Goal: Task Accomplishment & Management: Manage account settings

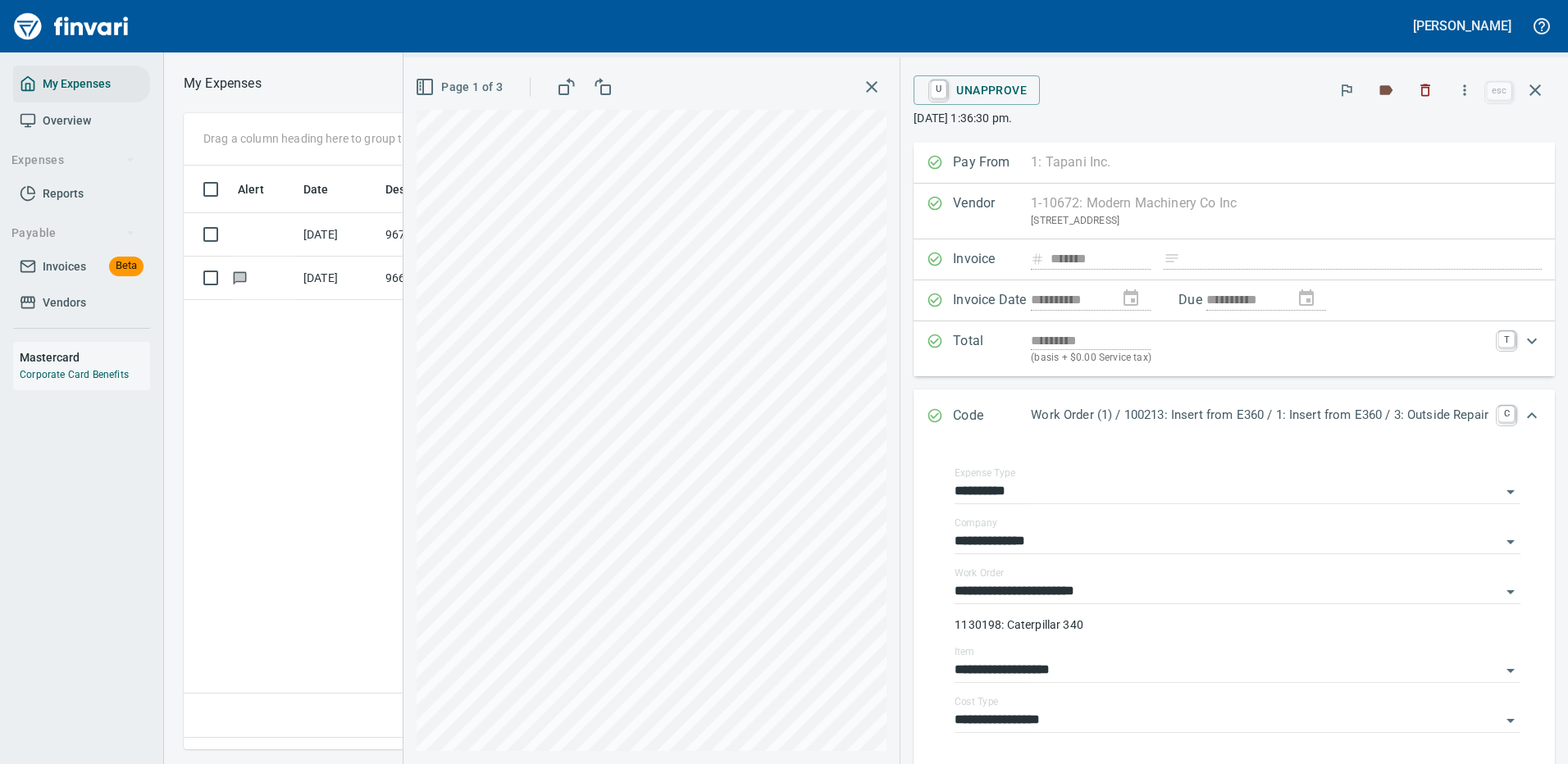
scroll to position [82, 0]
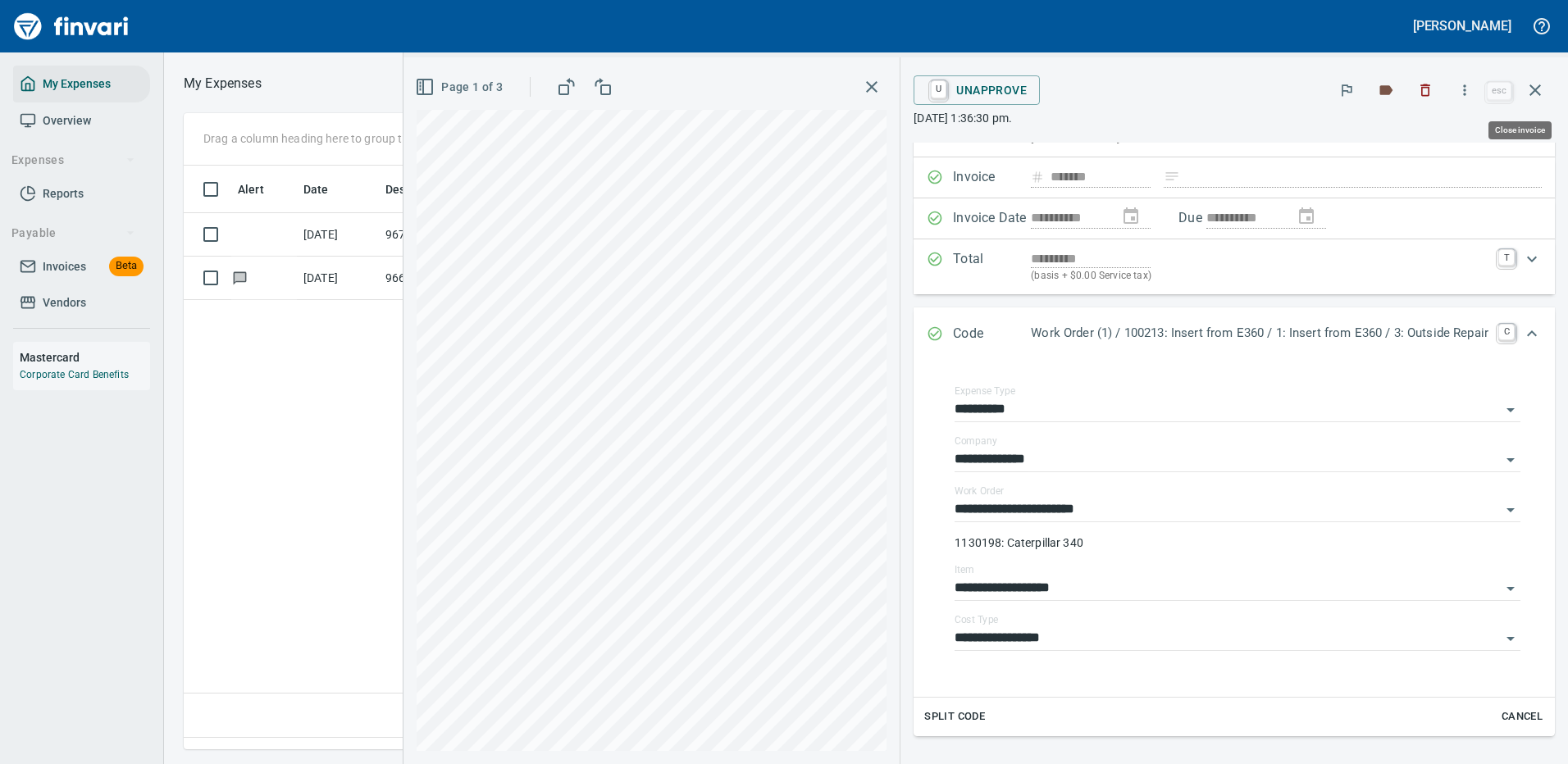
click at [1538, 87] on icon "button" at bounding box center [1535, 91] width 20 height 20
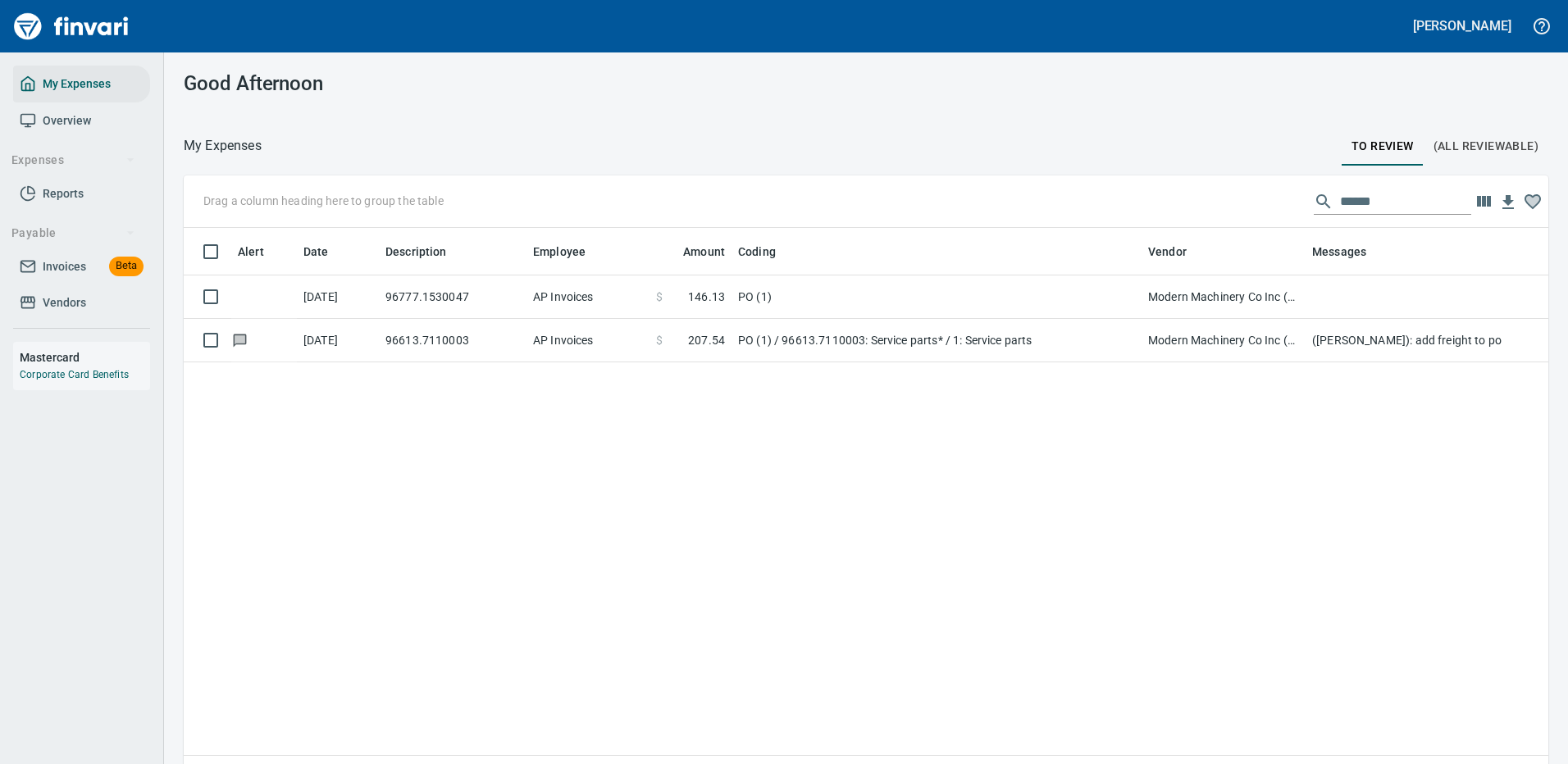
scroll to position [2, 2]
drag, startPoint x: 1382, startPoint y: 203, endPoint x: 1262, endPoint y: 196, distance: 120.2
click at [1262, 196] on div "Drag a column heading here to group the table ******" at bounding box center [865, 202] width 1364 height 53
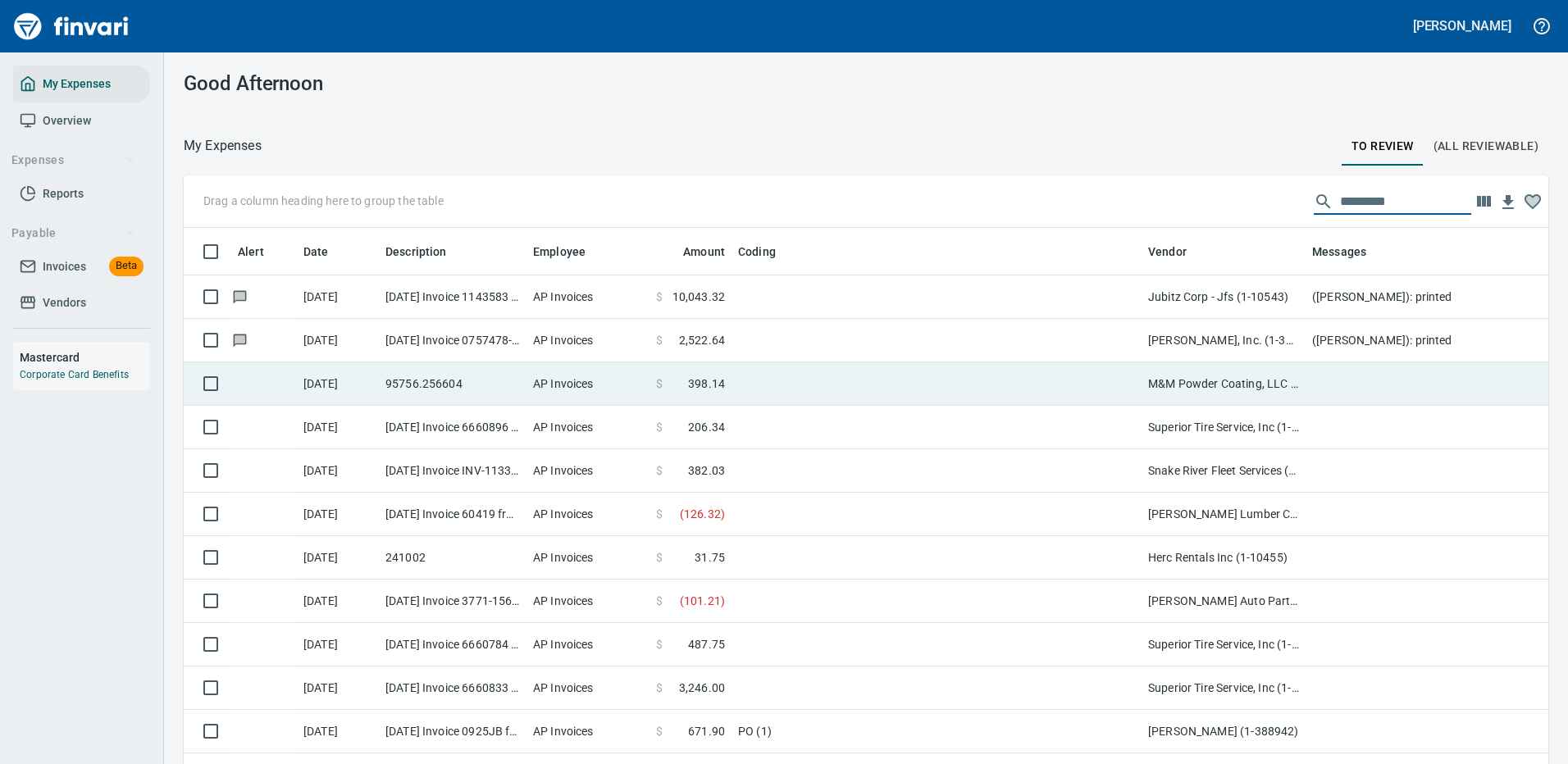
click at [1025, 377] on td at bounding box center [937, 384] width 410 height 44
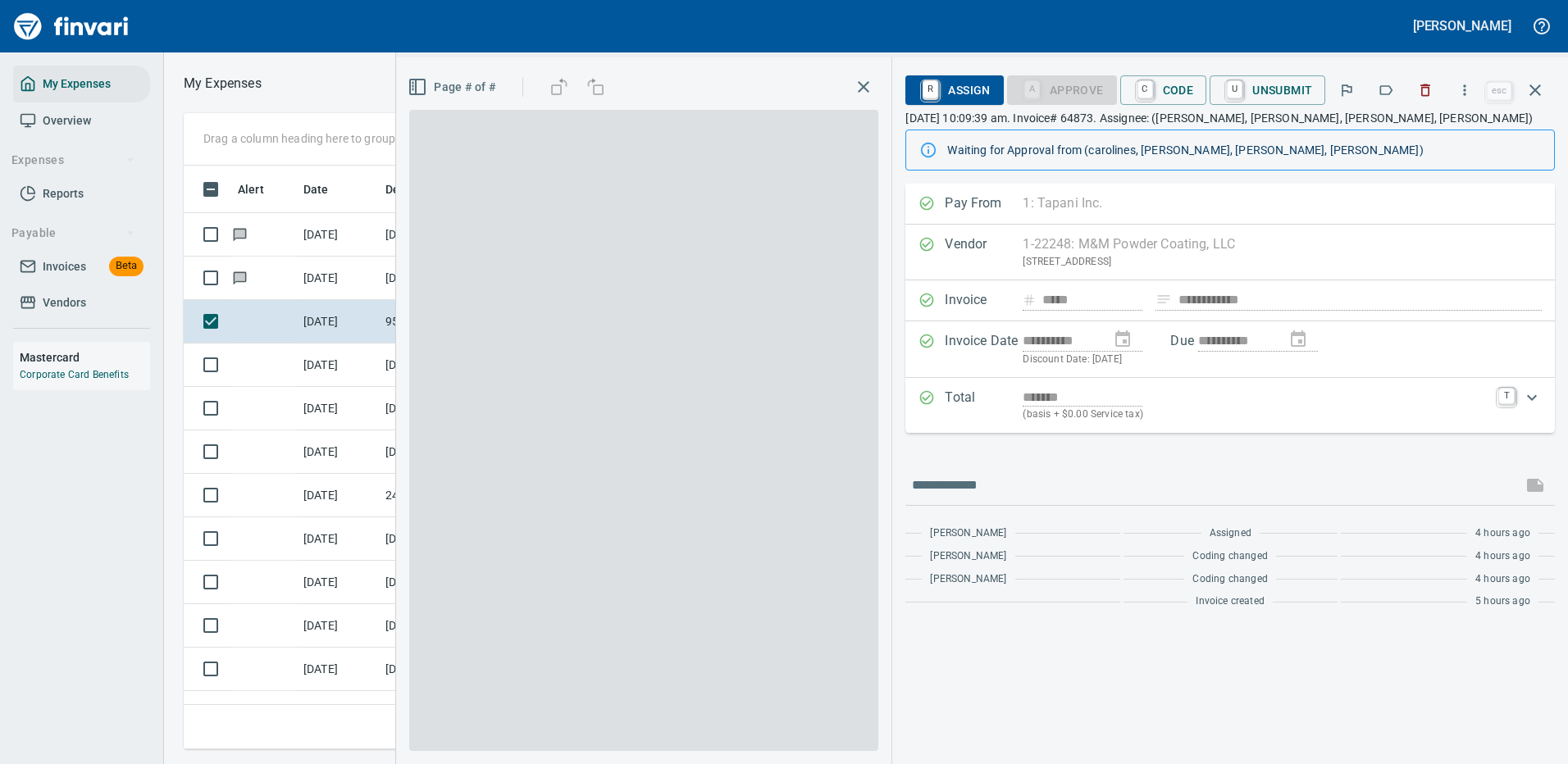
scroll to position [559, 930]
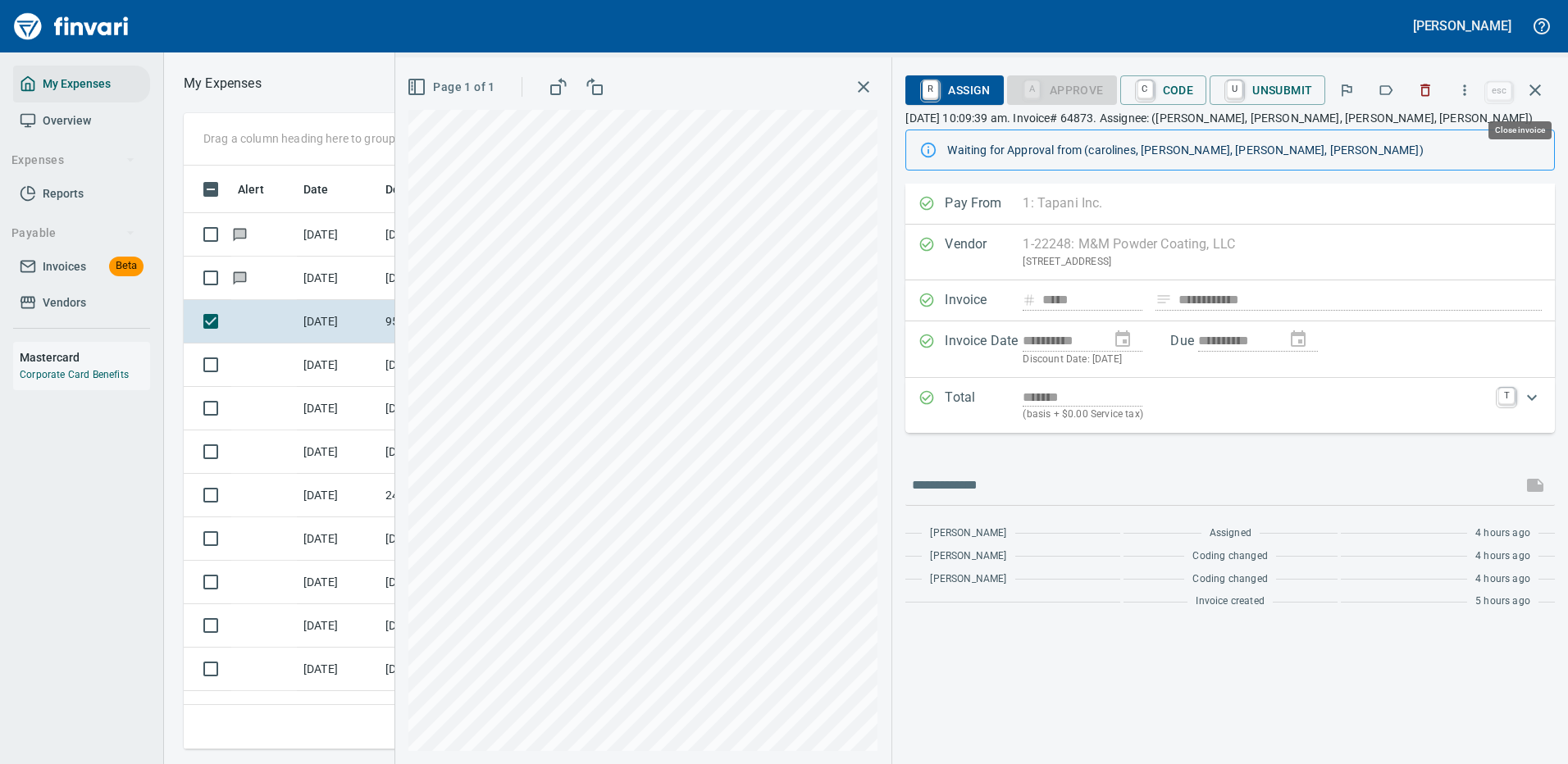
click at [1535, 85] on icon "button" at bounding box center [1535, 91] width 20 height 20
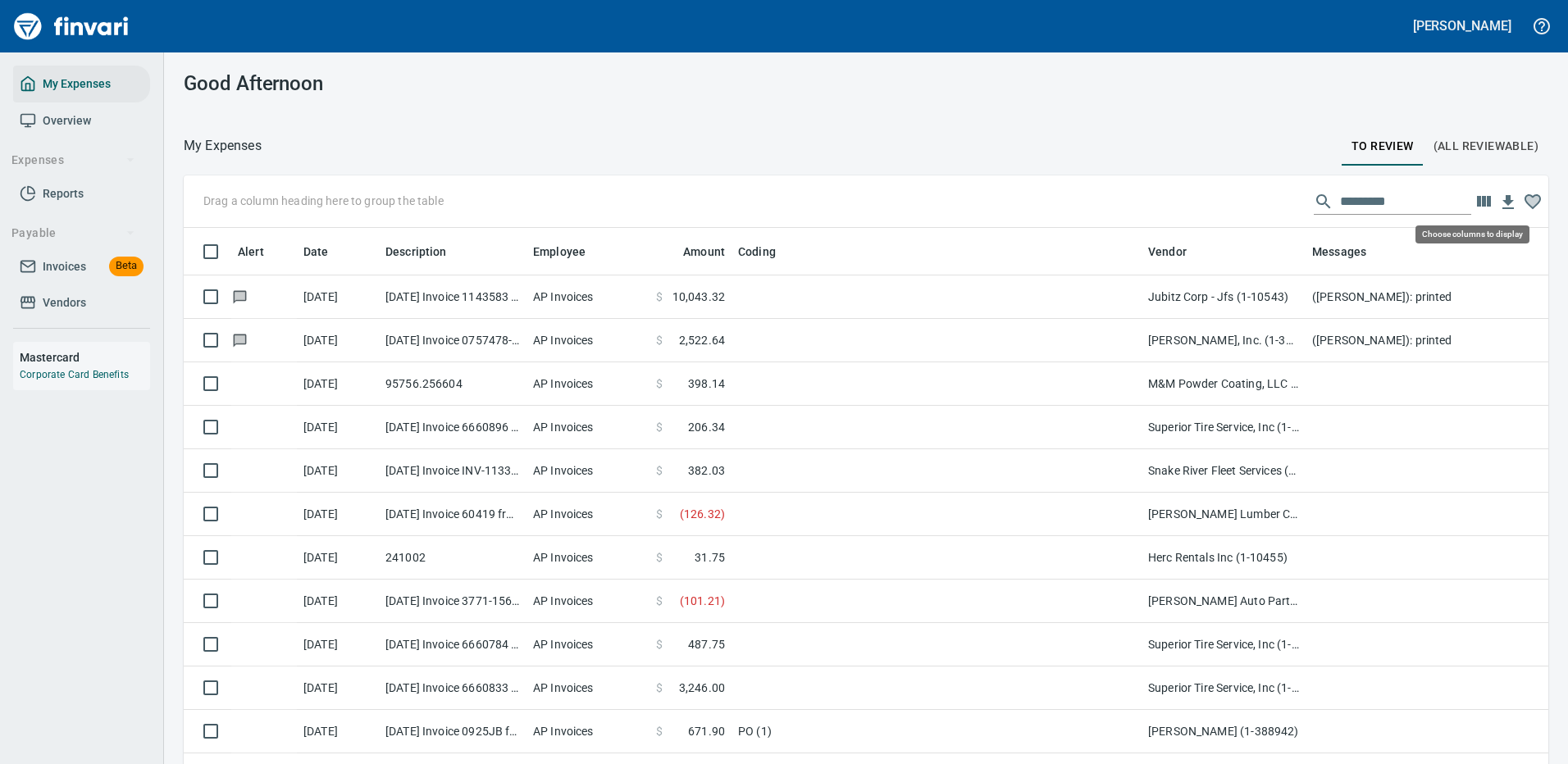
scroll to position [559, 1328]
click at [1477, 203] on icon "button" at bounding box center [1483, 201] width 14 height 11
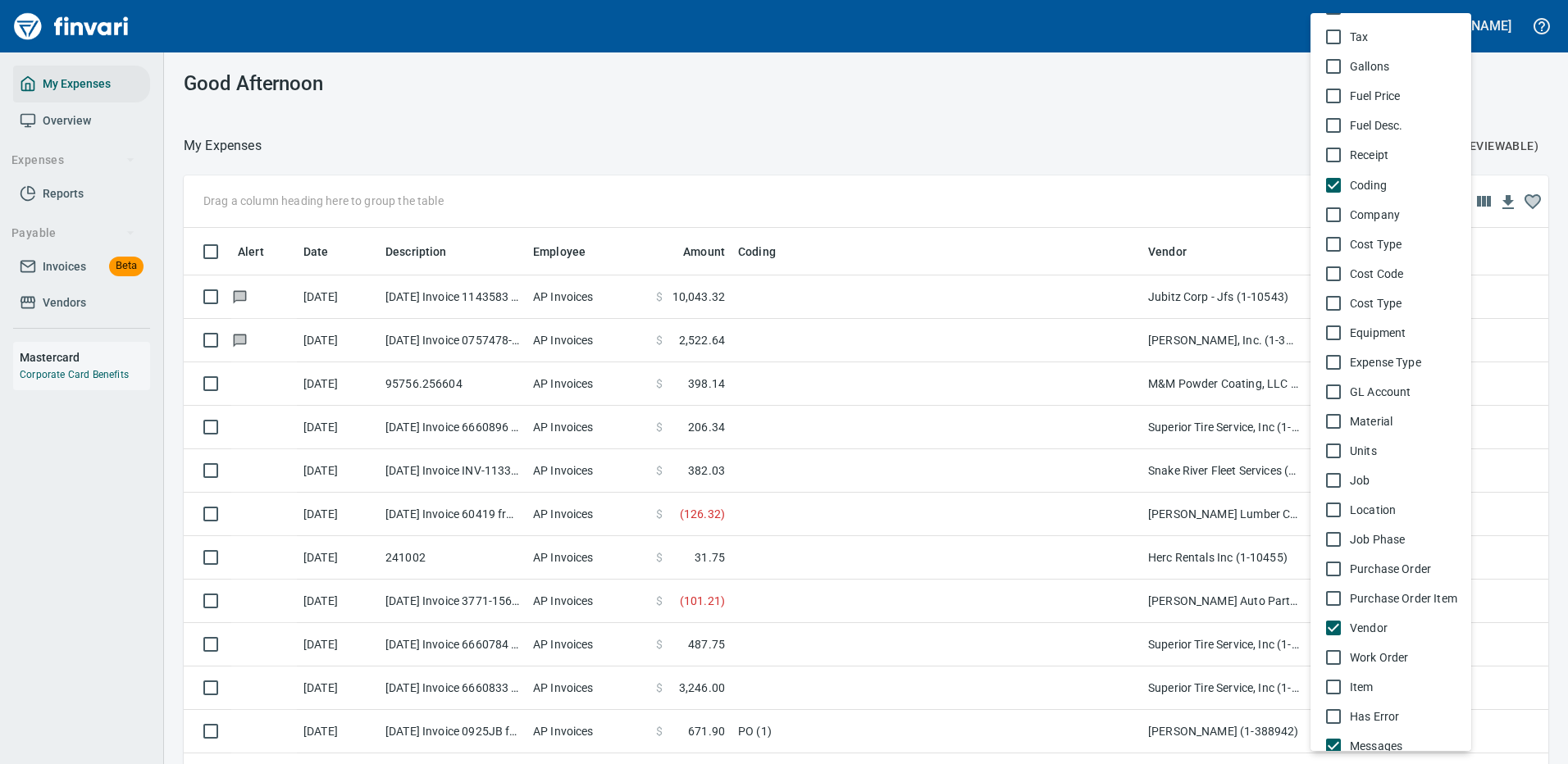
scroll to position [811, 0]
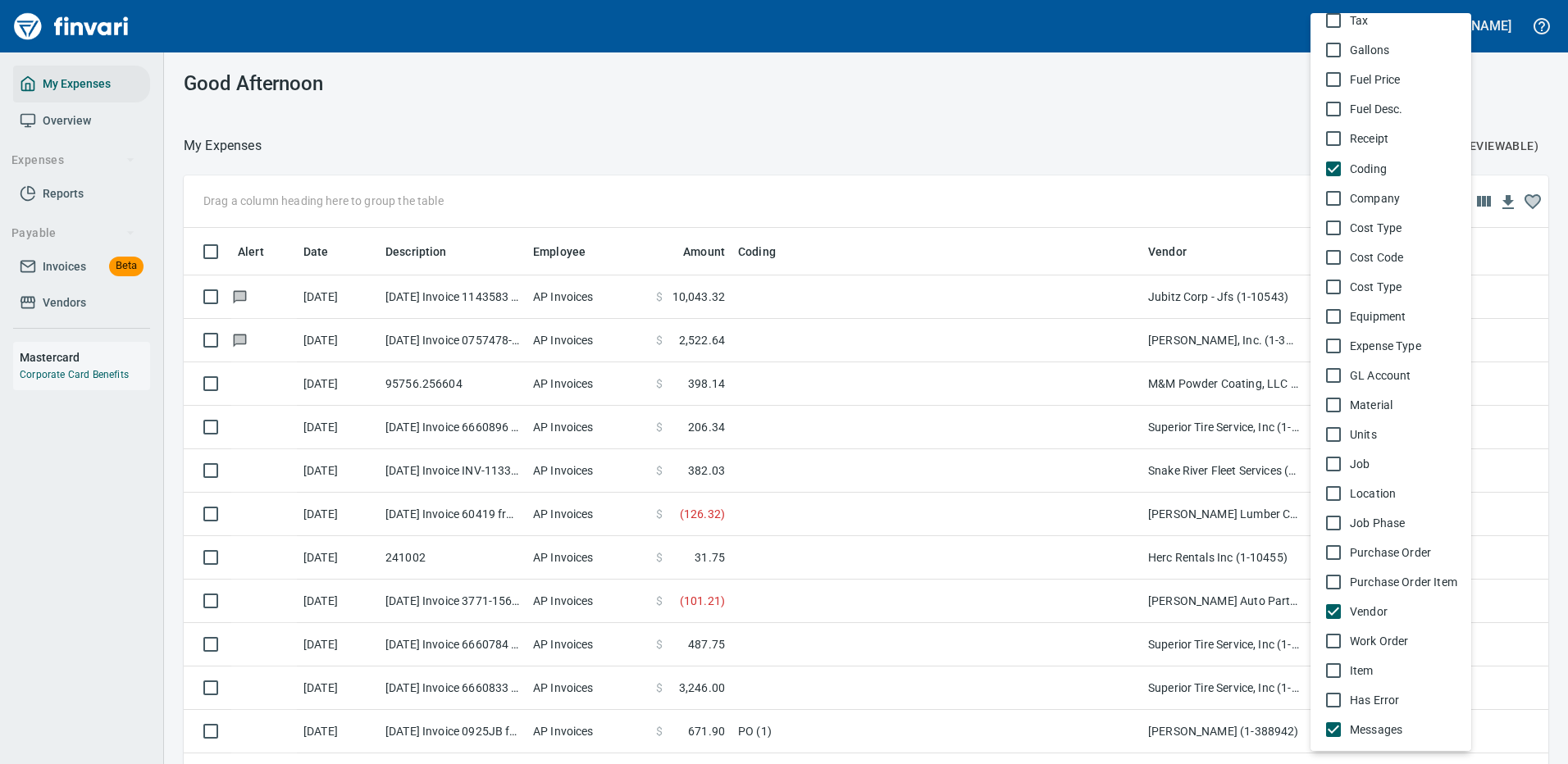
click at [465, 327] on div at bounding box center [784, 382] width 1568 height 764
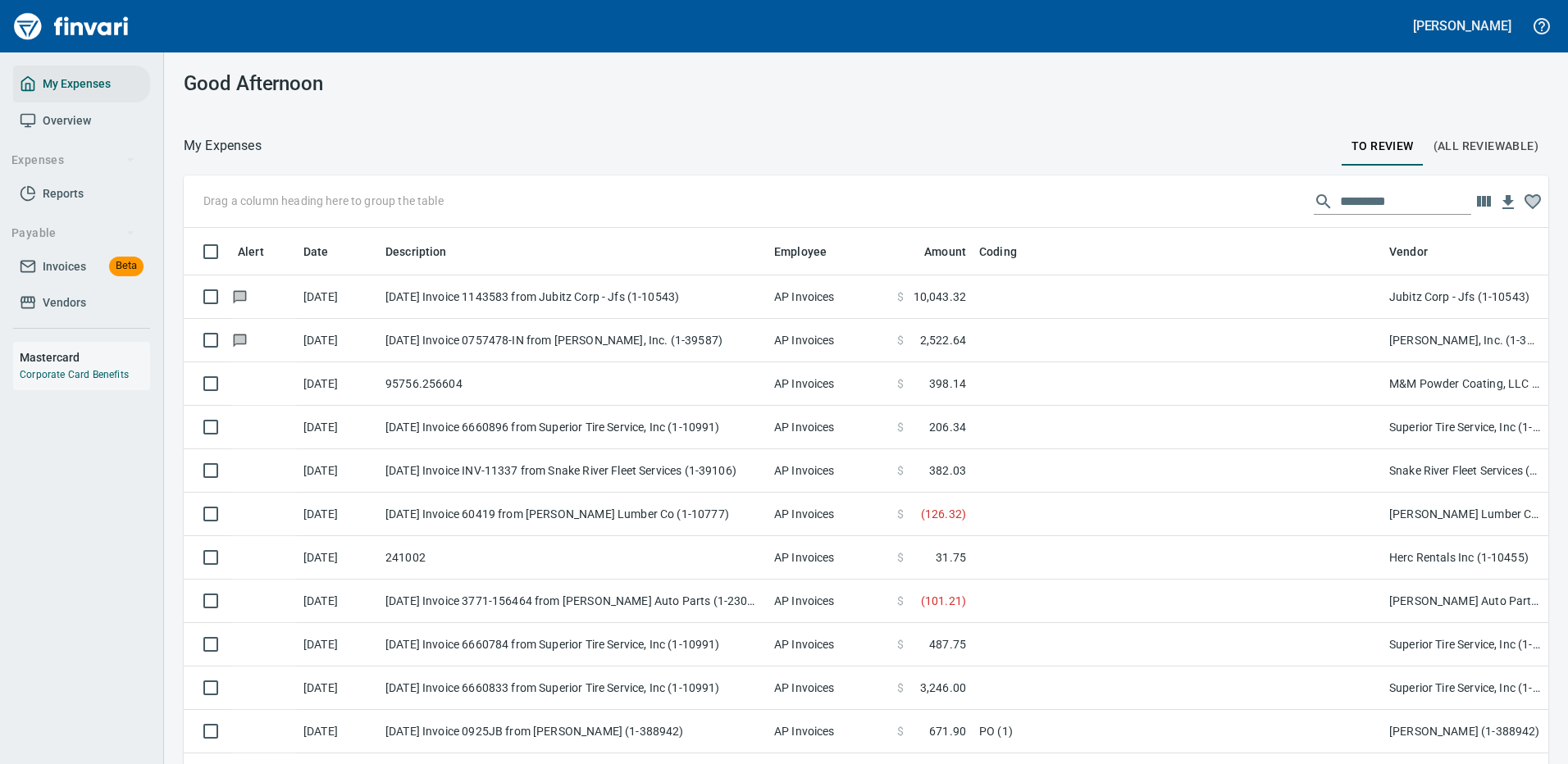
drag, startPoint x: 525, startPoint y: 252, endPoint x: 766, endPoint y: 277, distance: 242.3
click at [766, 277] on body "[PERSON_NAME] My Expenses Overview Expenses Reports Payable Invoices Beta Vendo…" at bounding box center [784, 382] width 1568 height 764
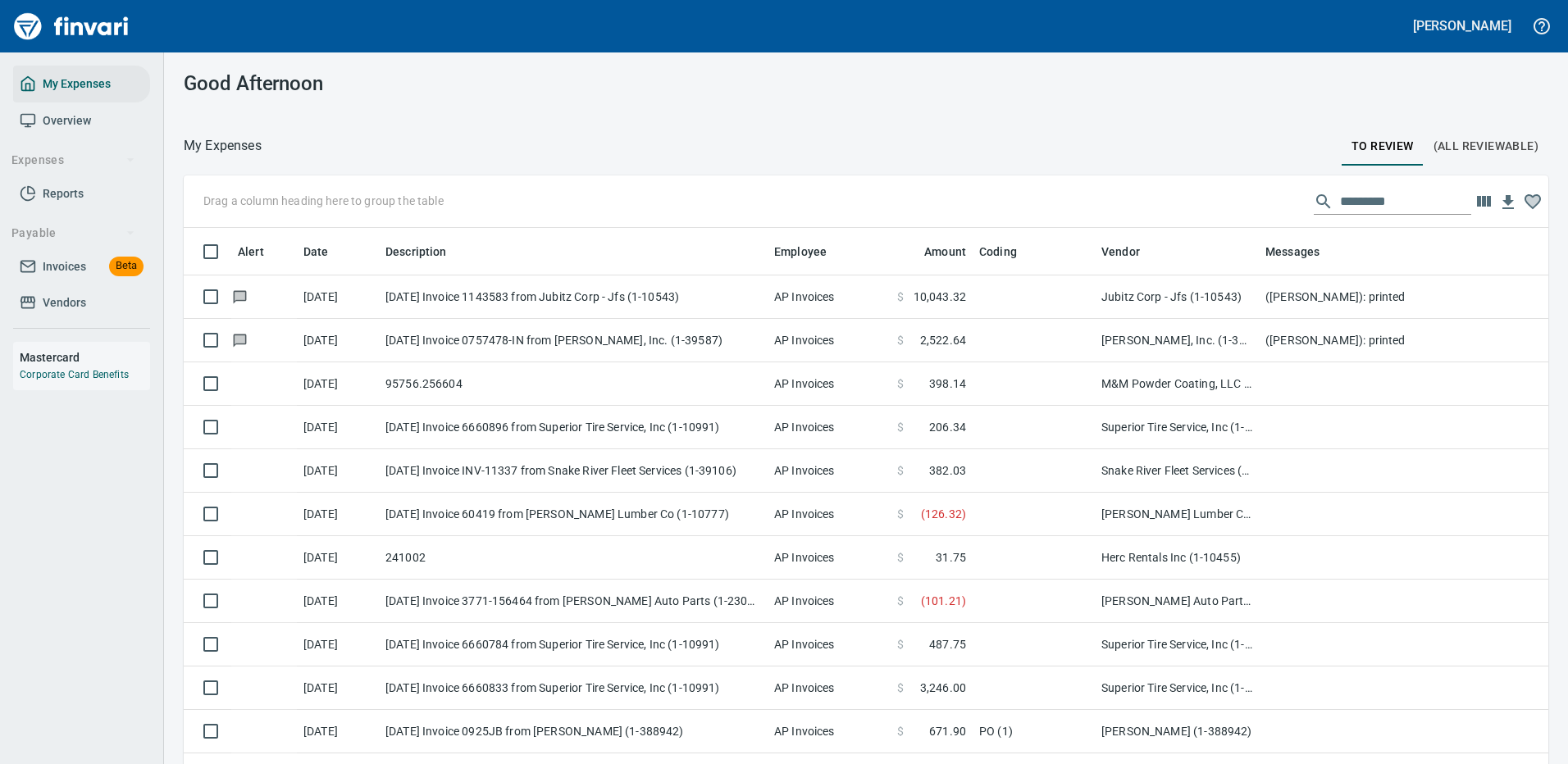
drag, startPoint x: 1382, startPoint y: 249, endPoint x: 1095, endPoint y: 277, distance: 288.4
click at [1095, 277] on body "[PERSON_NAME] My Expenses Overview Expenses Reports Payable Invoices Beta Vendo…" at bounding box center [784, 382] width 1568 height 764
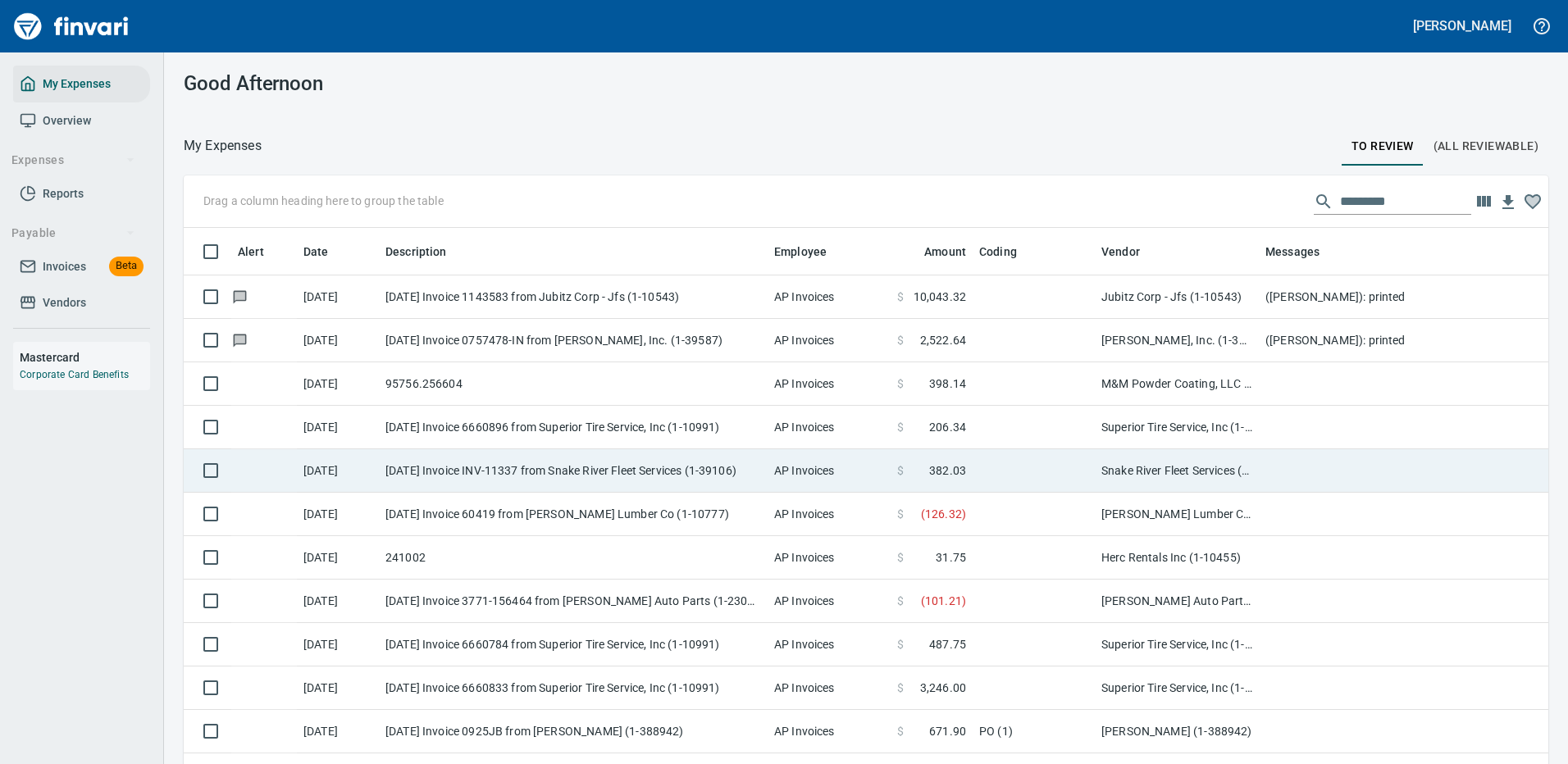
click at [1328, 402] on td at bounding box center [1586, 384] width 656 height 44
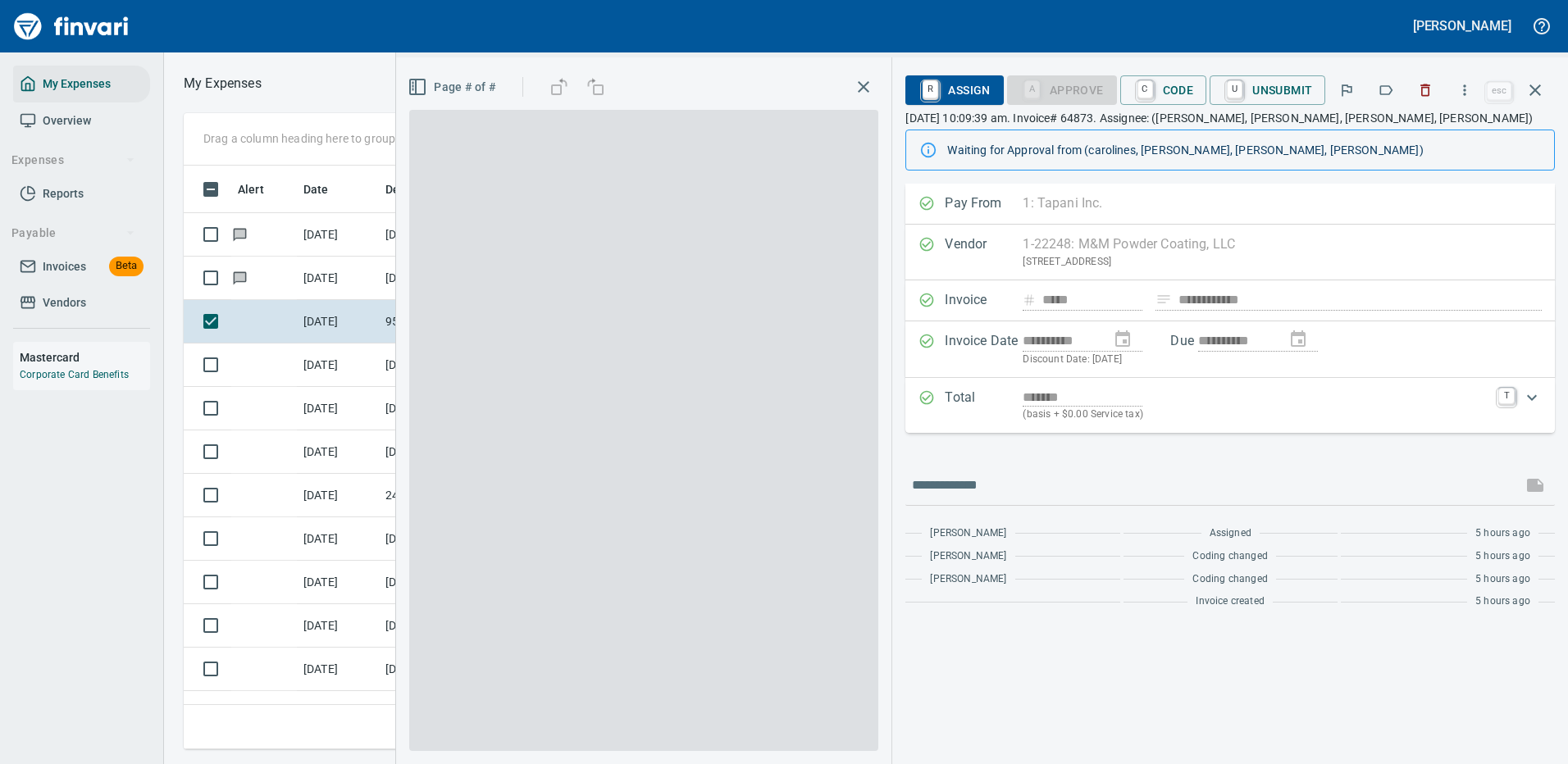
scroll to position [559, 930]
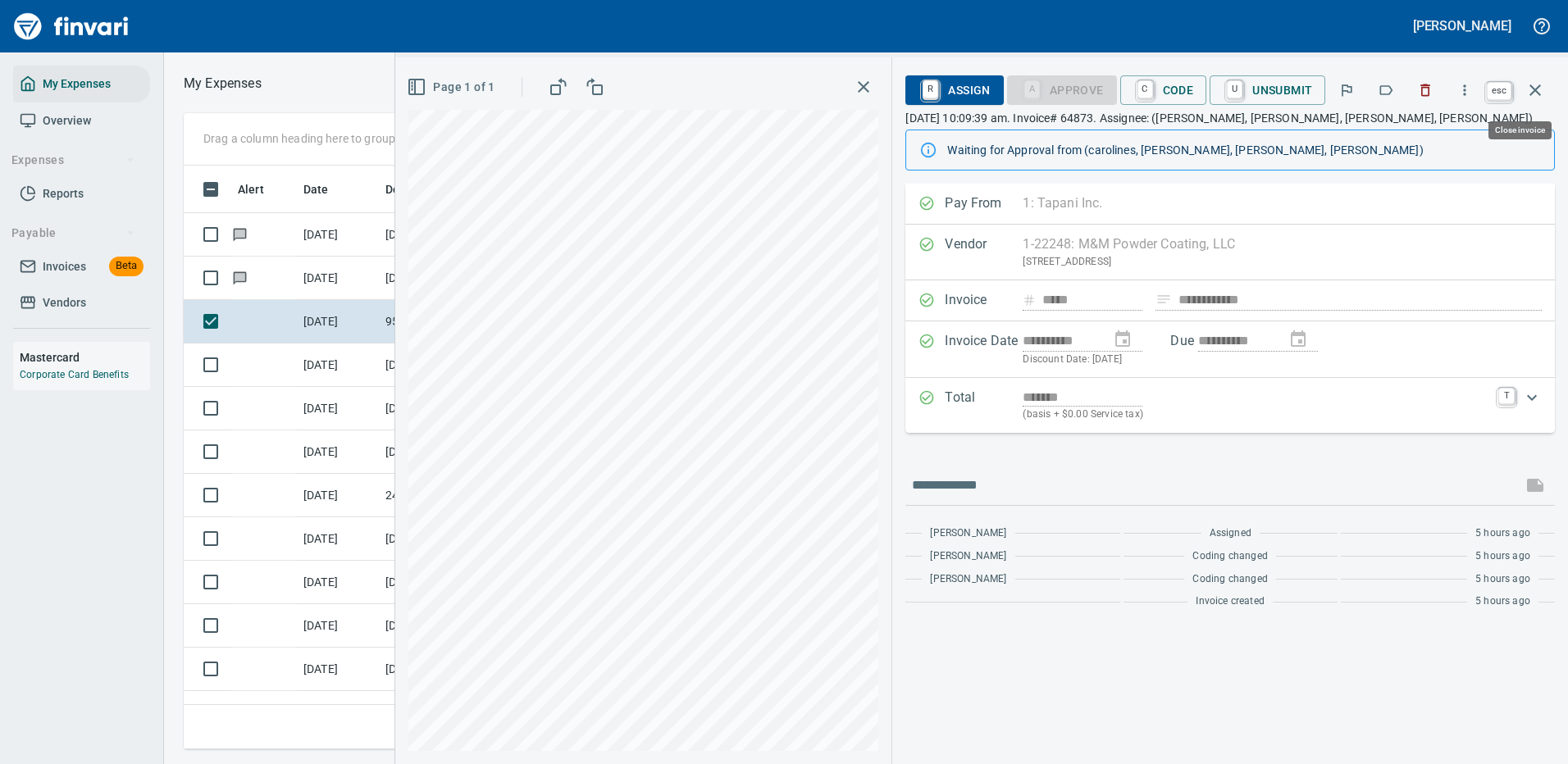
click at [1531, 88] on icon "button" at bounding box center [1535, 91] width 20 height 20
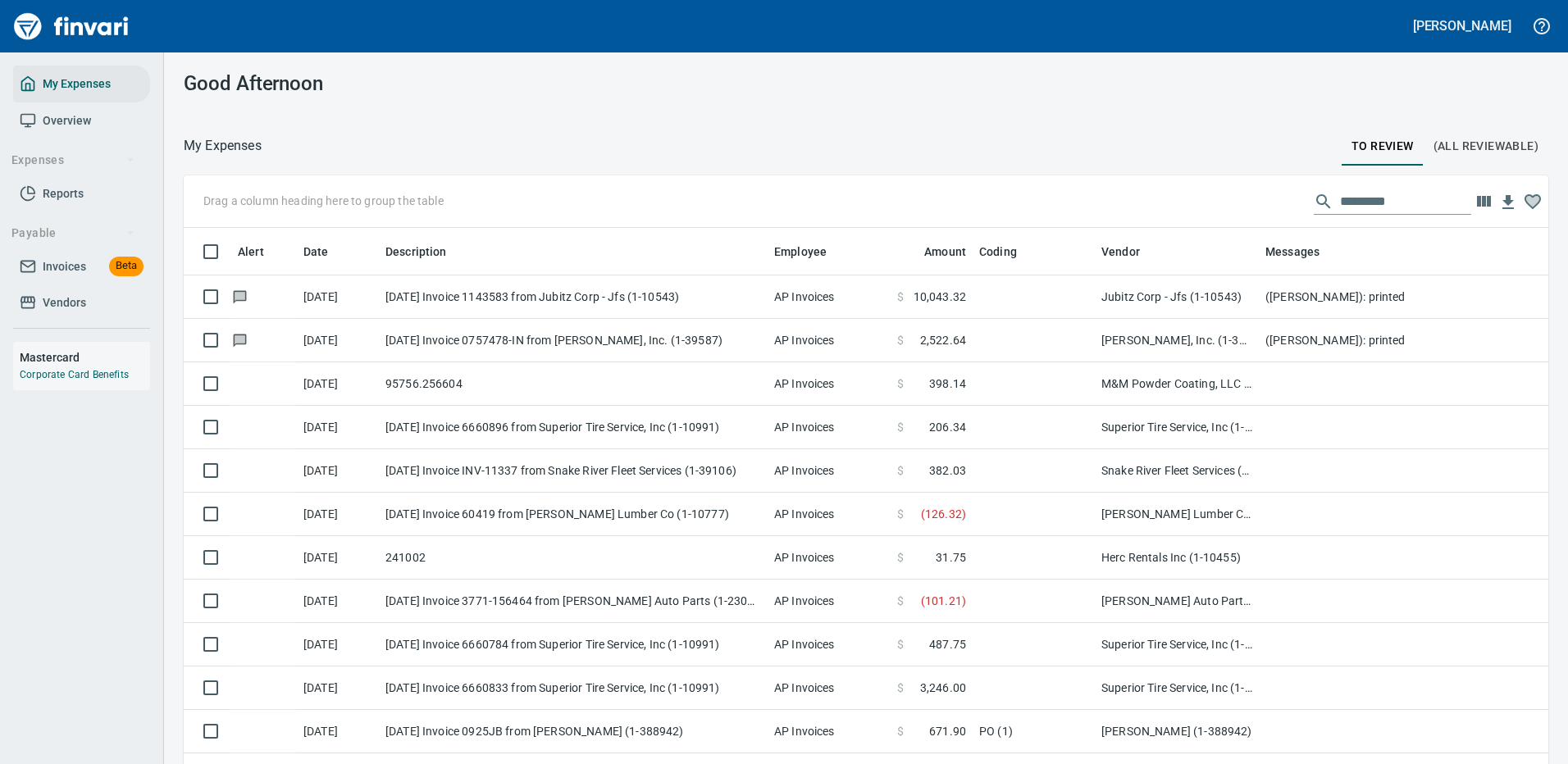
scroll to position [559, 1328]
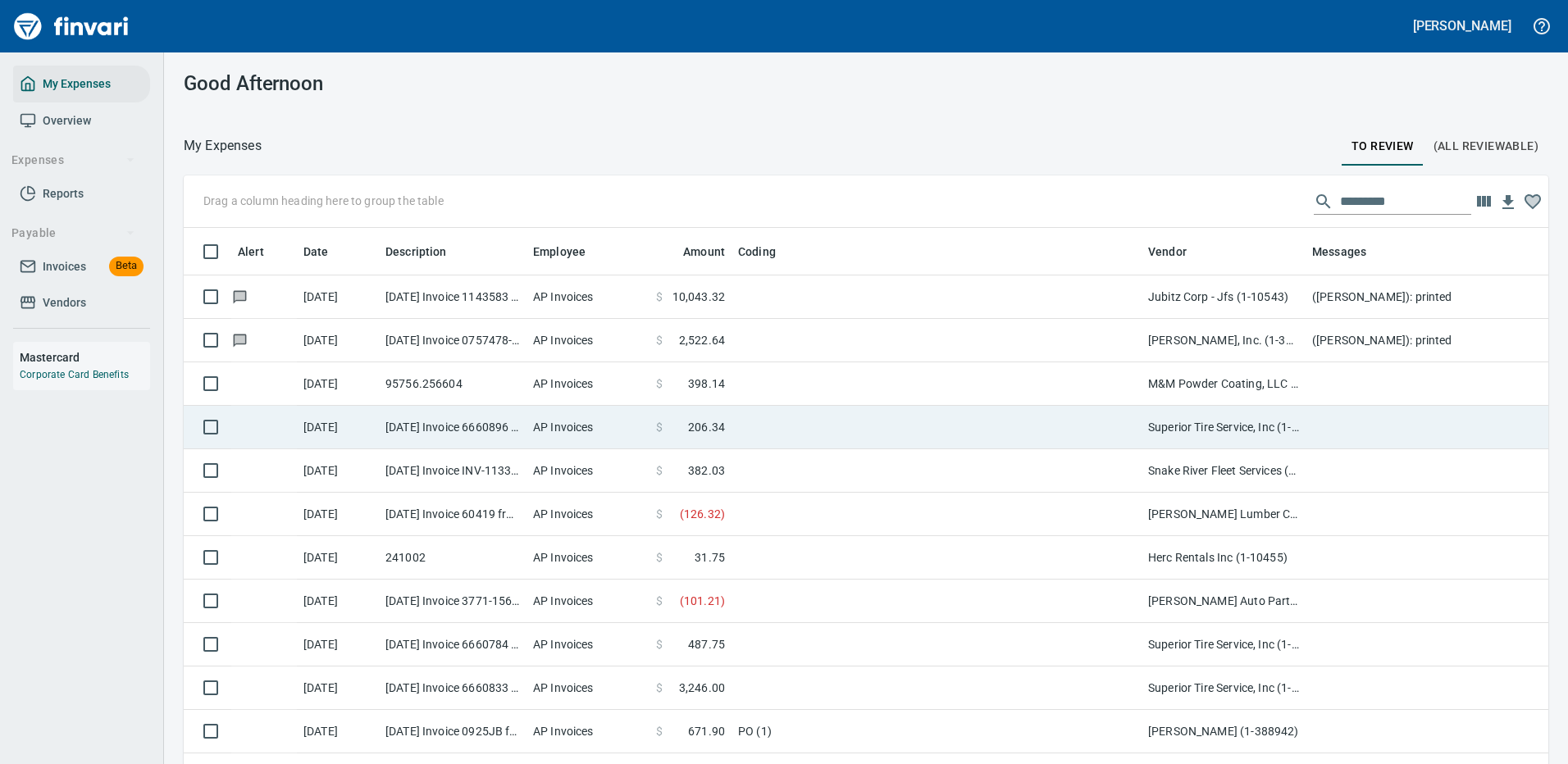
click at [804, 373] on td at bounding box center [937, 384] width 410 height 44
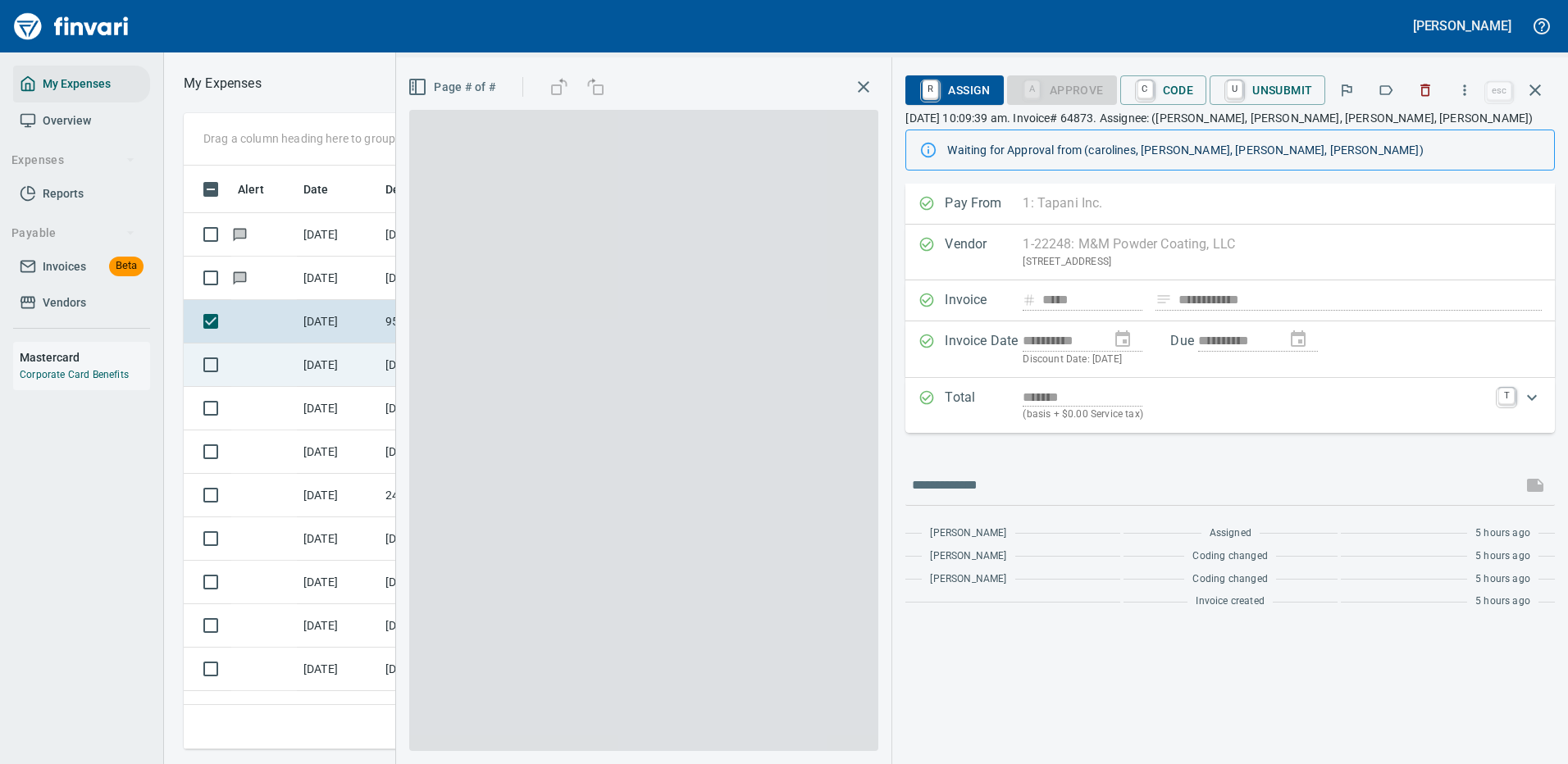
scroll to position [559, 930]
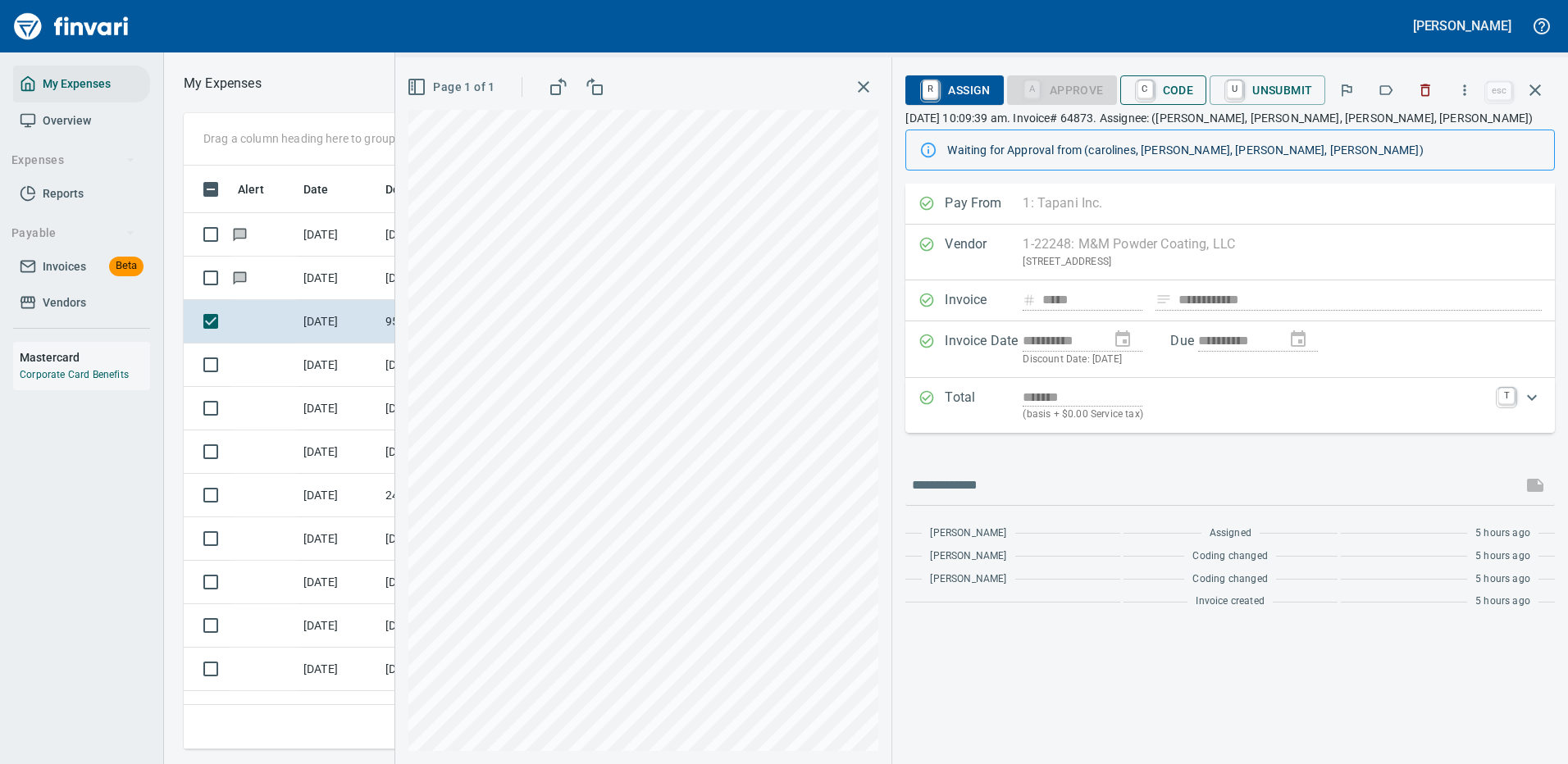
click at [1176, 85] on span "C Code" at bounding box center [1164, 91] width 61 height 28
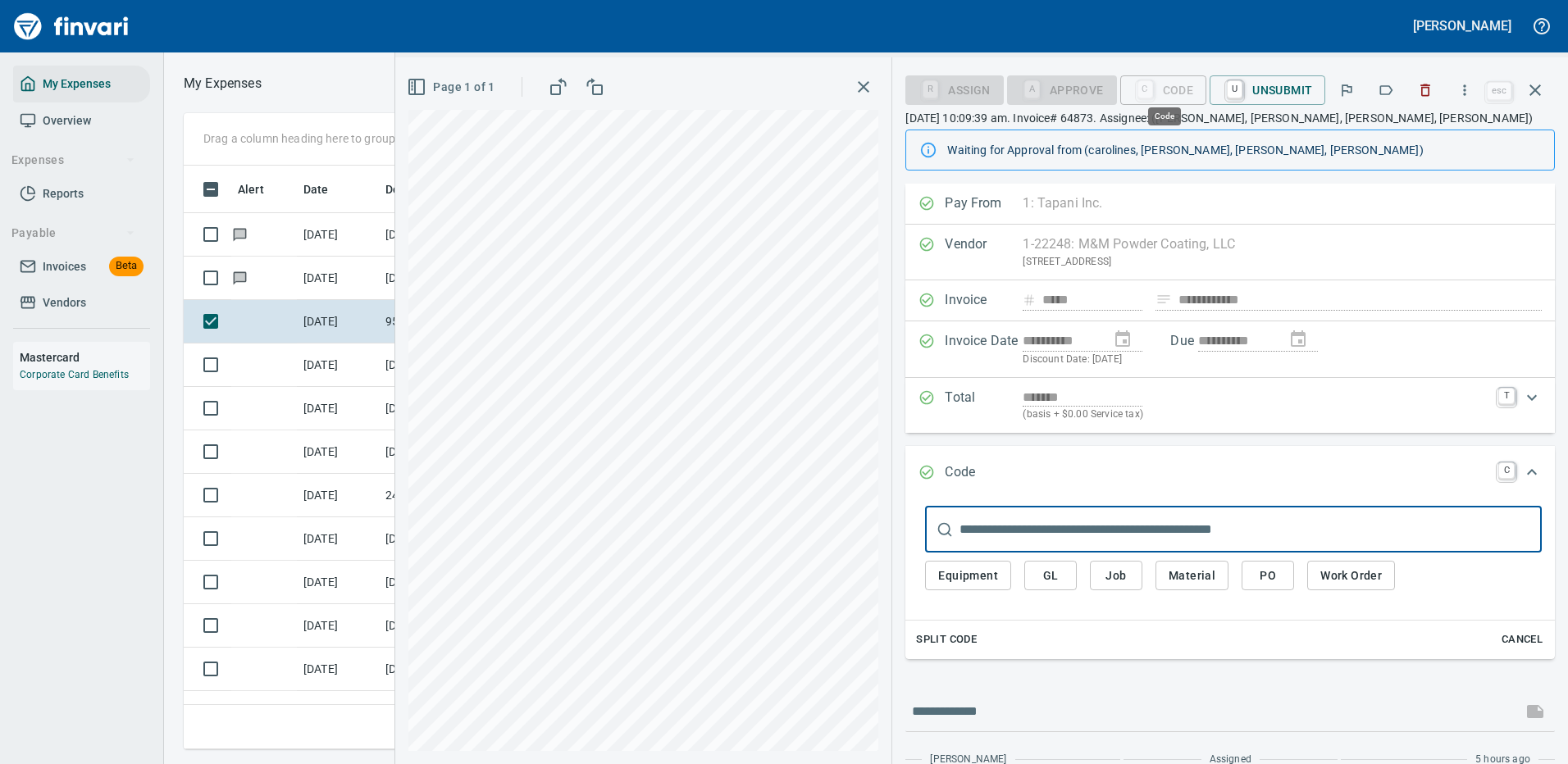
click at [1254, 571] on span "PO" at bounding box center [1268, 575] width 26 height 21
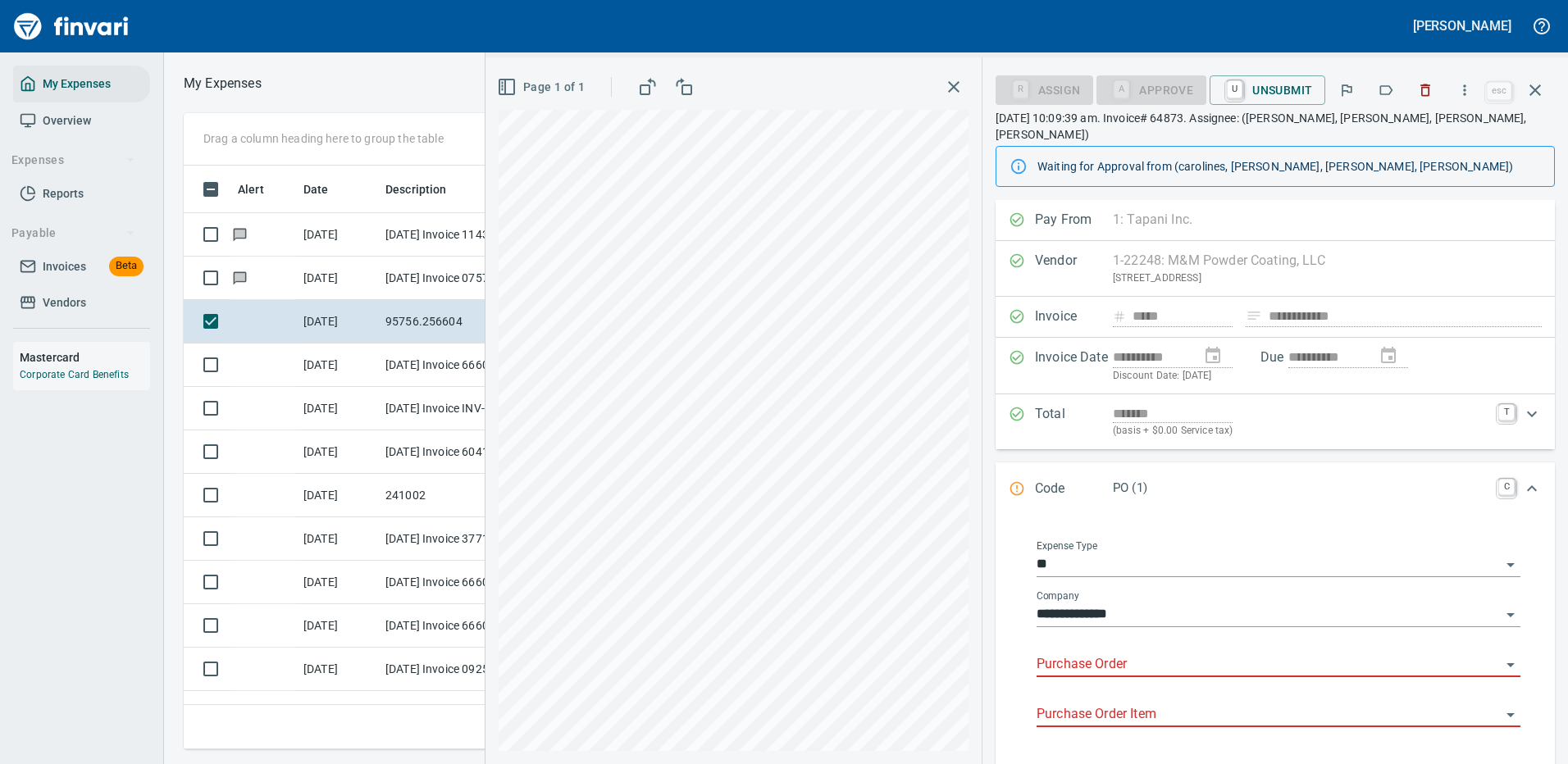
drag, startPoint x: 1330, startPoint y: 573, endPoint x: 1268, endPoint y: 571, distance: 62.0
click at [1268, 571] on div "Expense Type **" at bounding box center [1278, 565] width 484 height 50
click at [1066, 654] on input "Purchase Order" at bounding box center [1268, 665] width 464 height 23
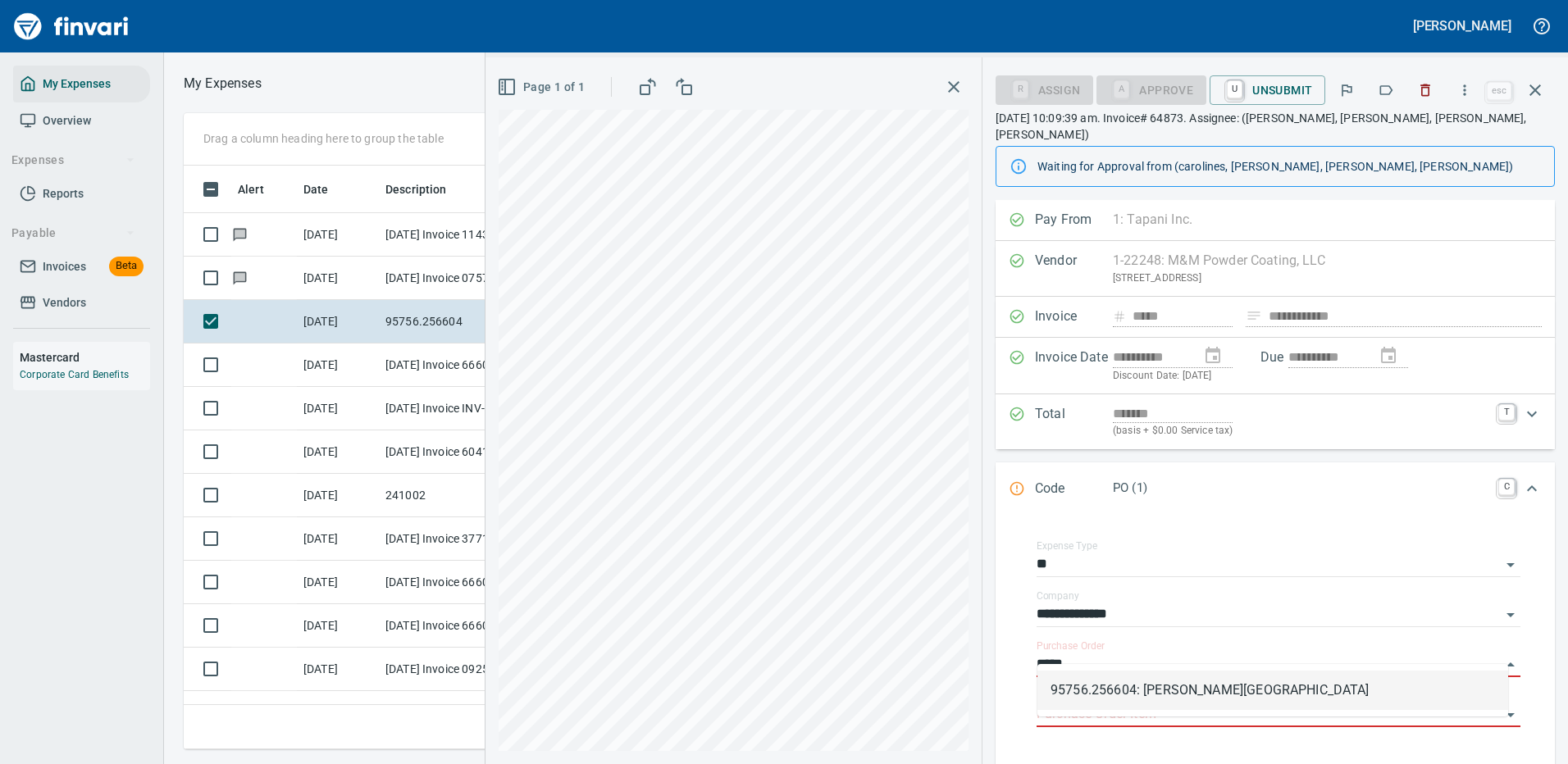
click at [1211, 691] on li "95756.256604: Butler Creek Bollards" at bounding box center [1273, 691] width 471 height 40
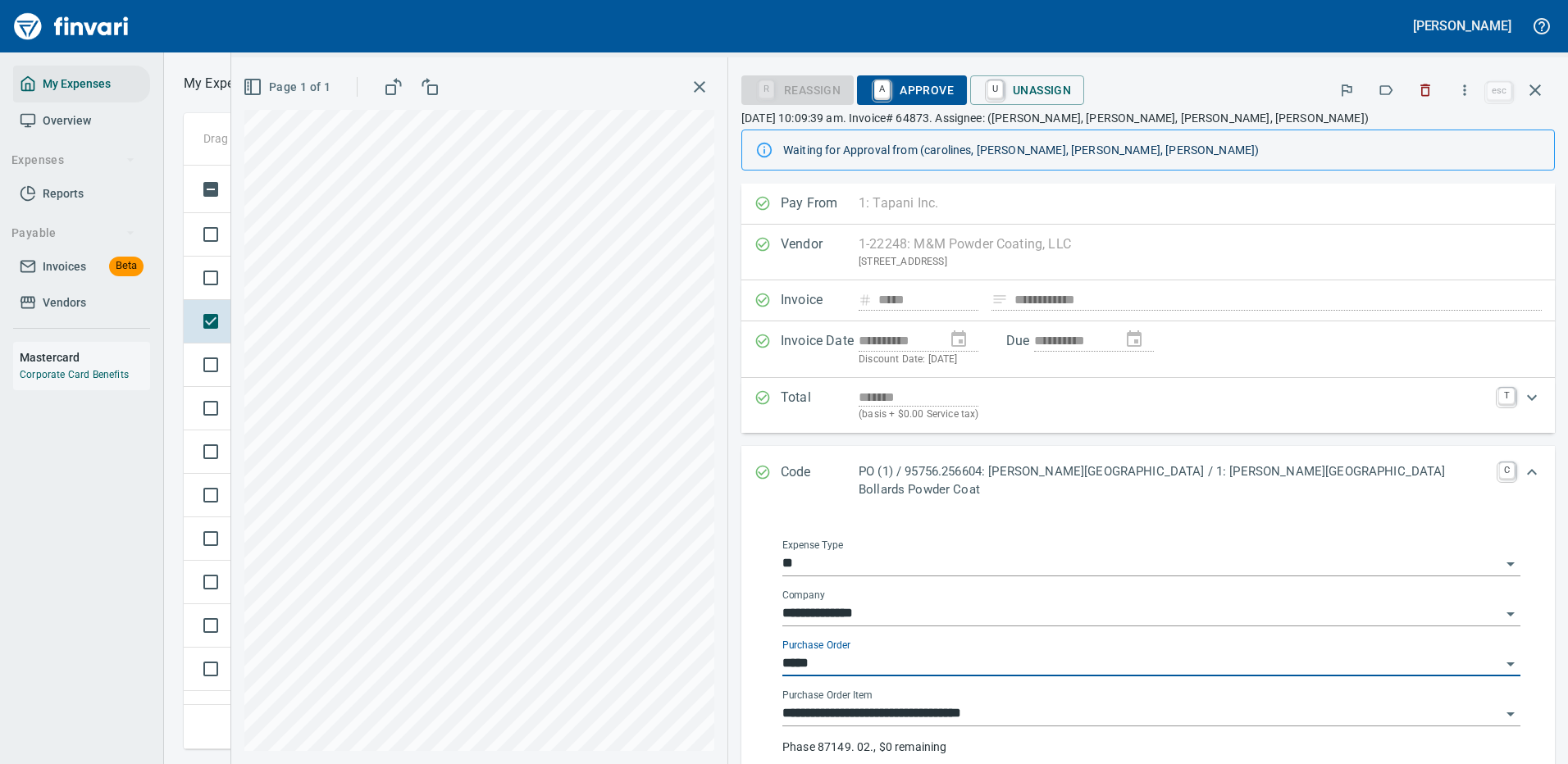
type input "**********"
click at [978, 653] on input "**********" at bounding box center [1141, 664] width 719 height 23
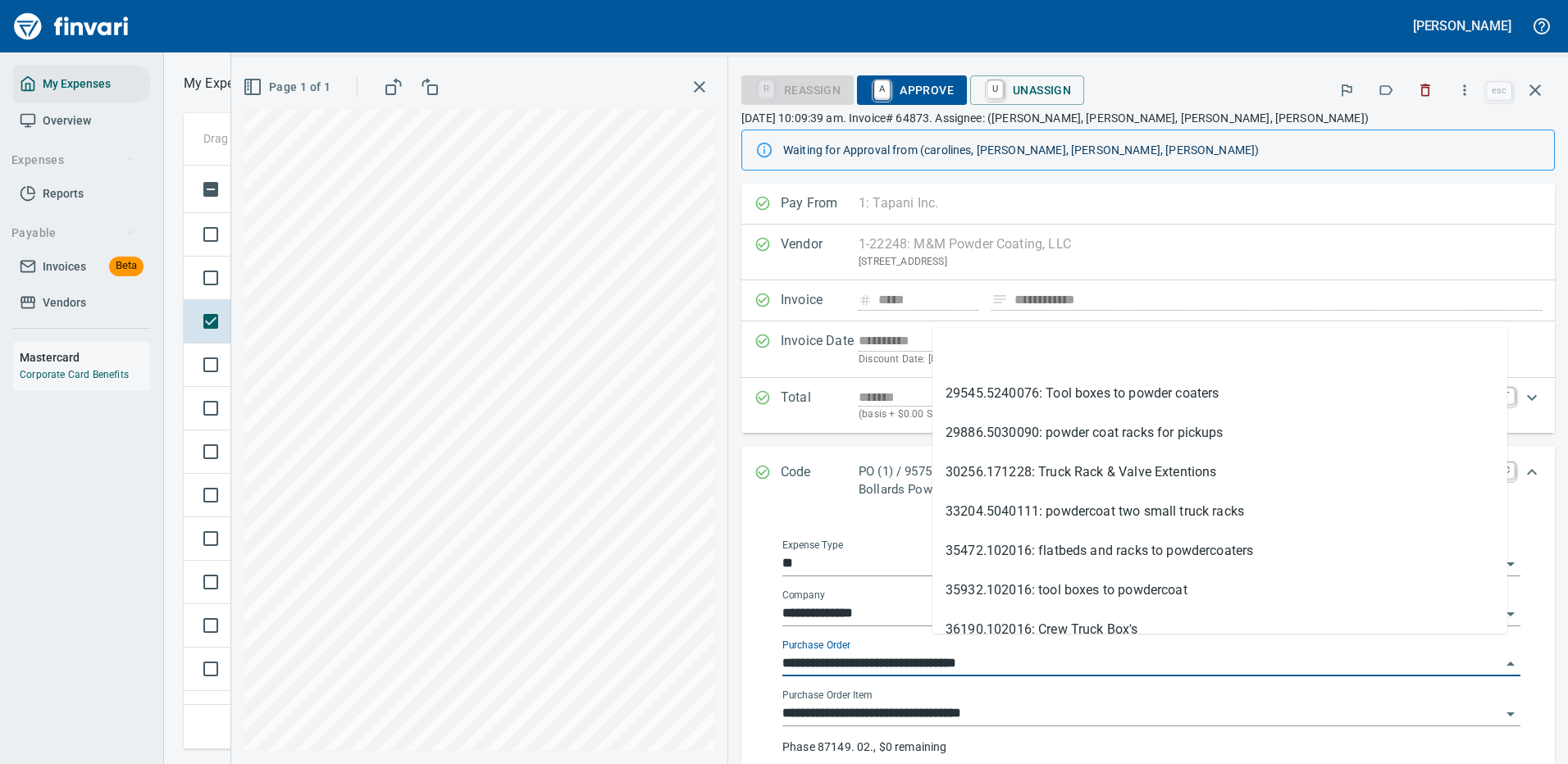
click at [977, 653] on input "**********" at bounding box center [1141, 664] width 719 height 23
type input "**********"
click at [961, 703] on input "**********" at bounding box center [1141, 715] width 719 height 23
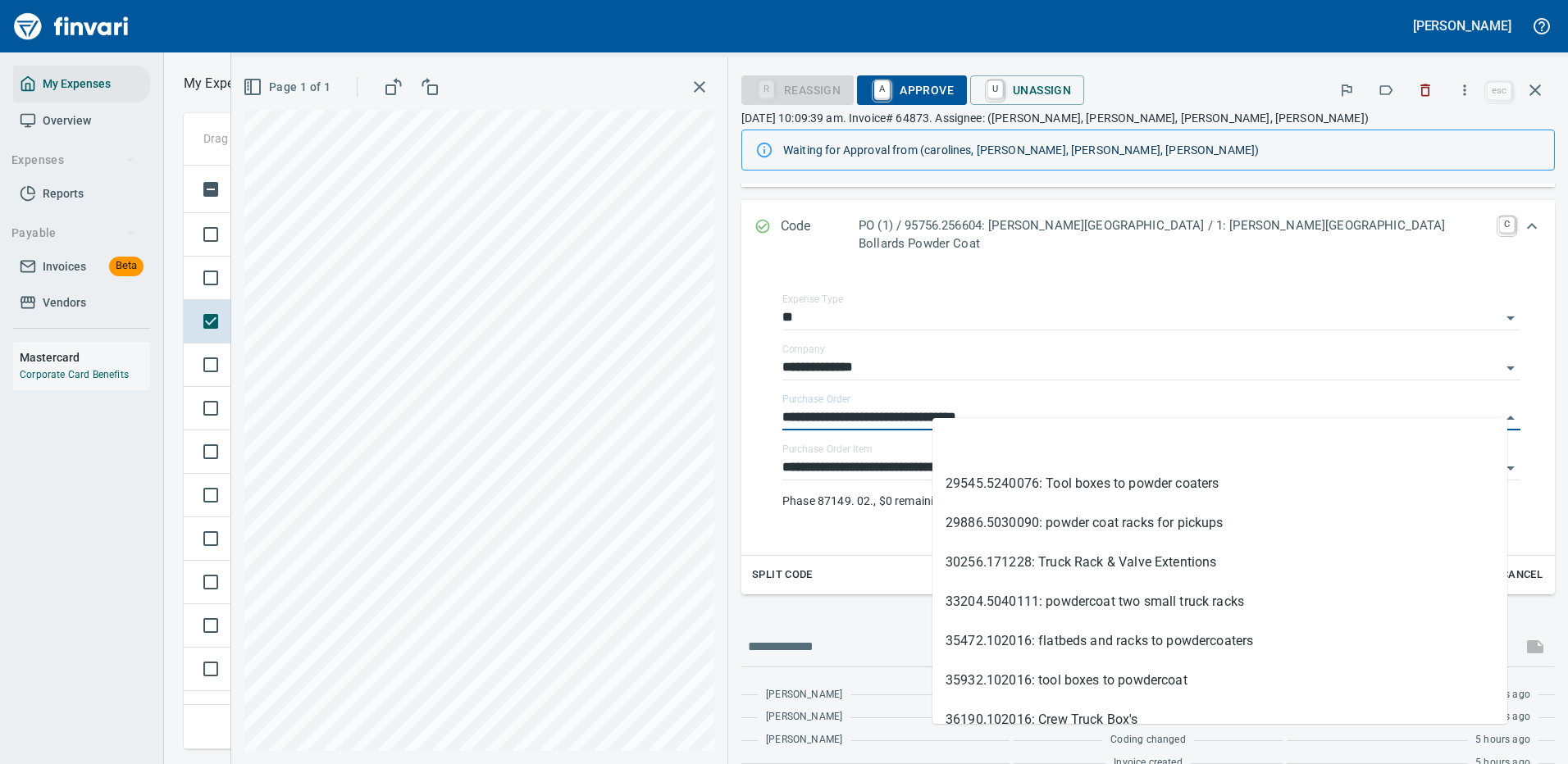
drag, startPoint x: 1021, startPoint y: 401, endPoint x: 904, endPoint y: 403, distance: 117.0
click at [904, 403] on div "**********" at bounding box center [1147, 412] width 813 height 286
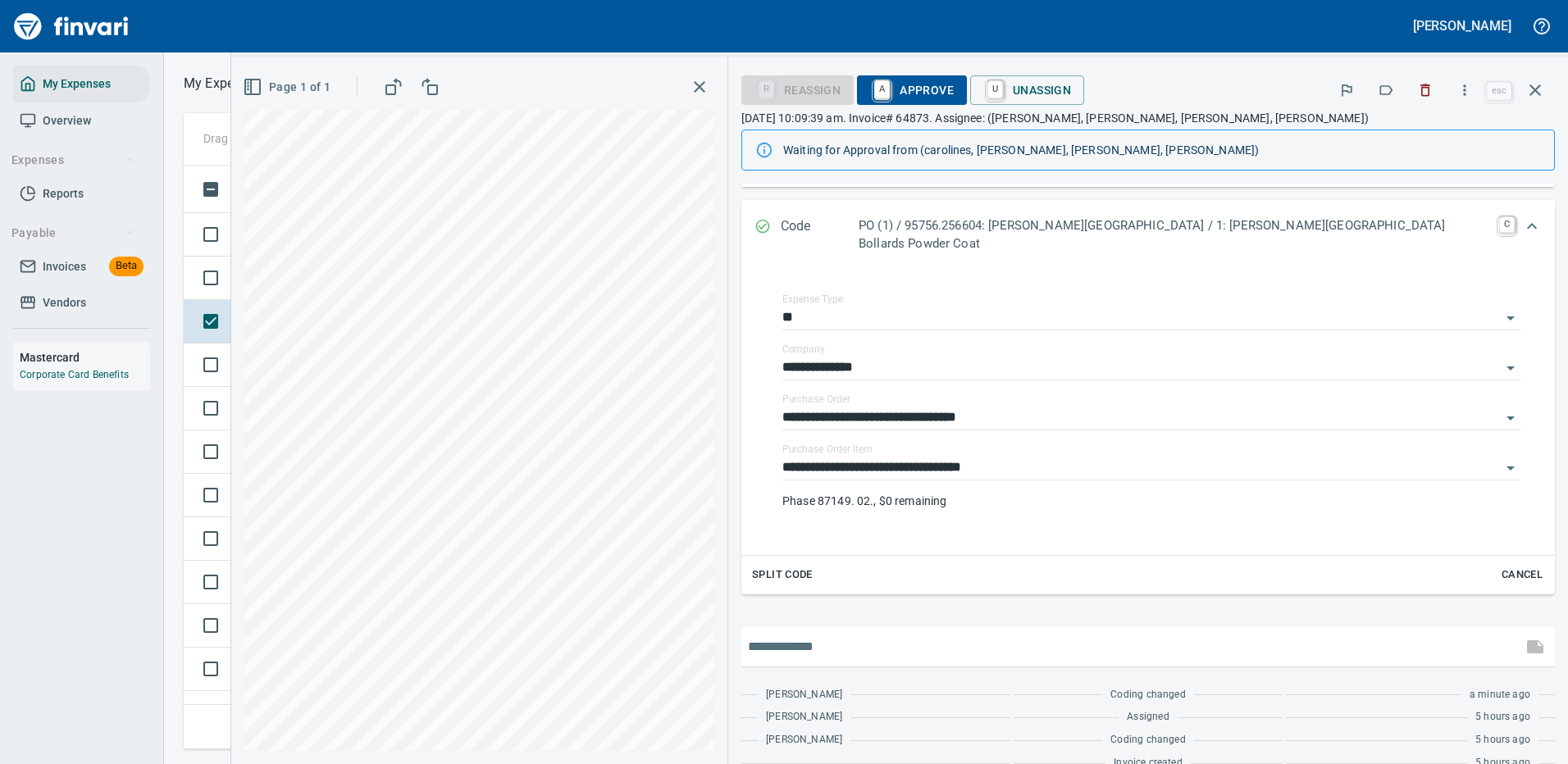
click at [1349, 634] on input "text" at bounding box center [1131, 647] width 767 height 26
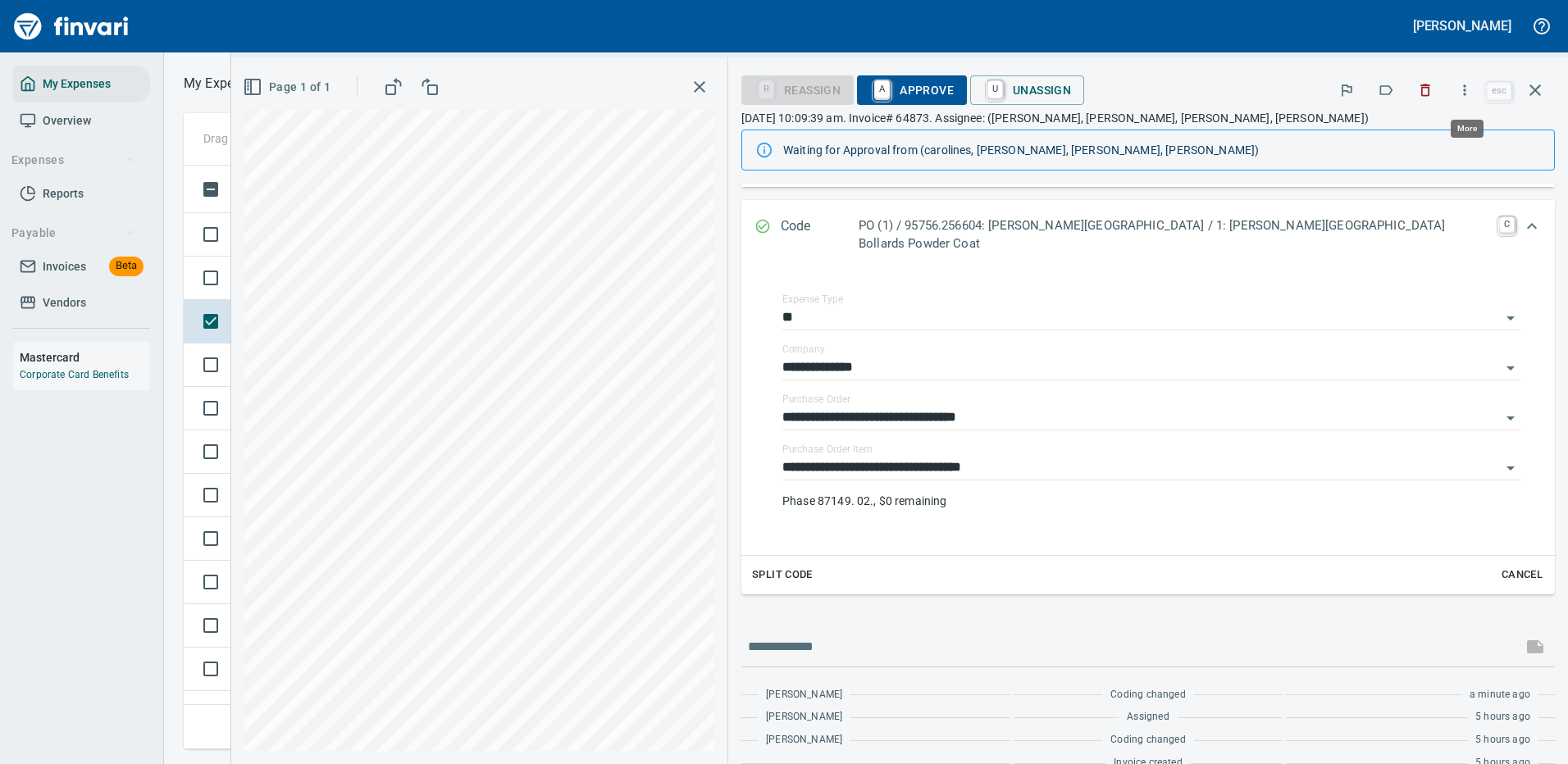
click at [1466, 86] on icon "button" at bounding box center [1464, 90] width 2 height 11
click at [1394, 133] on span "Download" at bounding box center [1461, 137] width 157 height 20
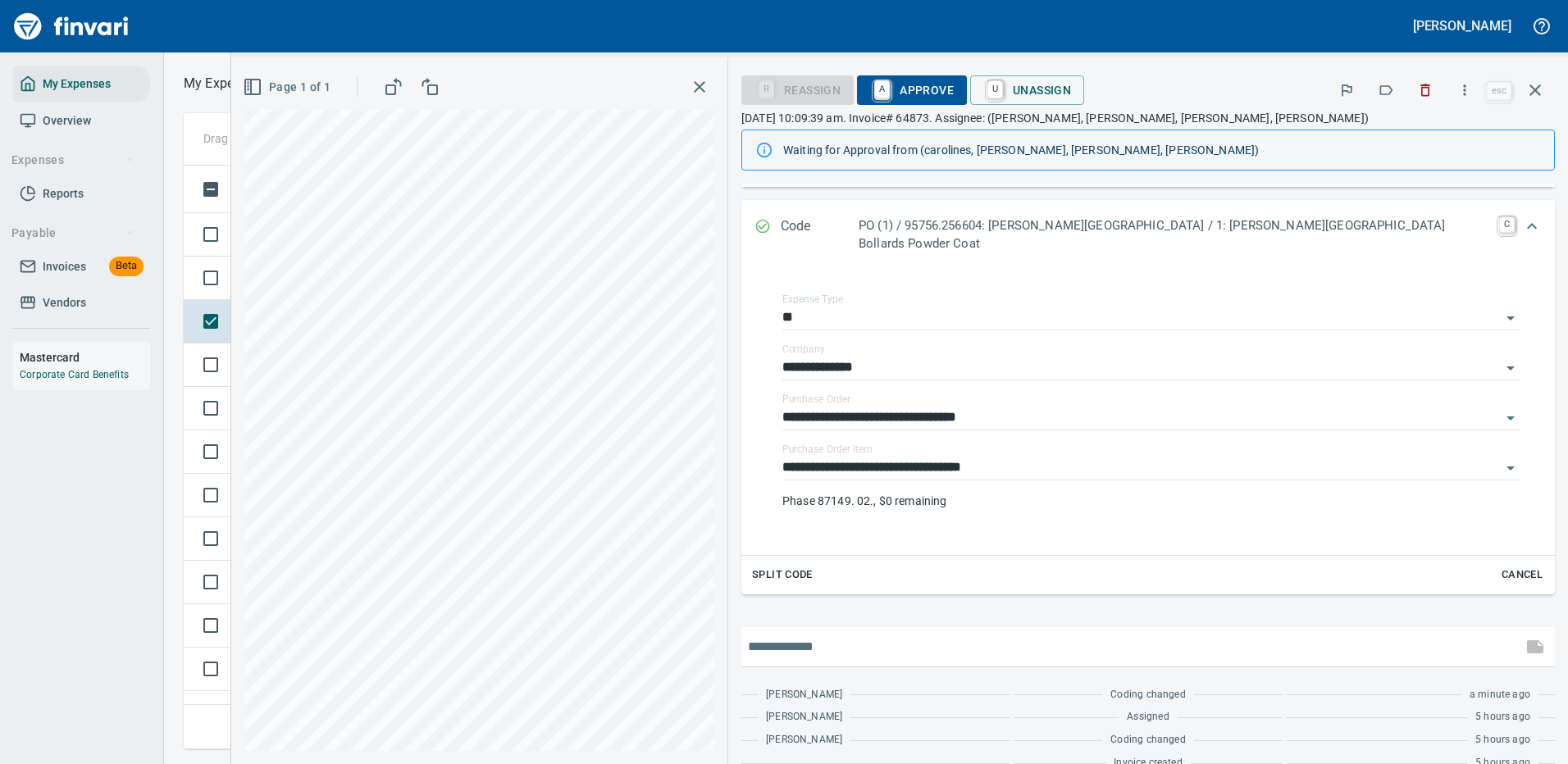
click at [1012, 634] on input "text" at bounding box center [1131, 647] width 767 height 26
type input "**********"
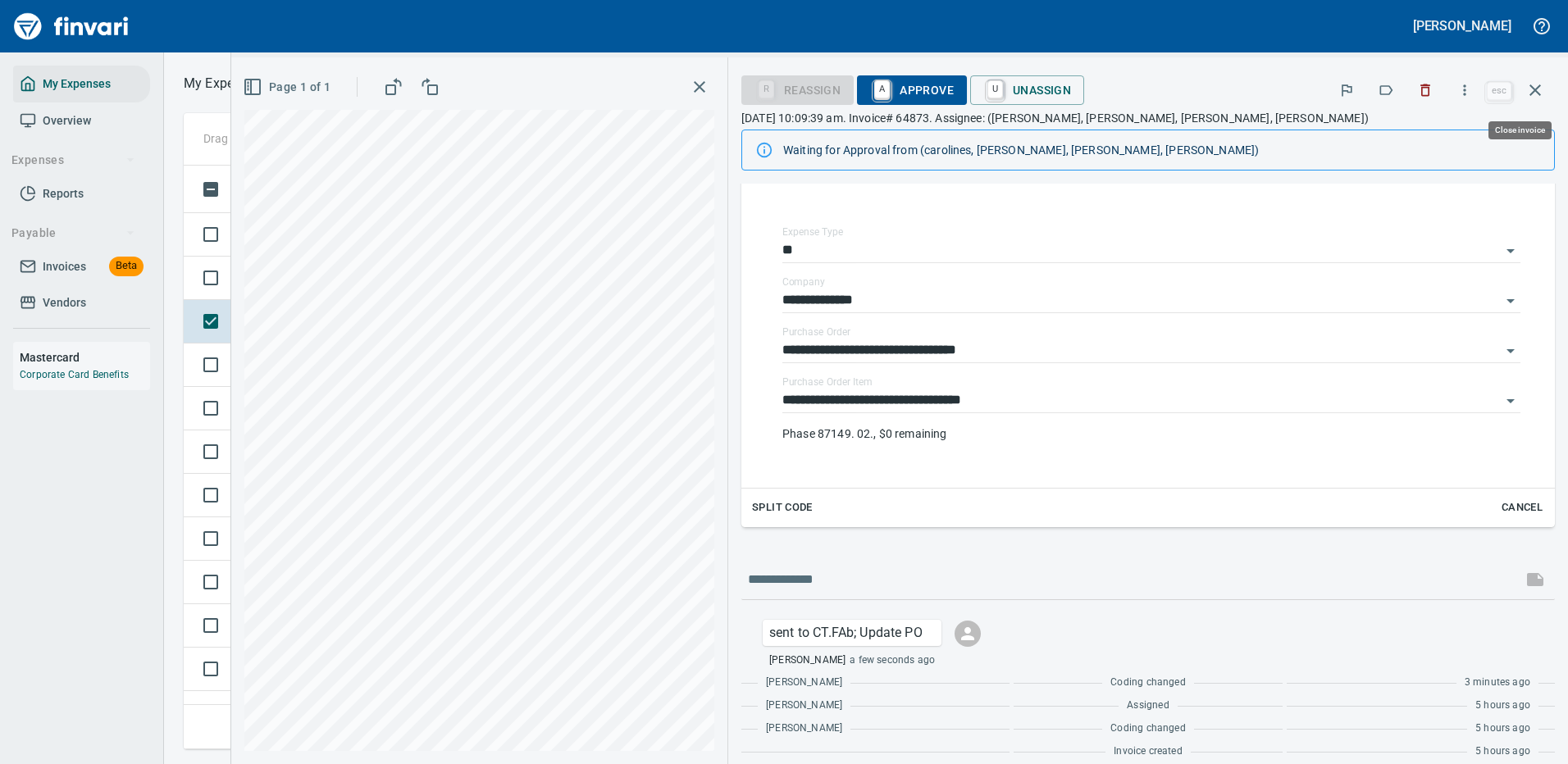
click at [1535, 82] on icon "button" at bounding box center [1535, 91] width 20 height 20
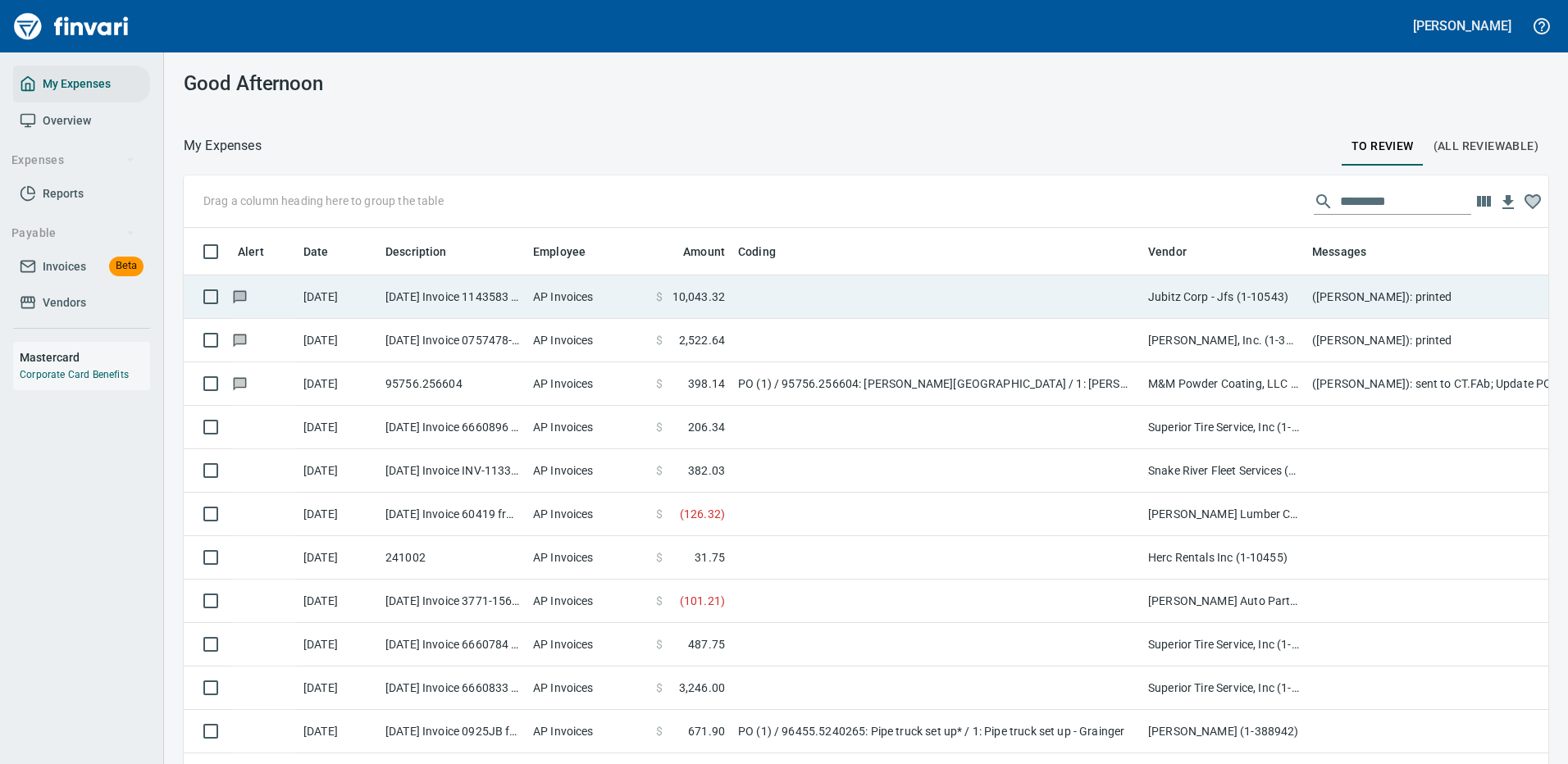
scroll to position [559, 1328]
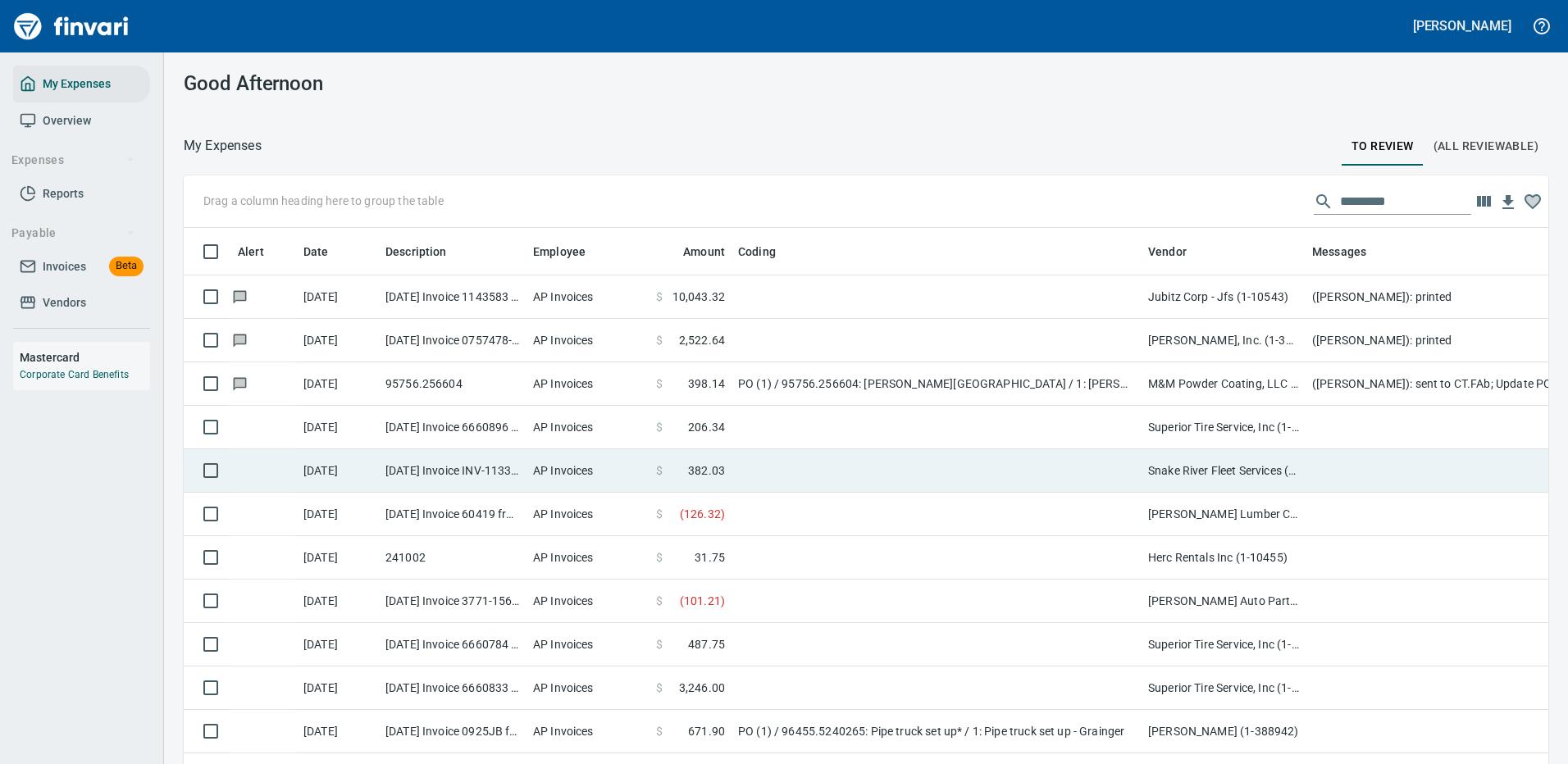
click at [1059, 475] on td at bounding box center [937, 471] width 410 height 44
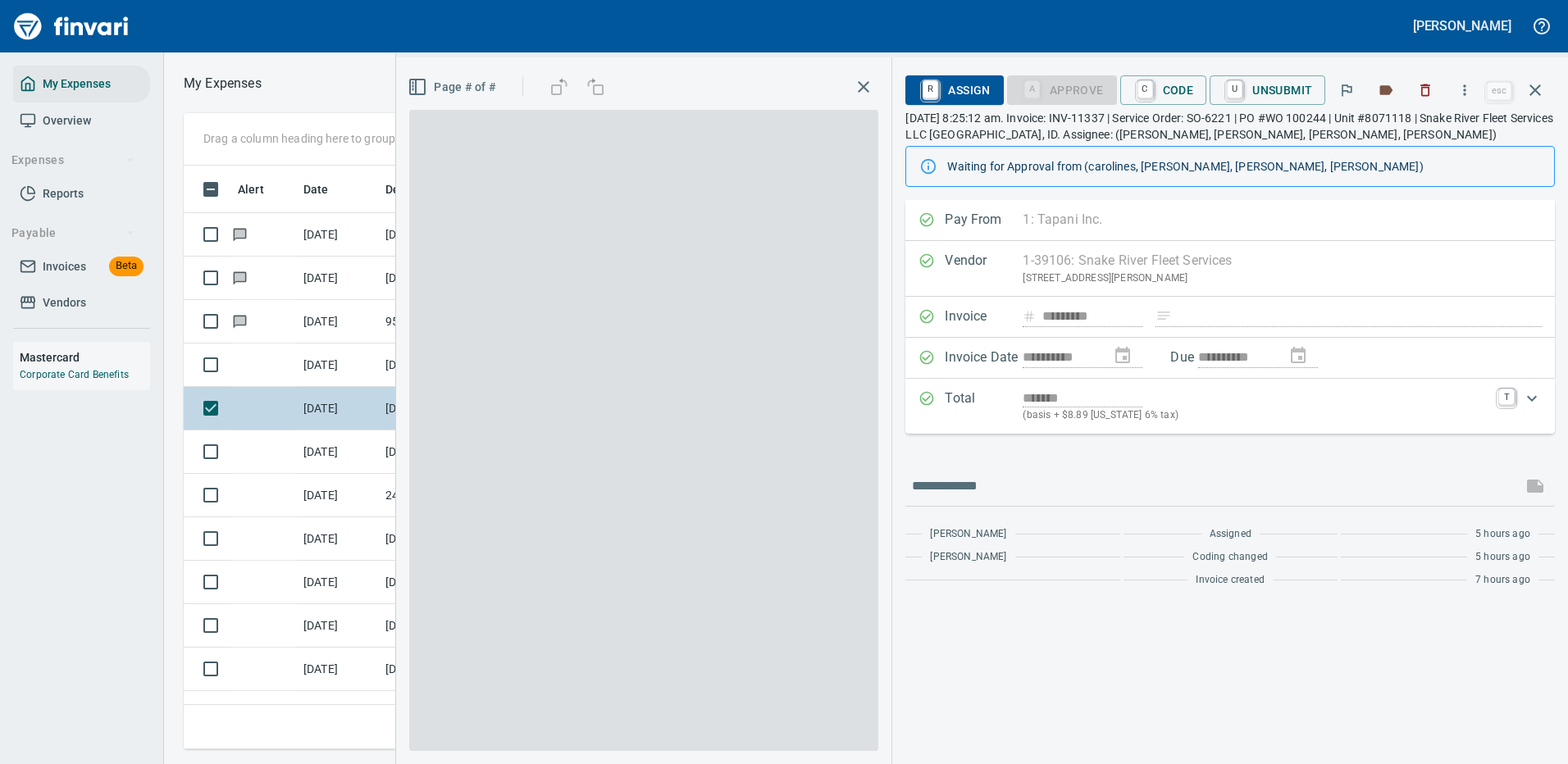
scroll to position [559, 930]
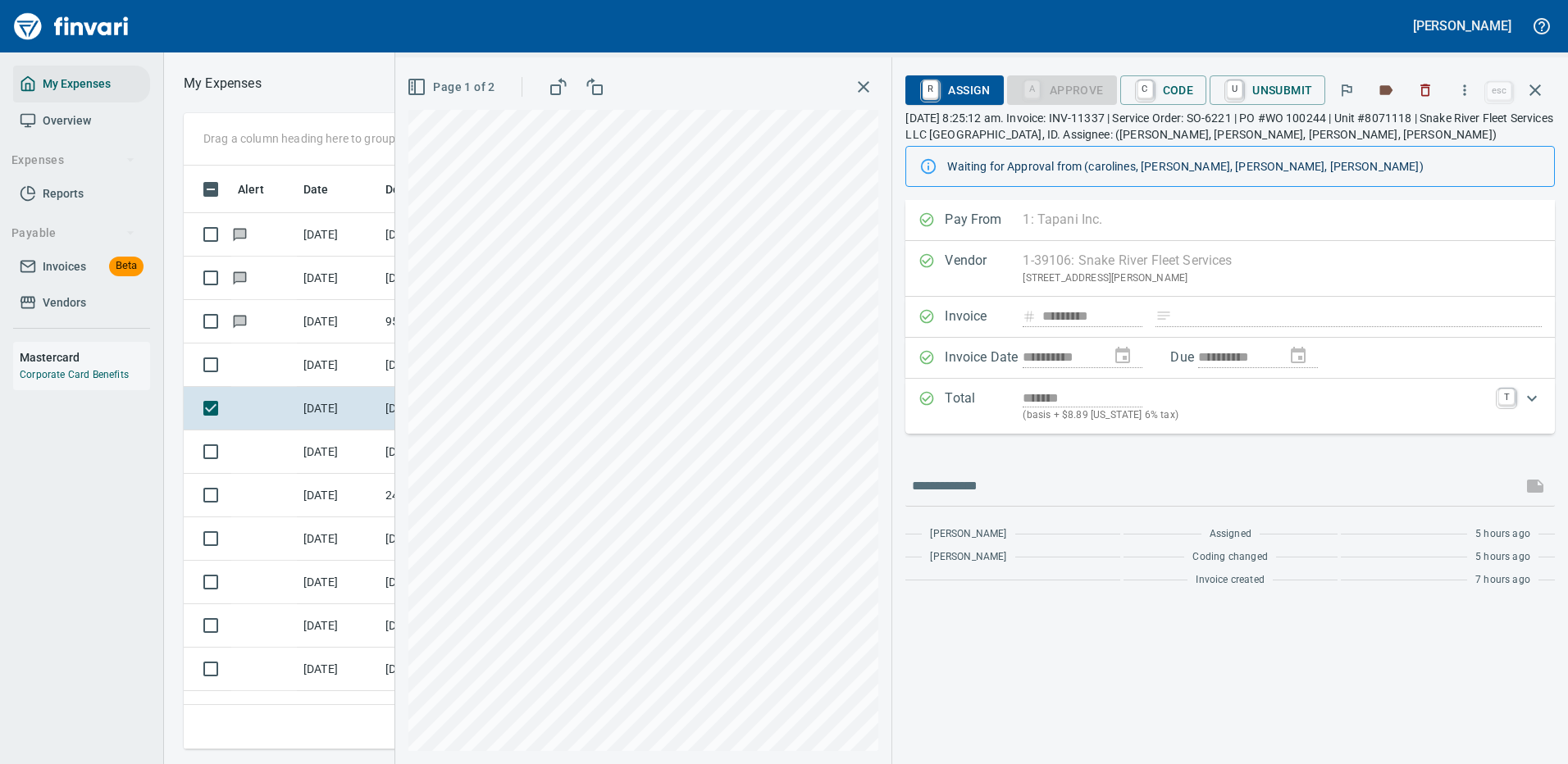
click at [1066, 463] on div "**********" at bounding box center [1230, 398] width 649 height 395
click at [1468, 83] on icon "button" at bounding box center [1464, 91] width 16 height 16
click at [1404, 130] on span "Download" at bounding box center [1461, 137] width 157 height 20
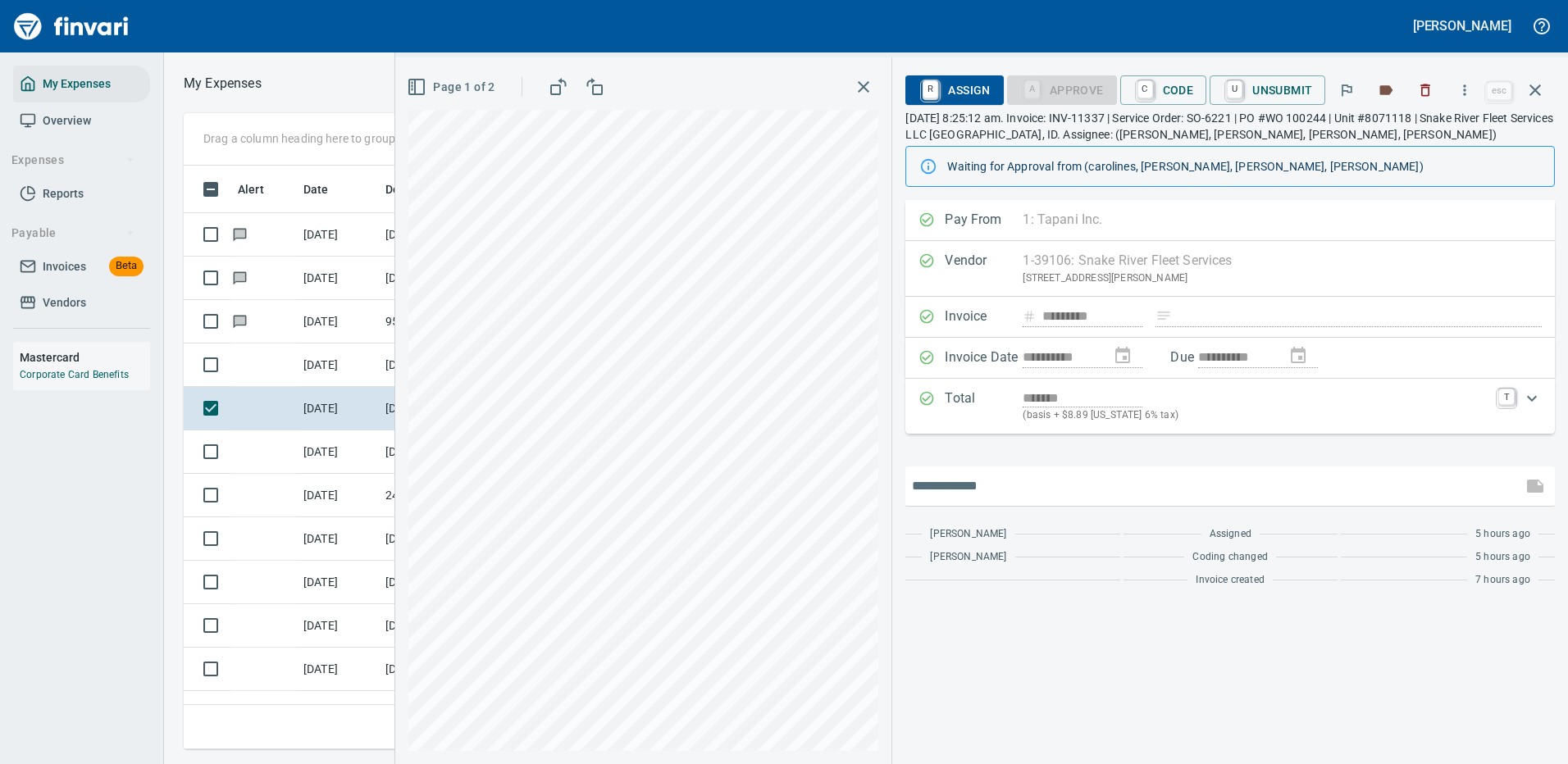
click at [1008, 484] on input "text" at bounding box center [1213, 487] width 603 height 26
type input "**********"
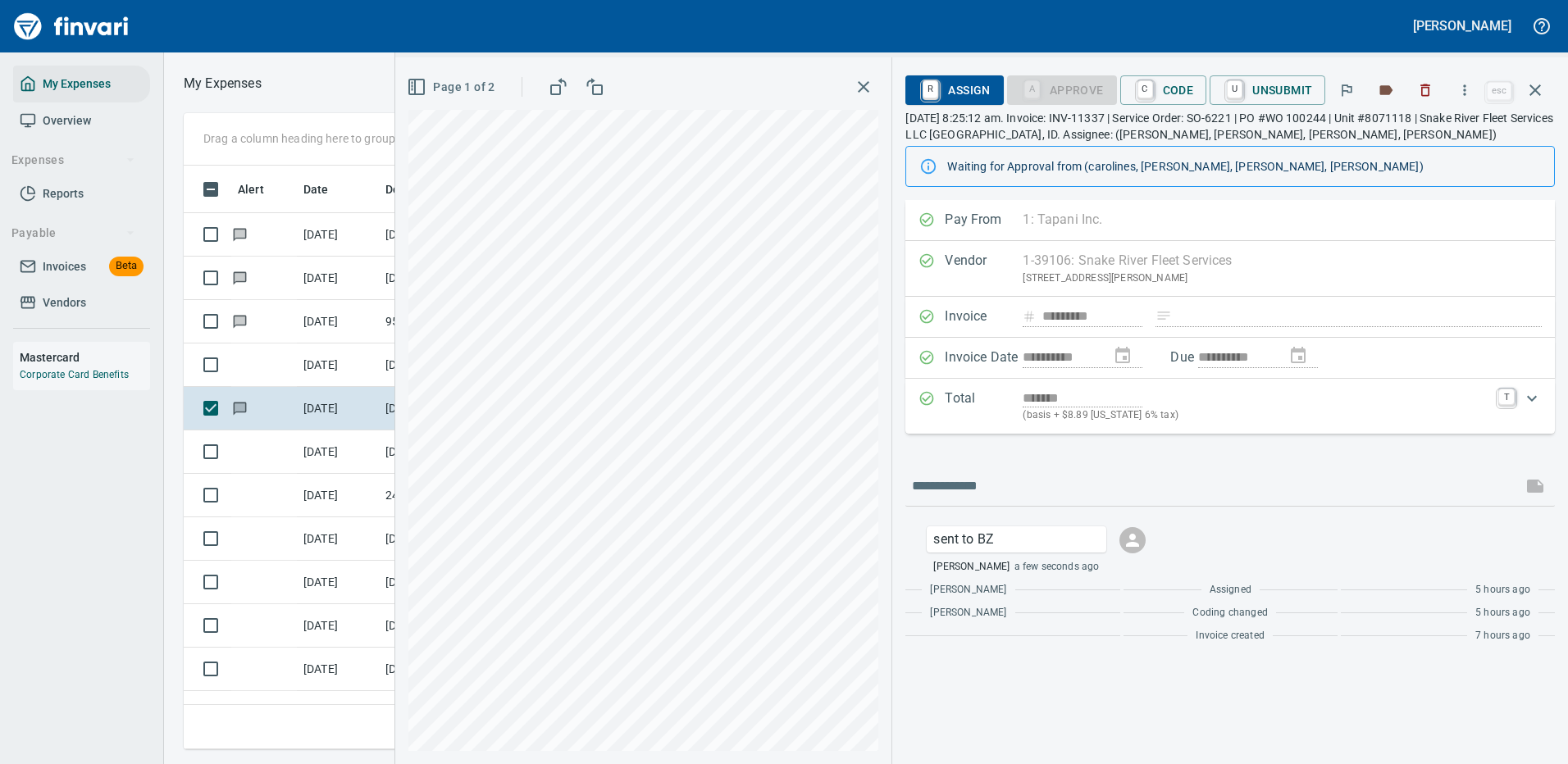
click at [1533, 89] on icon "button" at bounding box center [1535, 91] width 12 height 12
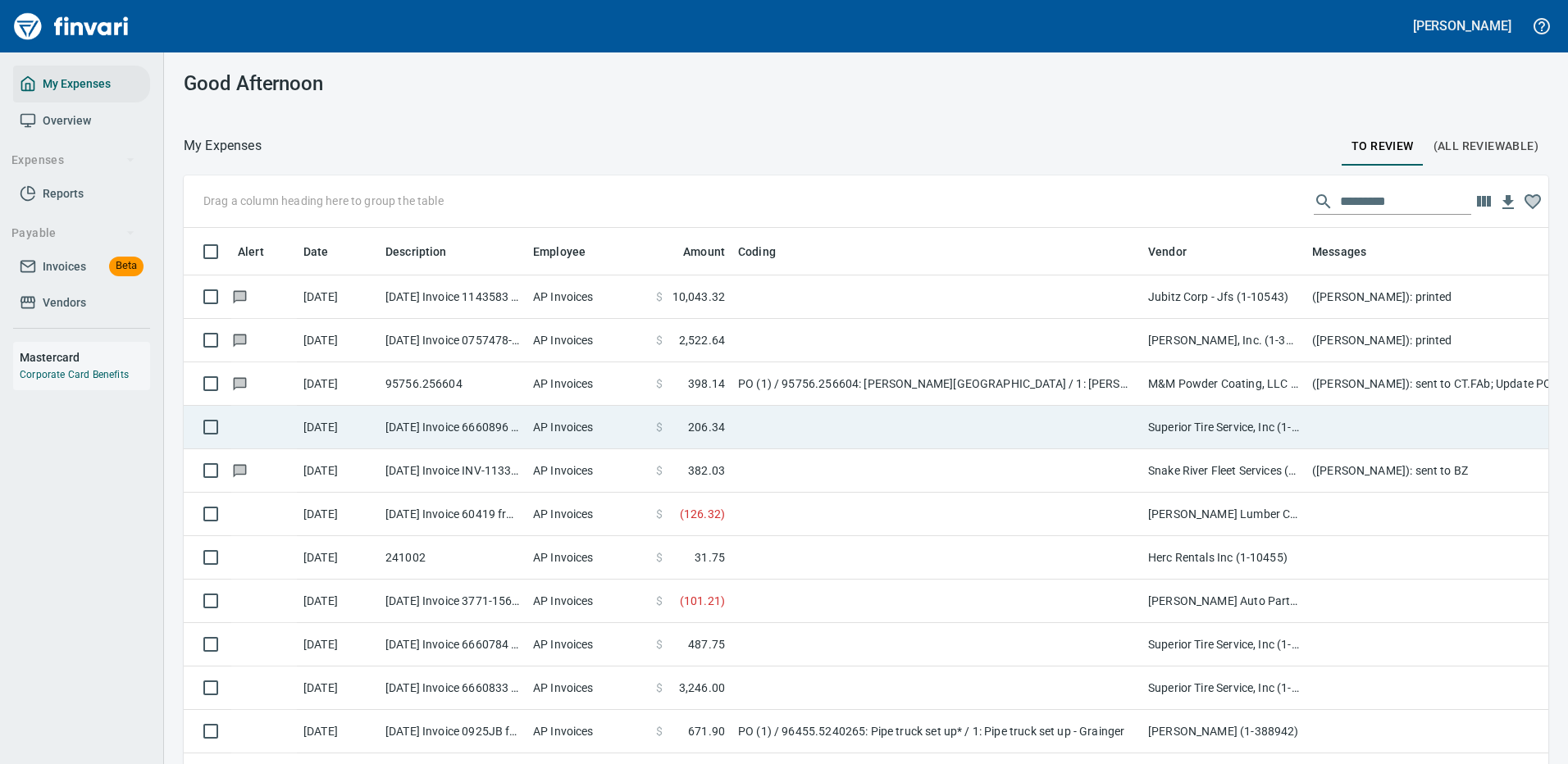
scroll to position [559, 1328]
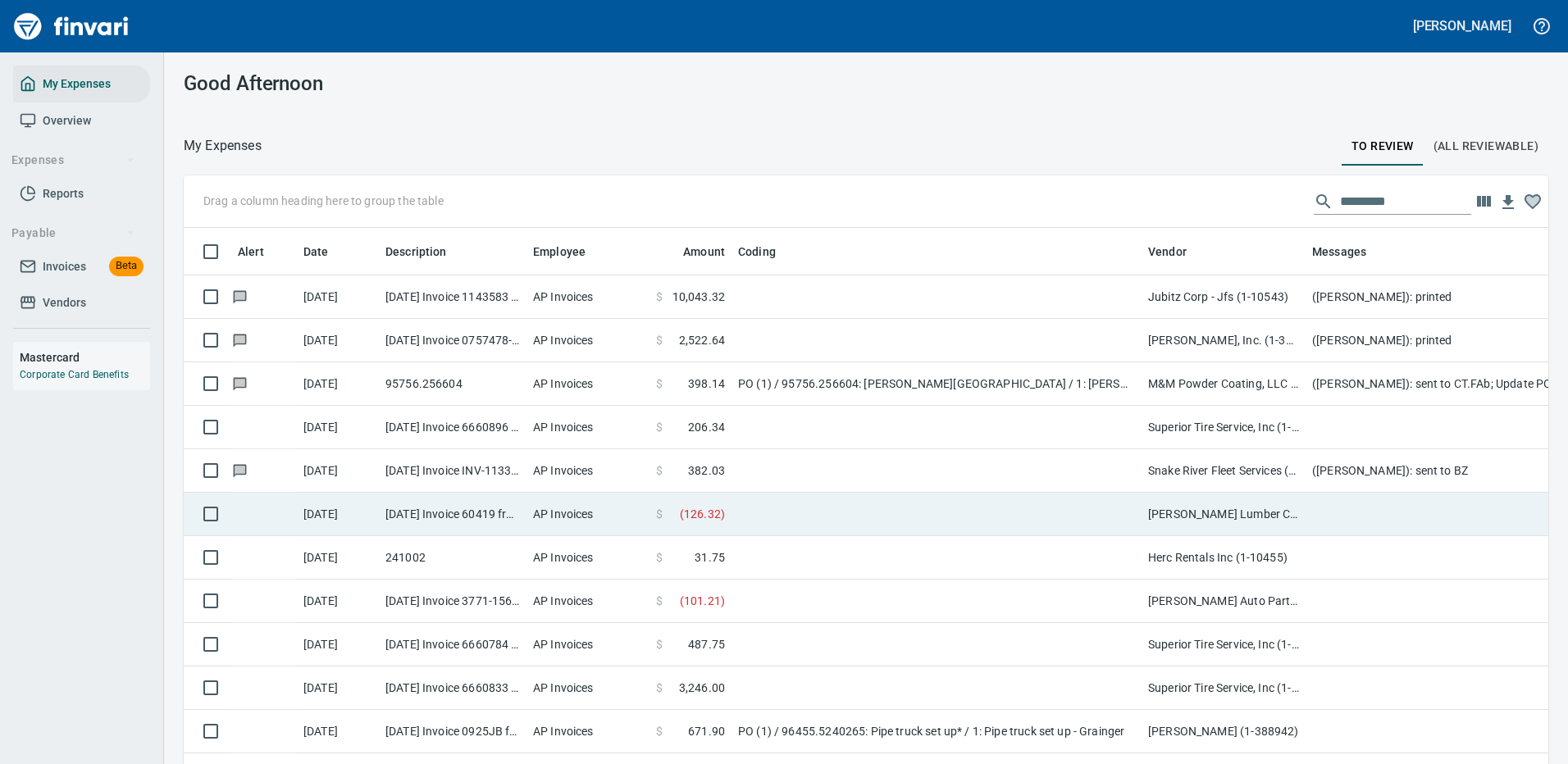
click at [861, 507] on td at bounding box center [937, 515] width 410 height 44
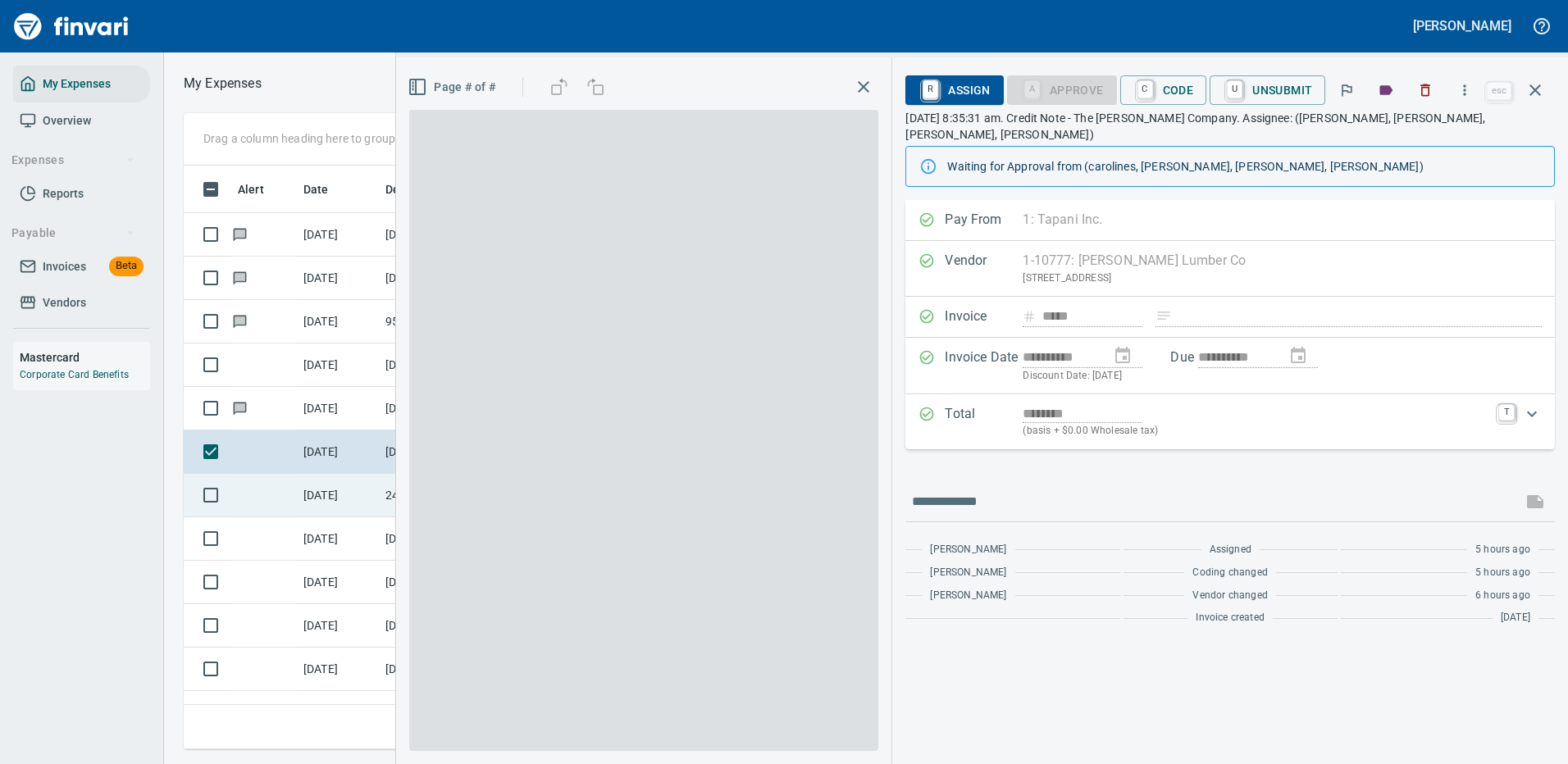
scroll to position [559, 930]
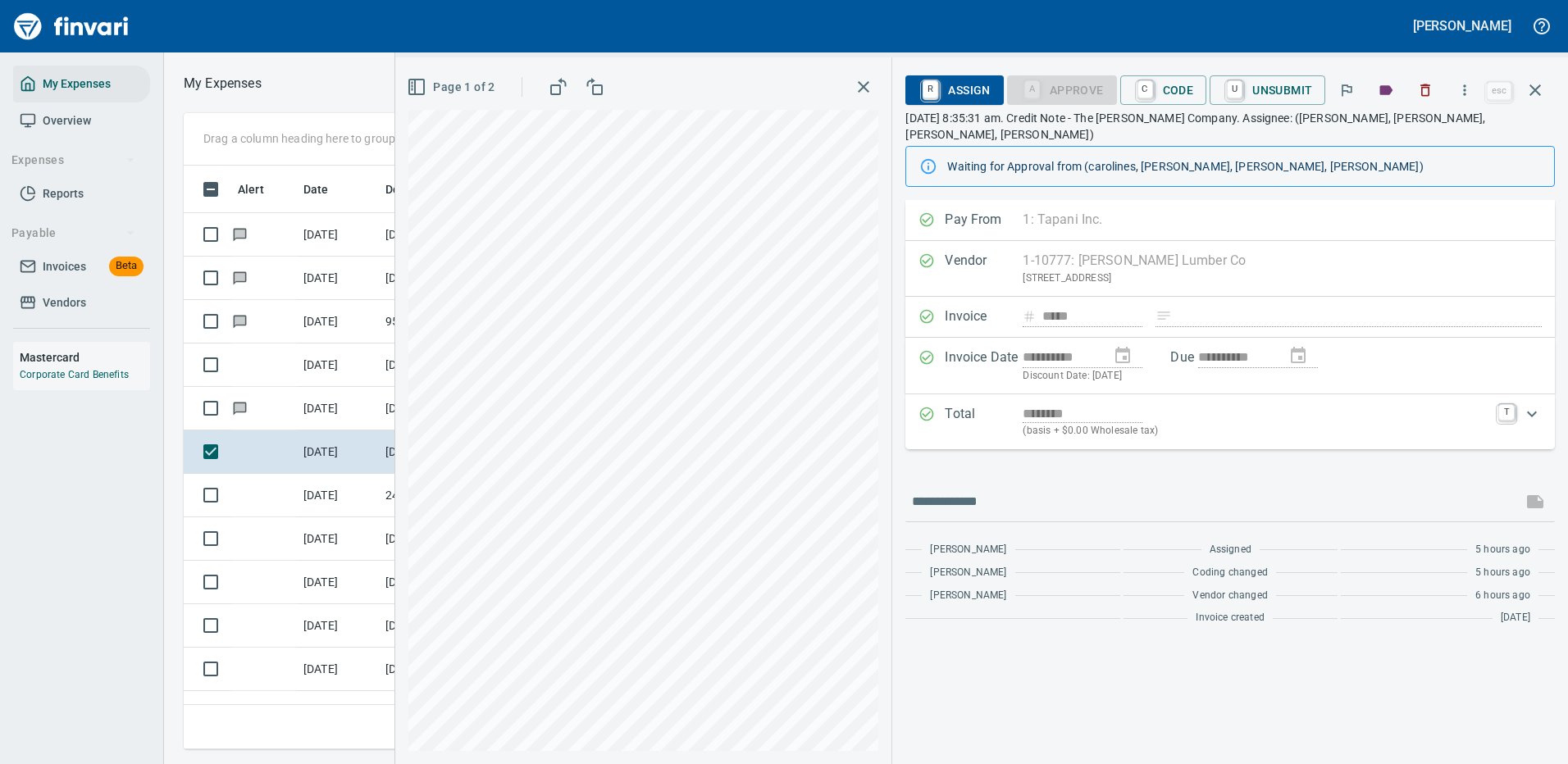
click at [1358, 684] on div "**********" at bounding box center [1230, 482] width 676 height 564
click at [966, 87] on span "R Assign" at bounding box center [954, 91] width 72 height 28
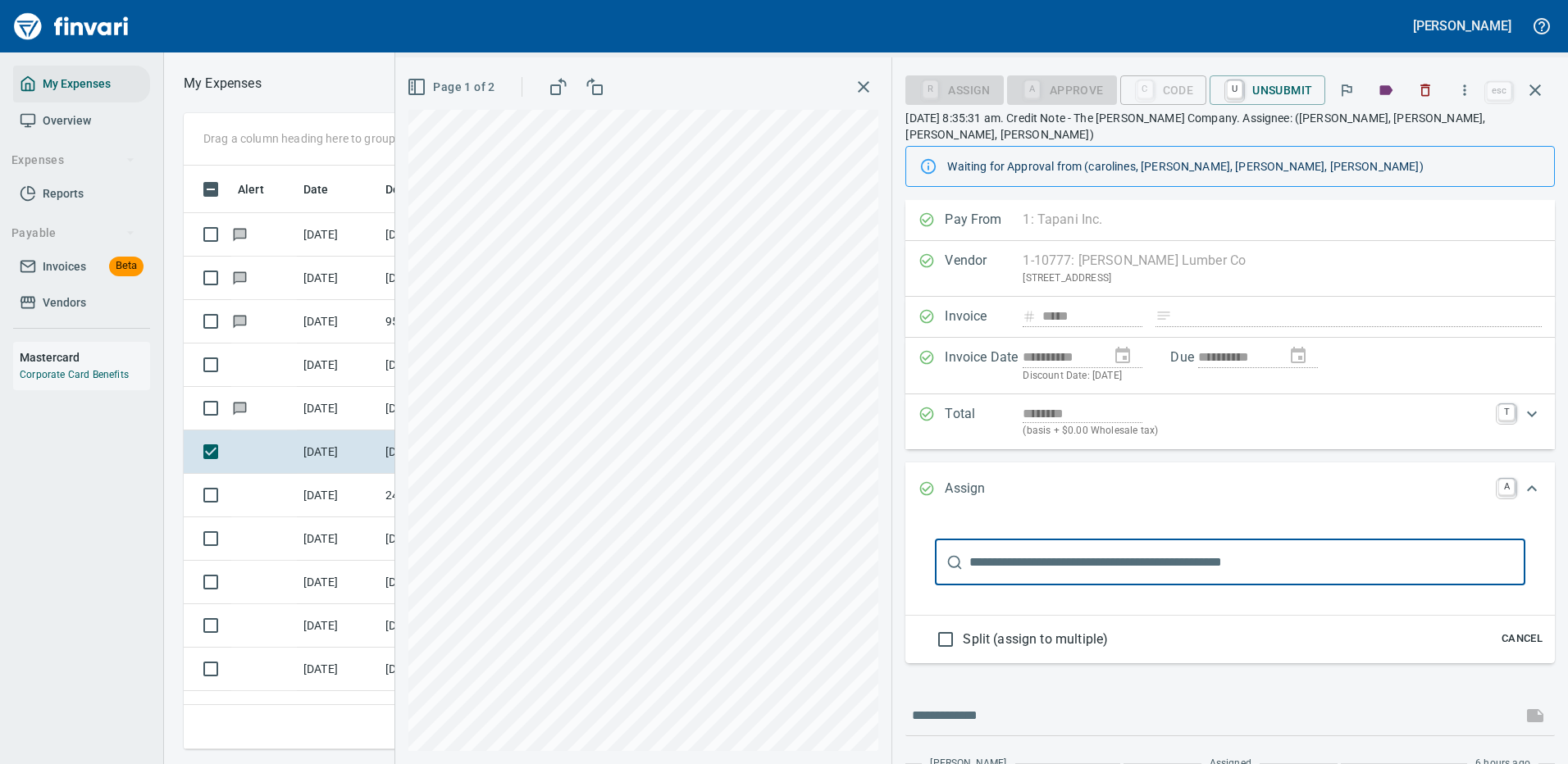
click at [990, 548] on input "text" at bounding box center [1246, 562] width 556 height 46
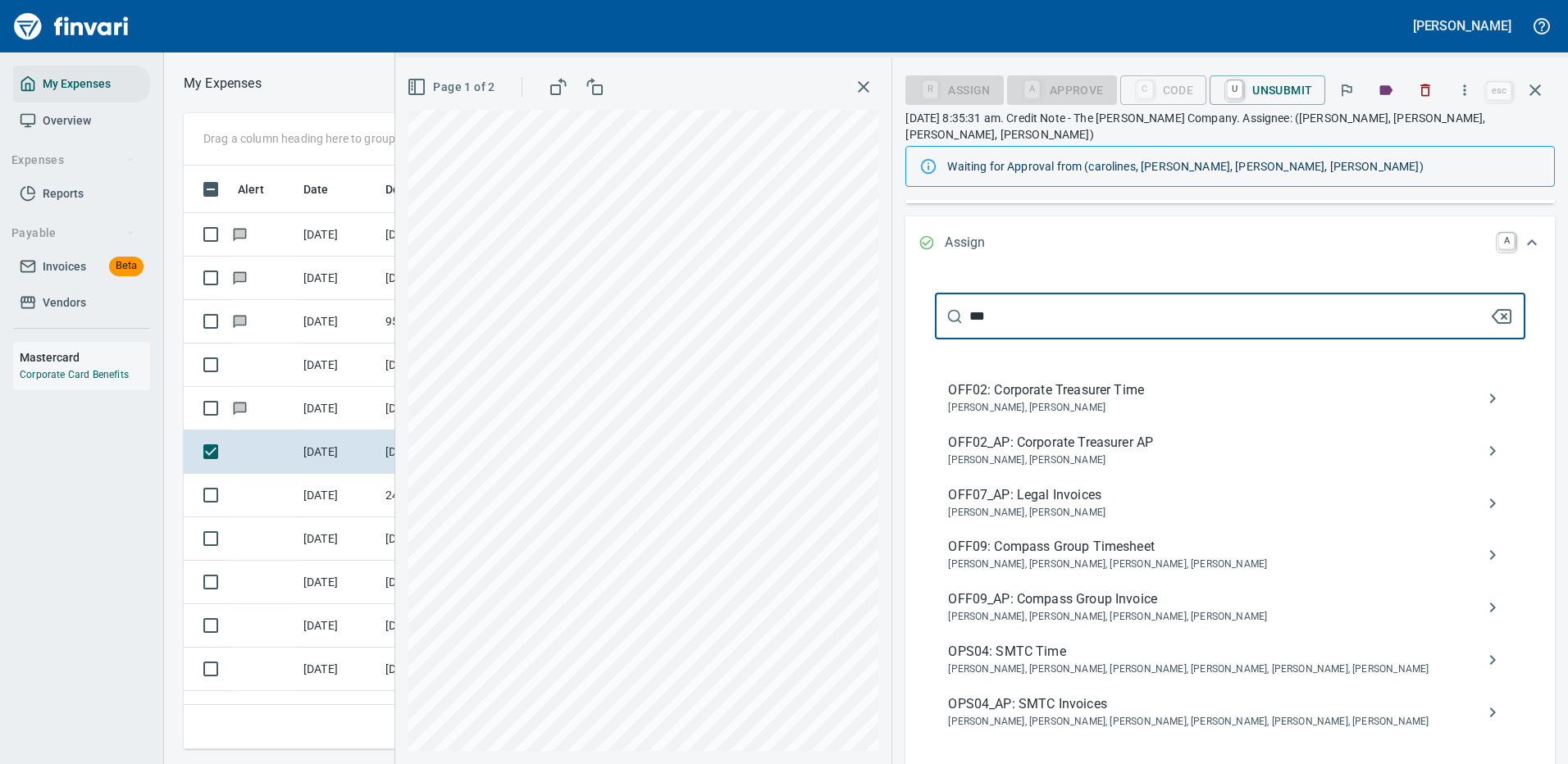
scroll to position [328, 0]
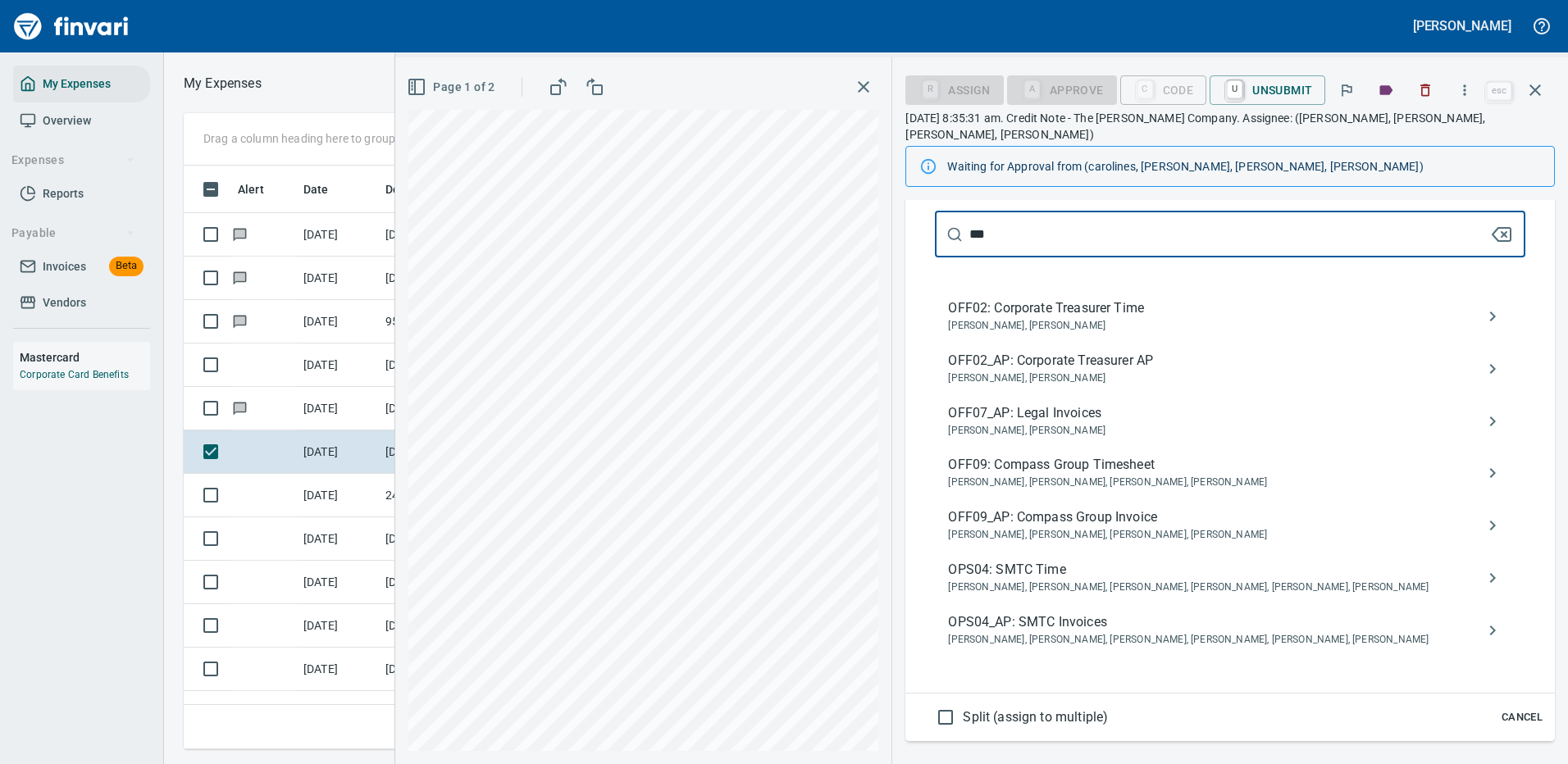
type input "***"
click at [1030, 613] on span "OPS04_AP: SMTC Invoices" at bounding box center [1216, 622] width 537 height 20
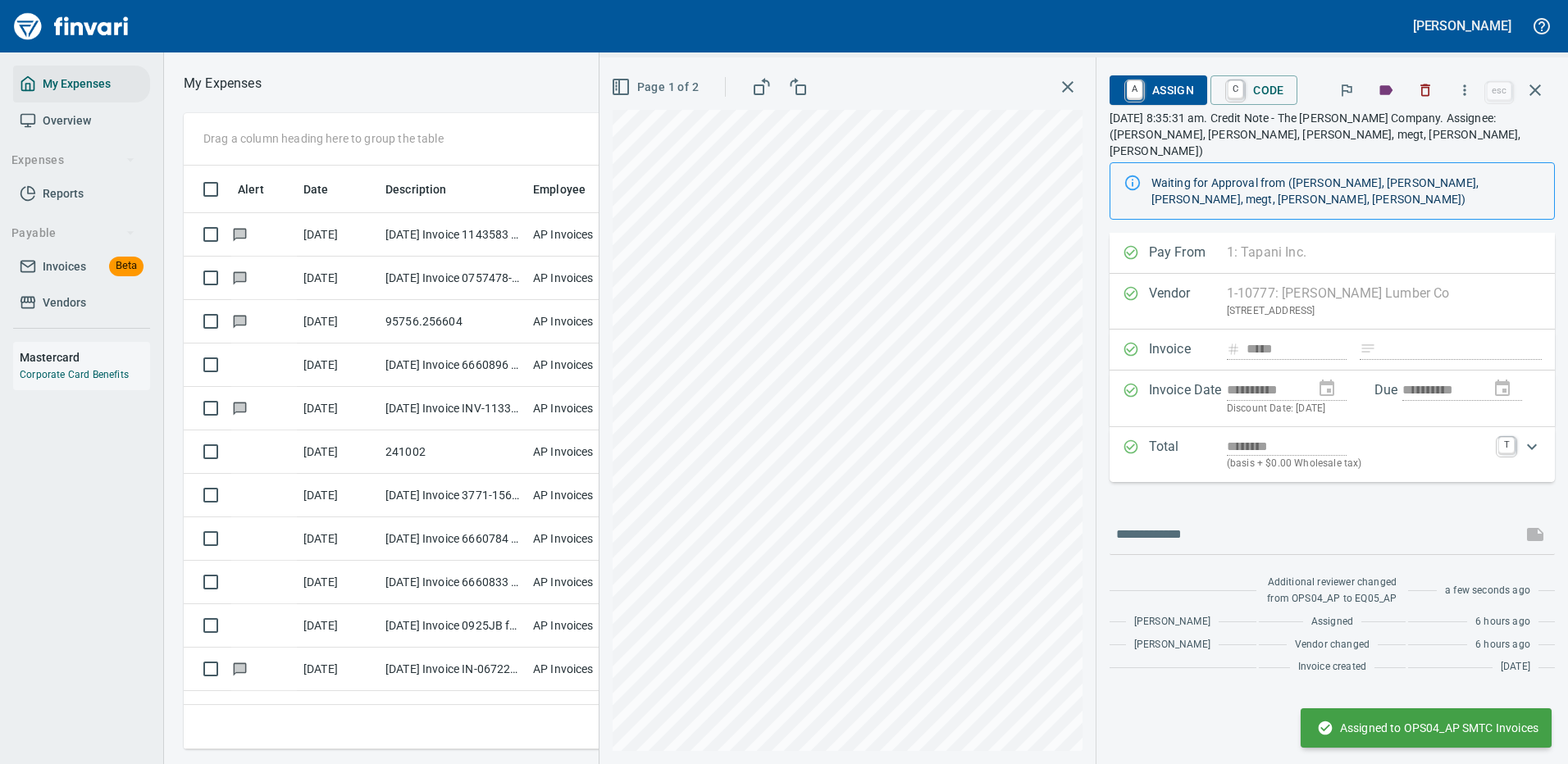
scroll to position [0, 0]
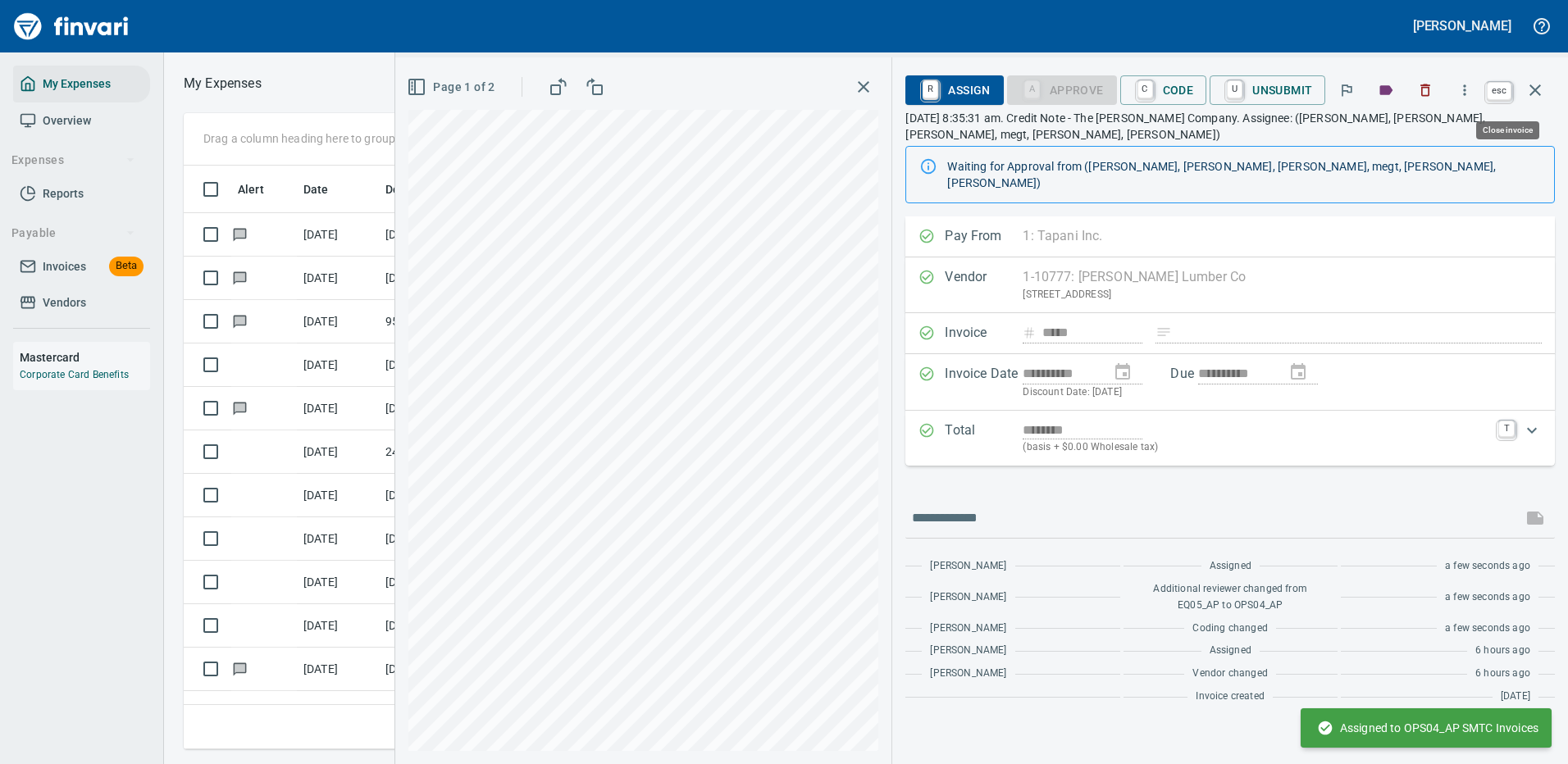
click at [1530, 81] on icon "button" at bounding box center [1535, 91] width 20 height 20
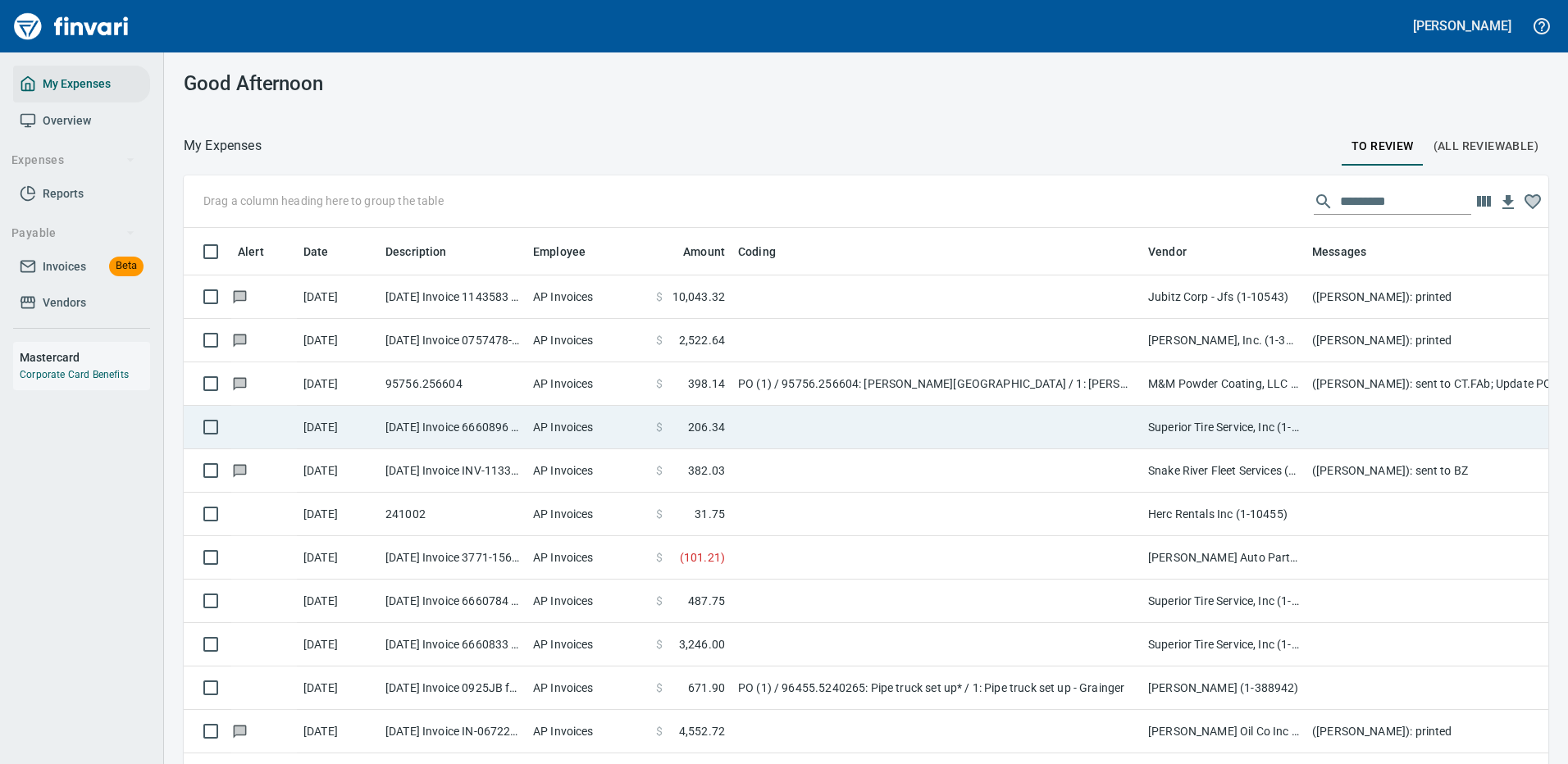
scroll to position [559, 1328]
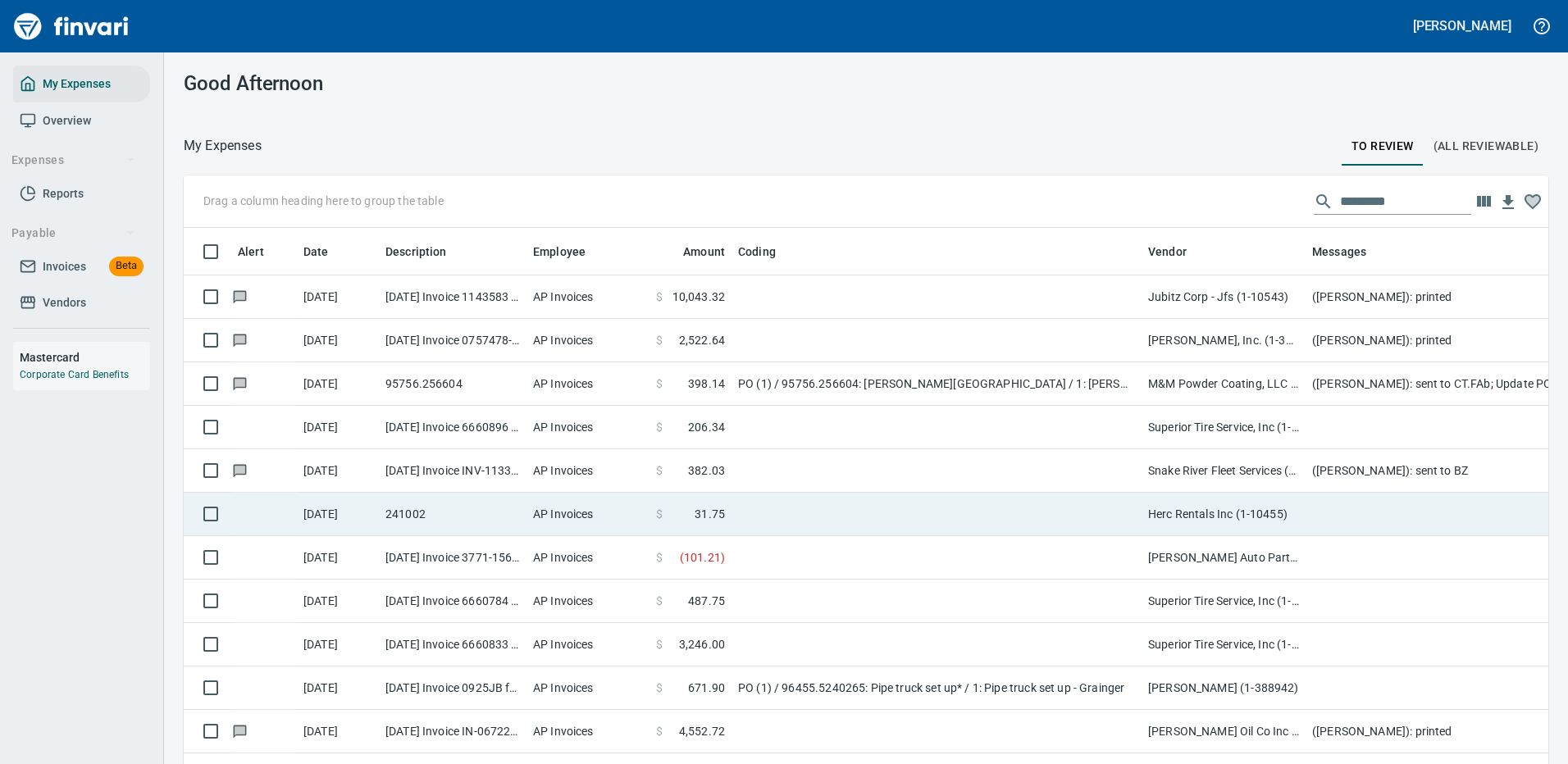
click at [1010, 510] on td at bounding box center [937, 515] width 410 height 44
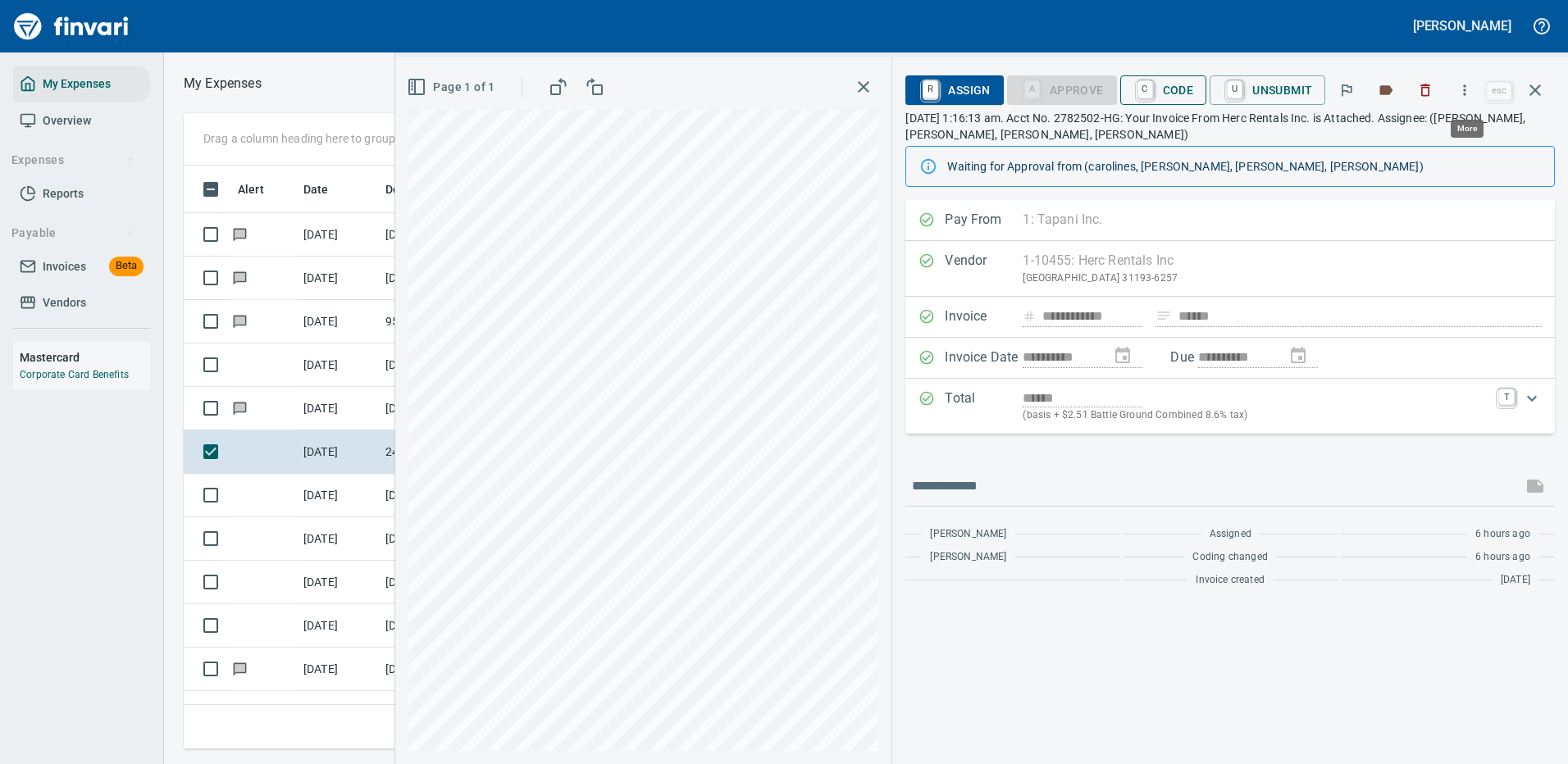
scroll to position [559, 930]
click at [954, 84] on span "R Assign" at bounding box center [954, 91] width 72 height 28
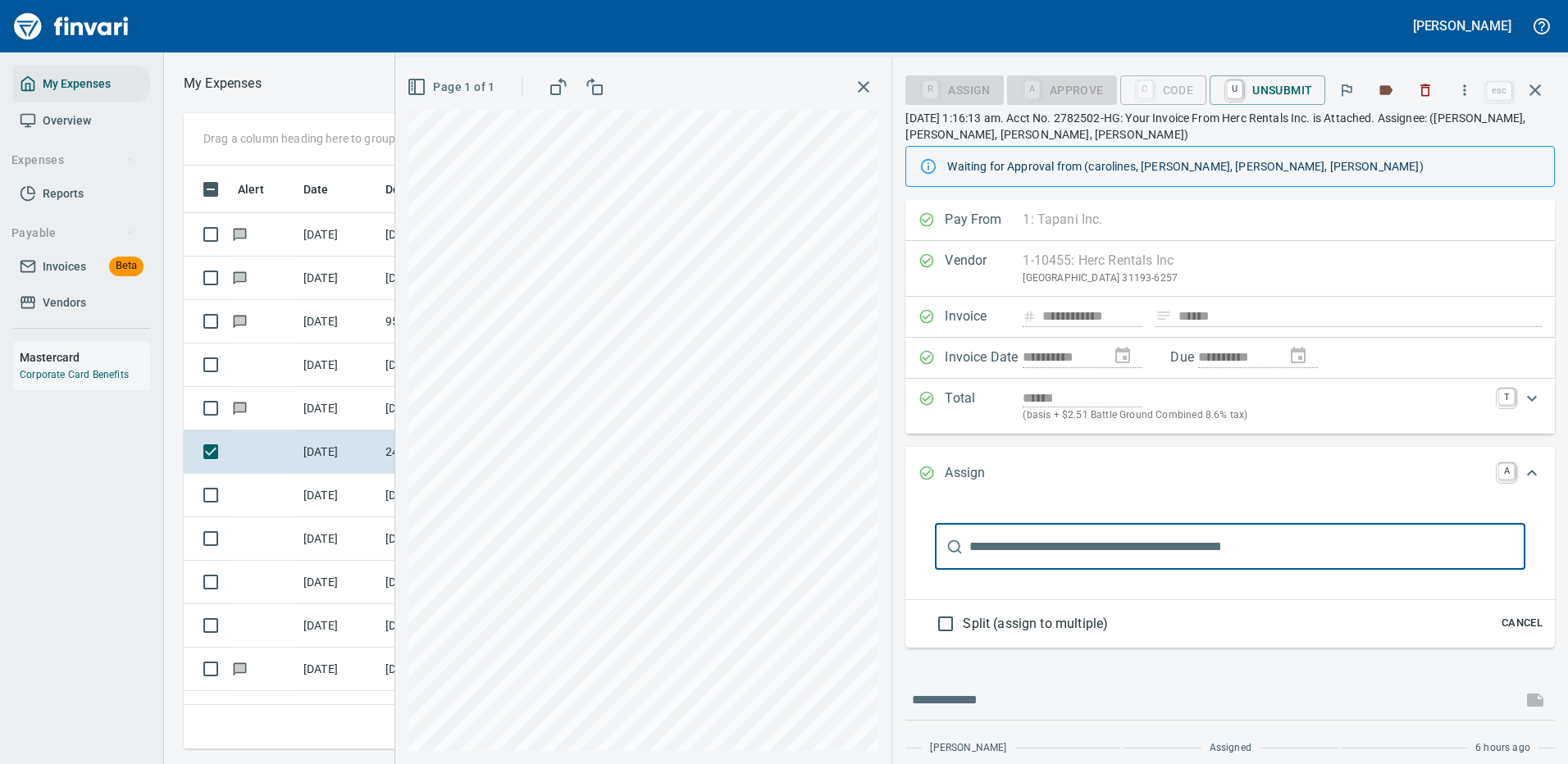
click at [1017, 539] on input "text" at bounding box center [1246, 547] width 556 height 46
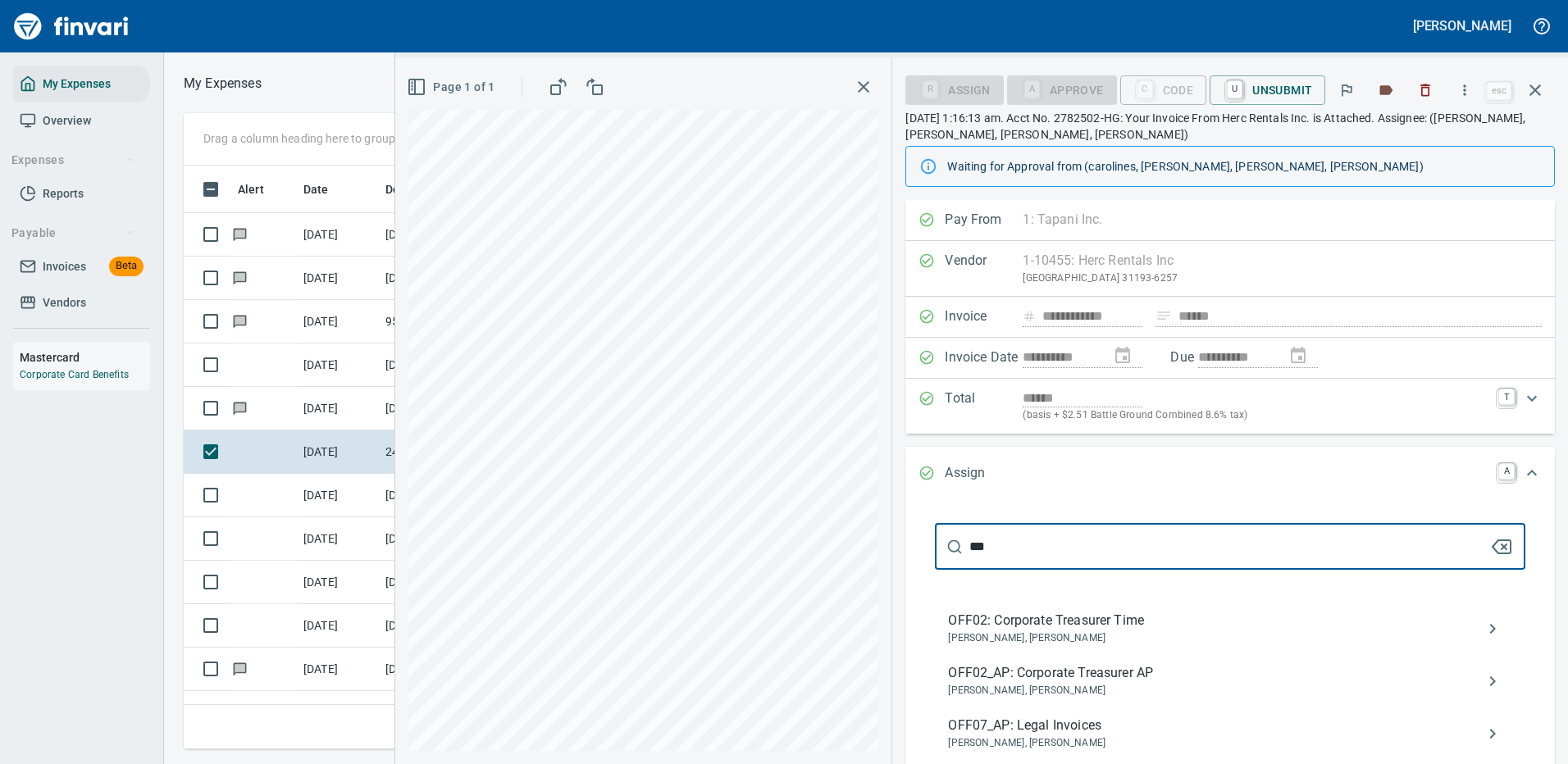
drag, startPoint x: 998, startPoint y: 541, endPoint x: 927, endPoint y: 547, distance: 71.3
click at [932, 547] on div "*** ​ OFF02: Corporate Treasurer Time Marty McDaniels, Monty Anderson OFF02_AP:…" at bounding box center [1230, 750] width 623 height 485
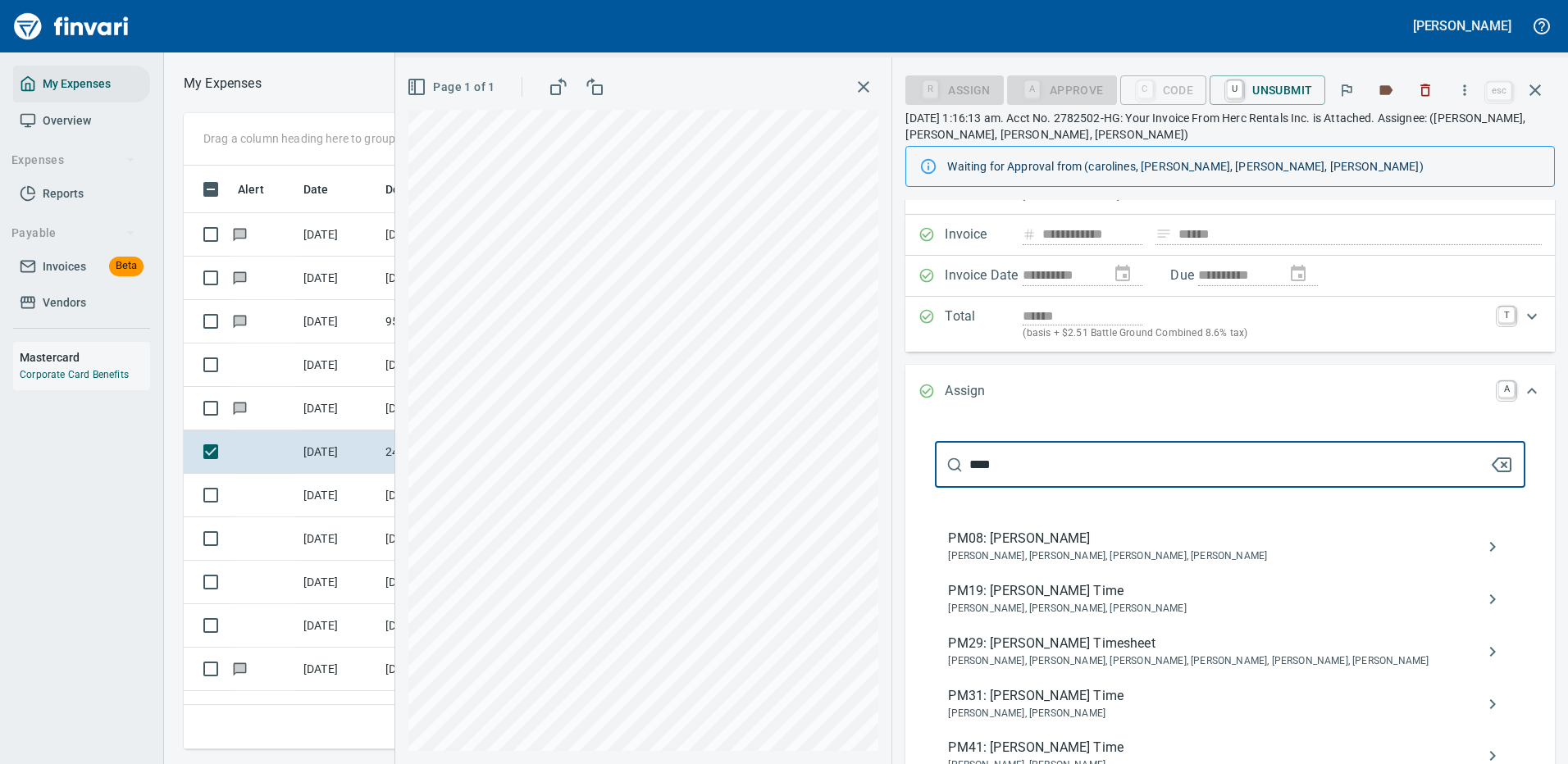
scroll to position [164, 0]
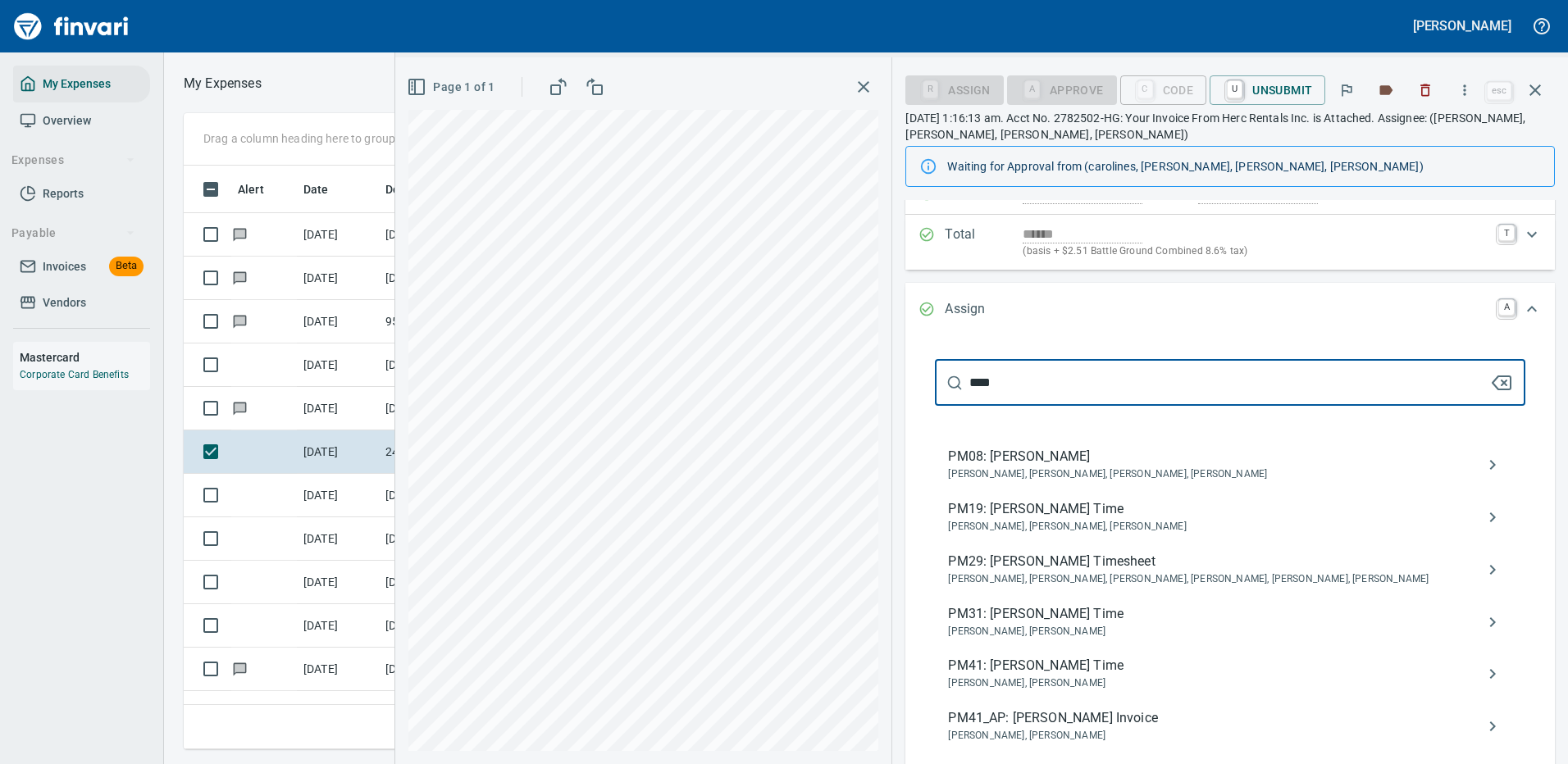
drag, startPoint x: 1014, startPoint y: 385, endPoint x: 902, endPoint y: 380, distance: 112.1
click at [920, 383] on div "**** ​ PM08: Randy Redinger Andrew Hanson, David Sosa, David Wessels, Randal Re…" at bounding box center [1230, 612] width 623 height 537
type input "***"
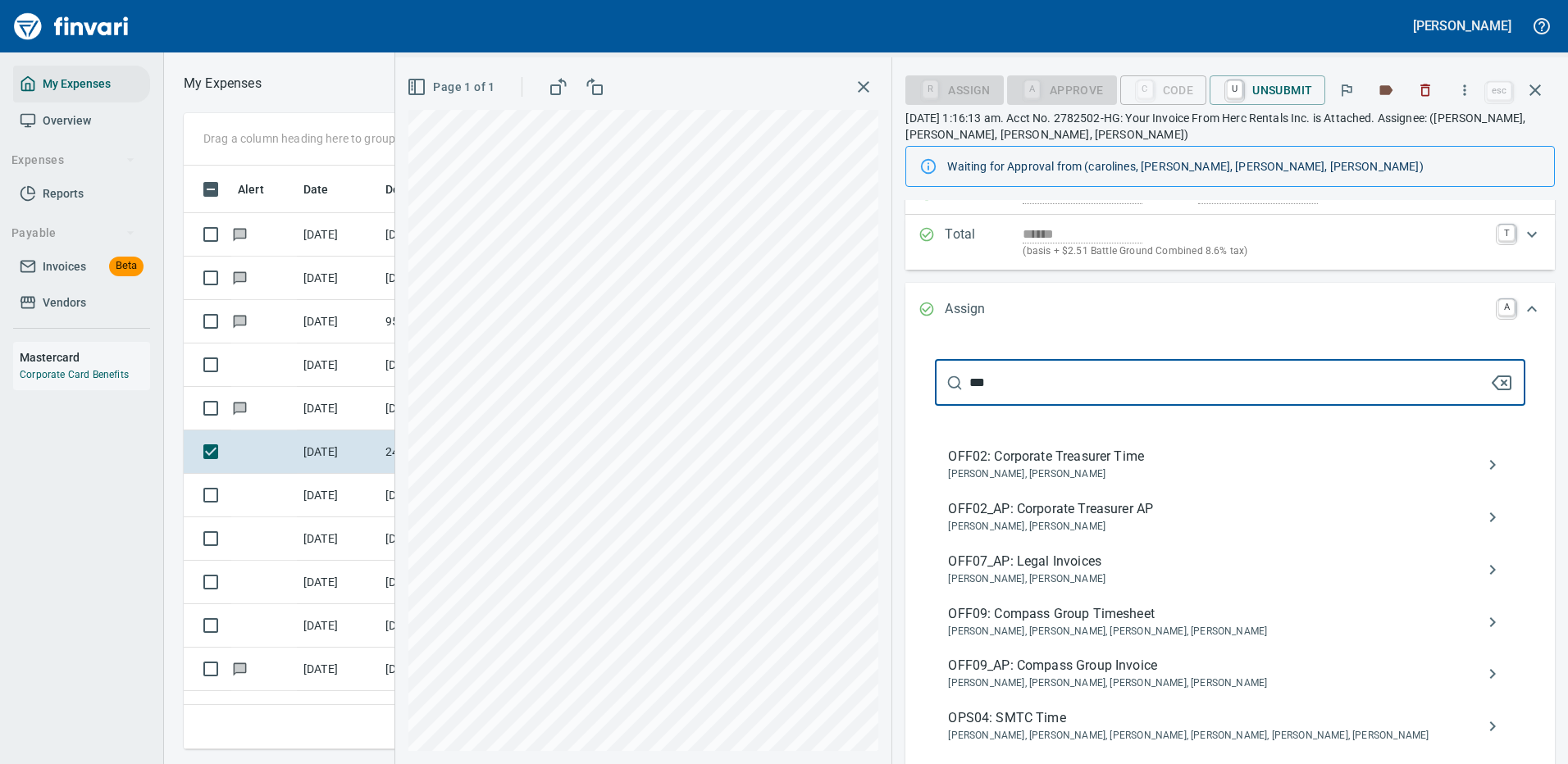
scroll to position [246, 0]
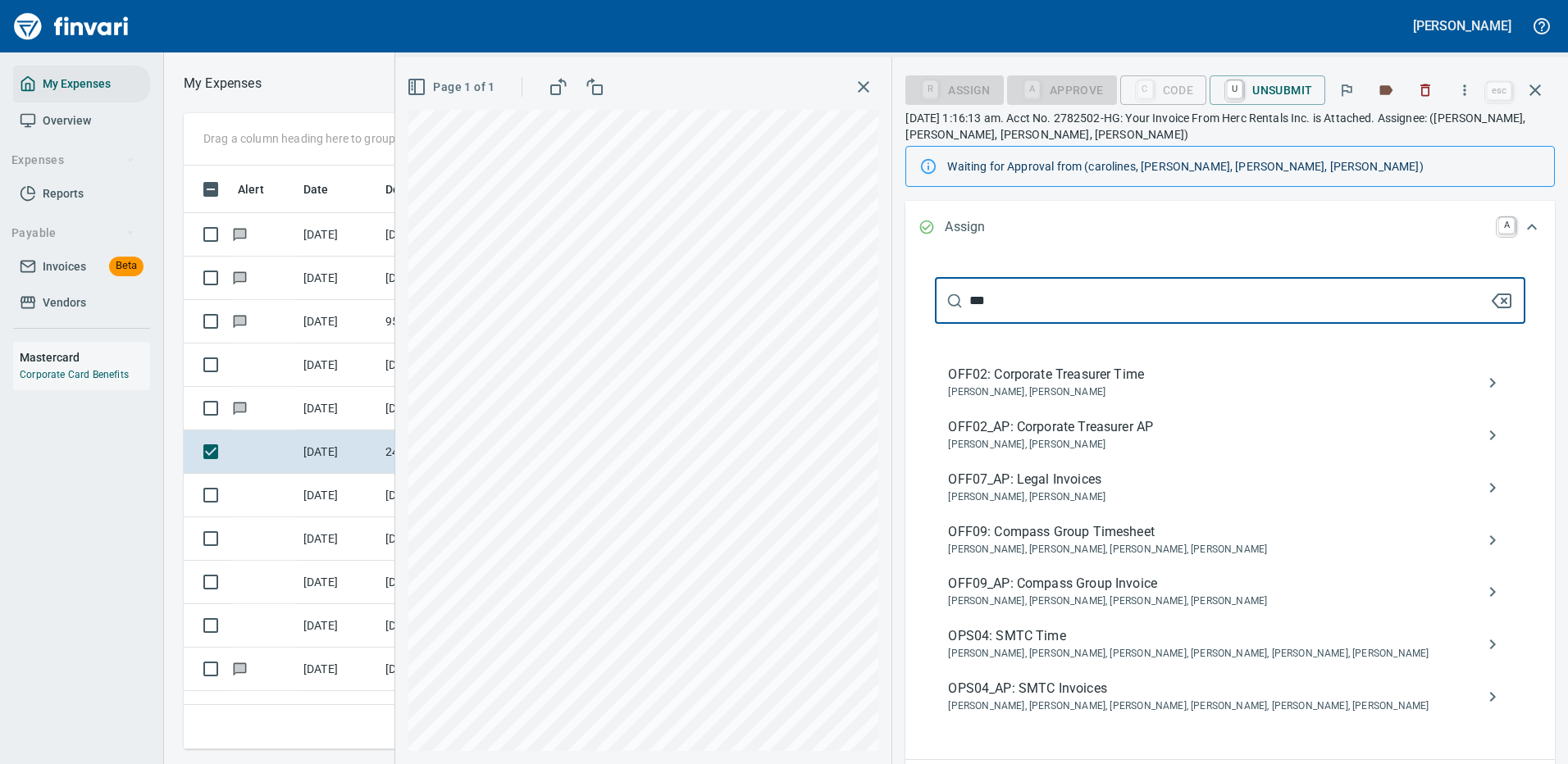
click at [1065, 692] on span "OPS04_AP: SMTC Invoices" at bounding box center [1216, 689] width 537 height 20
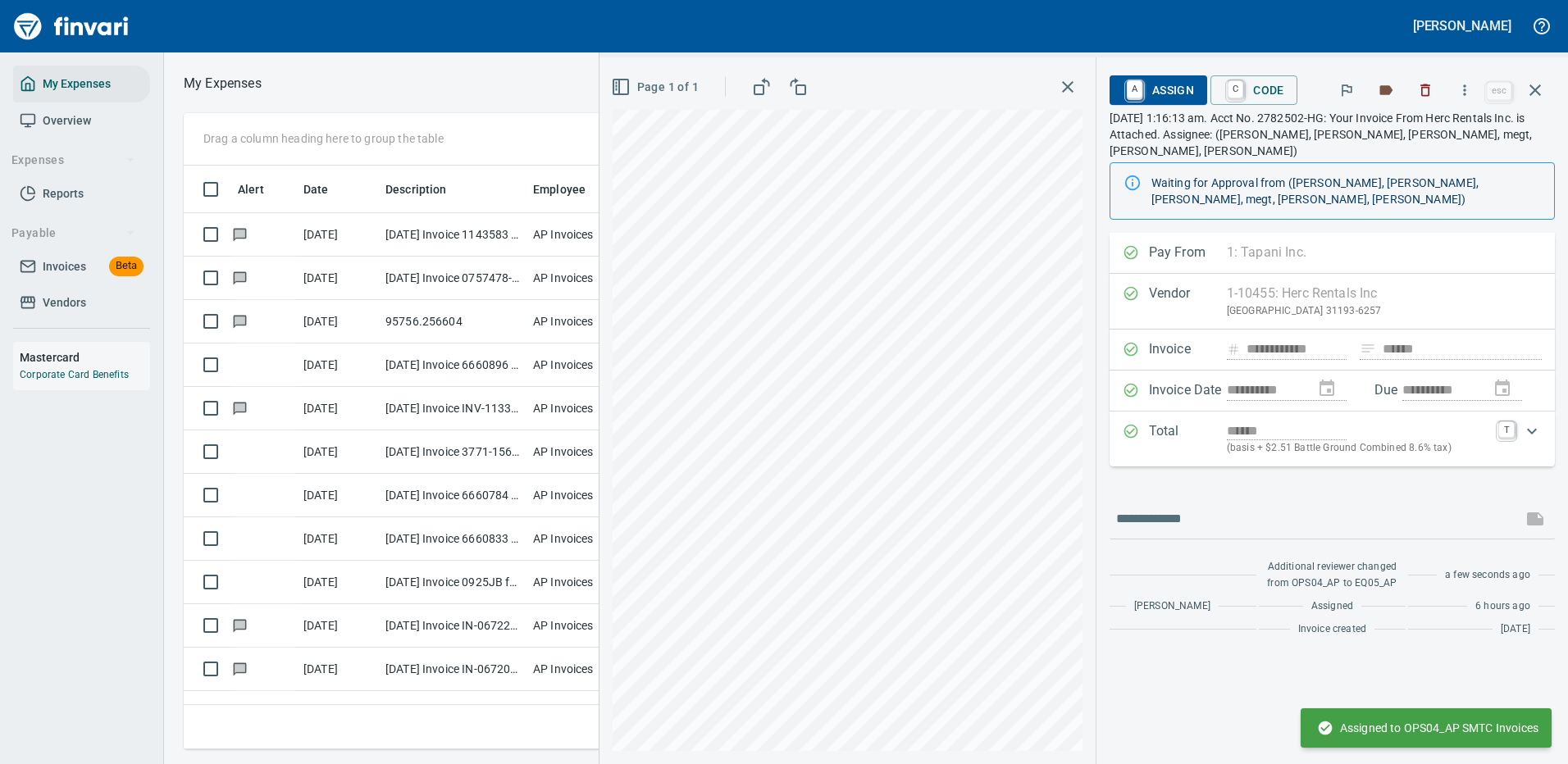
scroll to position [0, 0]
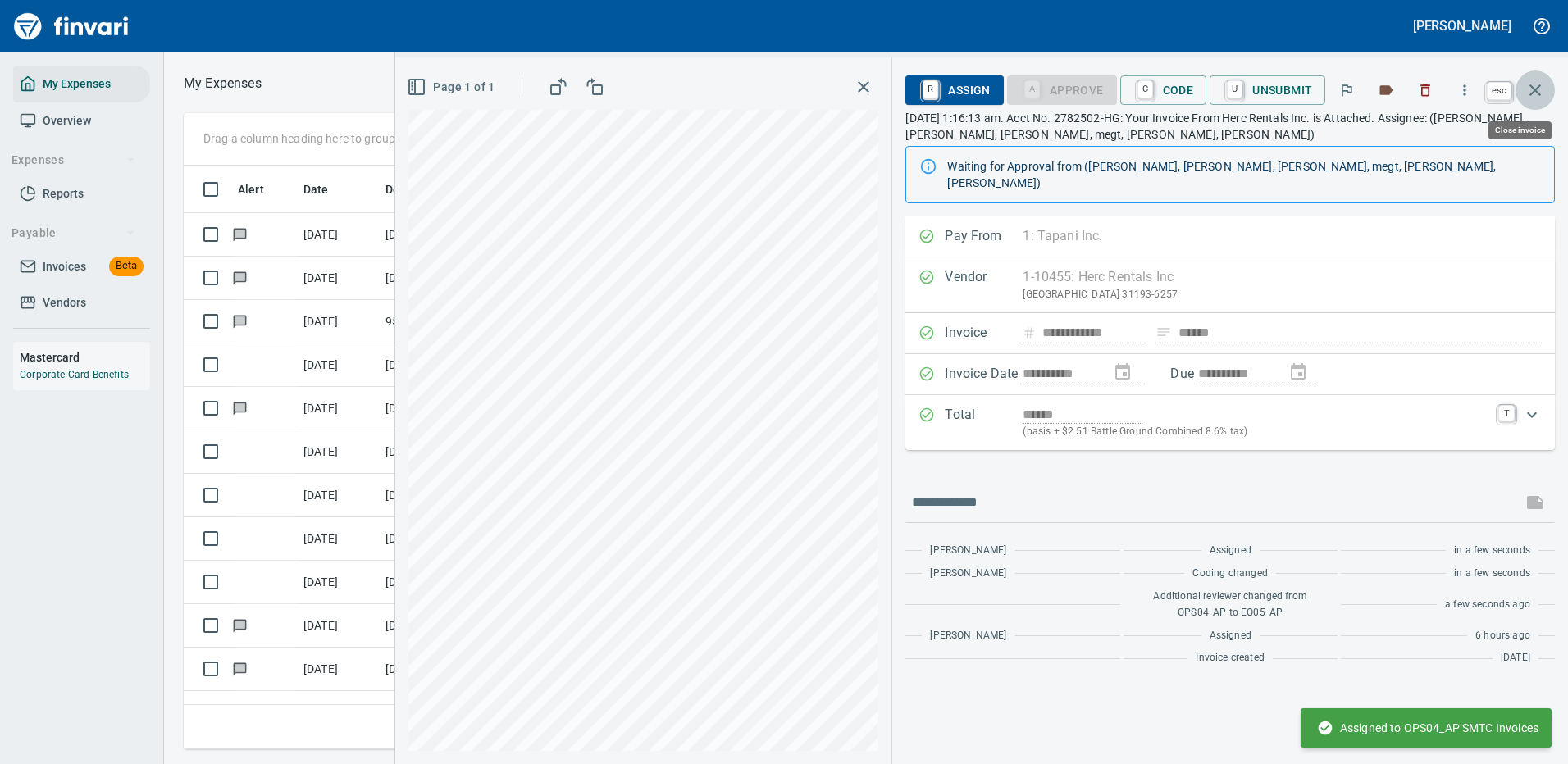
click at [1536, 85] on icon "button" at bounding box center [1535, 91] width 20 height 20
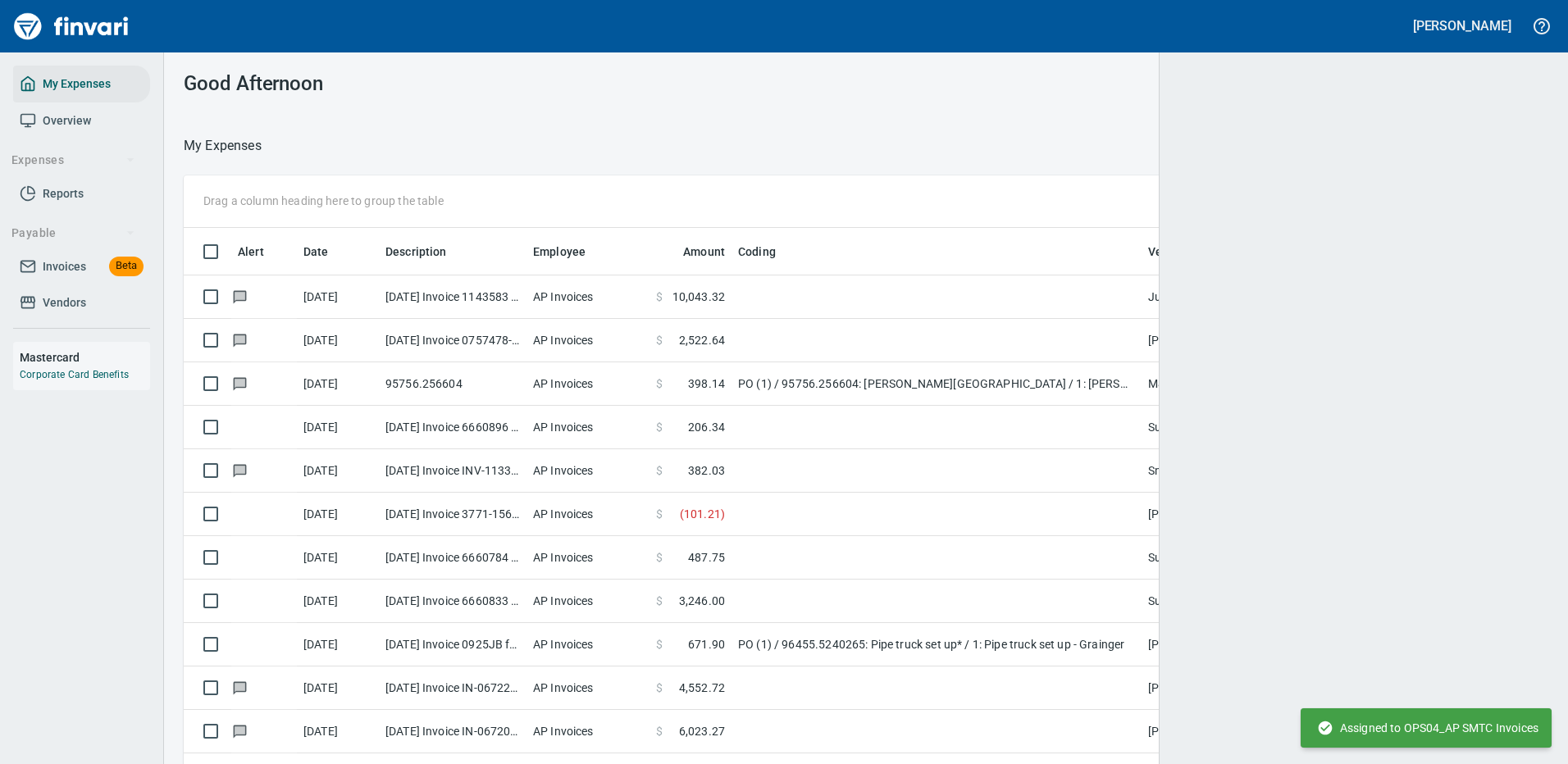
scroll to position [2, 2]
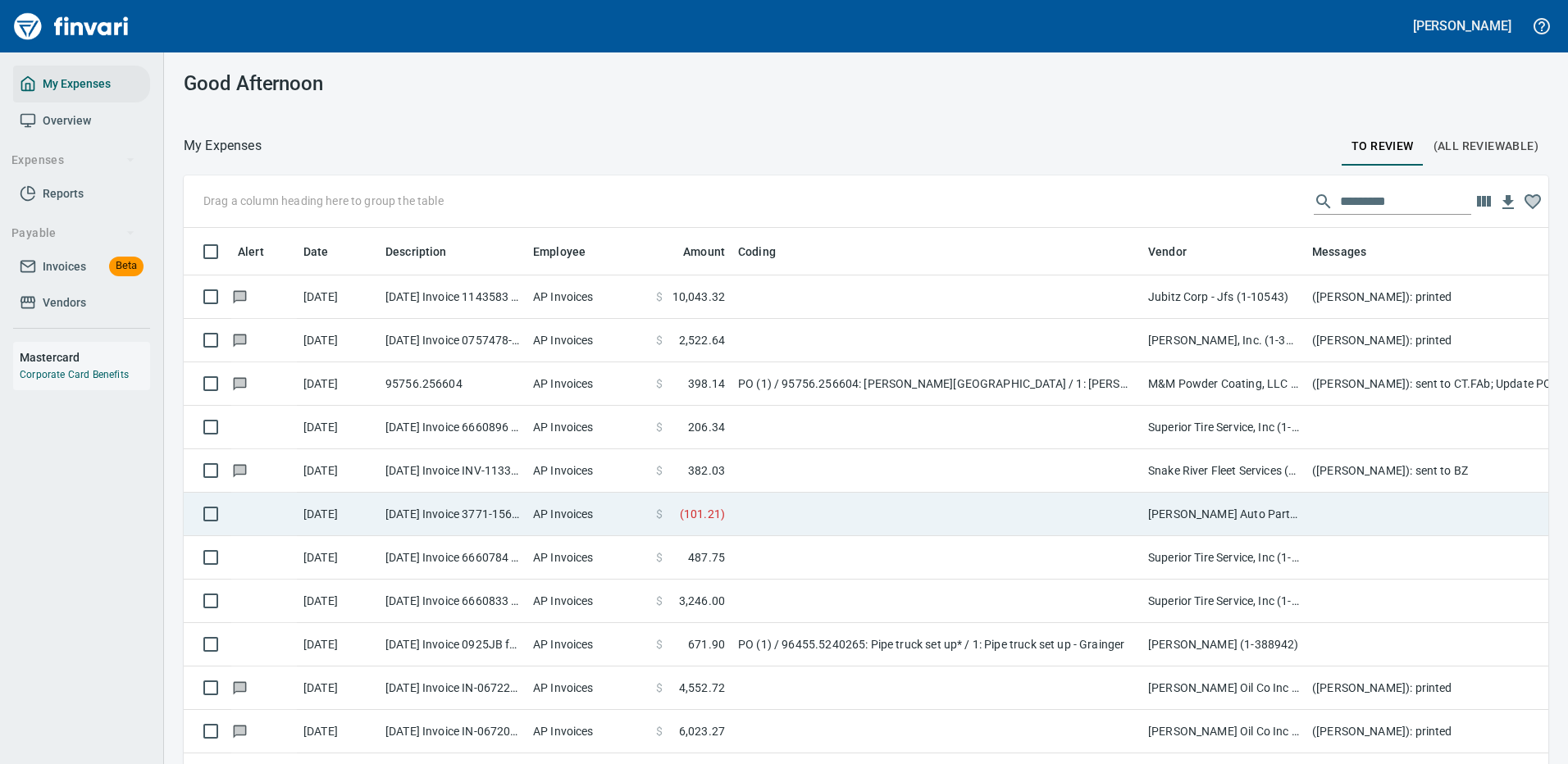
click at [812, 514] on td at bounding box center [937, 515] width 410 height 44
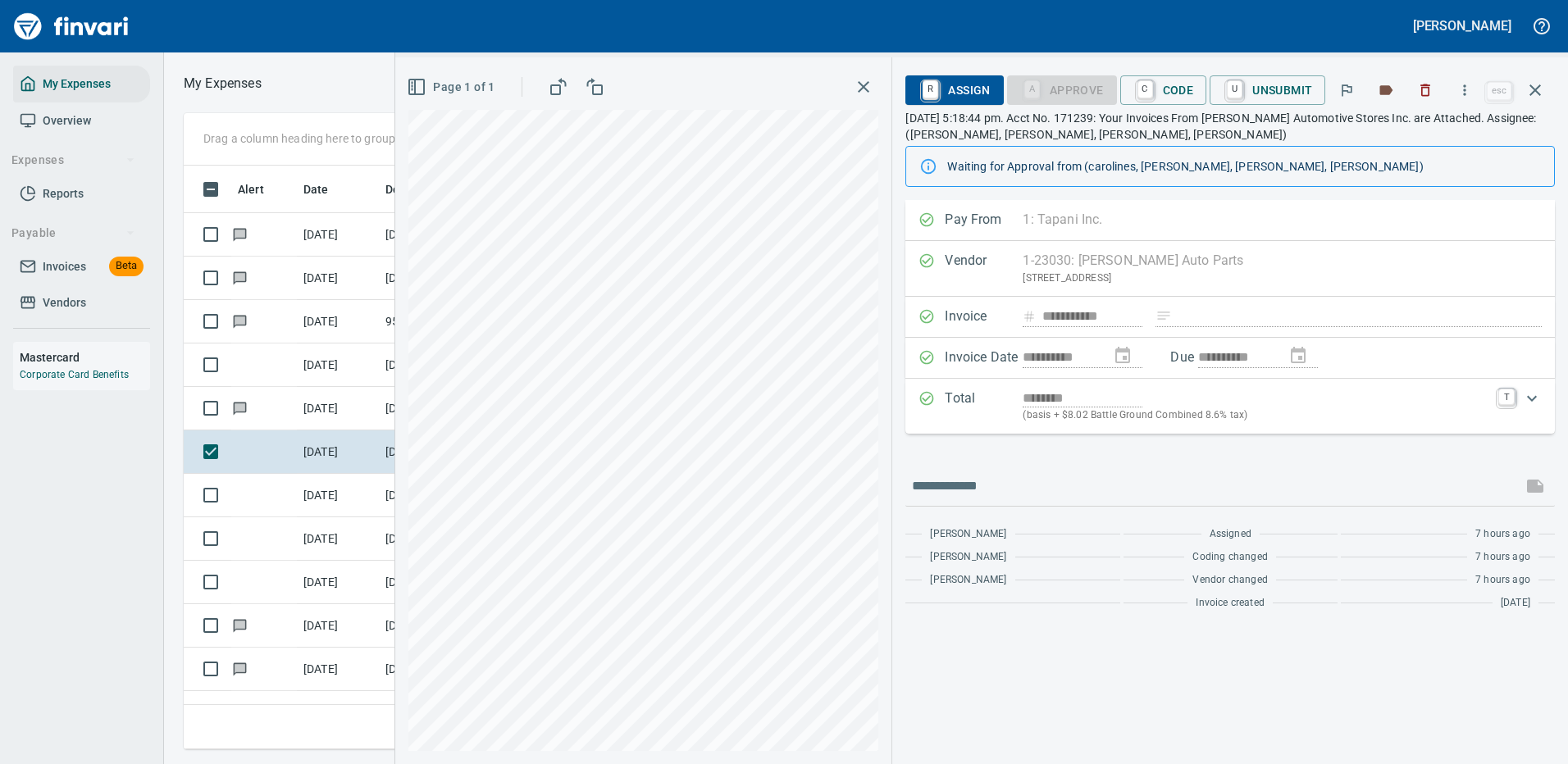
scroll to position [559, 930]
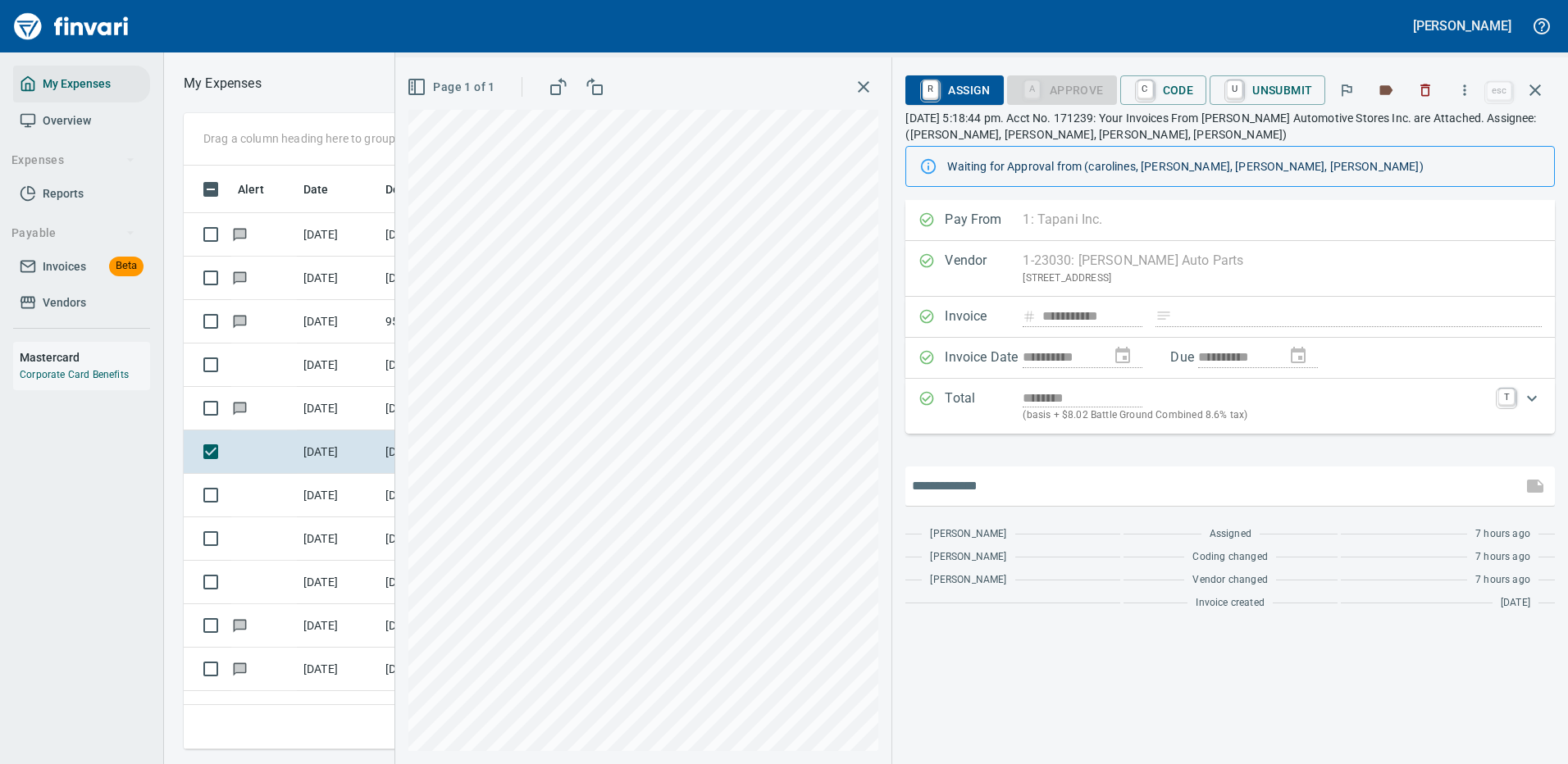
click at [1021, 487] on input "text" at bounding box center [1213, 487] width 603 height 26
type input "**********"
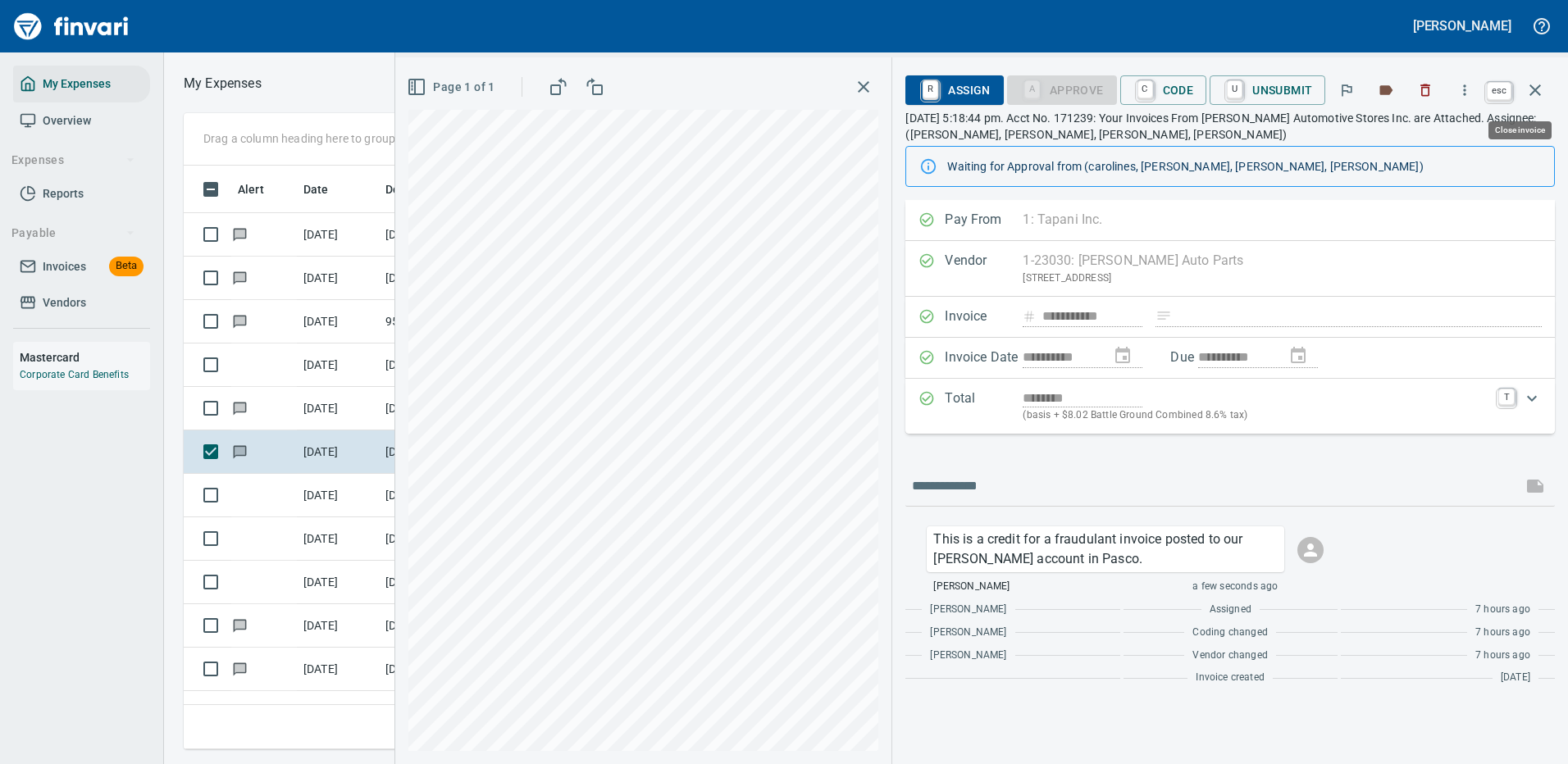
click at [1534, 86] on icon "button" at bounding box center [1535, 91] width 20 height 20
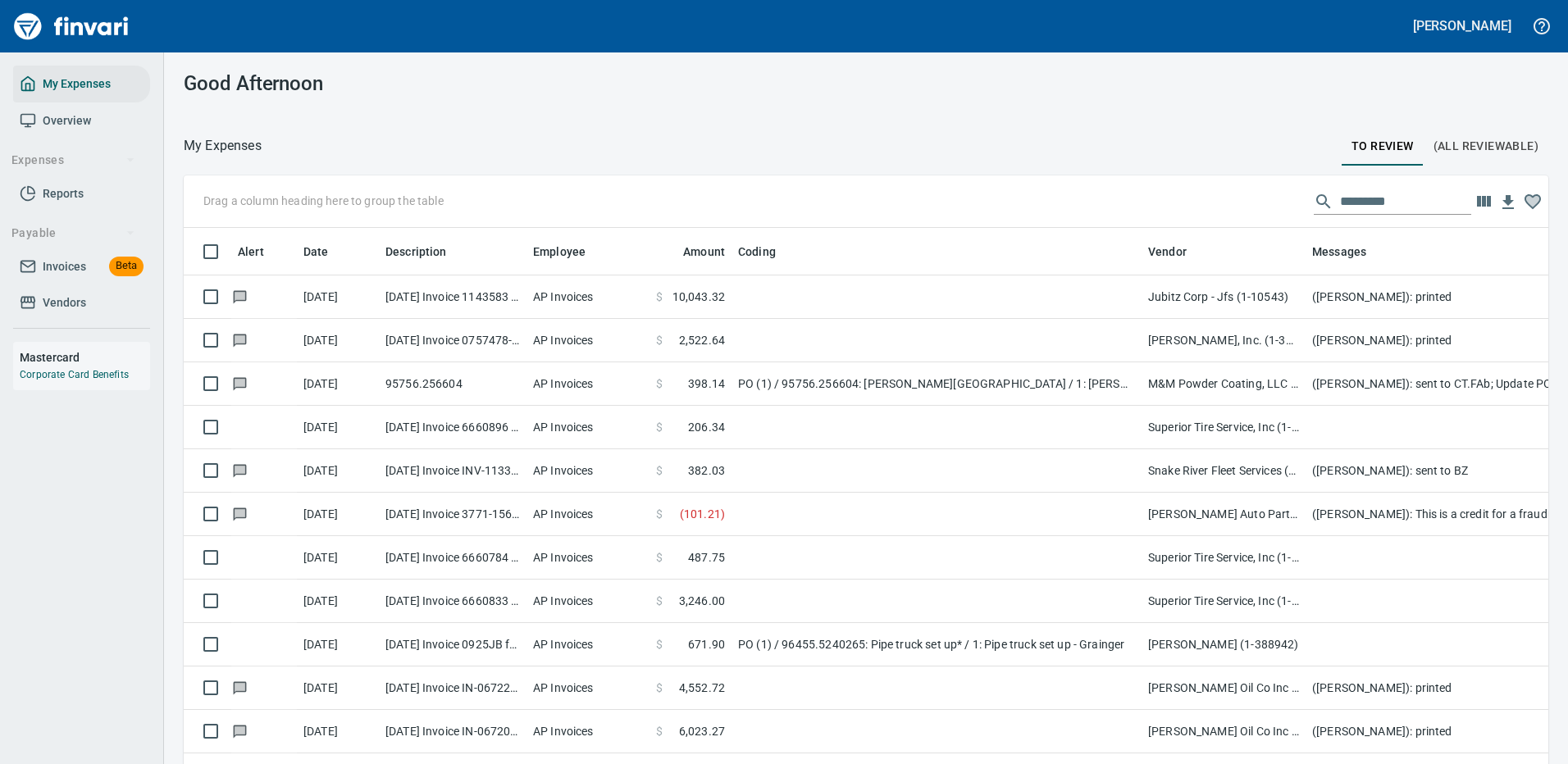
scroll to position [2, 2]
drag, startPoint x: 1365, startPoint y: 197, endPoint x: 1175, endPoint y: 204, distance: 190.1
click at [1175, 204] on div "Drag a column heading here to group the table" at bounding box center [865, 202] width 1364 height 53
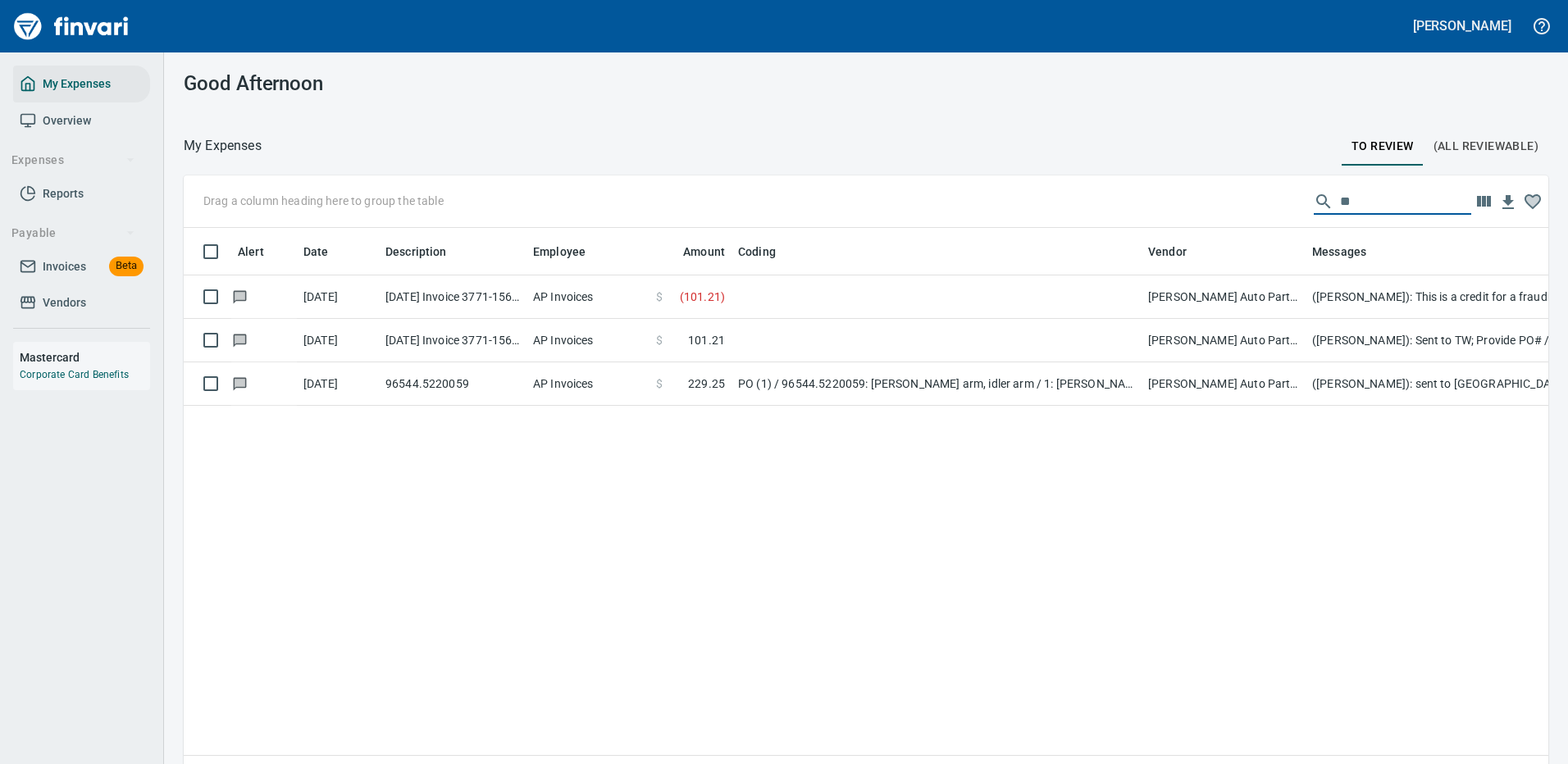
scroll to position [559, 1340]
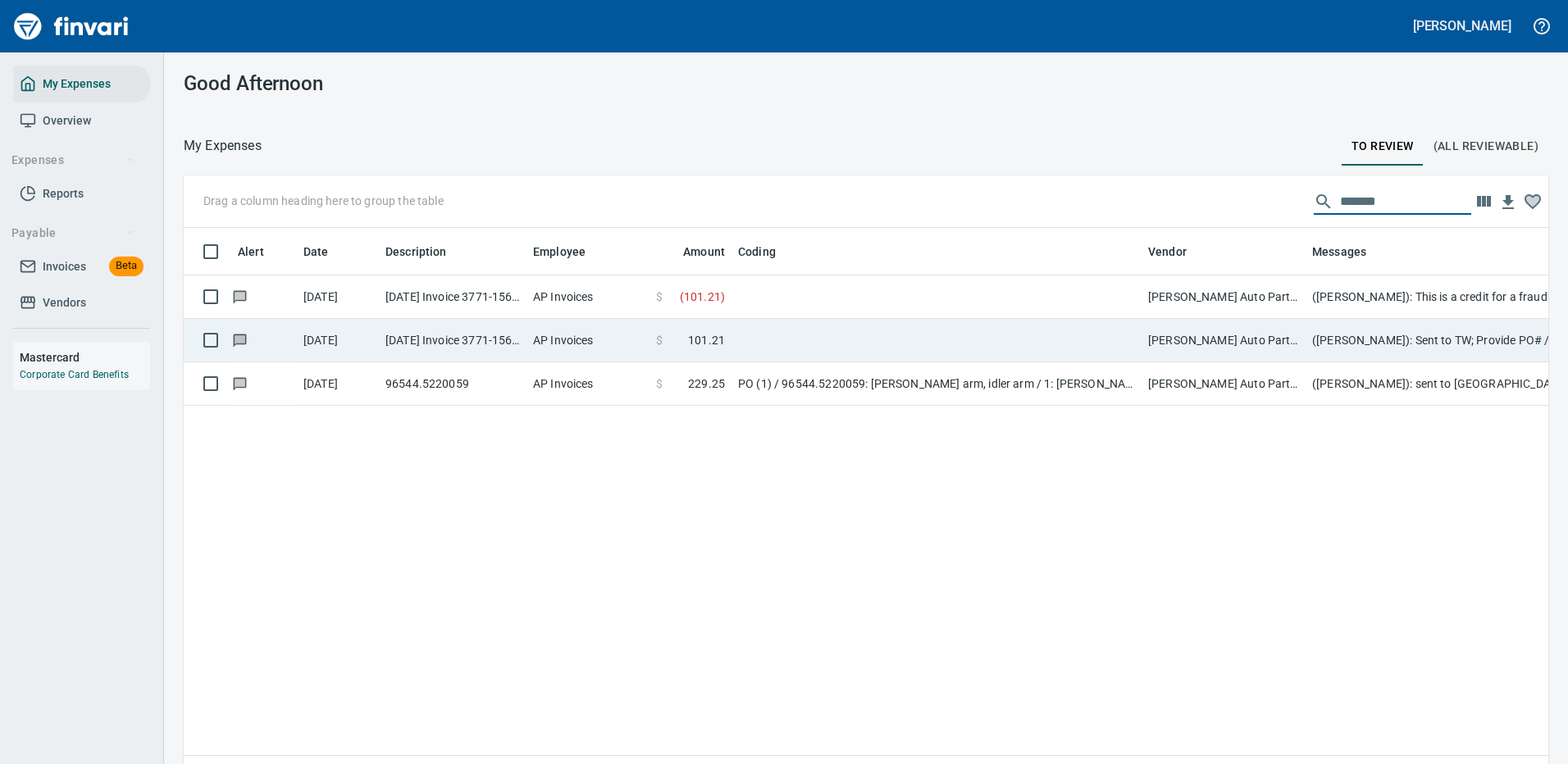
type input "*******"
click at [793, 333] on td at bounding box center [937, 340] width 410 height 44
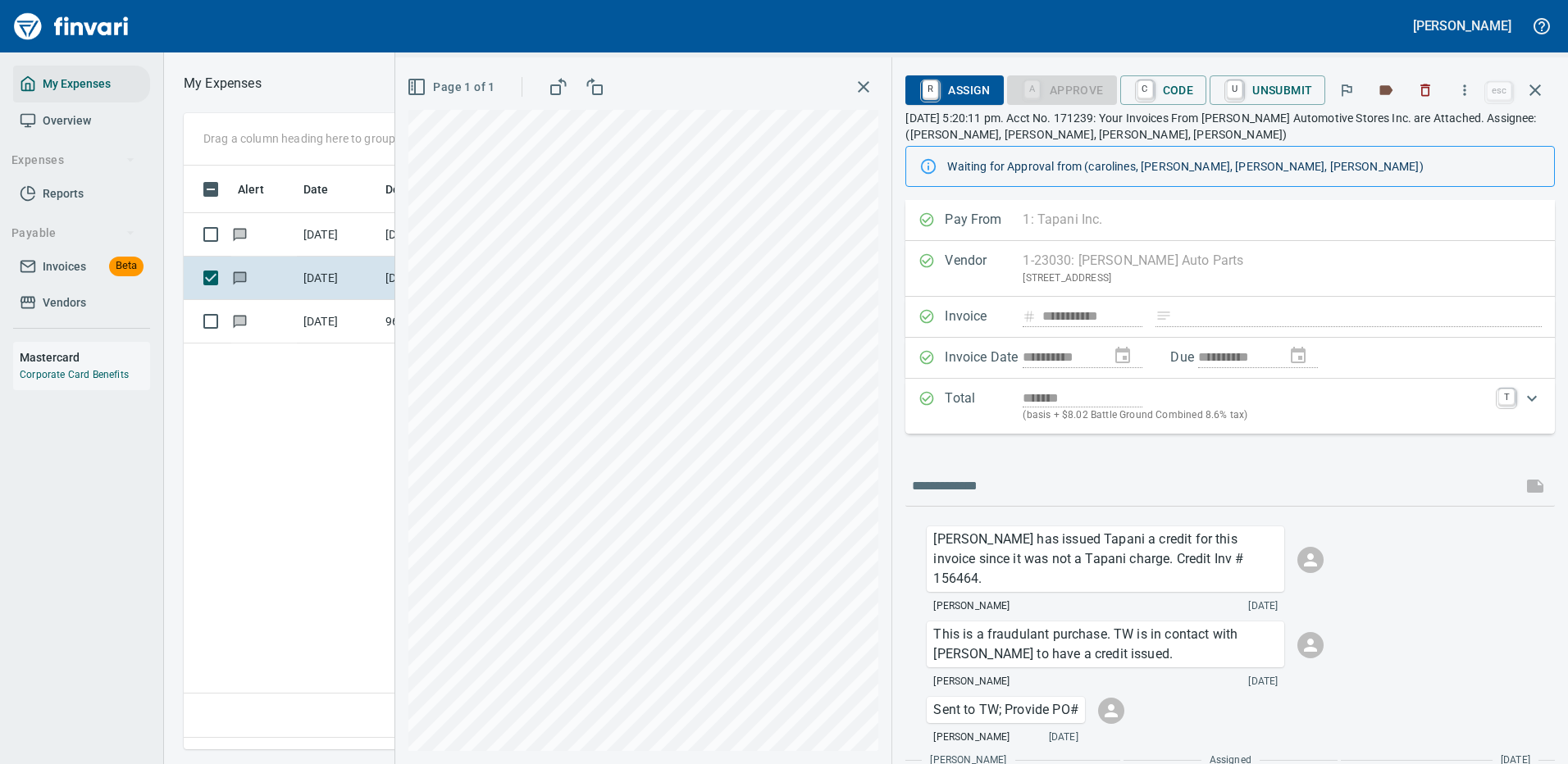
scroll to position [559, 942]
click at [1531, 89] on icon "button" at bounding box center [1535, 91] width 20 height 20
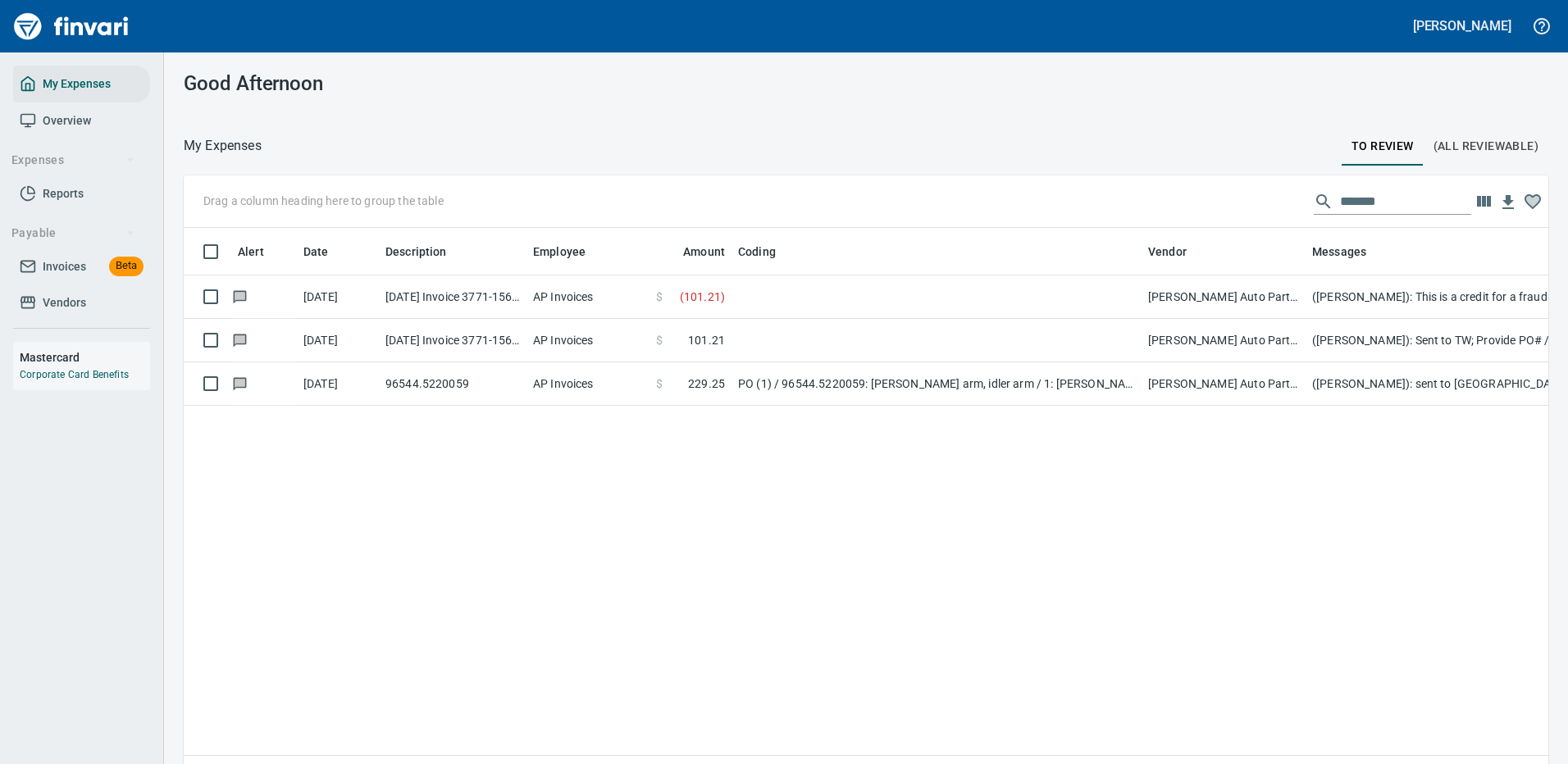
scroll to position [2, 2]
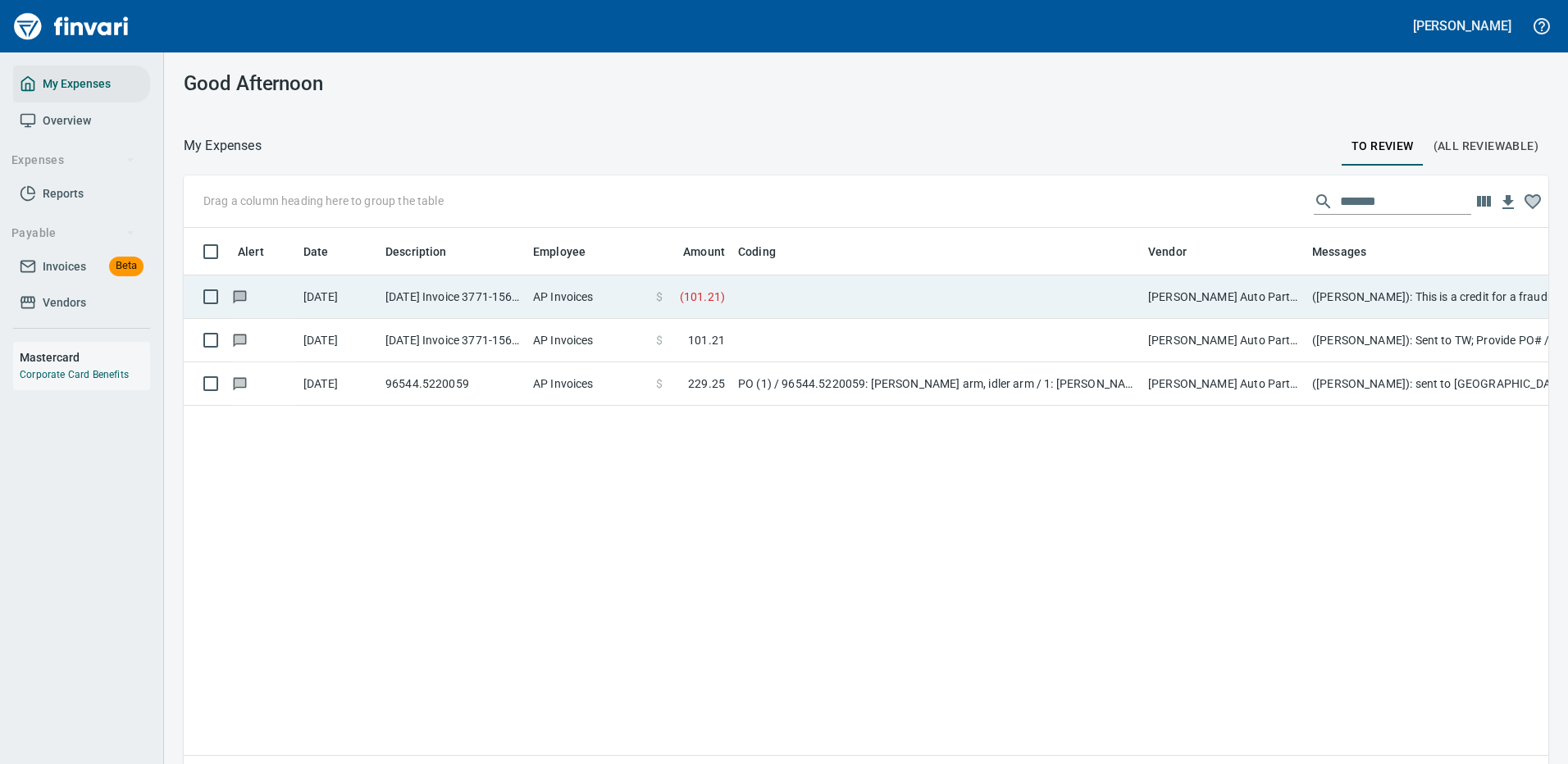
click at [928, 285] on td at bounding box center [937, 297] width 410 height 44
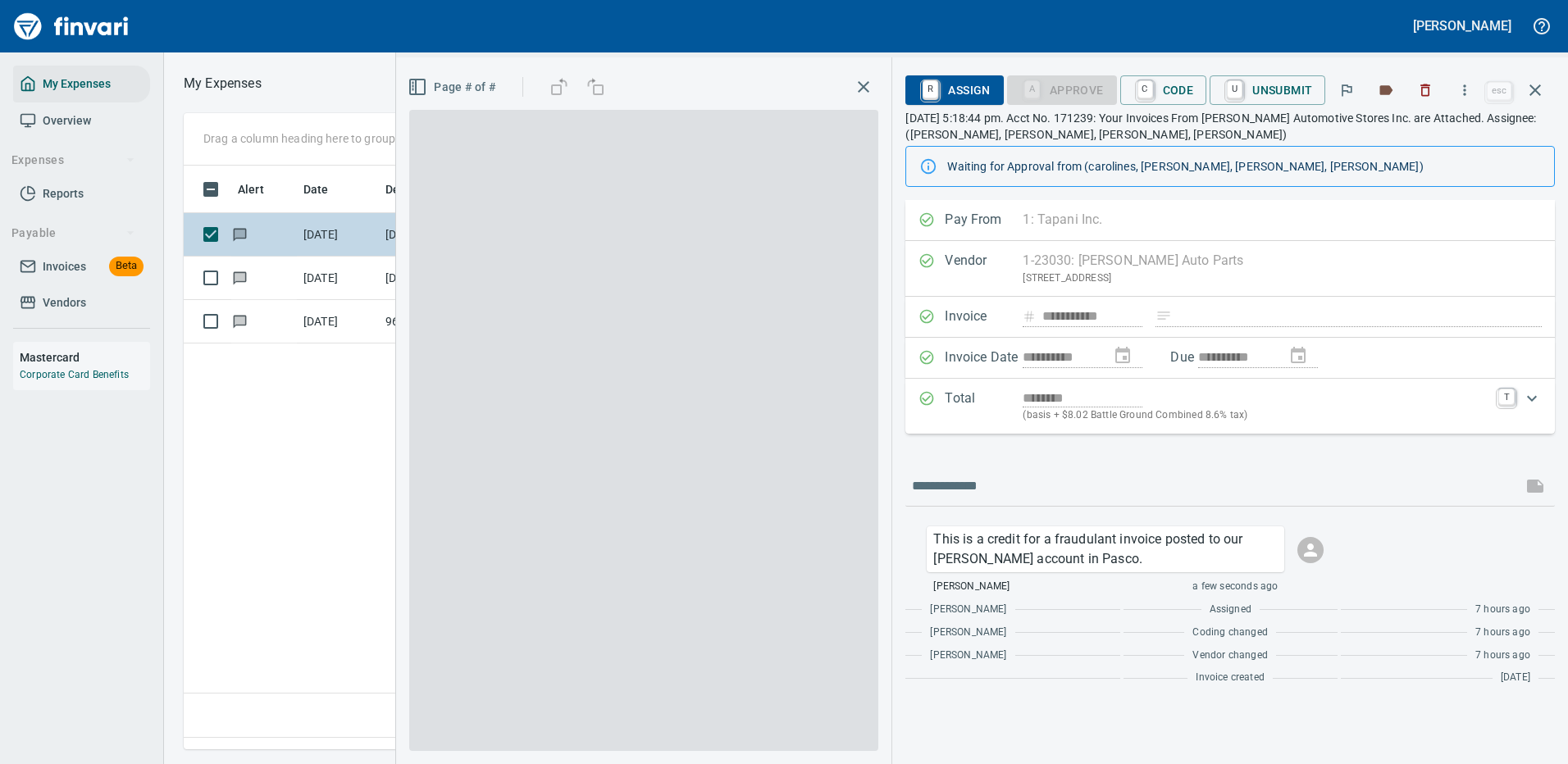
scroll to position [559, 942]
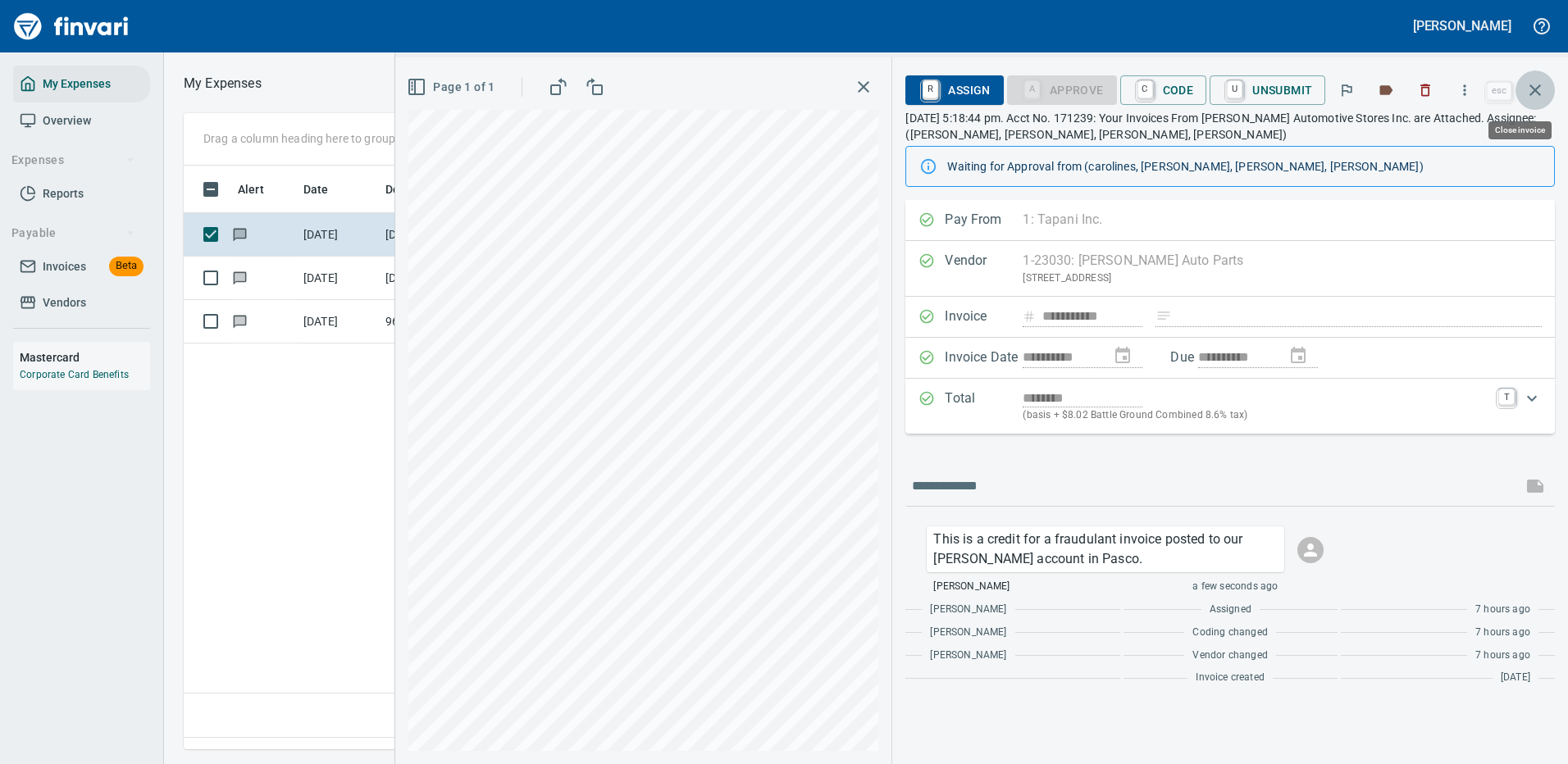
click at [1539, 84] on icon "button" at bounding box center [1535, 91] width 20 height 20
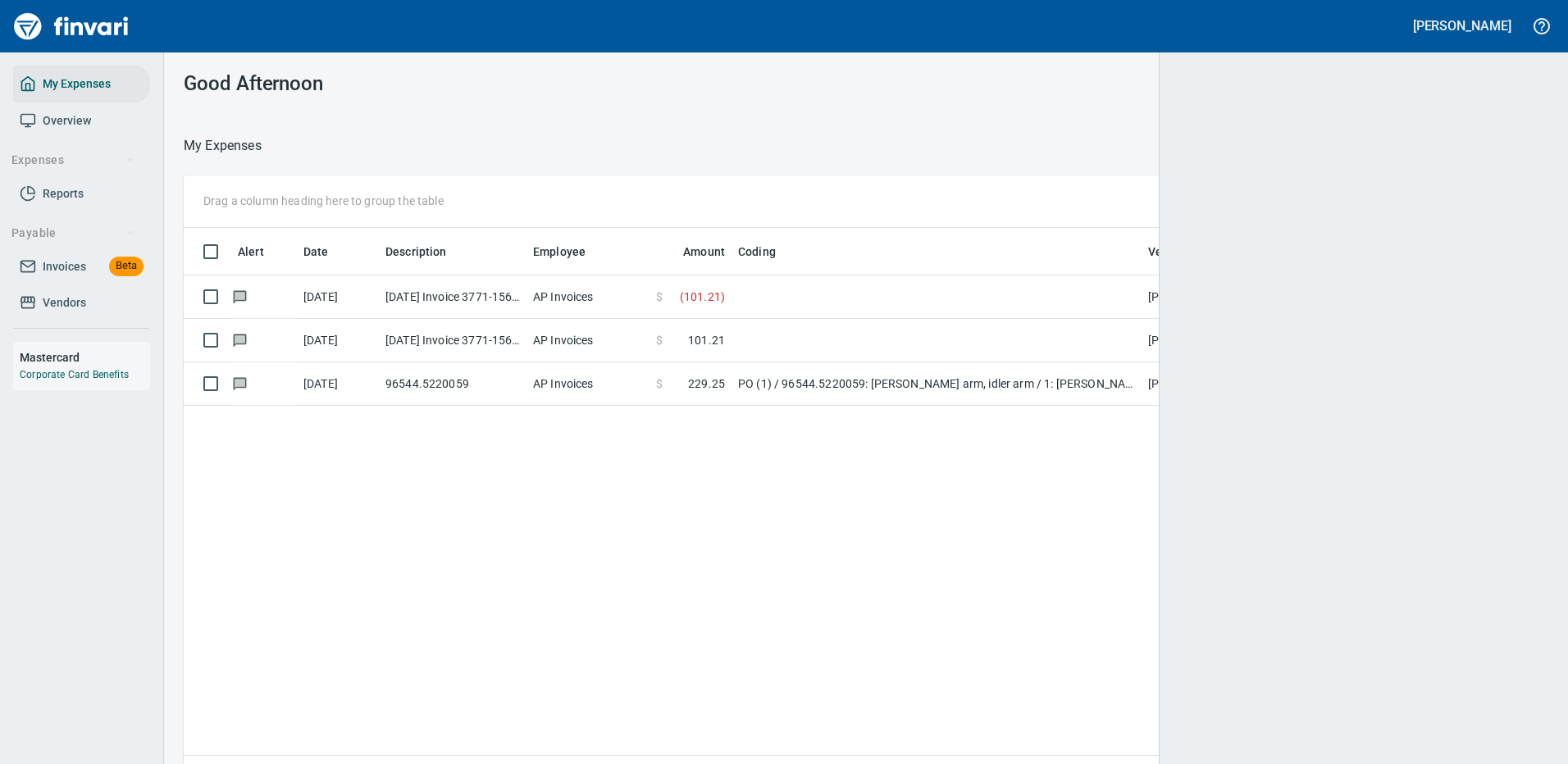
scroll to position [2, 2]
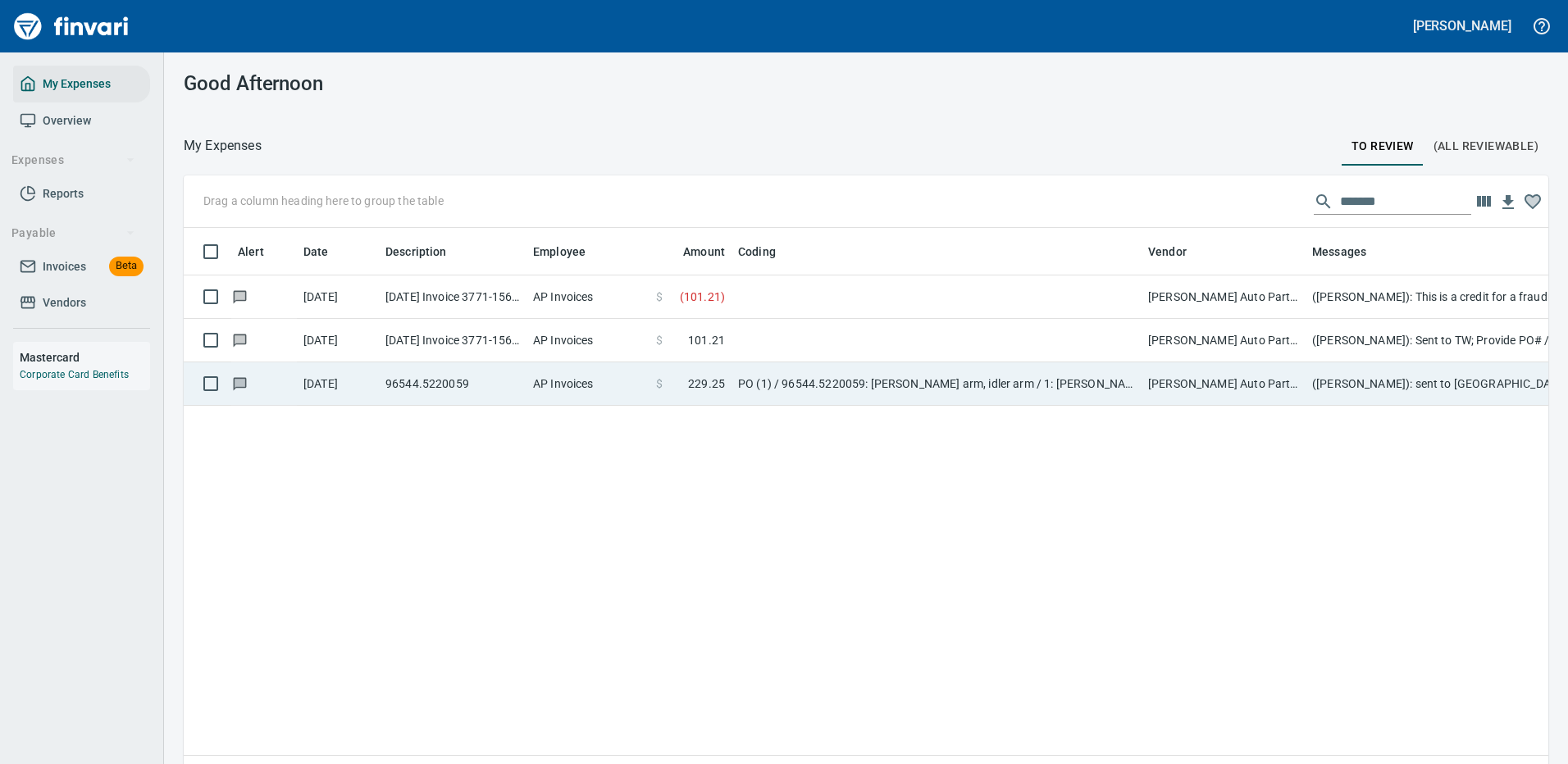
click at [821, 342] on td at bounding box center [937, 340] width 410 height 44
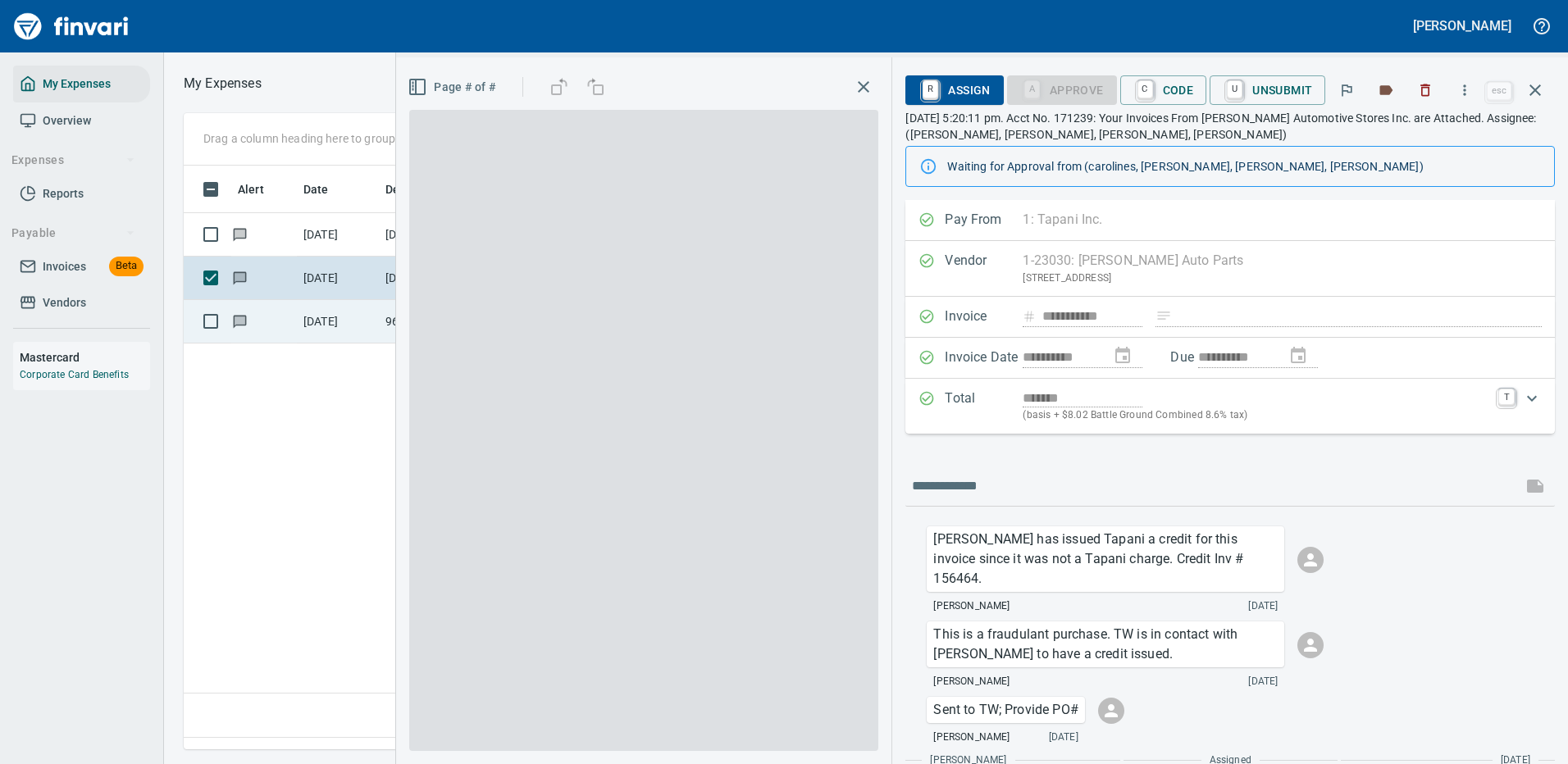
scroll to position [559, 942]
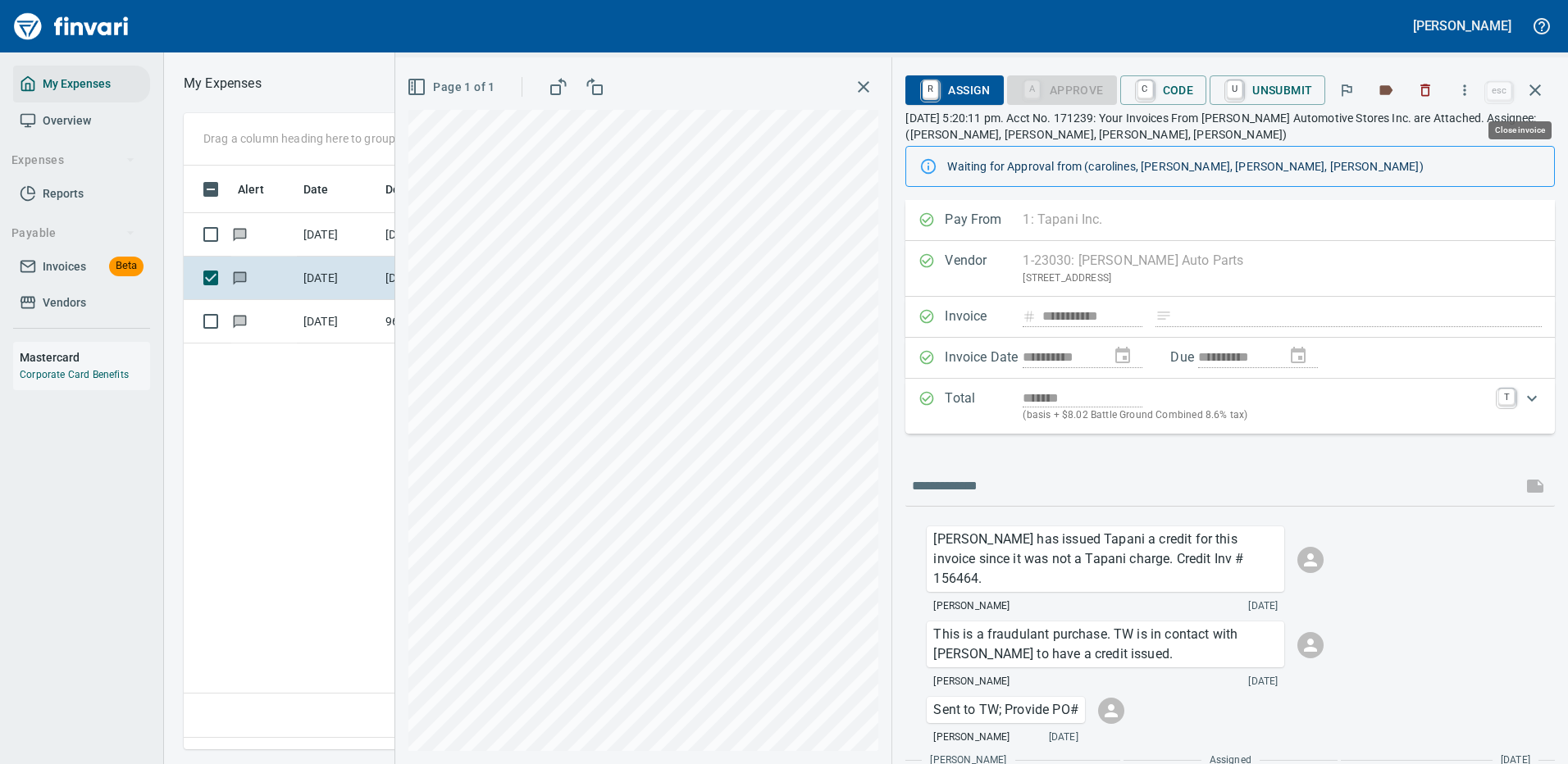
click at [1536, 91] on icon "button" at bounding box center [1535, 91] width 12 height 12
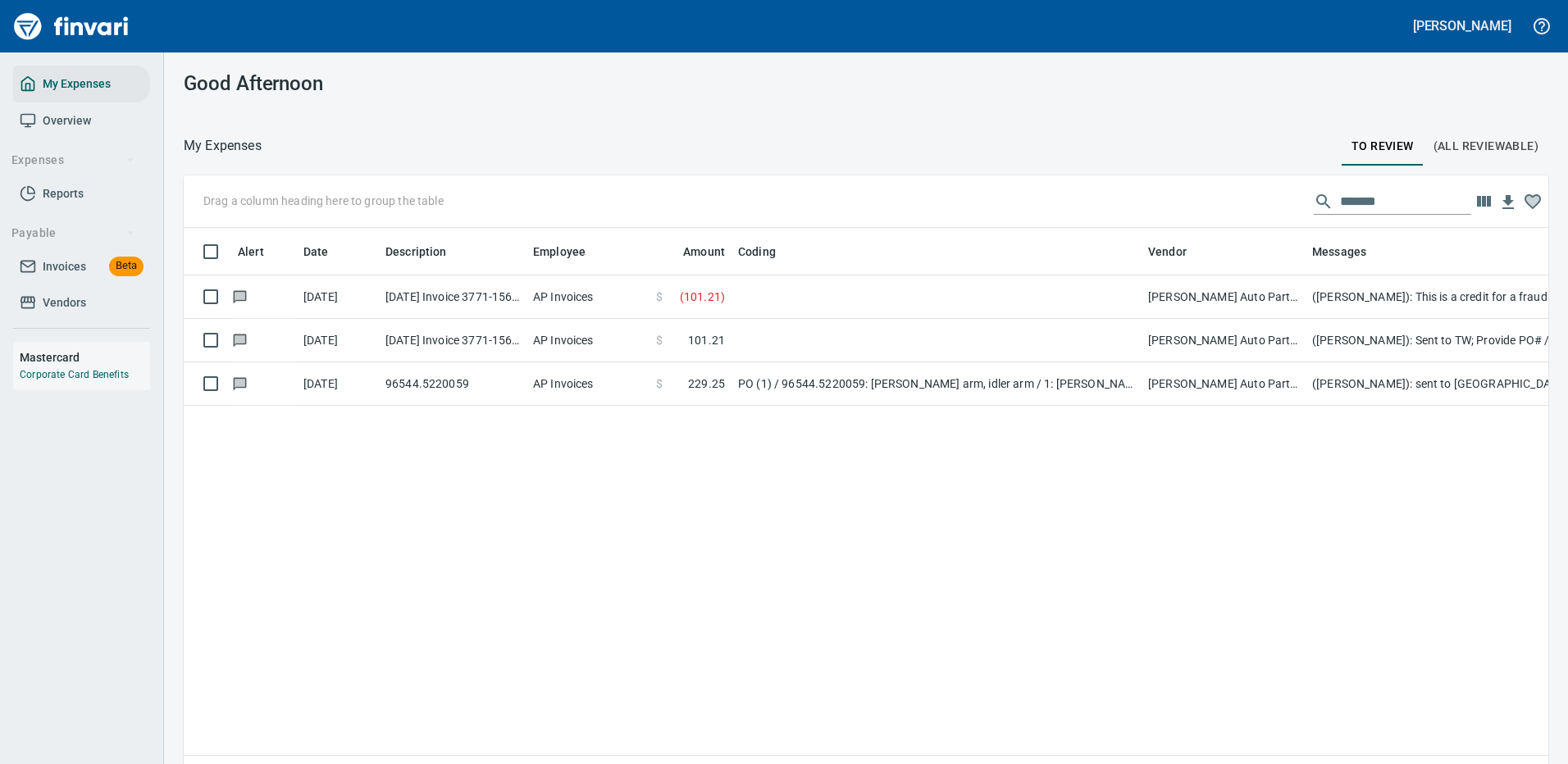
scroll to position [2, 2]
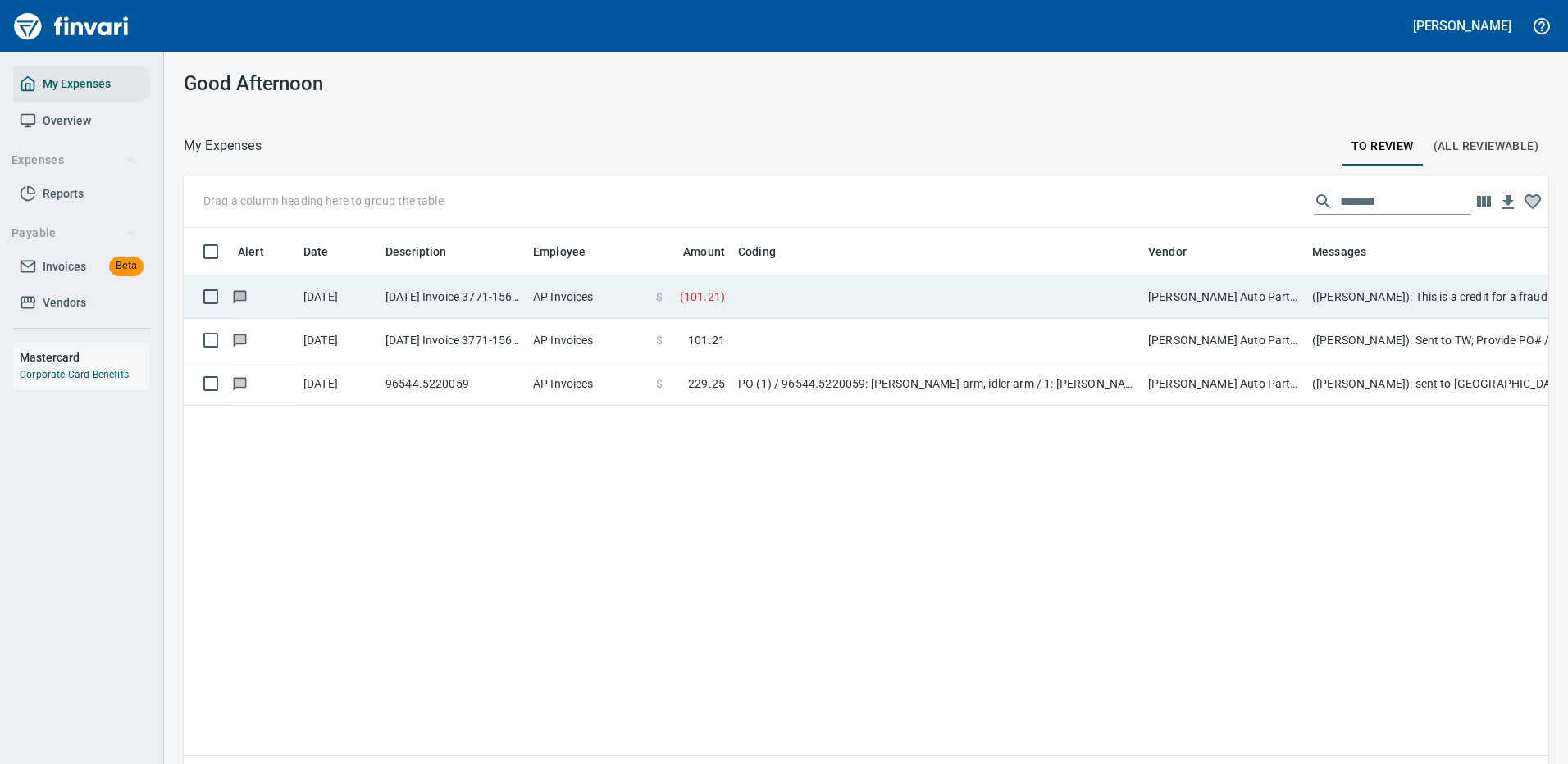
click at [861, 300] on td at bounding box center [937, 297] width 410 height 44
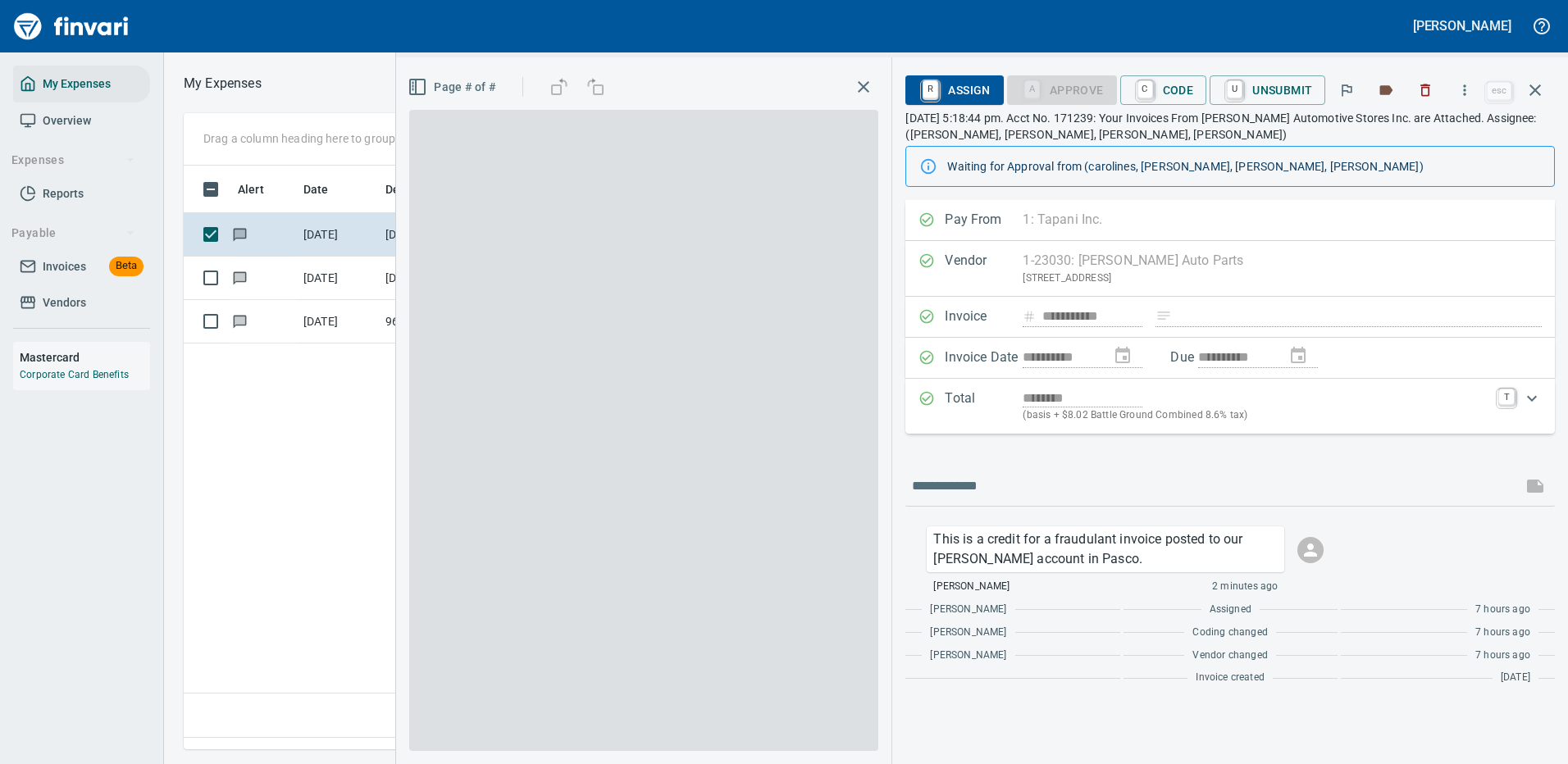
scroll to position [559, 942]
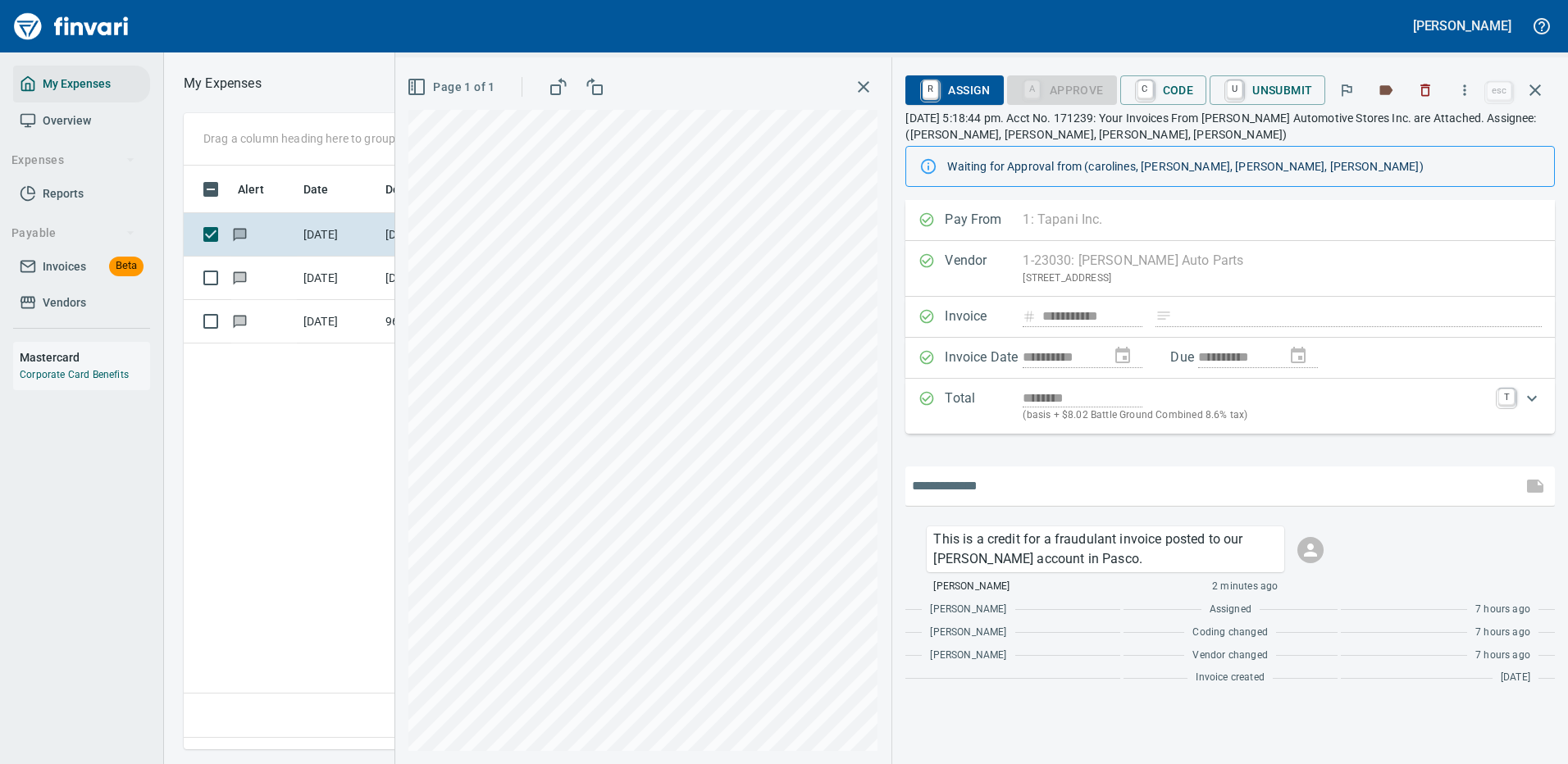
drag, startPoint x: 1012, startPoint y: 487, endPoint x: 982, endPoint y: 474, distance: 32.7
click at [1012, 487] on input "text" at bounding box center [1213, 487] width 603 height 26
type input "**********"
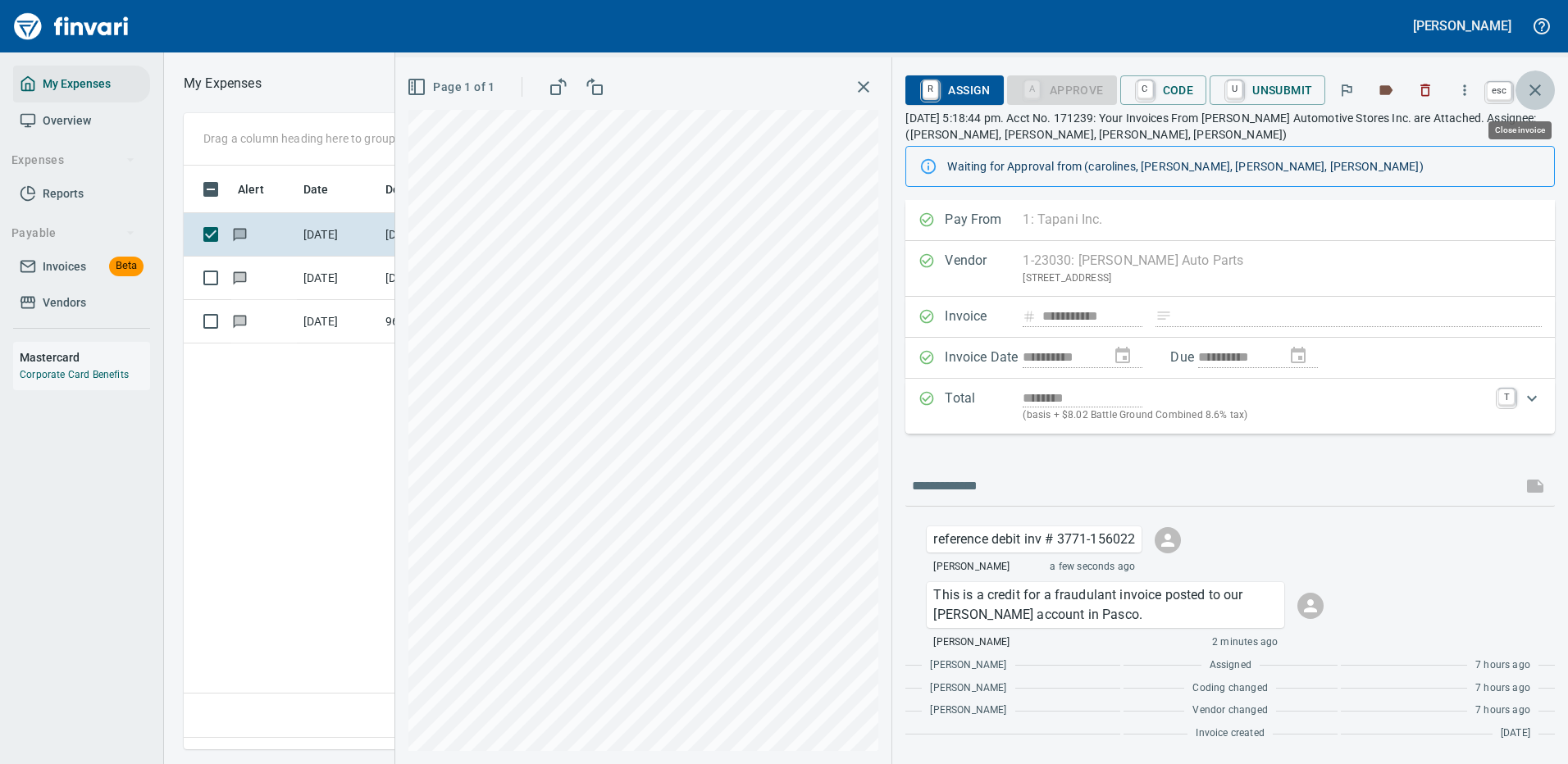
click at [1541, 86] on icon "button" at bounding box center [1535, 91] width 20 height 20
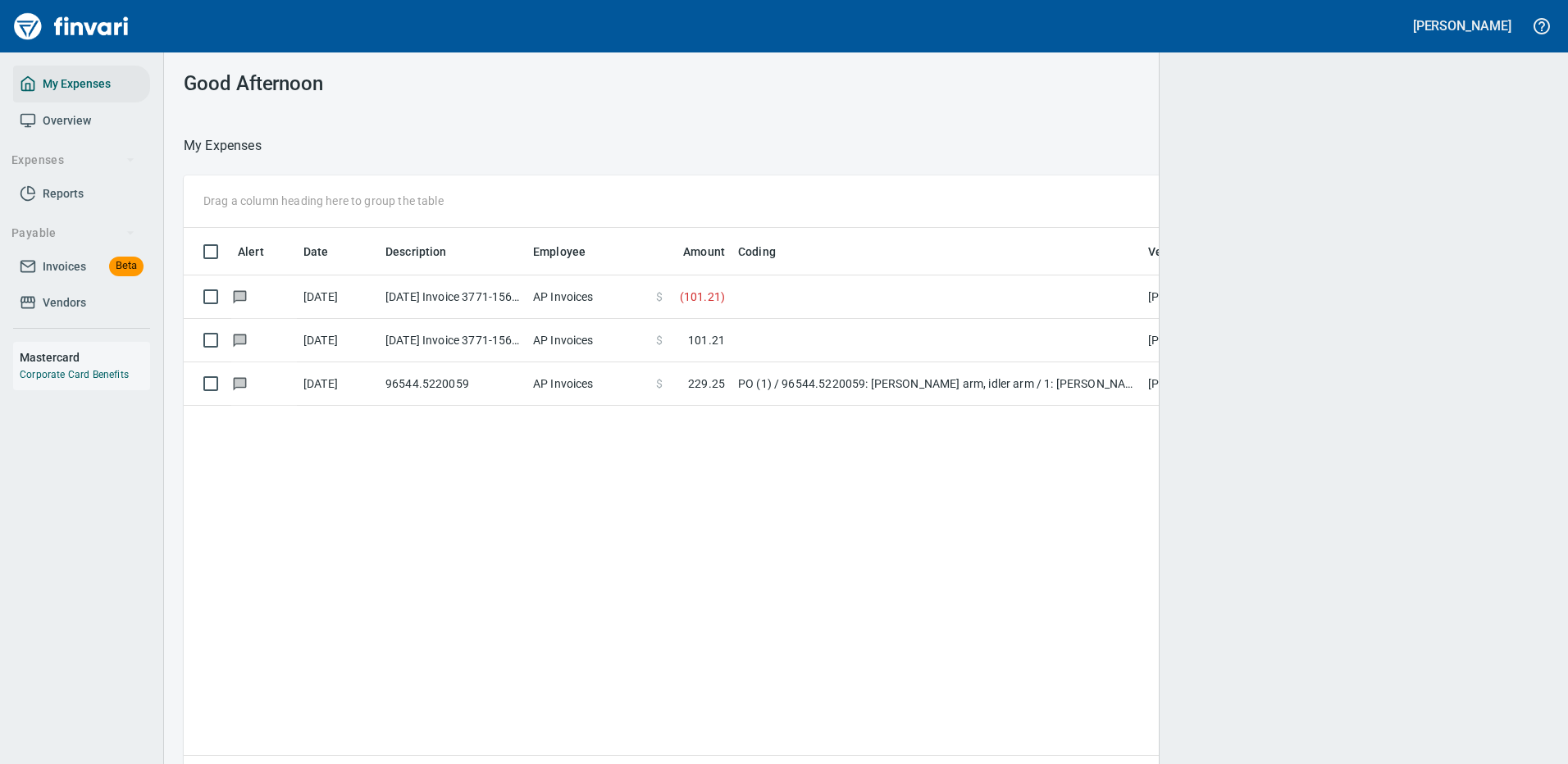
scroll to position [2, 2]
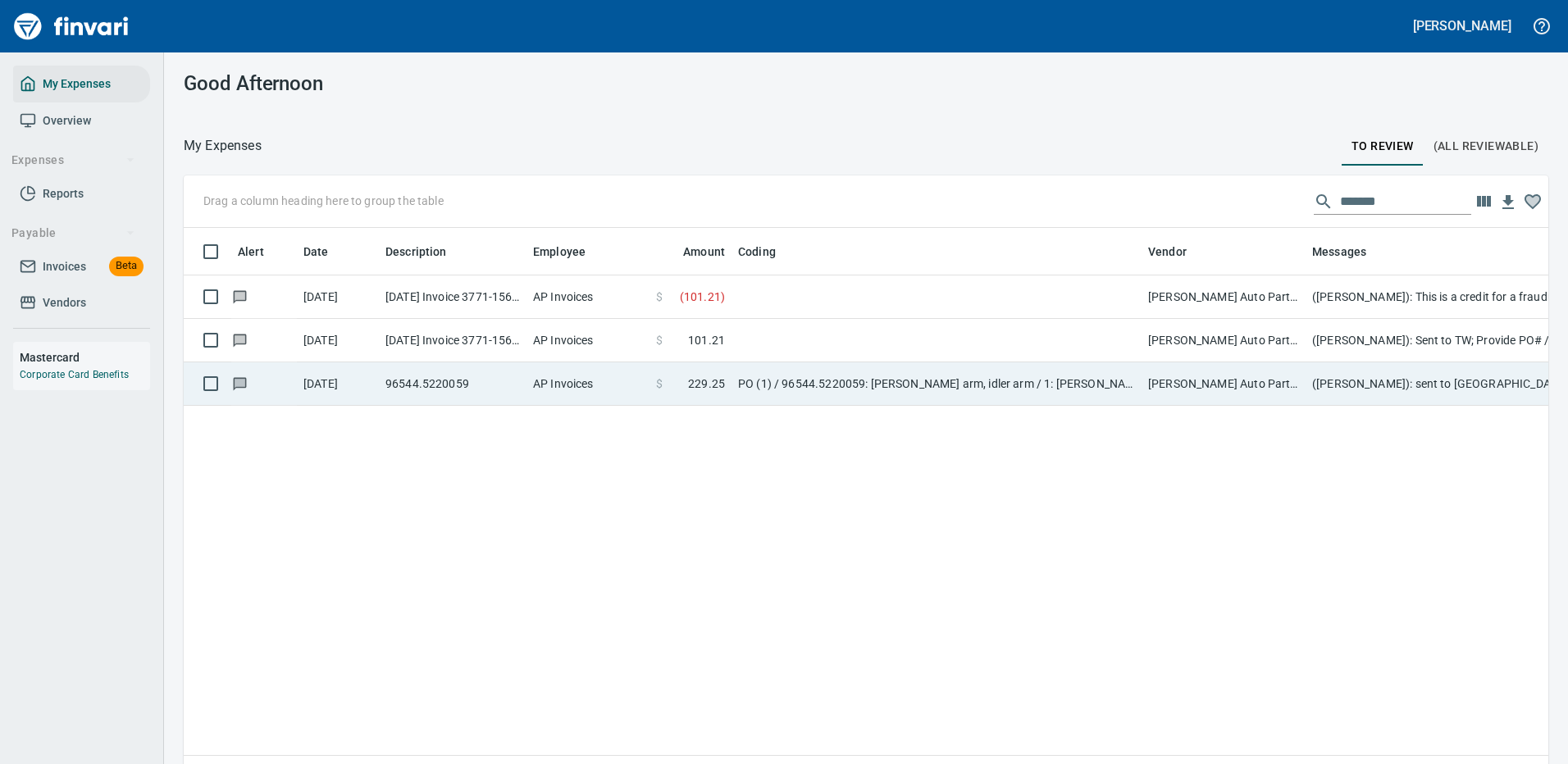
click at [870, 329] on td at bounding box center [937, 340] width 410 height 44
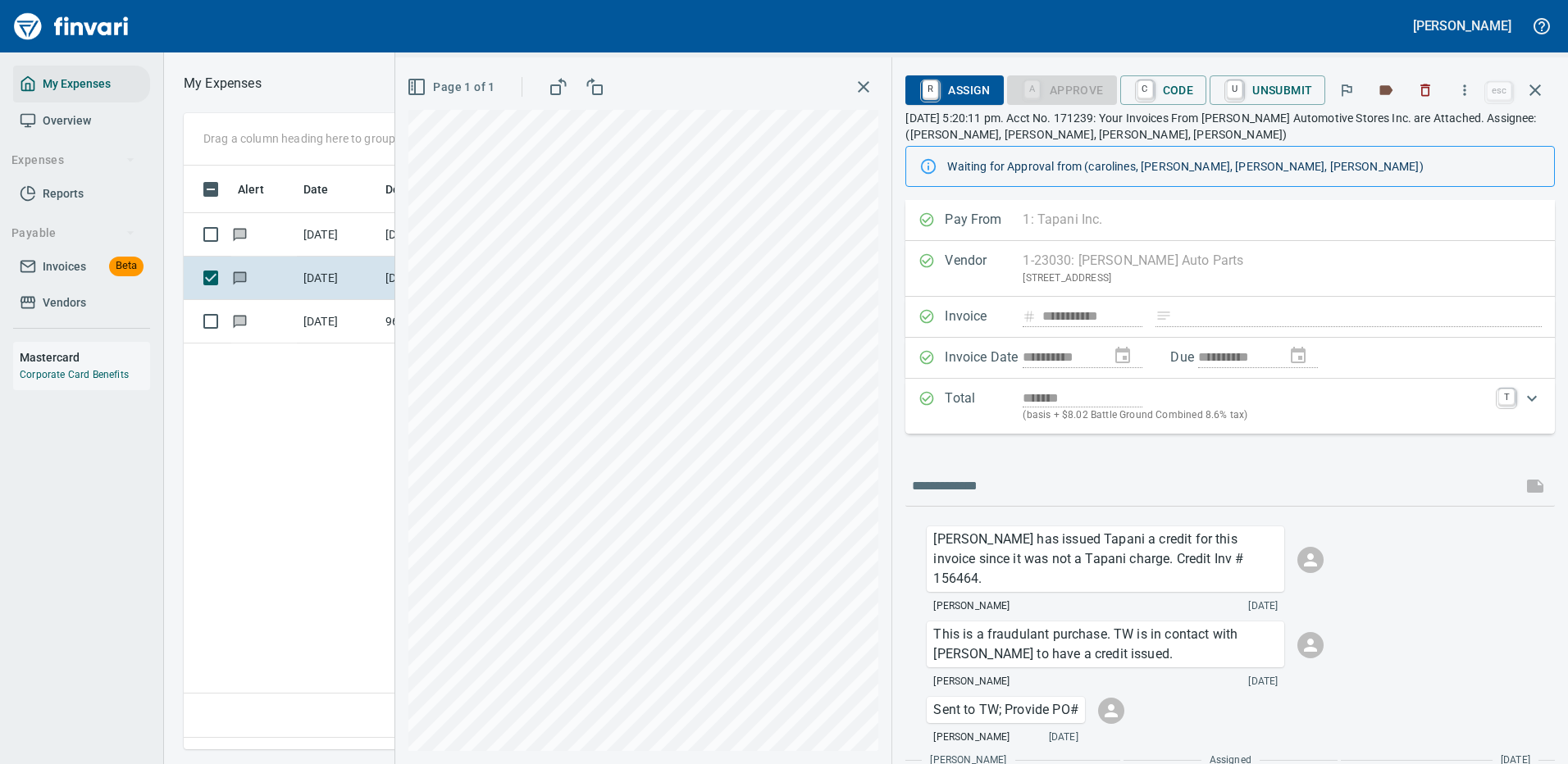
scroll to position [559, 942]
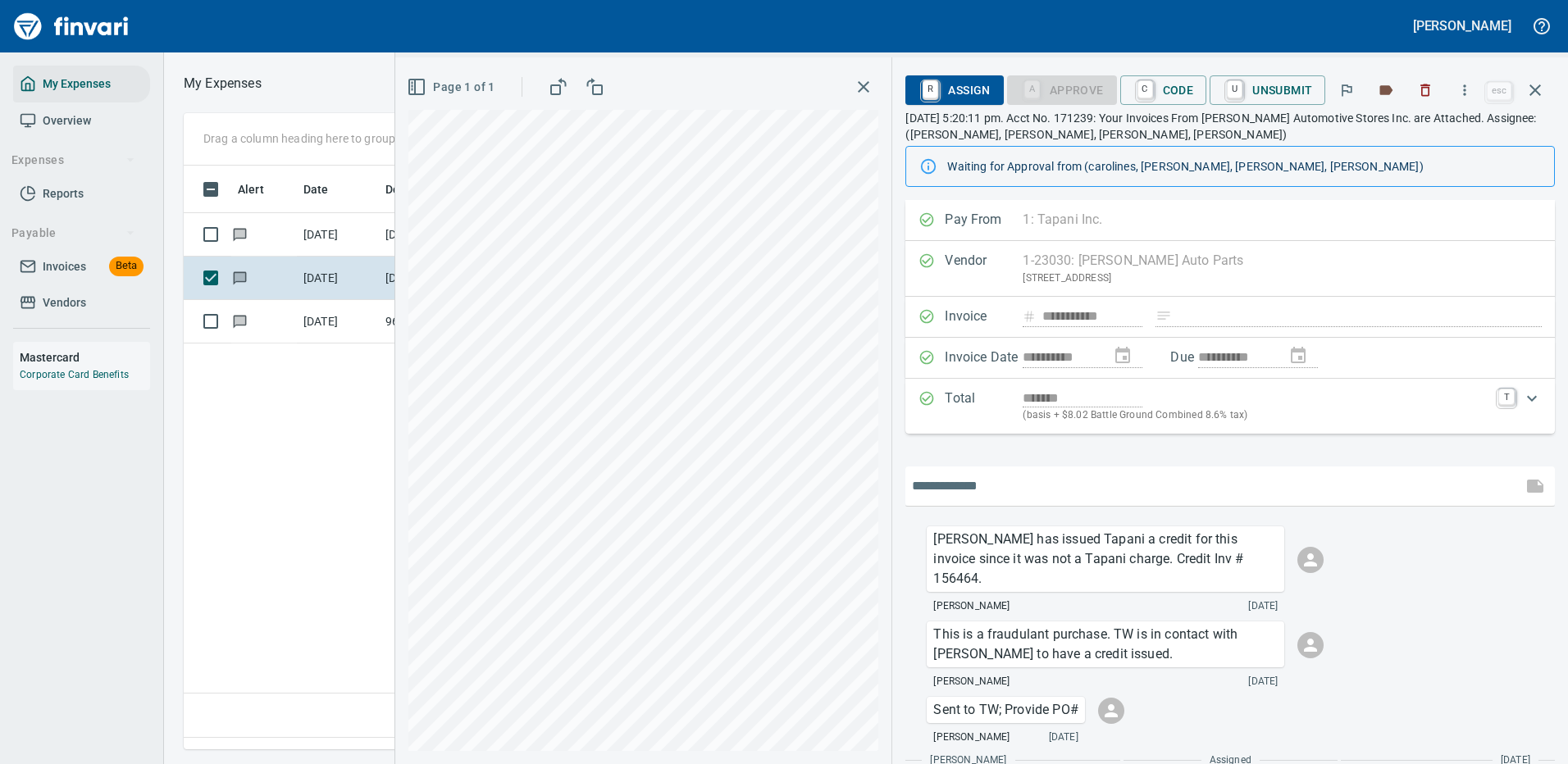
click at [989, 487] on input "text" at bounding box center [1213, 487] width 603 height 26
type input "**********"
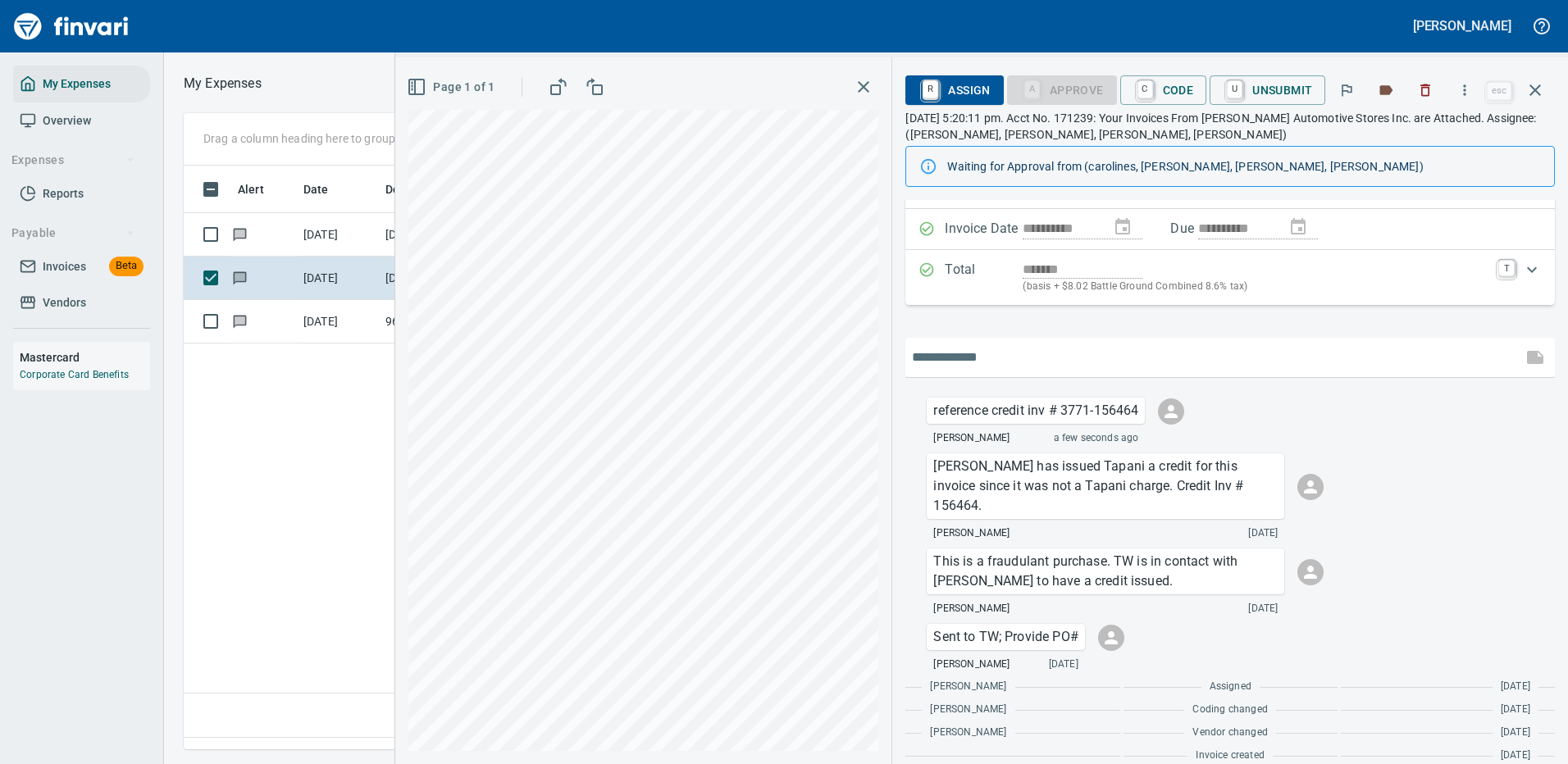
scroll to position [0, 0]
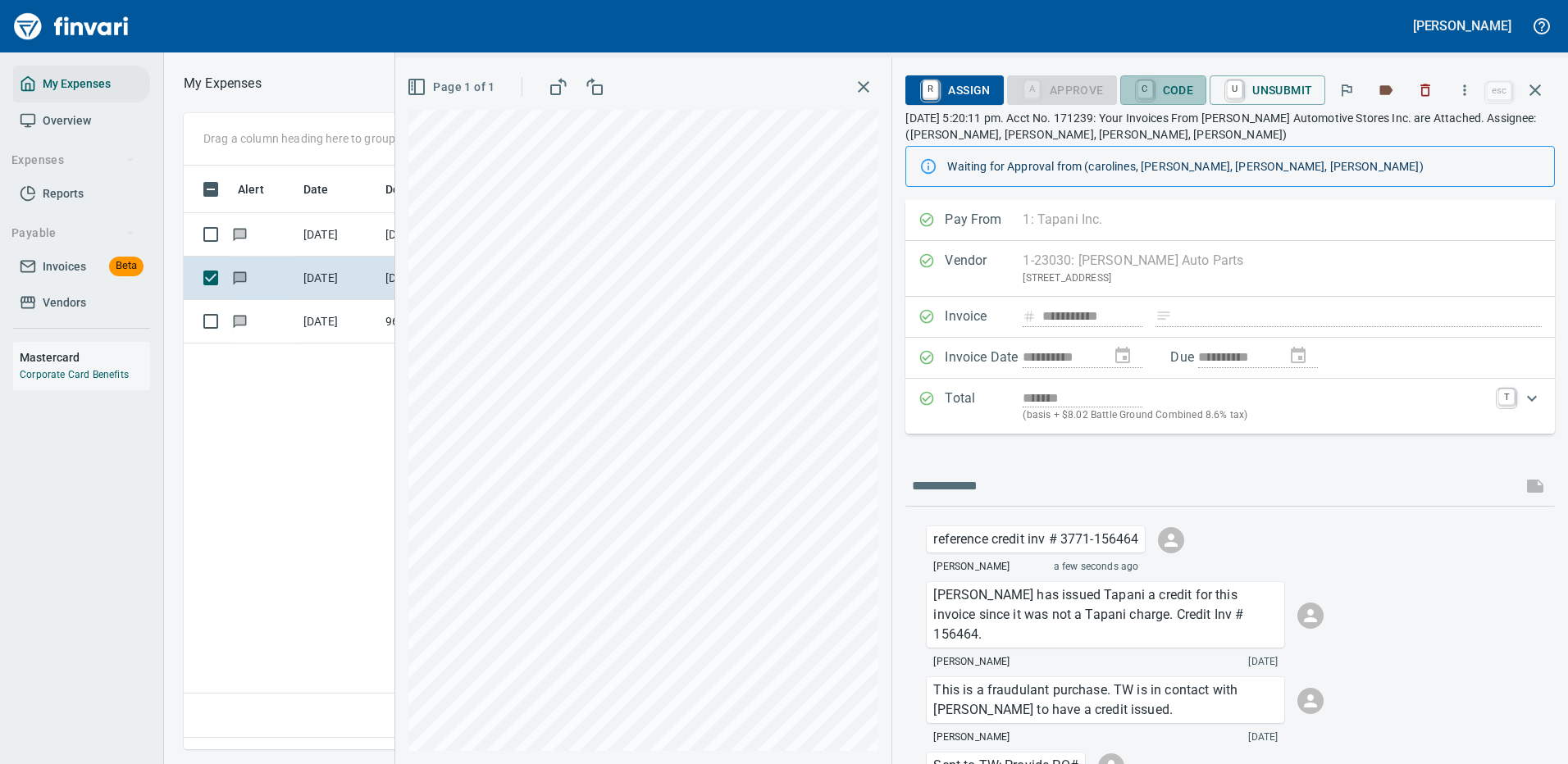
click at [1155, 79] on span "C Code" at bounding box center [1164, 91] width 61 height 28
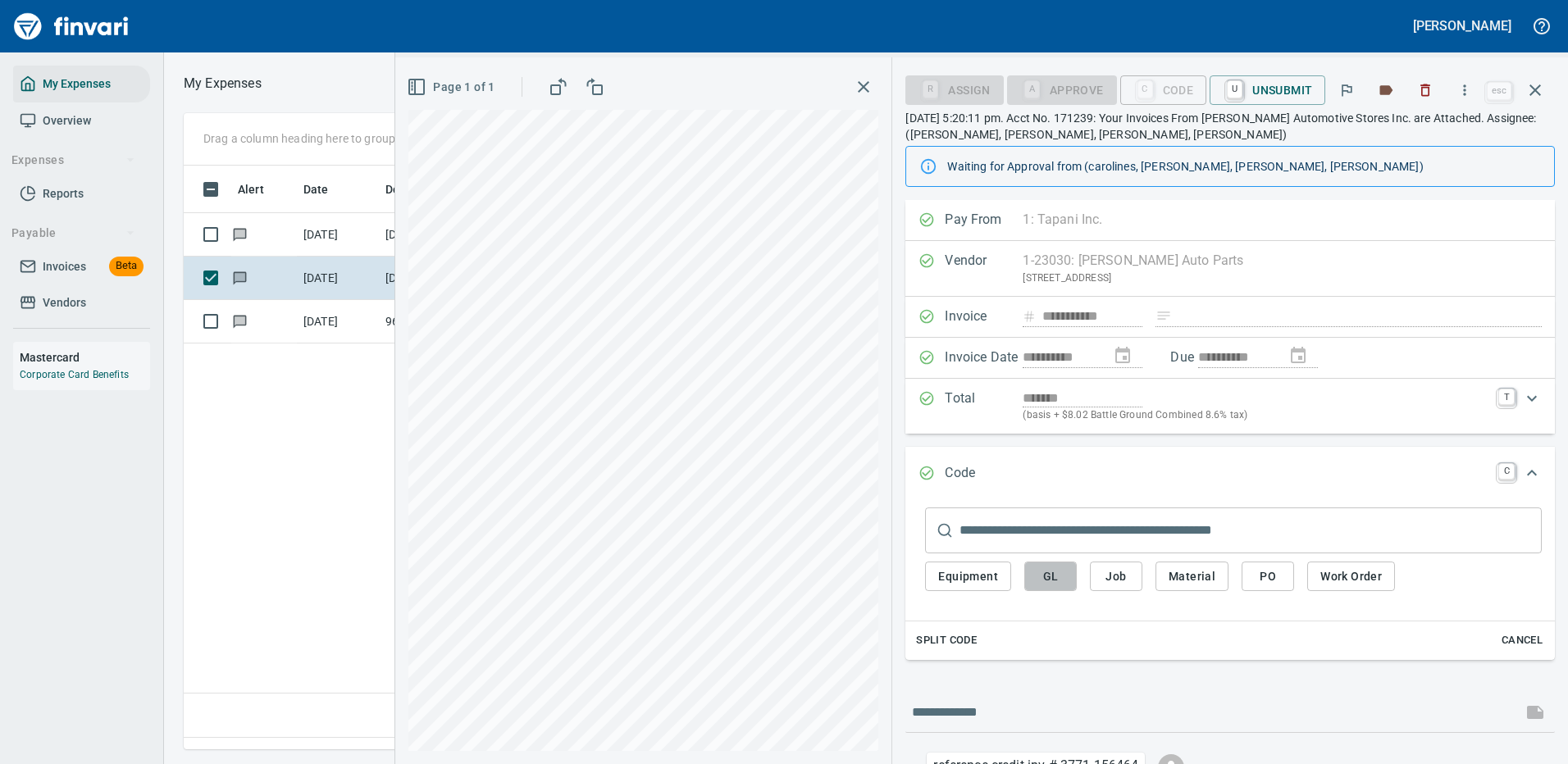
click at [1045, 571] on span "GL" at bounding box center [1050, 576] width 26 height 21
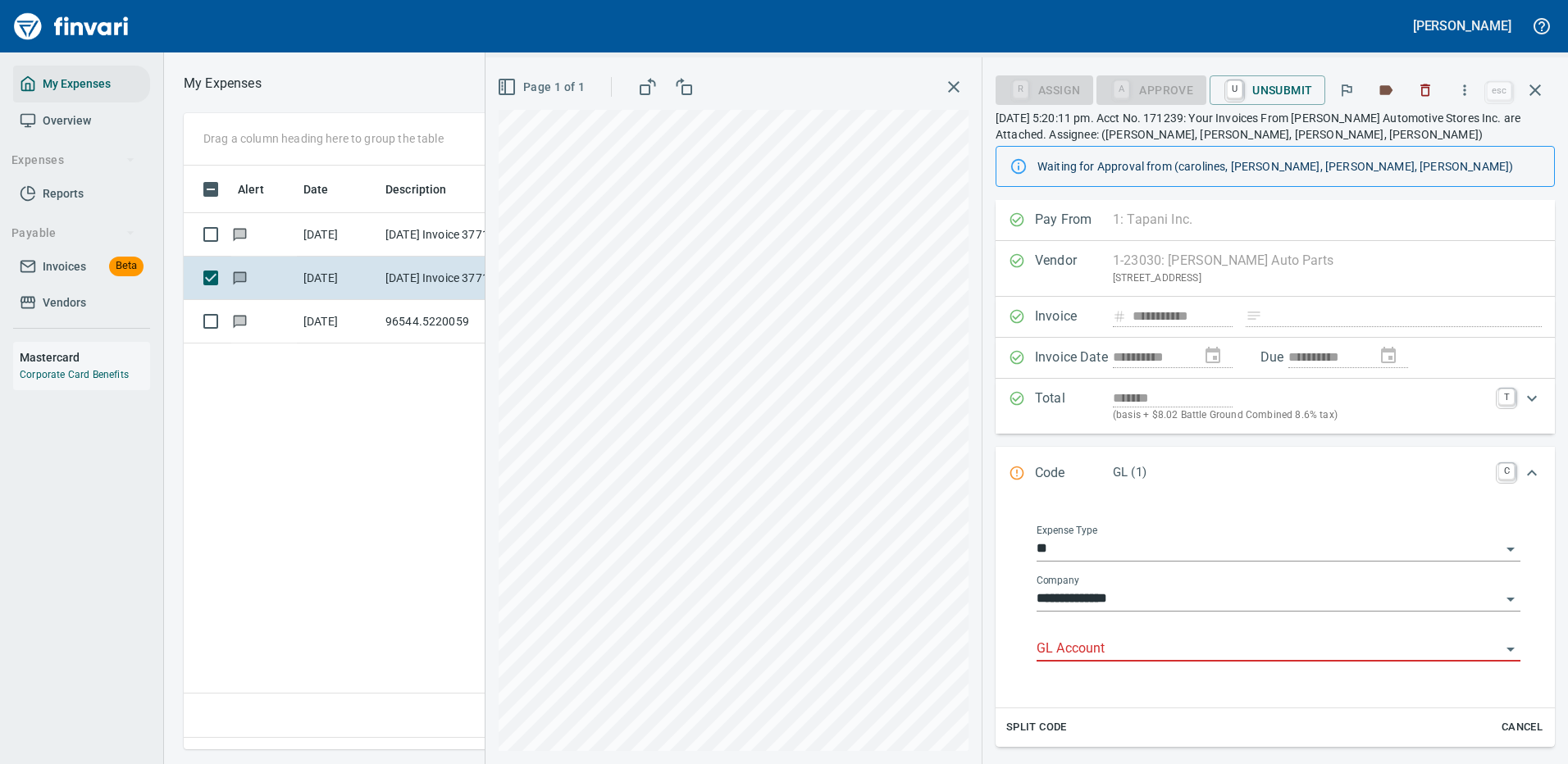
scroll to position [559, 942]
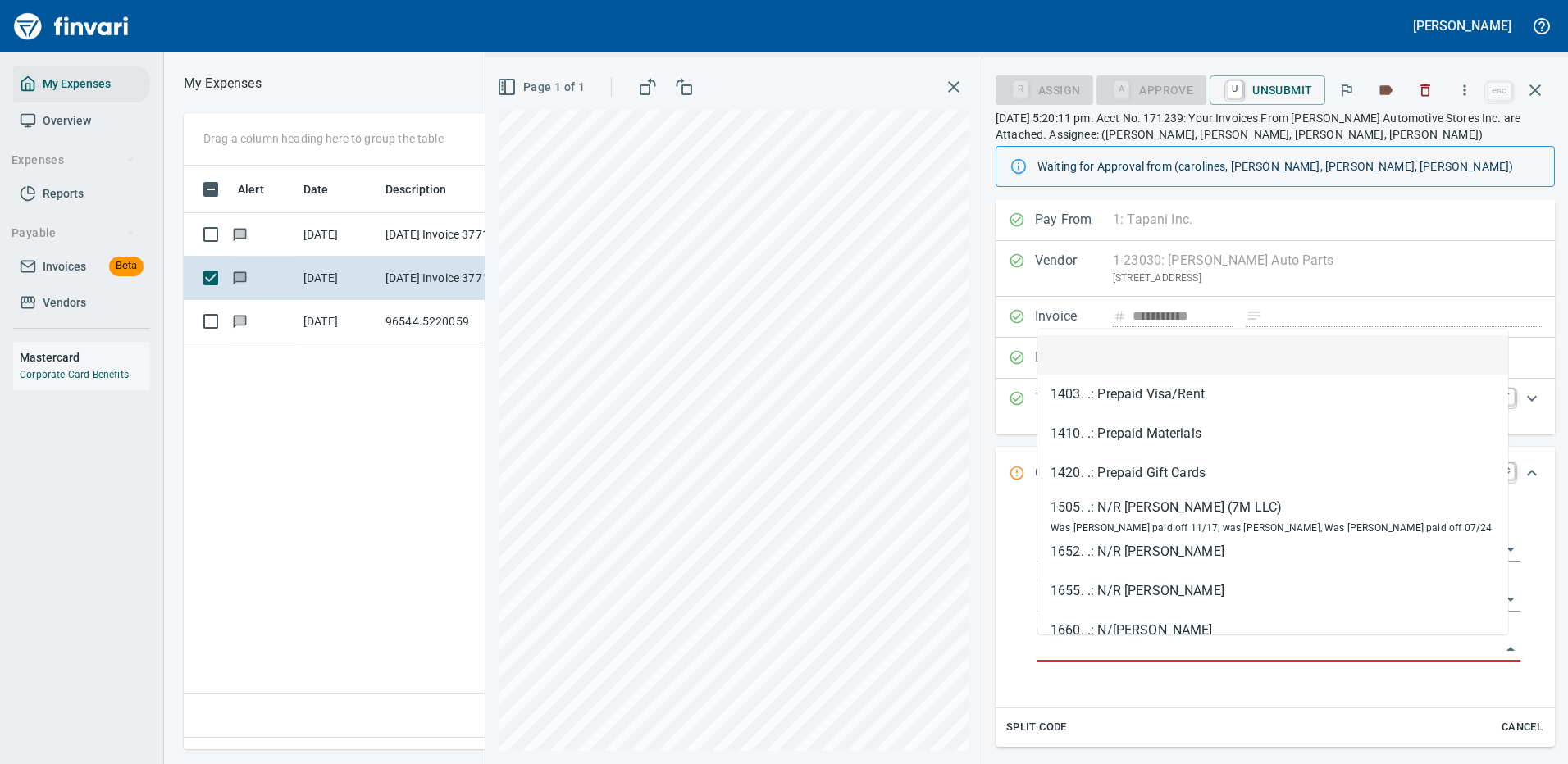
click at [1070, 640] on input "GL Account" at bounding box center [1268, 650] width 464 height 23
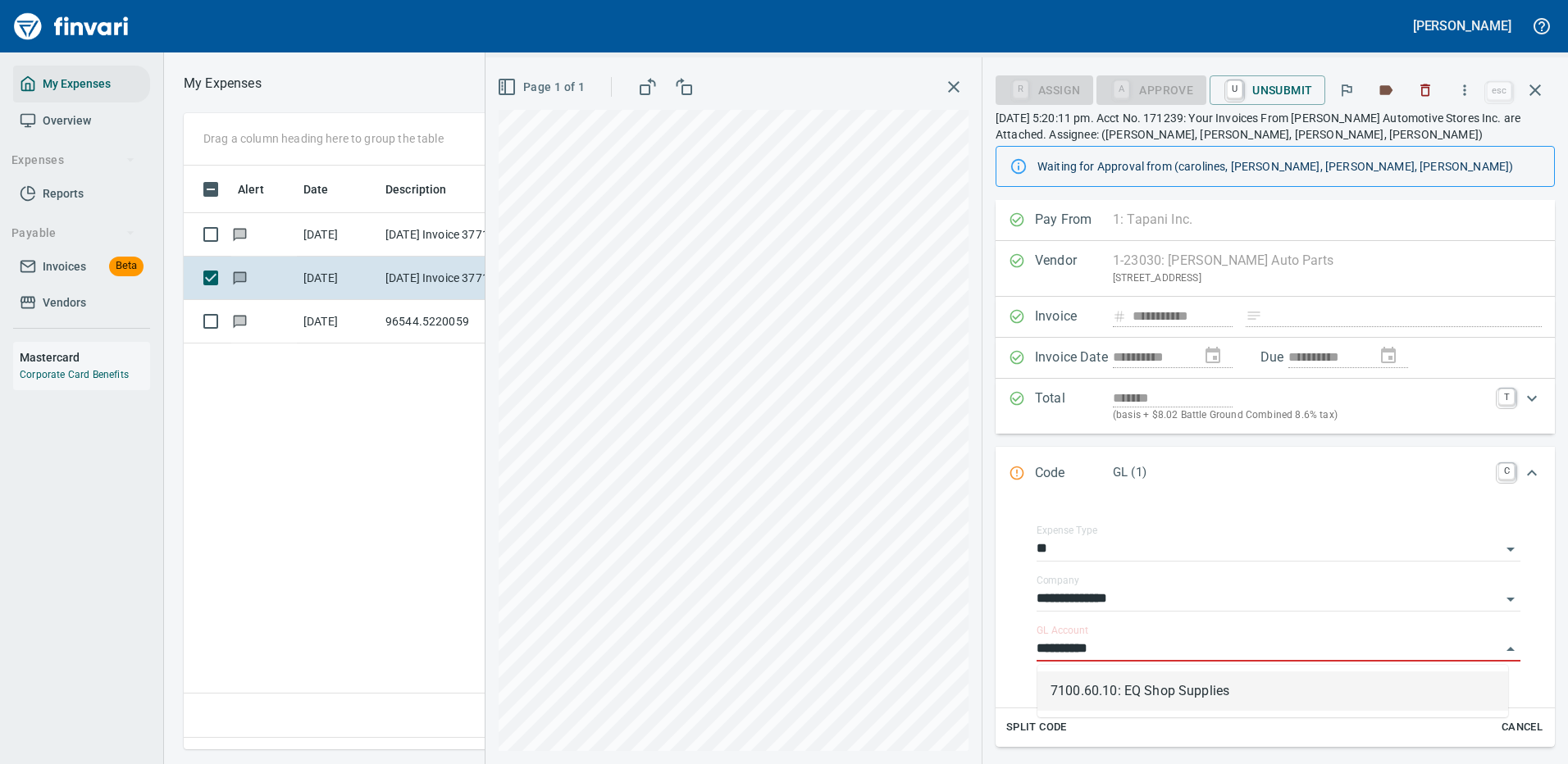
click at [1179, 696] on li "7100.60.10: EQ Shop Supplies" at bounding box center [1273, 692] width 471 height 40
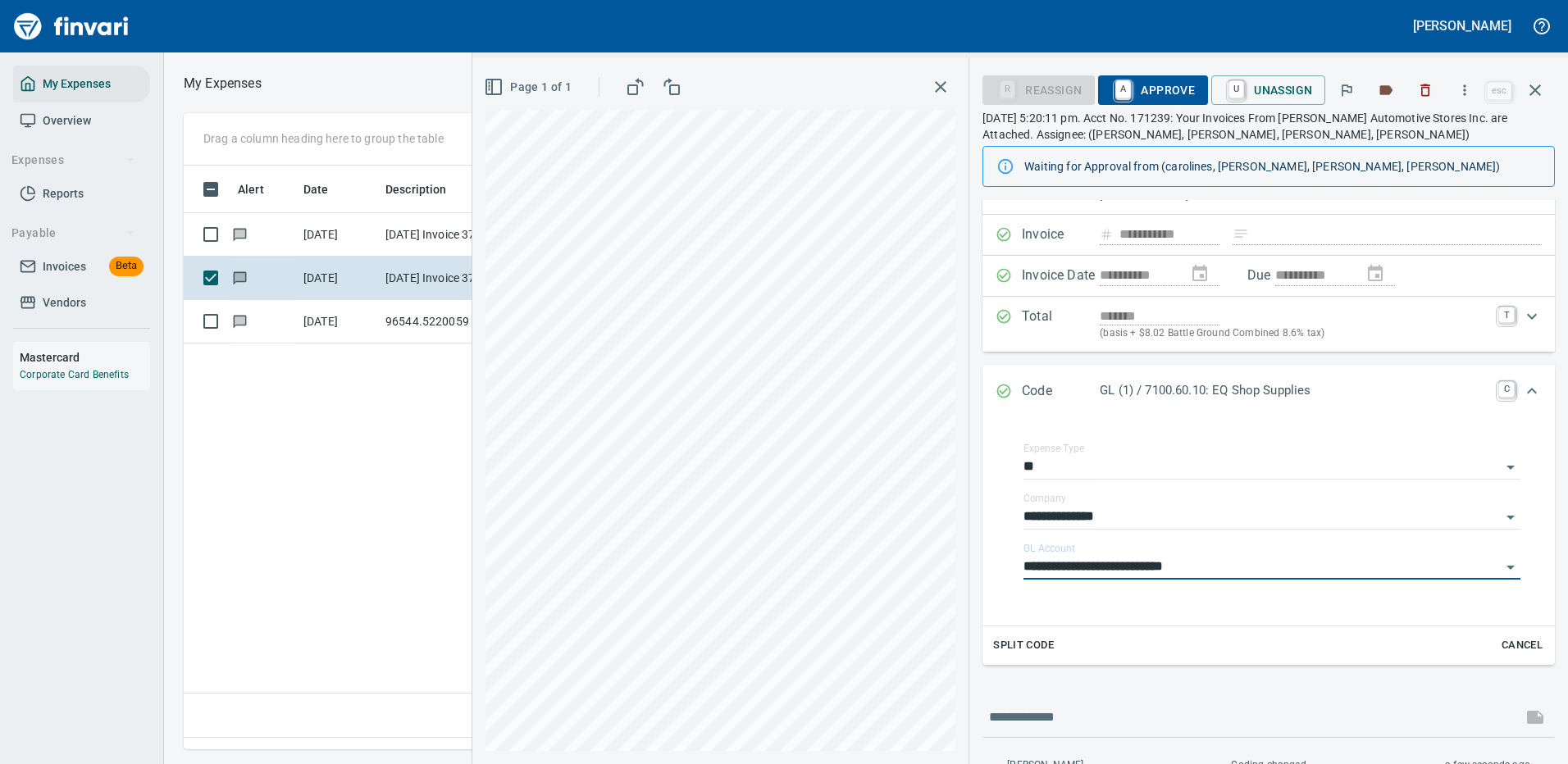
scroll to position [164, 0]
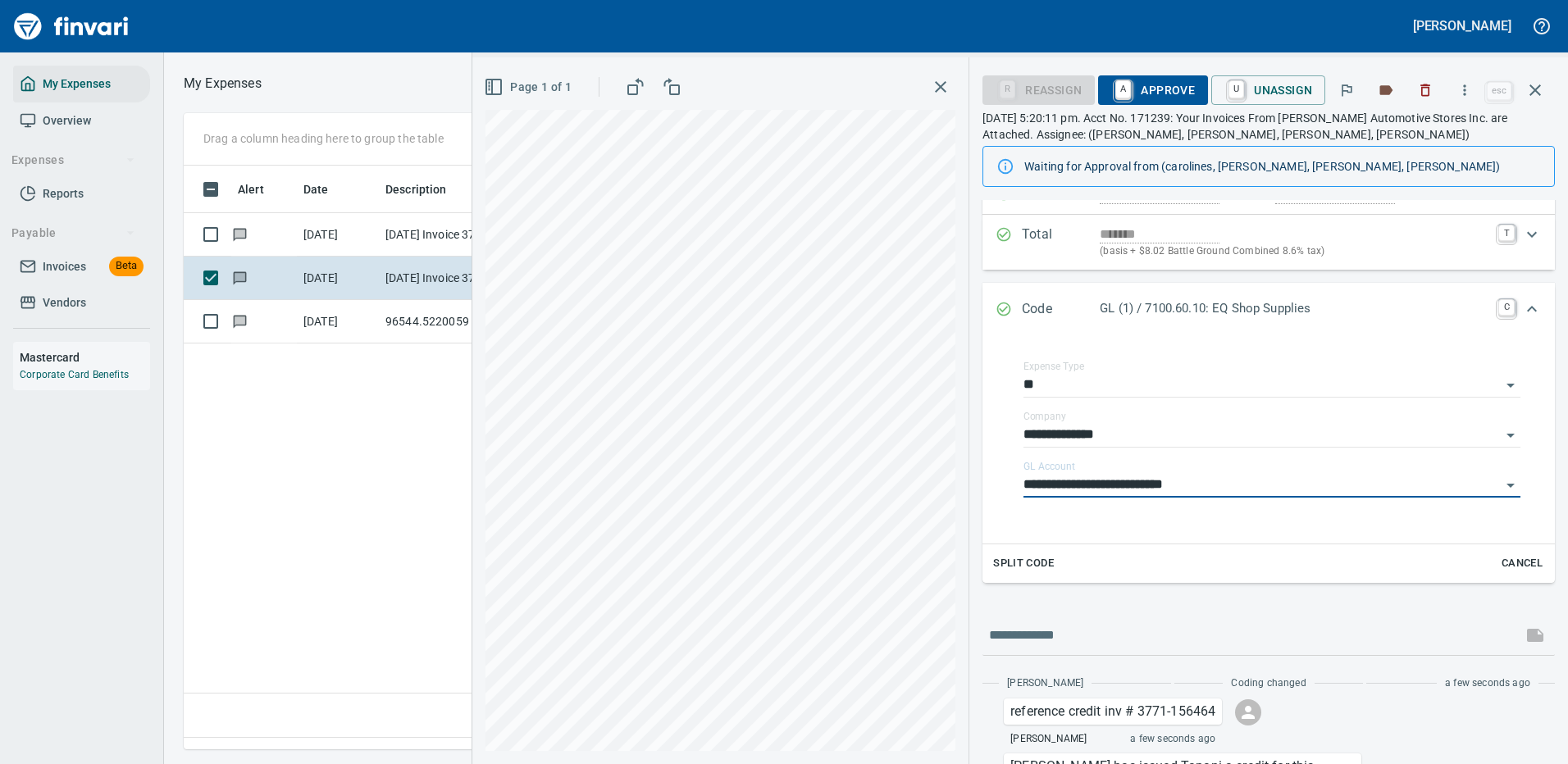
type input "**********"
click at [1140, 84] on span "A Approve" at bounding box center [1153, 91] width 84 height 28
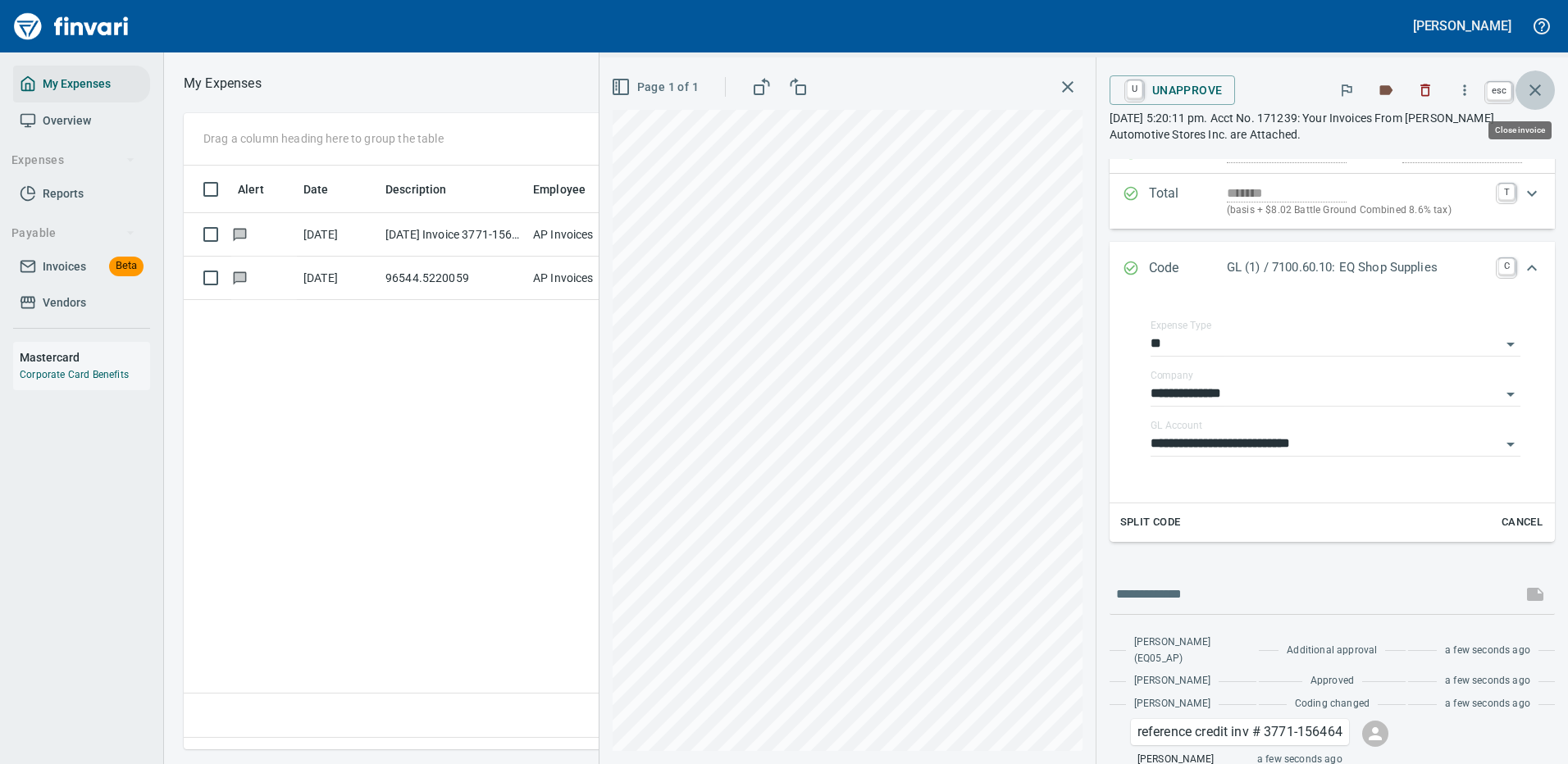
click at [1531, 84] on icon "button" at bounding box center [1535, 91] width 20 height 20
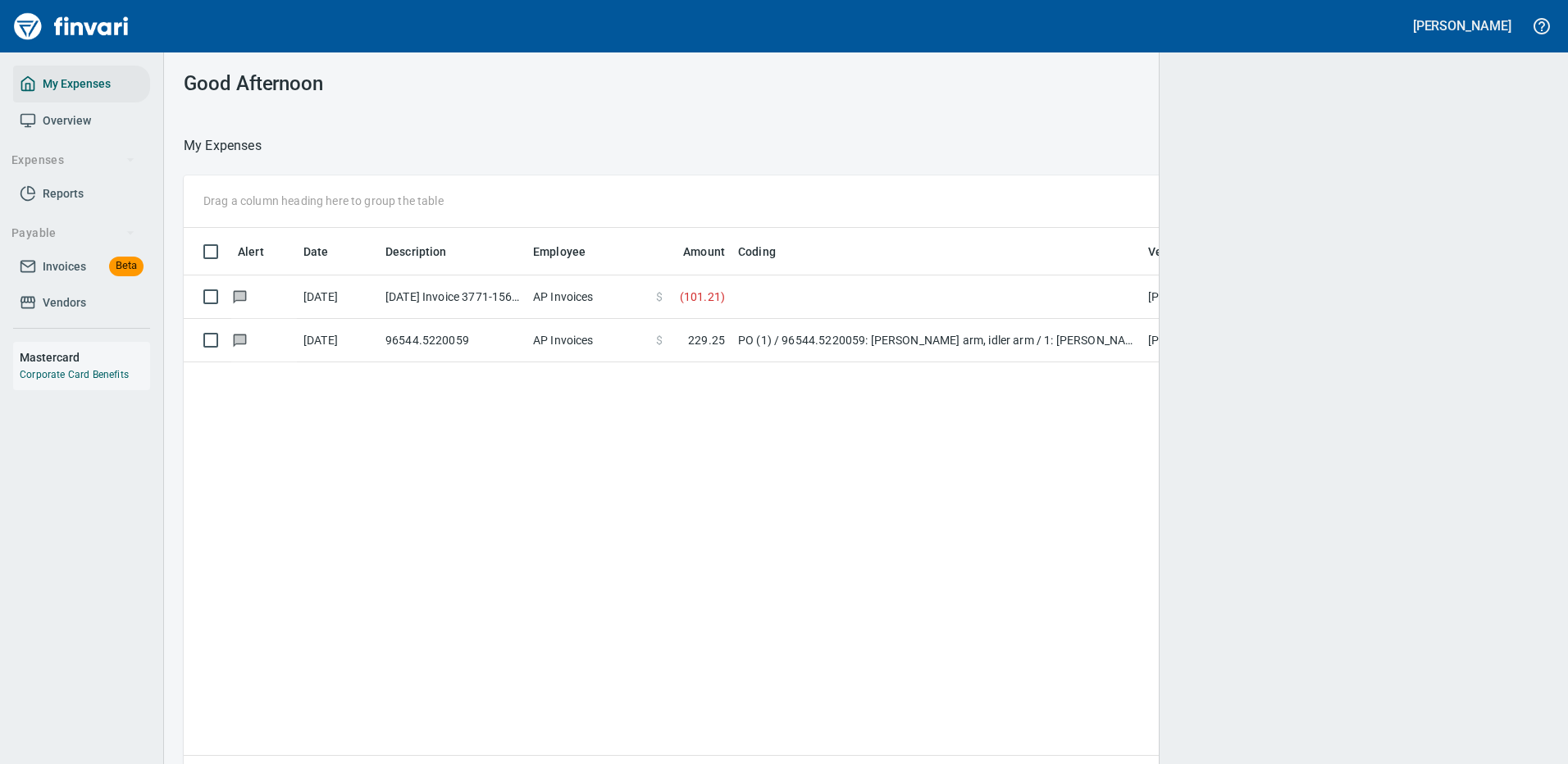
scroll to position [2, 2]
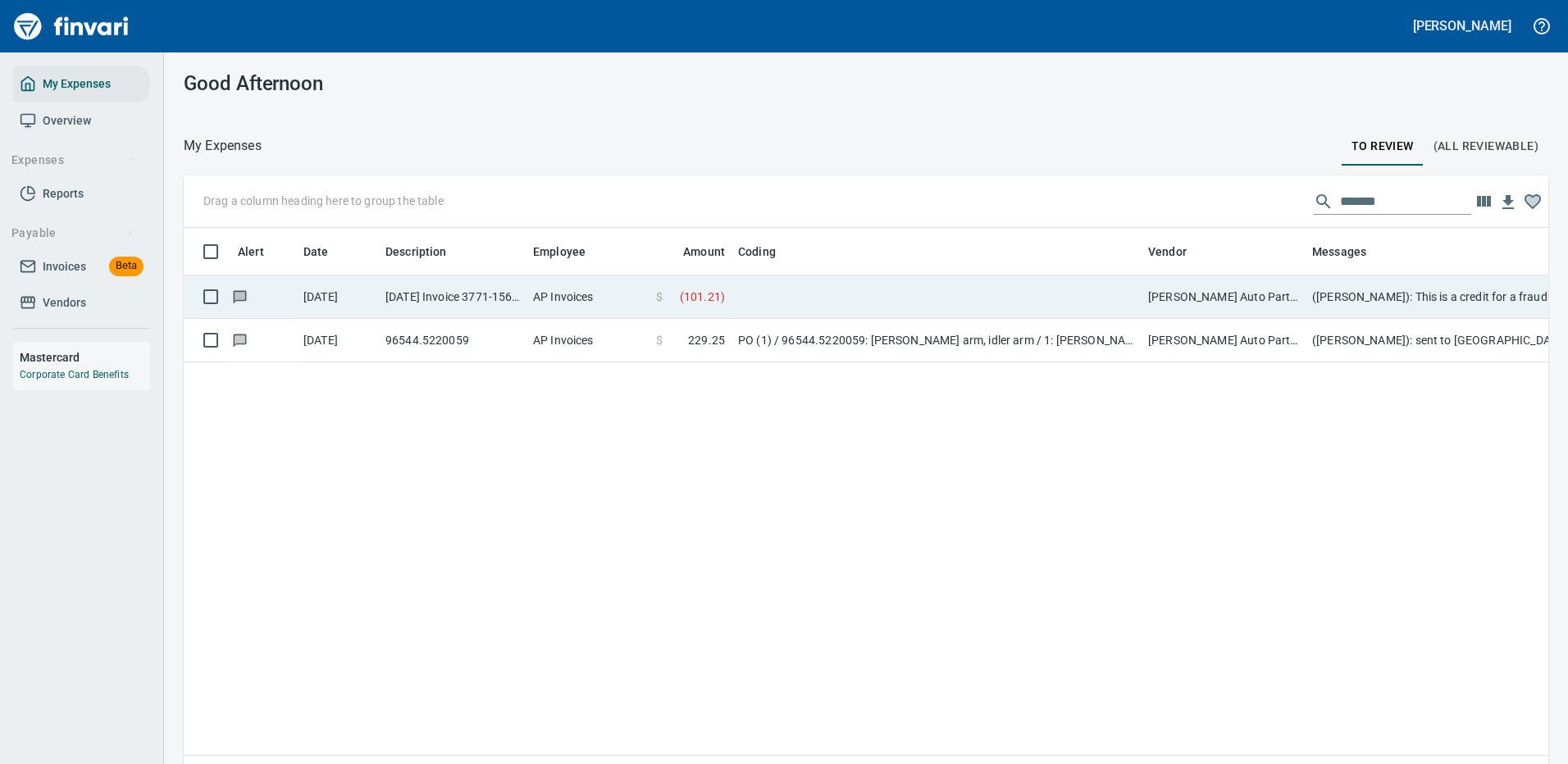
click at [830, 300] on td at bounding box center [937, 297] width 410 height 44
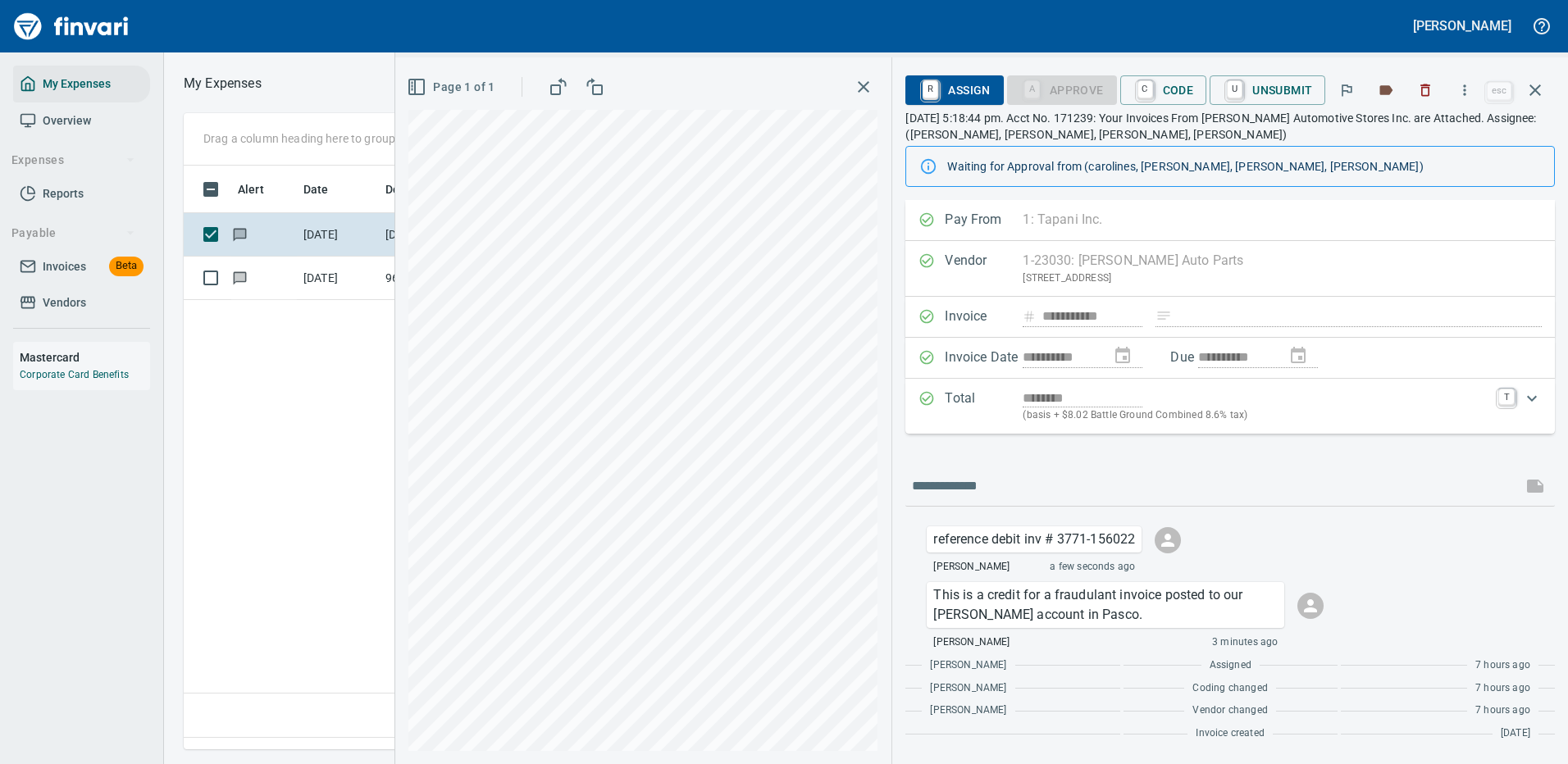
scroll to position [559, 942]
click at [1180, 90] on span "C Code" at bounding box center [1164, 91] width 61 height 28
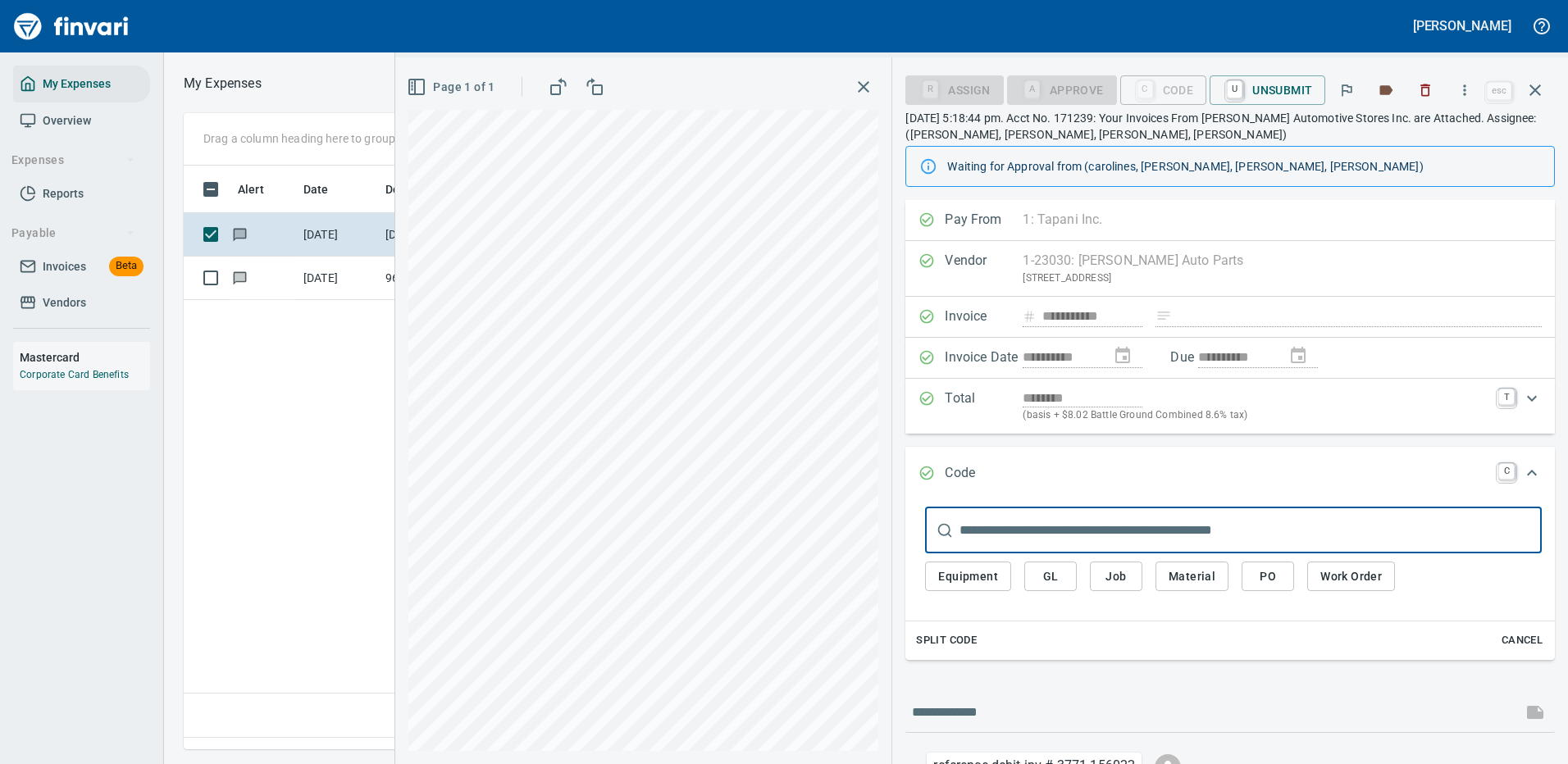
click at [1057, 575] on span "GL" at bounding box center [1050, 576] width 26 height 21
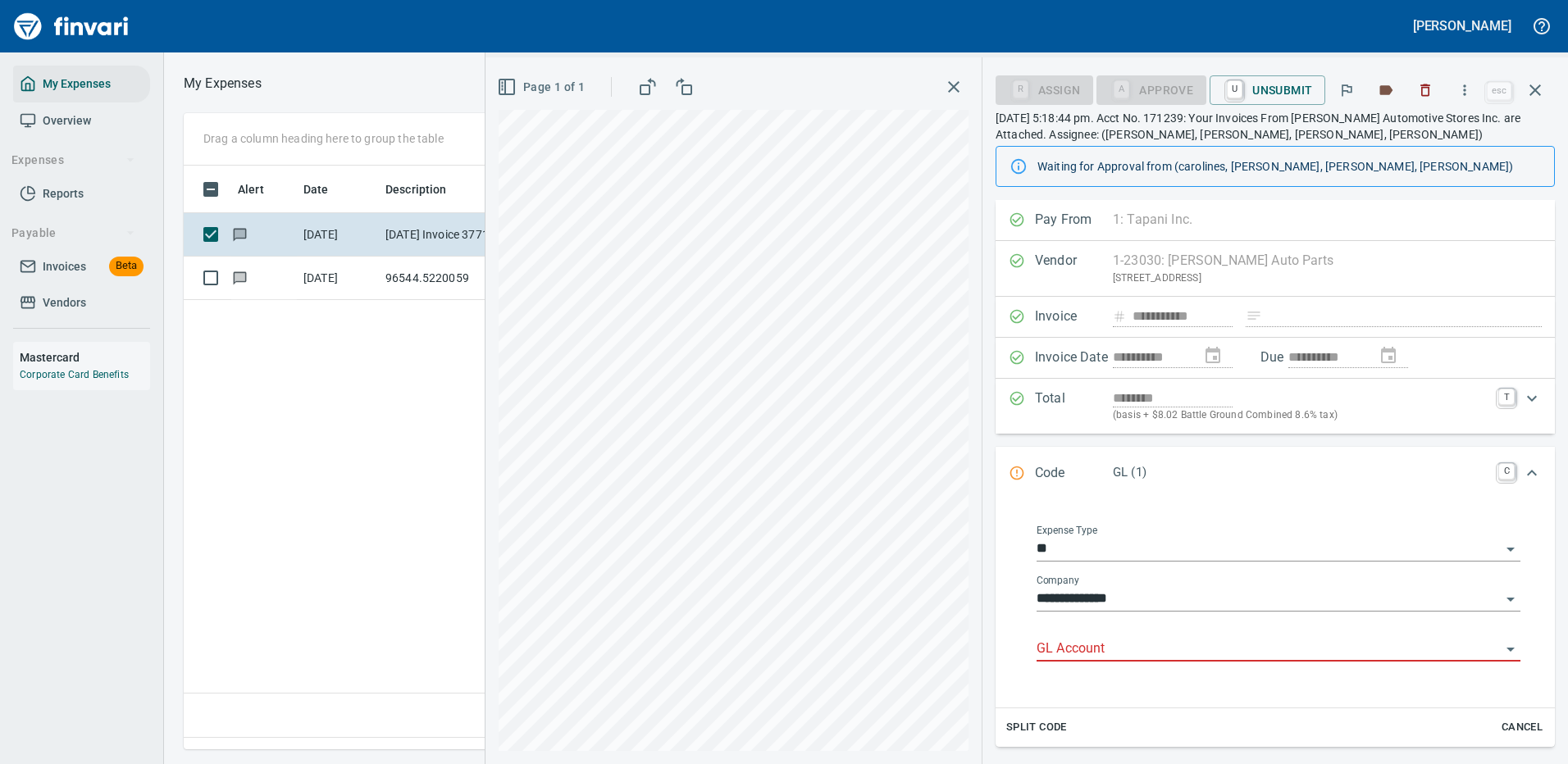
click at [1096, 649] on input "GL Account" at bounding box center [1268, 650] width 464 height 23
click at [1121, 693] on li "7100.60.10: EQ Shop Supplies" at bounding box center [1273, 692] width 471 height 40
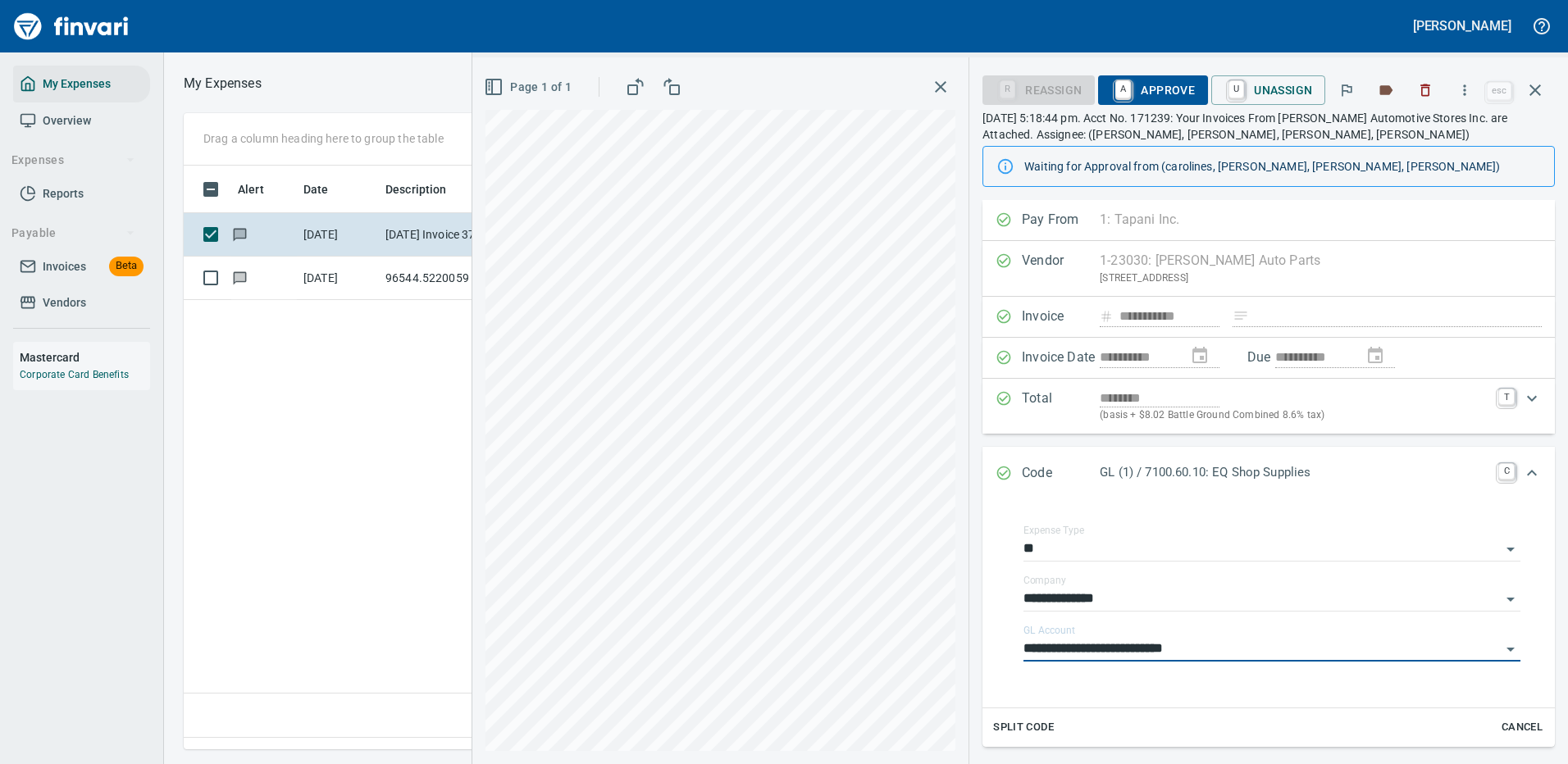
type input "**********"
click at [1166, 87] on span "A Approve" at bounding box center [1153, 91] width 84 height 28
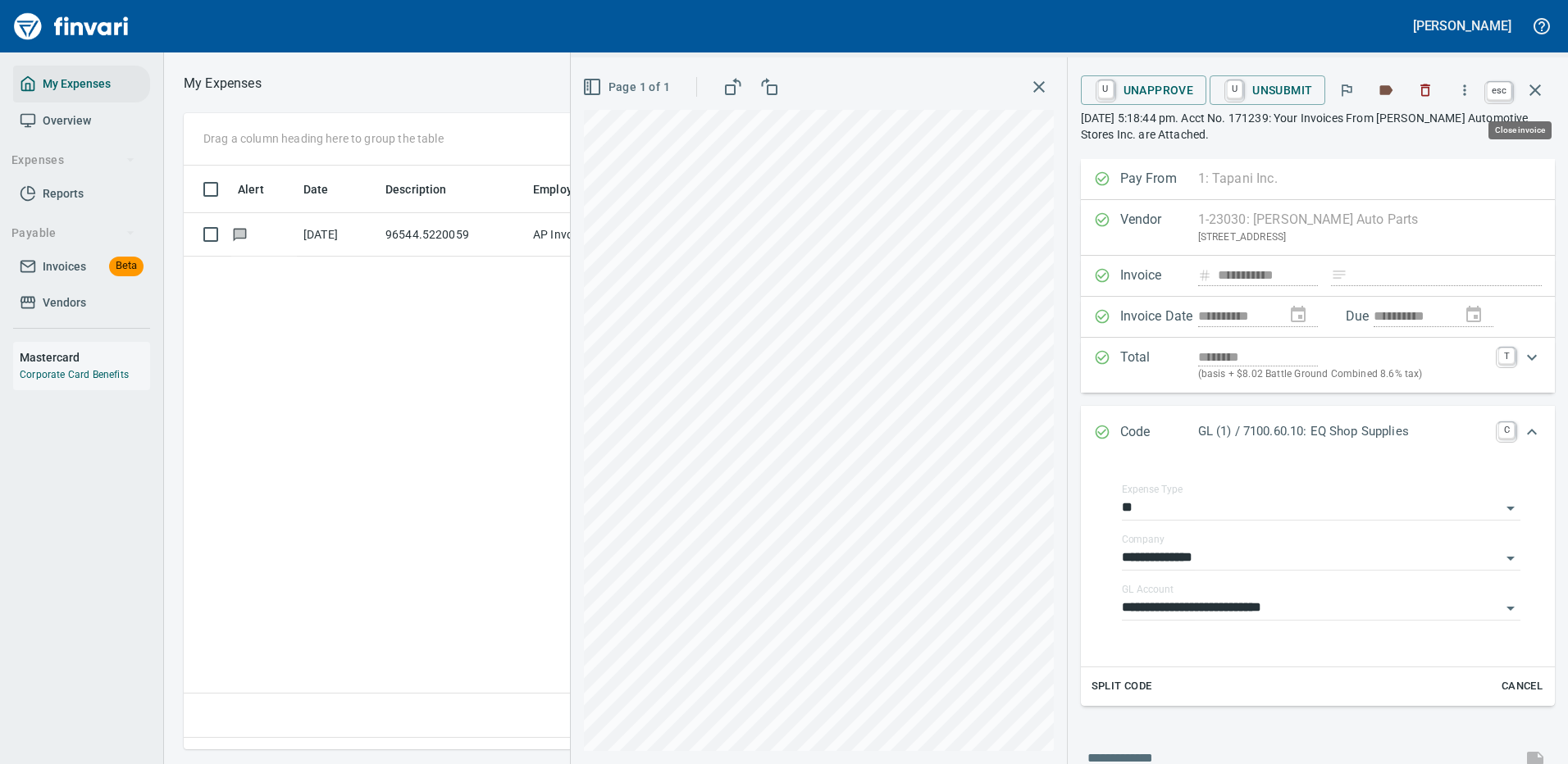
click at [1538, 85] on icon "button" at bounding box center [1535, 91] width 20 height 20
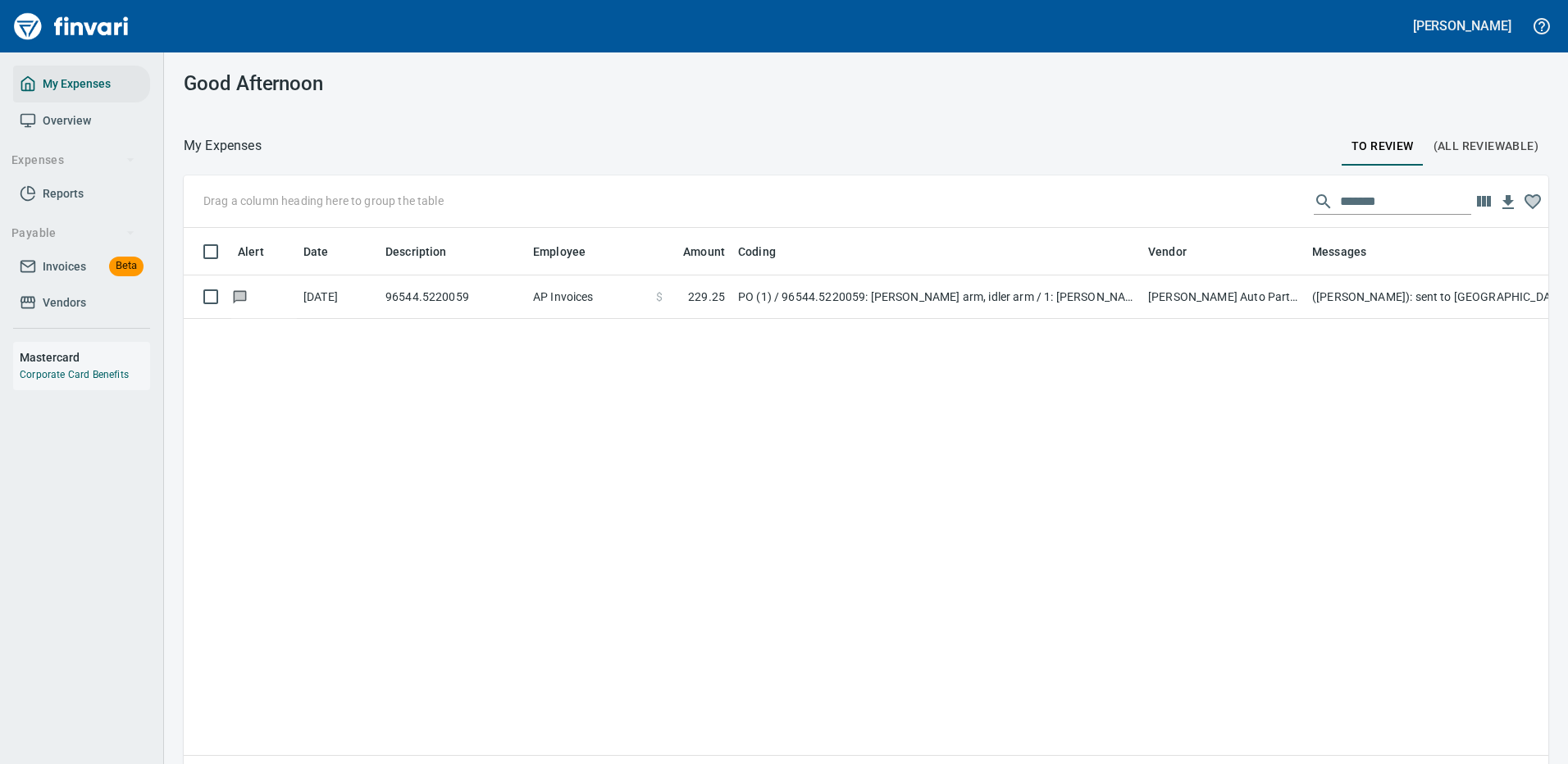
scroll to position [559, 1340]
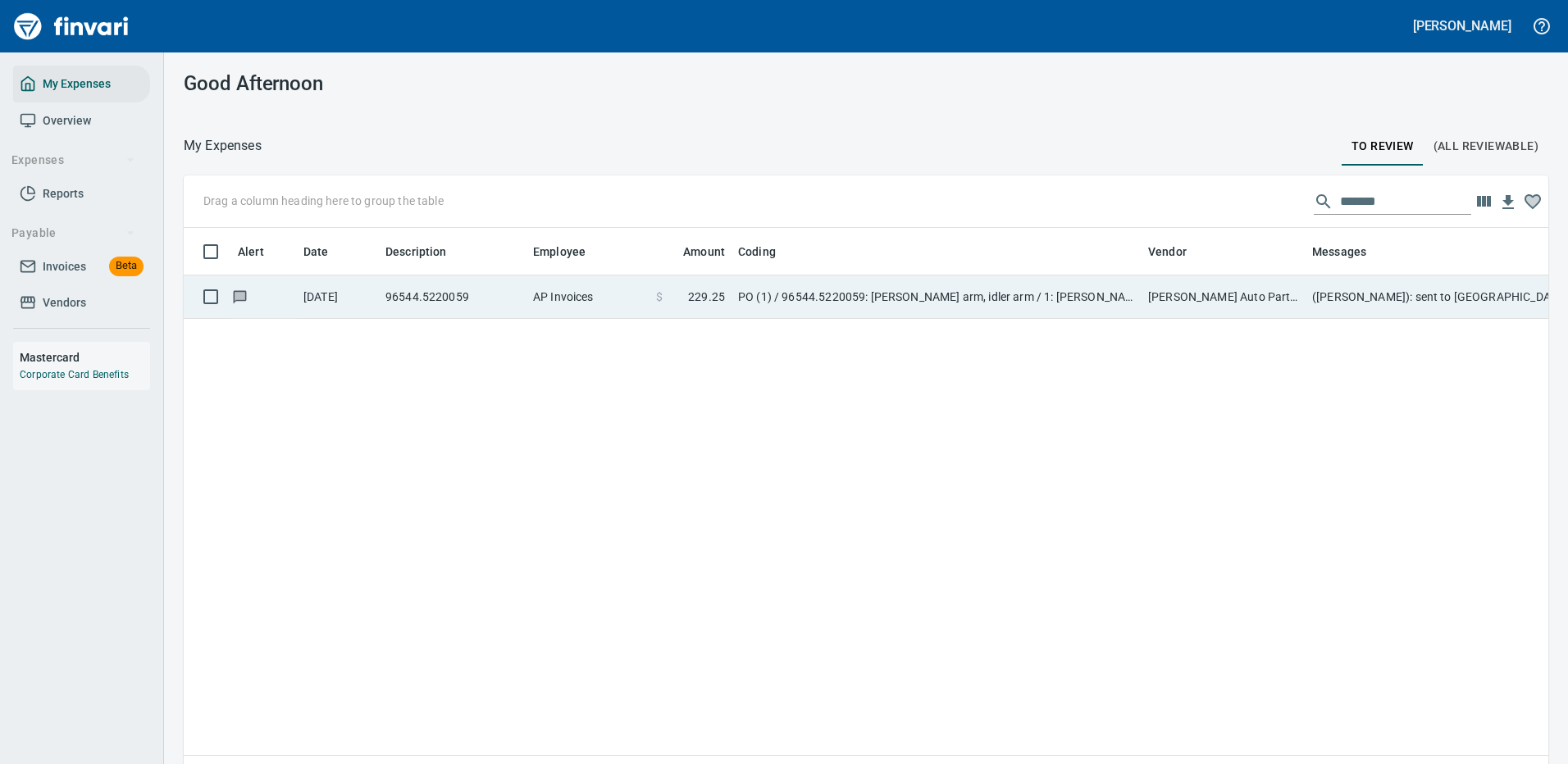
click at [1236, 304] on td "[PERSON_NAME] Auto Parts (1-23030)" at bounding box center [1223, 297] width 164 height 44
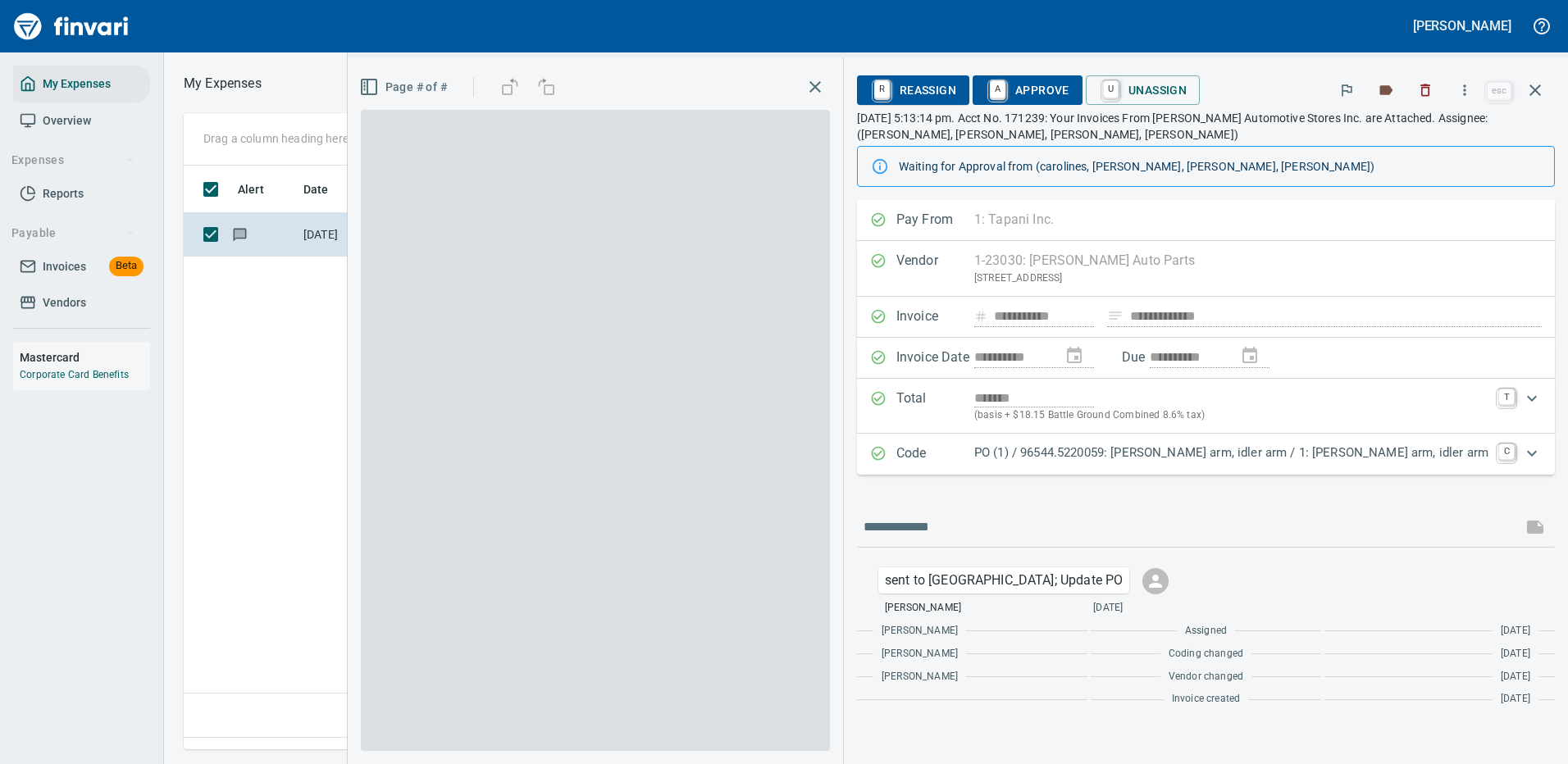
scroll to position [559, 942]
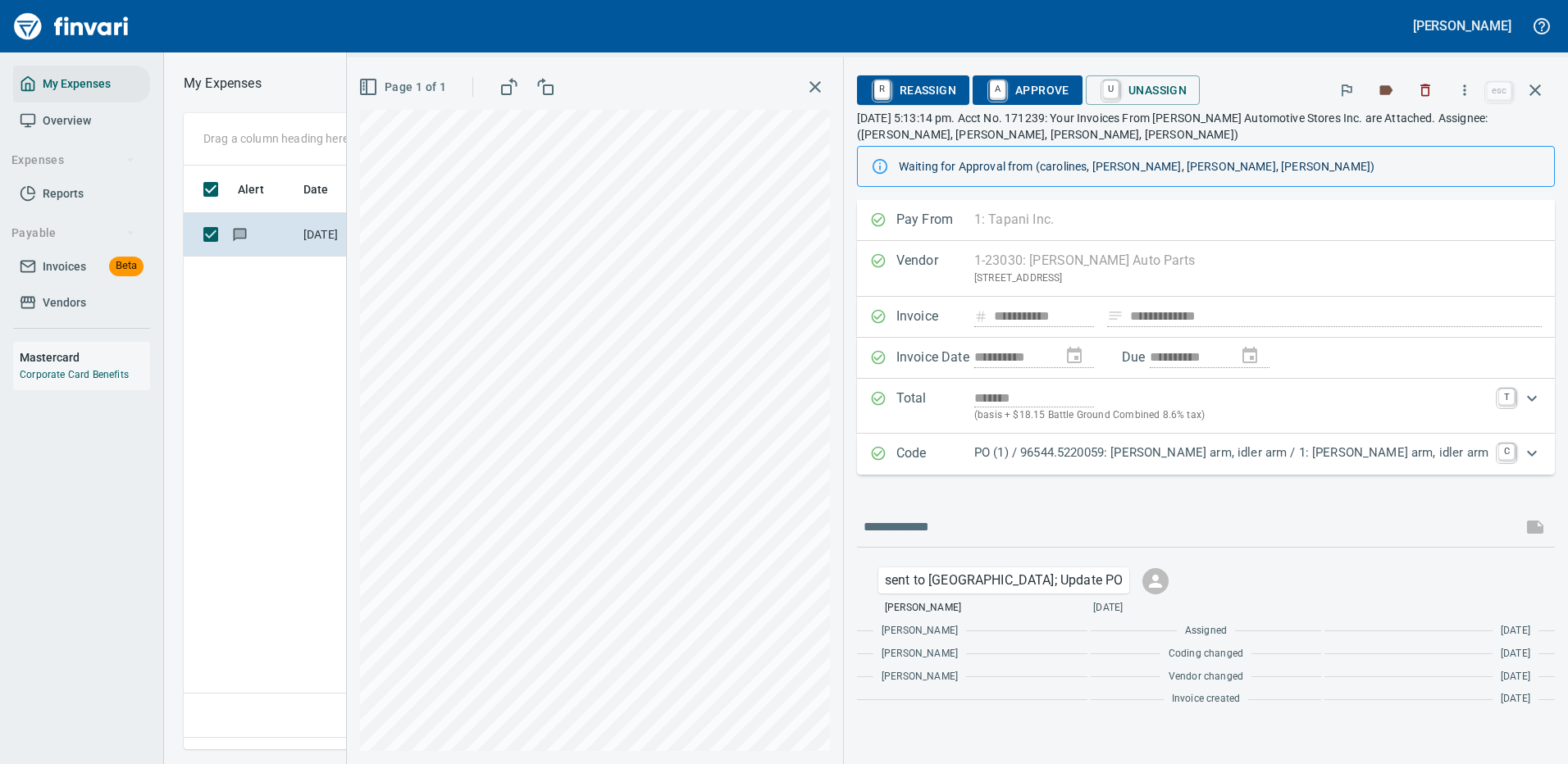
click at [1143, 459] on p "PO (1) / 96544.5220059: Pitman arm, idler arm / 1: Pitman arm, idler arm" at bounding box center [1231, 453] width 514 height 19
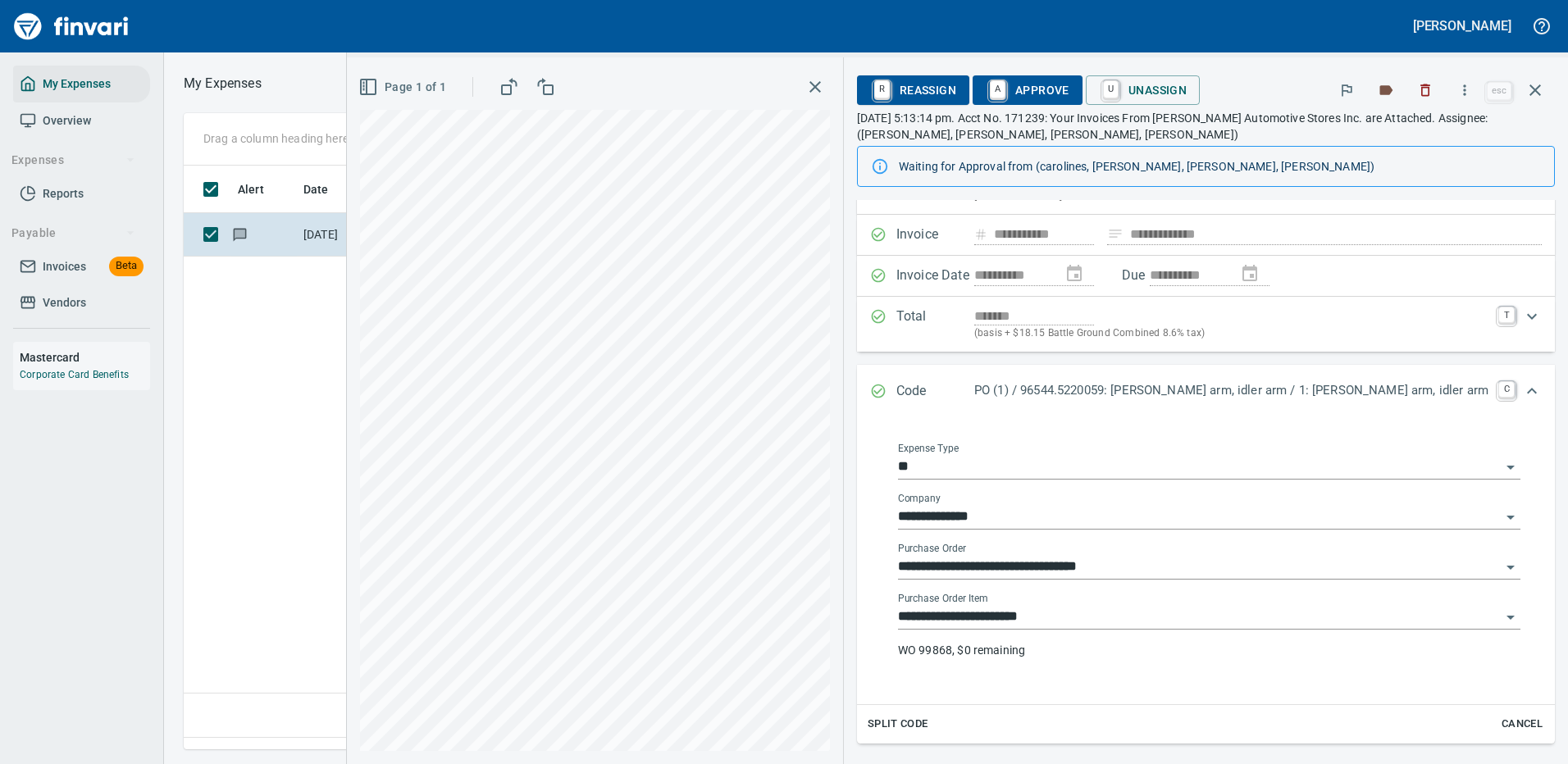
scroll to position [164, 0]
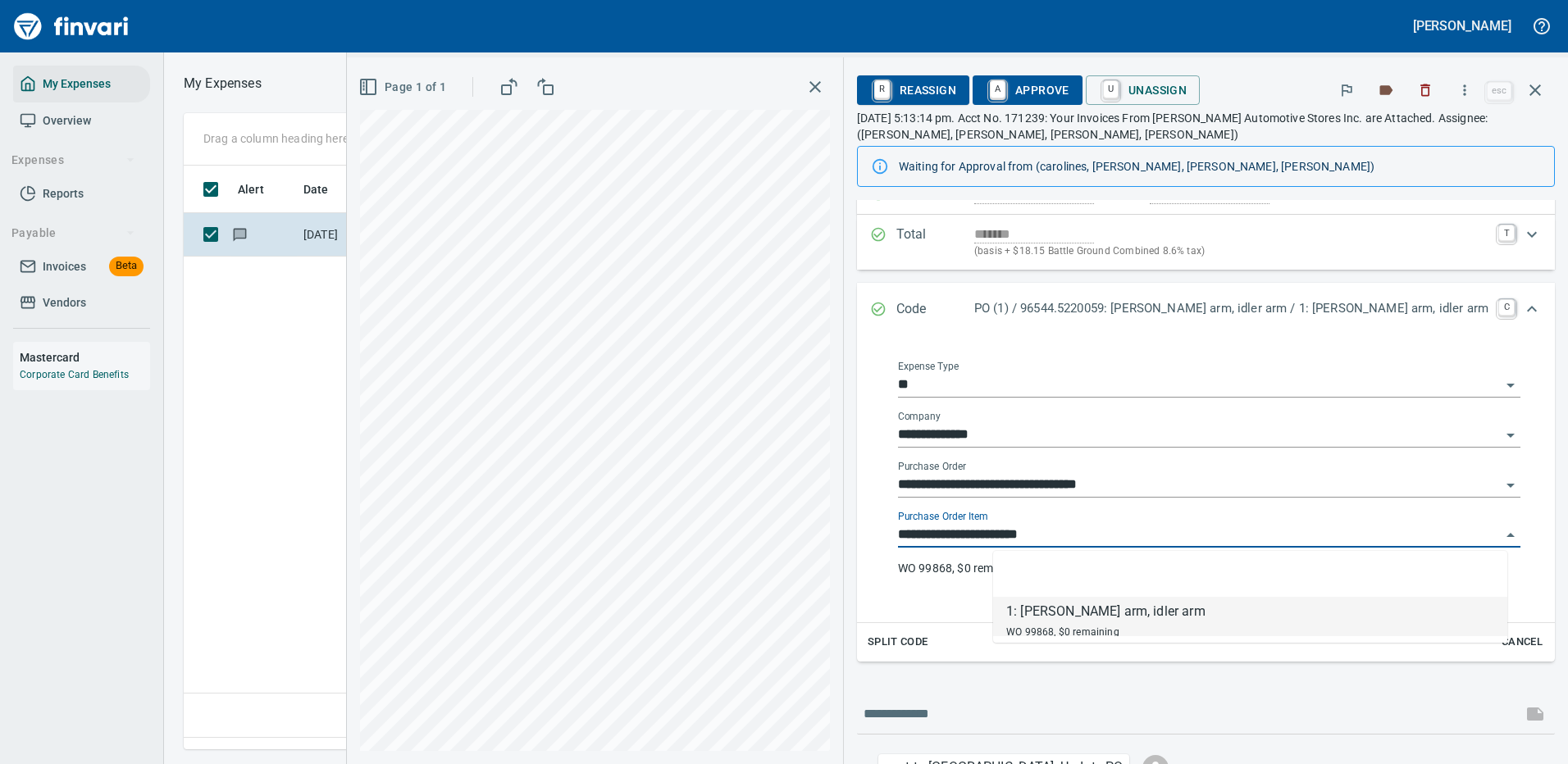
click at [1076, 534] on input "**********" at bounding box center [1199, 536] width 603 height 23
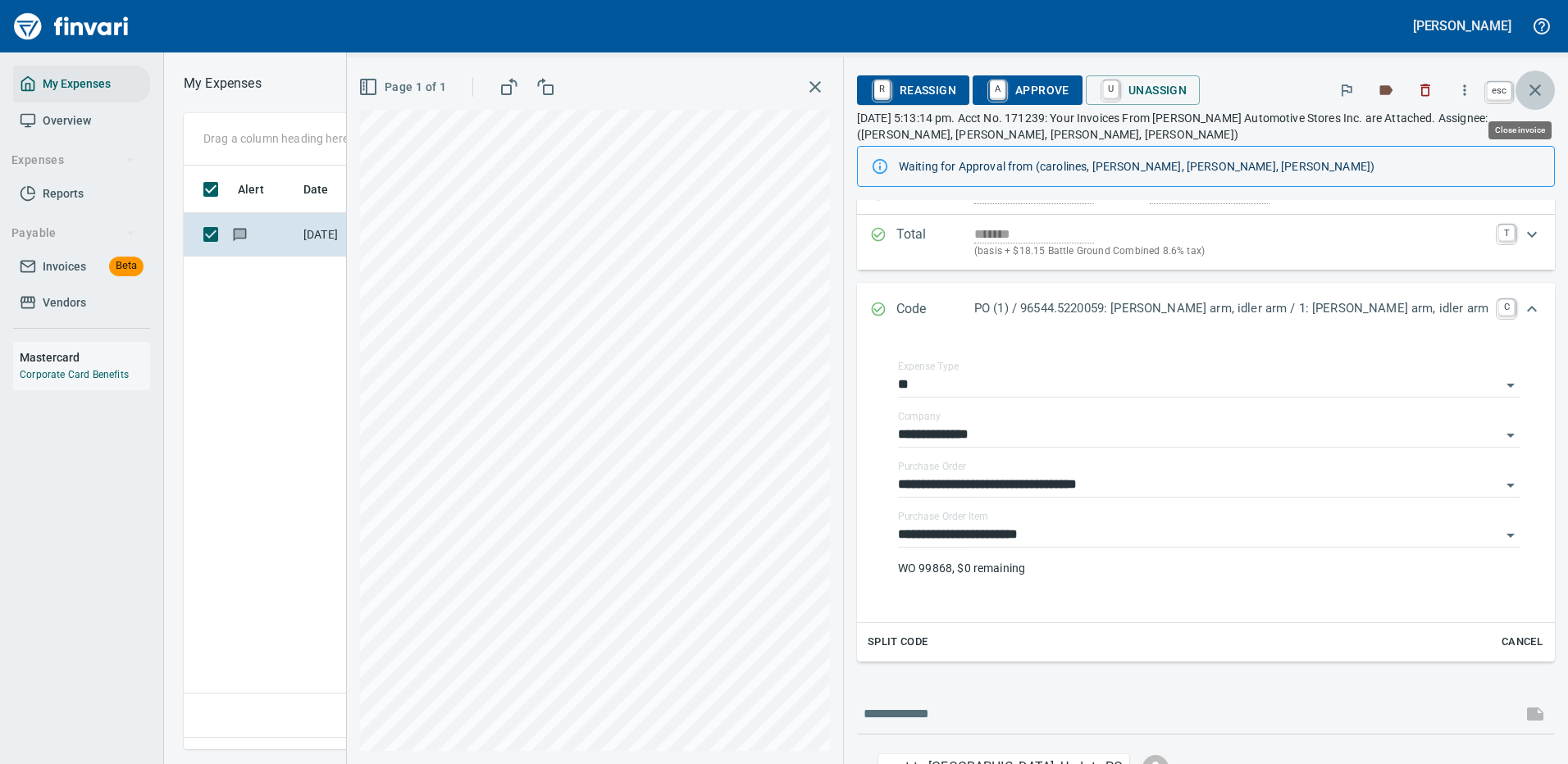
click at [1533, 86] on icon "button" at bounding box center [1535, 91] width 20 height 20
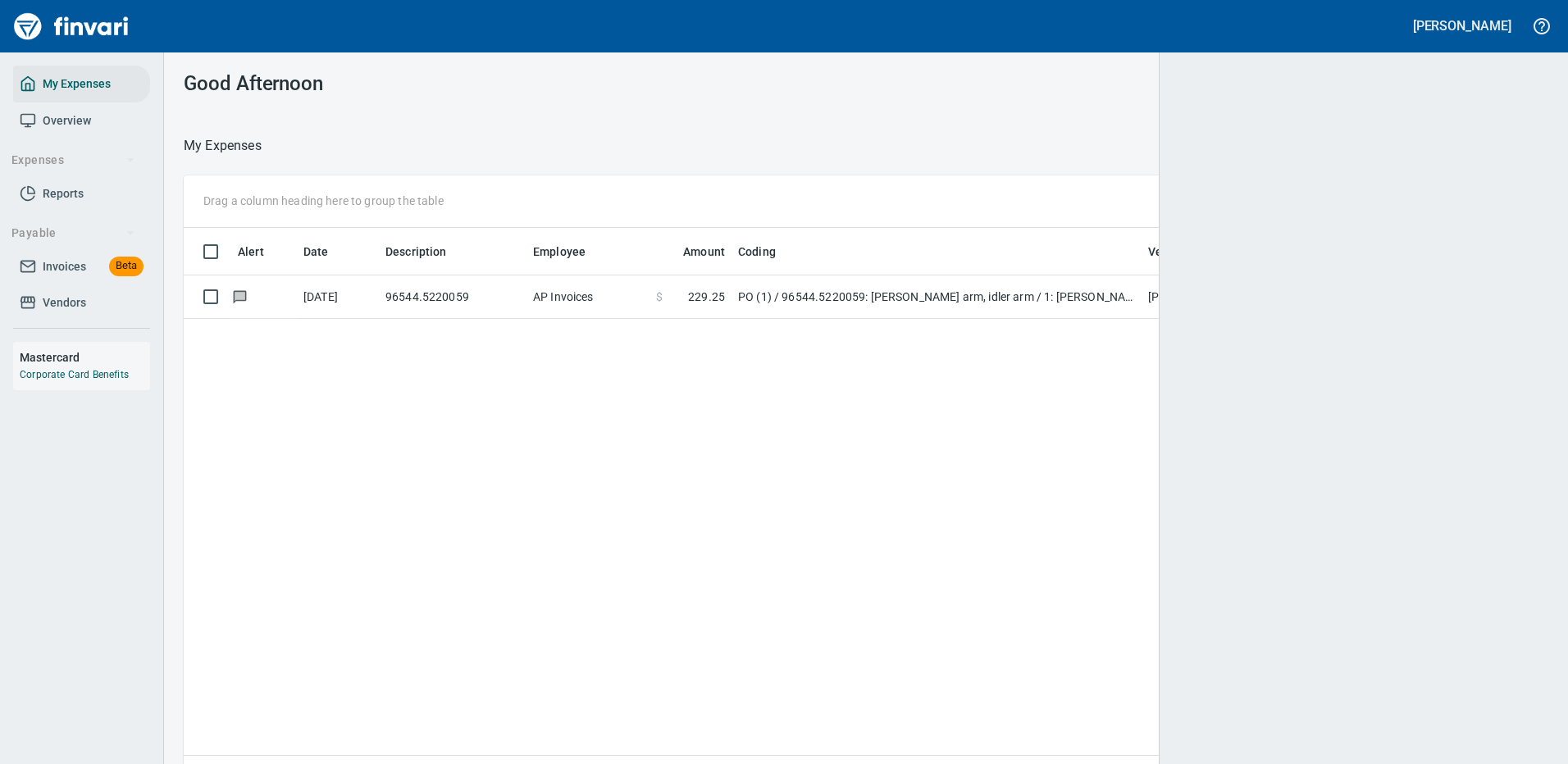
scroll to position [2, 2]
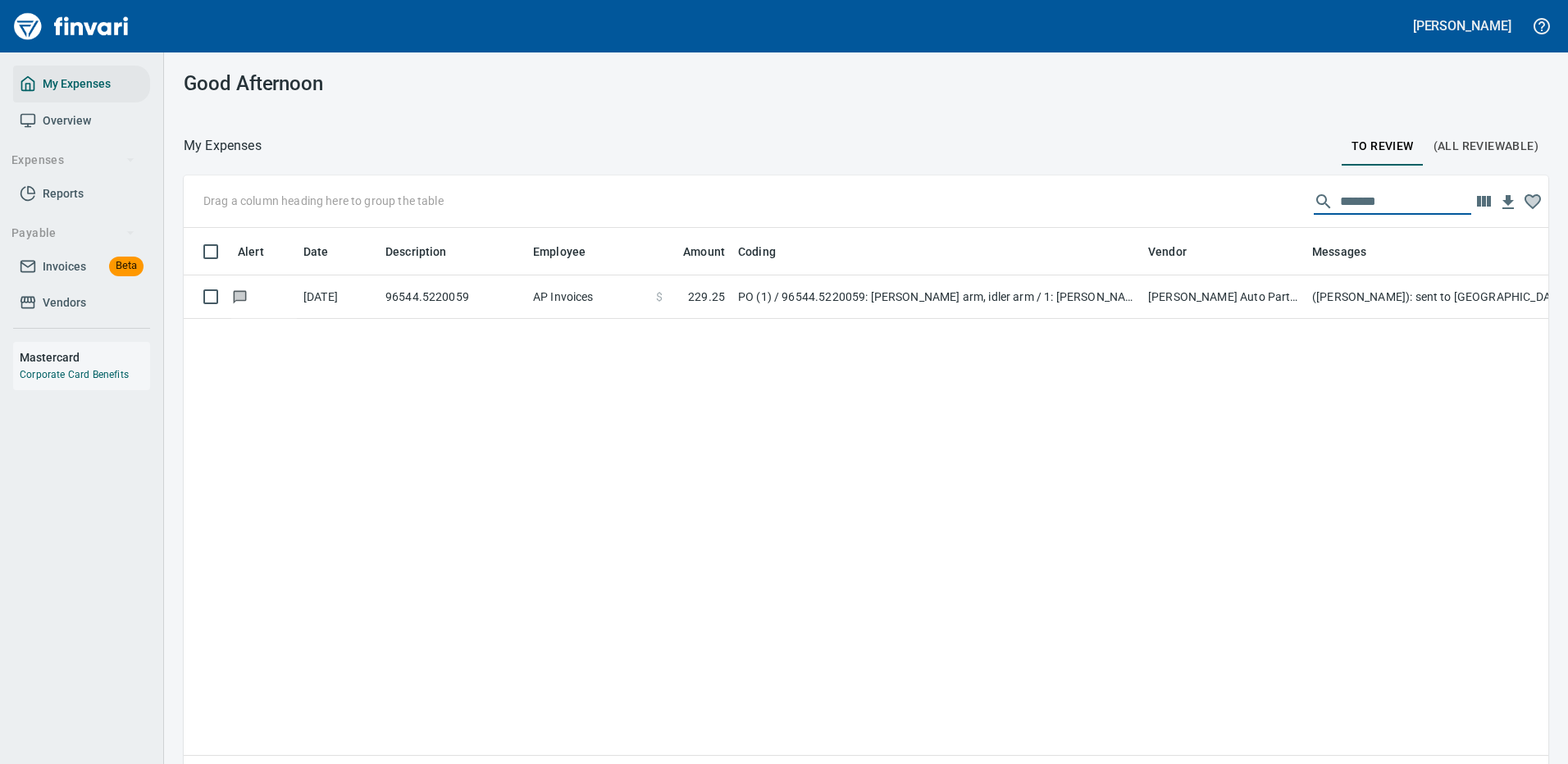
drag, startPoint x: 1358, startPoint y: 196, endPoint x: 1200, endPoint y: 202, distance: 158.1
click at [1200, 202] on div "Drag a column heading here to group the table *******" at bounding box center [865, 202] width 1364 height 53
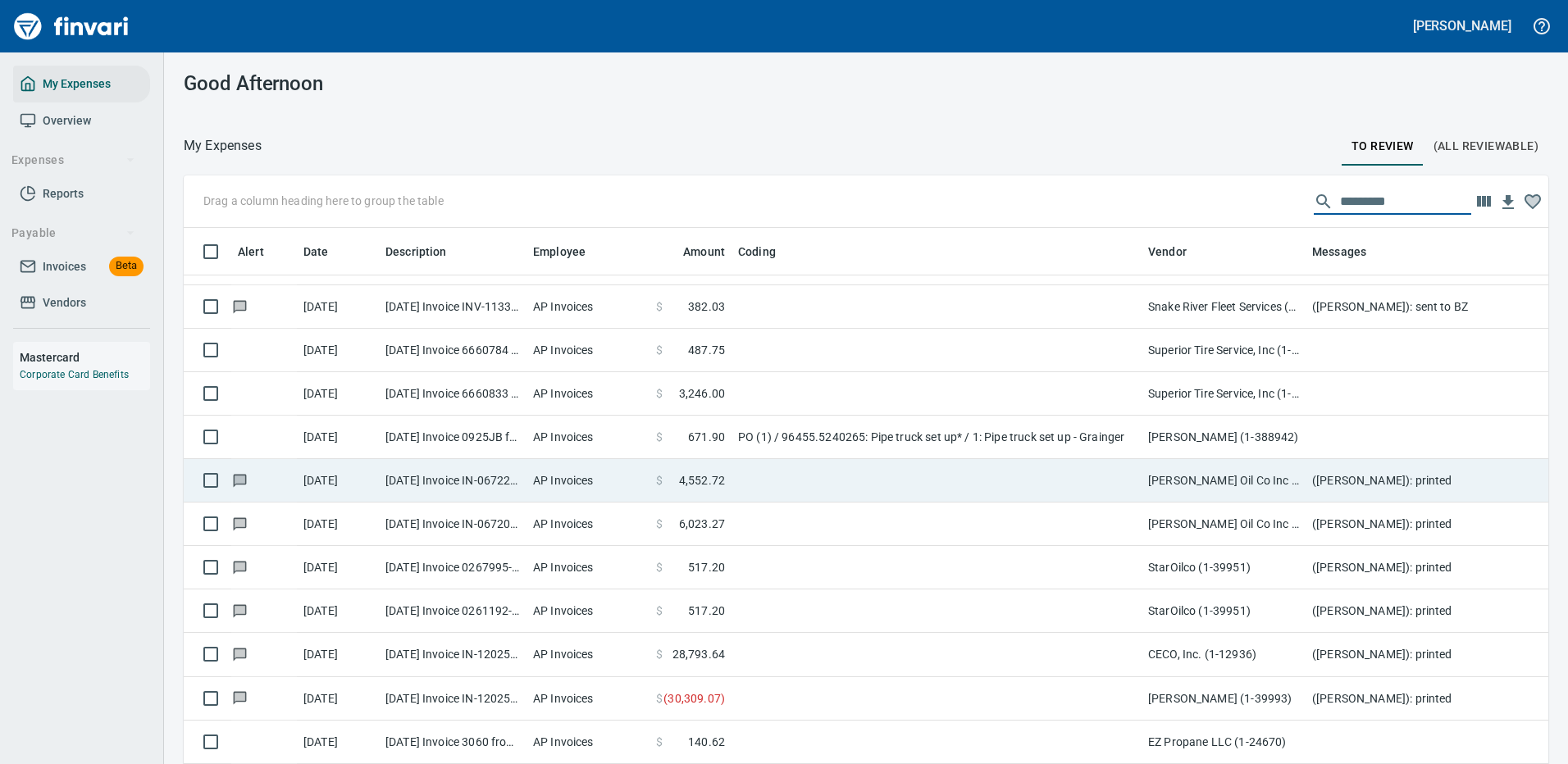
scroll to position [246, 0]
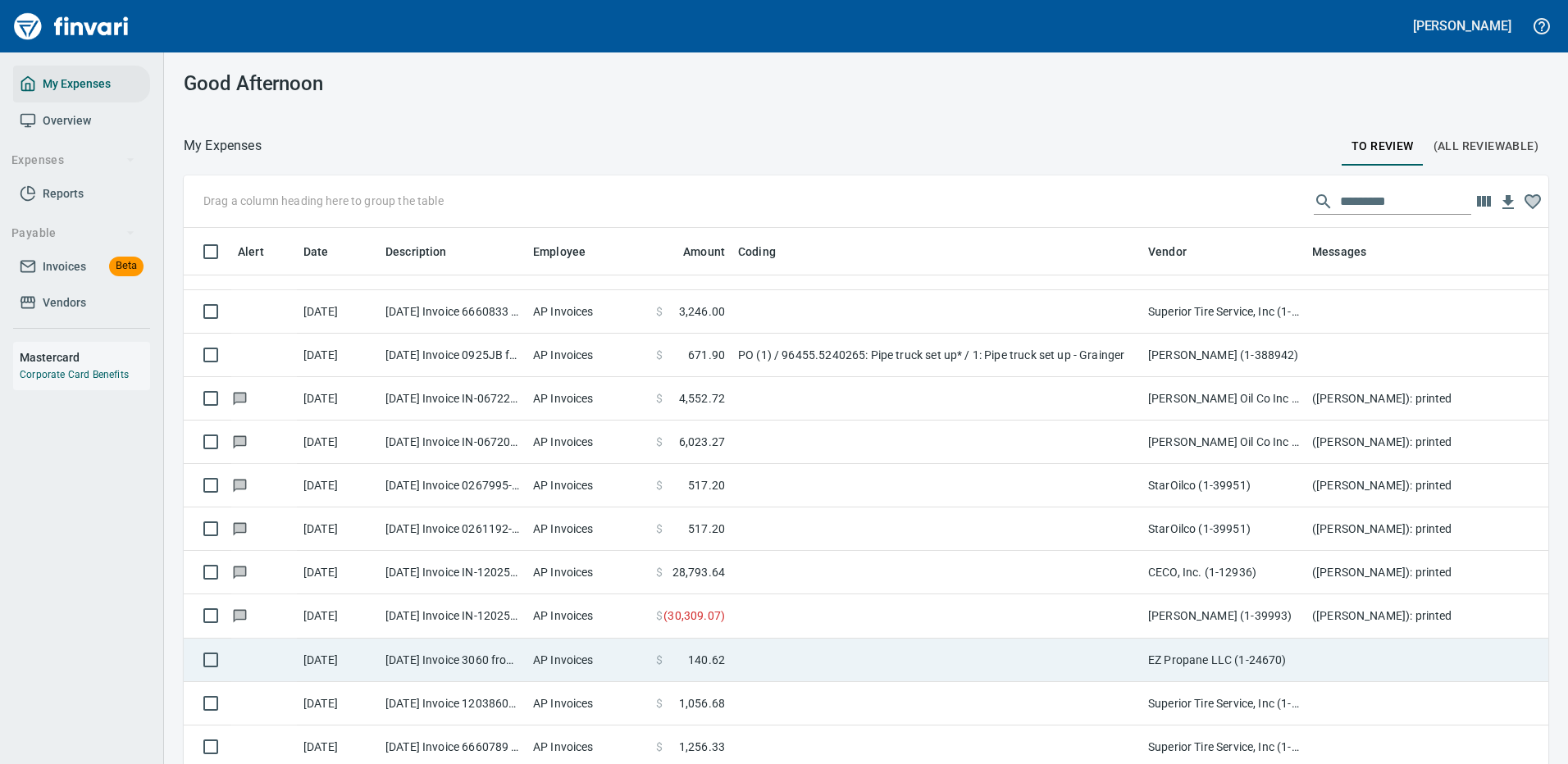
click at [905, 661] on td at bounding box center [937, 660] width 410 height 44
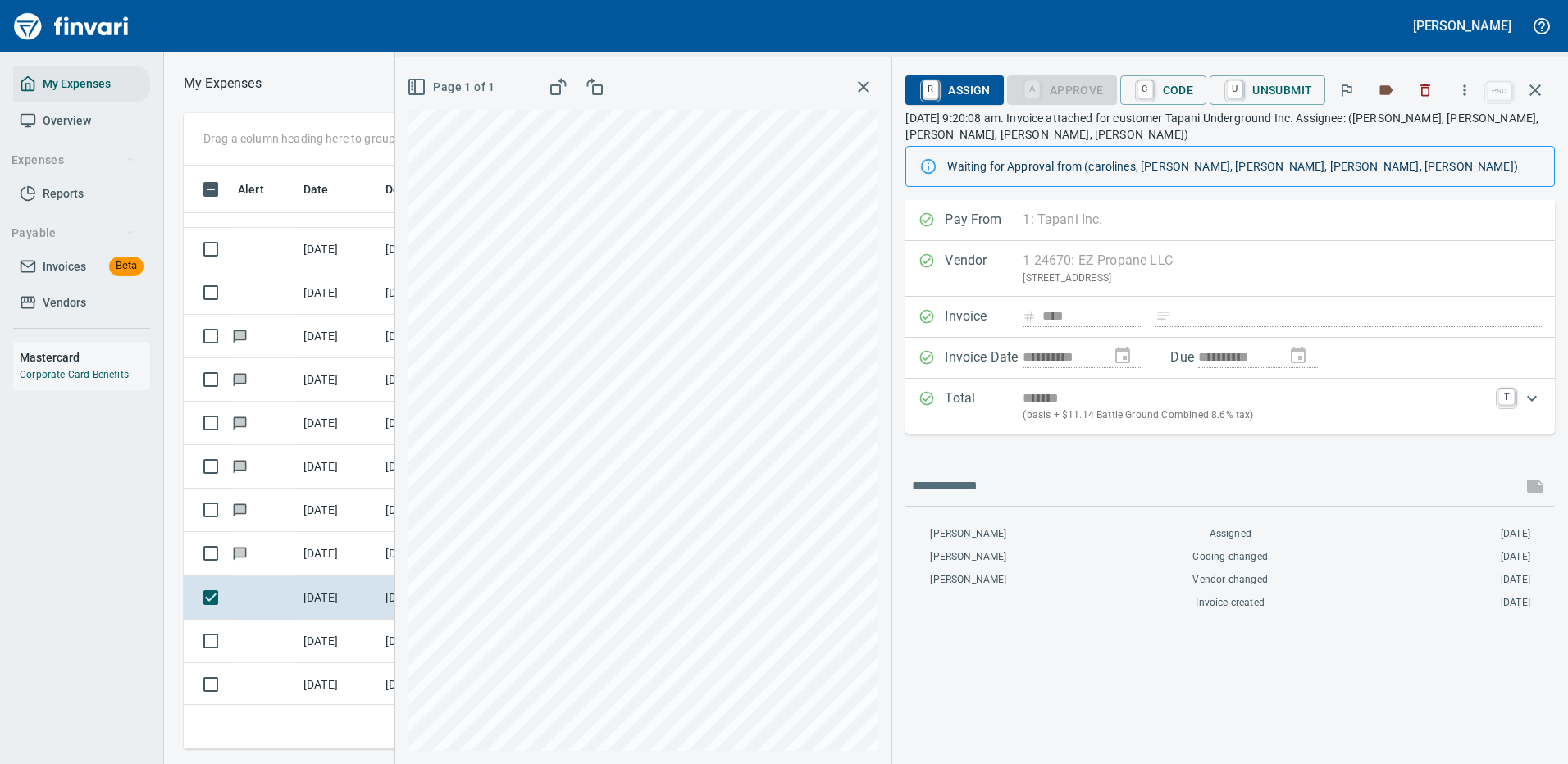
scroll to position [559, 930]
click at [1536, 86] on icon "button" at bounding box center [1535, 91] width 20 height 20
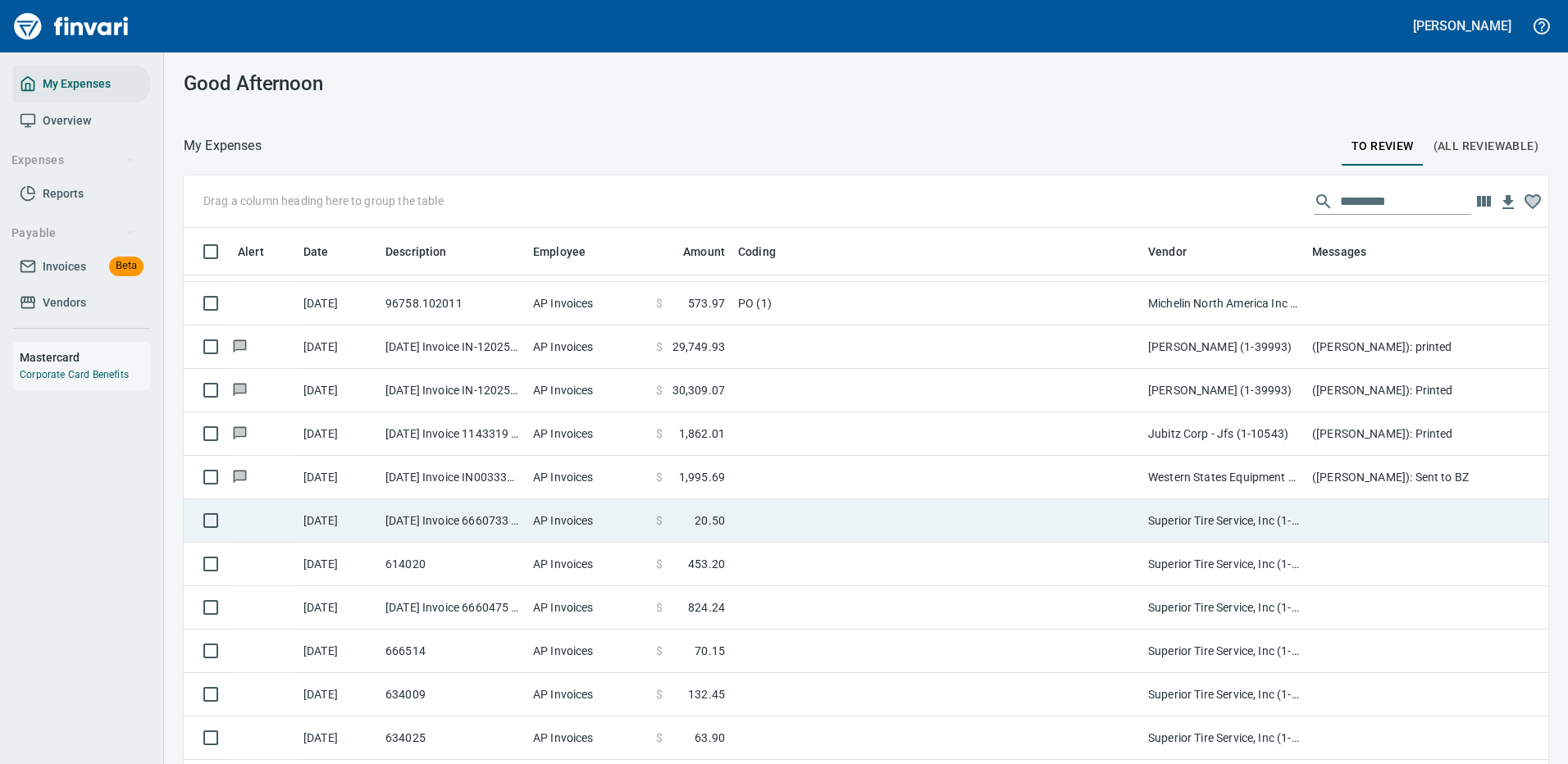
scroll to position [902, 0]
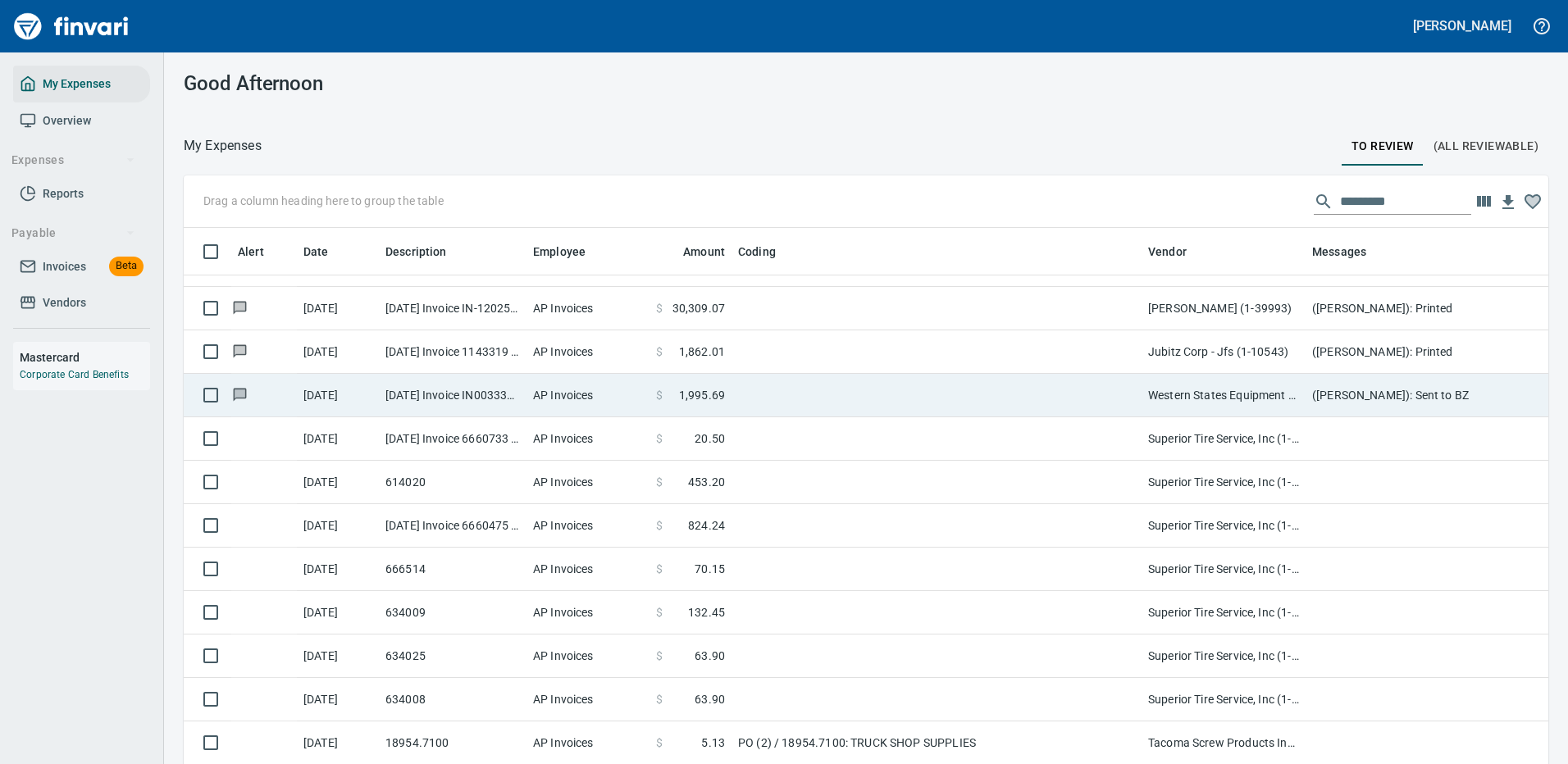
click at [1036, 384] on td at bounding box center [937, 395] width 410 height 44
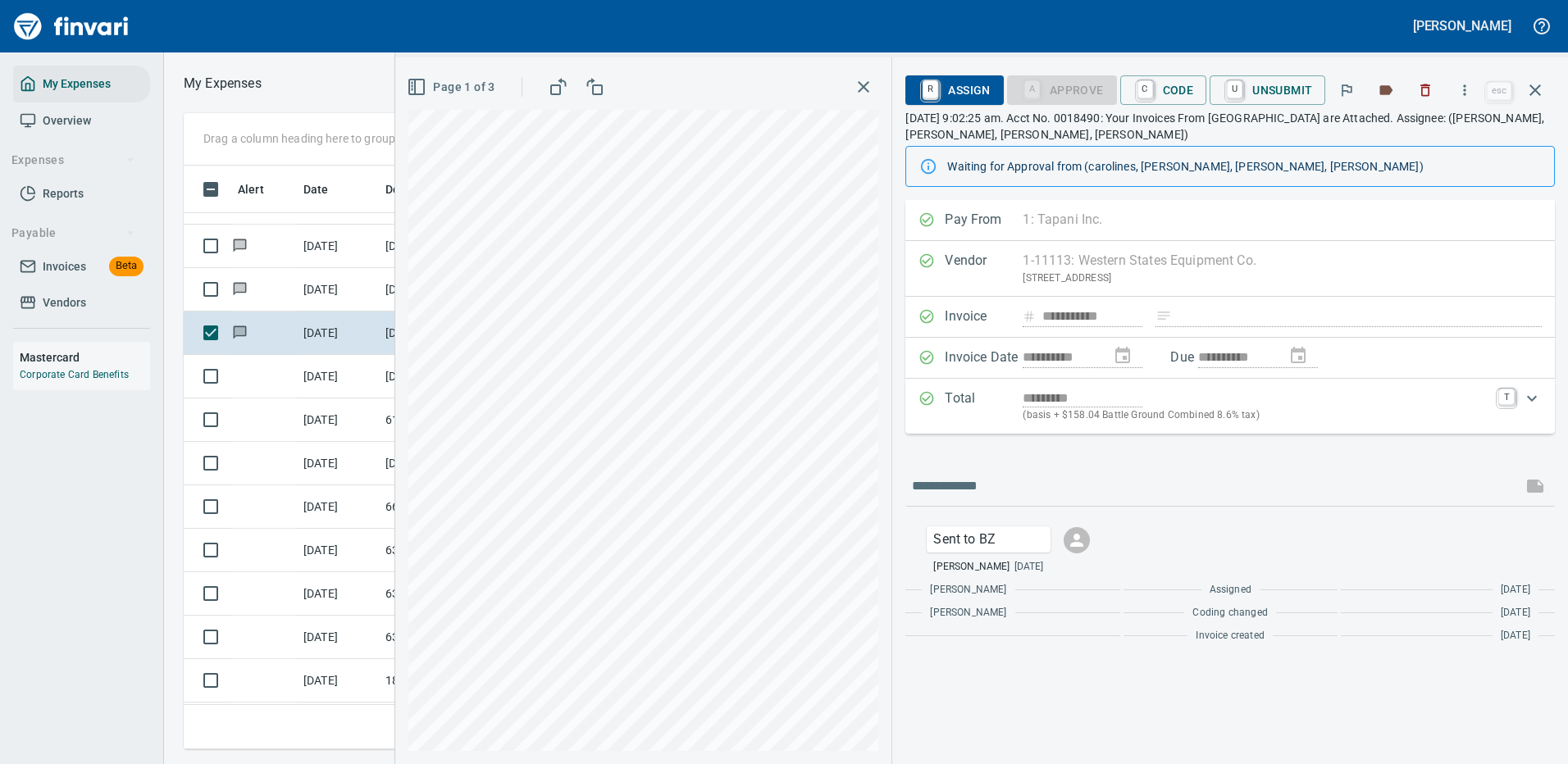
scroll to position [559, 930]
click at [1175, 85] on span "C Code" at bounding box center [1164, 91] width 61 height 28
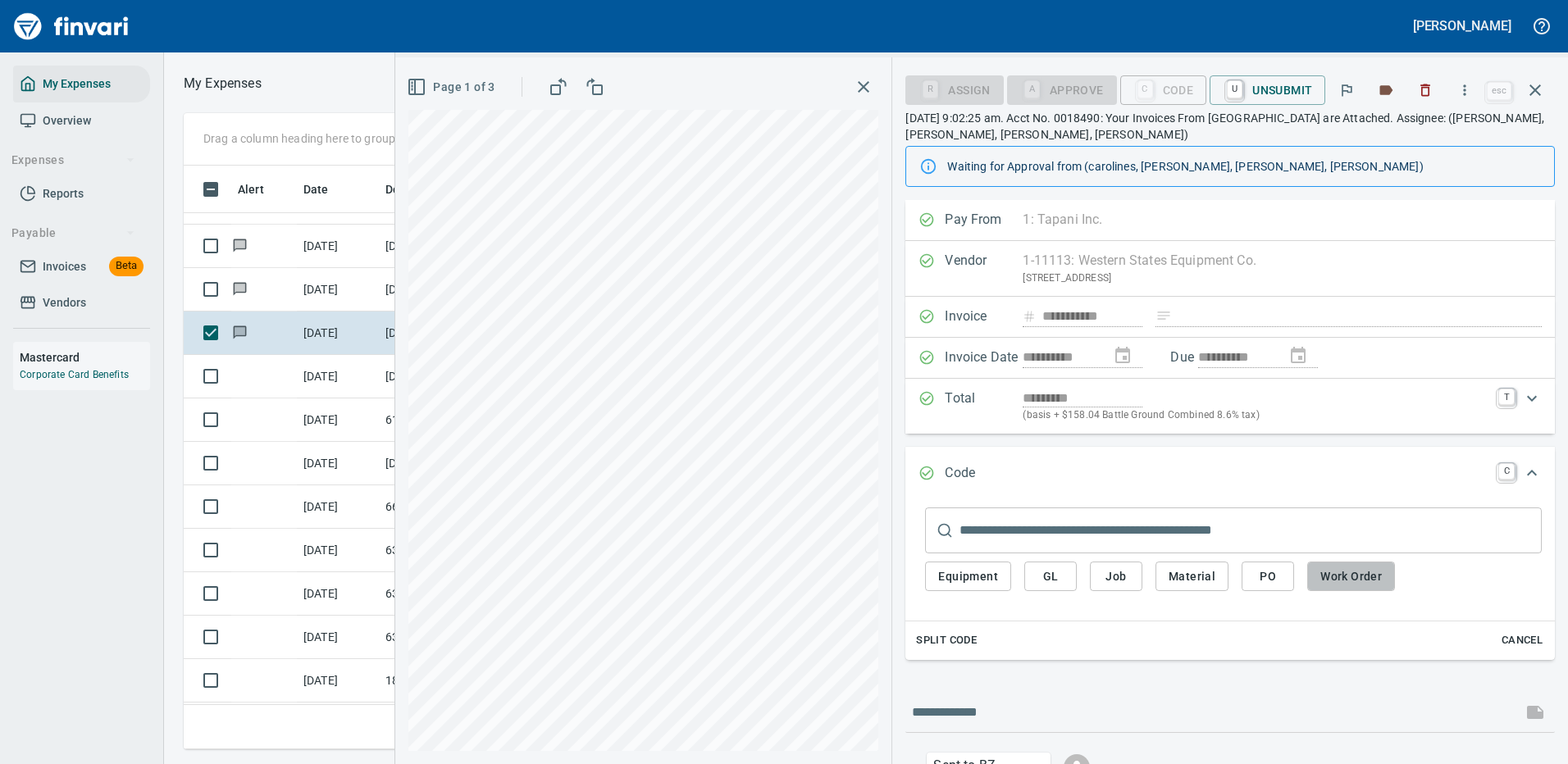
click at [1339, 568] on span "Work Order" at bounding box center [1351, 576] width 62 height 21
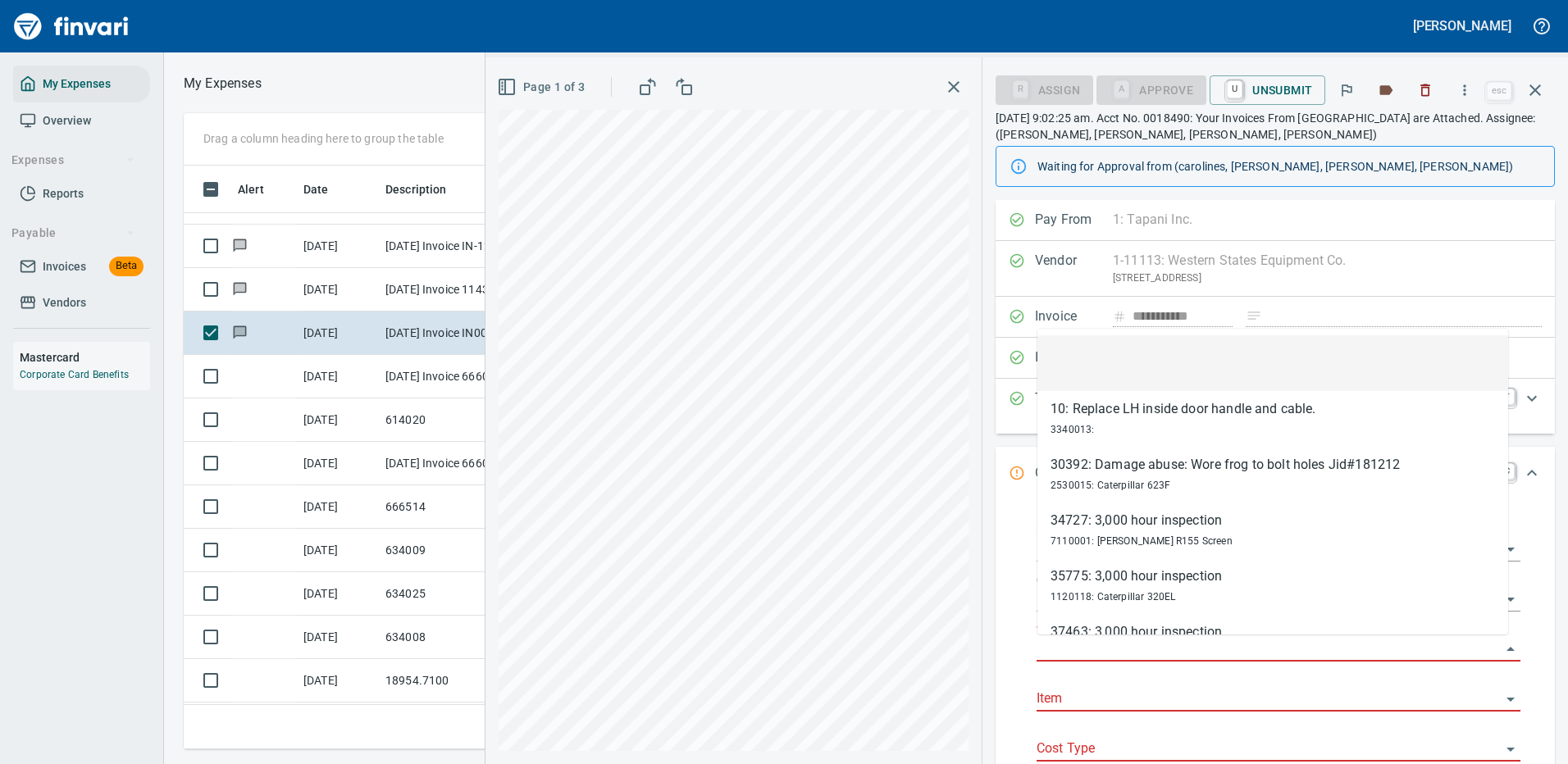
click at [1089, 648] on input "Work Order" at bounding box center [1268, 650] width 464 height 23
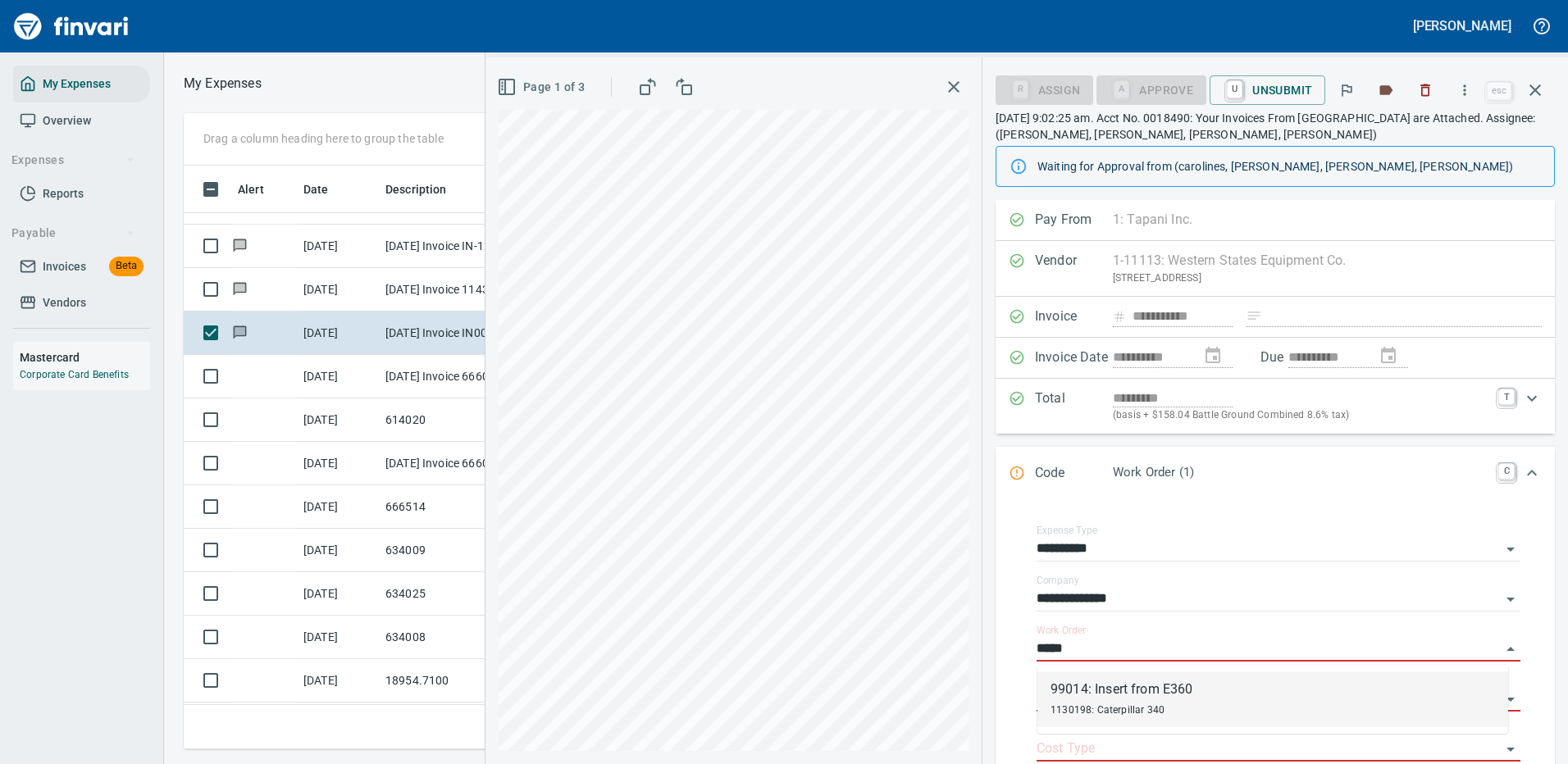
click at [1155, 691] on div "99014: Insert from E360" at bounding box center [1121, 690] width 142 height 20
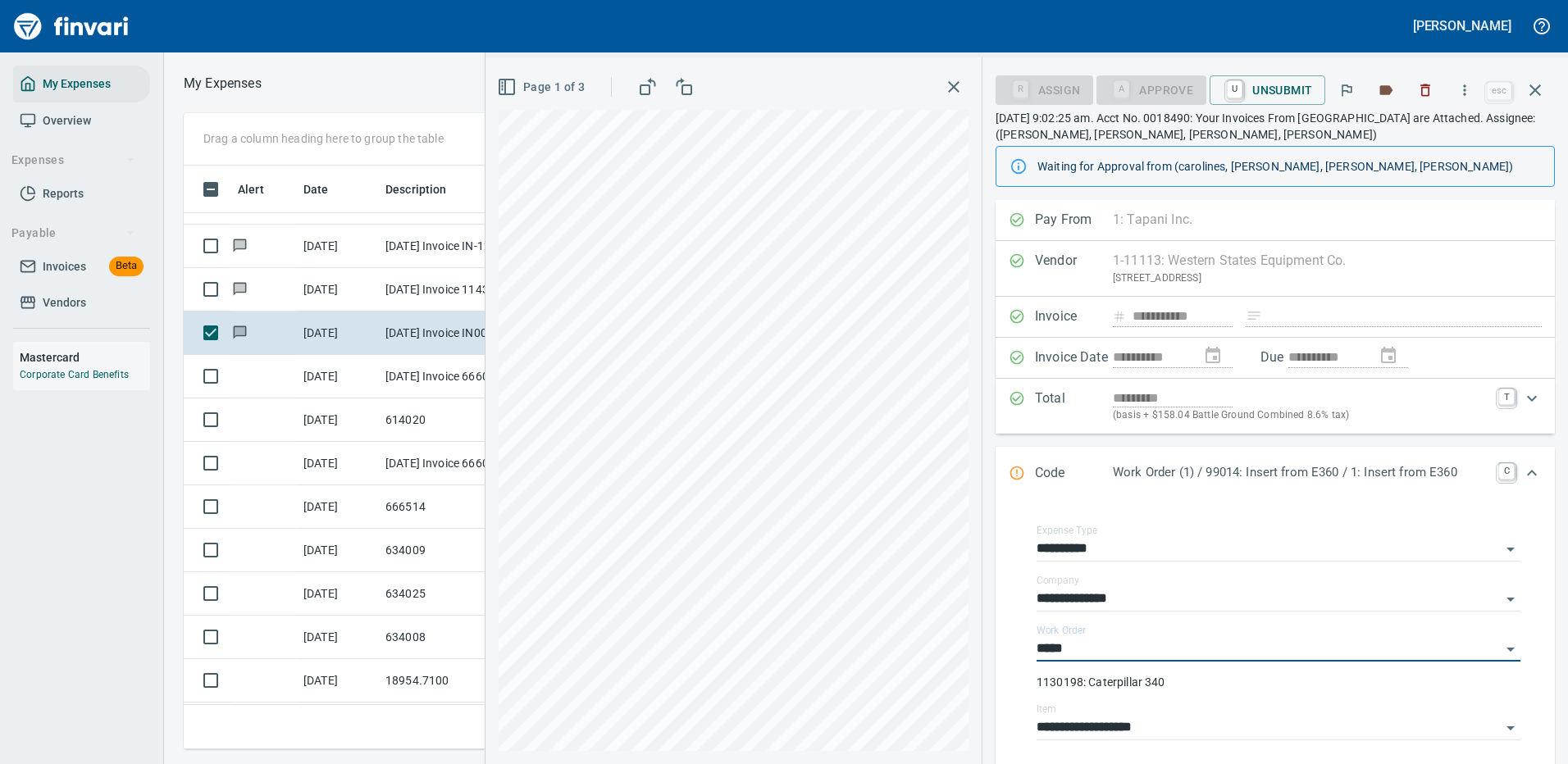
type input "**********"
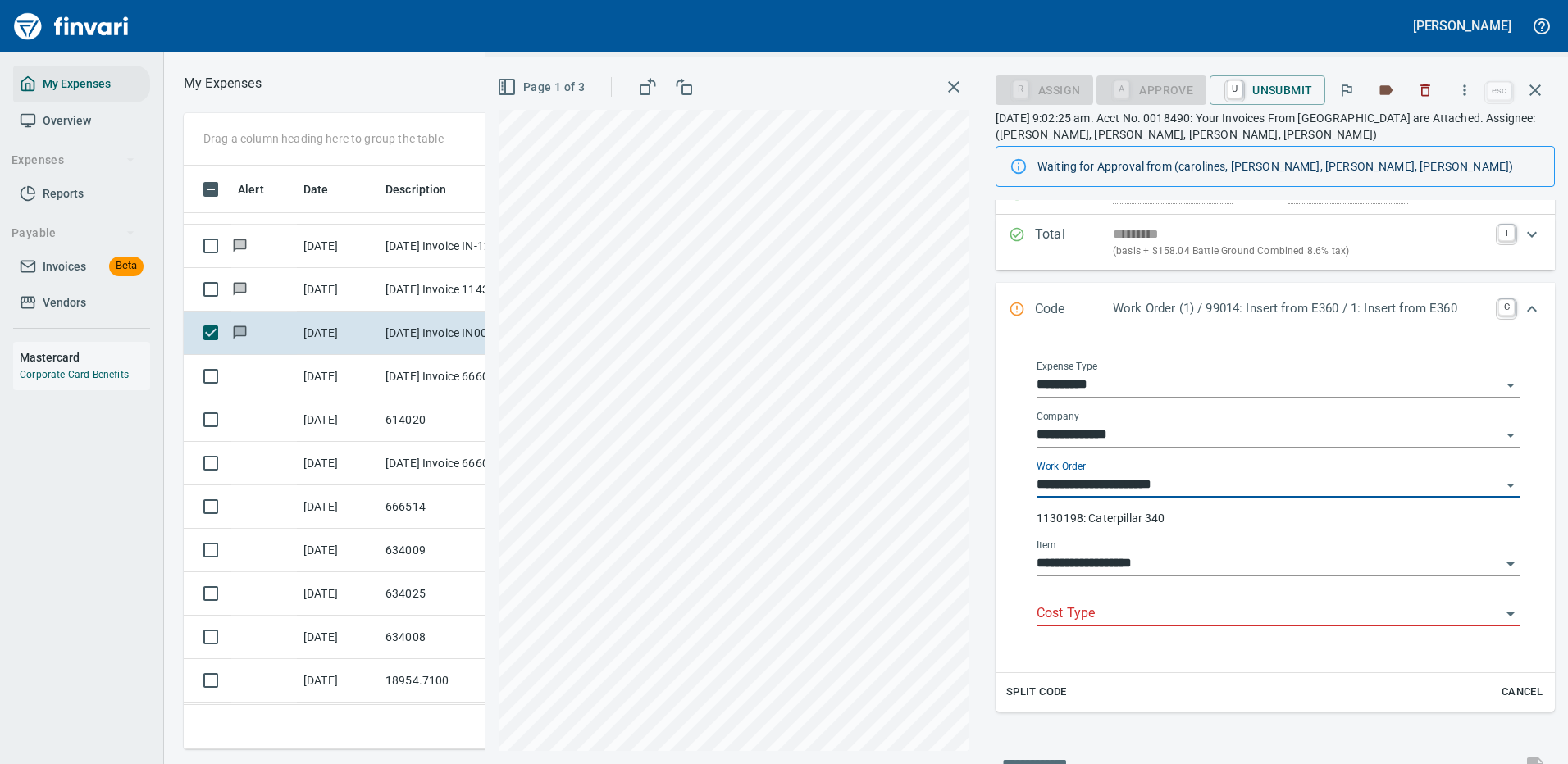
type input "**********"
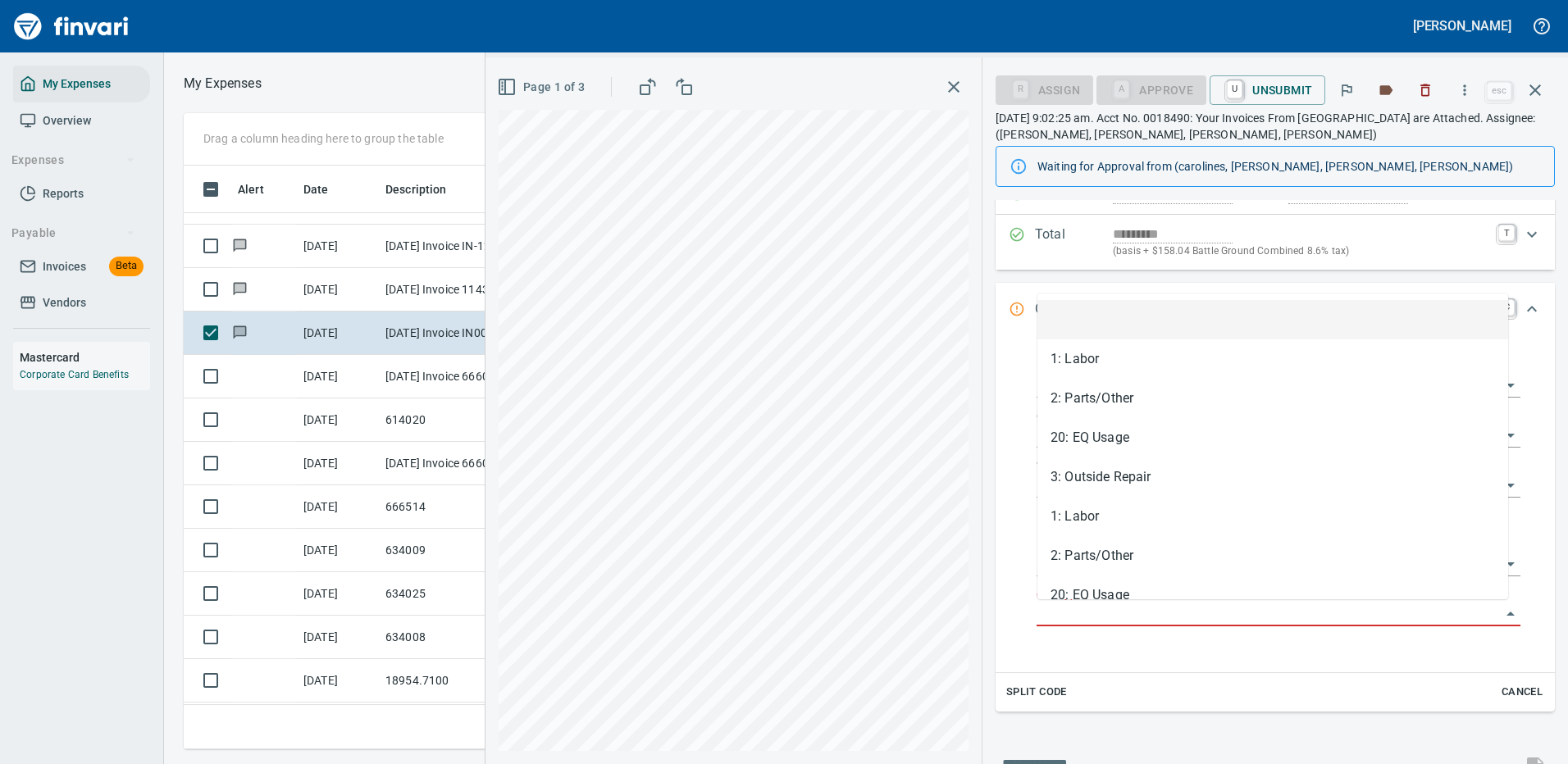
scroll to position [559, 930]
click at [1080, 615] on input "Cost Type" at bounding box center [1268, 614] width 464 height 23
click at [1090, 474] on li "3: Outside Repair" at bounding box center [1273, 478] width 471 height 40
type input "**********"
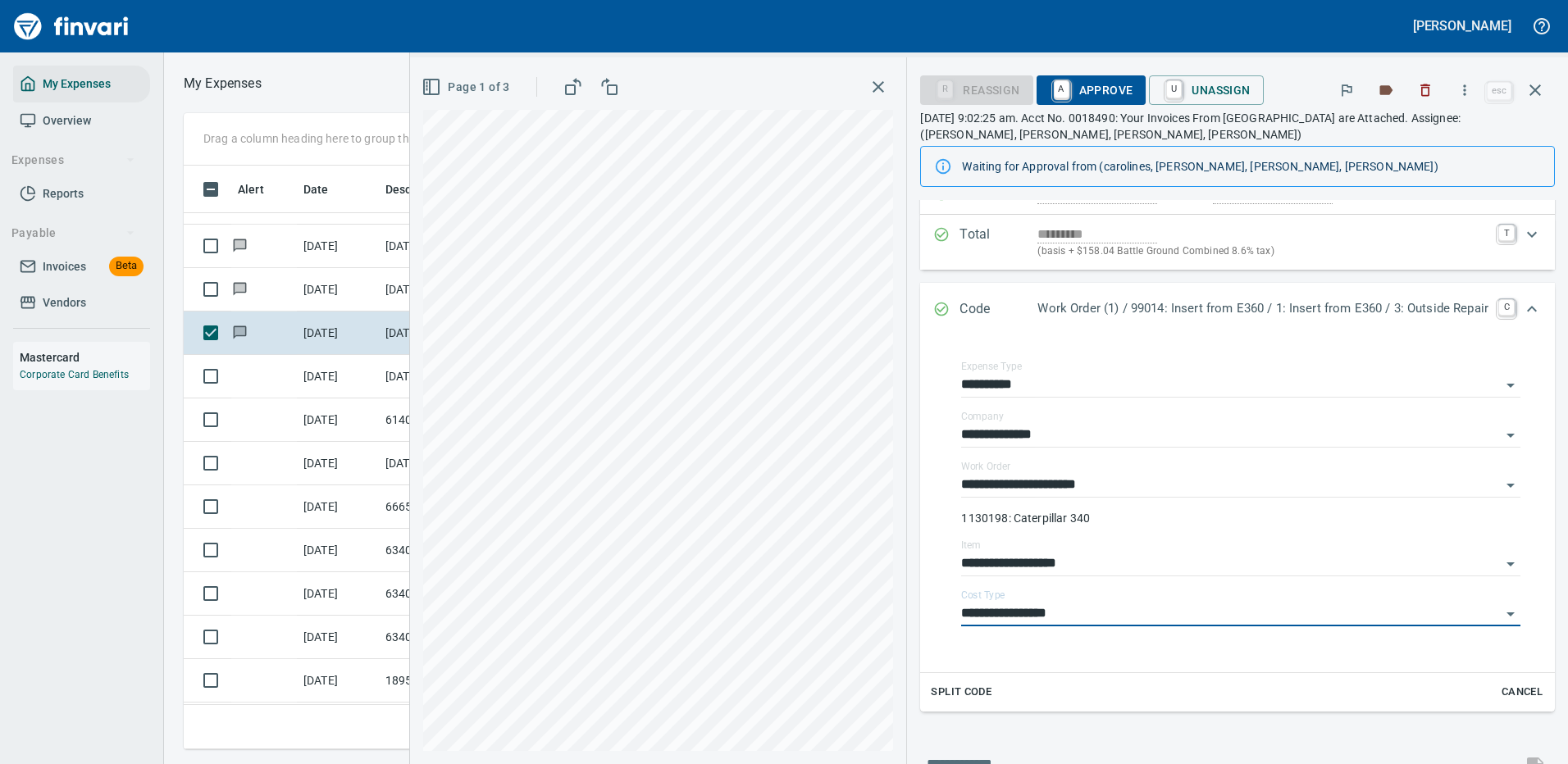
drag, startPoint x: 1068, startPoint y: 88, endPoint x: 1091, endPoint y: 86, distance: 23.1
click at [1068, 87] on span "A Approve" at bounding box center [1091, 91] width 84 height 28
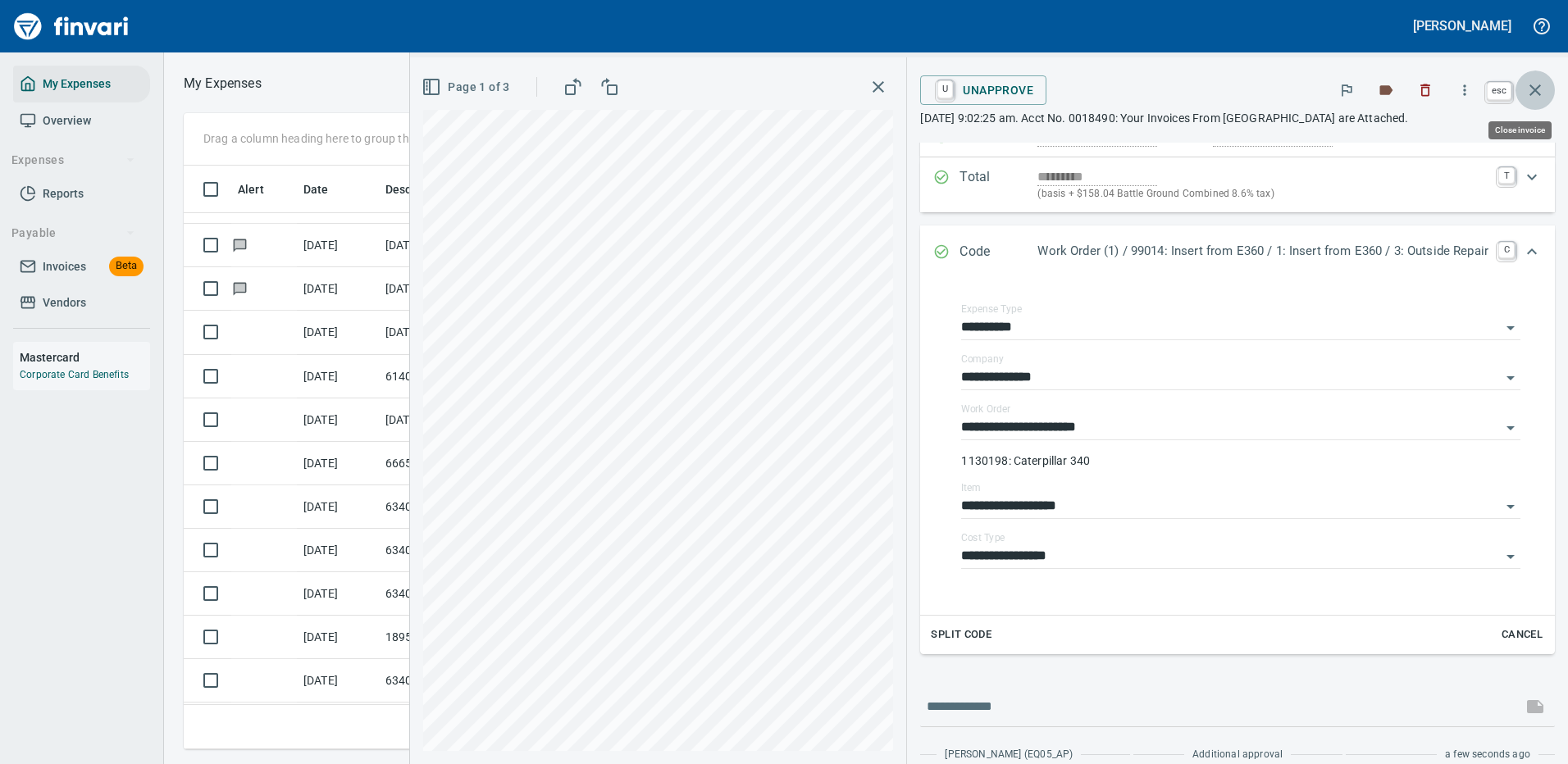
click at [1532, 86] on icon "button" at bounding box center [1535, 91] width 12 height 12
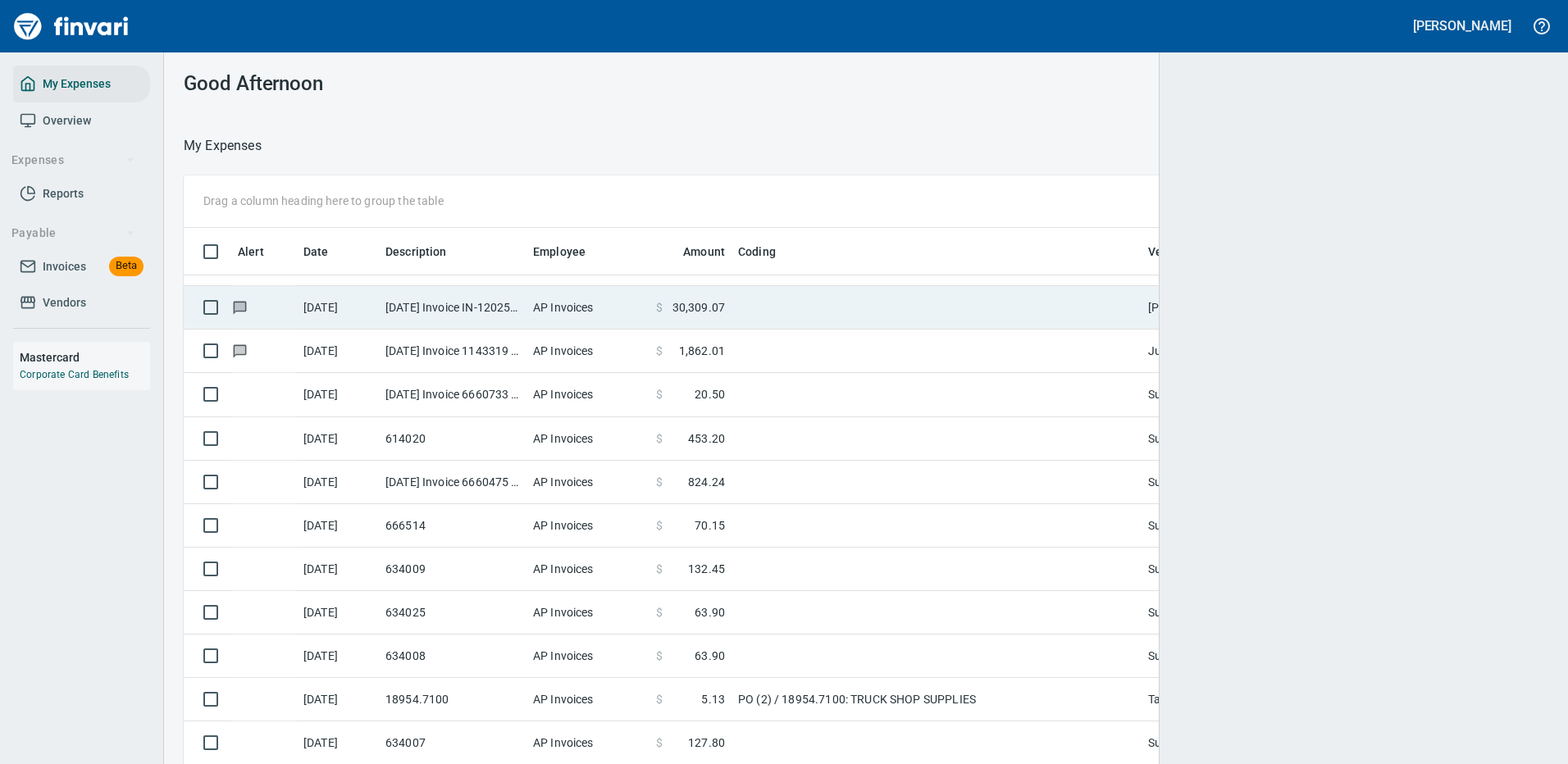
scroll to position [559, 1317]
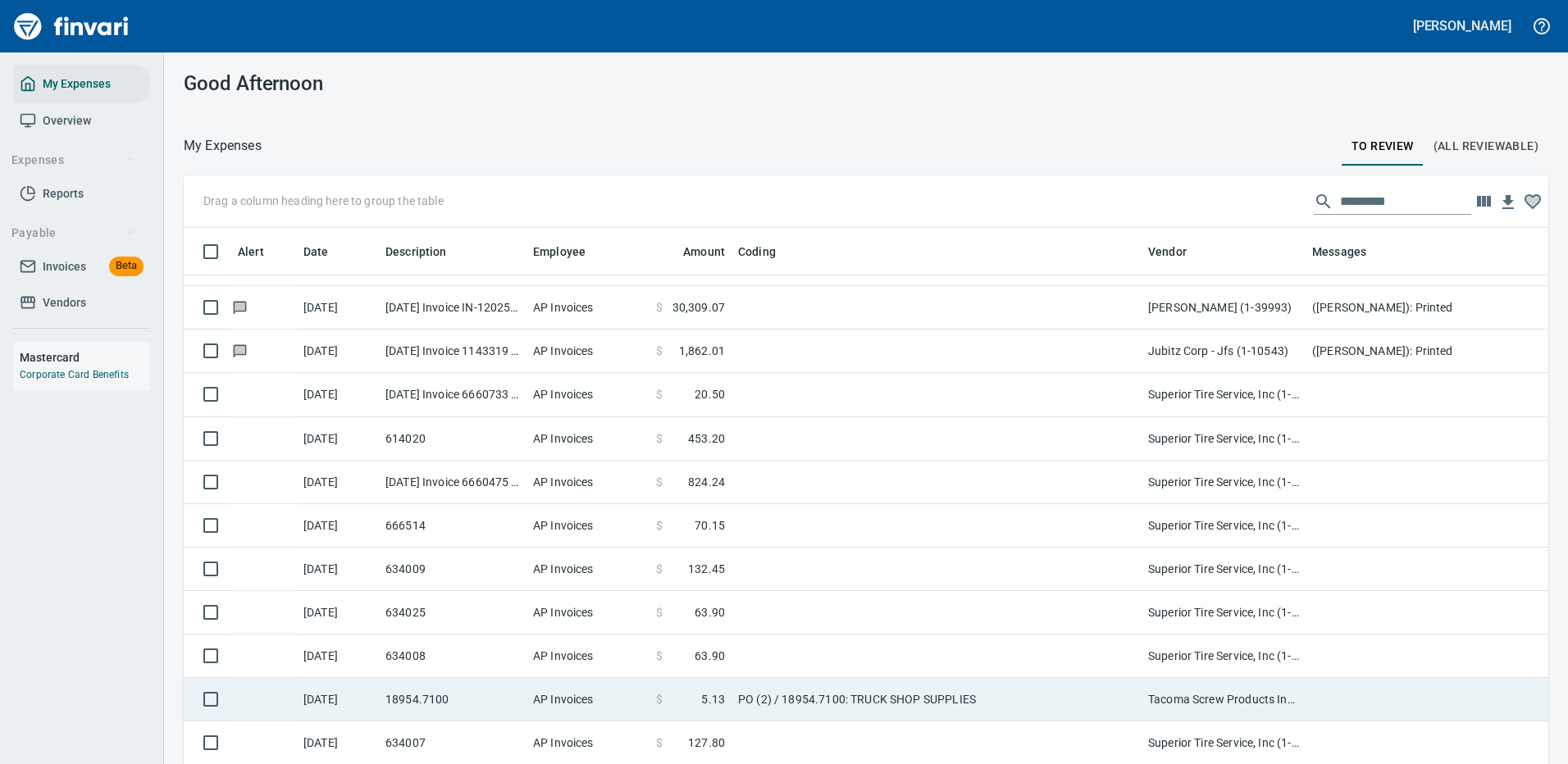
click at [1008, 691] on td "PO (2) / 18954.7100: TRUCK SHOP SUPPLIES" at bounding box center [937, 700] width 410 height 44
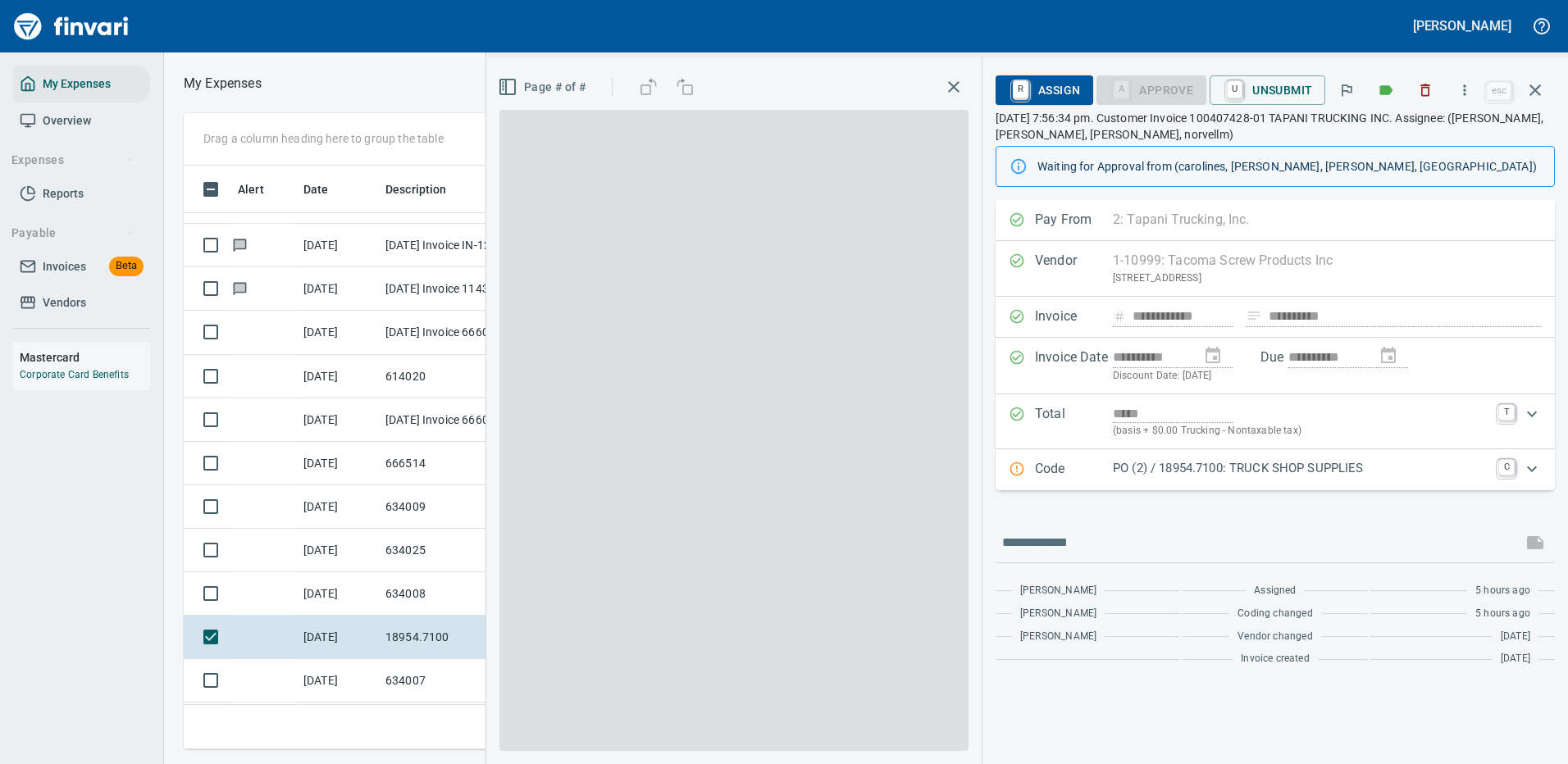
scroll to position [559, 930]
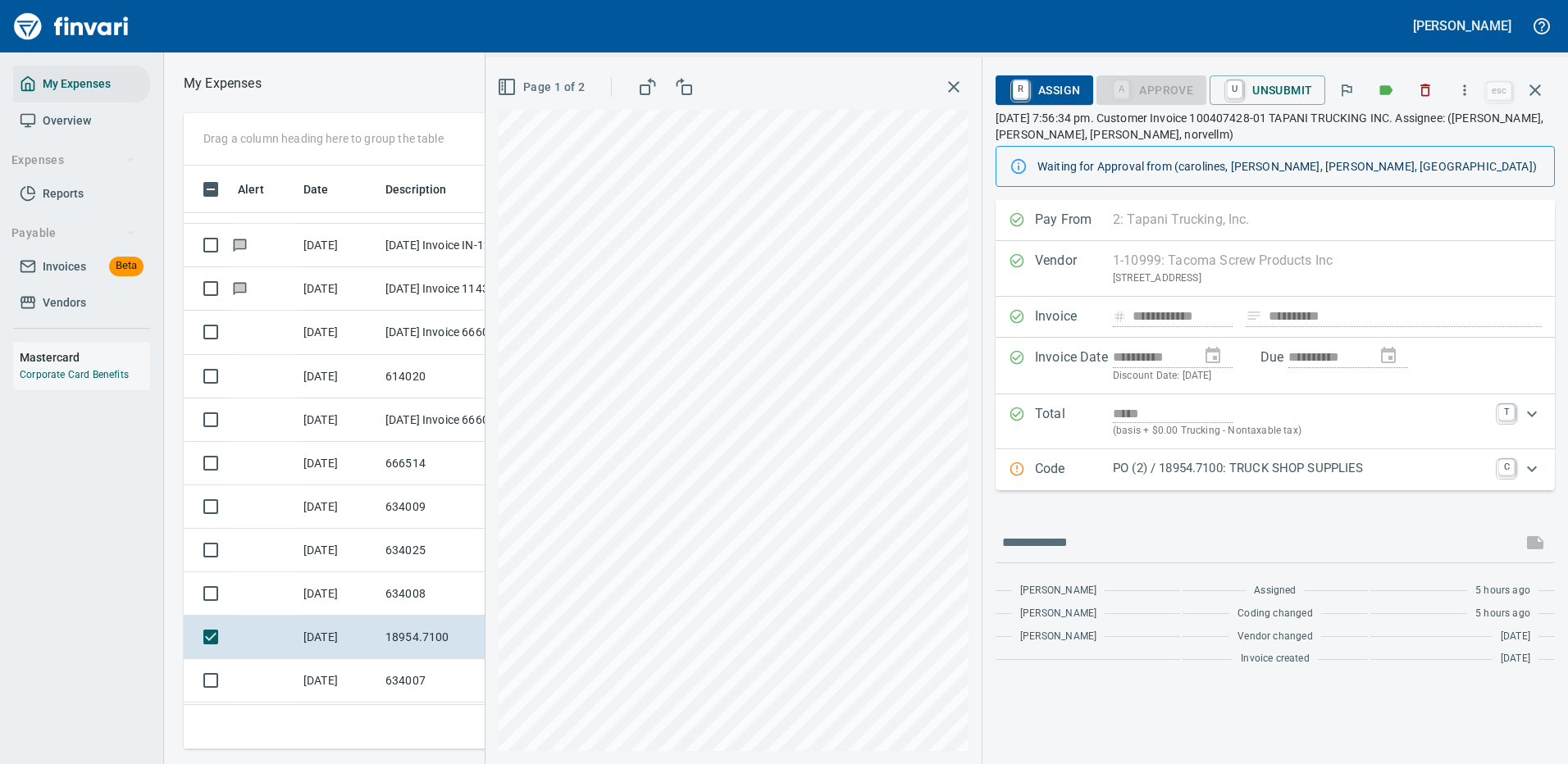
click at [1378, 466] on p "PO (2) / 18954.7100: TRUCK SHOP SUPPLIES" at bounding box center [1300, 468] width 375 height 19
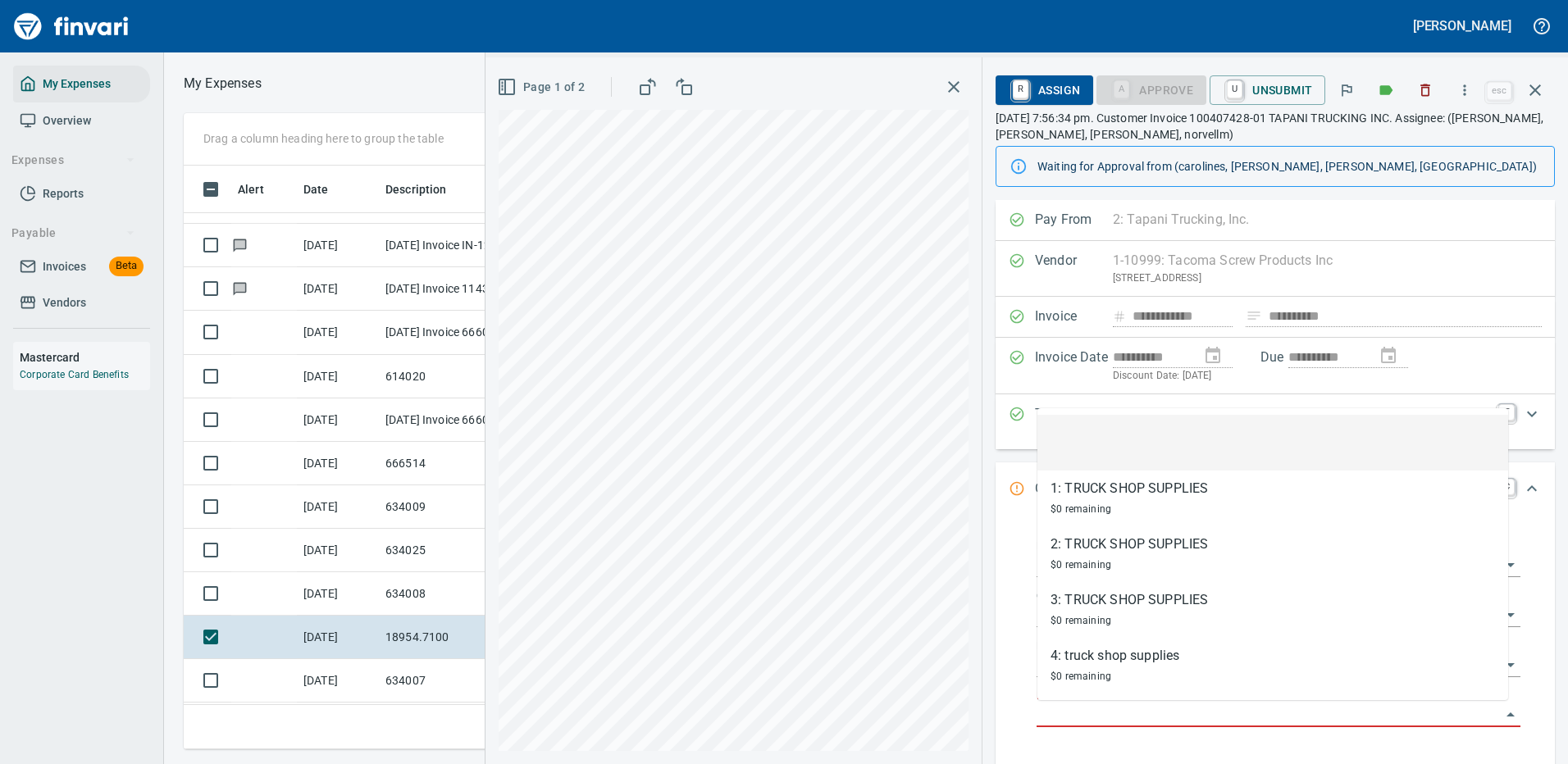
click at [1100, 713] on input "Purchase Order Item" at bounding box center [1268, 715] width 464 height 23
click at [1017, 561] on div "**********" at bounding box center [1277, 641] width 526 height 239
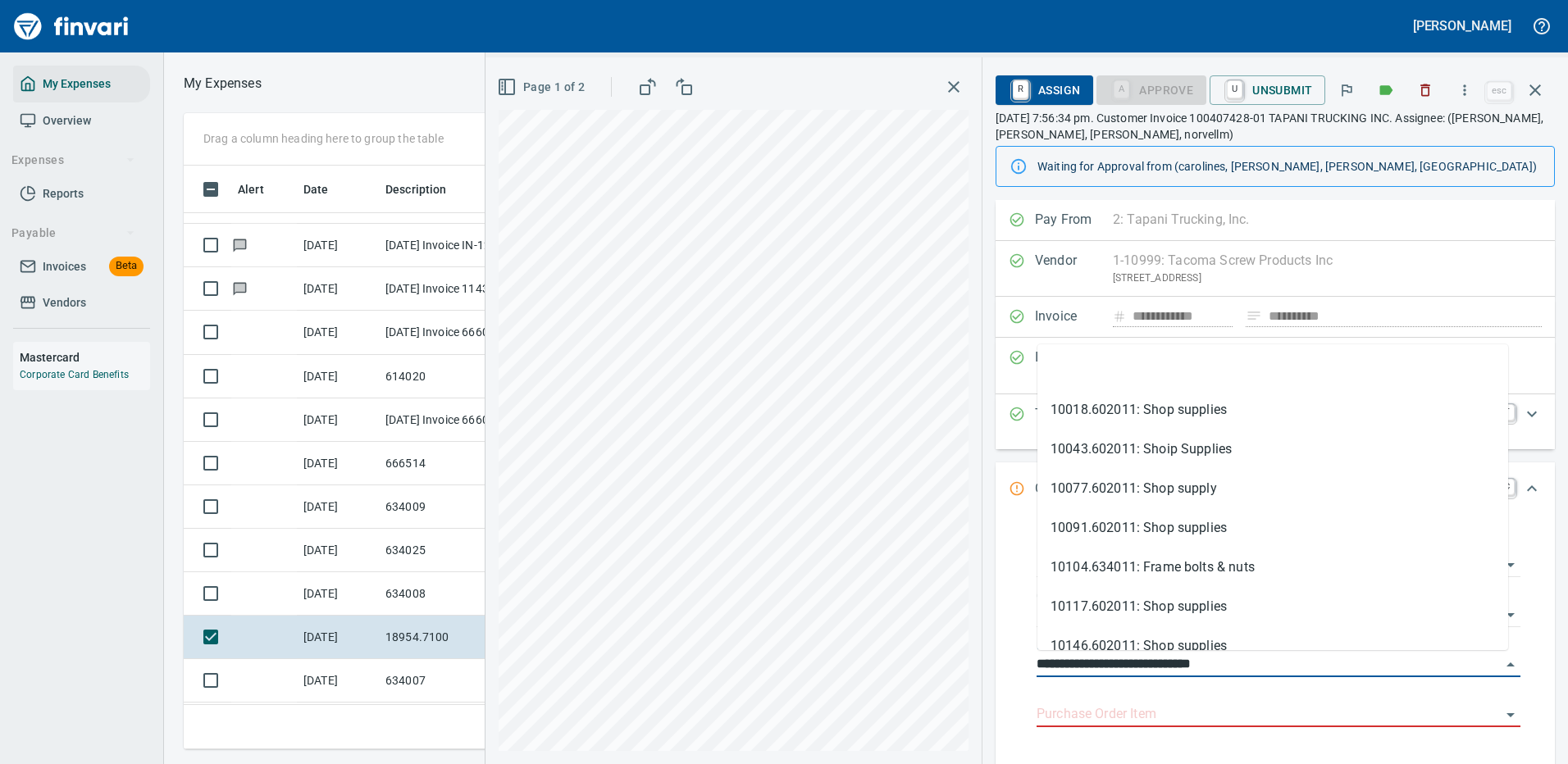
click at [969, 672] on div "**********" at bounding box center [1026, 411] width 1082 height 707
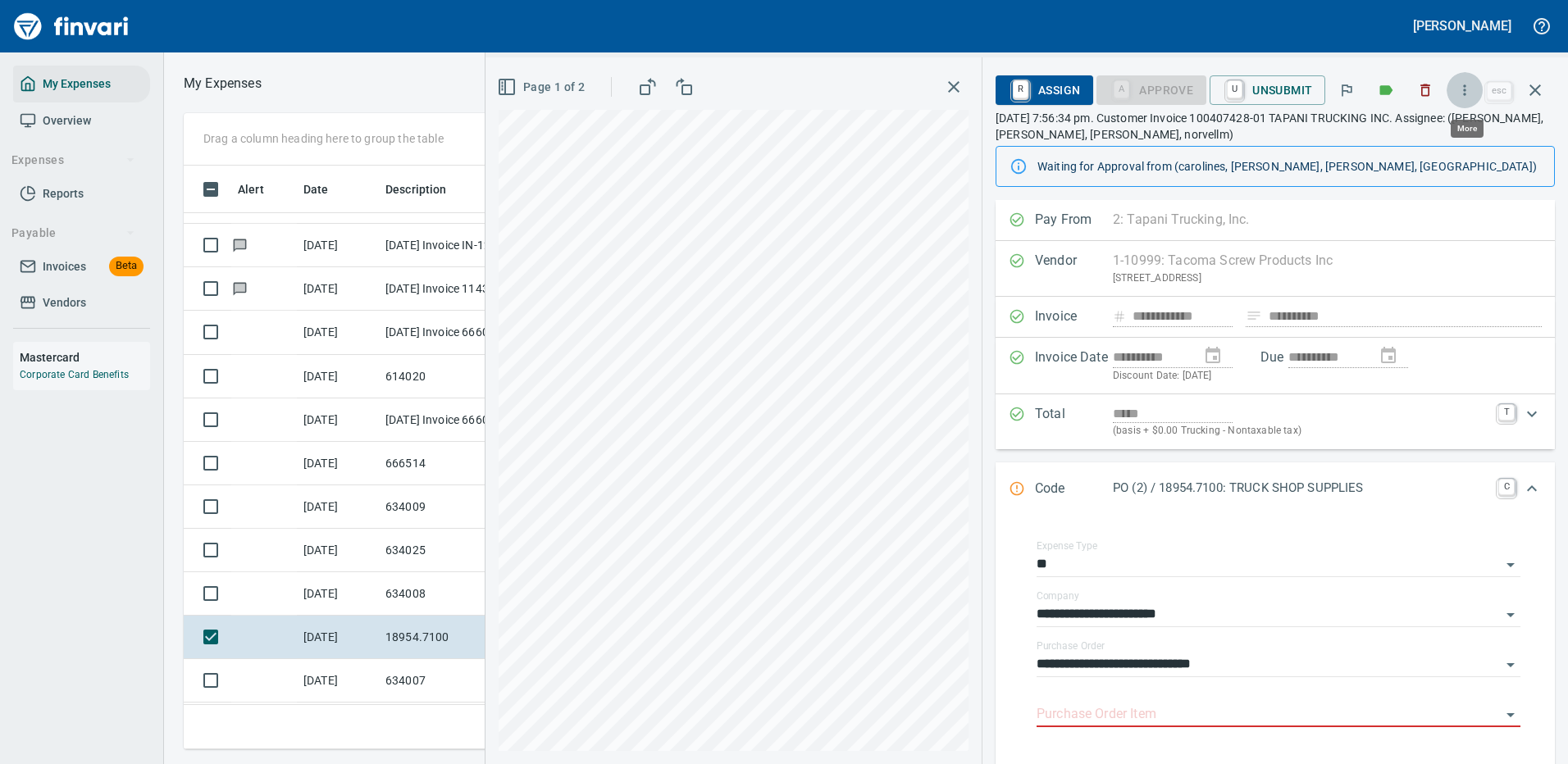
click at [1466, 87] on icon "button" at bounding box center [1464, 90] width 2 height 11
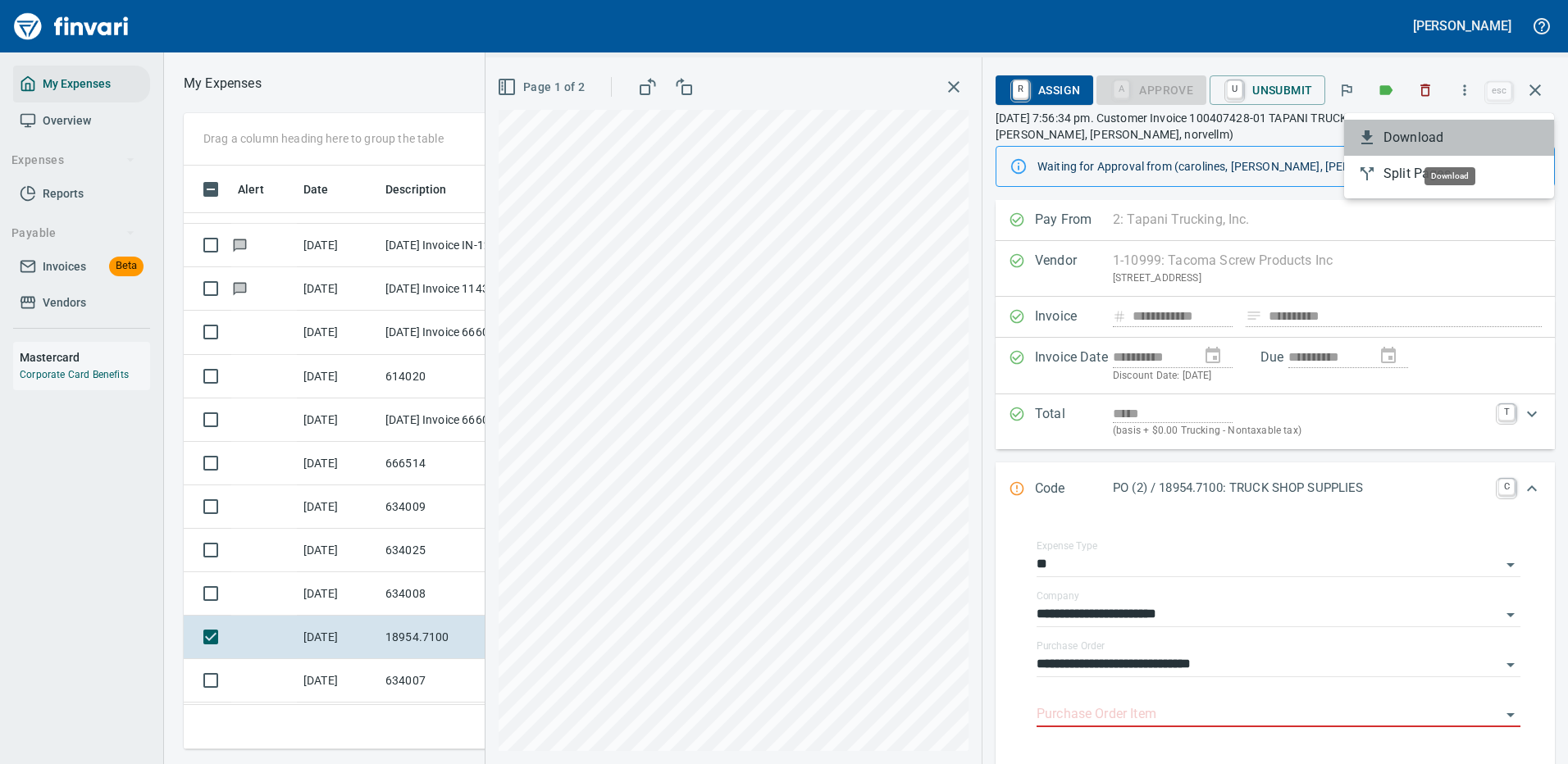
click at [1413, 135] on span "Download" at bounding box center [1461, 137] width 157 height 20
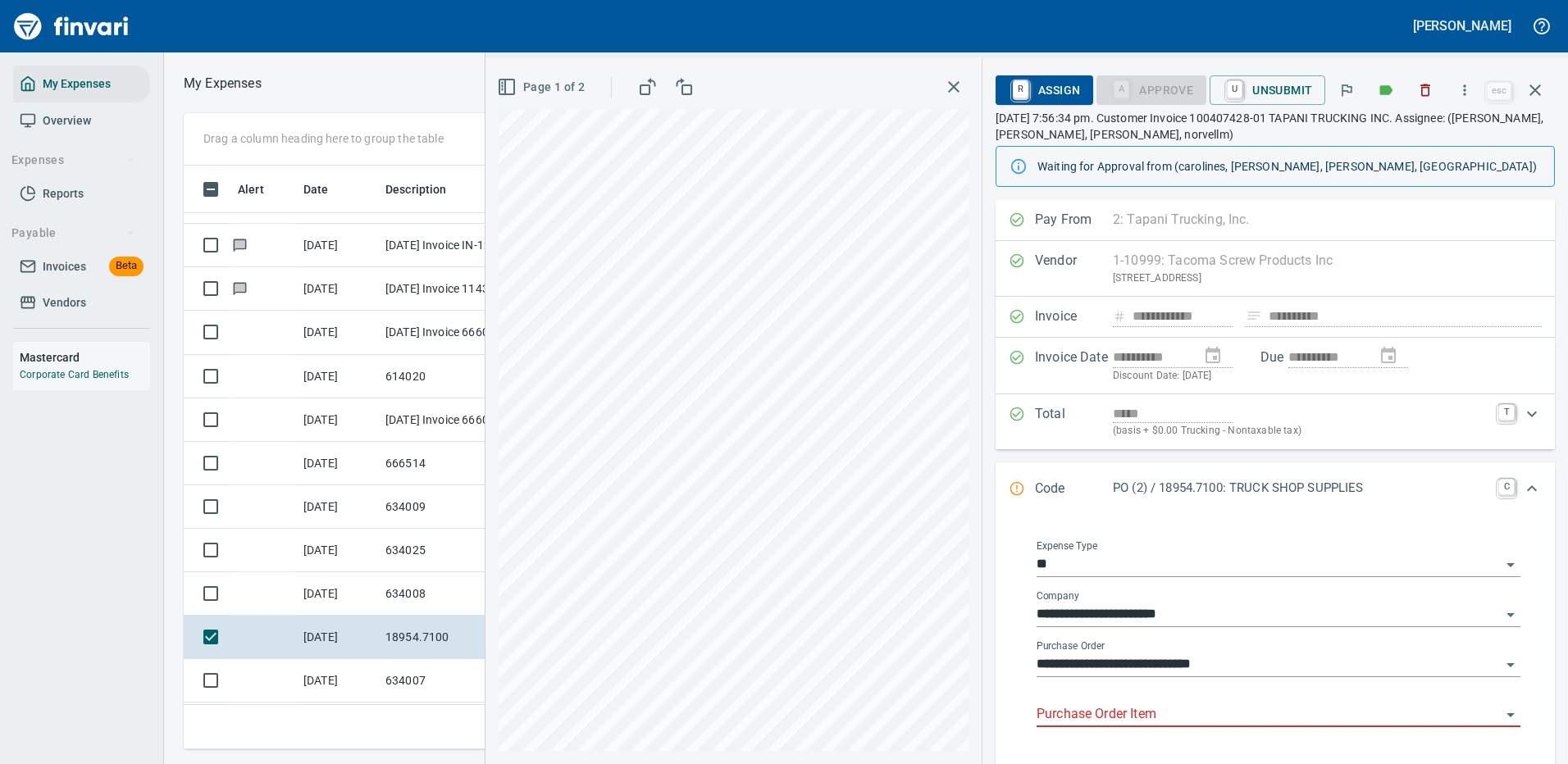
scroll to position [164, 0]
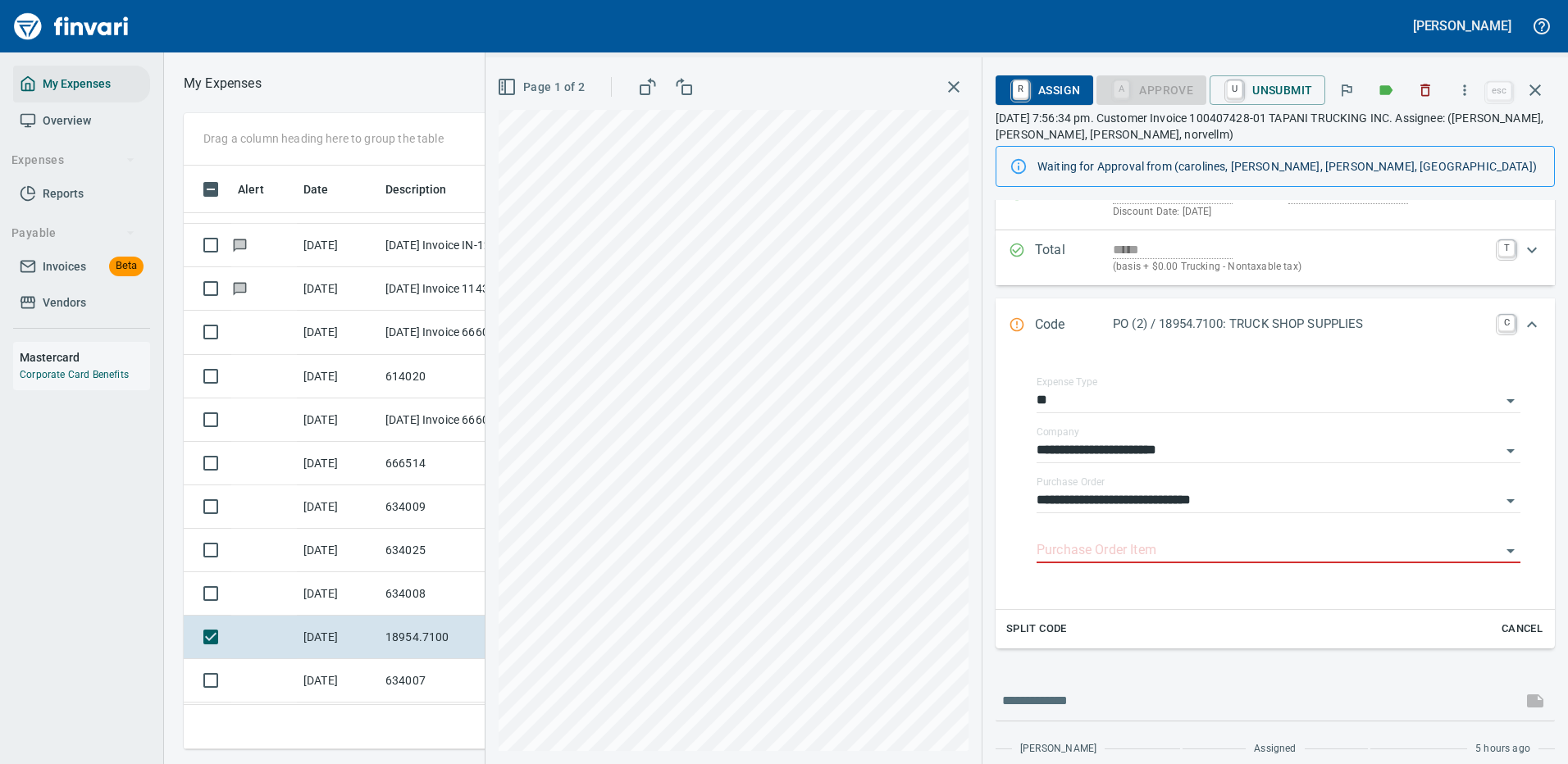
click at [1101, 682] on div at bounding box center [1274, 701] width 559 height 40
click at [1098, 704] on input "text" at bounding box center [1259, 701] width 514 height 26
type input "**********"
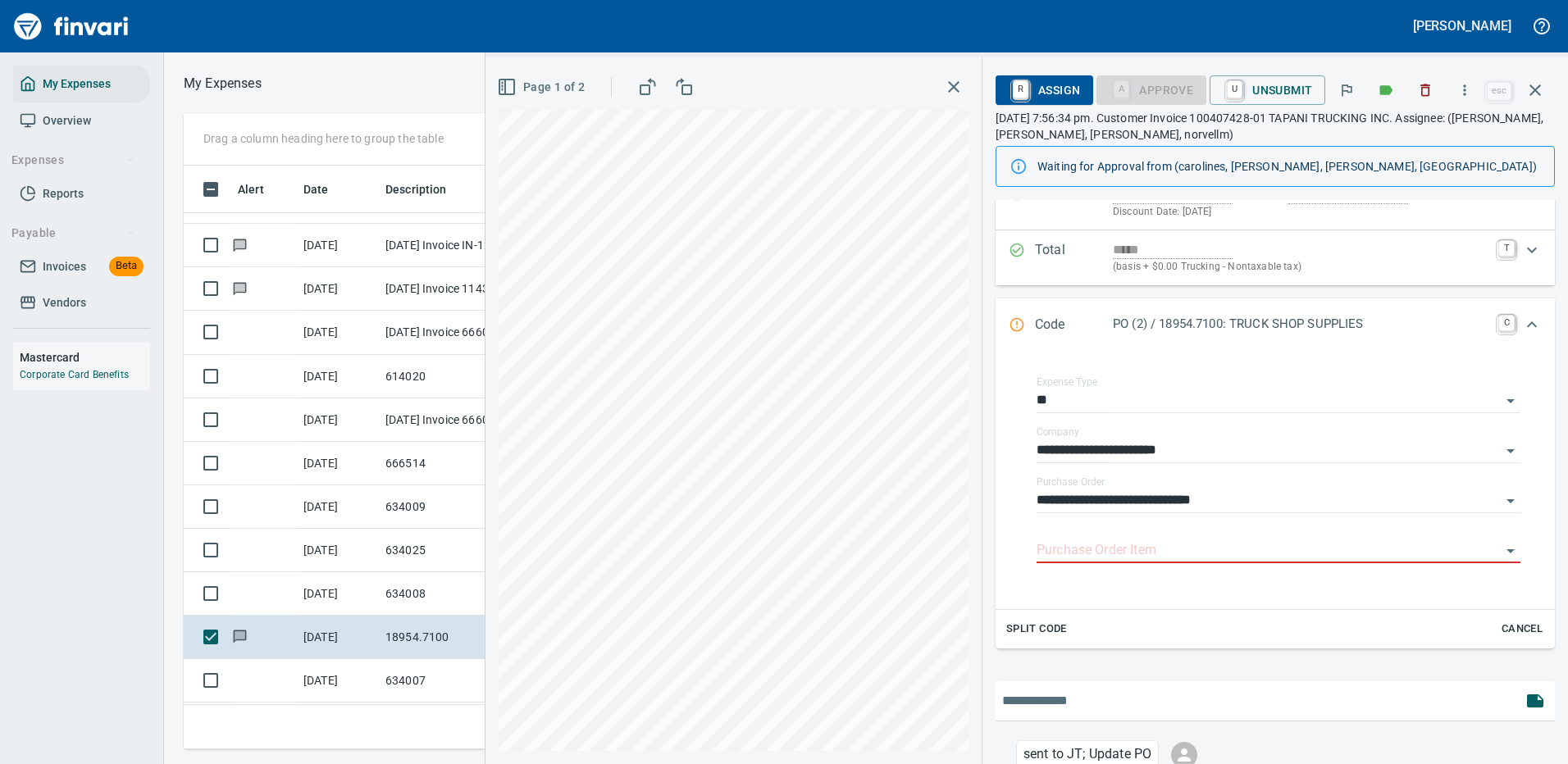
scroll to position [301, 0]
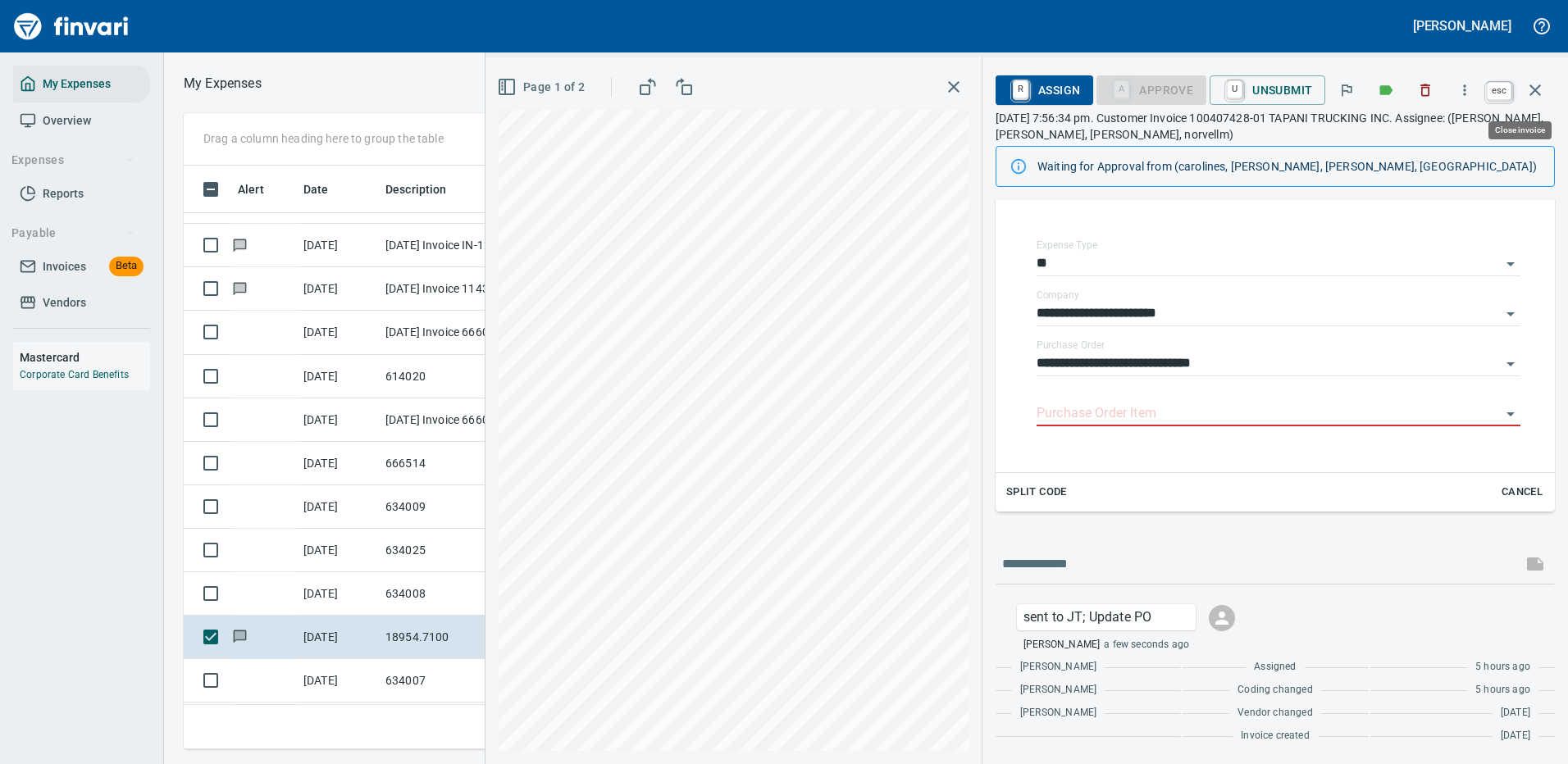
click at [1533, 89] on icon "button" at bounding box center [1535, 91] width 12 height 12
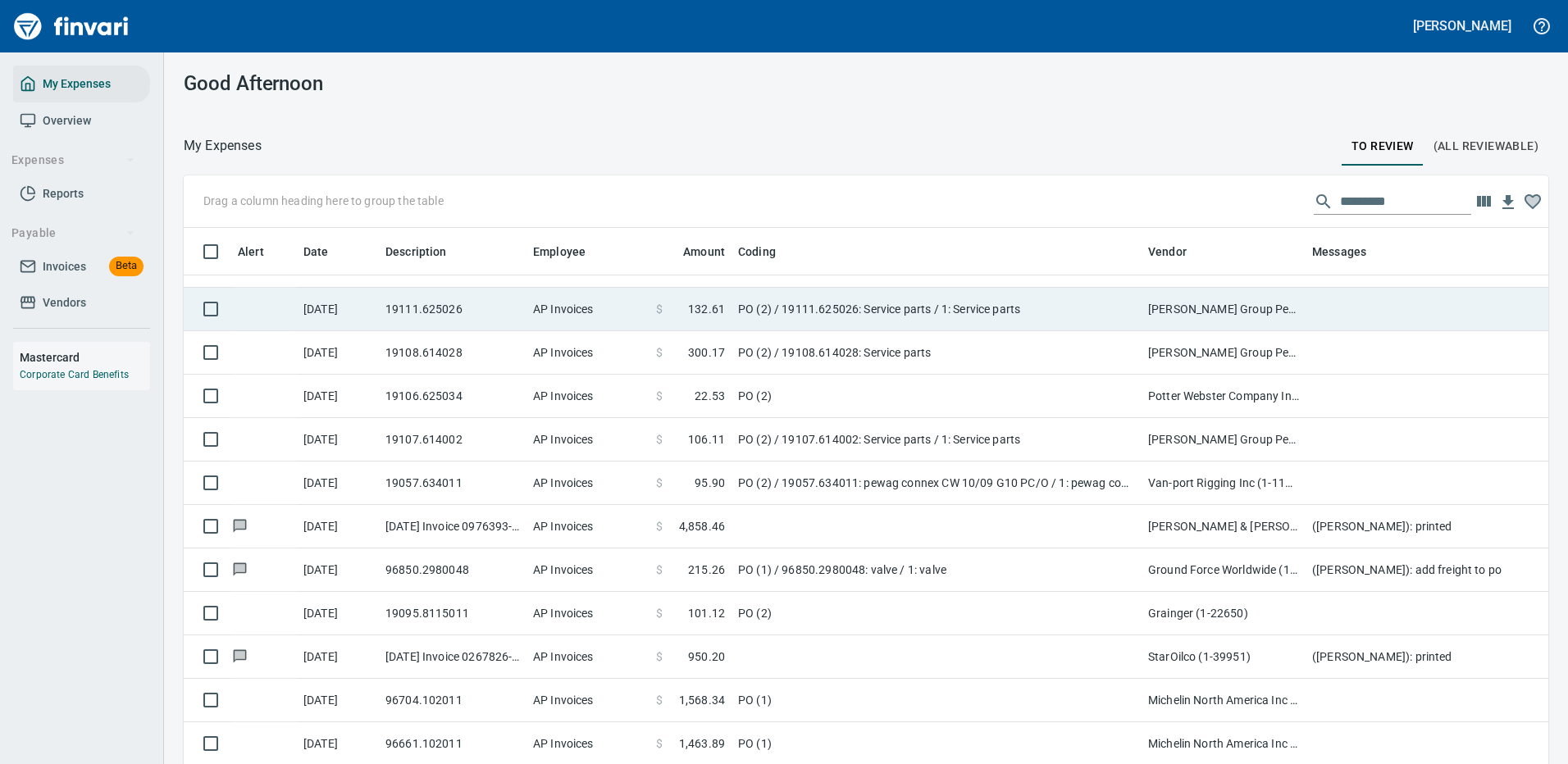
scroll to position [1558, 0]
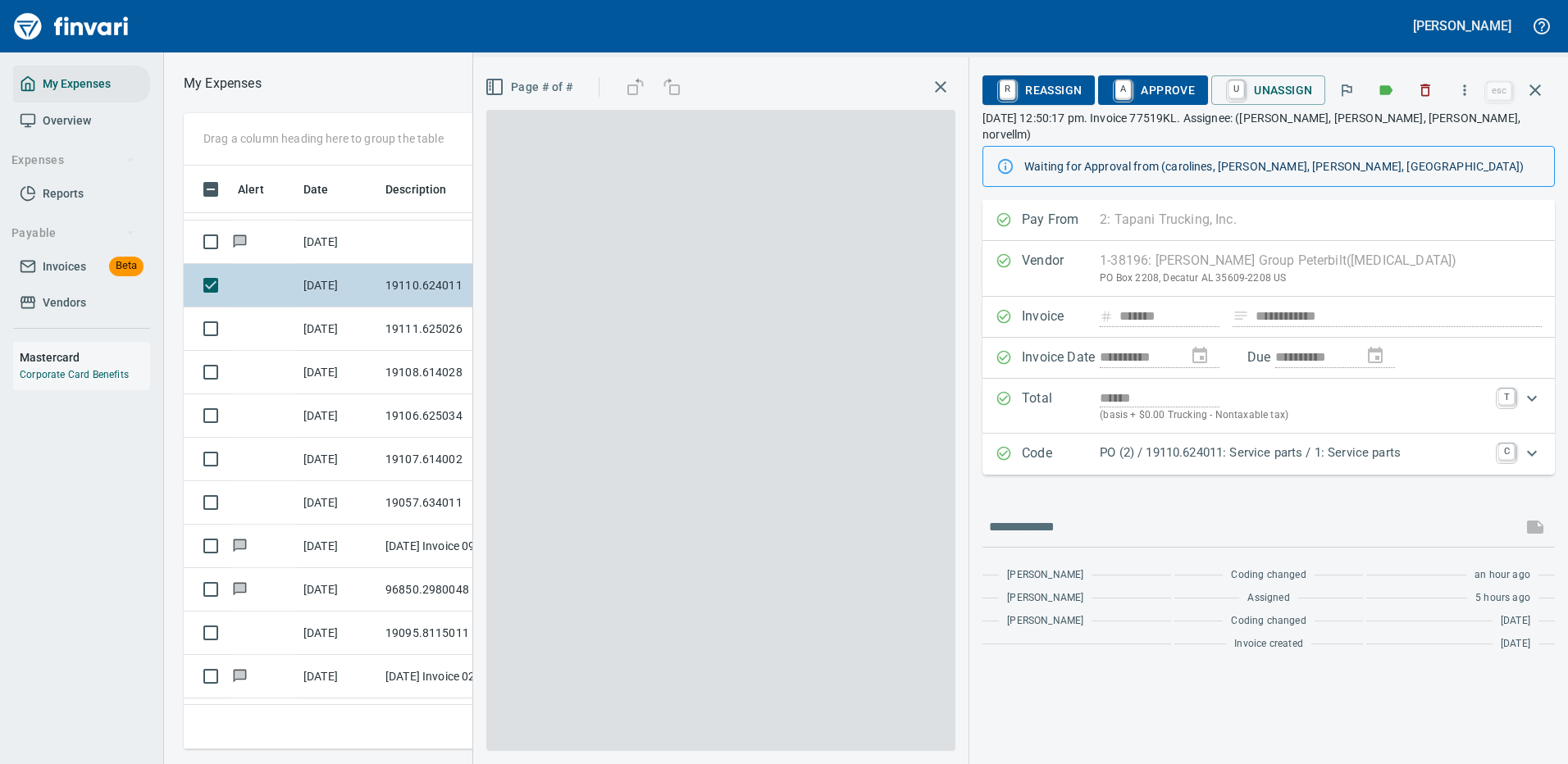
scroll to position [559, 930]
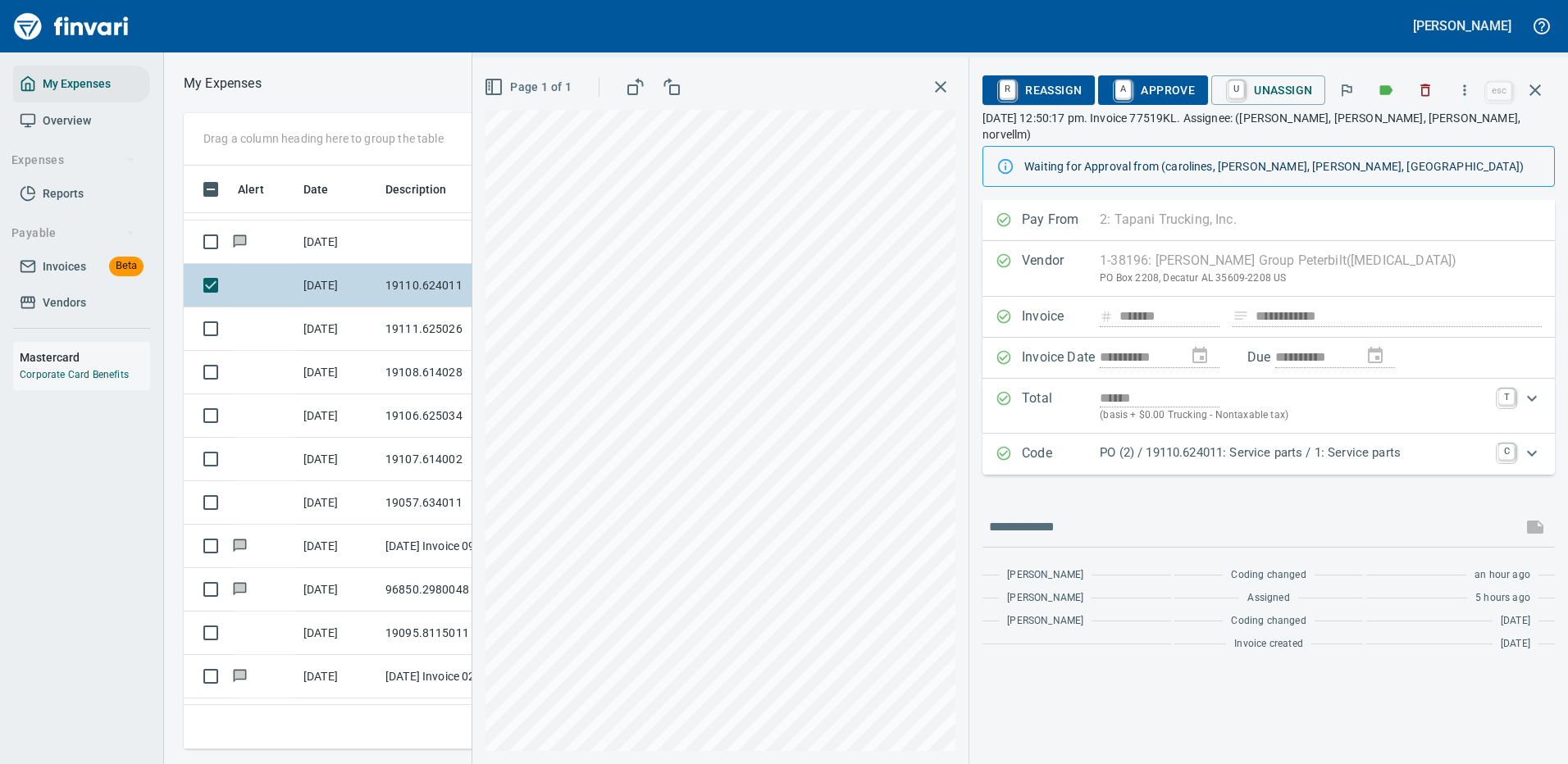
click at [1152, 444] on p "PO (2) / 19110.624011: Service parts / 1: Service parts" at bounding box center [1294, 453] width 389 height 19
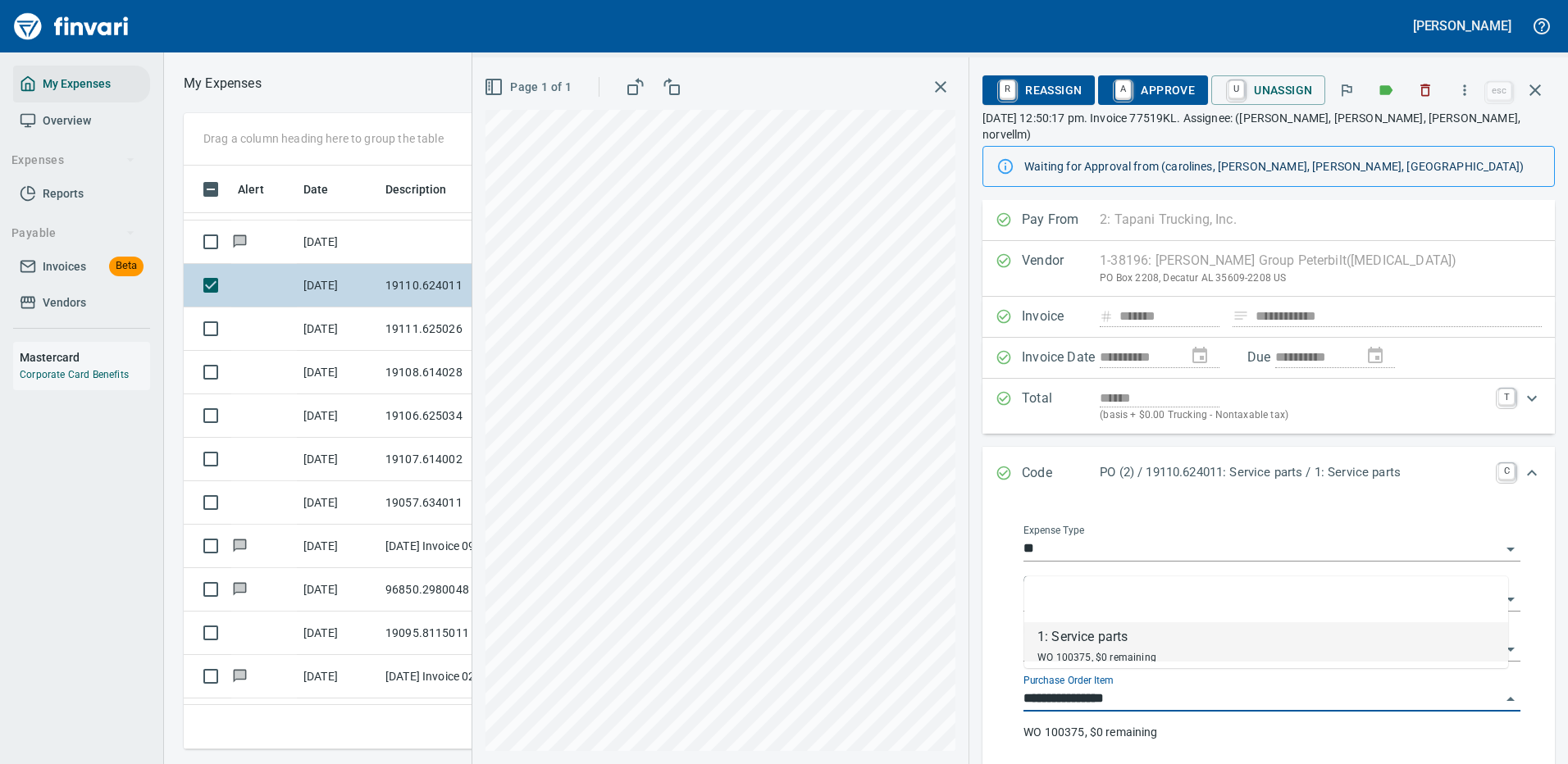
click at [1130, 692] on input "**********" at bounding box center [1262, 700] width 477 height 23
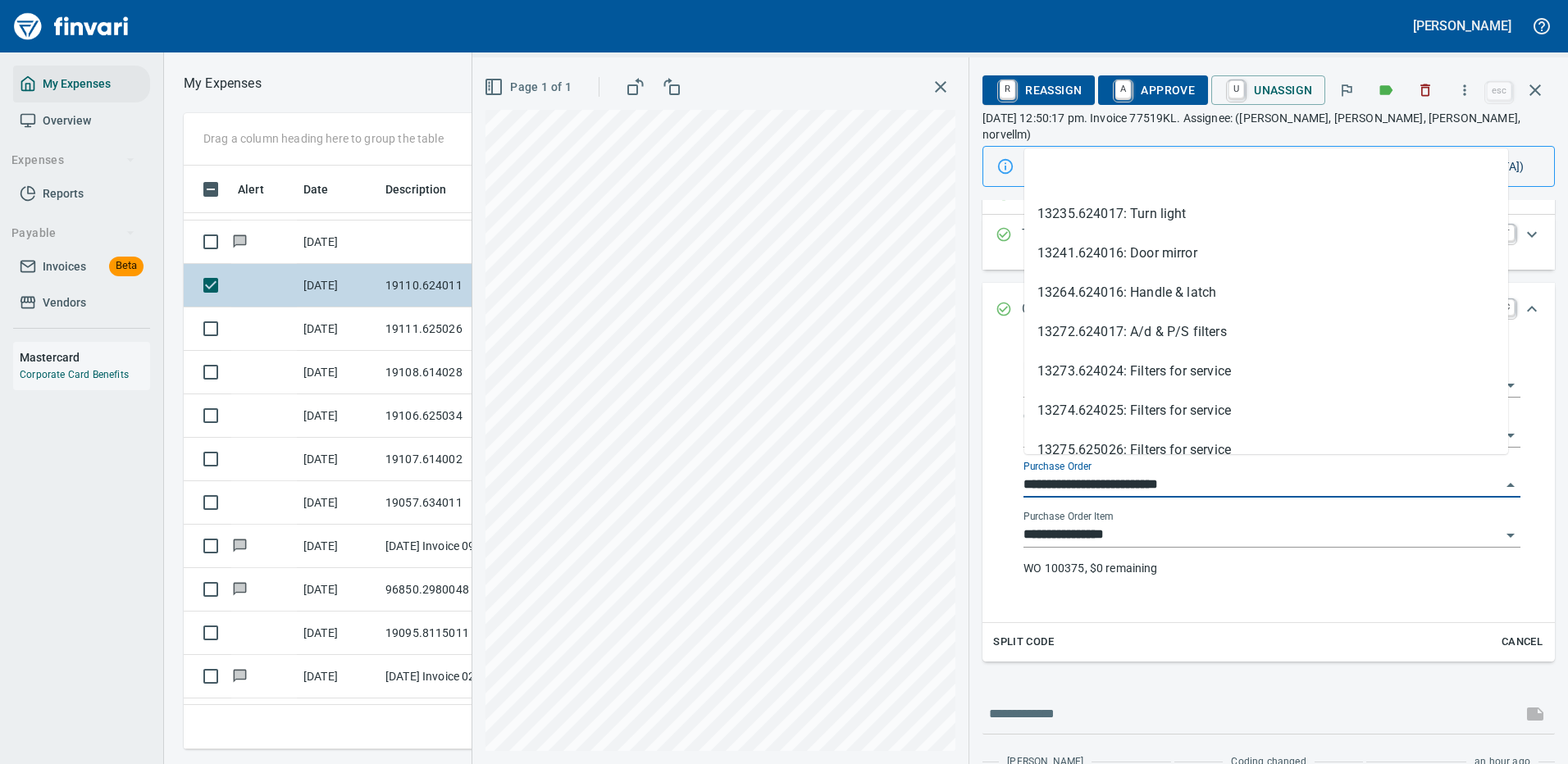
drag, startPoint x: 1113, startPoint y: 463, endPoint x: 1007, endPoint y: 462, distance: 106.0
click at [1004, 467] on div "**********" at bounding box center [1271, 475] width 539 height 268
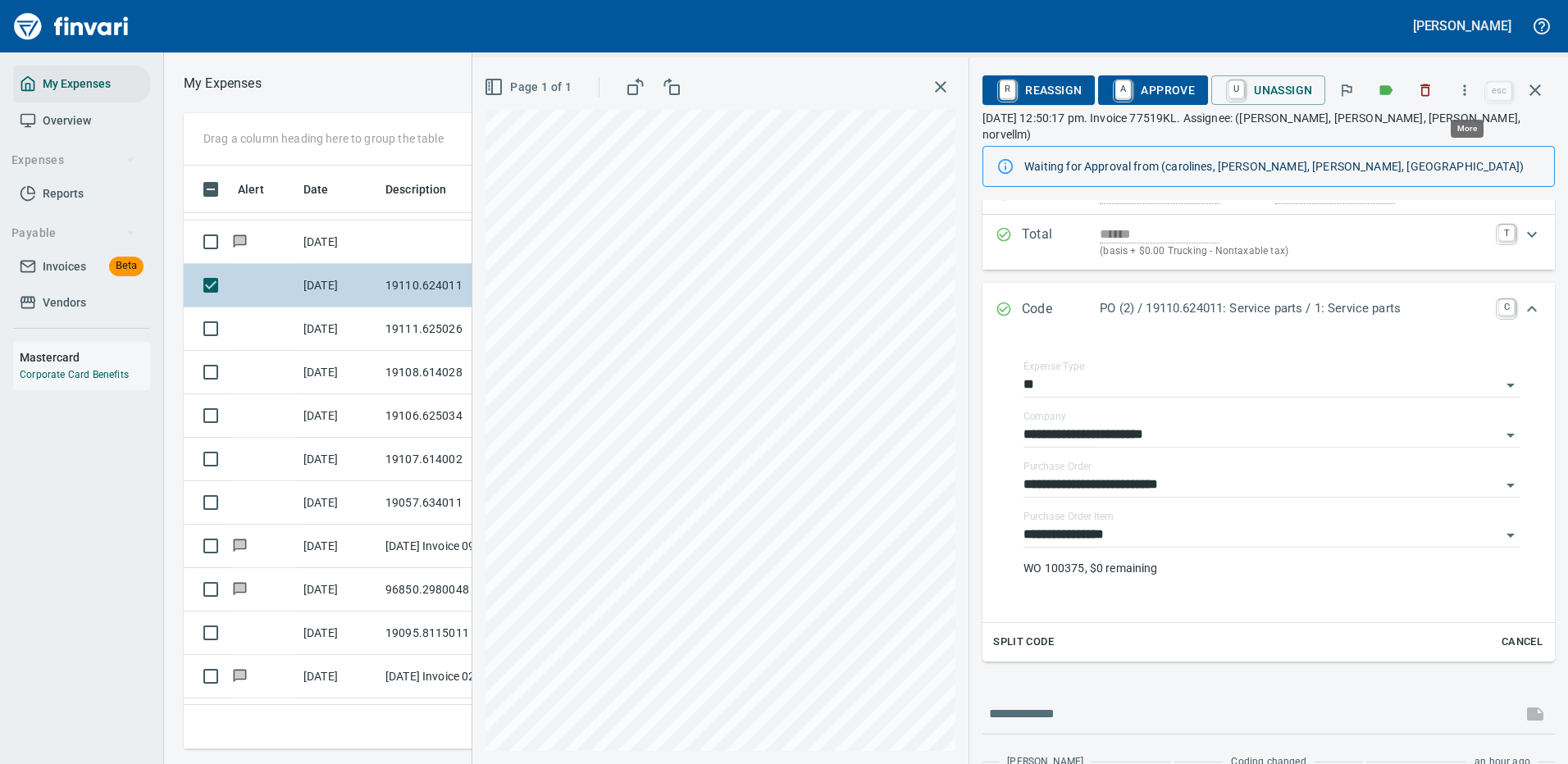
click at [1464, 86] on icon "button" at bounding box center [1464, 91] width 16 height 16
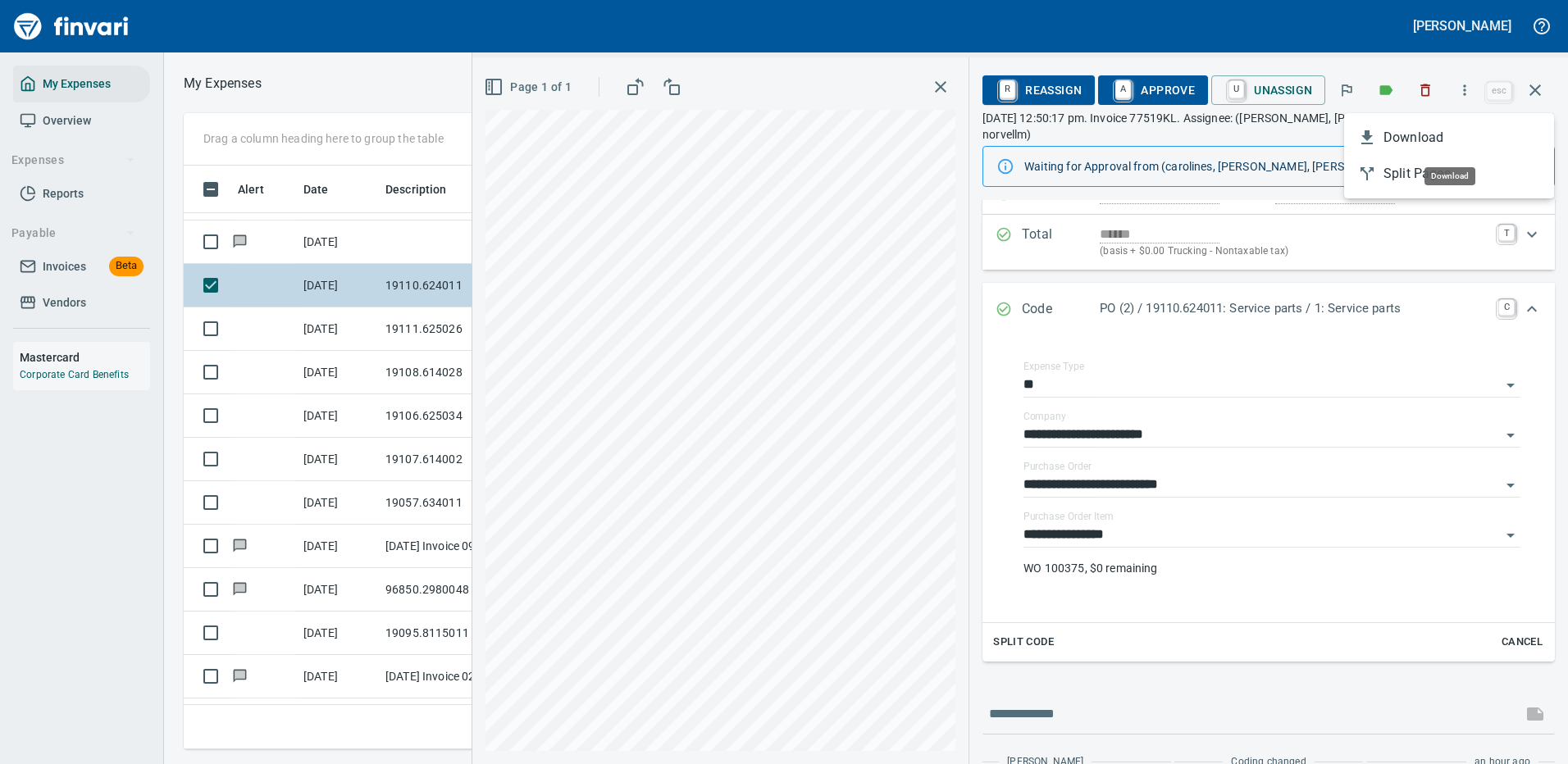
click at [1415, 125] on li "Download" at bounding box center [1449, 137] width 210 height 36
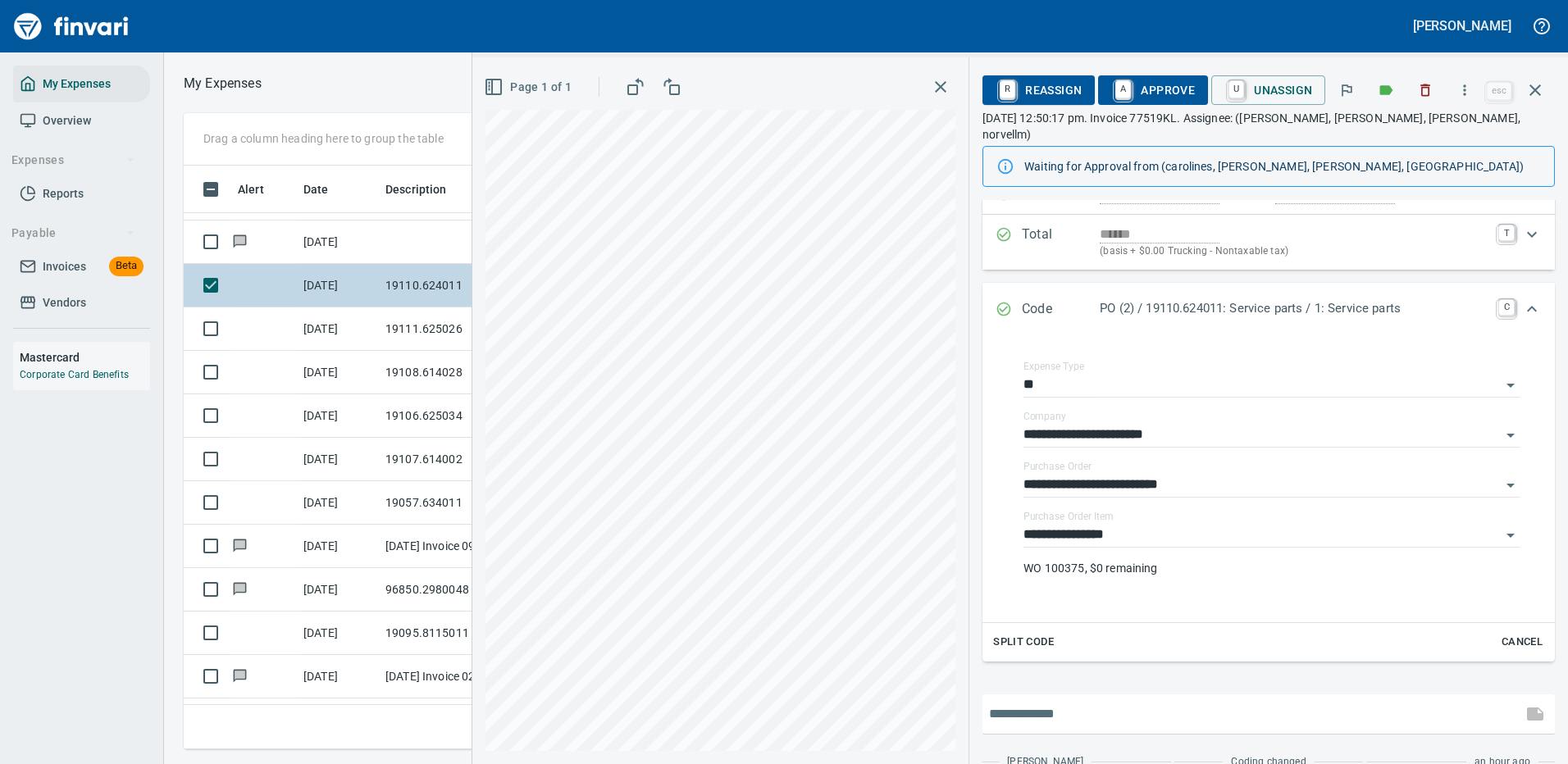
click at [1112, 701] on input "text" at bounding box center [1251, 715] width 526 height 26
type input "**********"
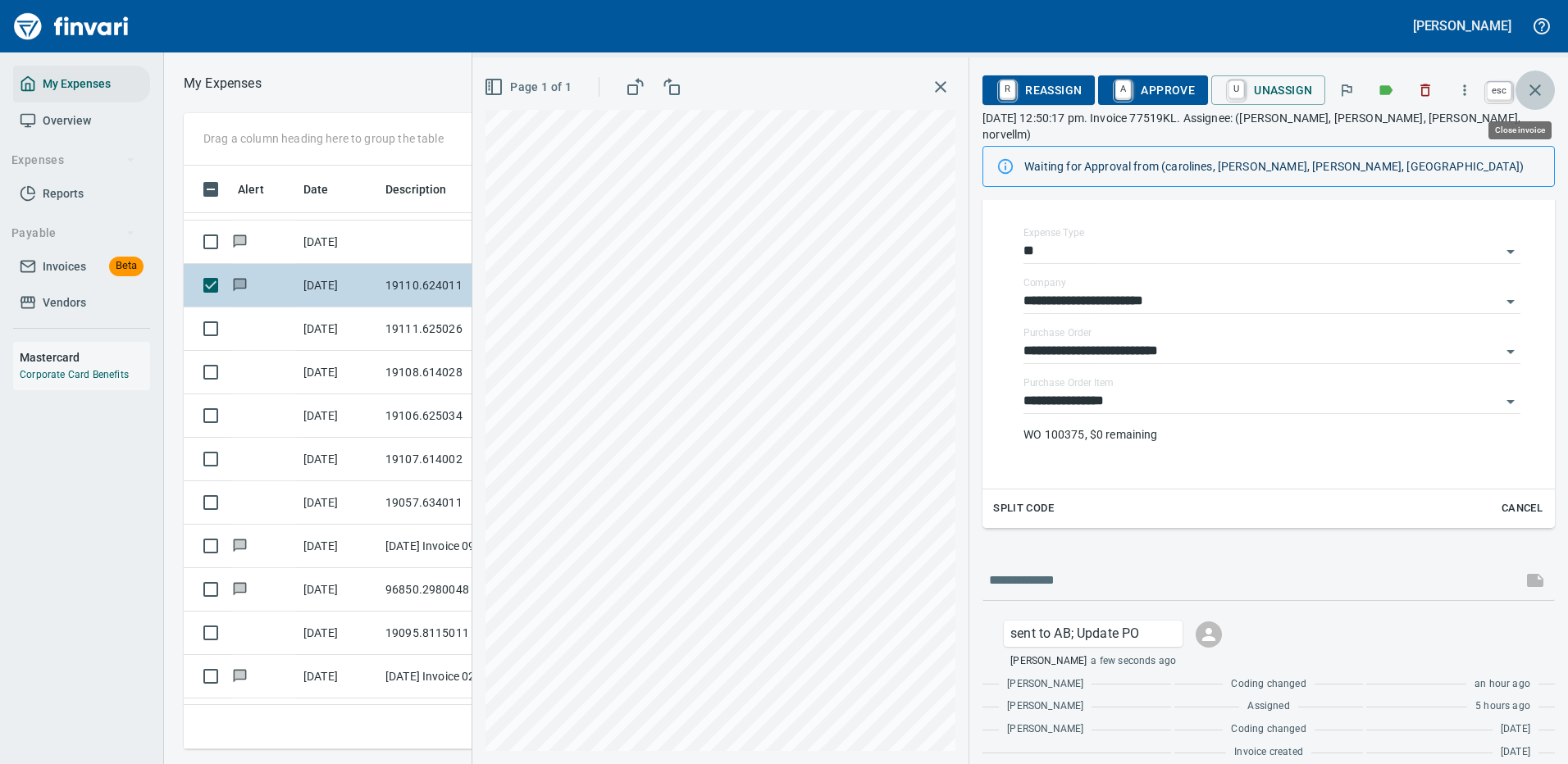
click at [1533, 89] on icon "button" at bounding box center [1535, 91] width 20 height 20
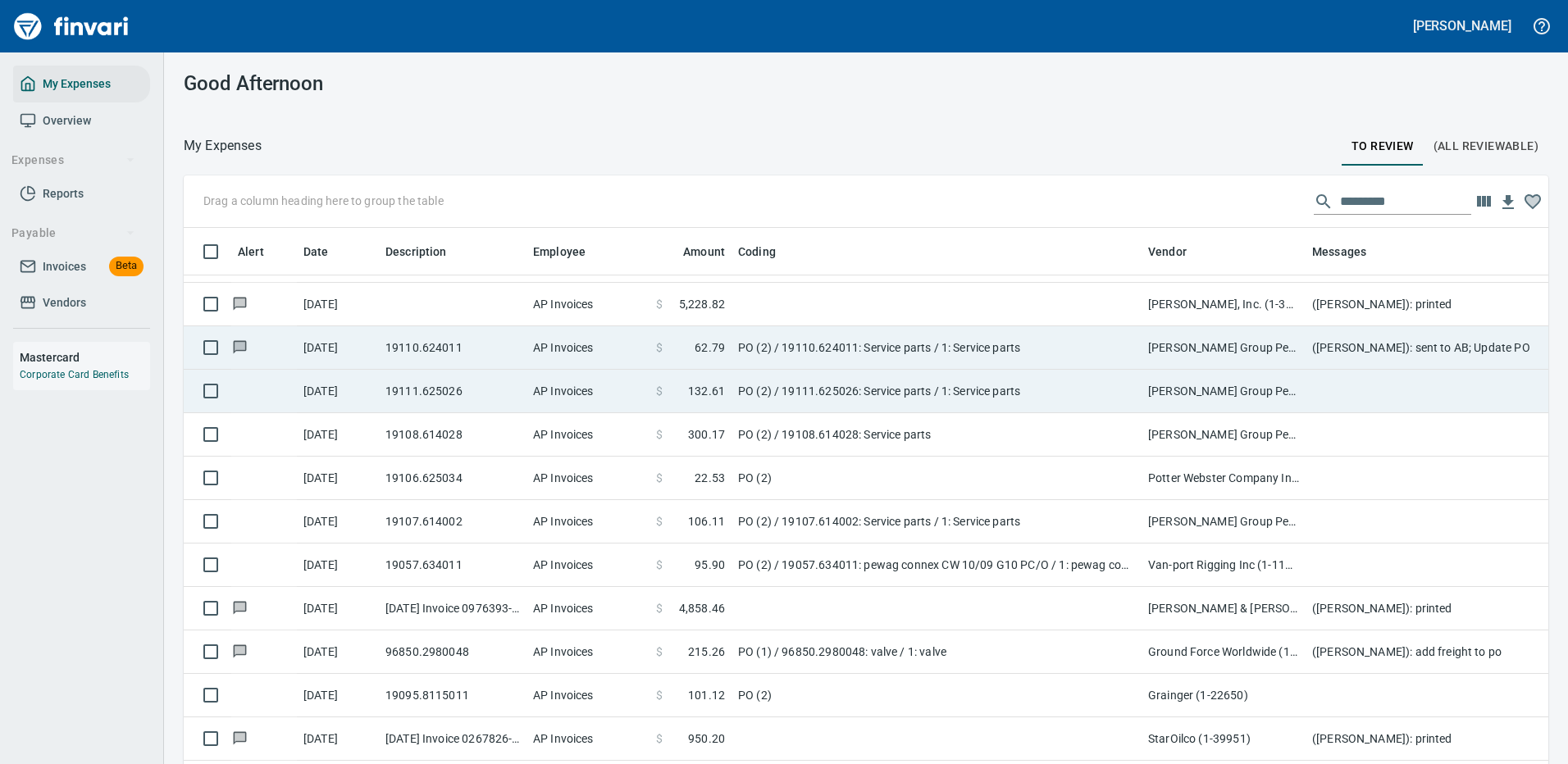
scroll to position [559, 1328]
click at [979, 385] on td "PO (2) / 19111.625026: Service parts / 1: Service parts" at bounding box center [937, 391] width 410 height 44
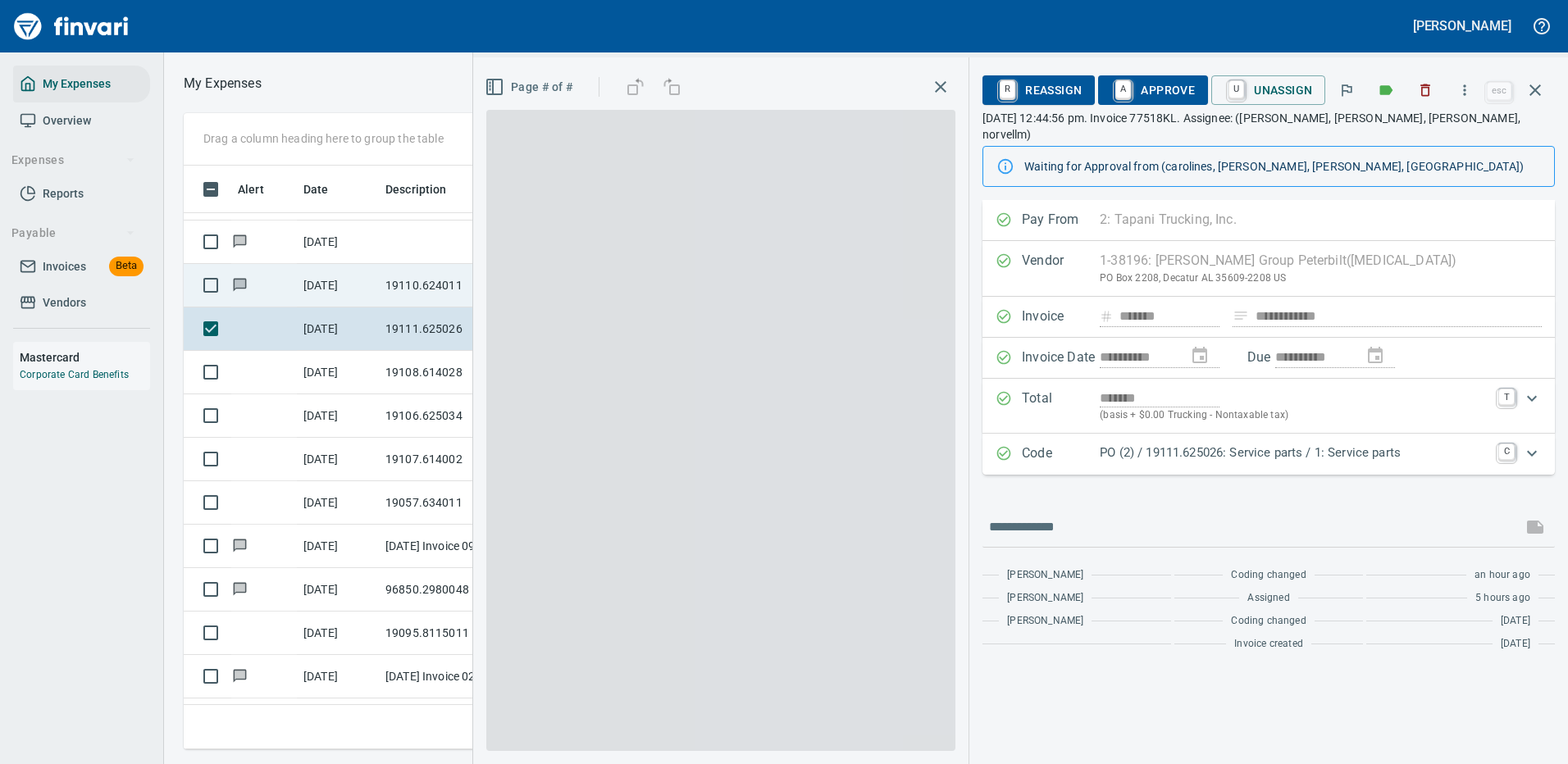
scroll to position [559, 930]
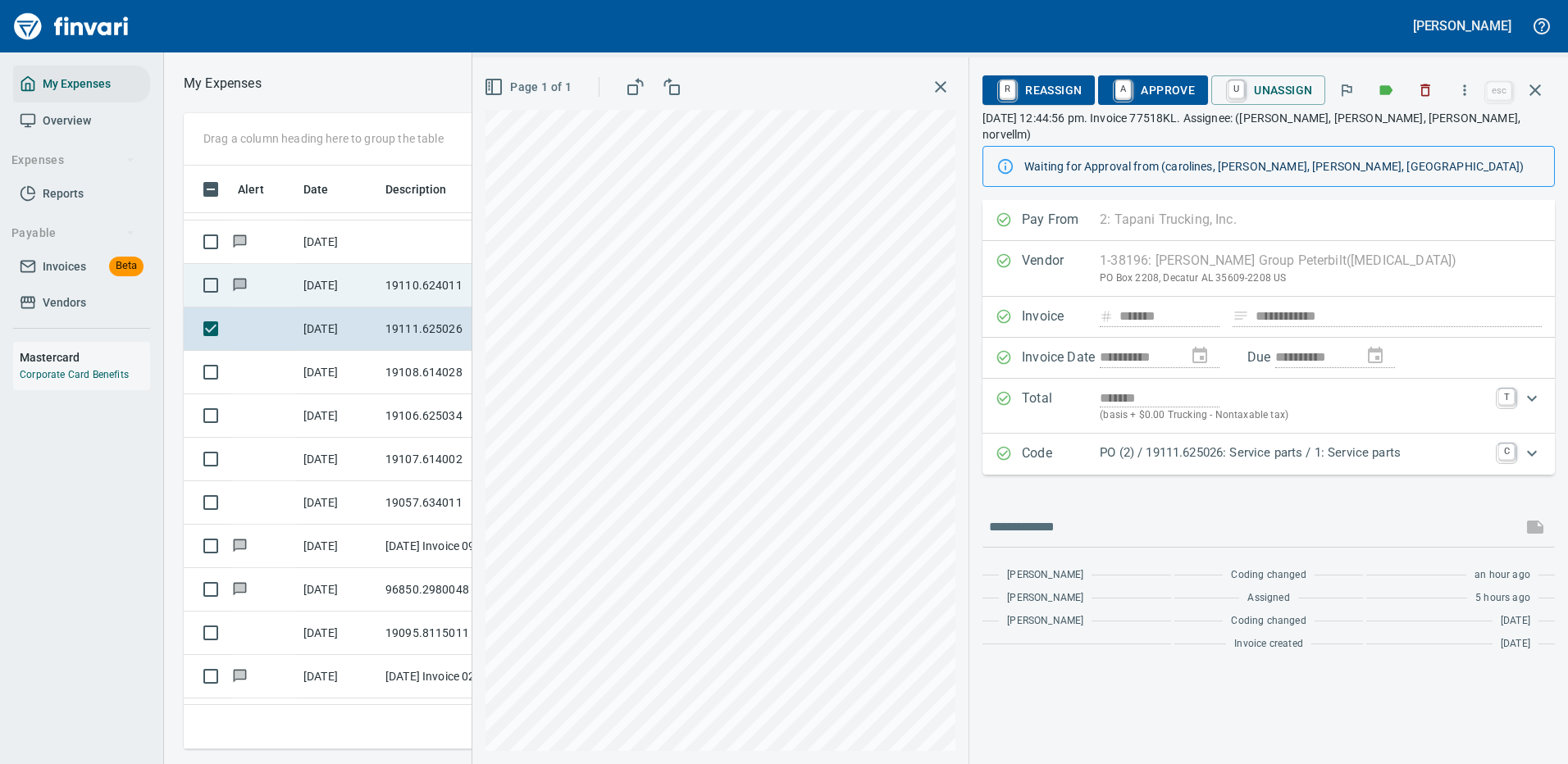
click at [1228, 444] on p "PO (2) / 19111.625026: Service parts / 1: Service parts" at bounding box center [1294, 453] width 389 height 19
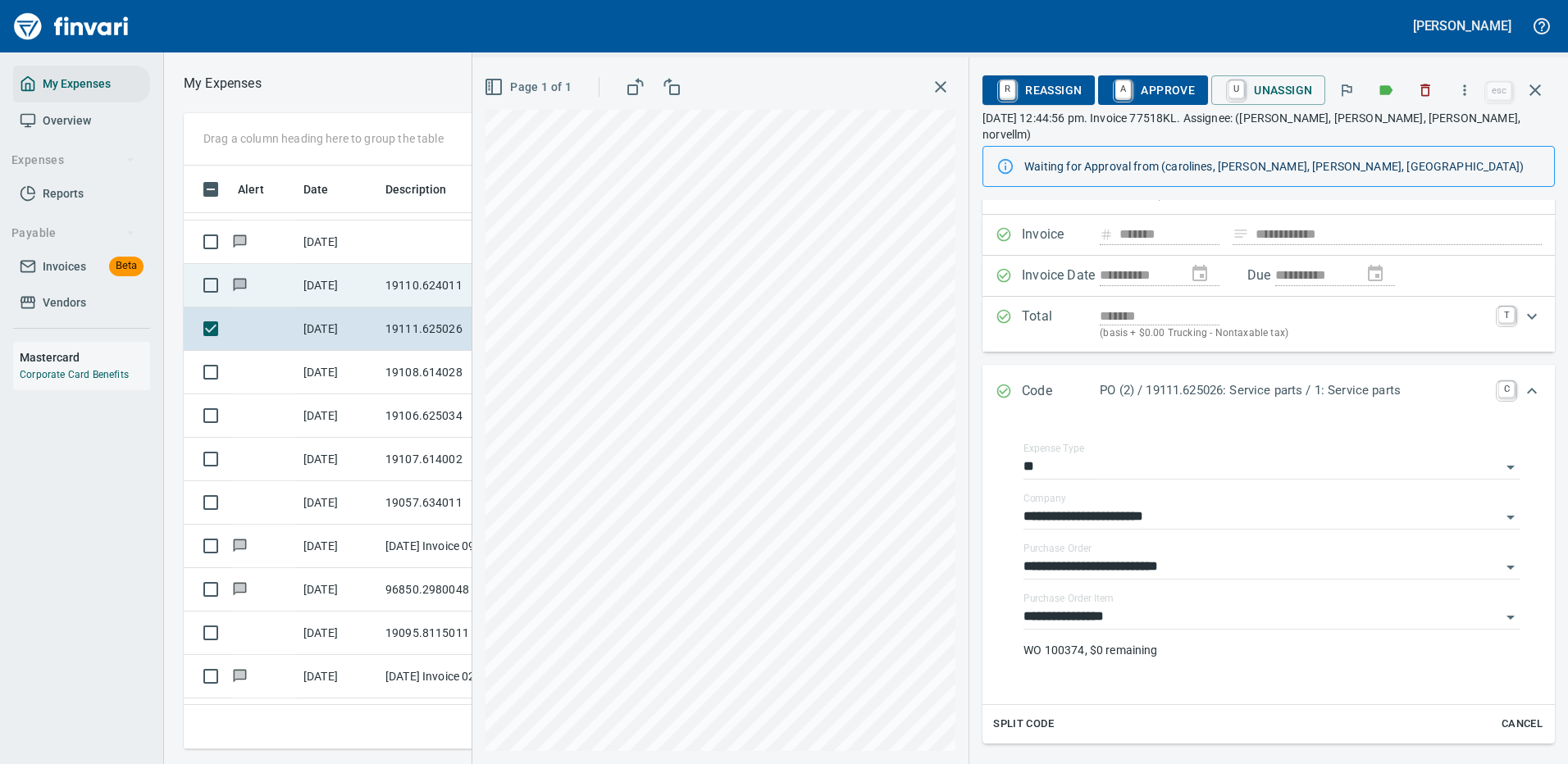
scroll to position [164, 0]
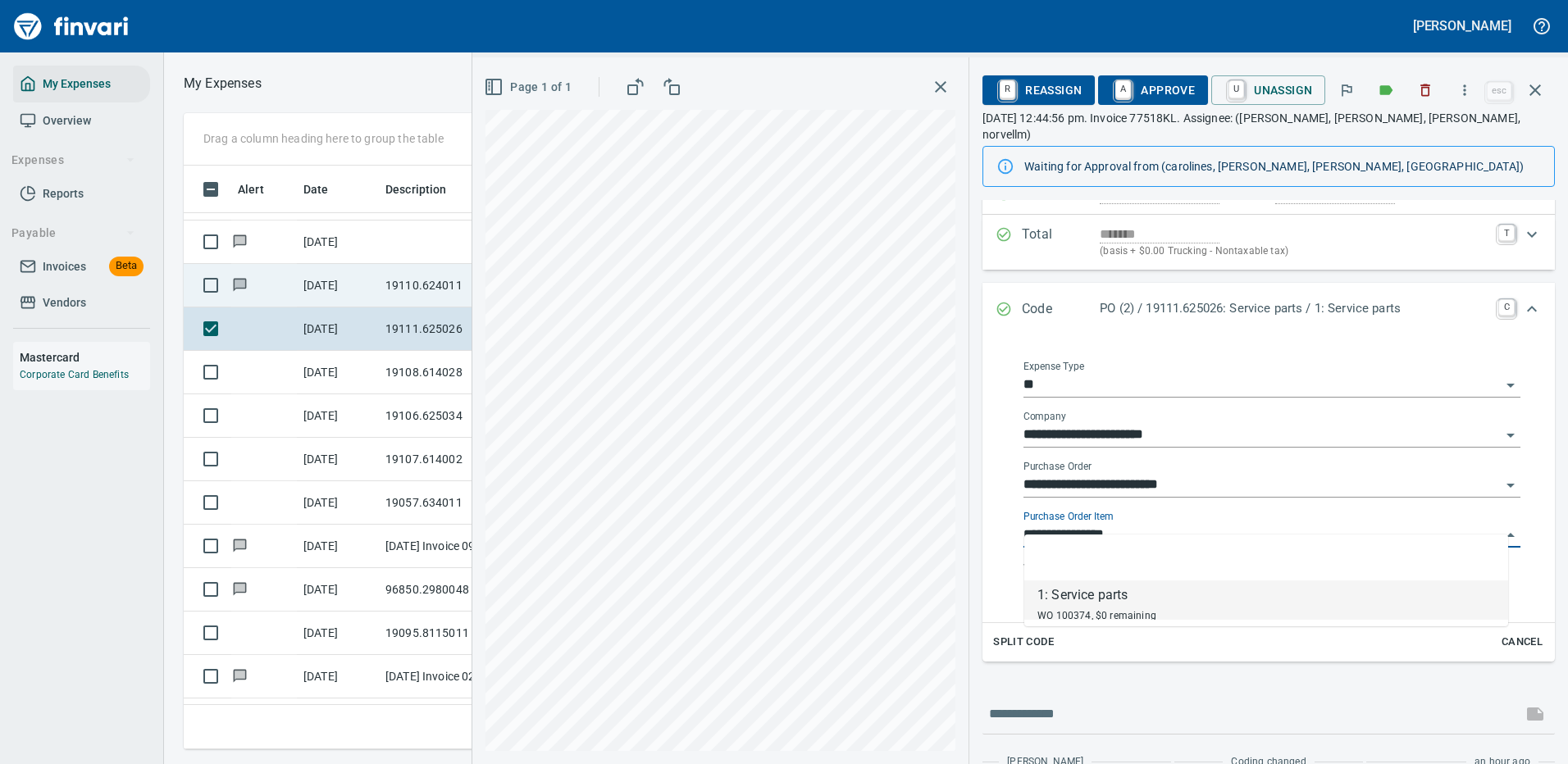
click at [1073, 524] on input "**********" at bounding box center [1262, 536] width 477 height 23
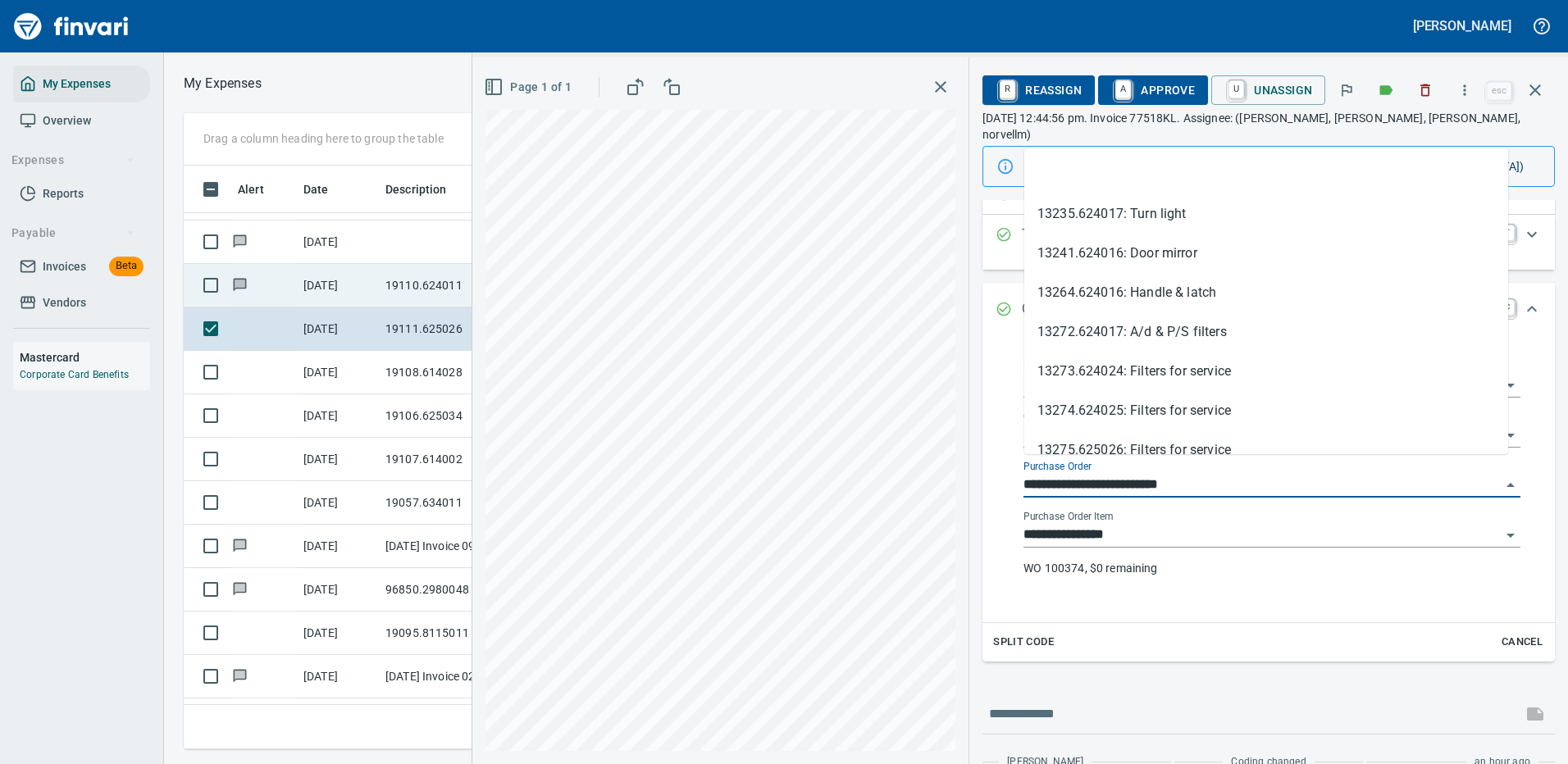
scroll to position [559, 930]
drag, startPoint x: 1112, startPoint y: 464, endPoint x: 1003, endPoint y: 465, distance: 109.0
click at [1003, 465] on div "**********" at bounding box center [1271, 475] width 539 height 268
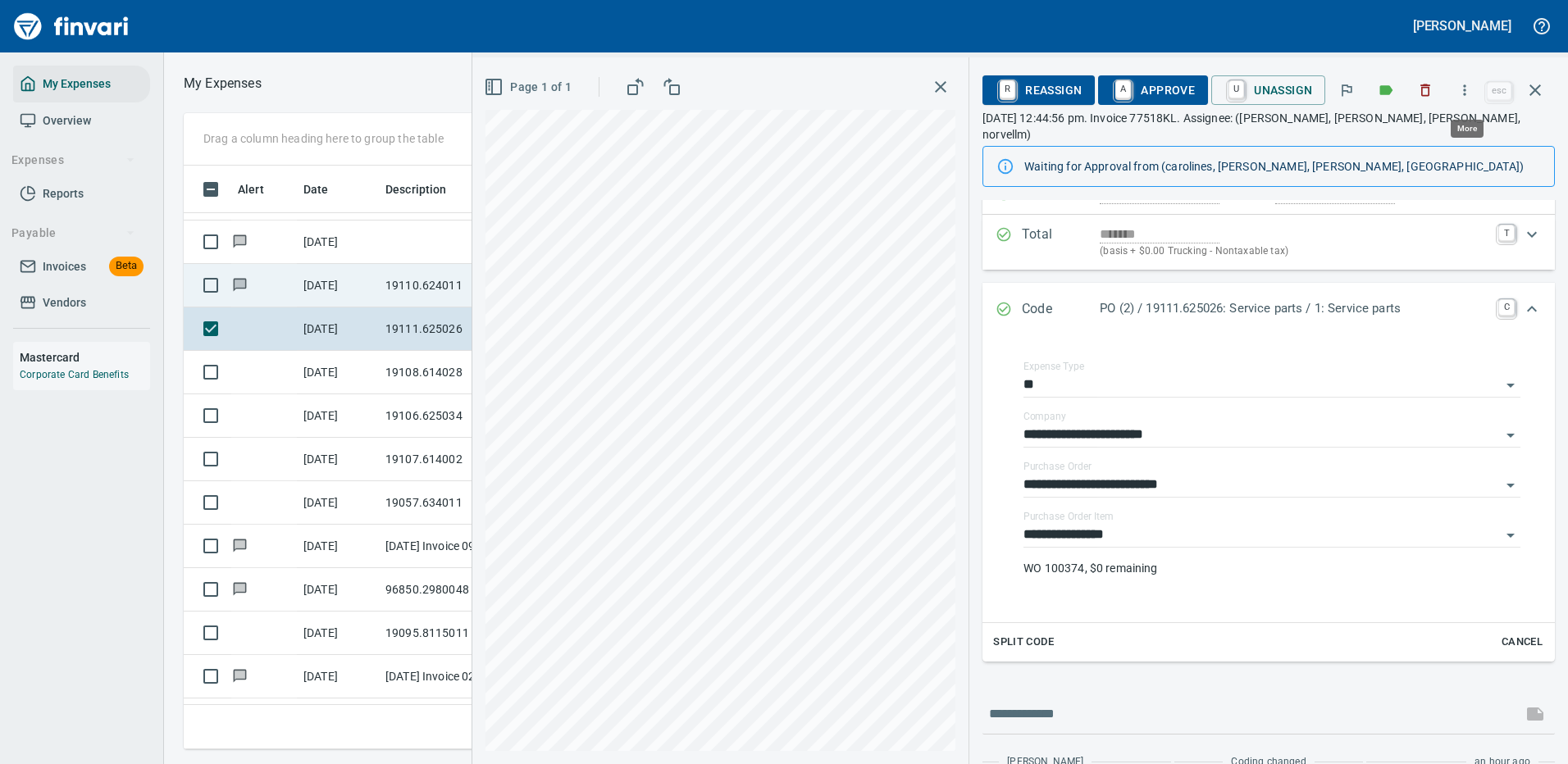
click at [1469, 88] on icon "button" at bounding box center [1464, 91] width 16 height 16
click at [1417, 131] on span "Download" at bounding box center [1461, 137] width 157 height 20
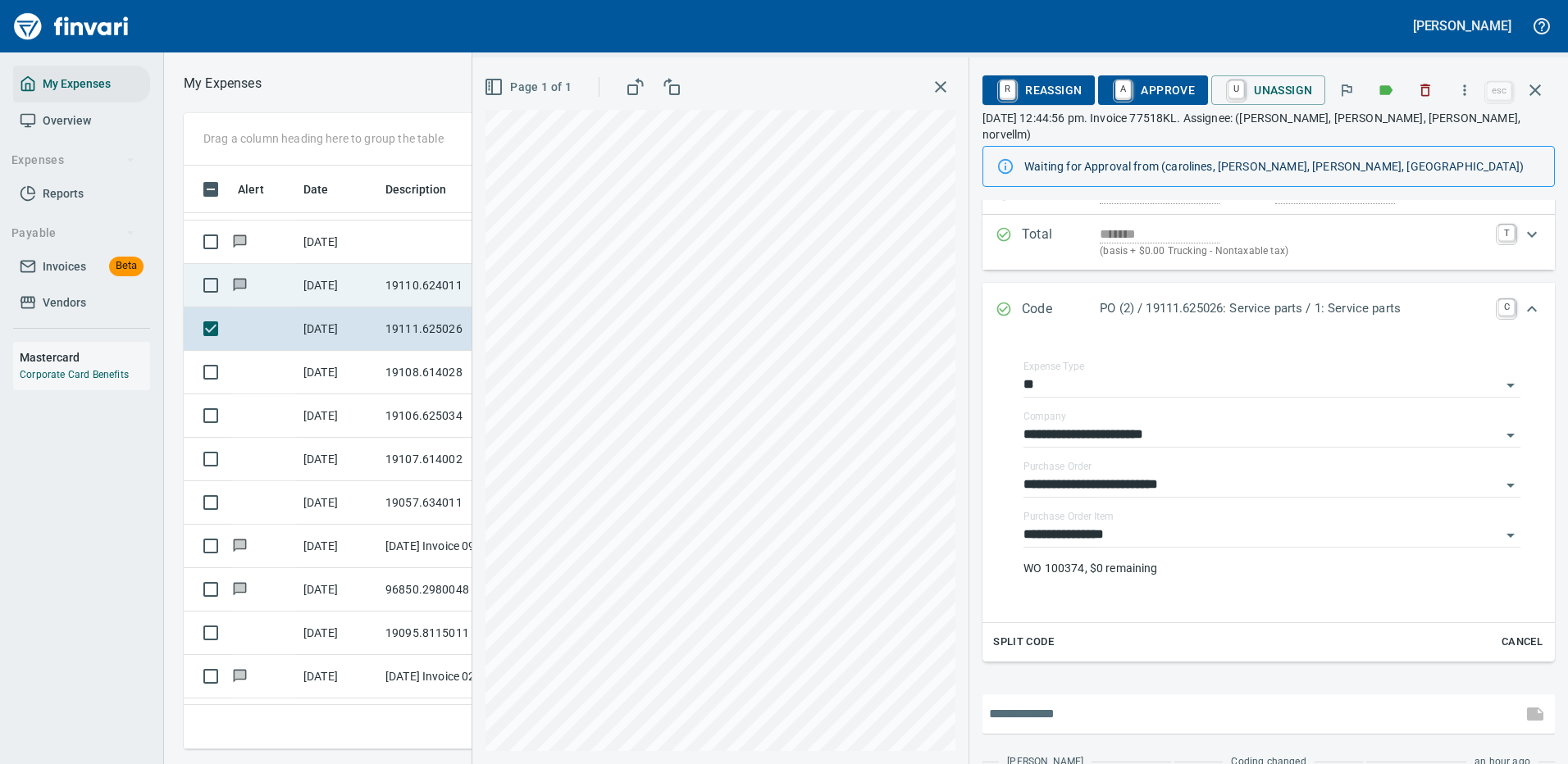
drag, startPoint x: 1086, startPoint y: 703, endPoint x: 1112, endPoint y: 709, distance: 26.7
click at [1086, 703] on input "text" at bounding box center [1251, 715] width 526 height 26
type input "**********"
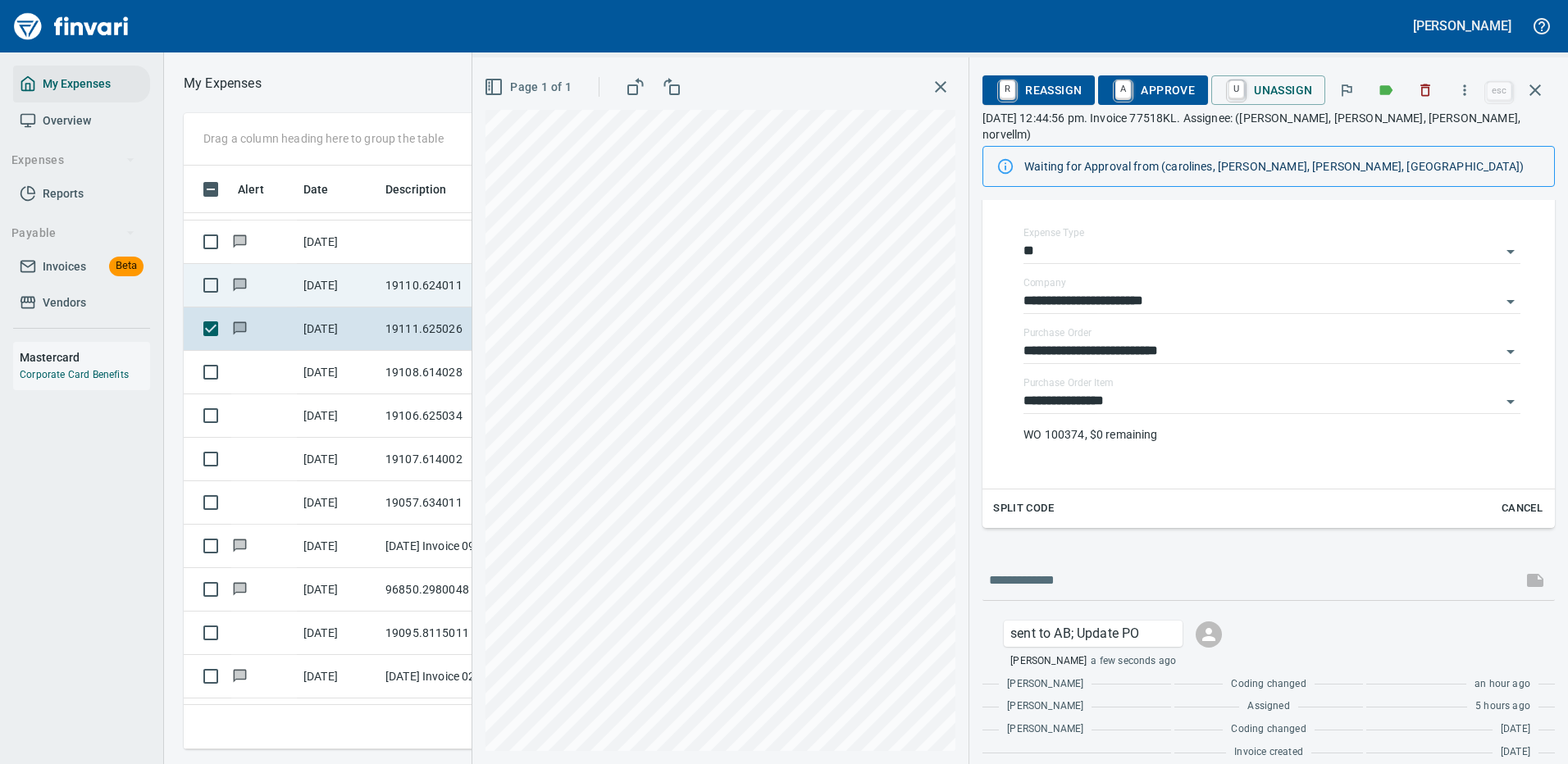
click at [1533, 89] on icon "button" at bounding box center [1535, 91] width 12 height 12
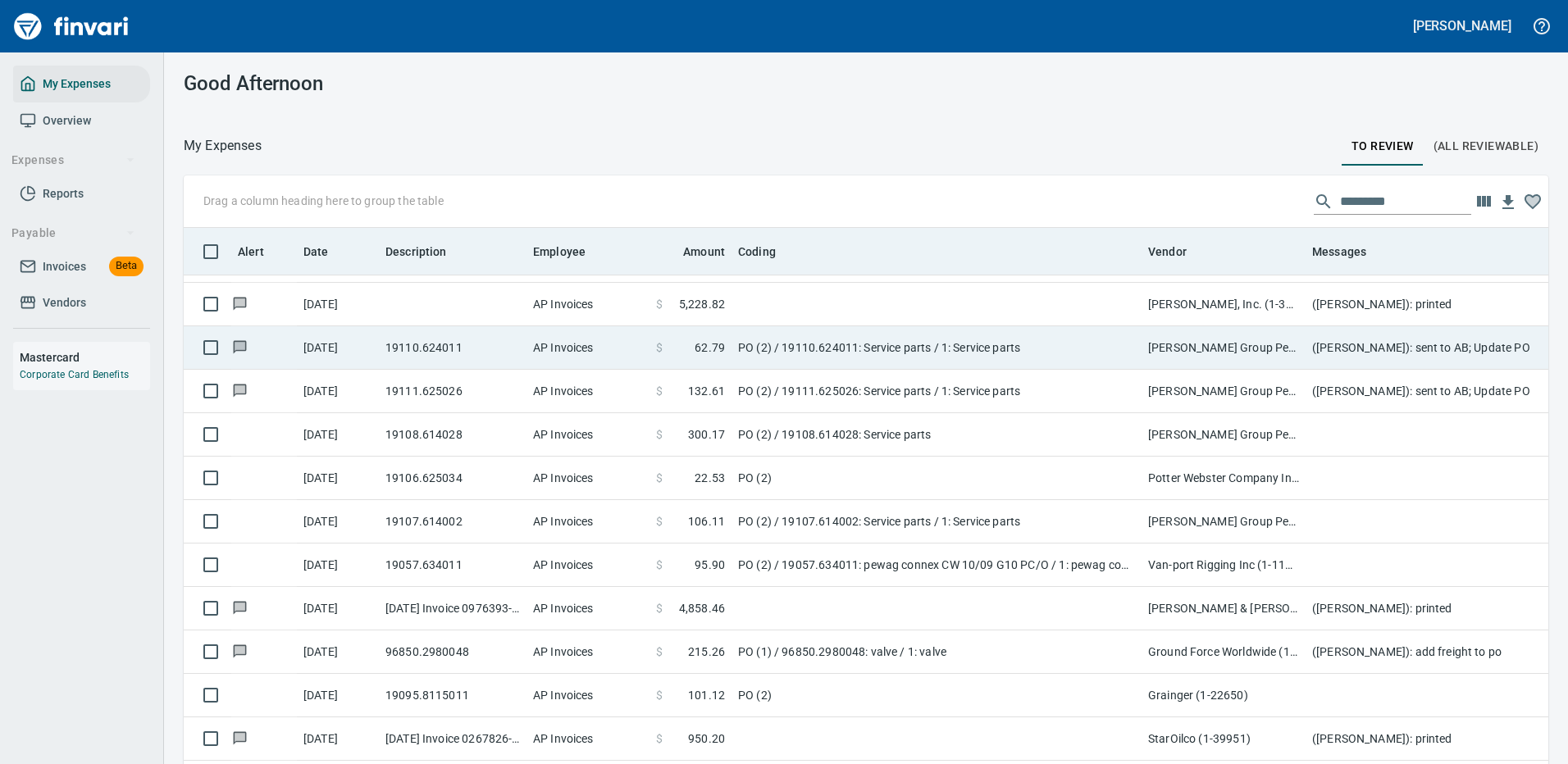
scroll to position [2, 2]
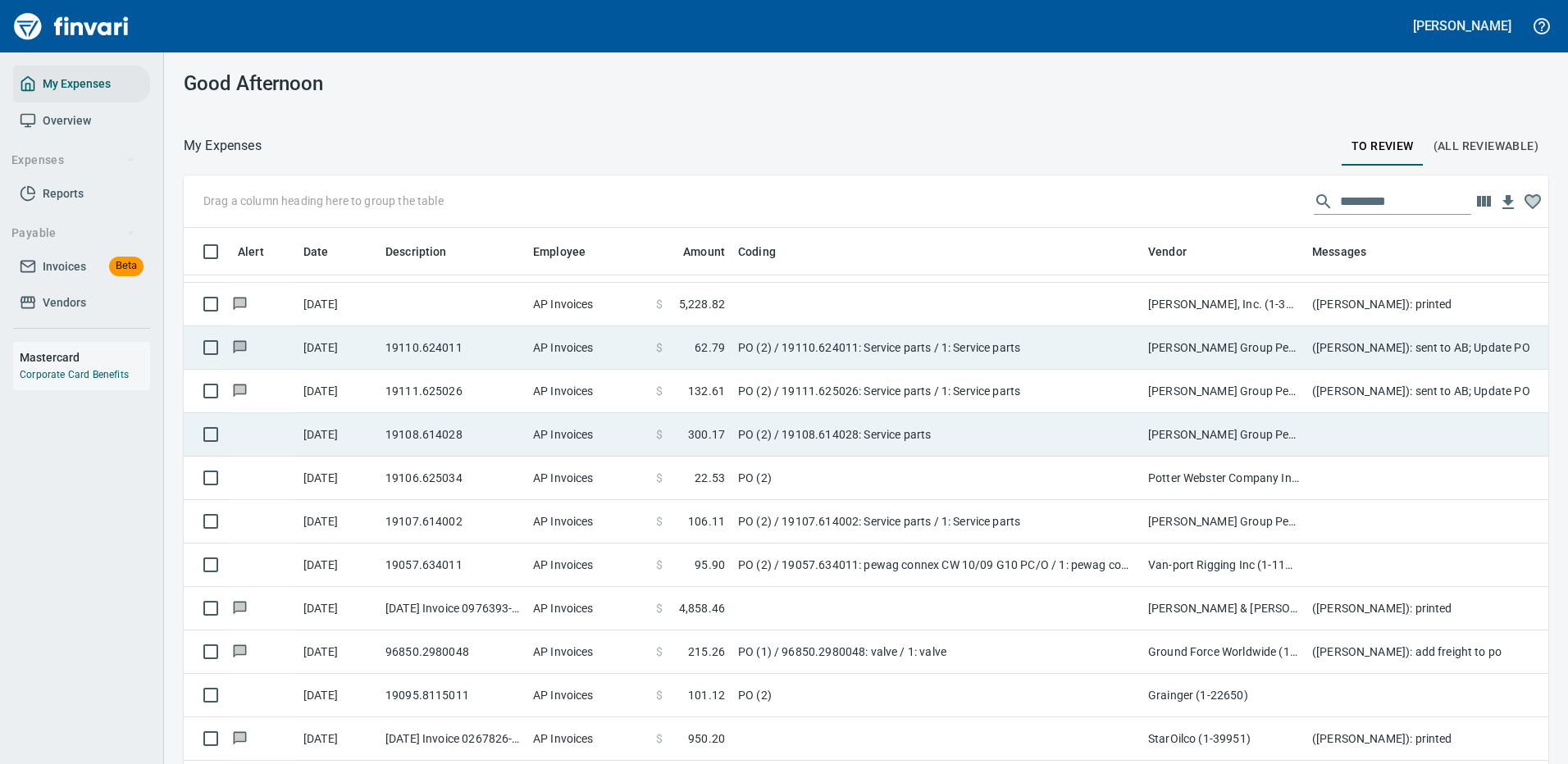
click at [975, 428] on td "PO (2) / 19108.614028: Service parts" at bounding box center [937, 435] width 410 height 44
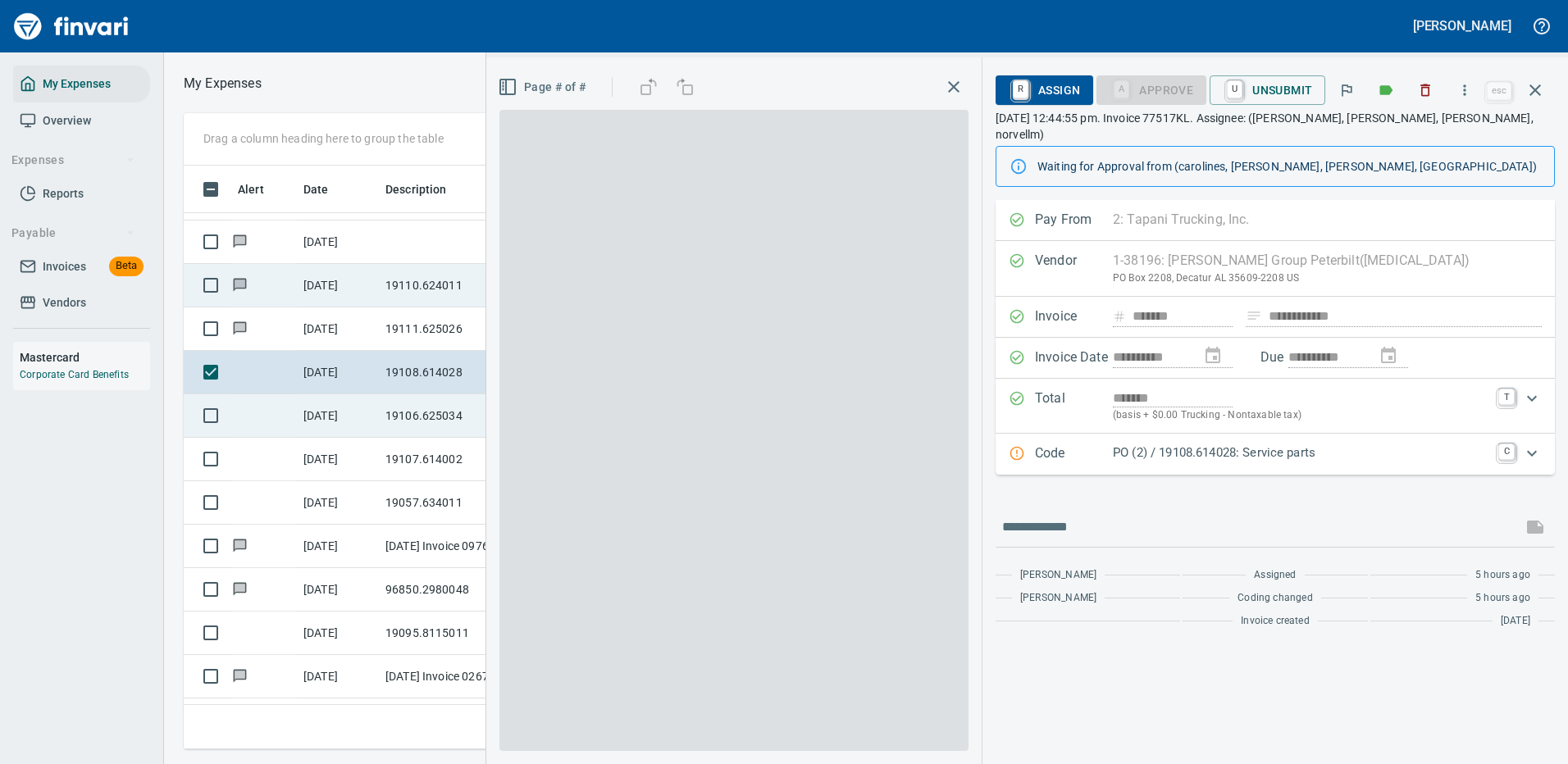
scroll to position [559, 930]
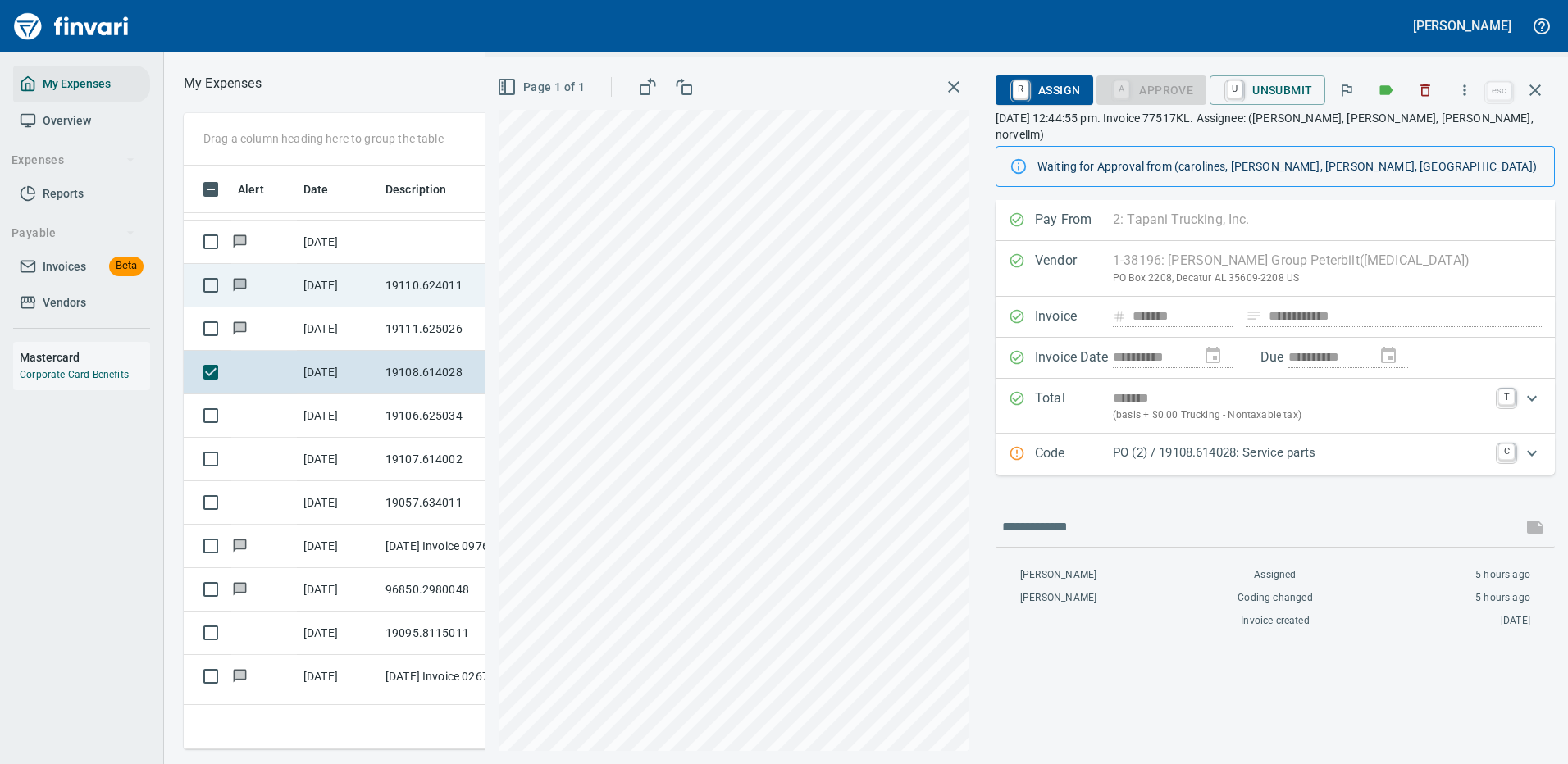
click at [1329, 444] on p "PO (2) / 19108.614028: Service parts" at bounding box center [1300, 453] width 375 height 19
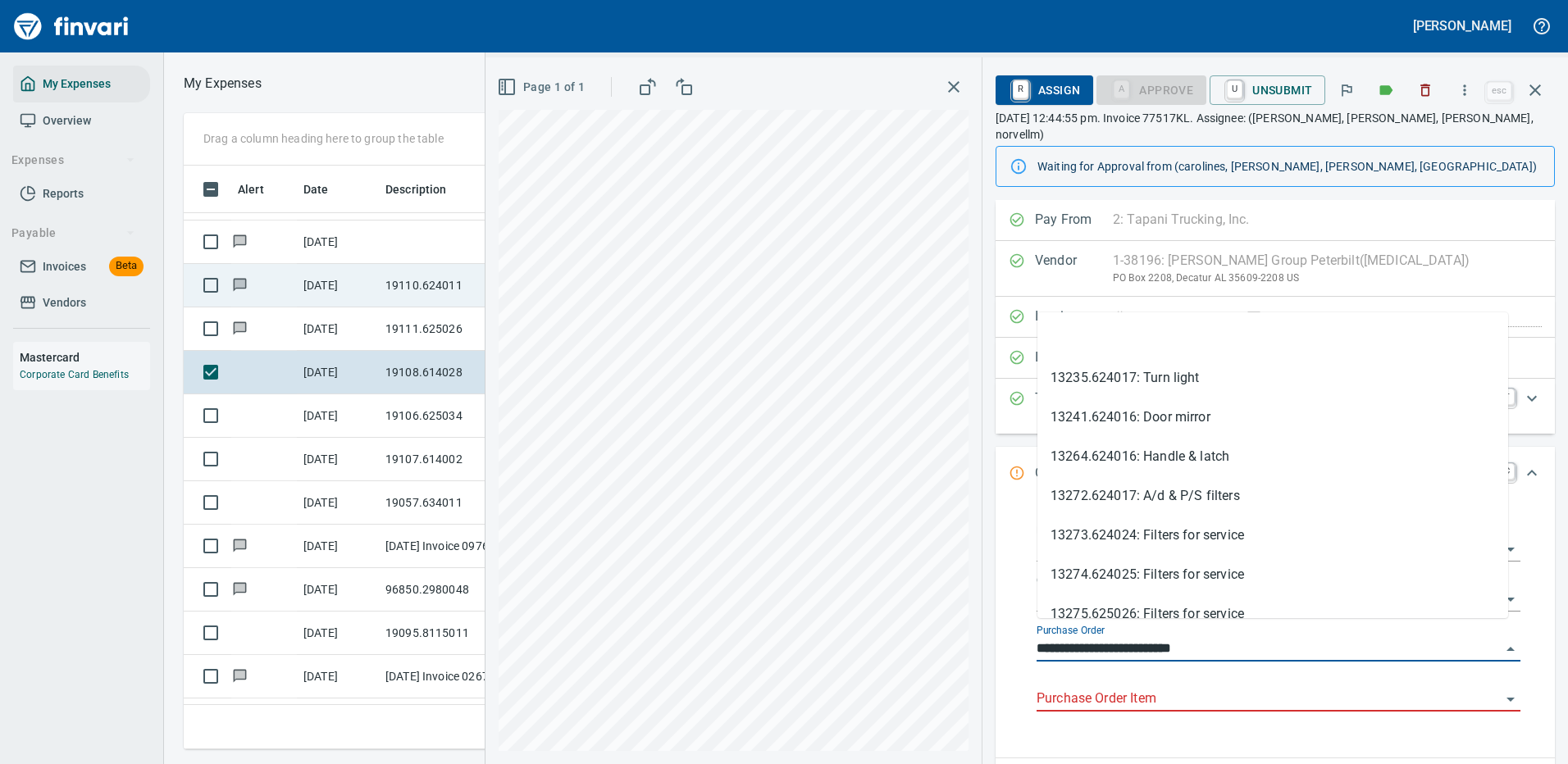
drag, startPoint x: 1125, startPoint y: 629, endPoint x: 1024, endPoint y: 637, distance: 101.3
click at [1024, 637] on div "**********" at bounding box center [1278, 628] width 510 height 233
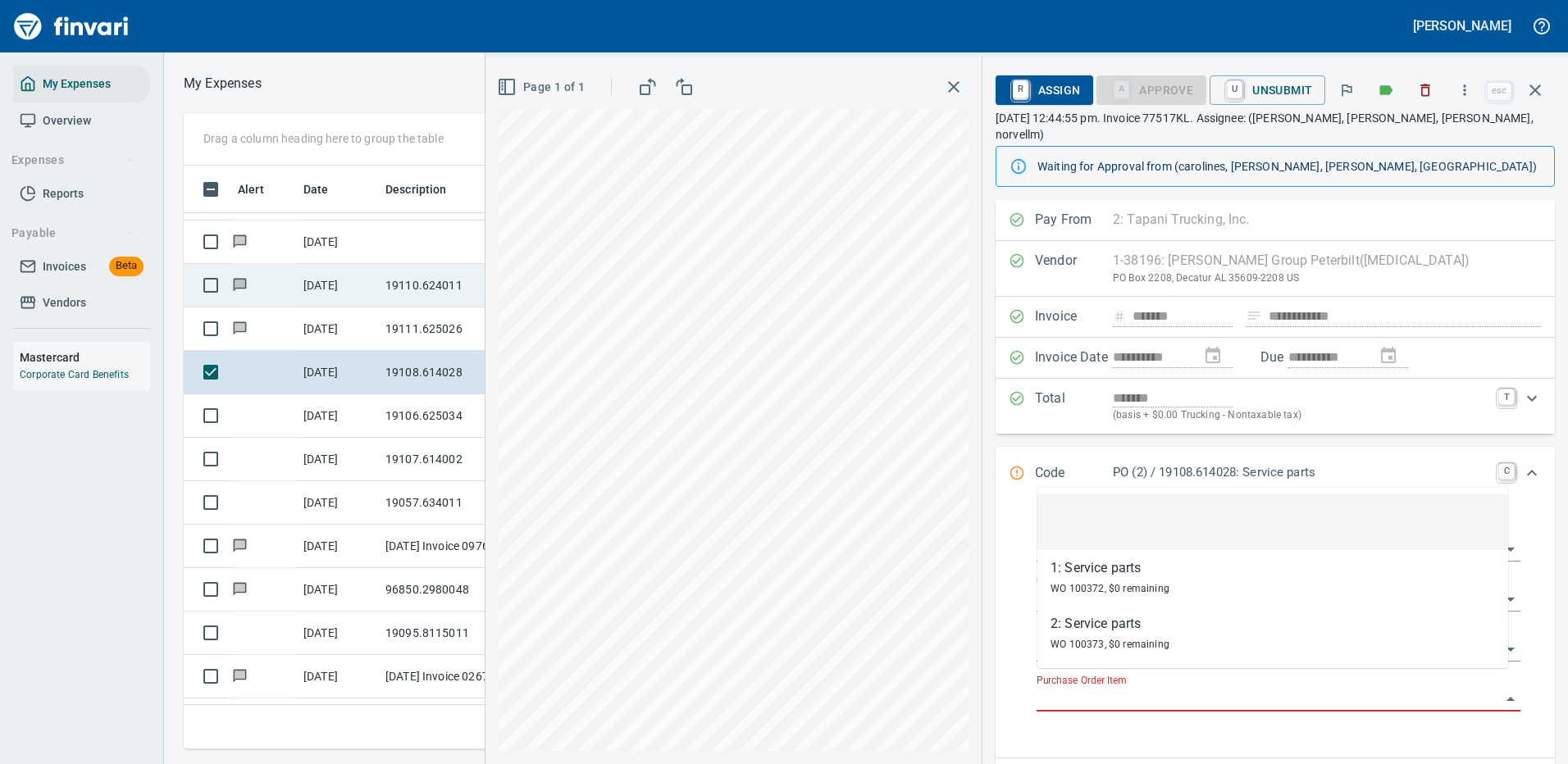
click at [1110, 688] on input "Purchase Order Item" at bounding box center [1268, 700] width 464 height 23
click at [1464, 94] on icon "button" at bounding box center [1464, 91] width 16 height 16
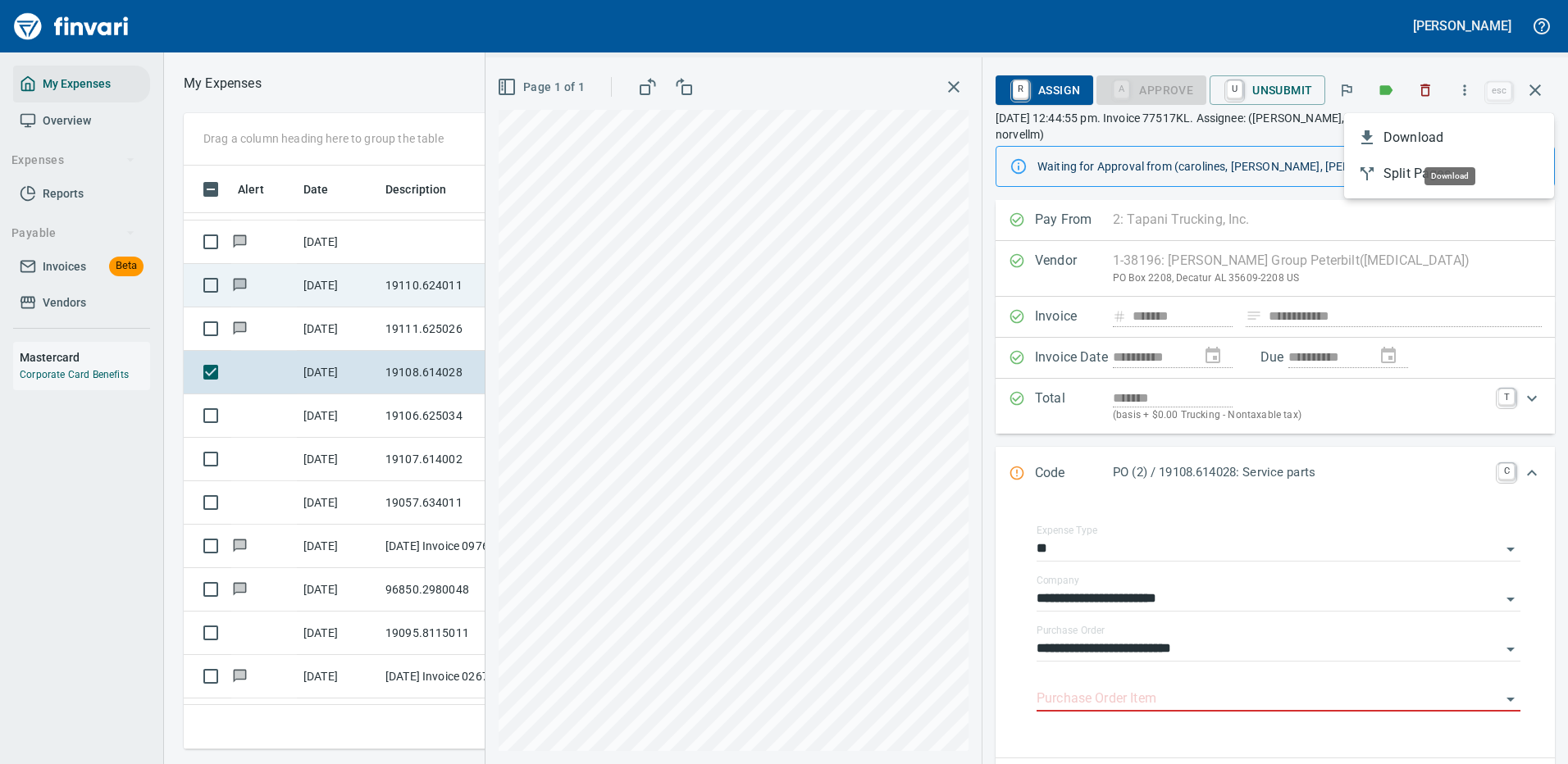
click at [1410, 135] on span "Download" at bounding box center [1461, 137] width 157 height 20
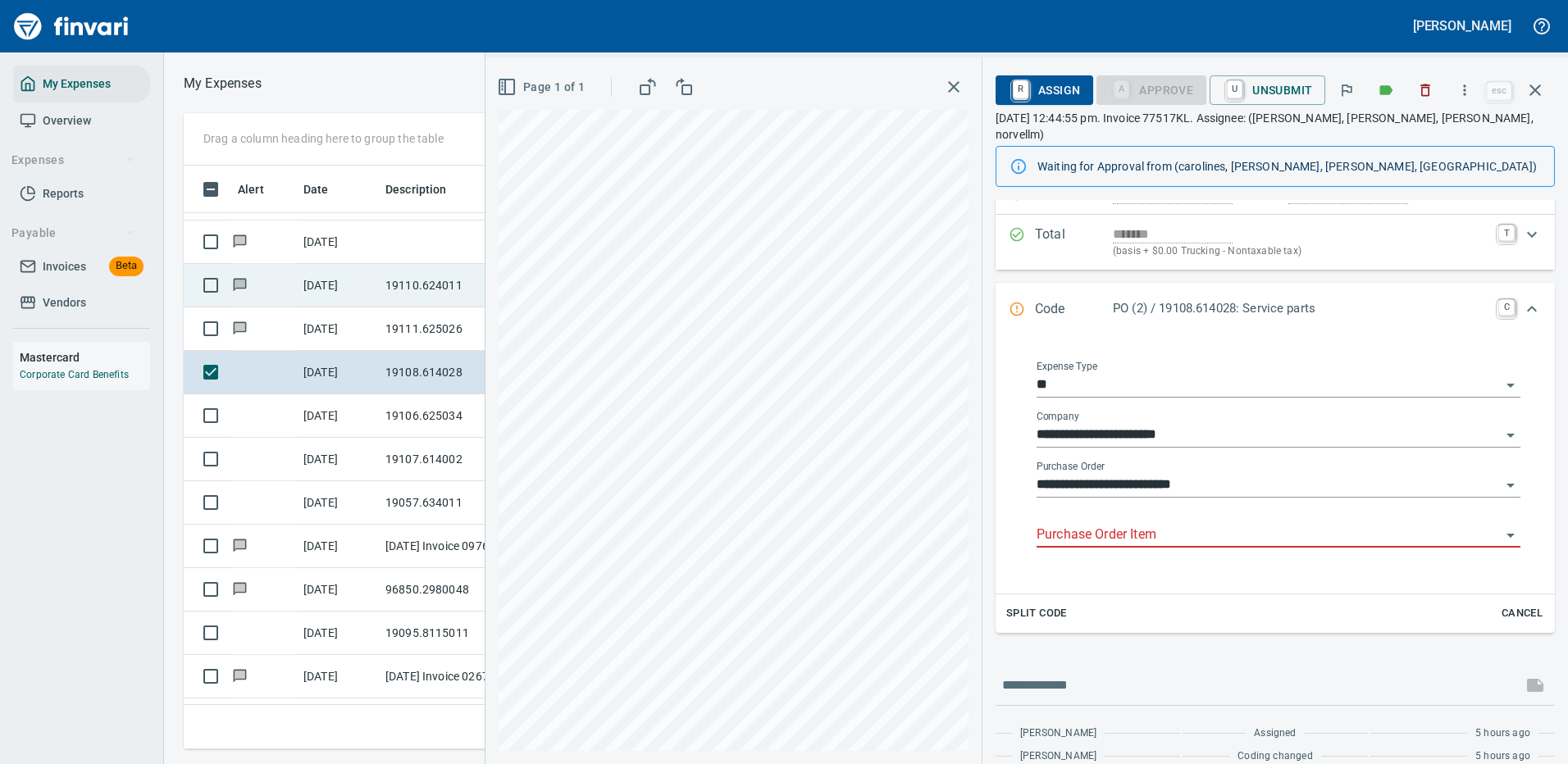
scroll to position [190, 0]
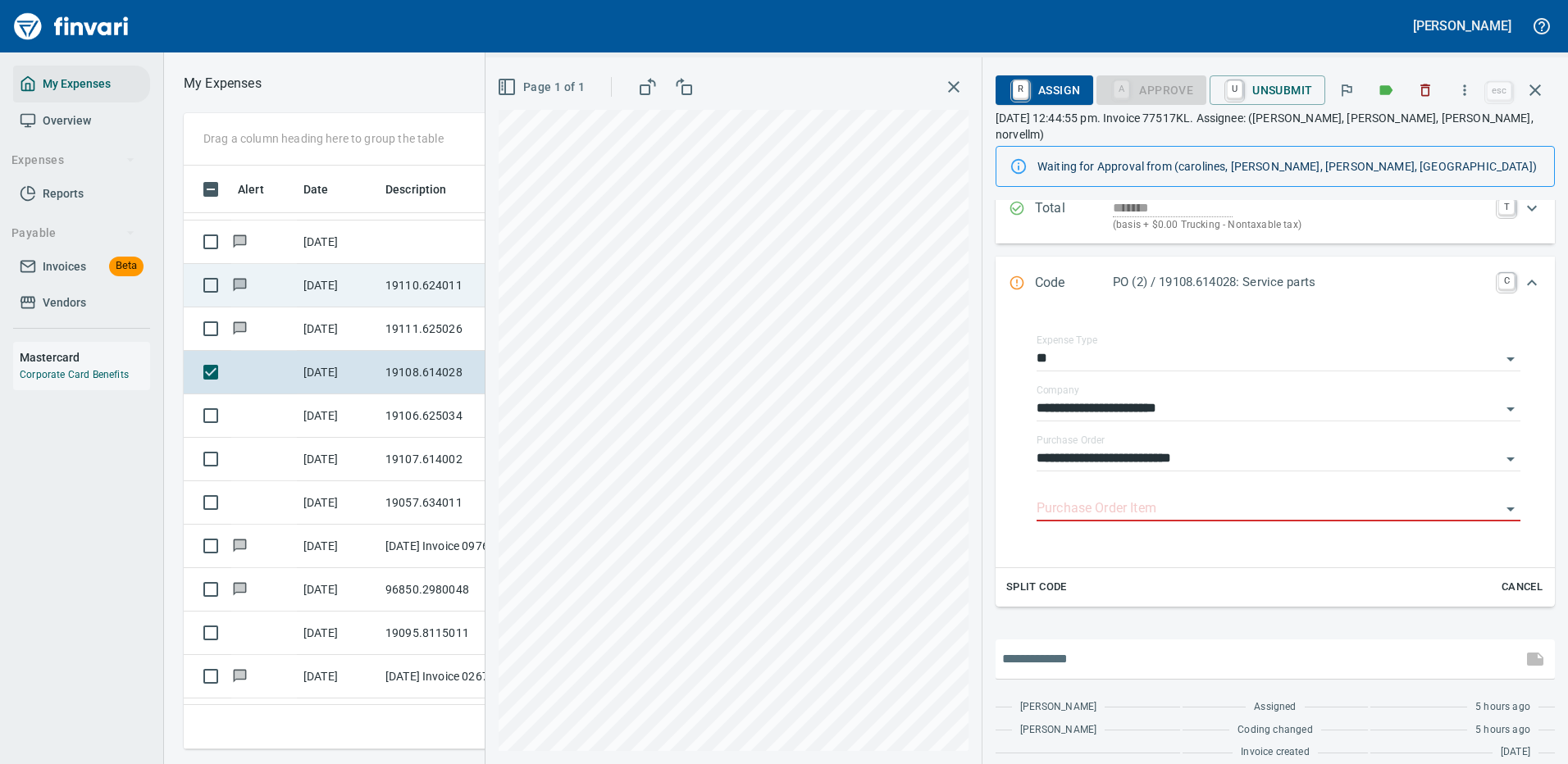
click at [1072, 646] on input "text" at bounding box center [1259, 659] width 514 height 26
type input "**********"
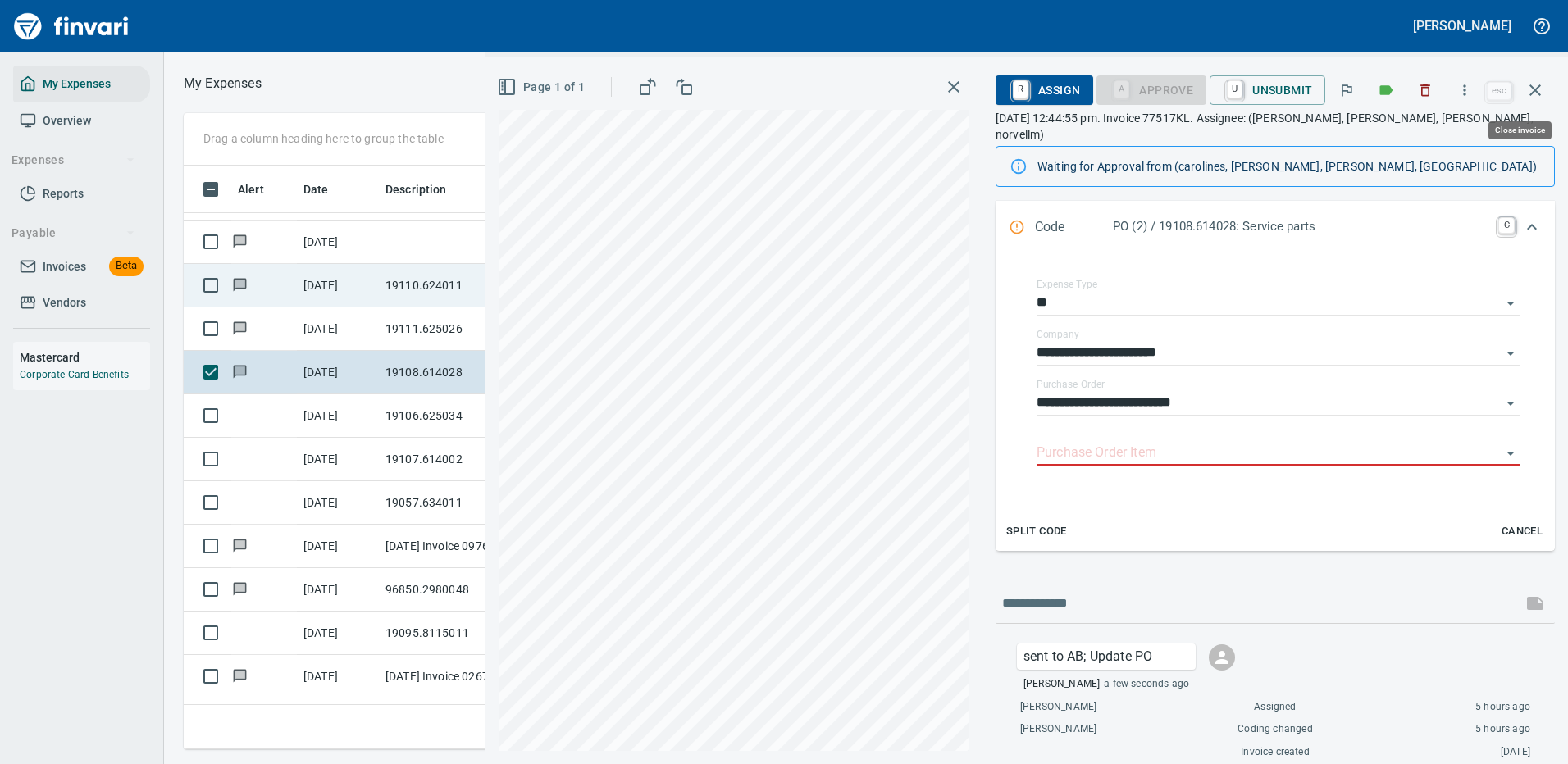
click at [1533, 83] on icon "button" at bounding box center [1535, 91] width 20 height 20
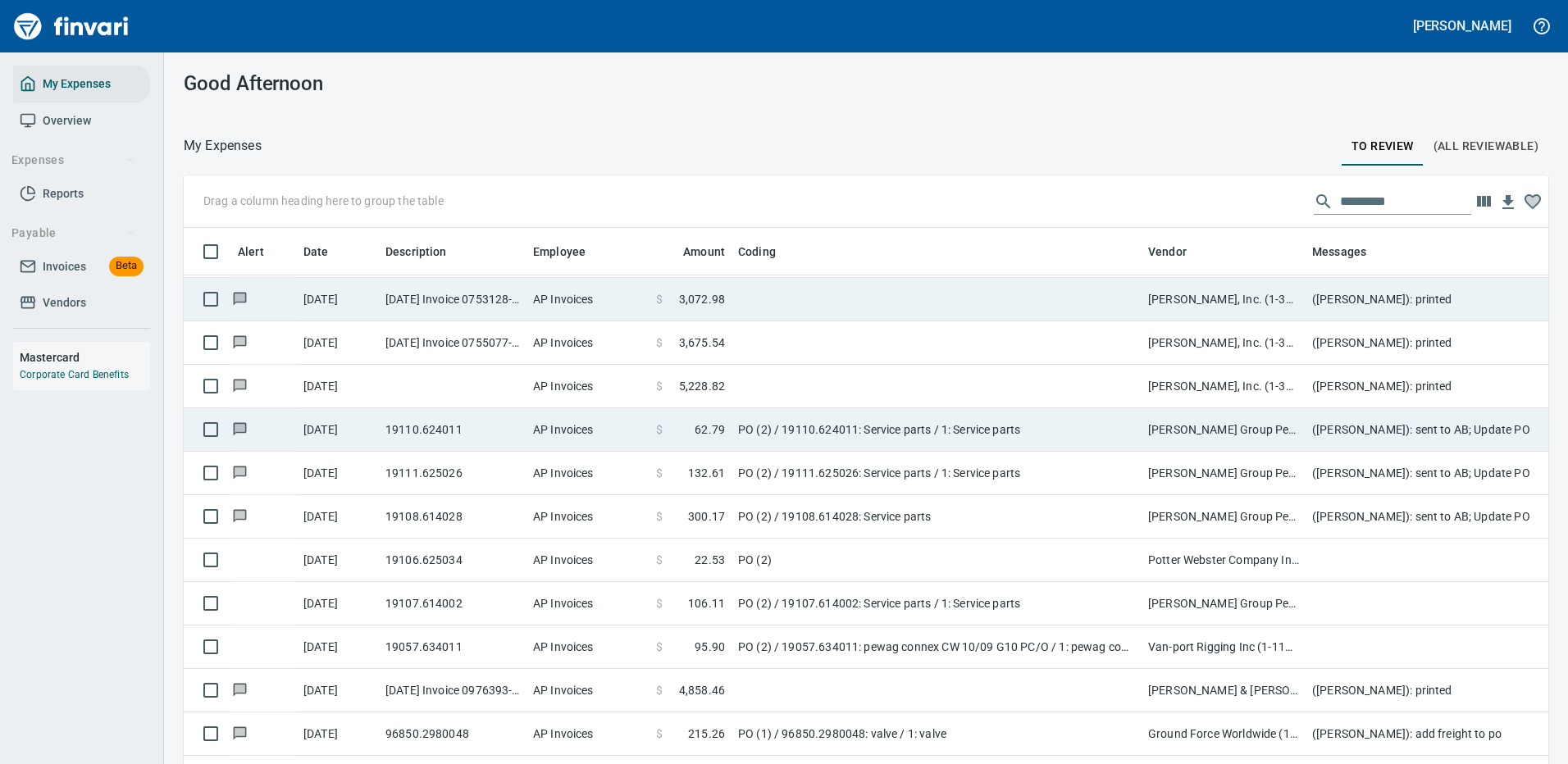
scroll to position [1558, 0]
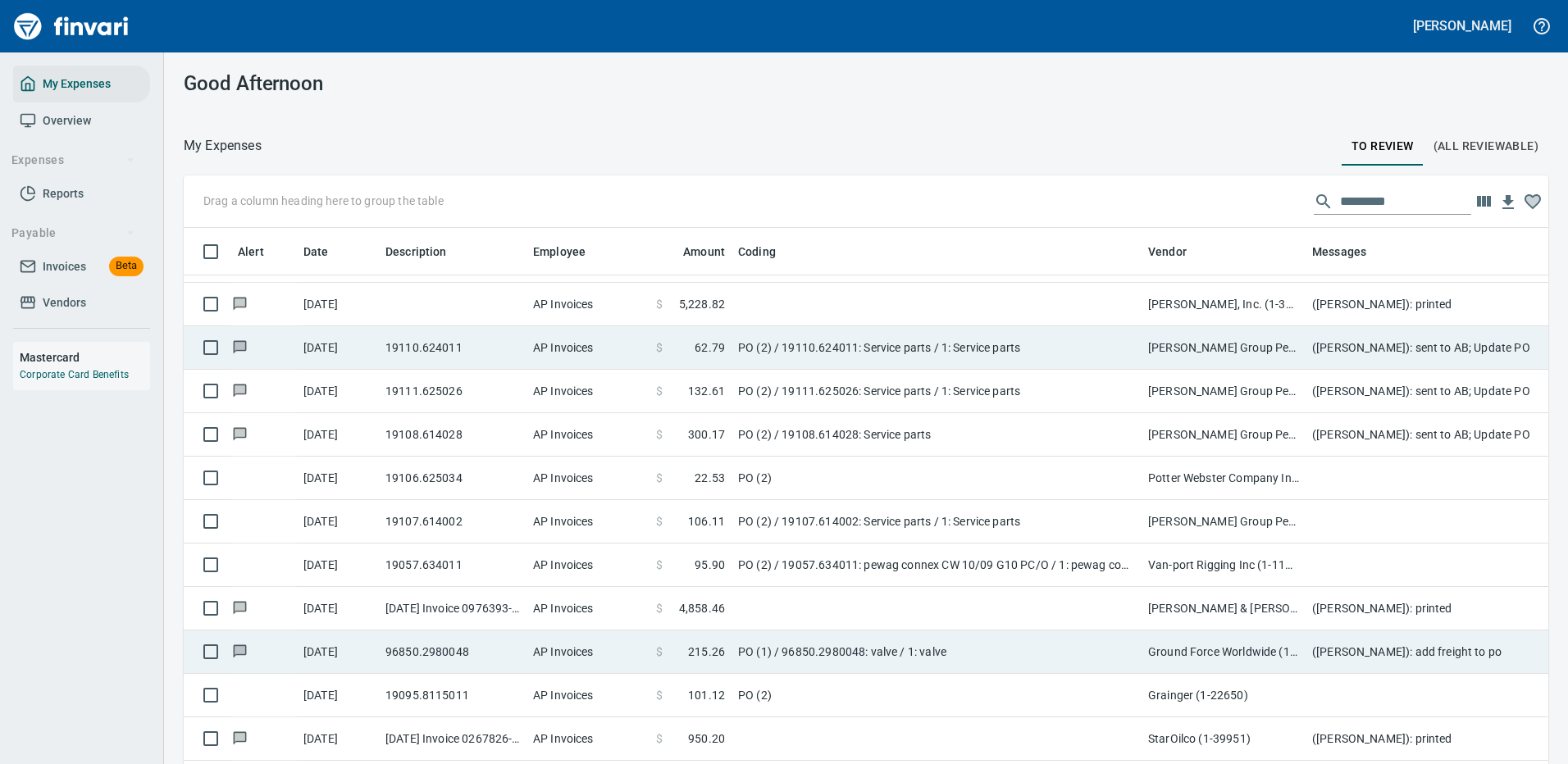
click at [1067, 655] on td "PO (1) / 96850.2980048: valve / 1: valve" at bounding box center [937, 652] width 410 height 44
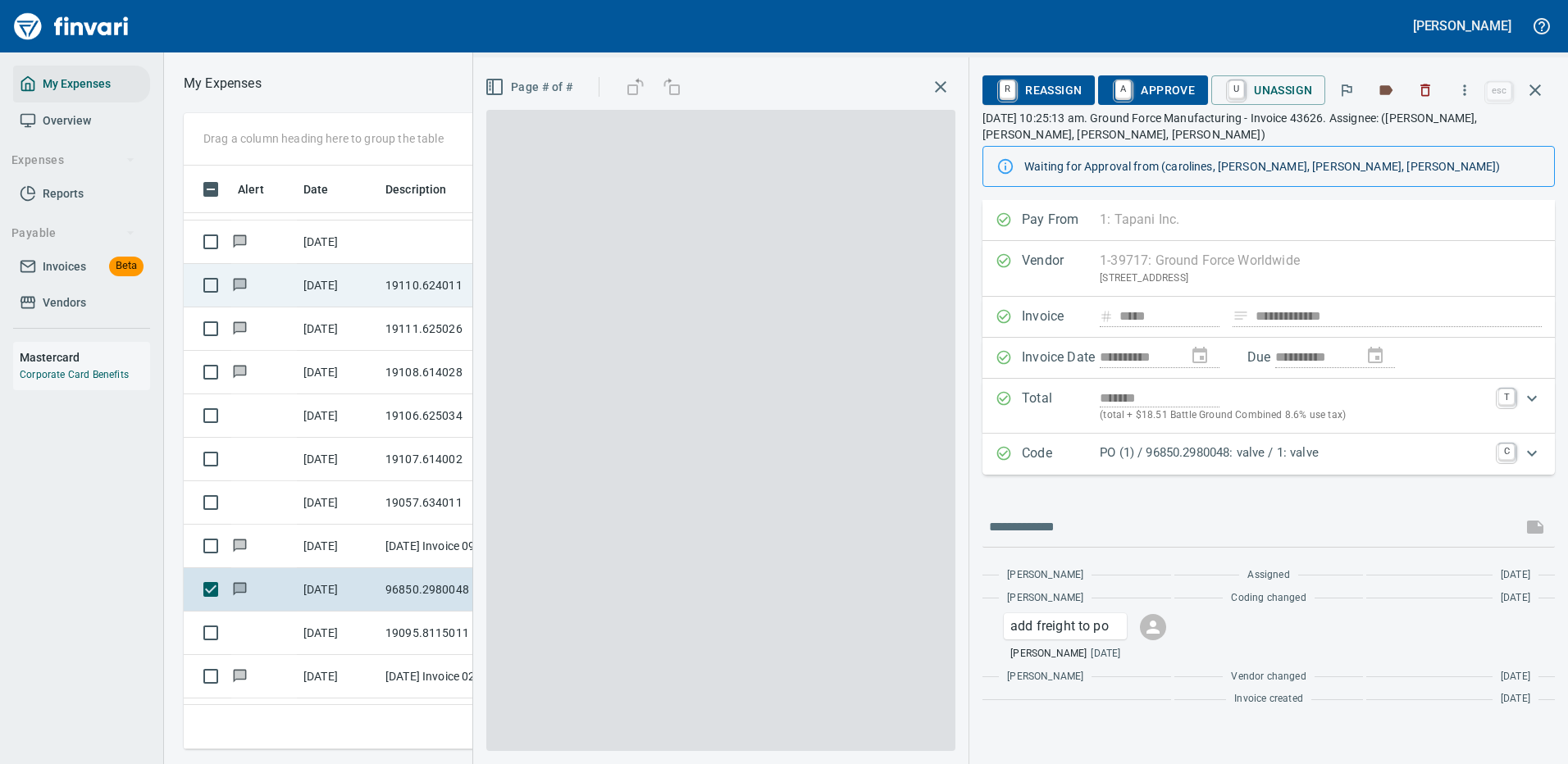
scroll to position [559, 930]
click at [1215, 459] on p "PO (1) / 96850.2980048: valve / 1: valve" at bounding box center [1294, 453] width 389 height 19
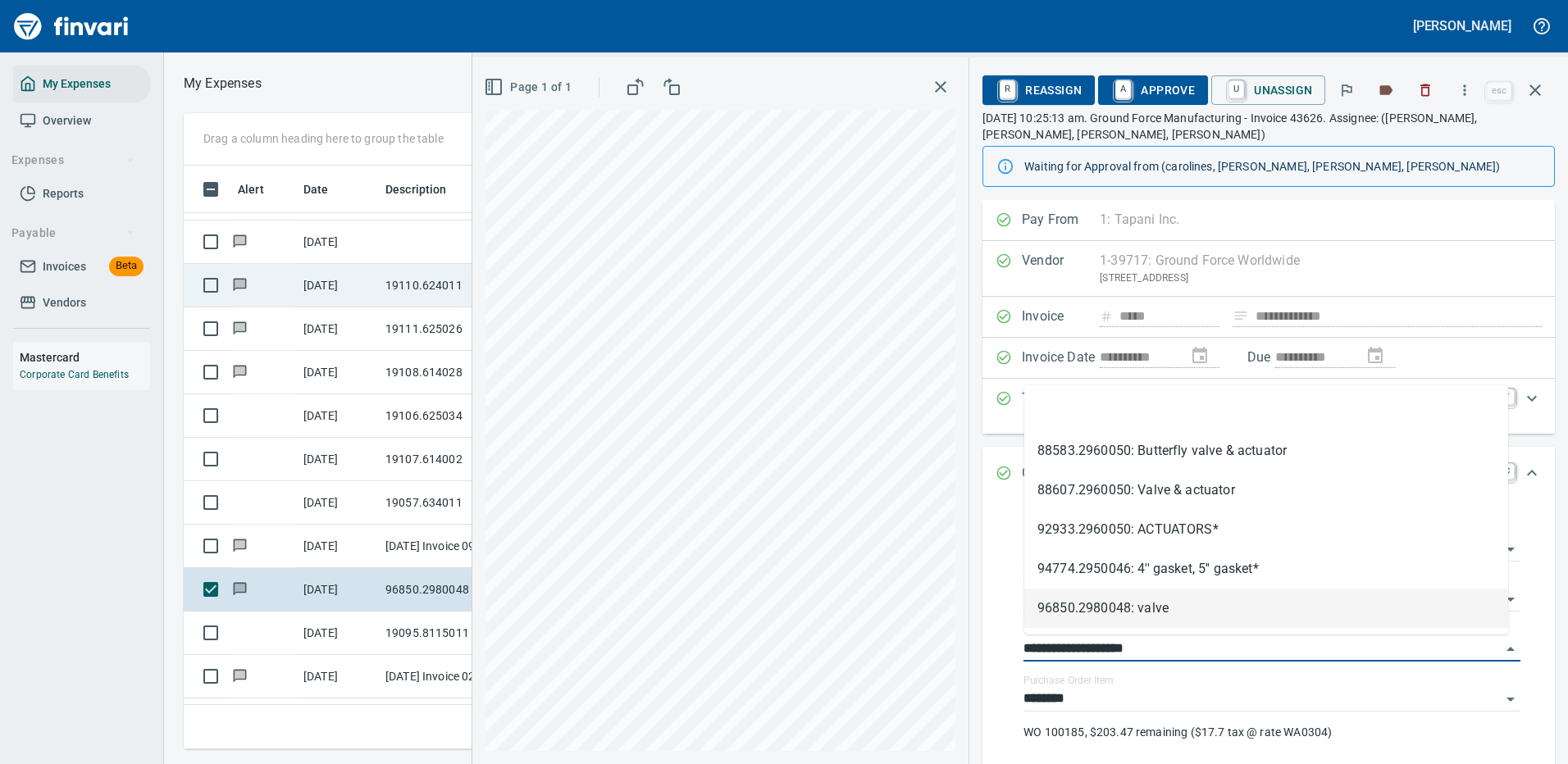
drag, startPoint x: 1120, startPoint y: 644, endPoint x: 998, endPoint y: 646, distance: 122.0
click at [998, 646] on div "**********" at bounding box center [1268, 640] width 546 height 268
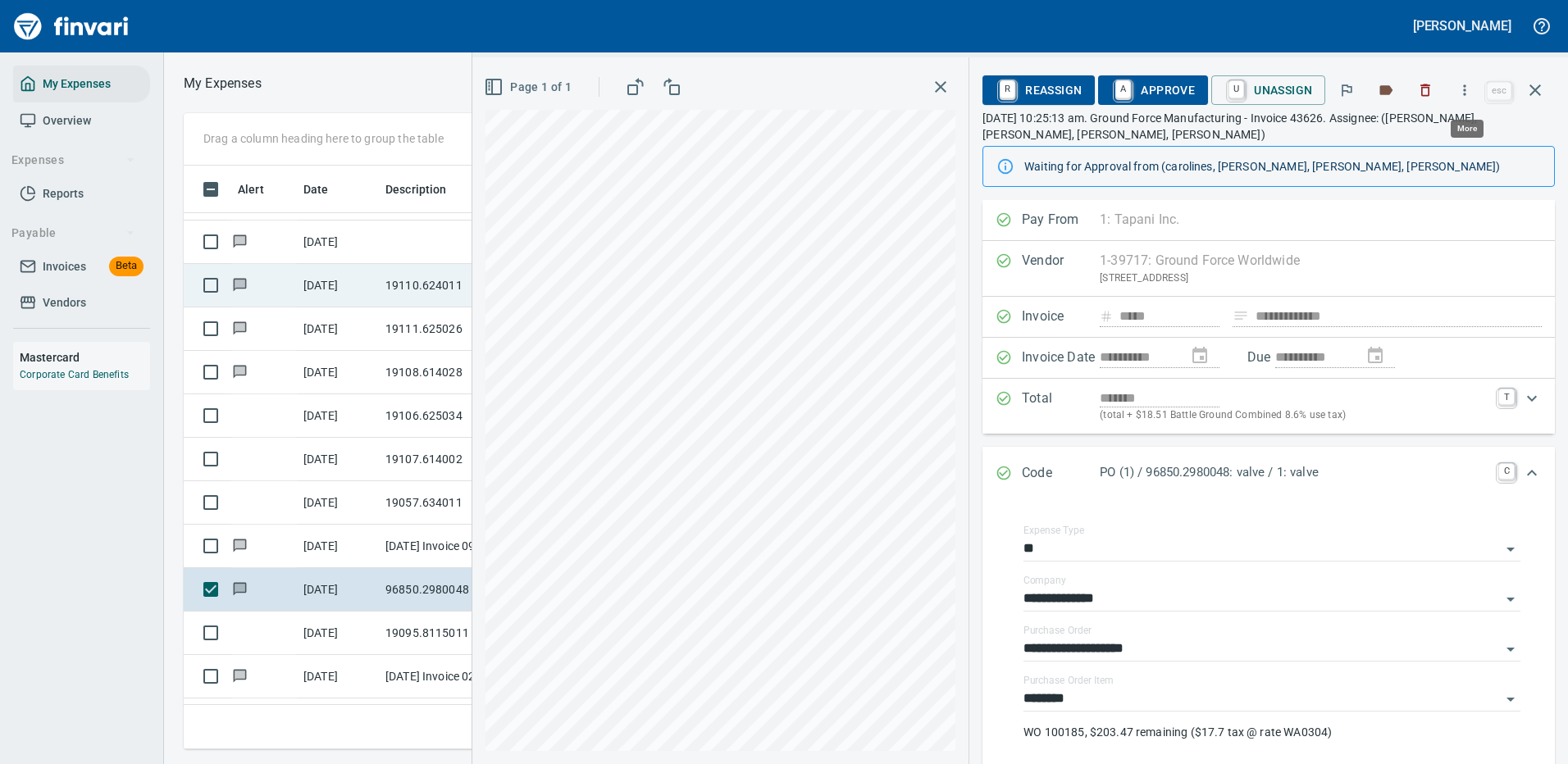
click at [1468, 90] on icon "button" at bounding box center [1464, 91] width 16 height 16
click at [1409, 133] on span "Download" at bounding box center [1461, 137] width 157 height 20
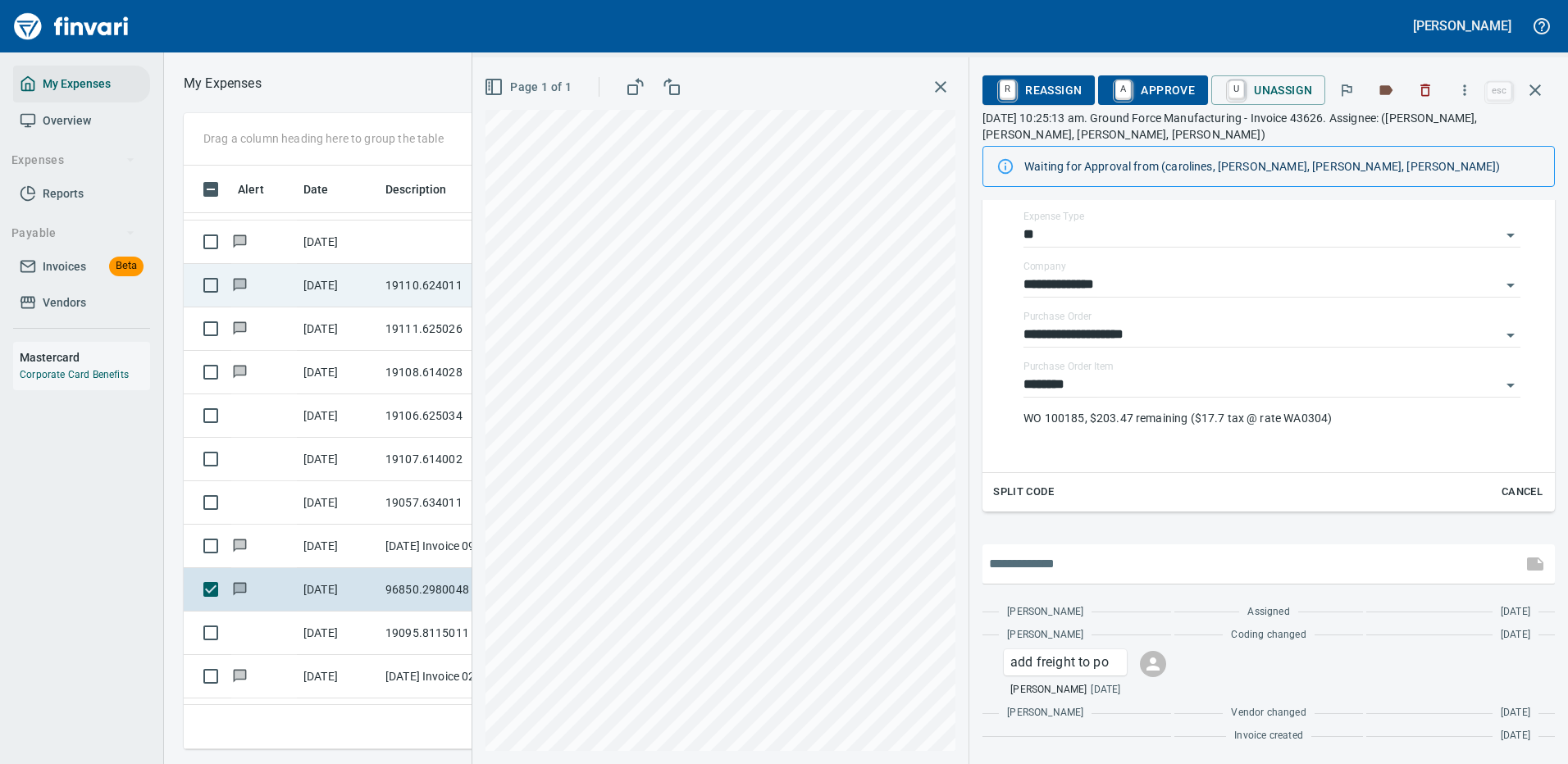
click at [1079, 561] on input "text" at bounding box center [1251, 564] width 526 height 26
type input "**********"
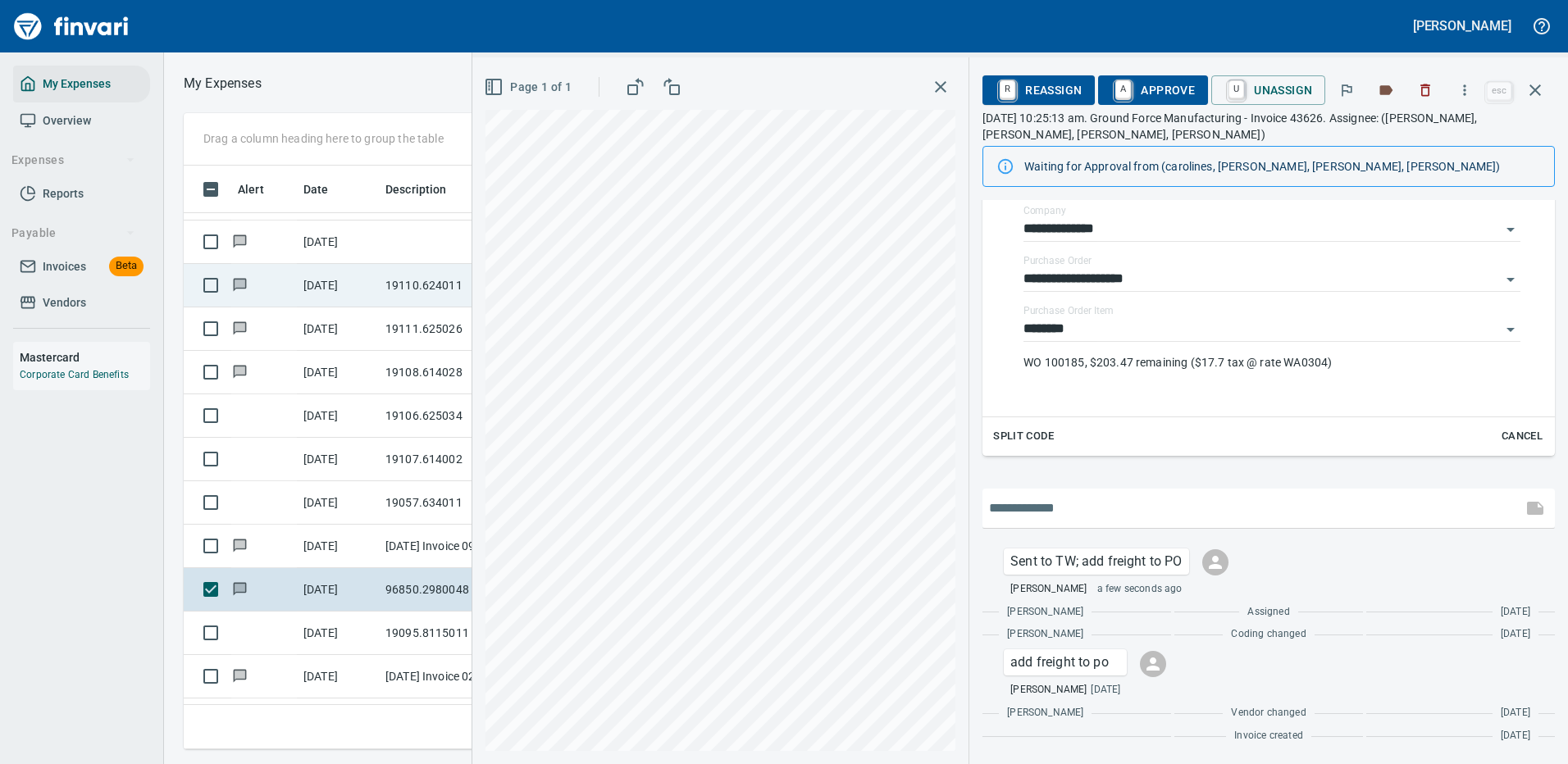
scroll to position [559, 930]
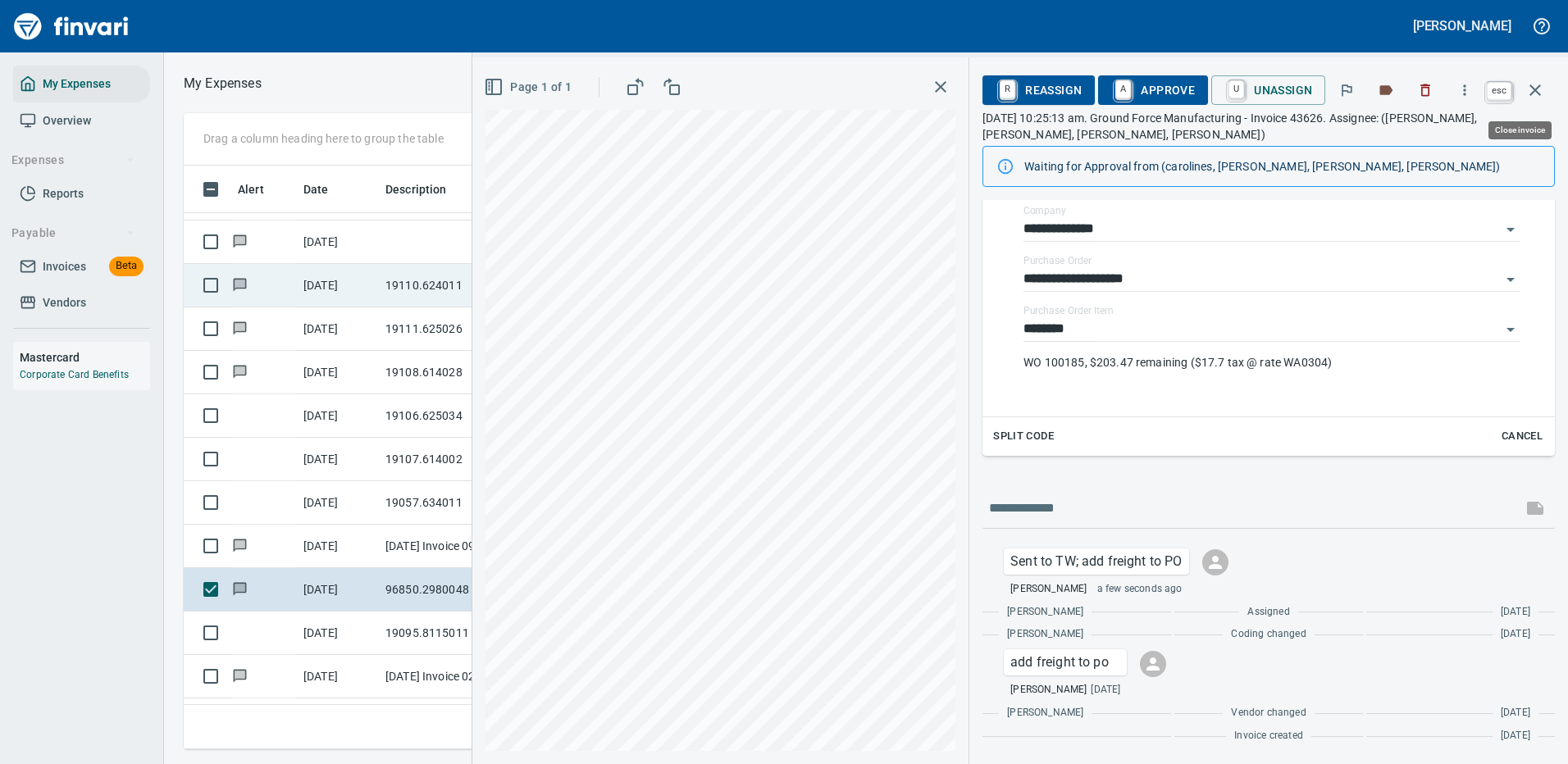
click at [1536, 82] on icon "button" at bounding box center [1535, 91] width 20 height 20
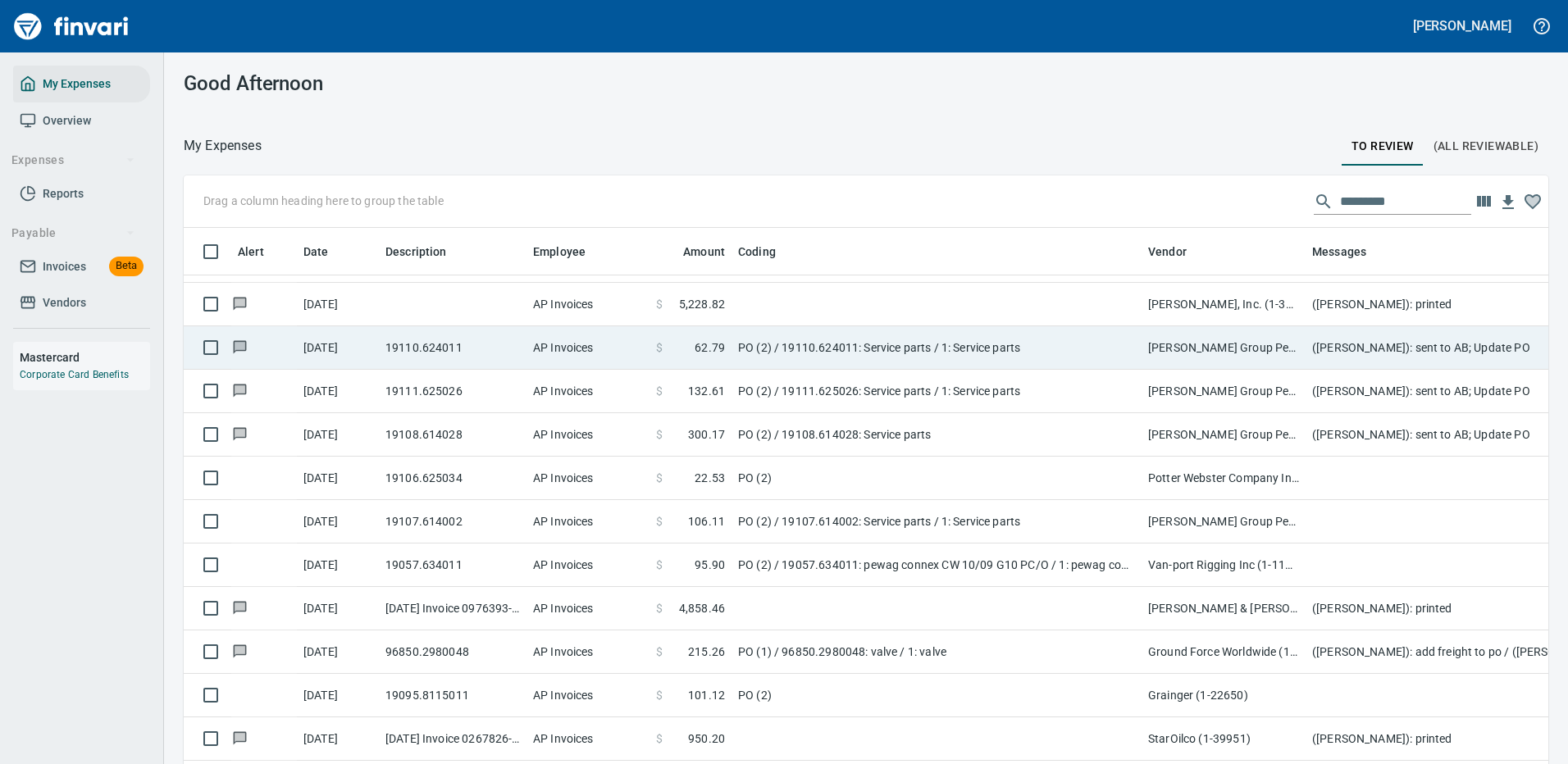
scroll to position [2, 2]
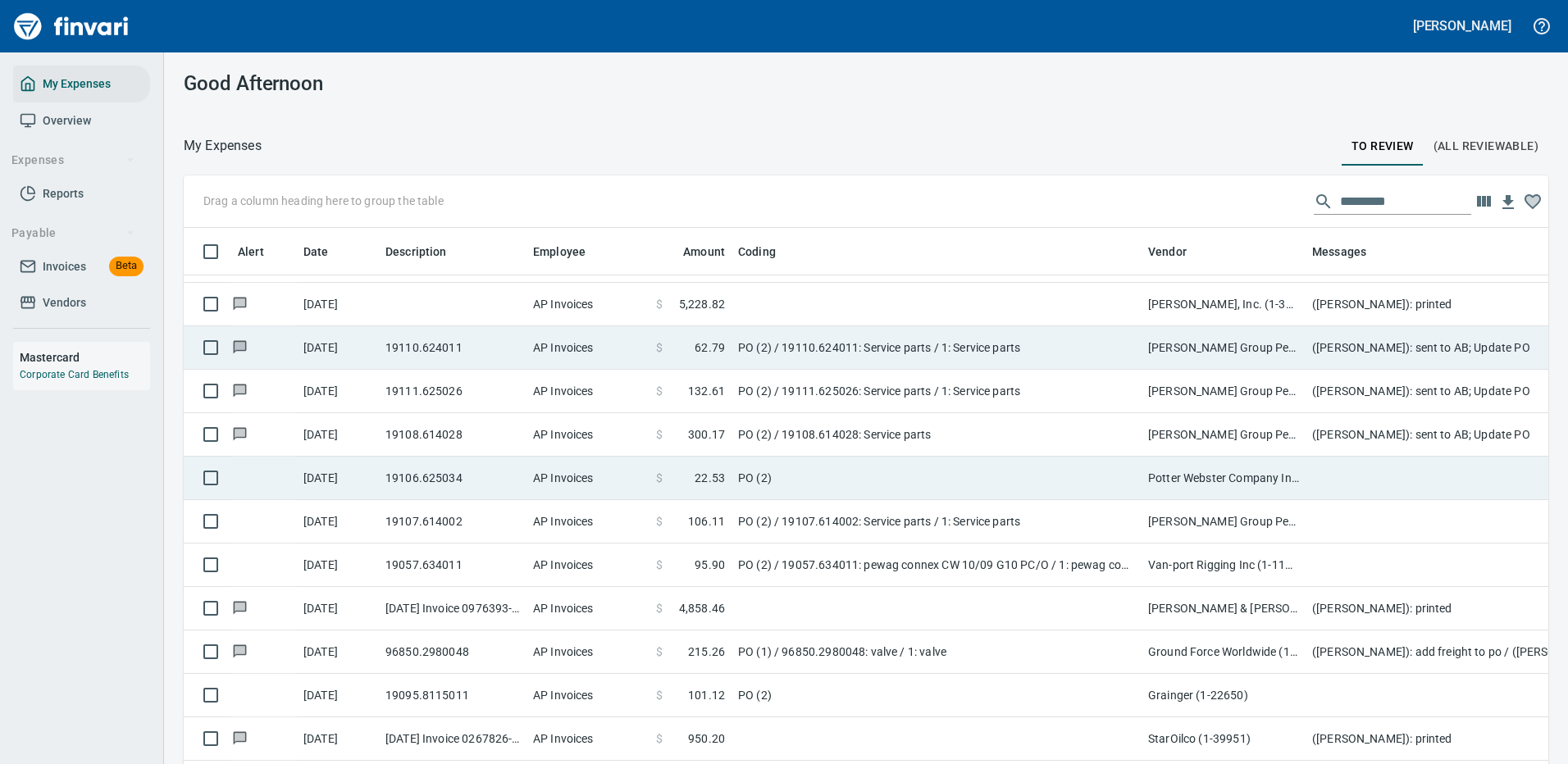
click at [1018, 466] on td "PO (2)" at bounding box center [937, 478] width 410 height 44
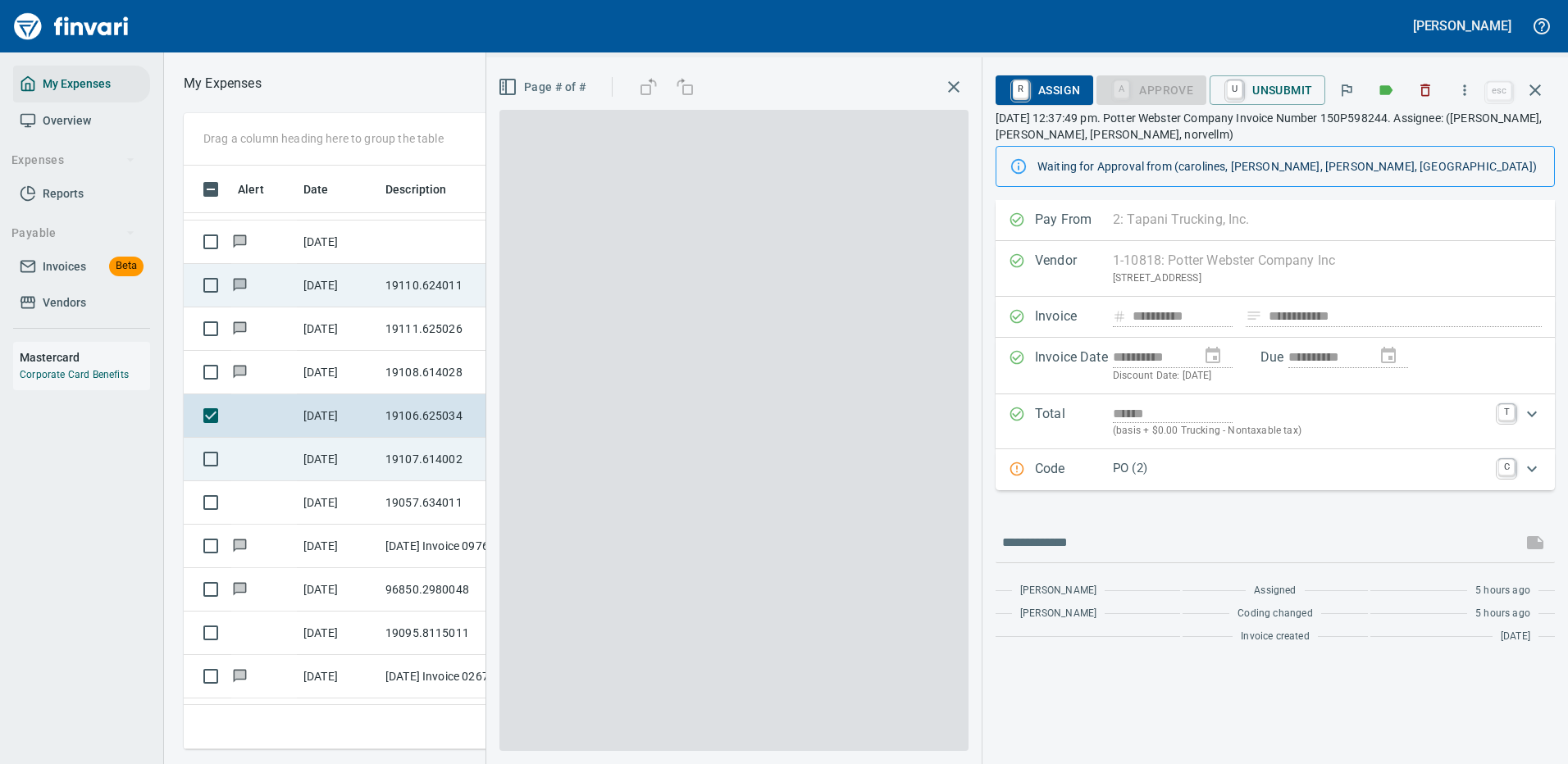
scroll to position [559, 930]
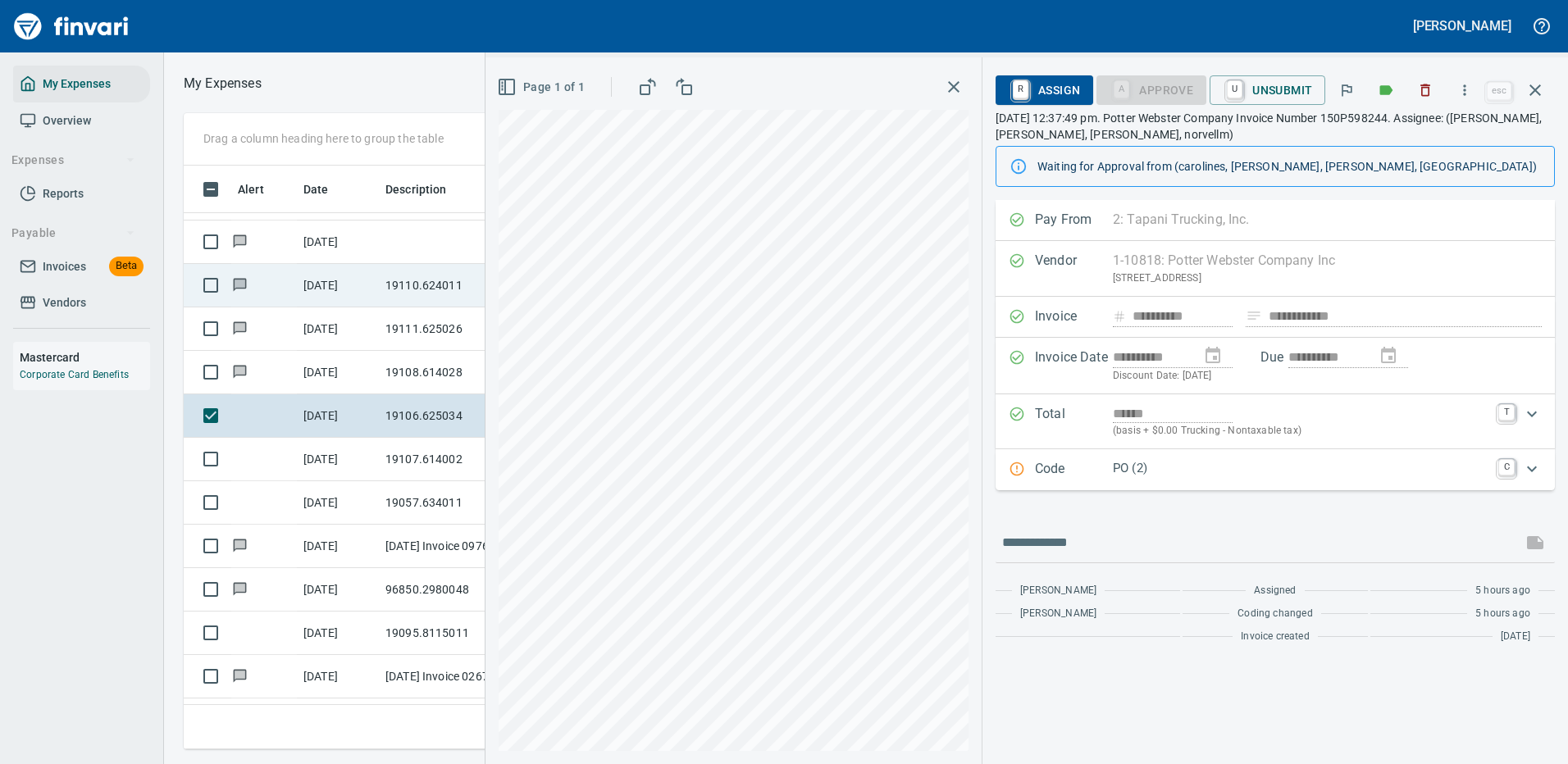
click at [1198, 468] on p "PO (2)" at bounding box center [1300, 468] width 375 height 19
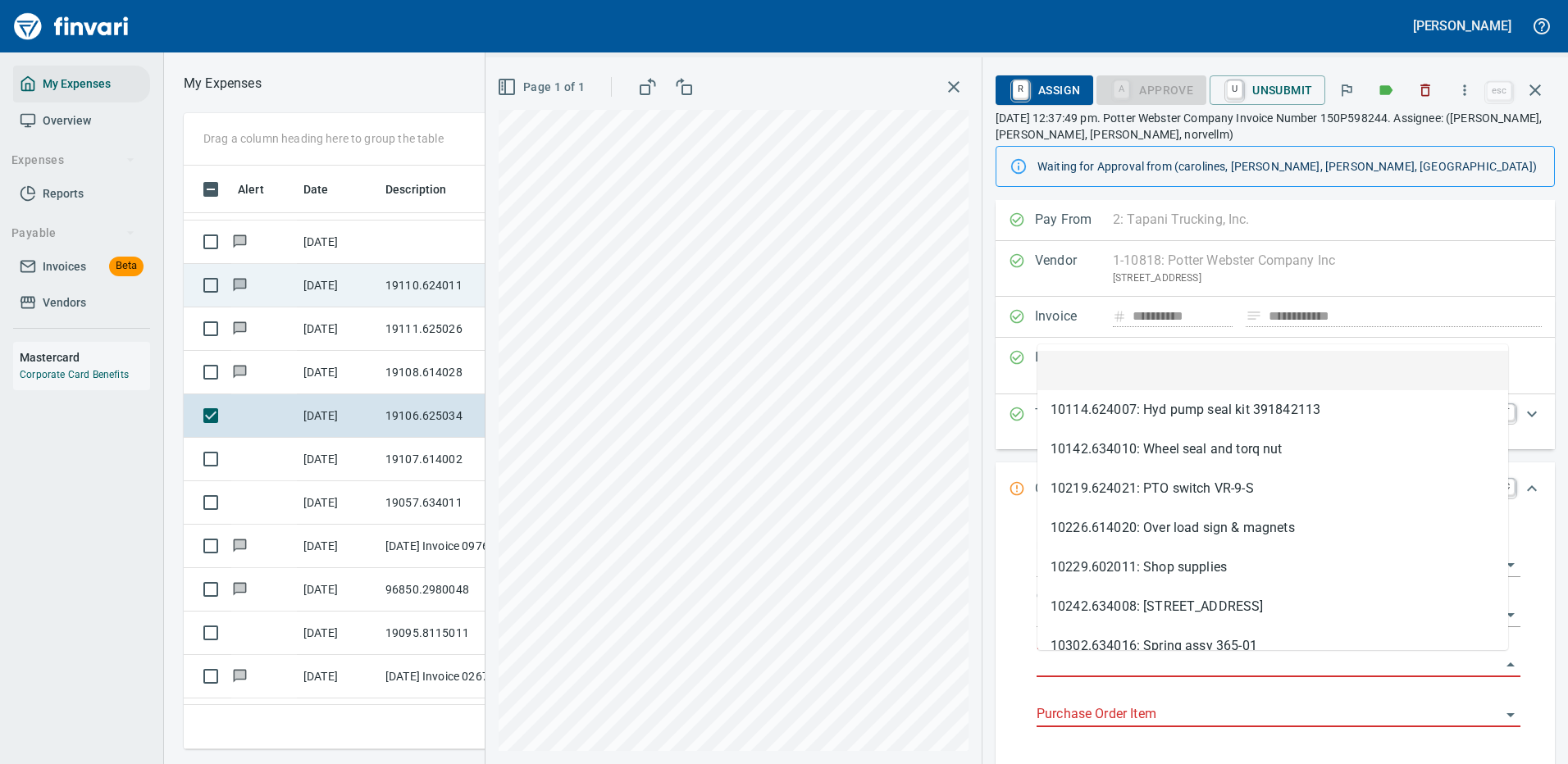
click at [1105, 659] on input "Purchase Order" at bounding box center [1268, 665] width 464 height 23
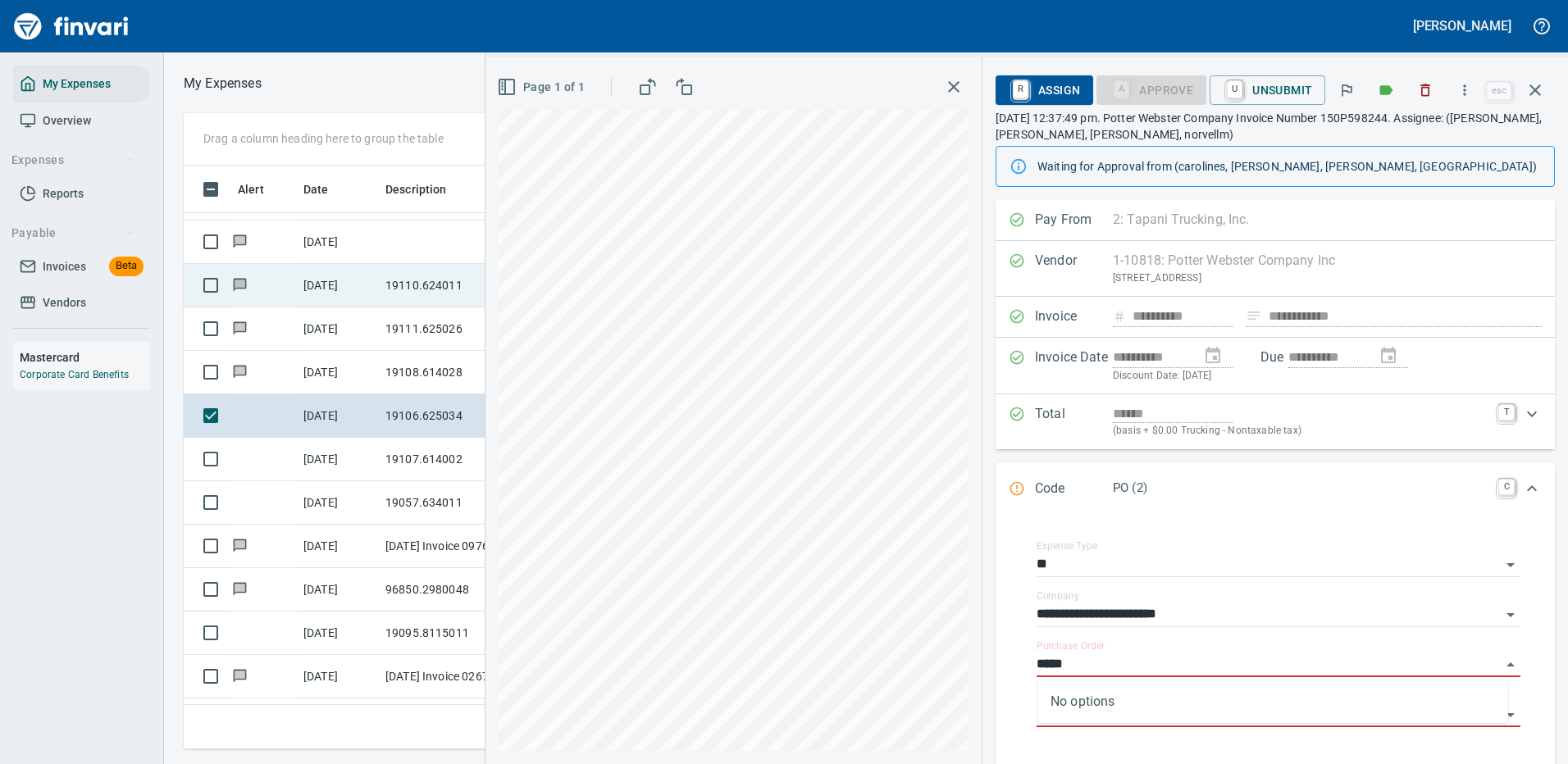
type input "*****"
click at [1469, 88] on icon "button" at bounding box center [1464, 91] width 16 height 16
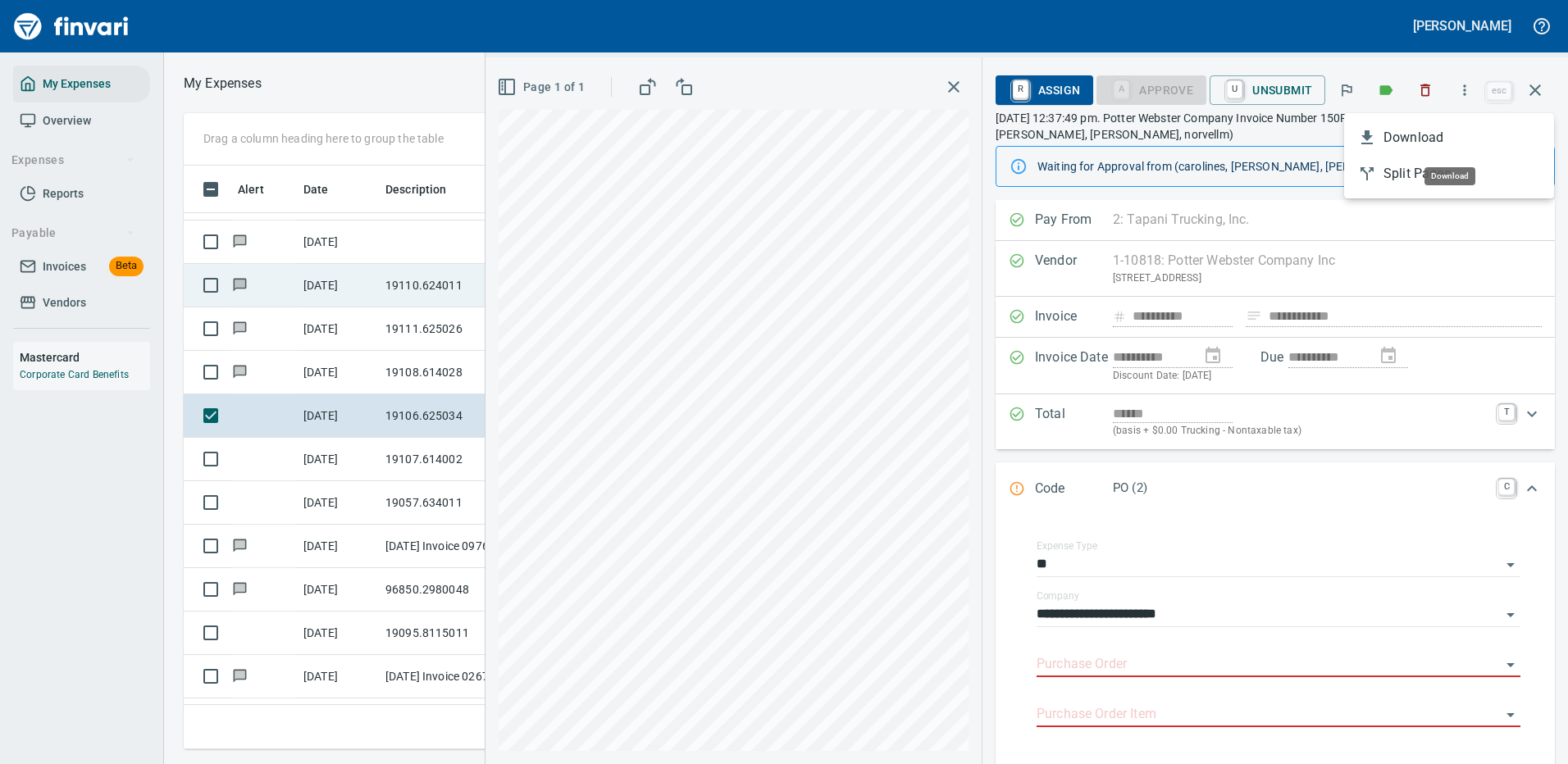
click at [1412, 135] on span "Download" at bounding box center [1461, 137] width 157 height 20
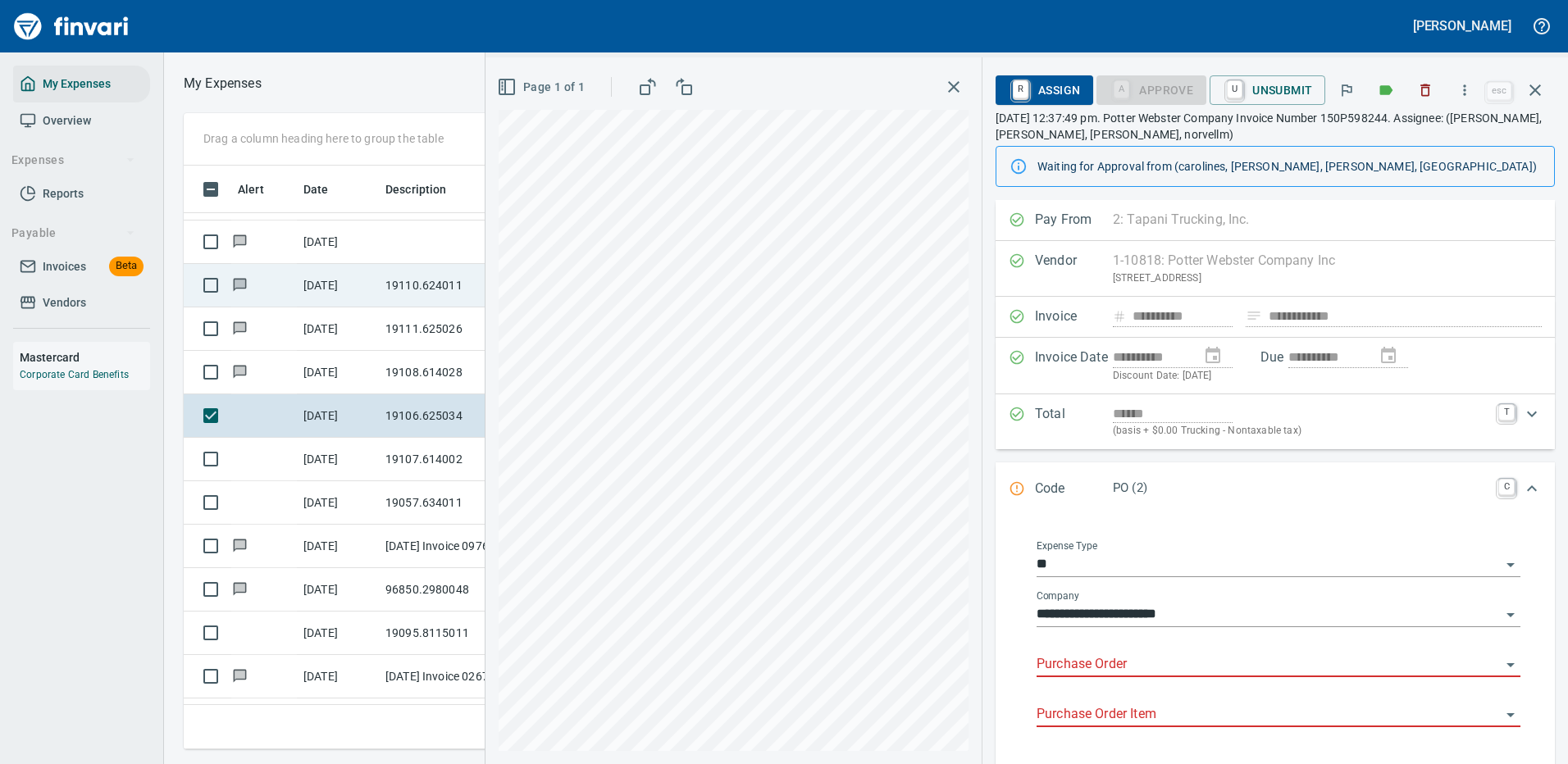
scroll to position [222, 0]
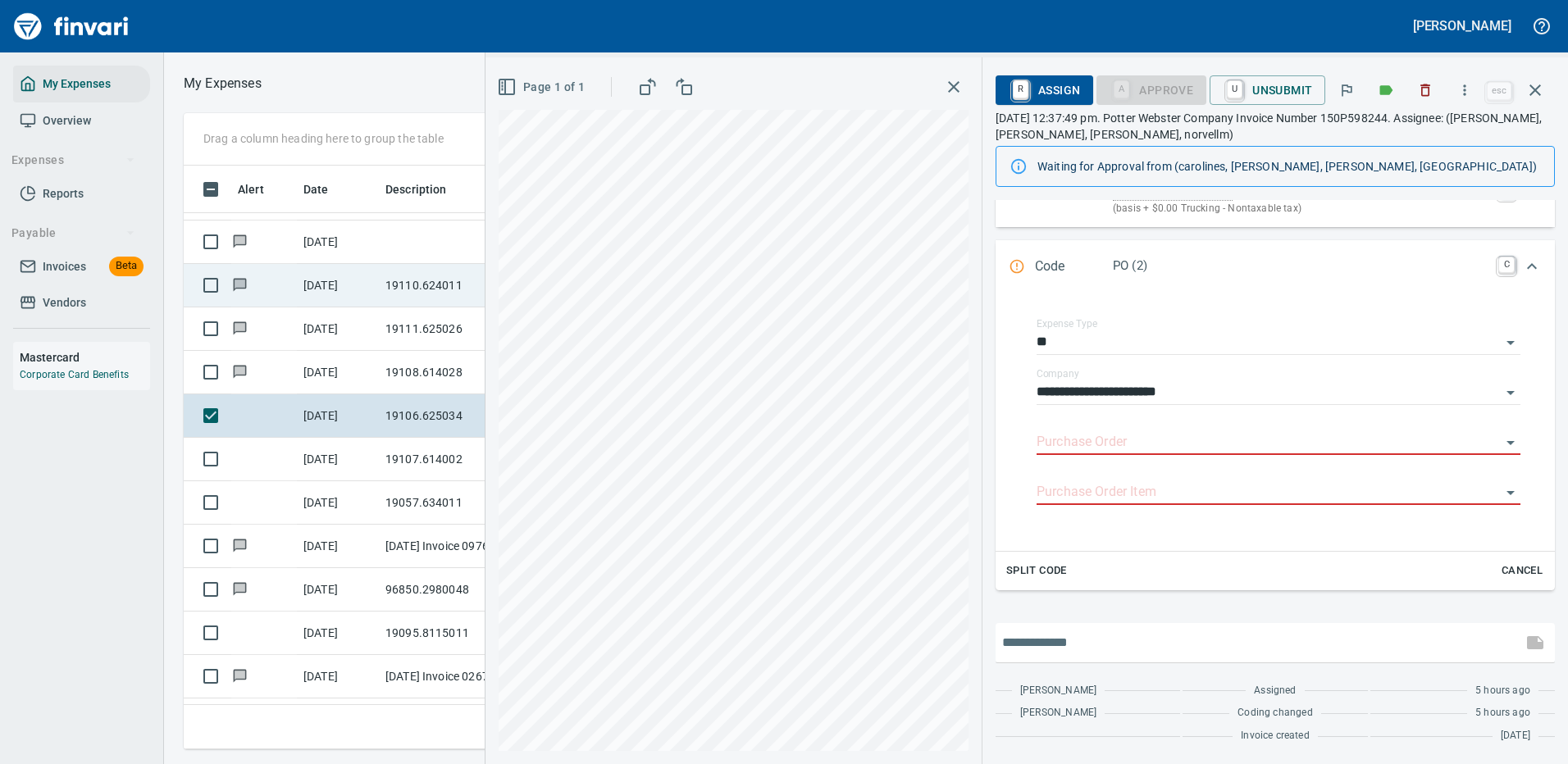
click at [1068, 640] on input "text" at bounding box center [1259, 643] width 514 height 26
type input "**********"
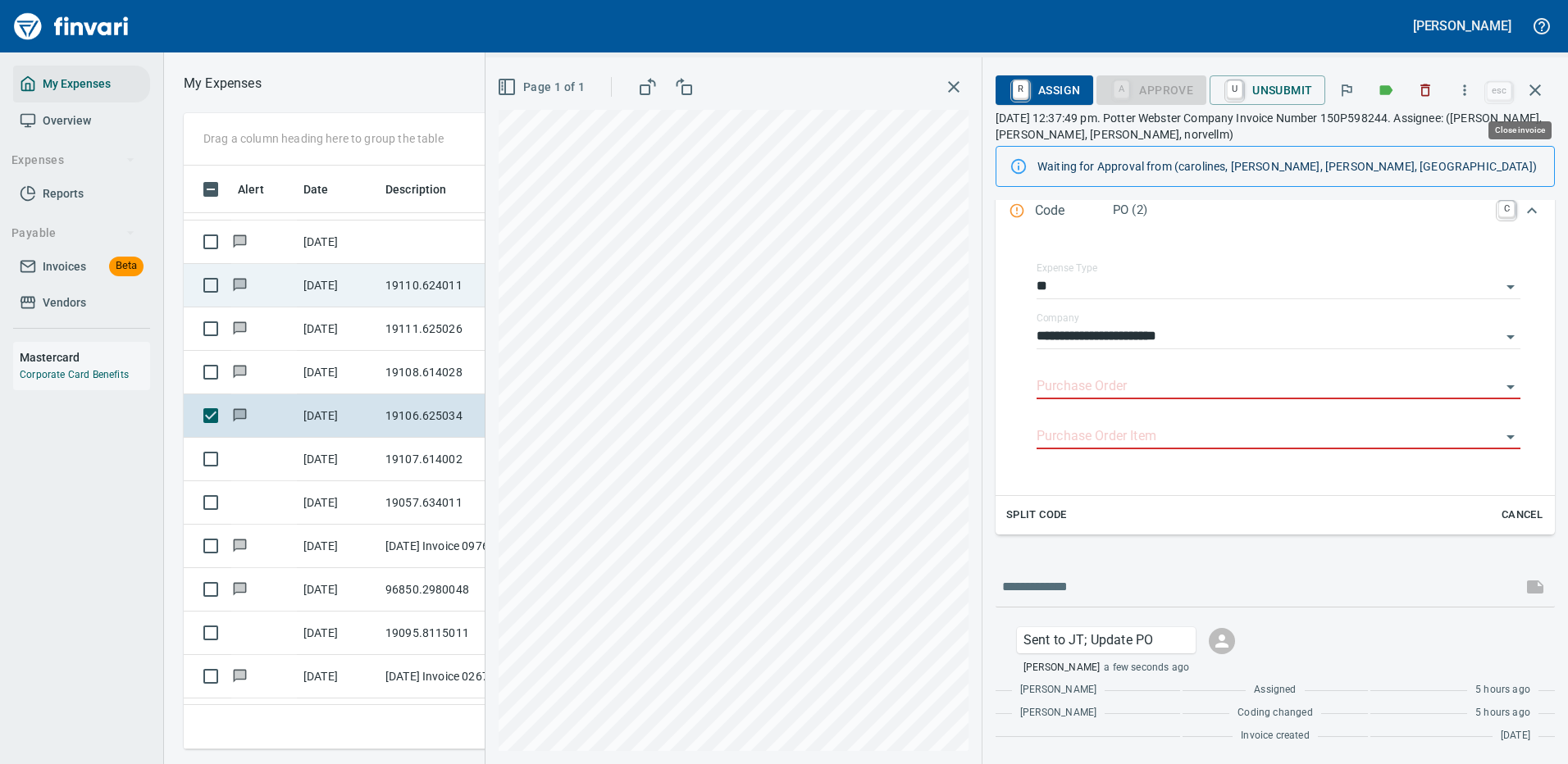
click at [1537, 86] on icon "button" at bounding box center [1535, 91] width 20 height 20
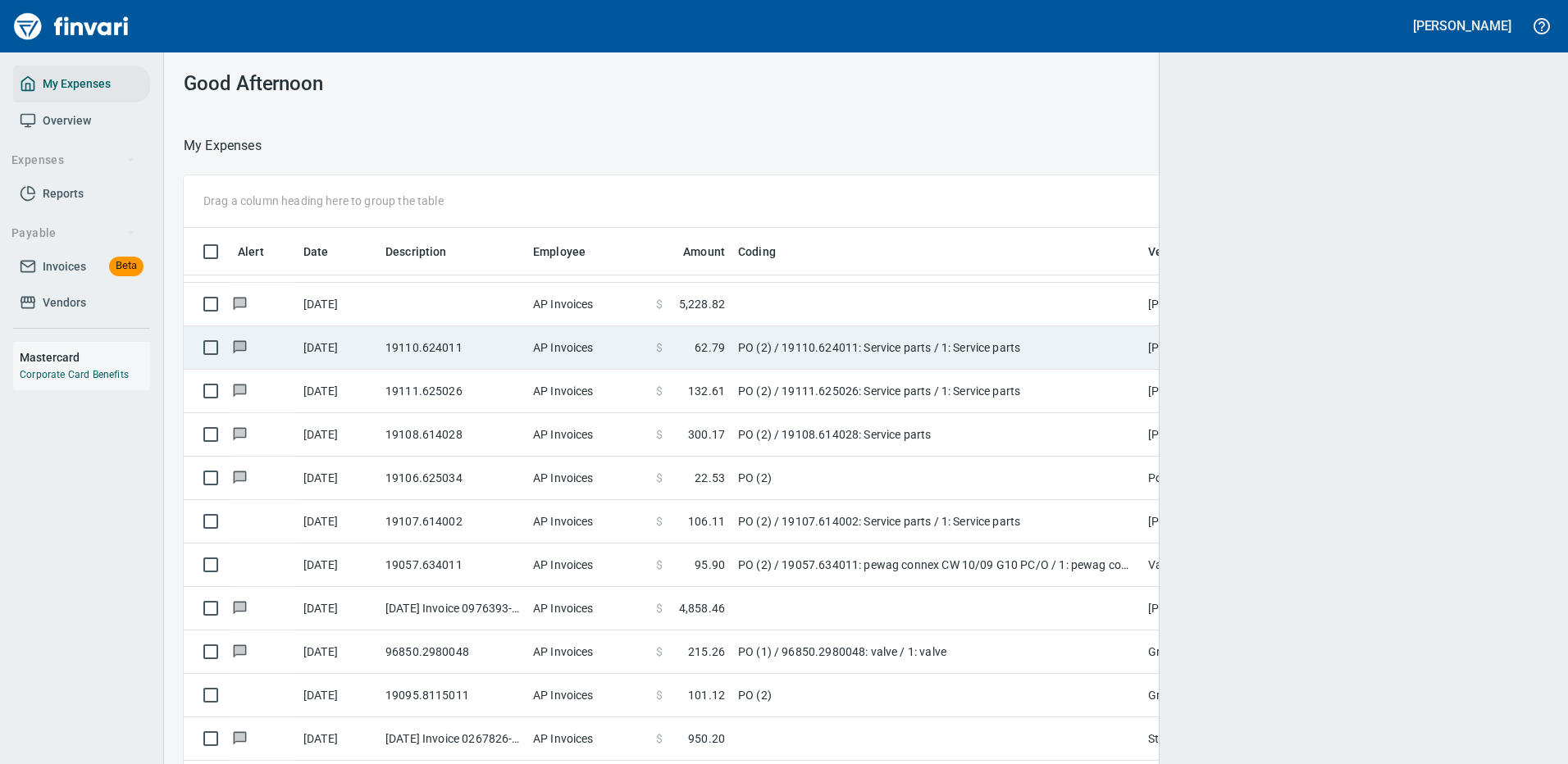
scroll to position [2, 2]
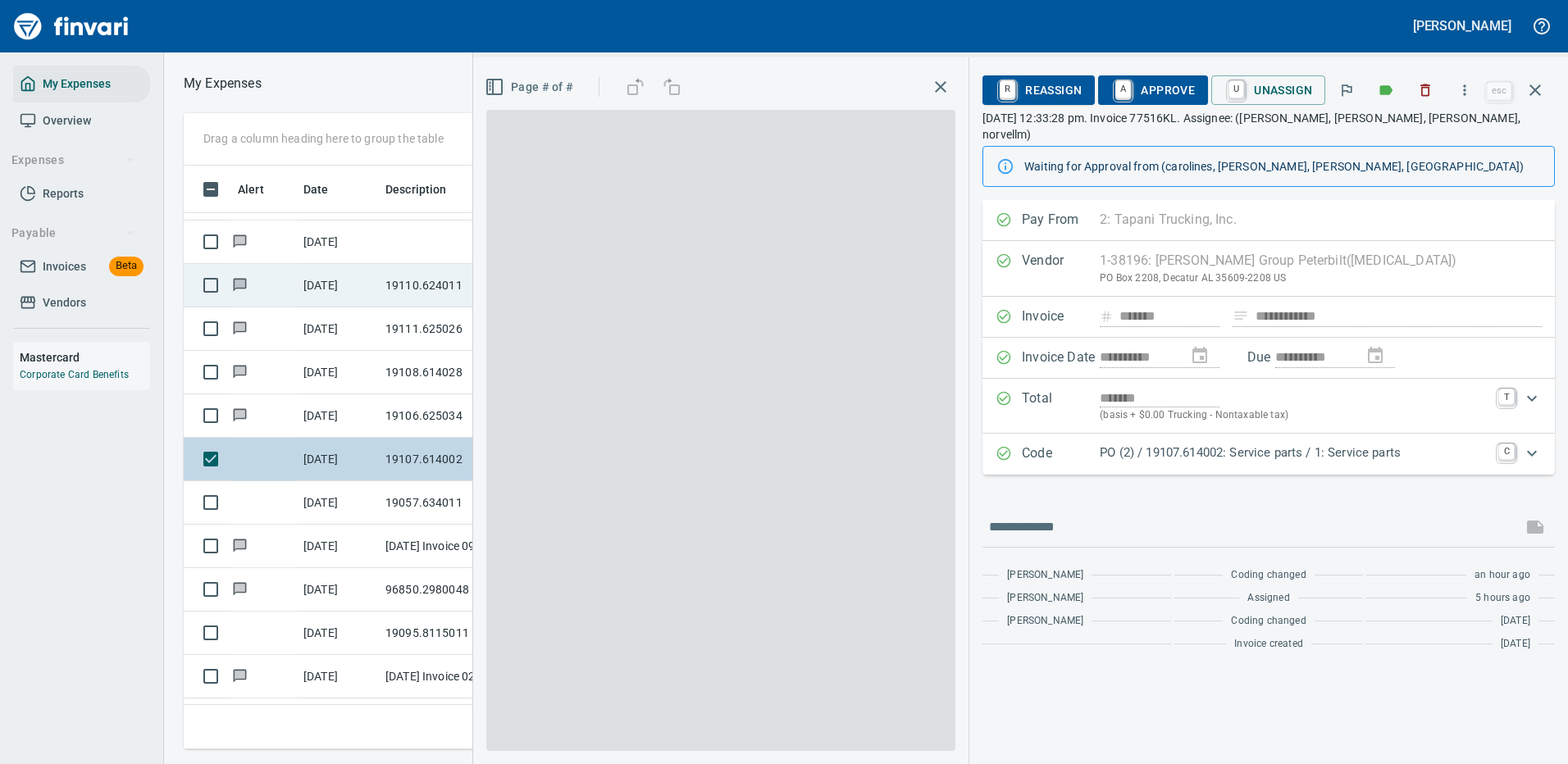
scroll to position [559, 930]
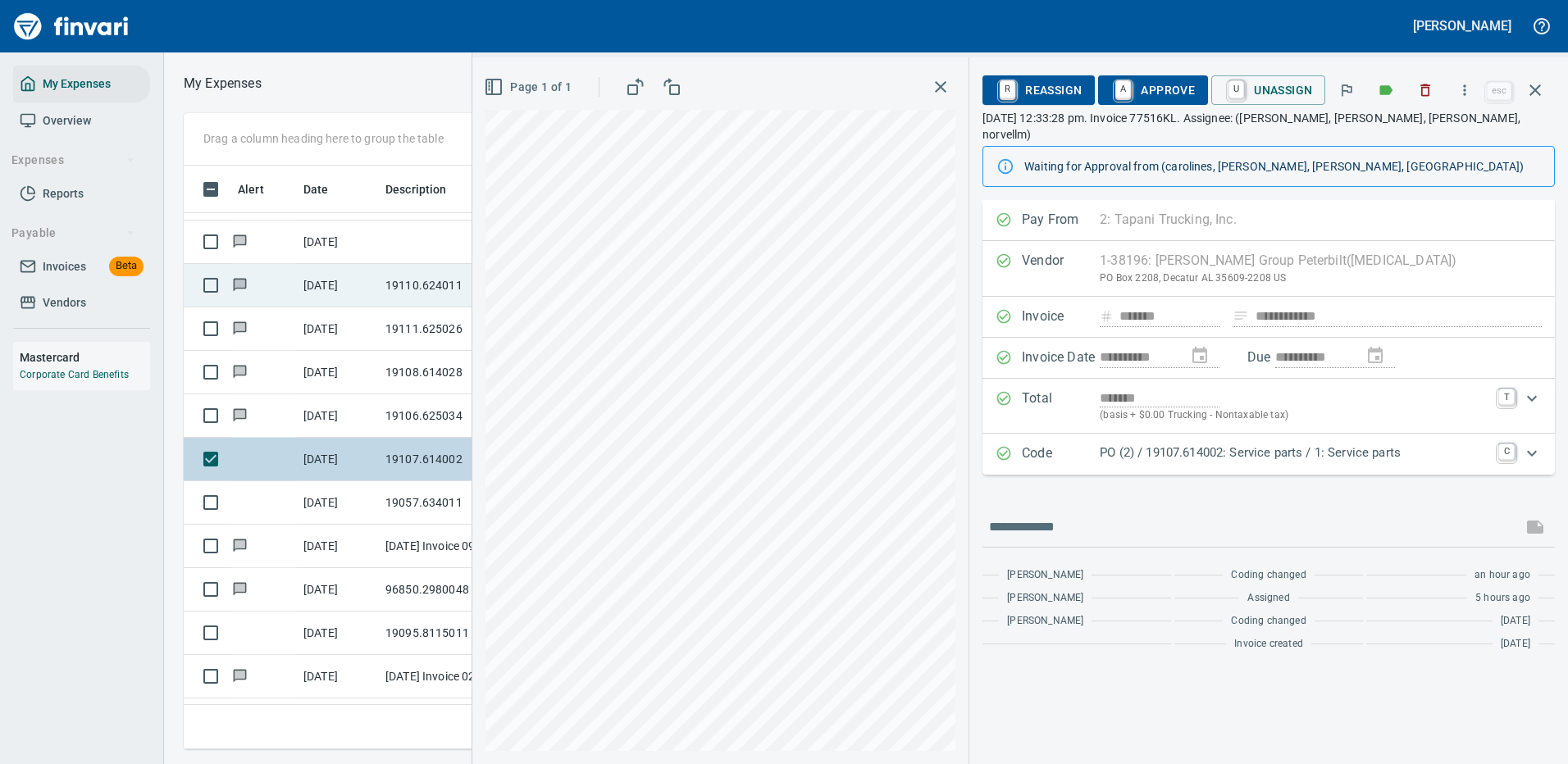
click at [1239, 444] on p "PO (2) / 19107.614002: Service parts / 1: Service parts" at bounding box center [1294, 453] width 389 height 19
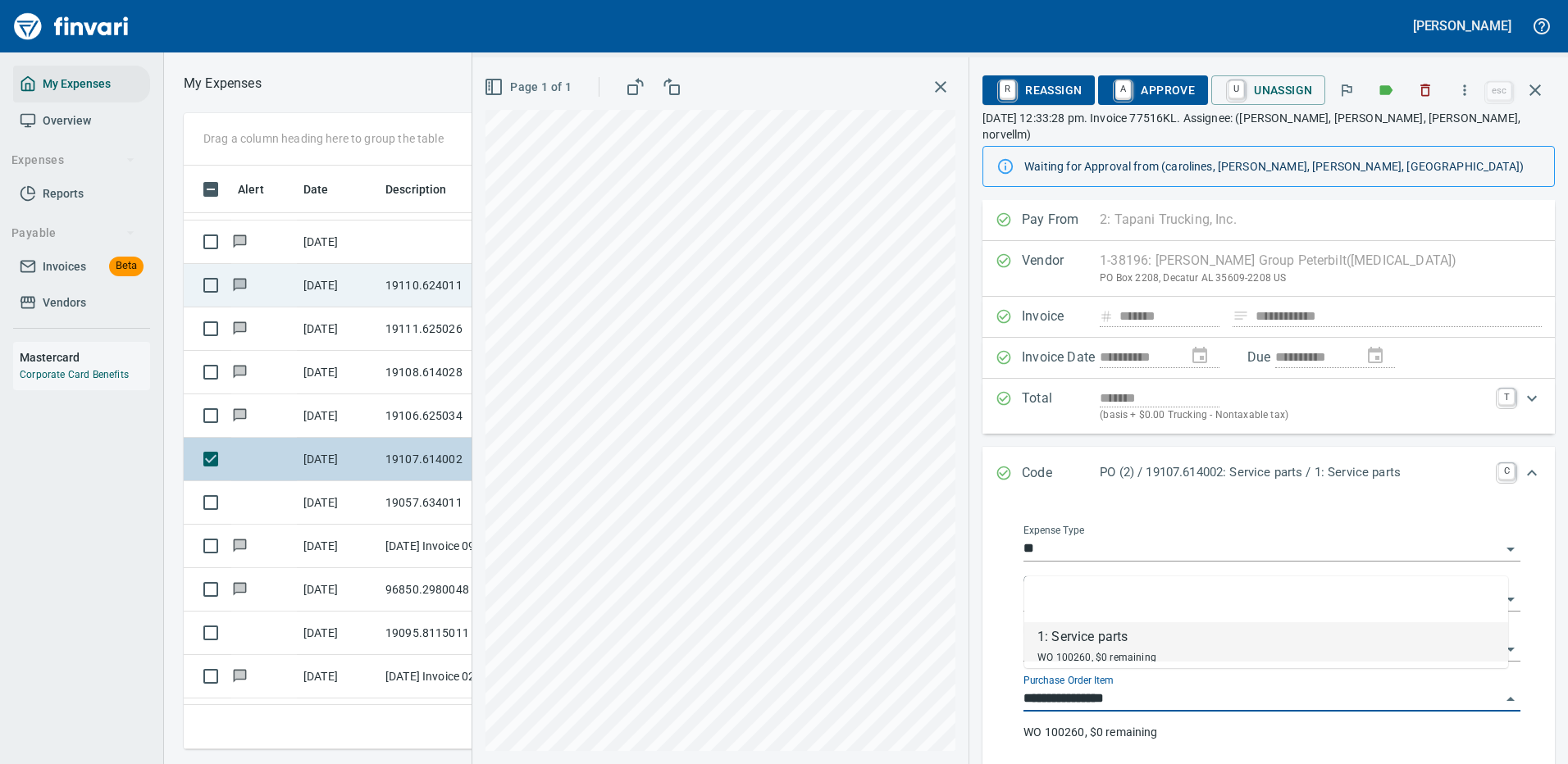
click at [1093, 688] on input "**********" at bounding box center [1262, 700] width 477 height 23
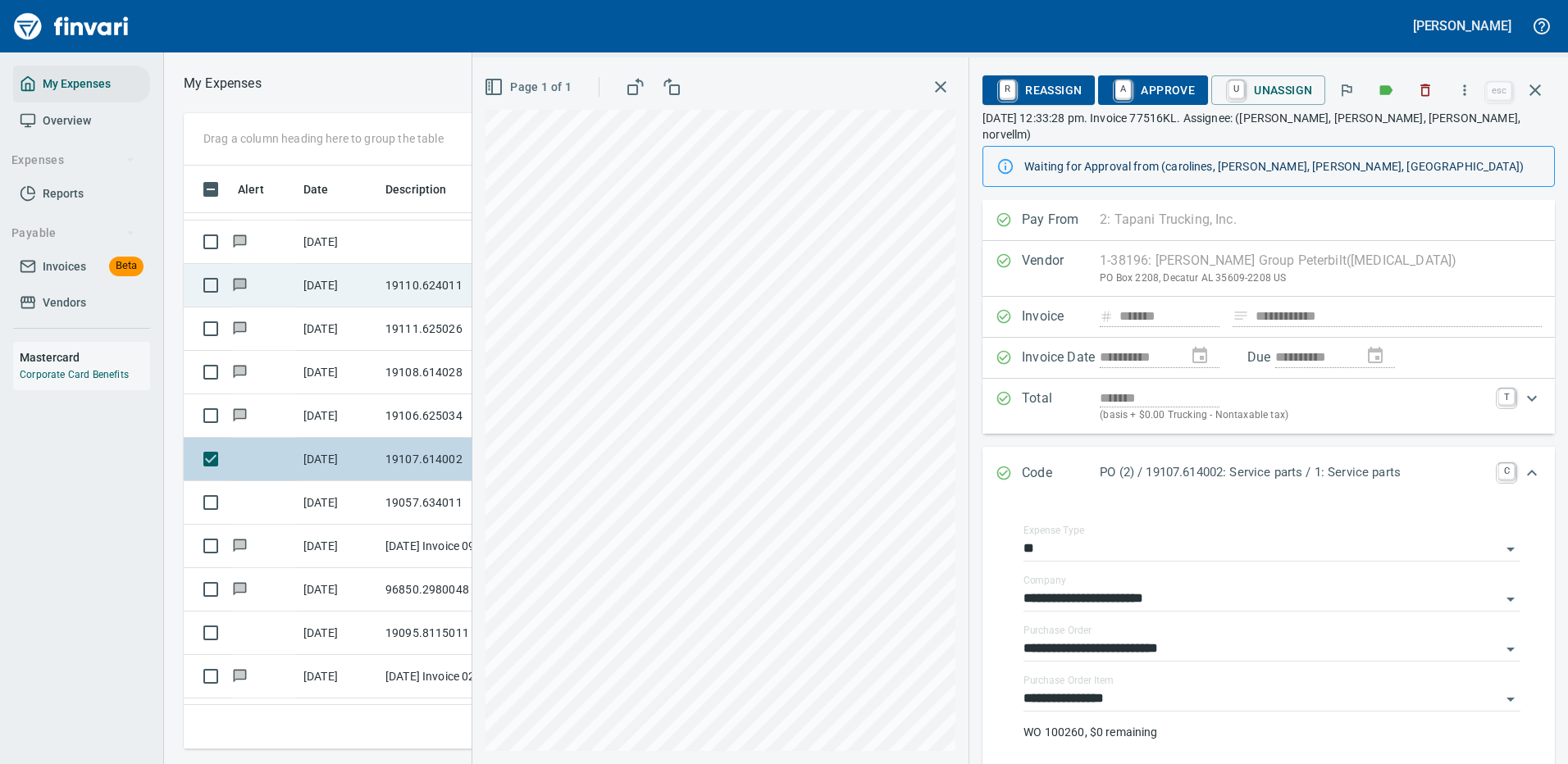
click at [998, 513] on div "**********" at bounding box center [1268, 640] width 546 height 268
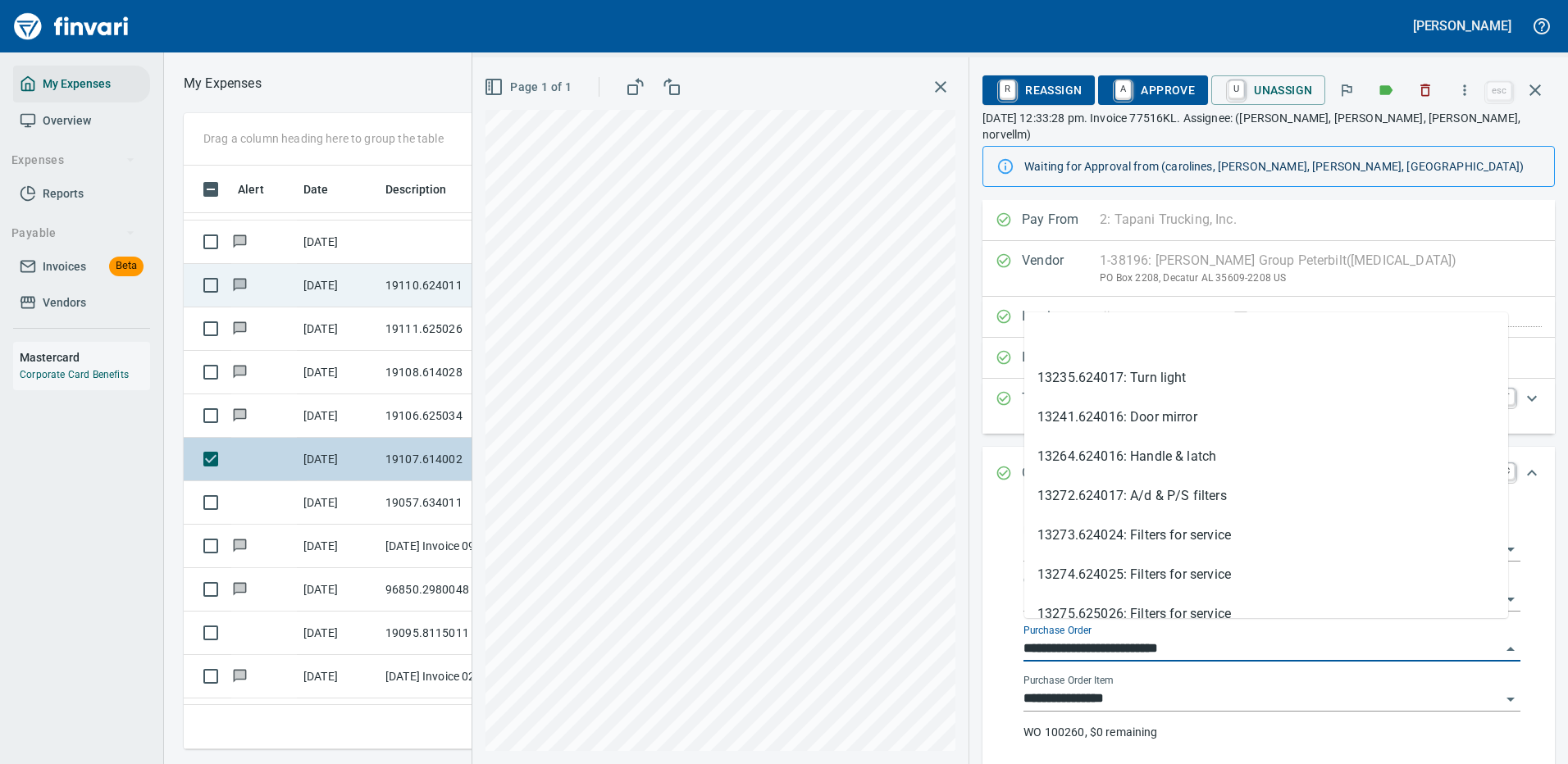
drag, startPoint x: 1110, startPoint y: 629, endPoint x: 1015, endPoint y: 634, distance: 95.1
click at [1015, 634] on div "**********" at bounding box center [1272, 643] width 523 height 262
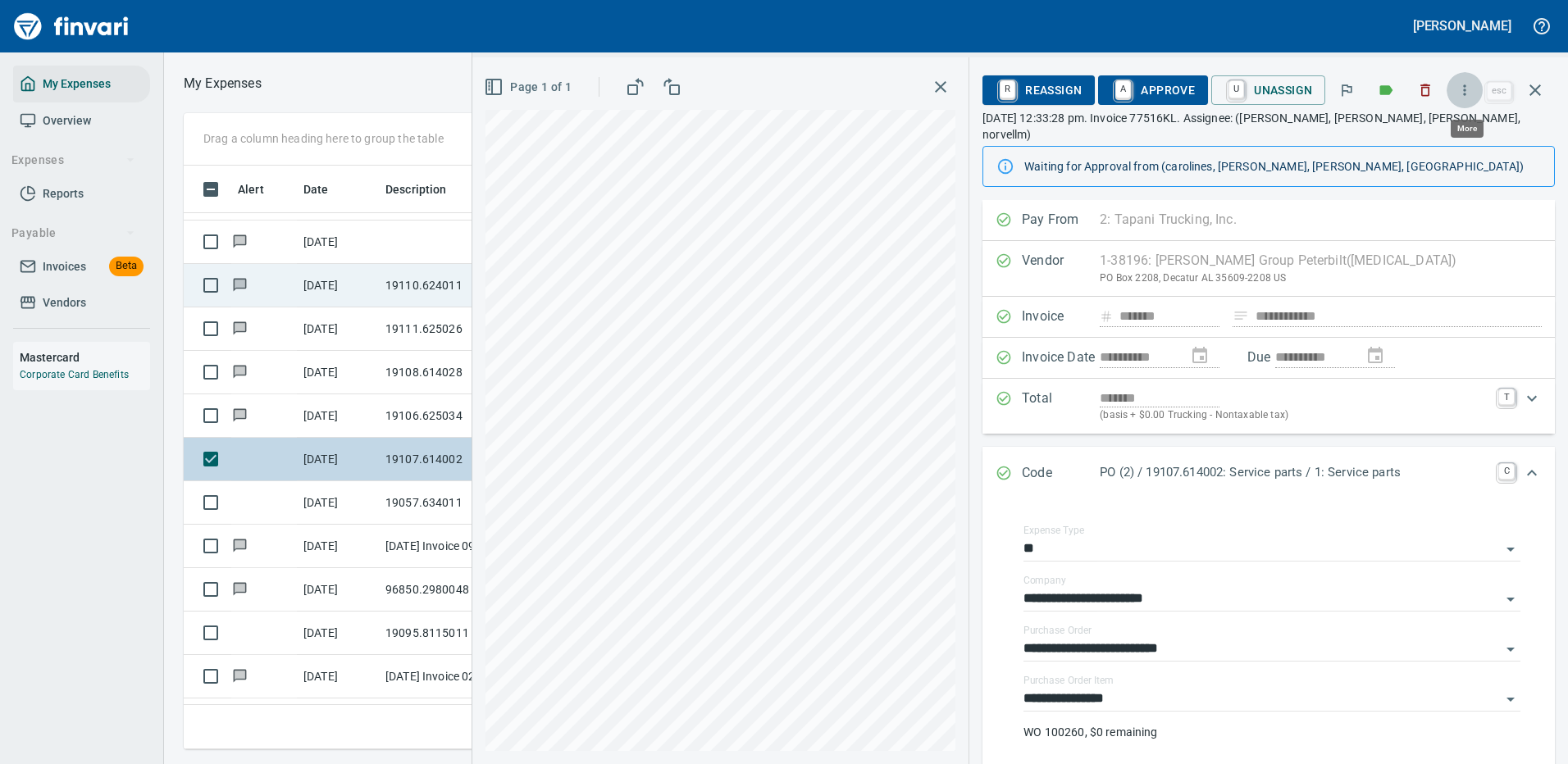
click at [1468, 86] on icon "button" at bounding box center [1464, 91] width 16 height 16
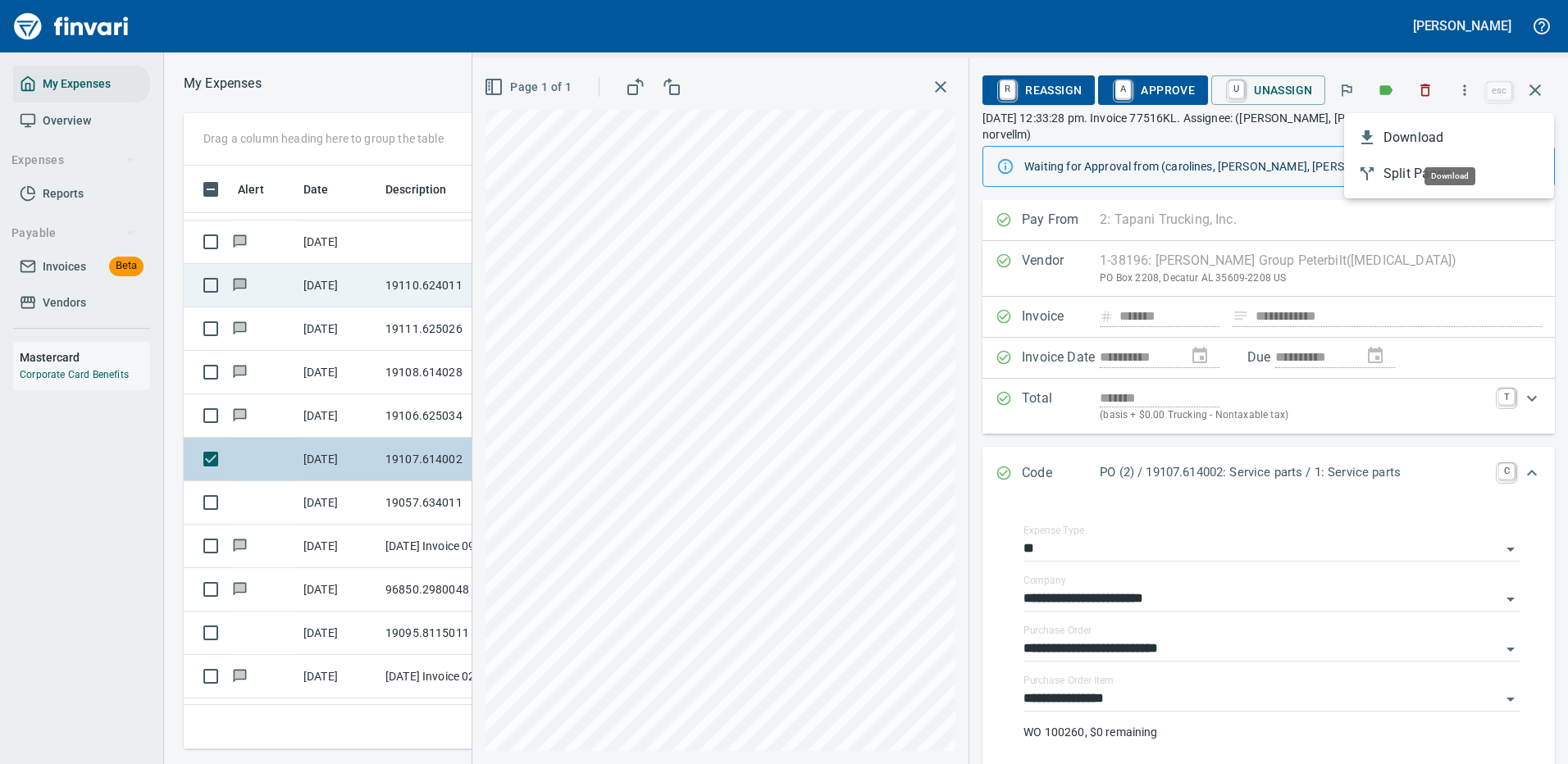
click at [1409, 134] on span "Download" at bounding box center [1461, 137] width 157 height 20
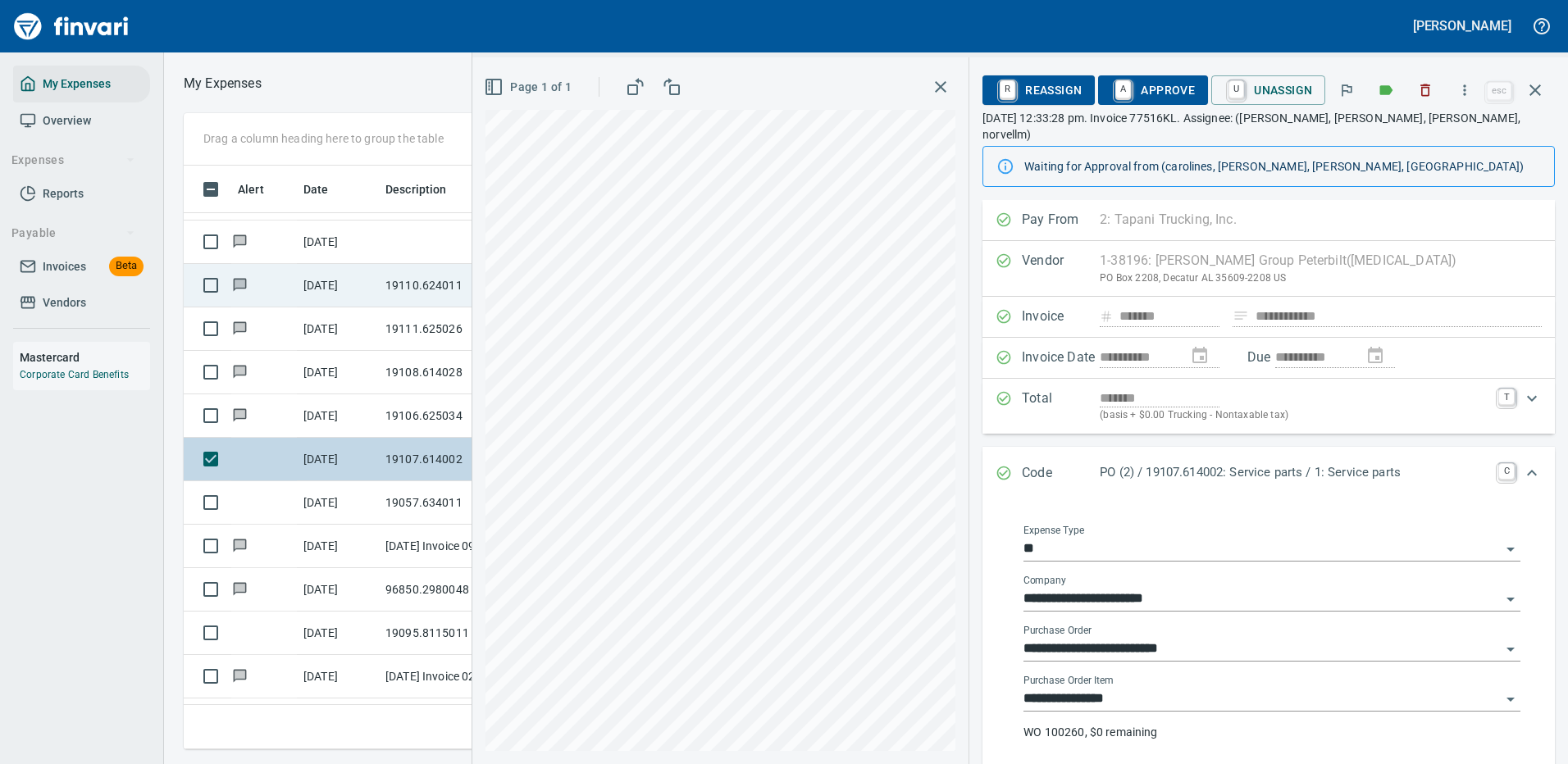
scroll to position [242, 0]
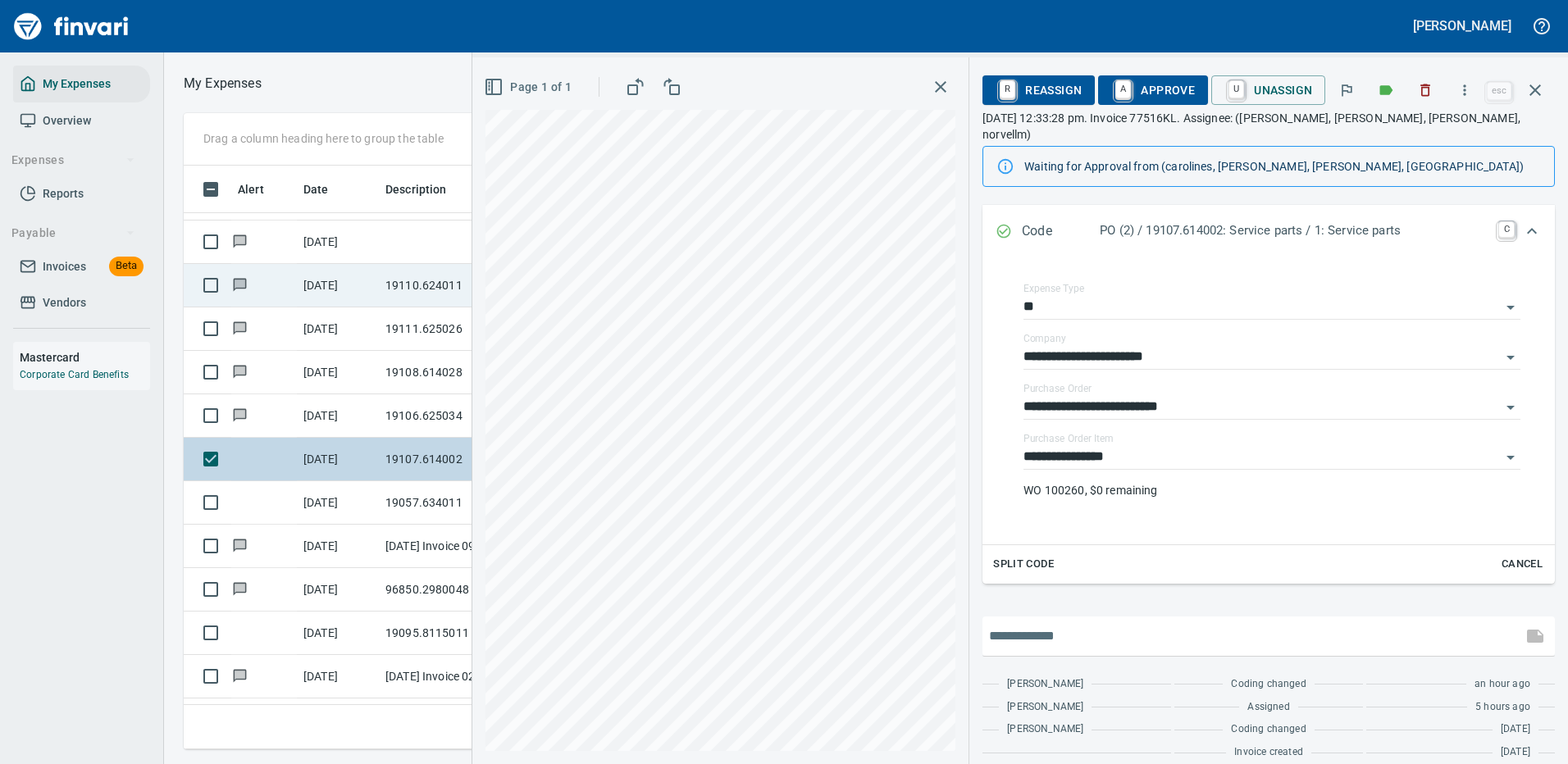
click at [1072, 623] on input "text" at bounding box center [1251, 636] width 526 height 26
type input "**********"
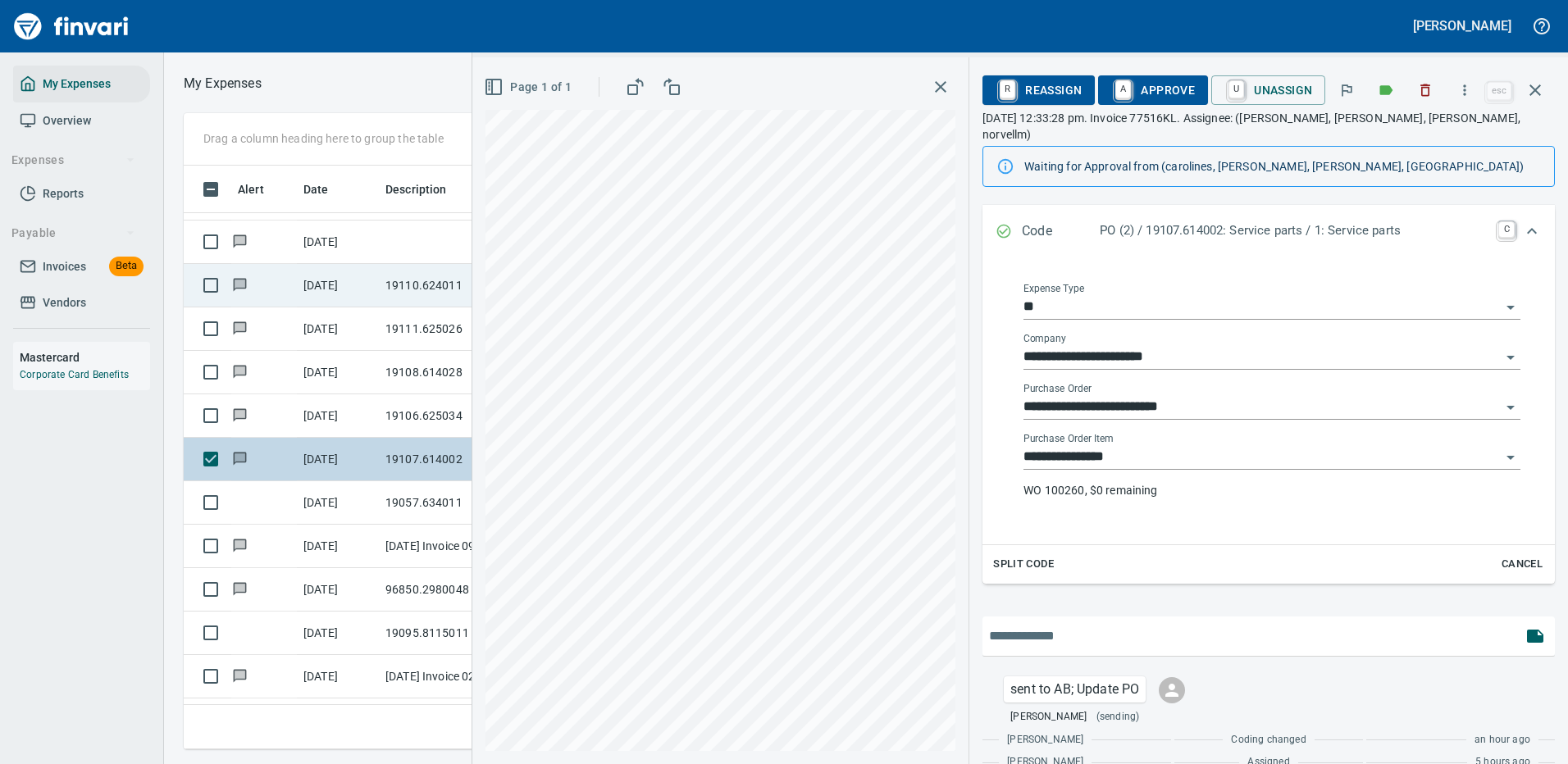
scroll to position [298, 0]
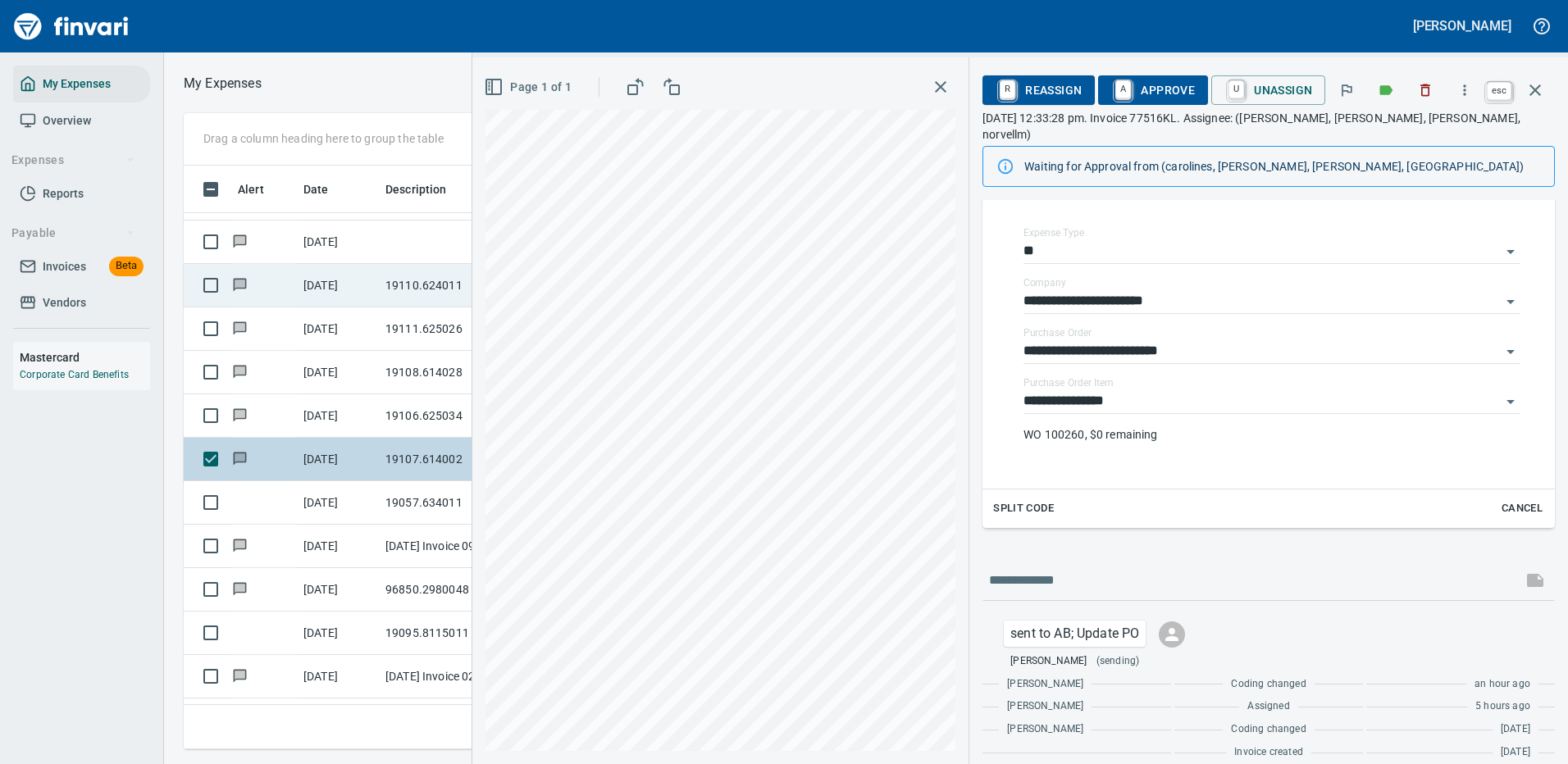
click at [1531, 81] on icon "button" at bounding box center [1535, 91] width 20 height 20
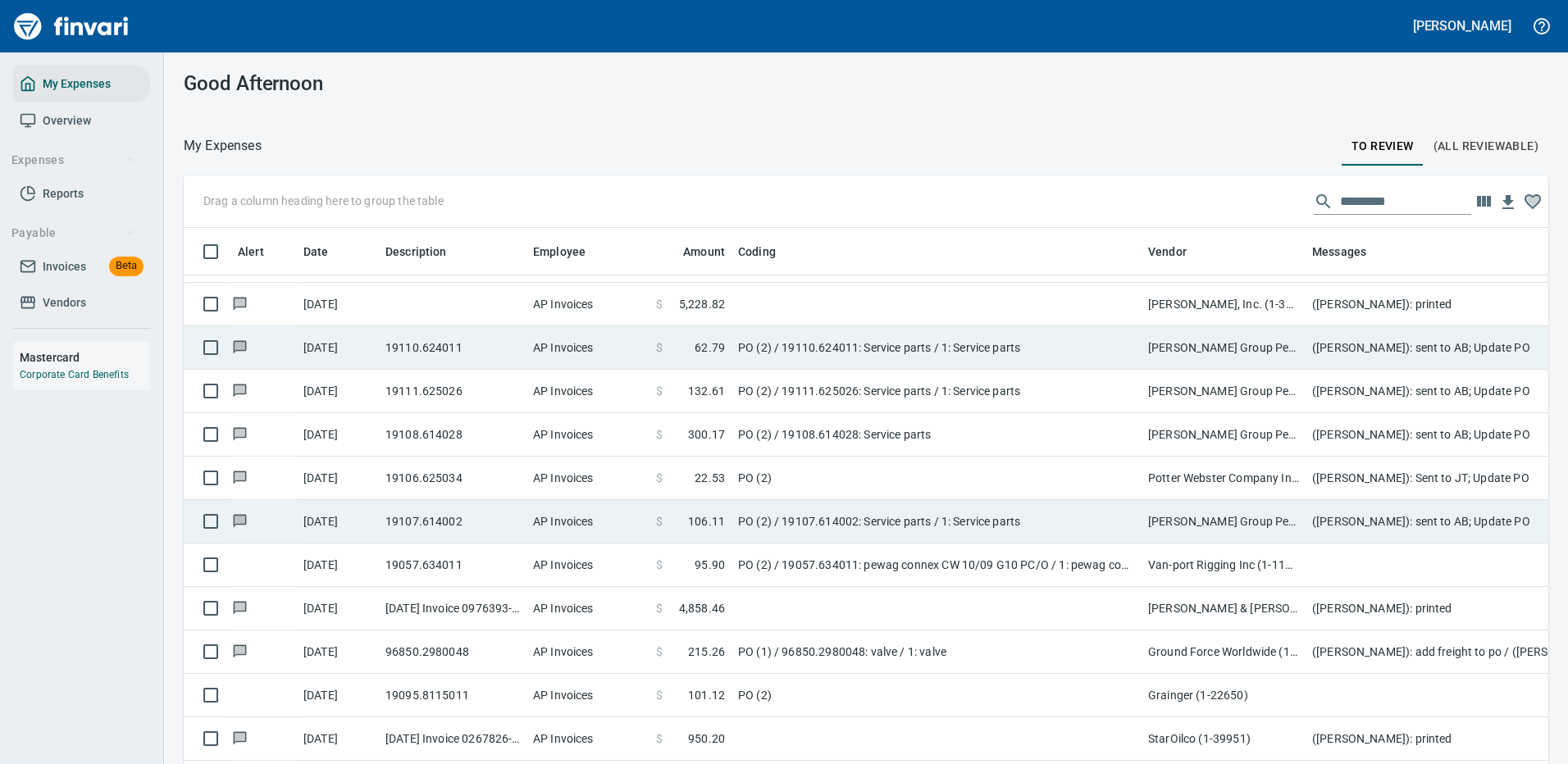
scroll to position [559, 1328]
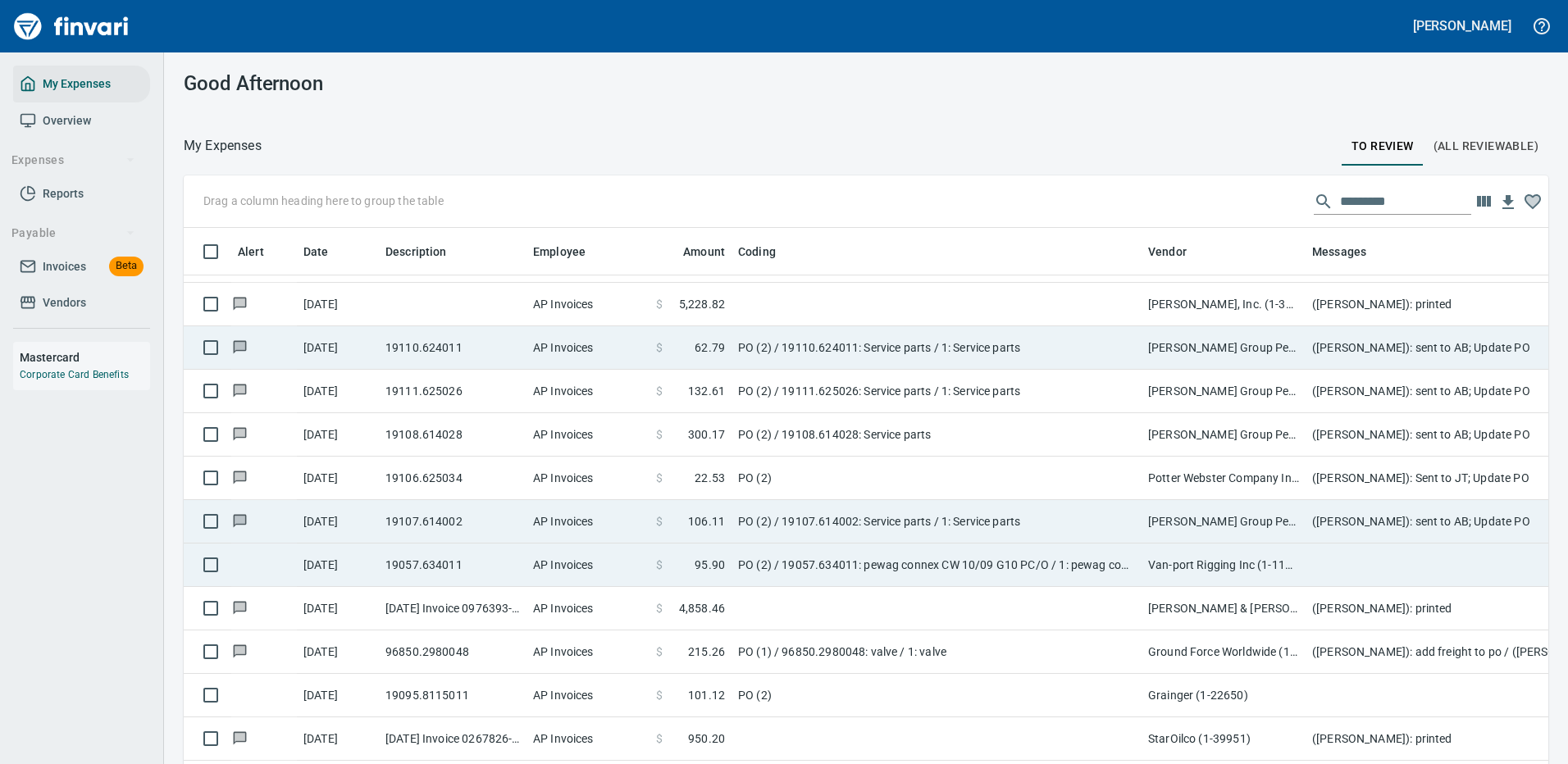
click at [960, 554] on td "PO (2) / 19057.634011: pewag connex CW 10/09 G10 PC/O / 1: pewag connex CW 10/0…" at bounding box center [937, 565] width 410 height 44
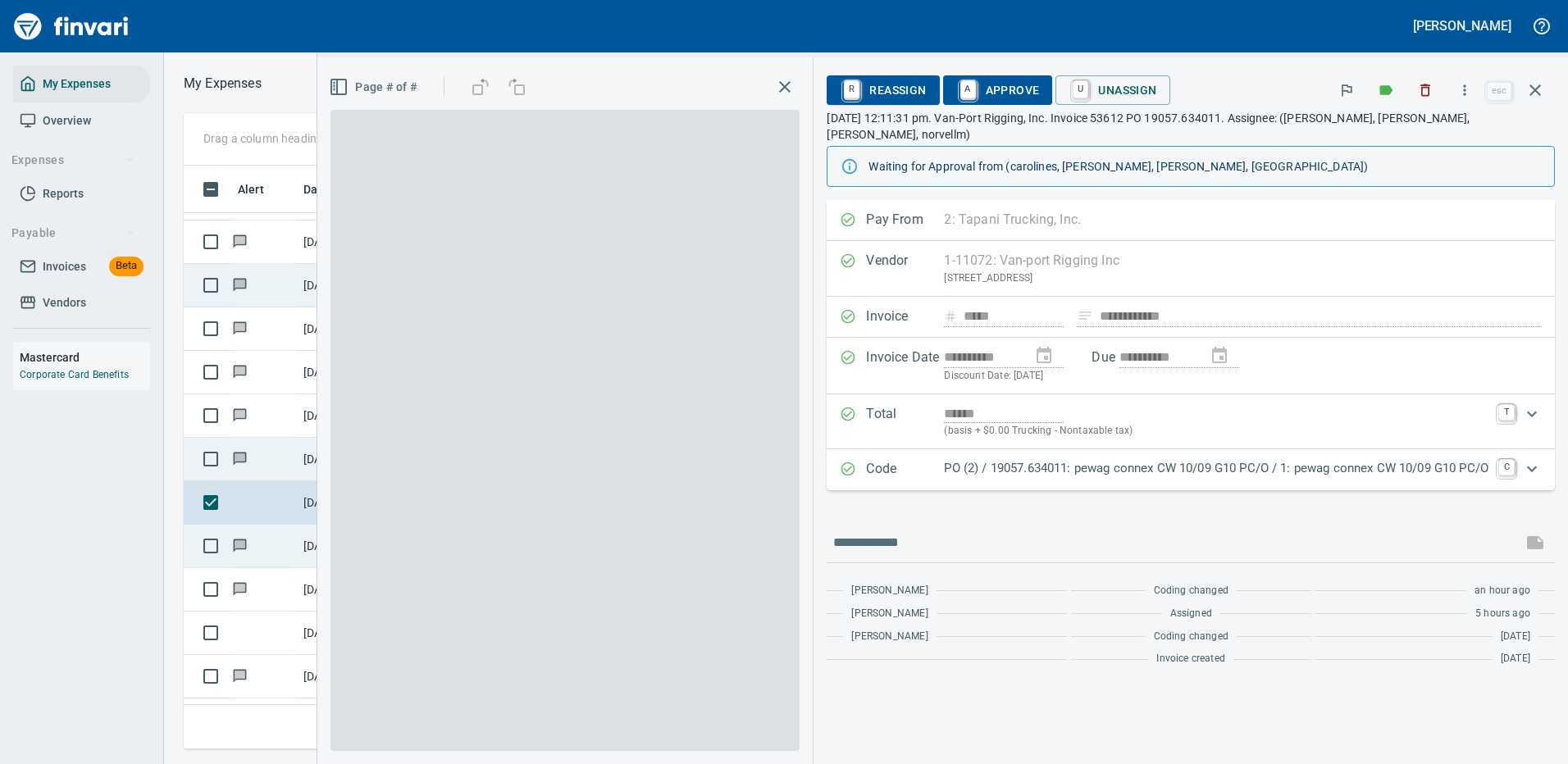
scroll to position [559, 930]
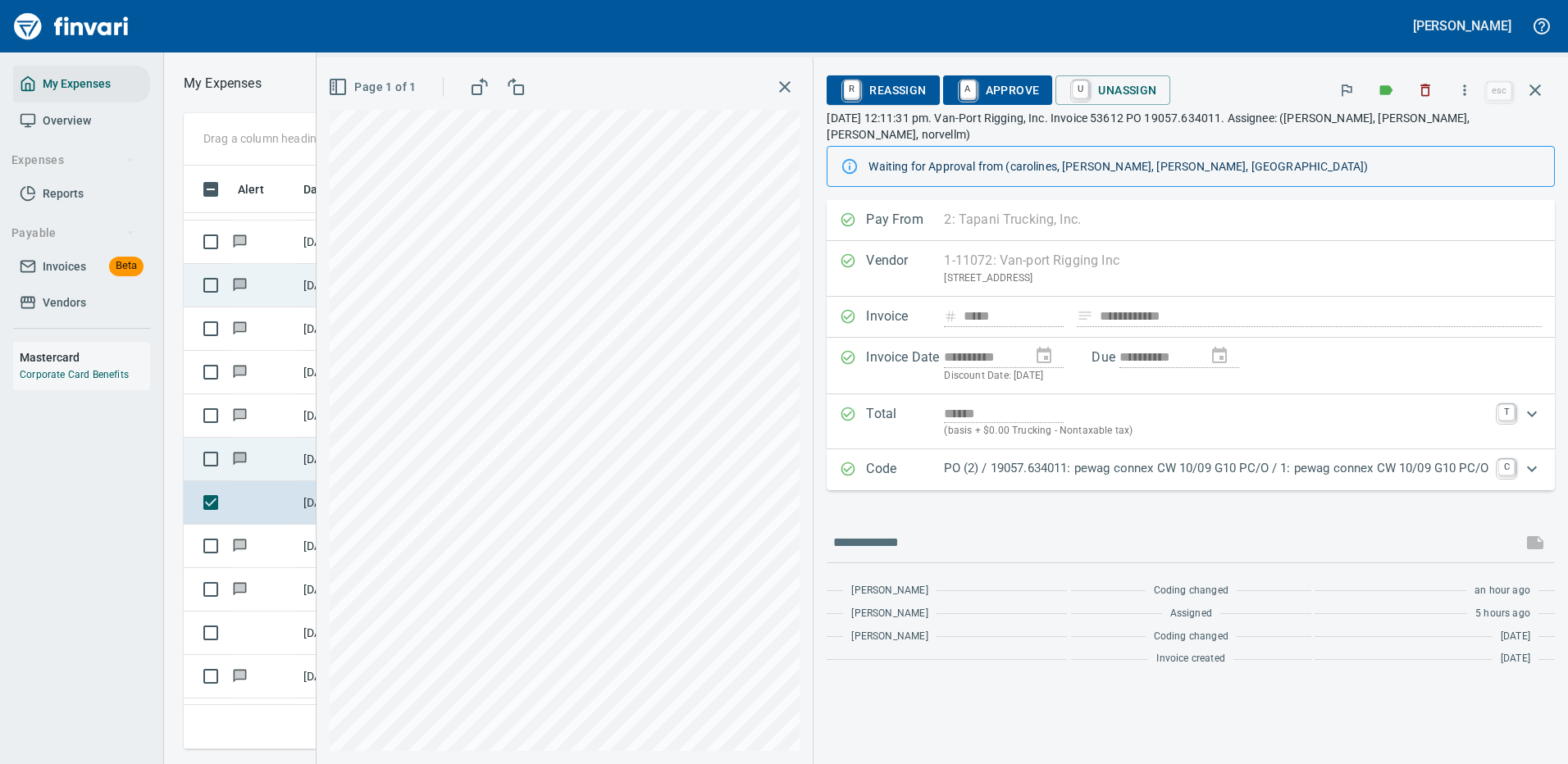
click at [1083, 459] on p "PO (2) / 19057.634011: pewag connex CW 10/09 G10 PC/O / 1: pewag connex CW 10/0…" at bounding box center [1216, 468] width 544 height 19
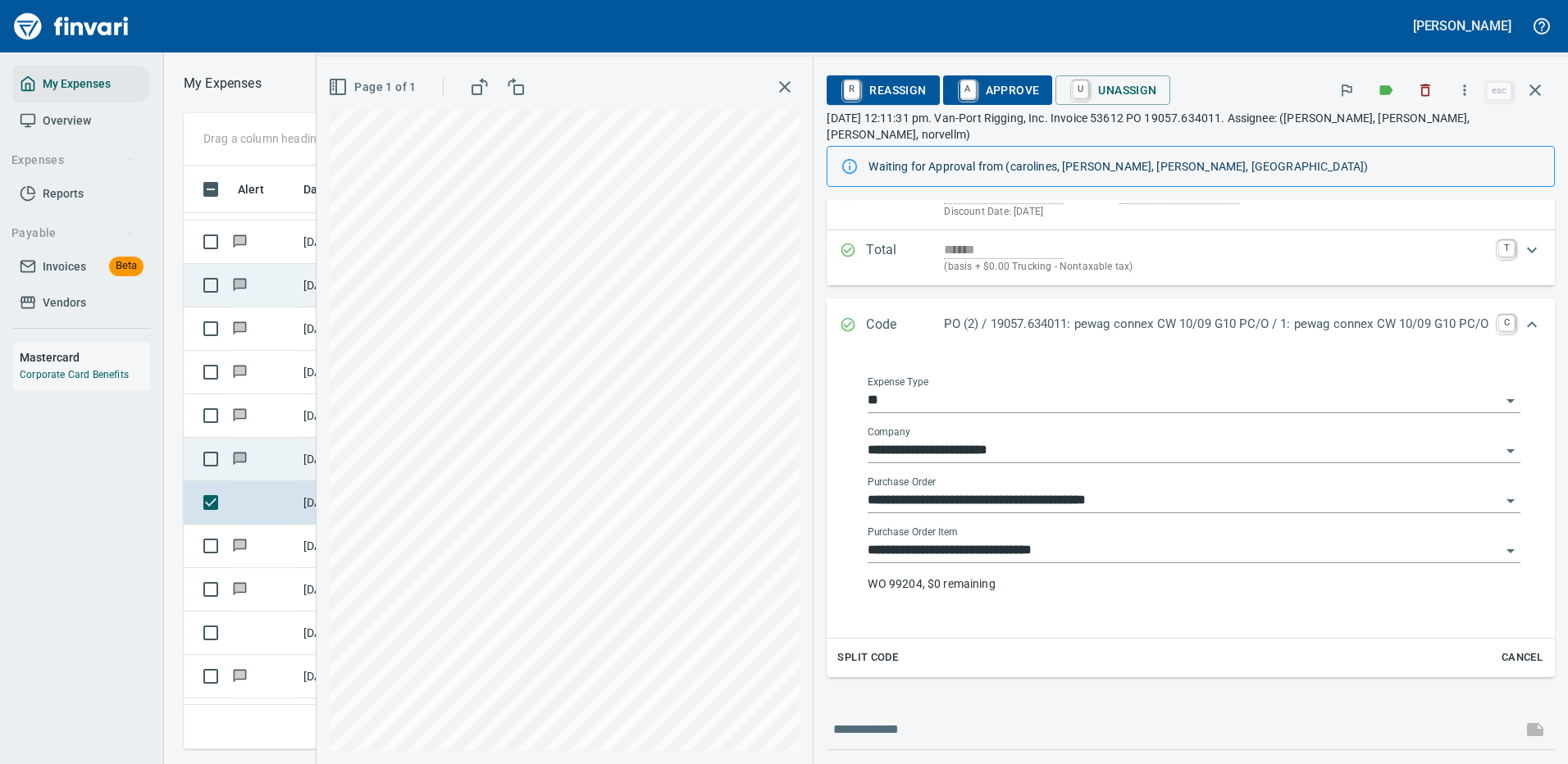
scroll to position [258, 0]
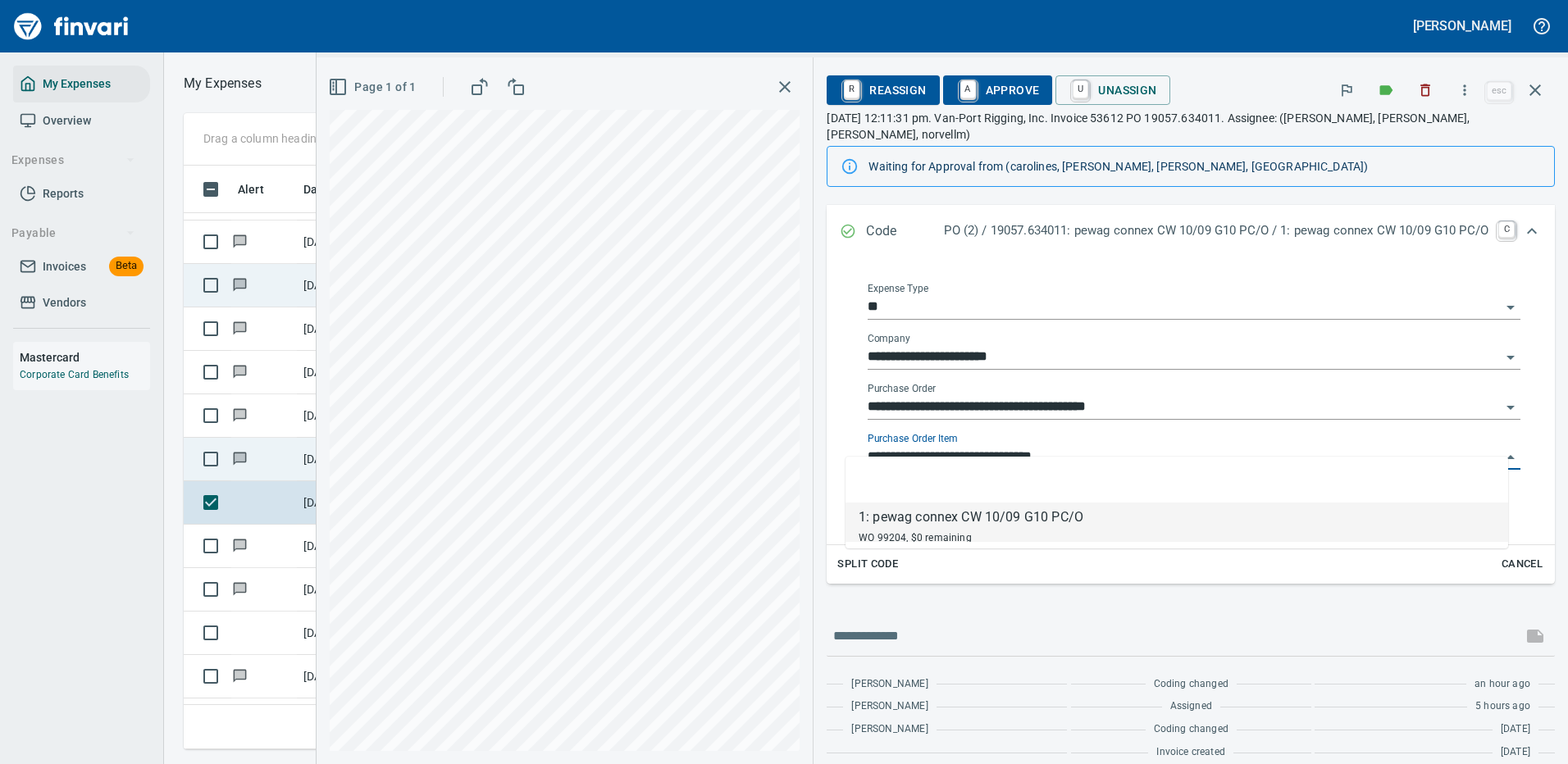
click at [1039, 446] on input "**********" at bounding box center [1184, 458] width 633 height 23
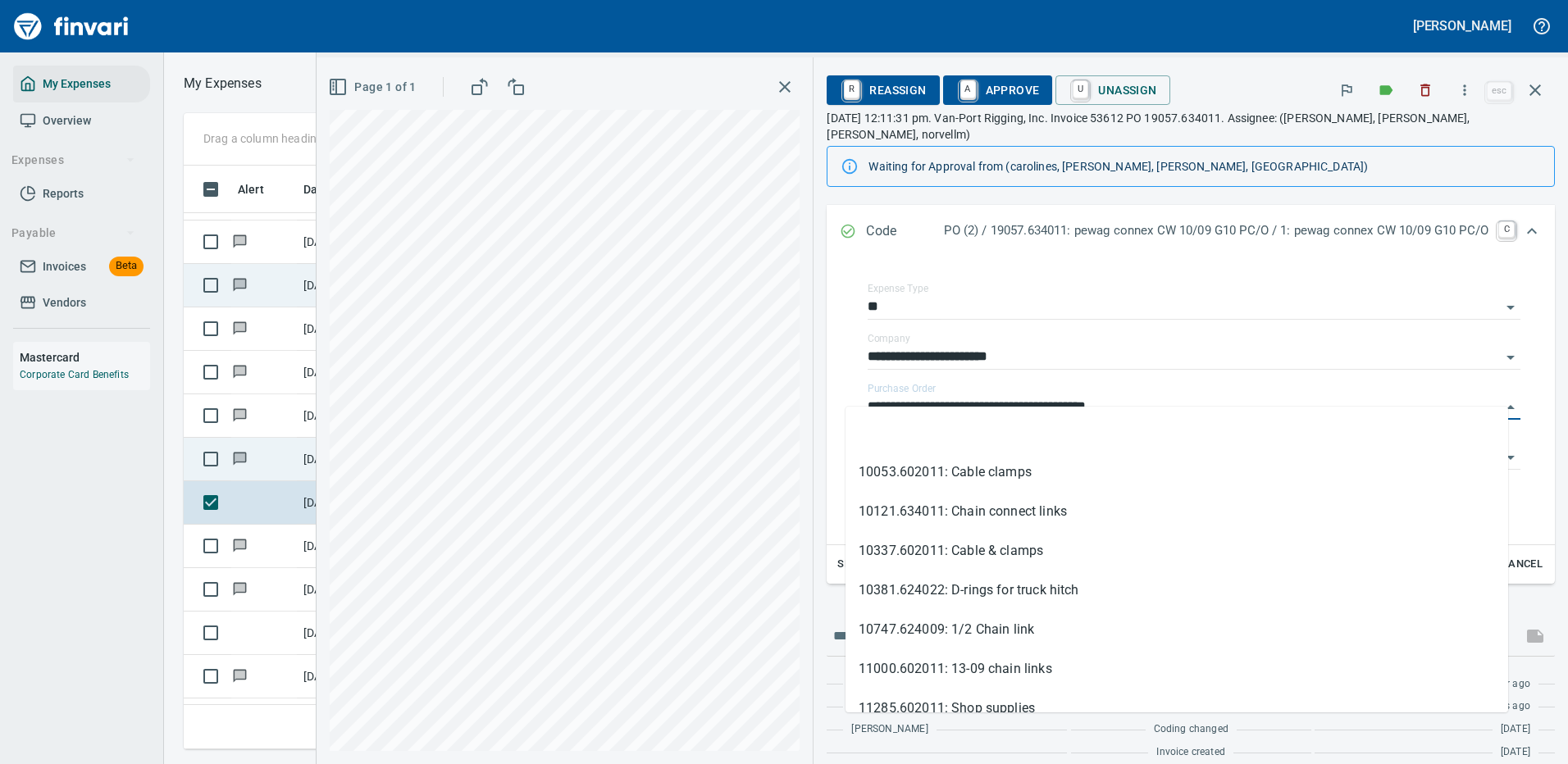
click at [728, 404] on div "**********" at bounding box center [942, 411] width 1251 height 707
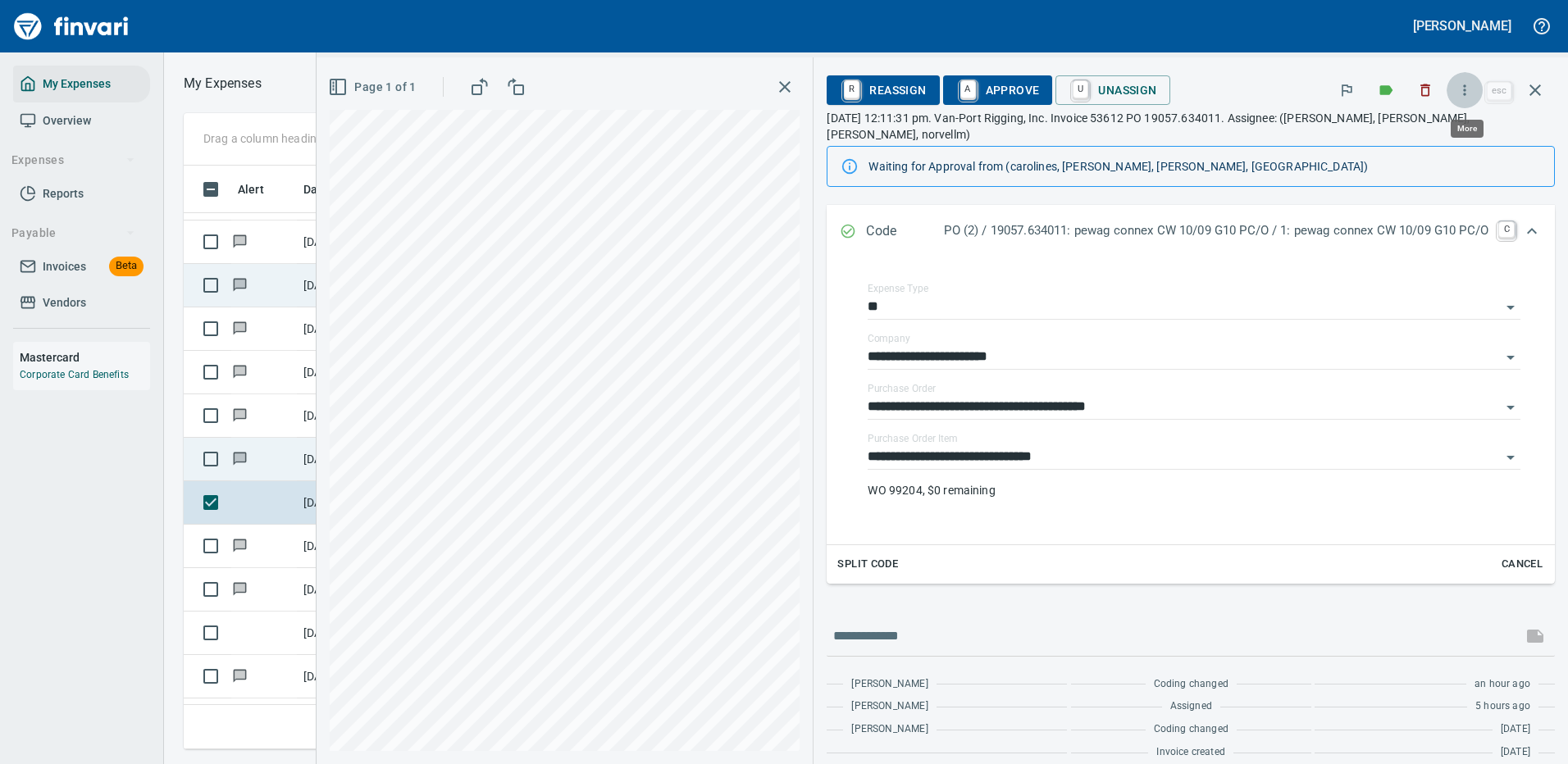
click at [1466, 95] on icon "button" at bounding box center [1464, 90] width 2 height 11
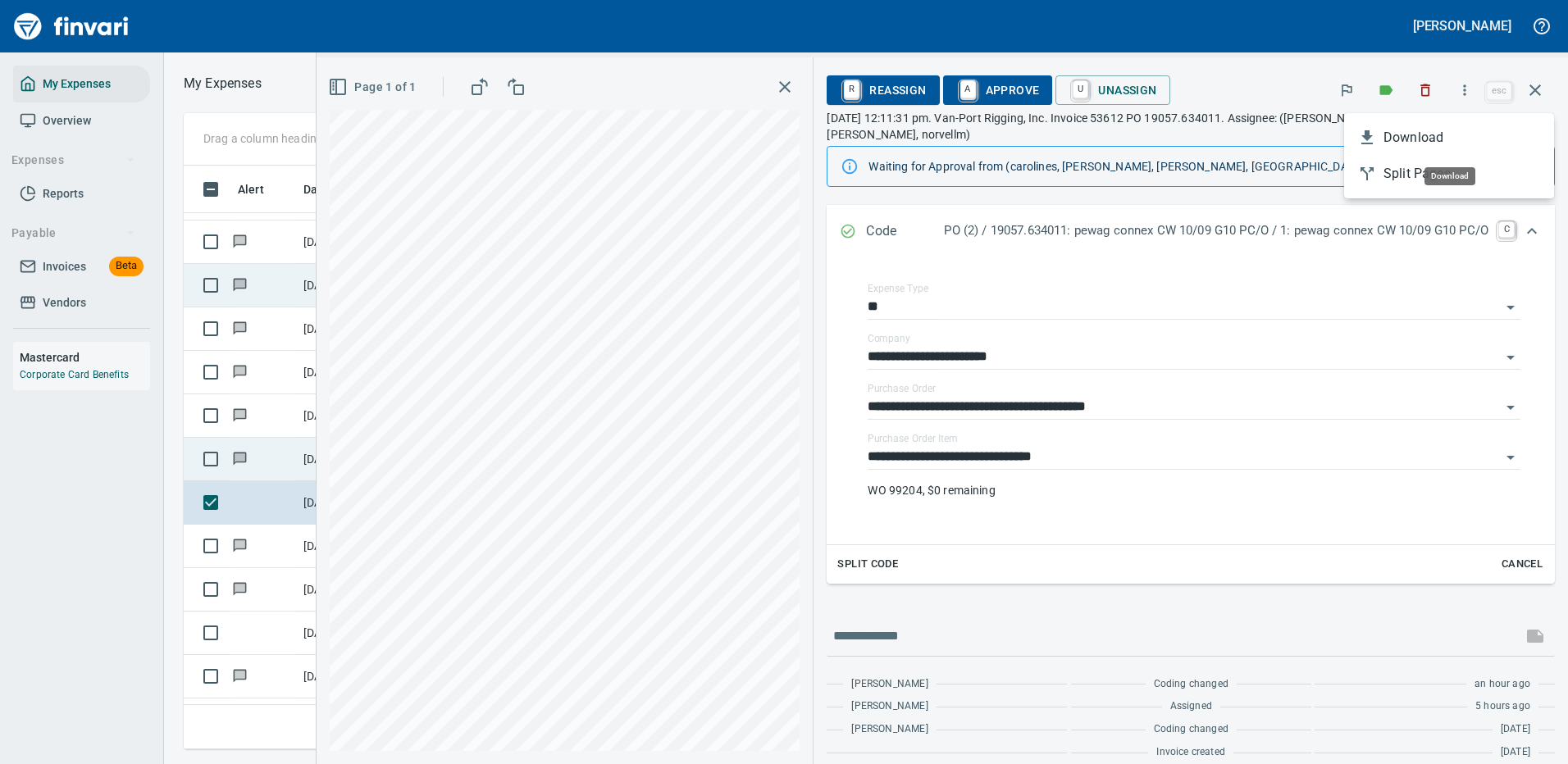
click at [1426, 133] on span "Download" at bounding box center [1461, 137] width 157 height 20
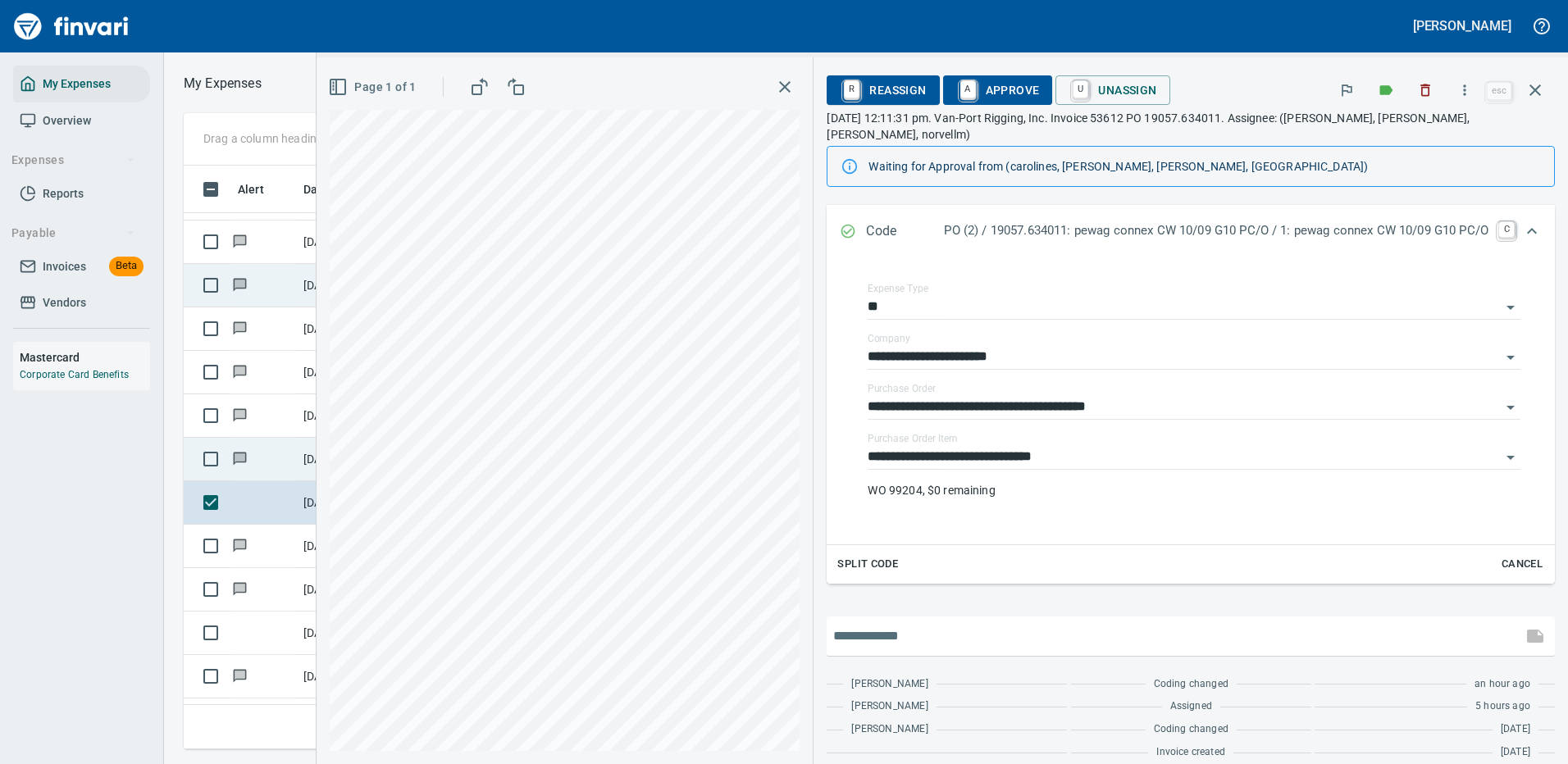
click at [890, 630] on input "text" at bounding box center [1174, 636] width 682 height 26
type input "**********"
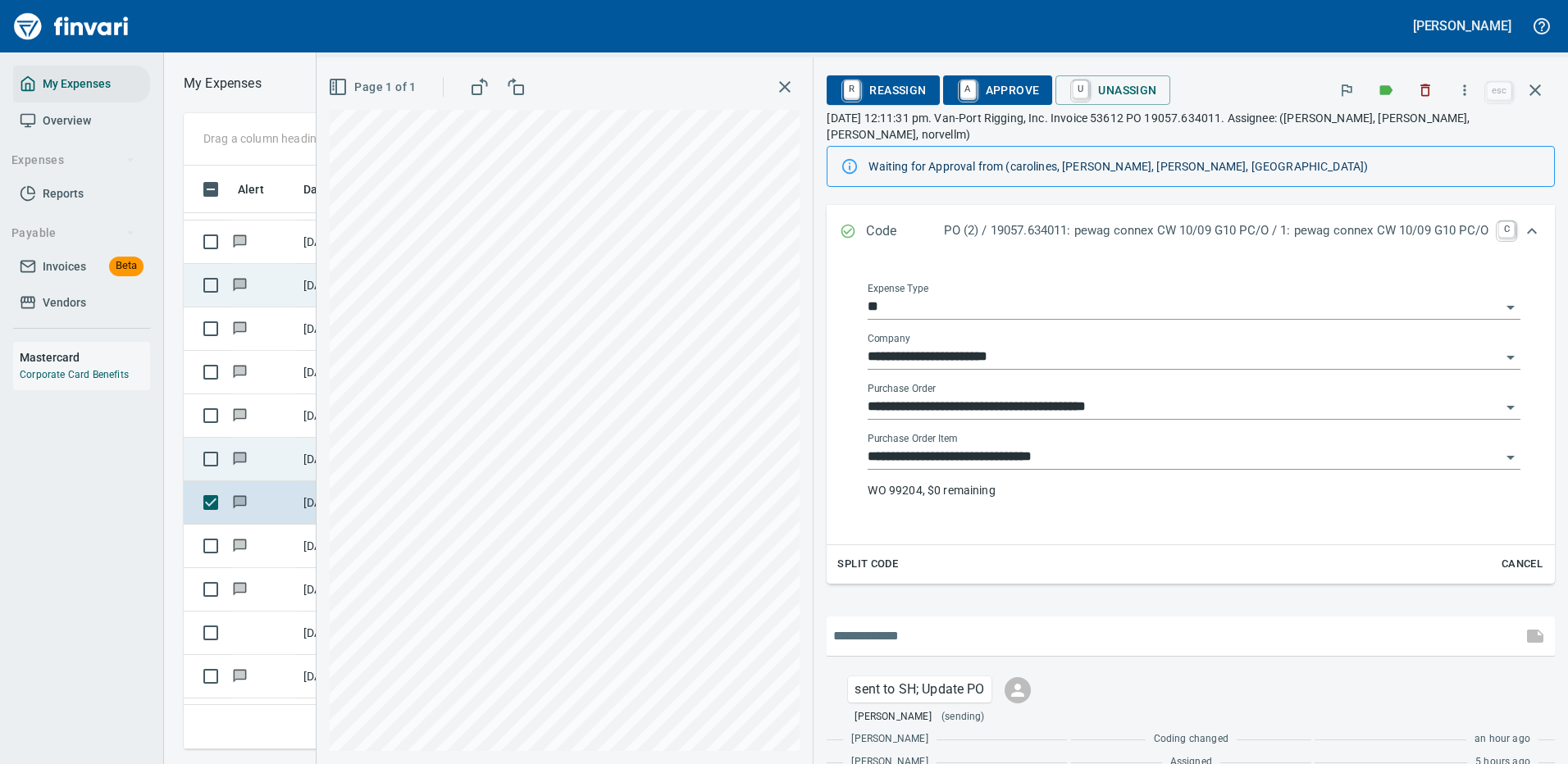
scroll to position [314, 0]
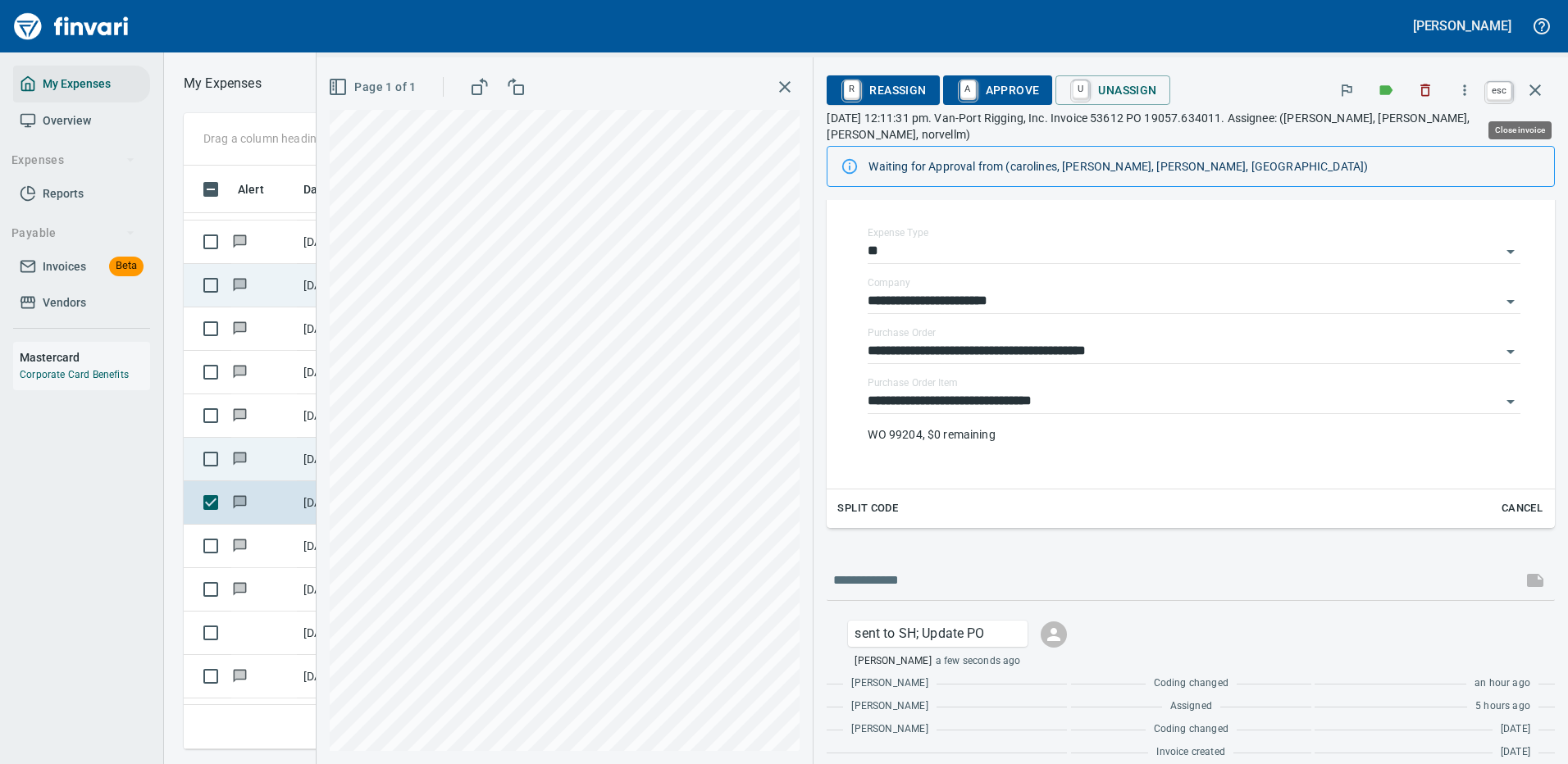
click at [1537, 90] on icon "button" at bounding box center [1535, 91] width 12 height 12
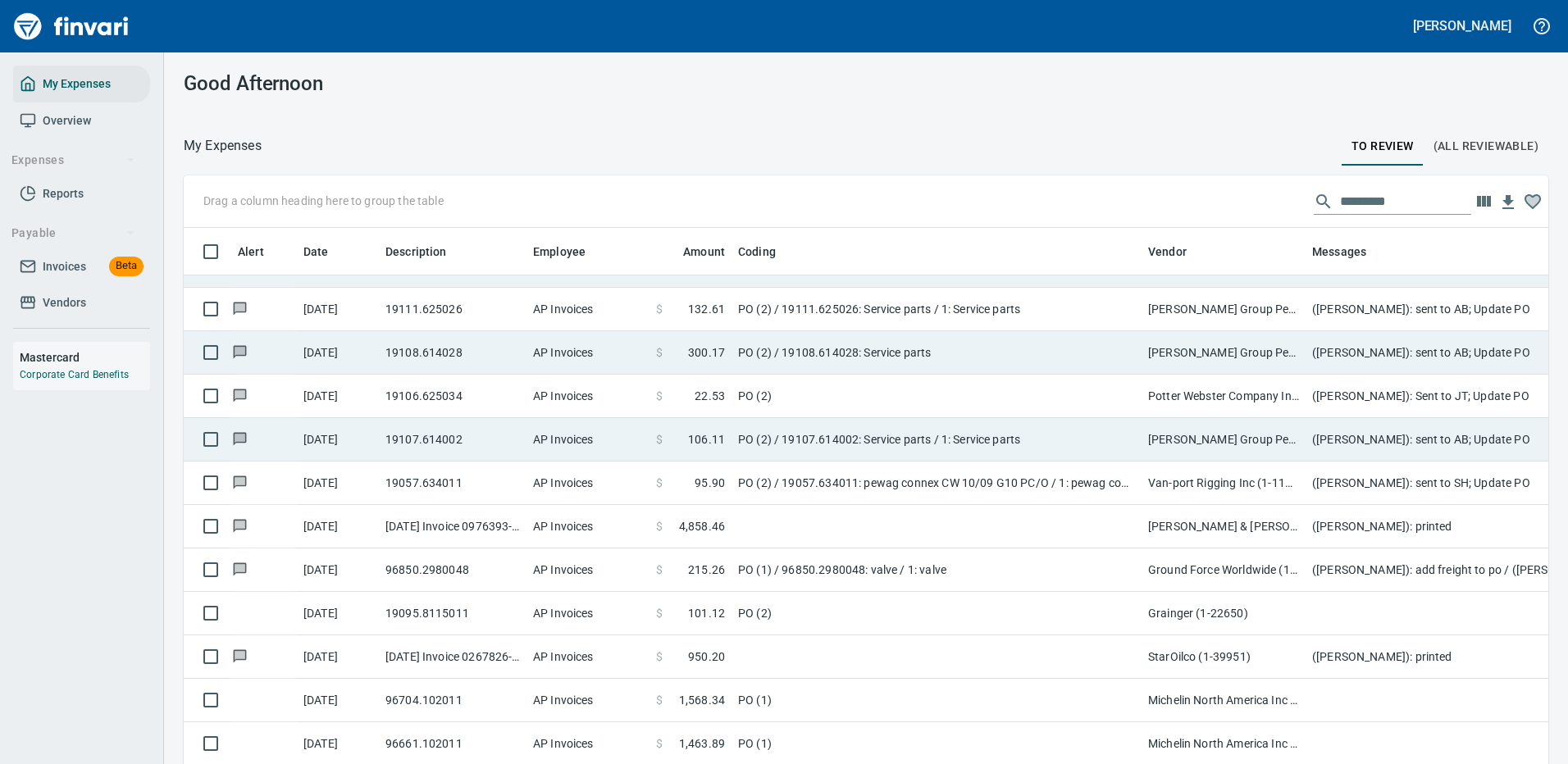
scroll to position [1722, 0]
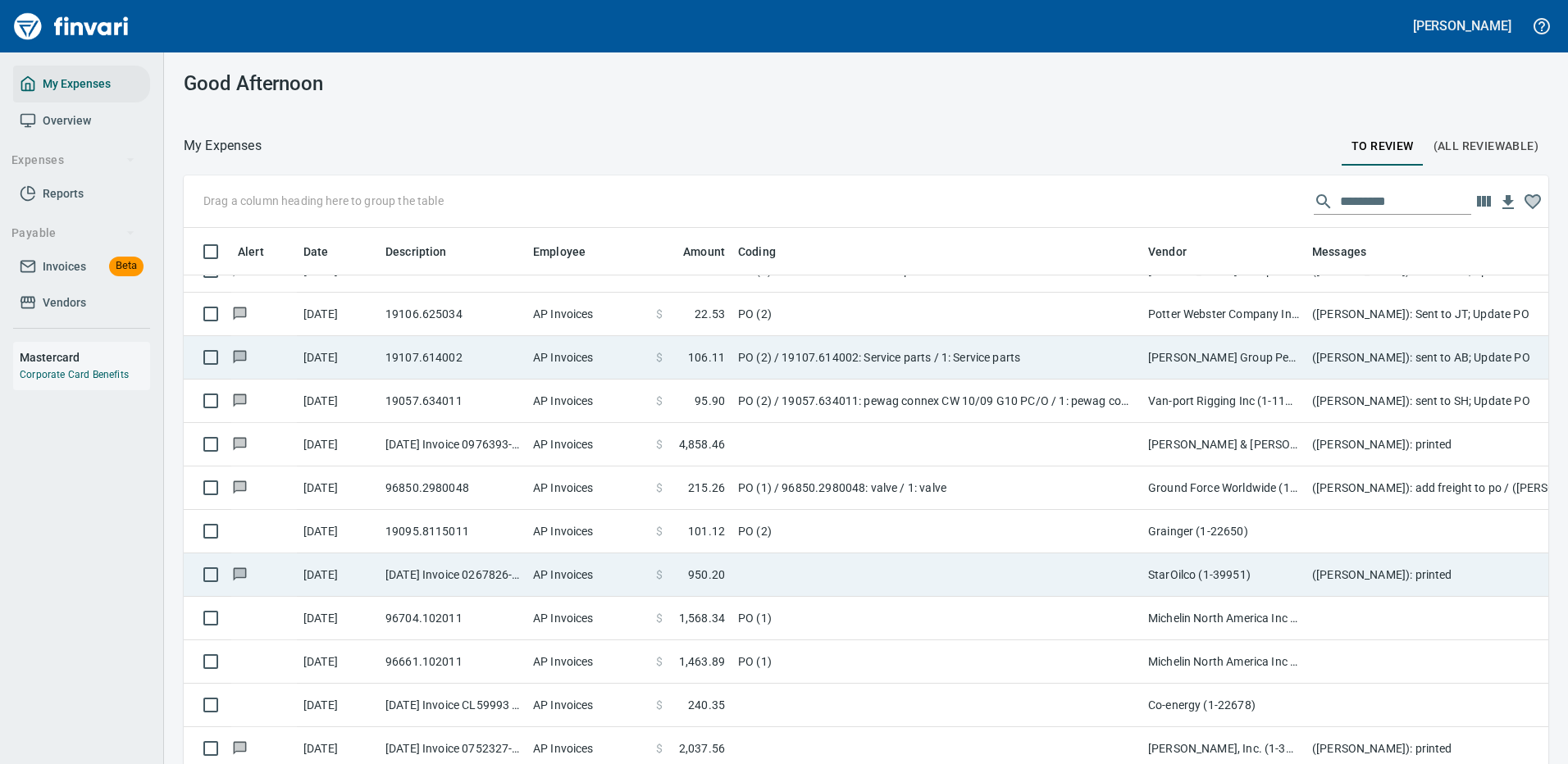
click at [942, 521] on td "PO (2)" at bounding box center [937, 532] width 410 height 44
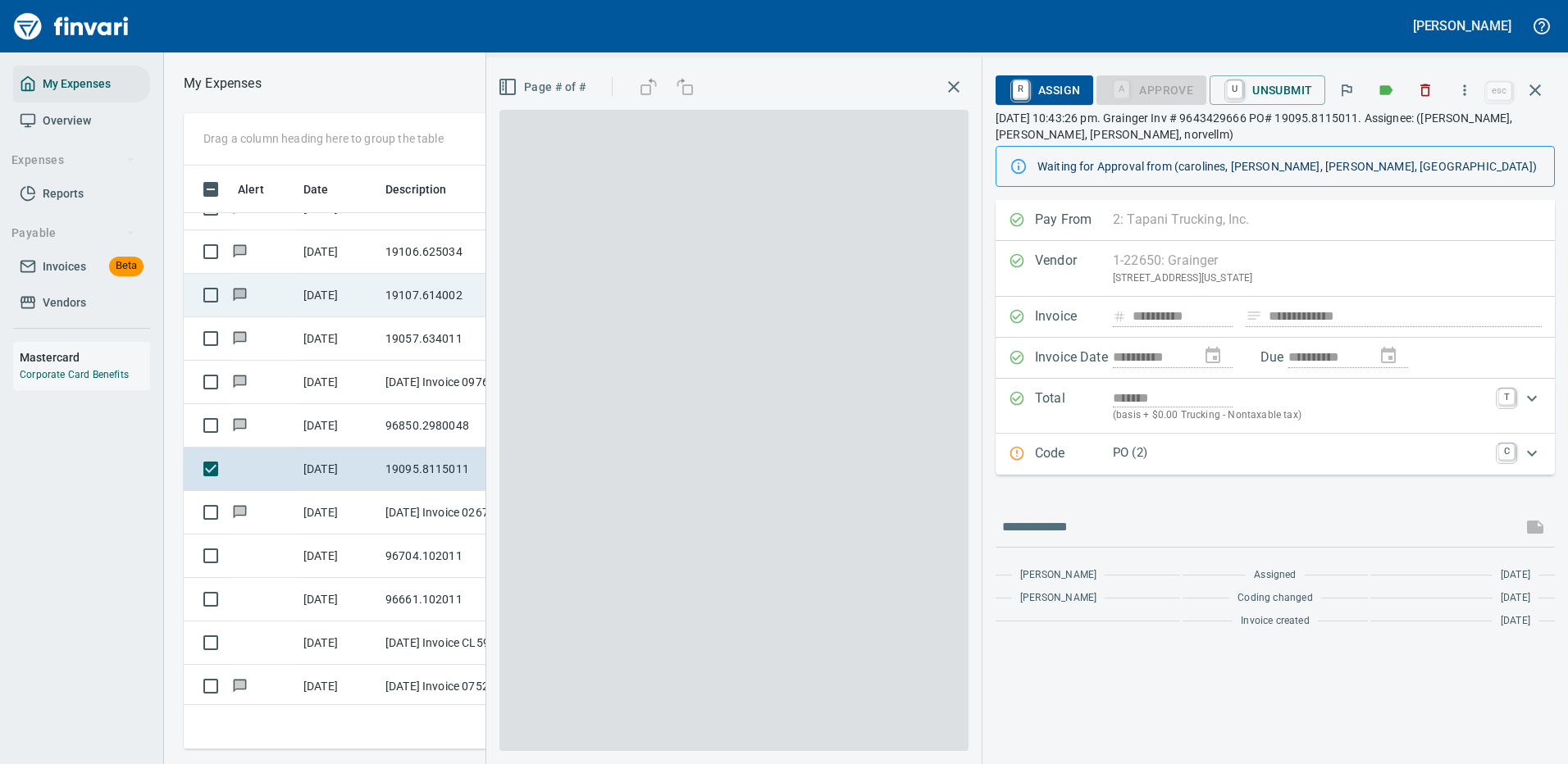
scroll to position [559, 930]
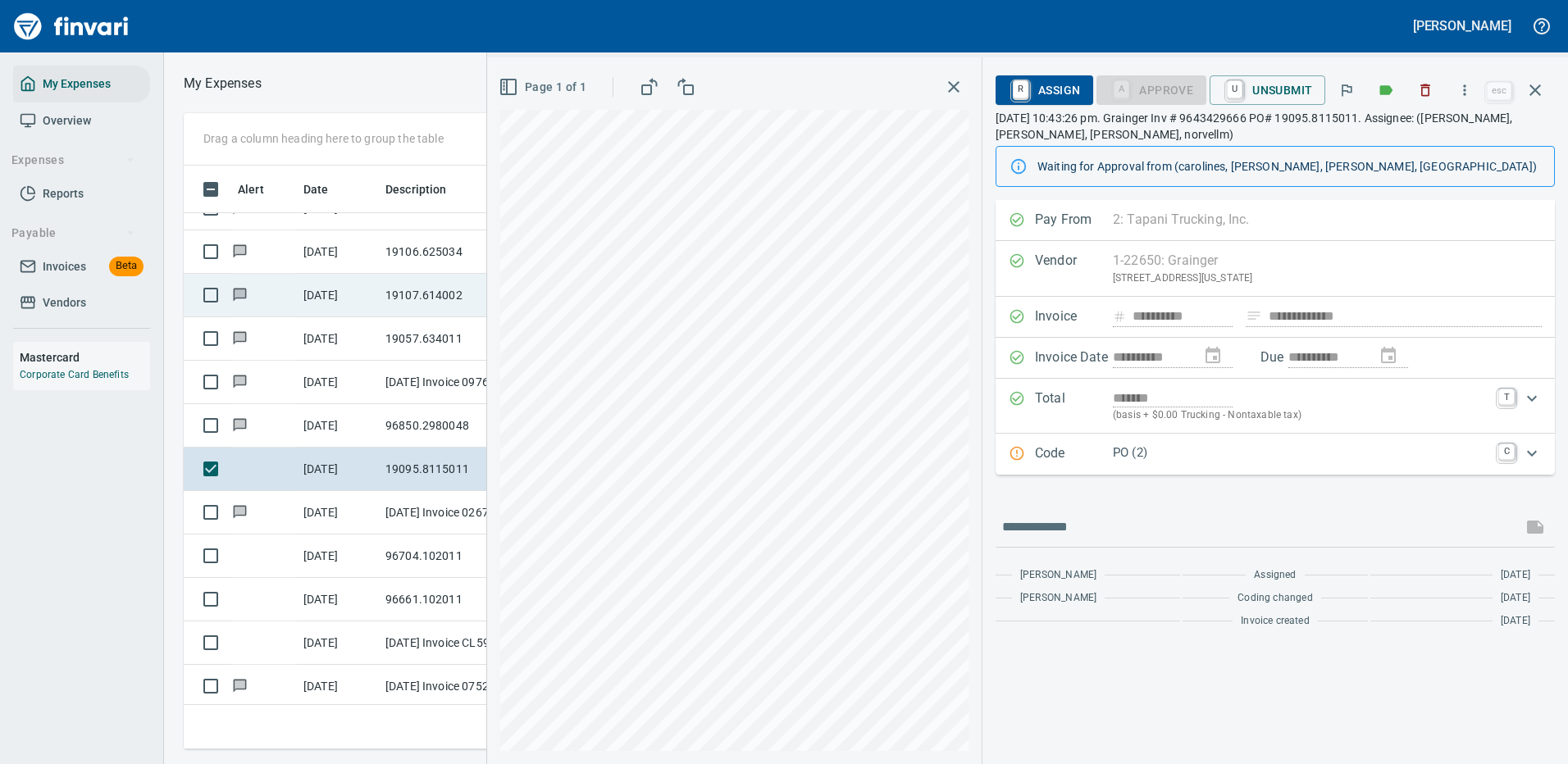
click at [1195, 457] on p "PO (2)" at bounding box center [1300, 453] width 375 height 19
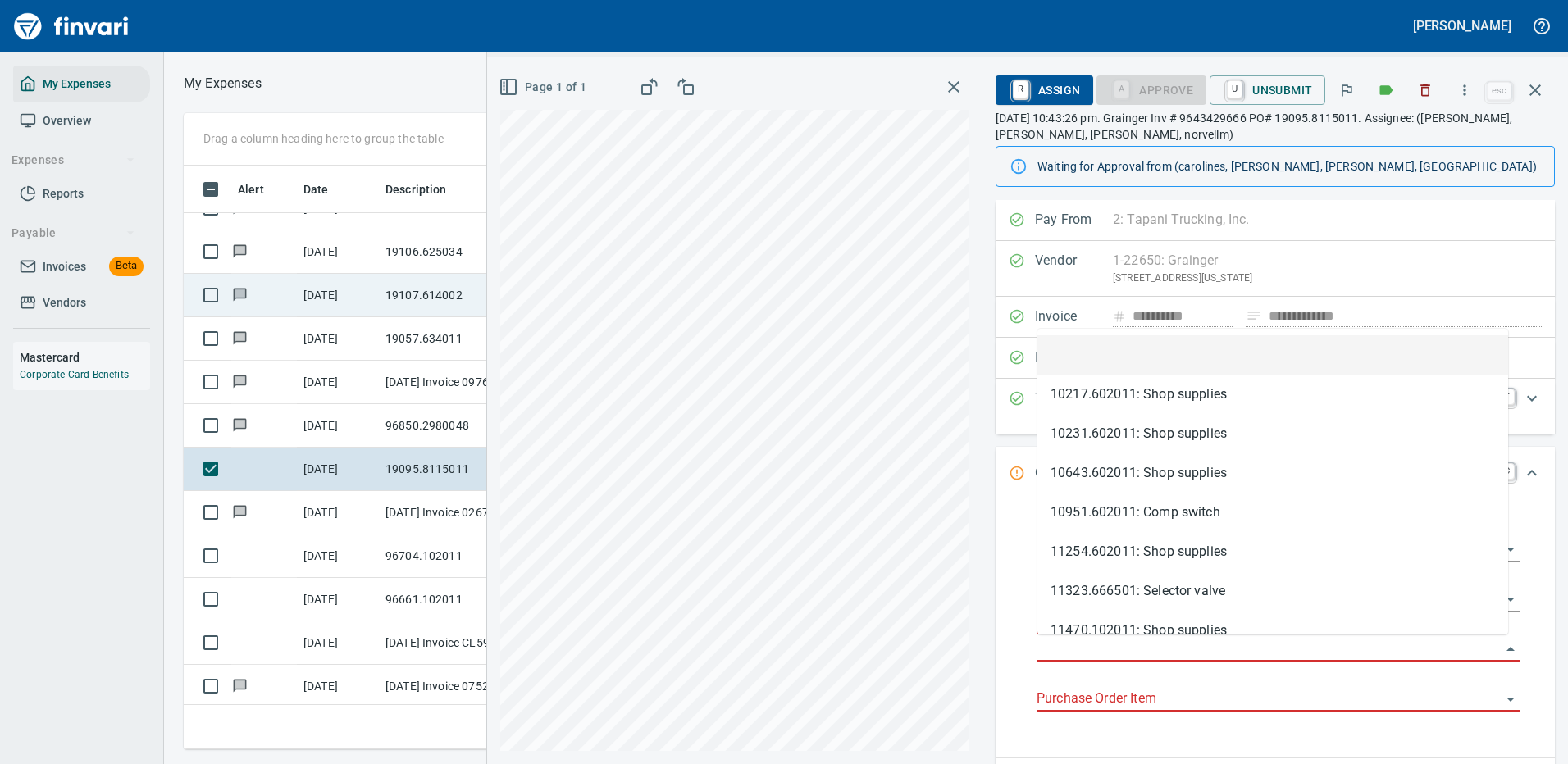
click at [1099, 650] on input "Purchase Order" at bounding box center [1268, 650] width 464 height 23
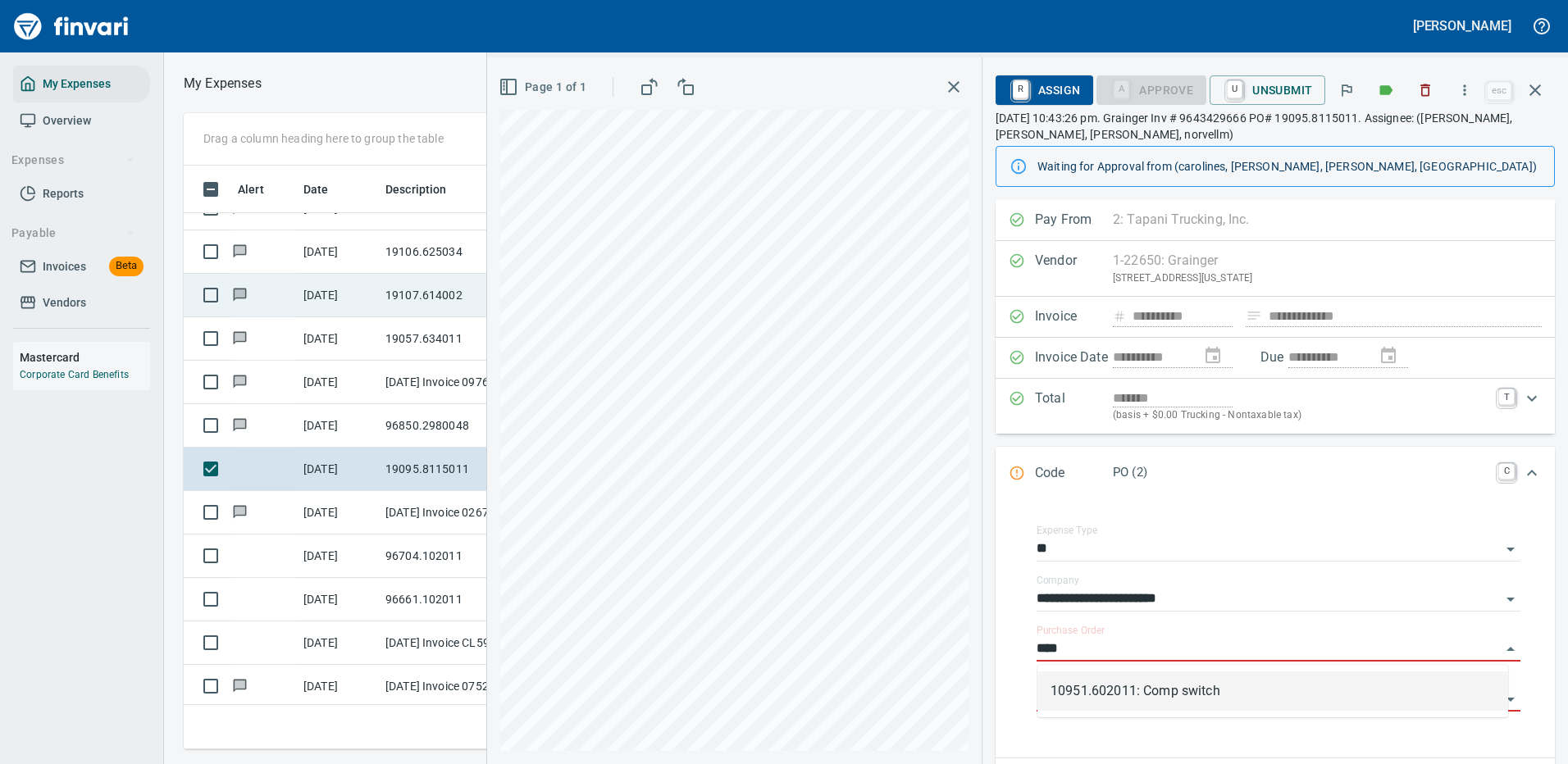
click at [1124, 687] on li "10951.602011: Comp switch" at bounding box center [1273, 692] width 471 height 40
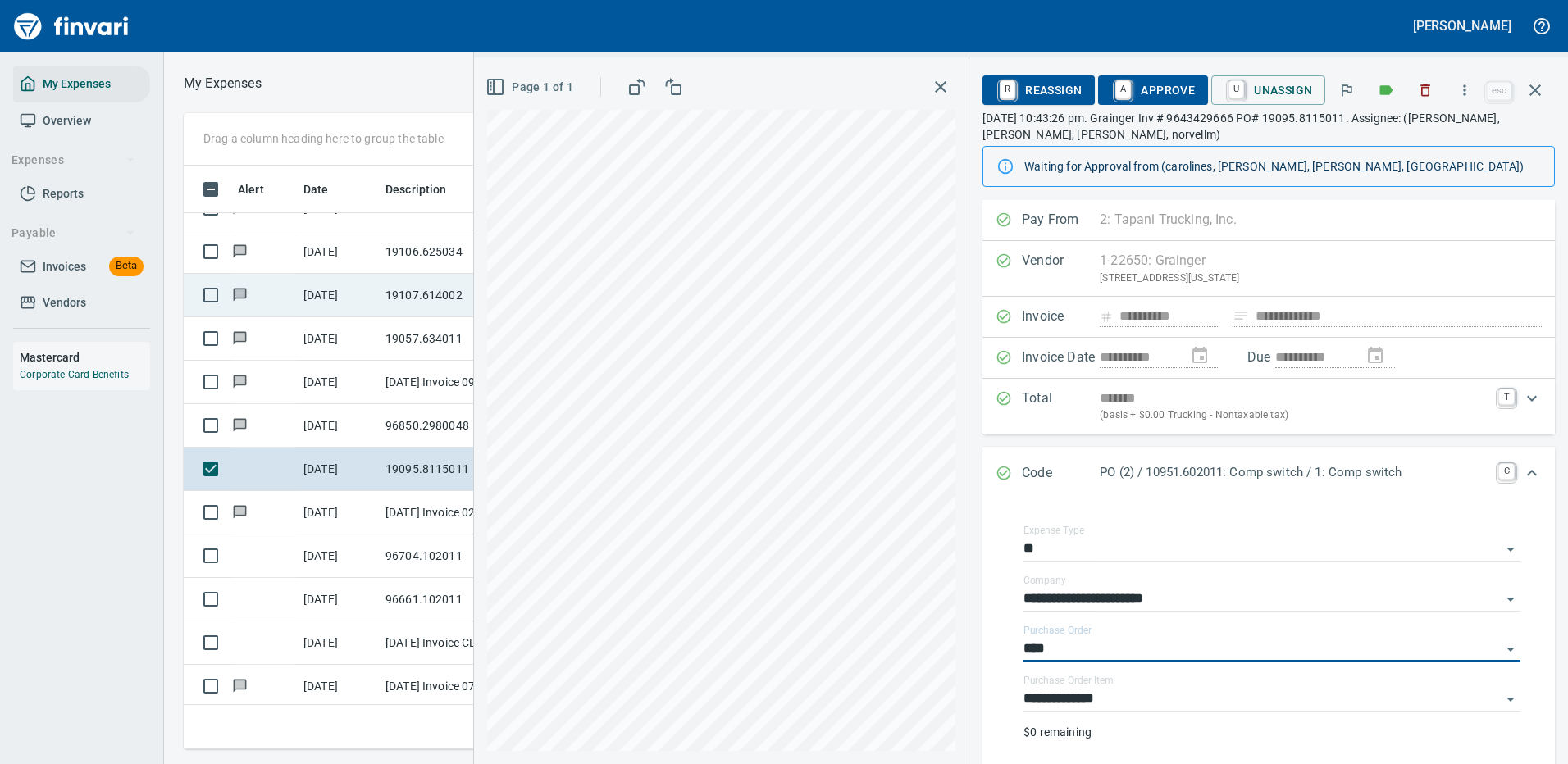
type input "**********"
click at [1099, 701] on input "**********" at bounding box center [1262, 700] width 477 height 23
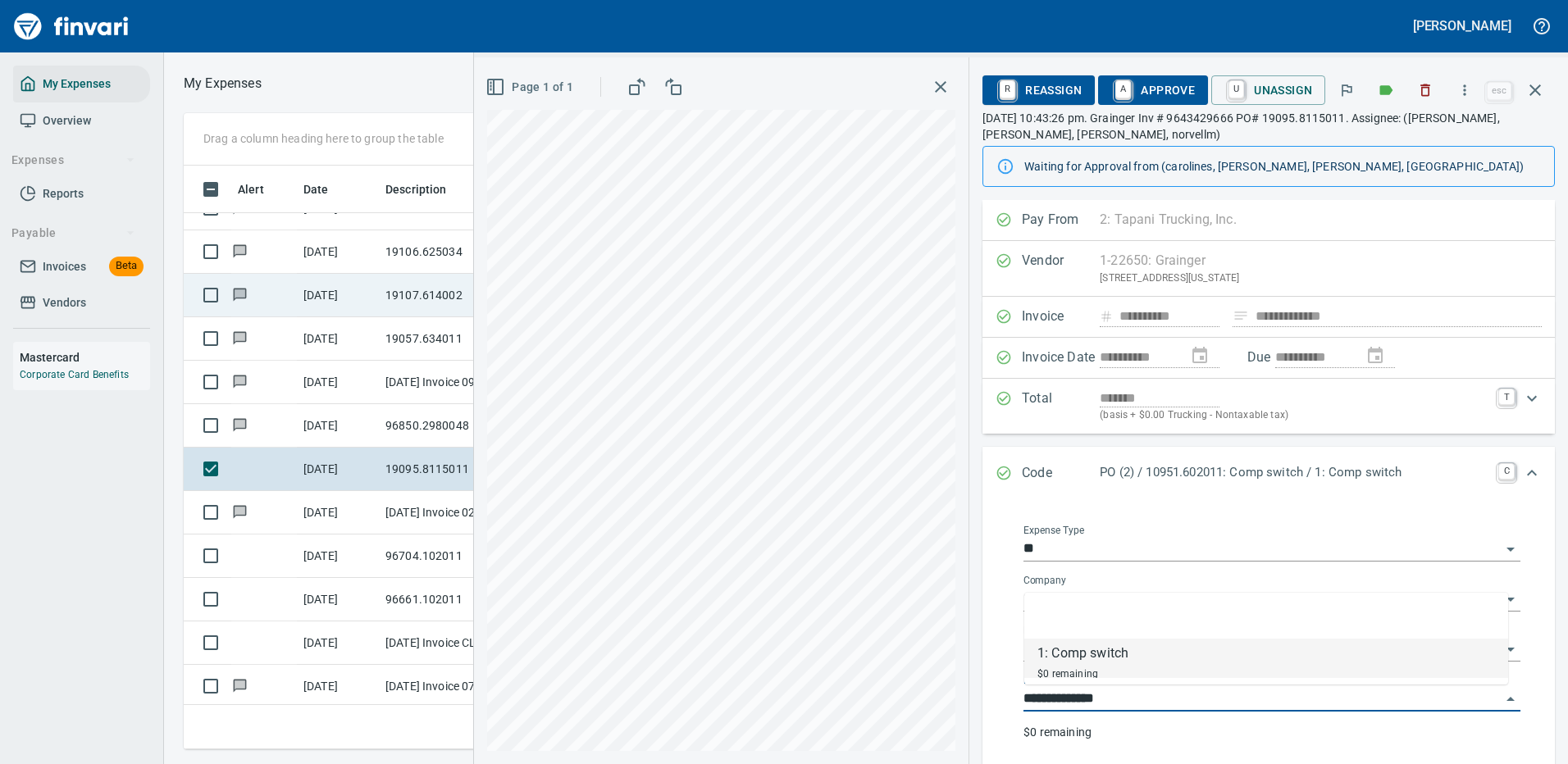
click at [1102, 695] on input "**********" at bounding box center [1262, 700] width 477 height 23
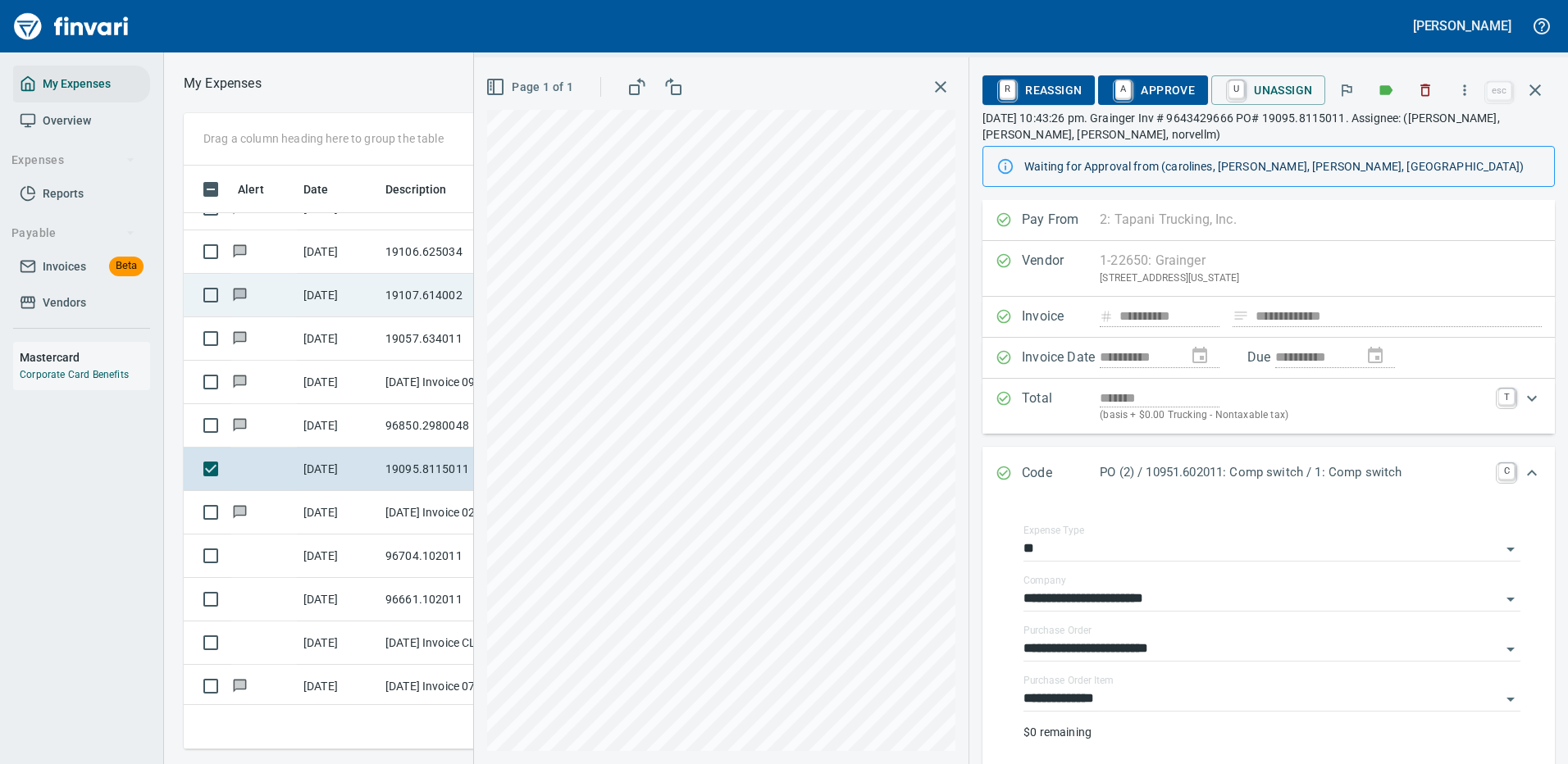
click at [994, 599] on div "**********" at bounding box center [1268, 644] width 572 height 286
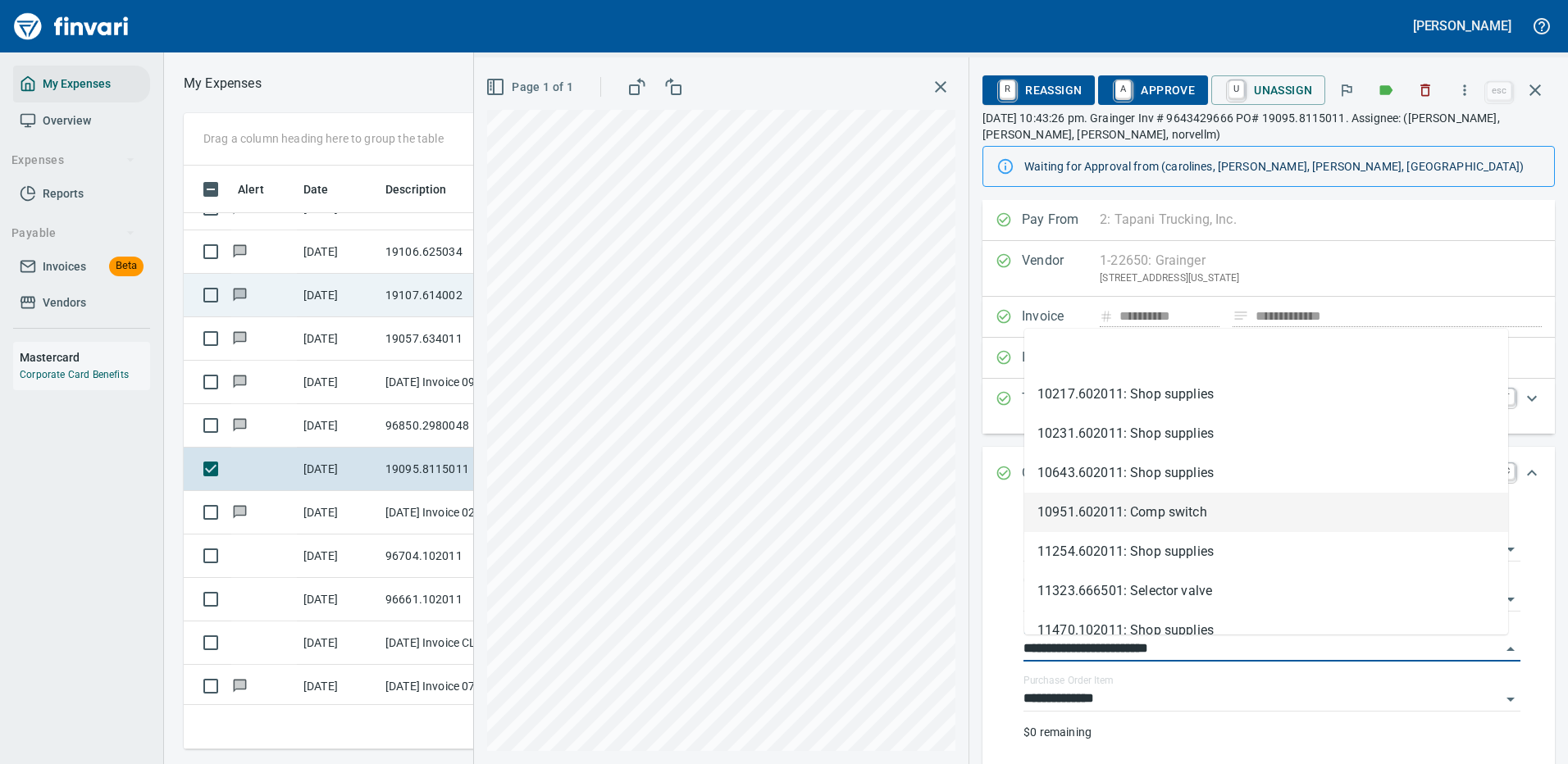
drag, startPoint x: 1112, startPoint y: 646, endPoint x: 979, endPoint y: 655, distance: 133.3
click at [979, 655] on div "**********" at bounding box center [1268, 599] width 598 height 799
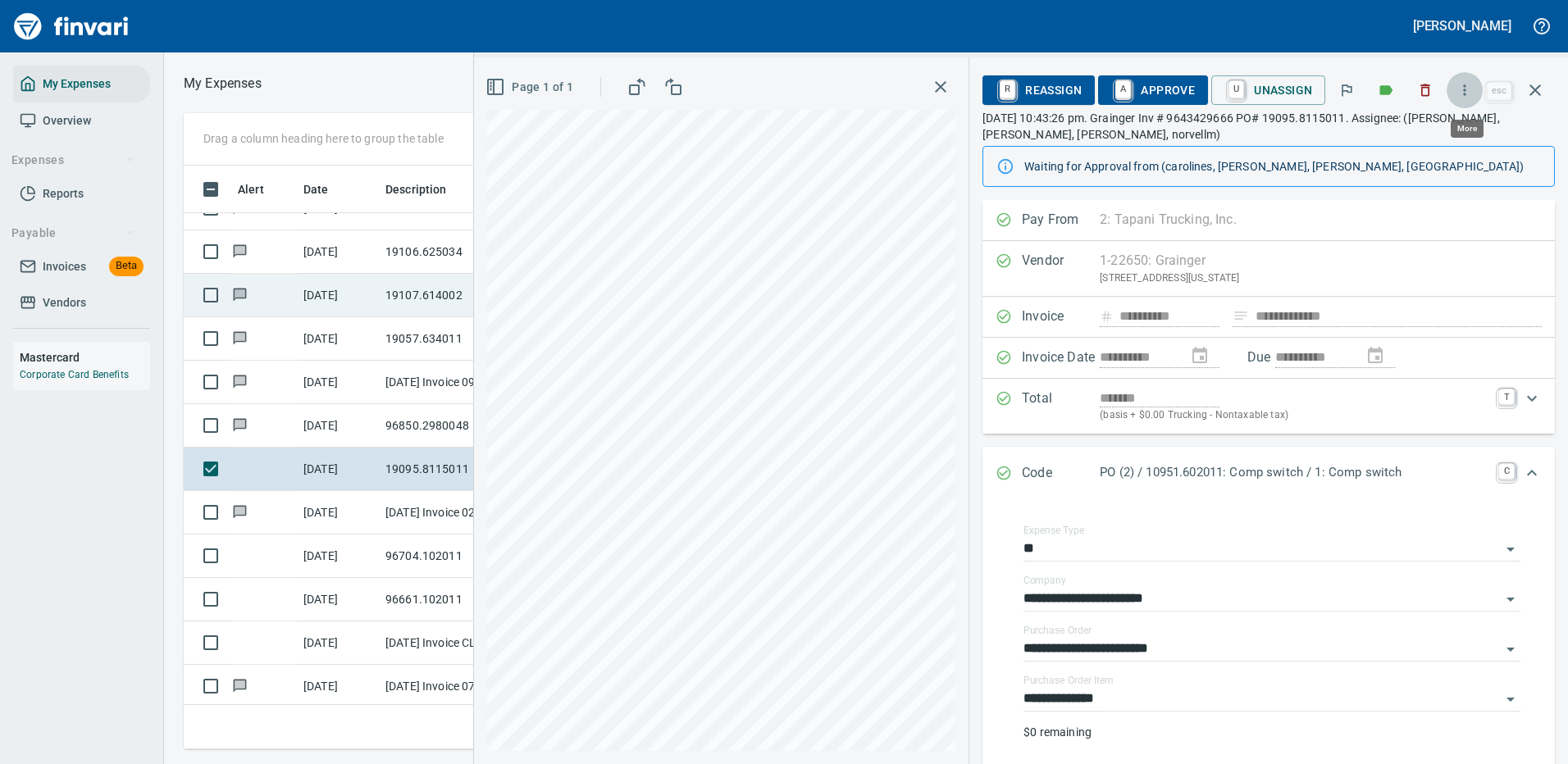
click at [1469, 90] on icon "button" at bounding box center [1464, 91] width 16 height 16
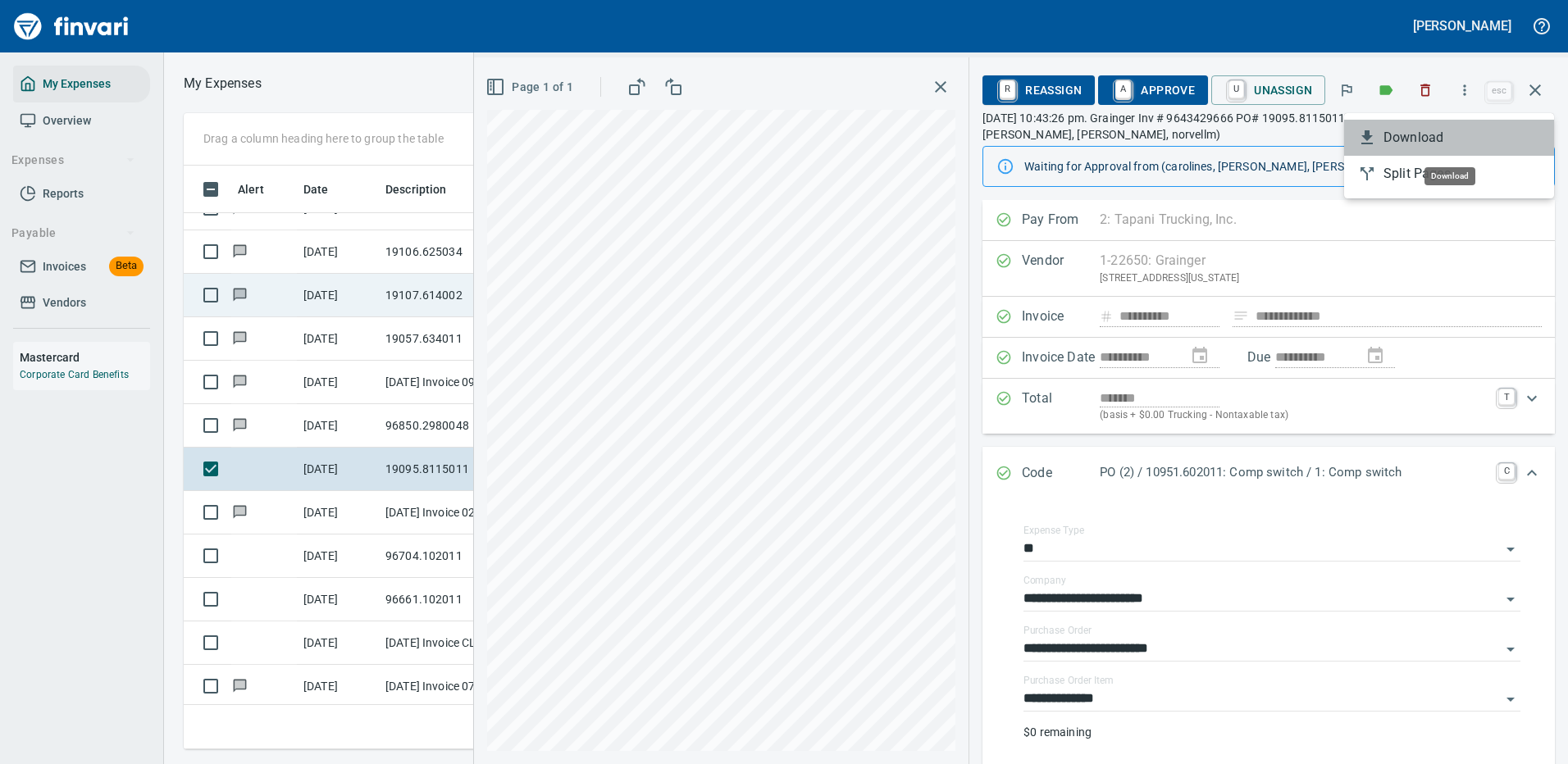
click at [1403, 140] on span "Download" at bounding box center [1461, 137] width 157 height 20
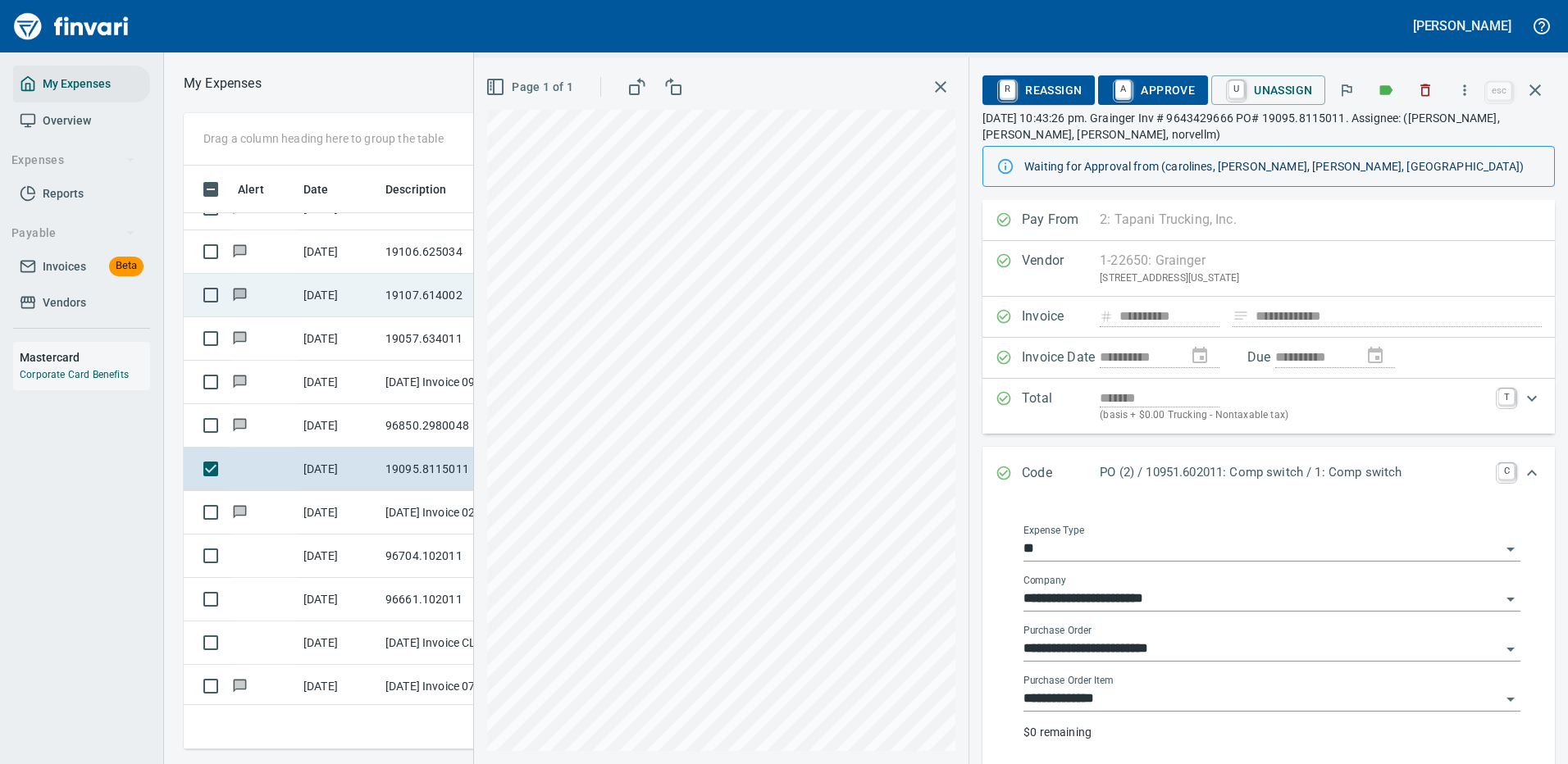
scroll to position [235, 0]
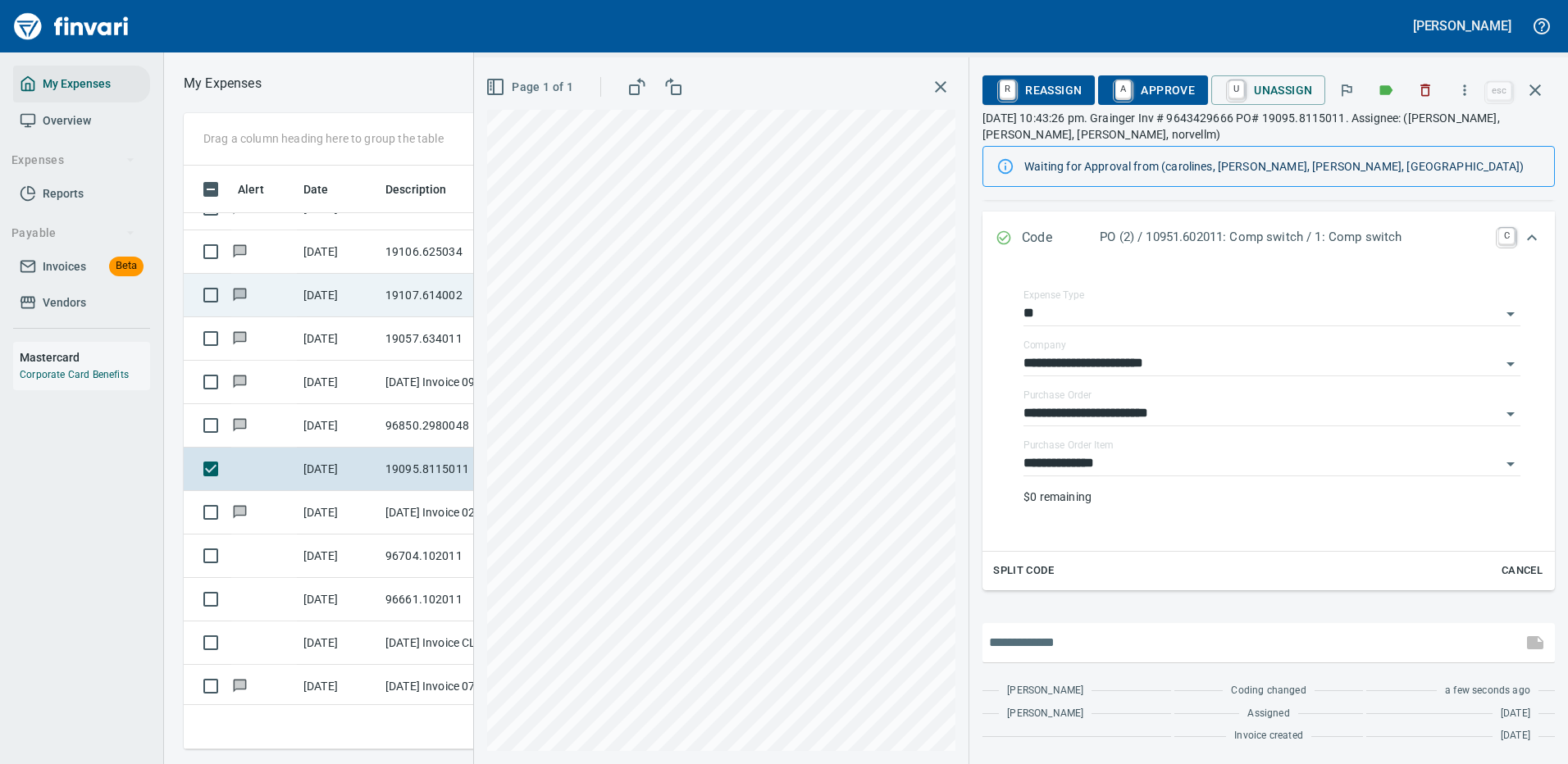
click at [1109, 641] on input "text" at bounding box center [1251, 643] width 526 height 26
type input "**********"
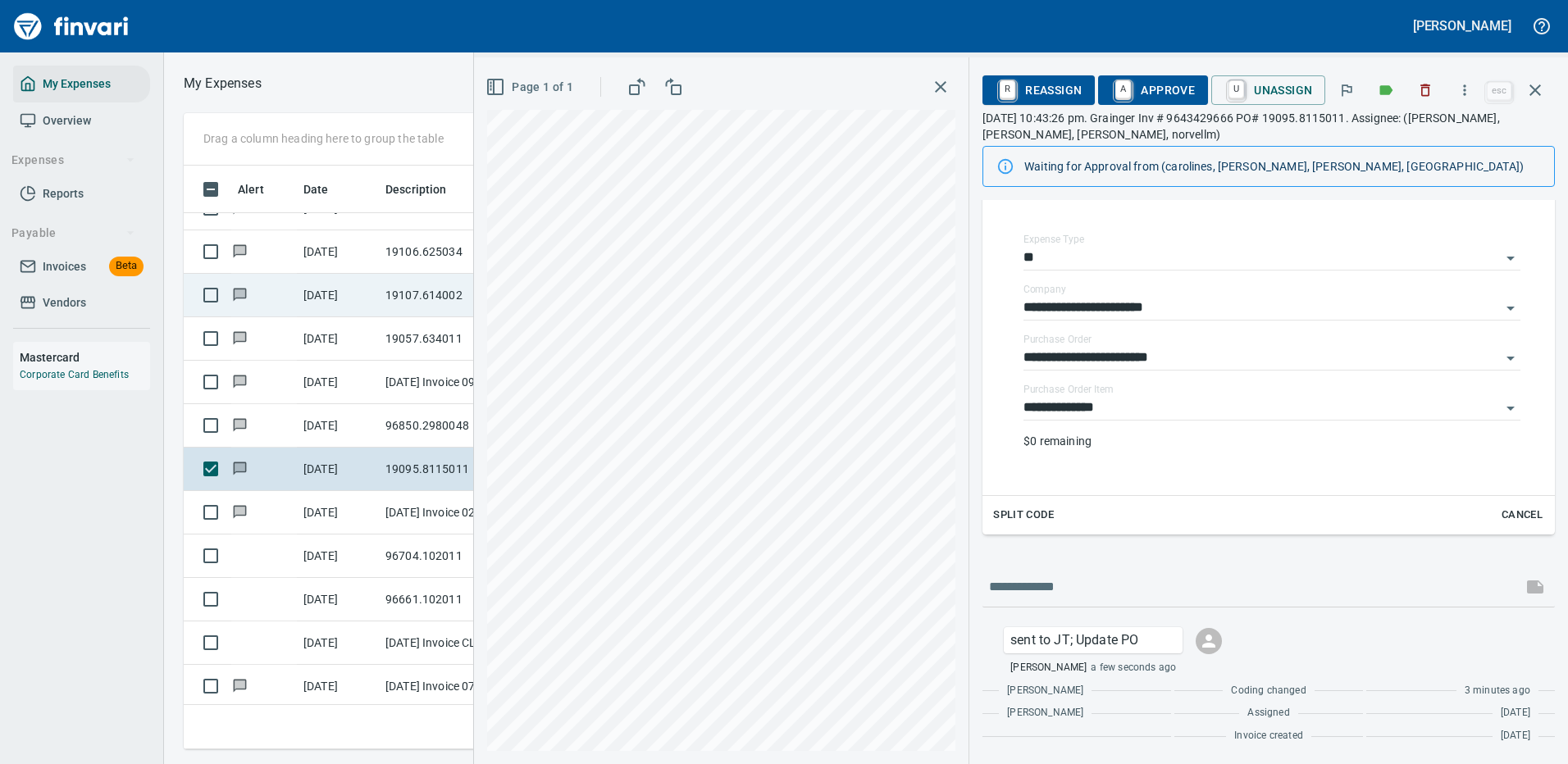
click at [1536, 85] on icon "button" at bounding box center [1535, 91] width 20 height 20
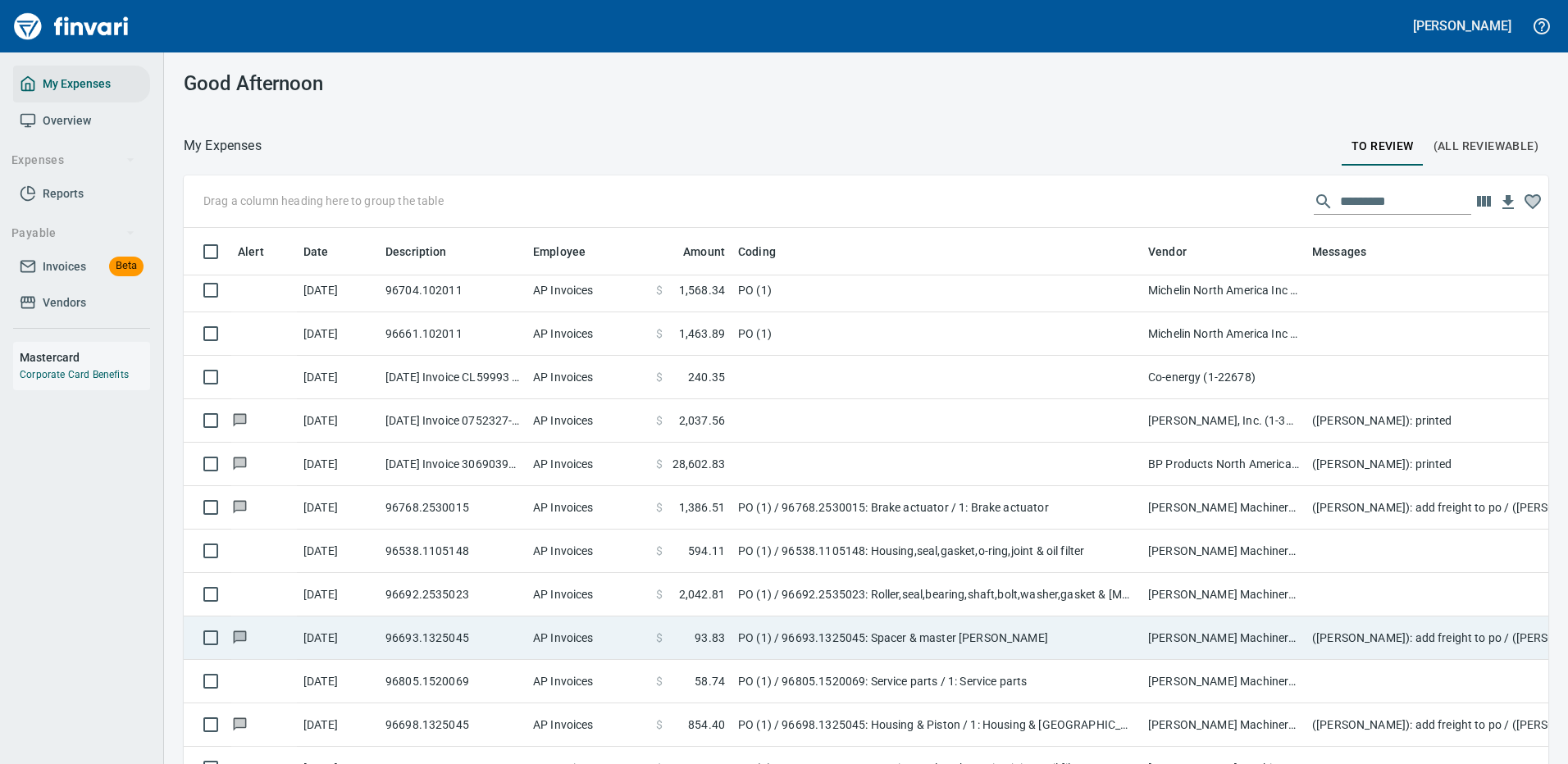
scroll to position [2132, 0]
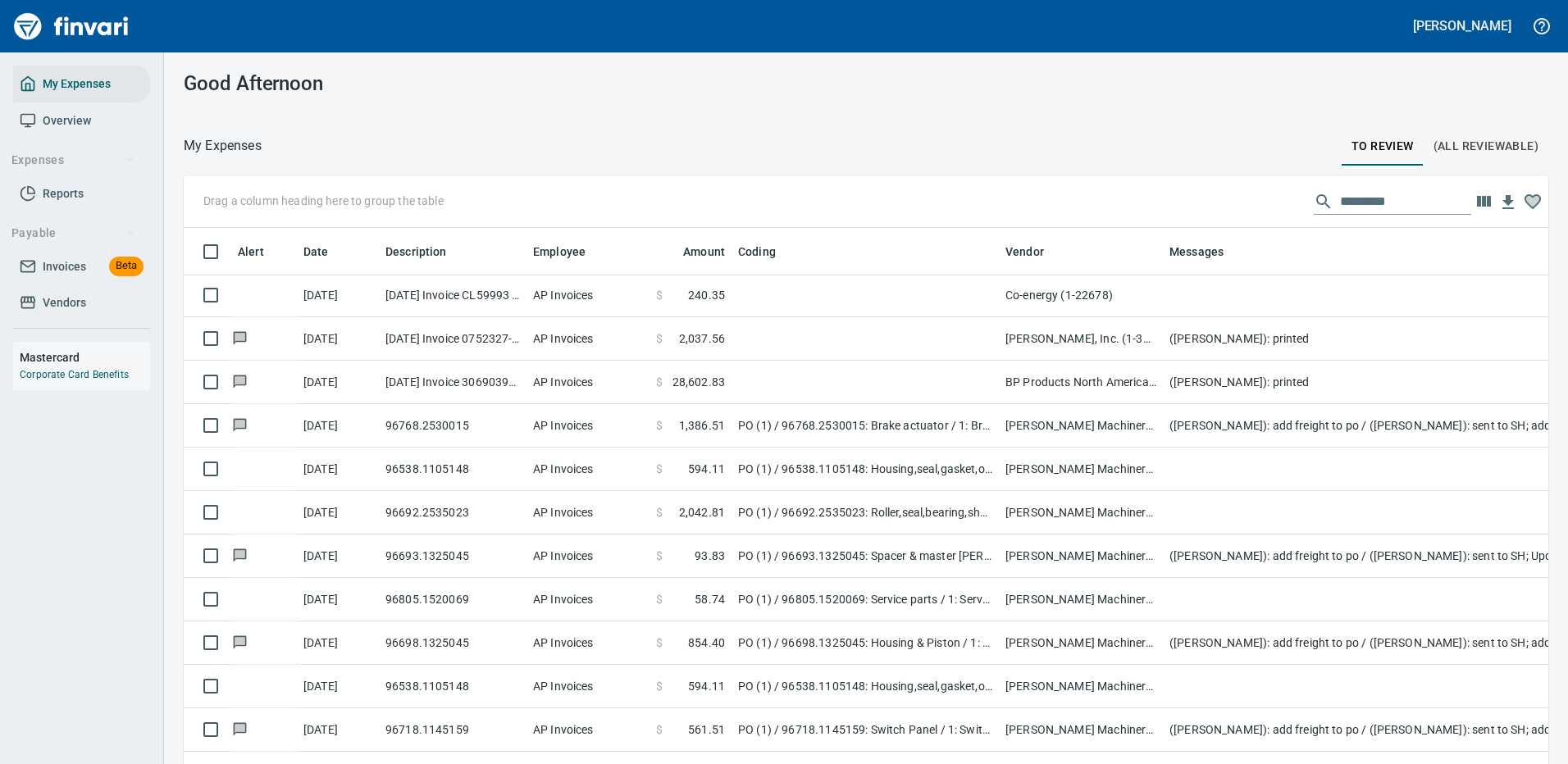
drag, startPoint x: 1144, startPoint y: 241, endPoint x: 1001, endPoint y: 255, distance: 143.7
click at [1001, 255] on body "Cindy Hughes My Expenses Overview Expenses Reports Payable Invoices Beta Vendor…" at bounding box center [784, 382] width 1568 height 764
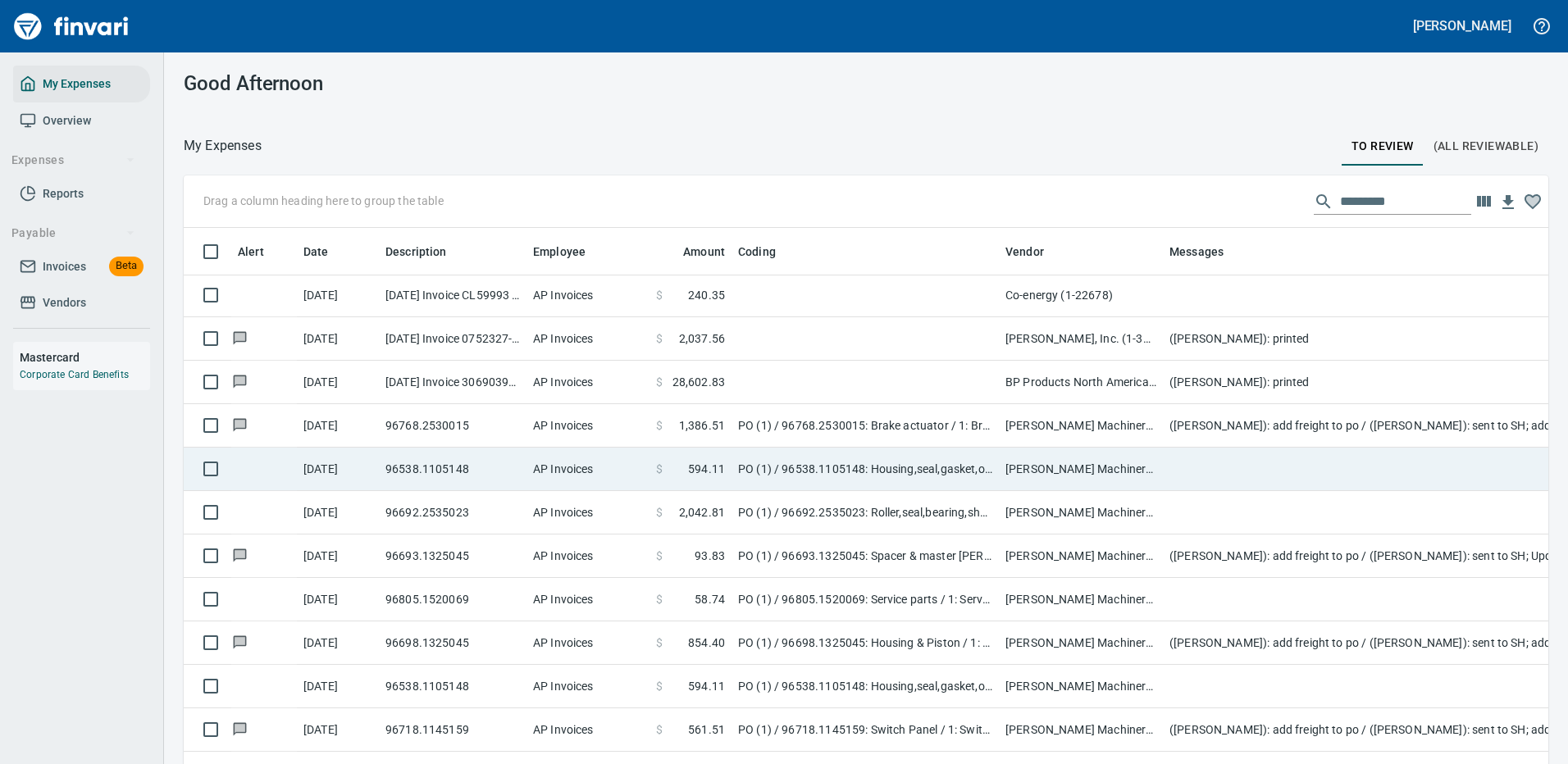
click at [1175, 468] on td at bounding box center [1490, 469] width 656 height 44
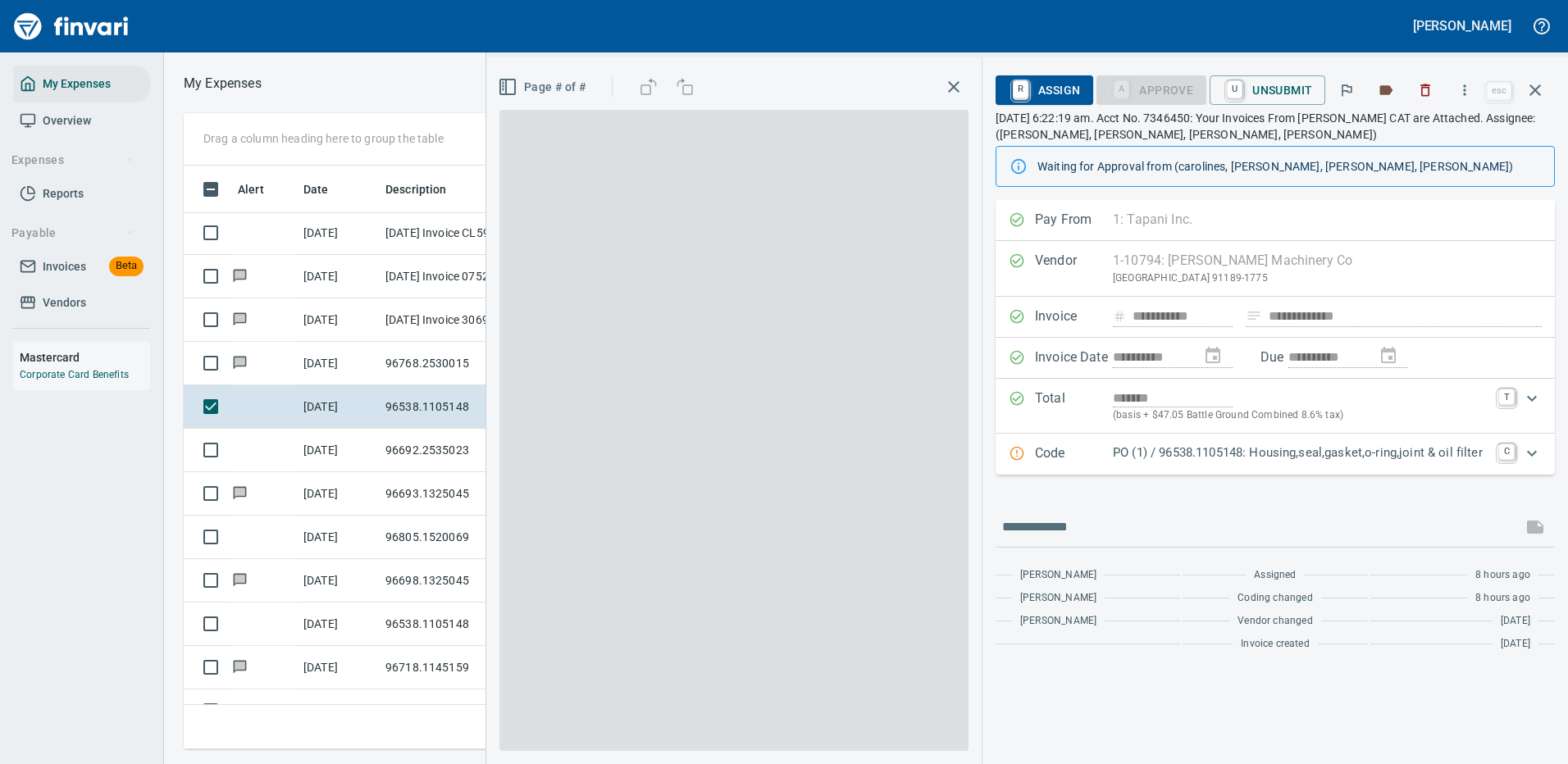
scroll to position [559, 930]
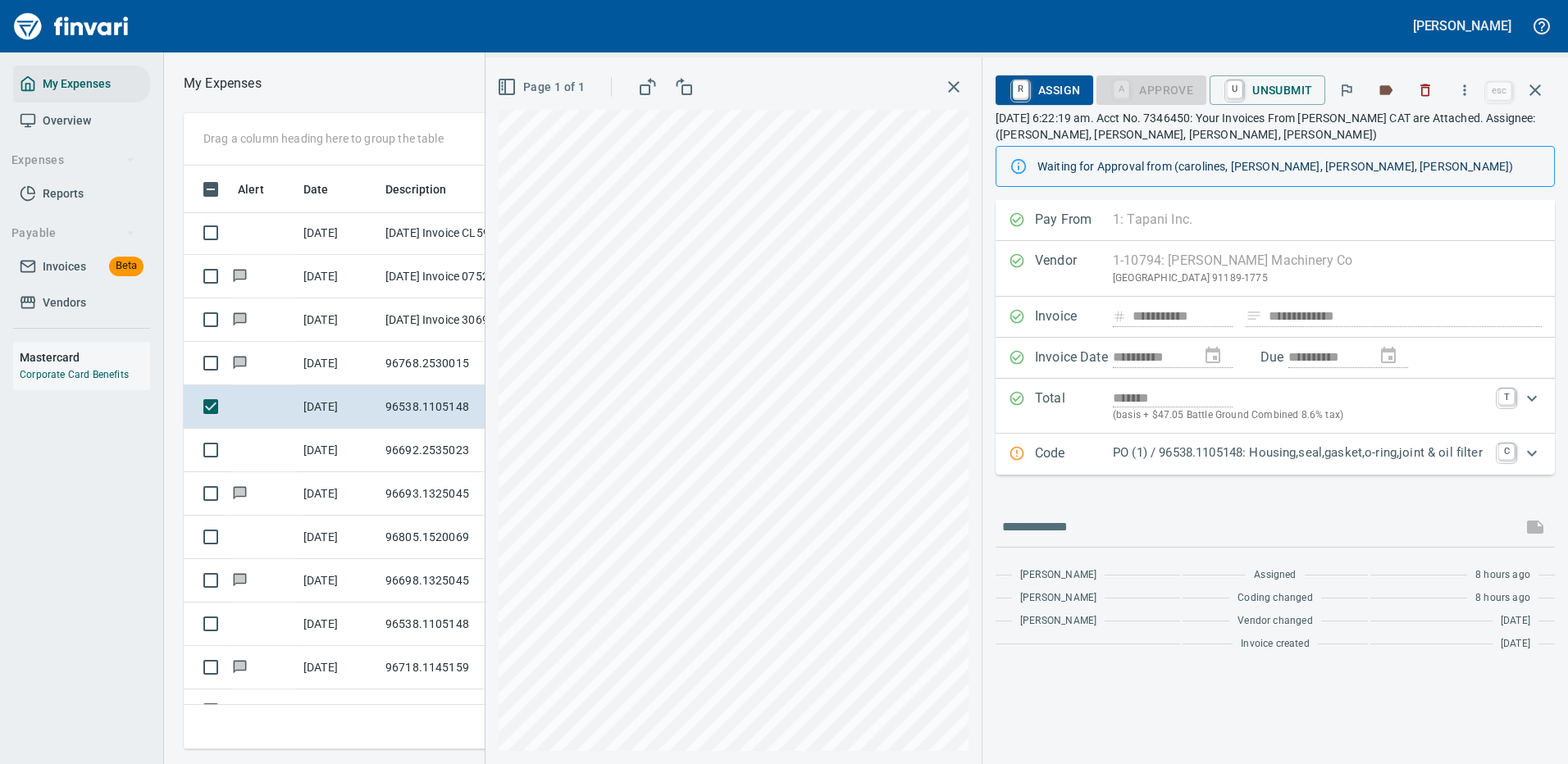
click at [1351, 447] on p "PO (1) / 96538.1105148: Housing,seal,gasket,o-ring,joint & oil filter" at bounding box center [1300, 453] width 375 height 19
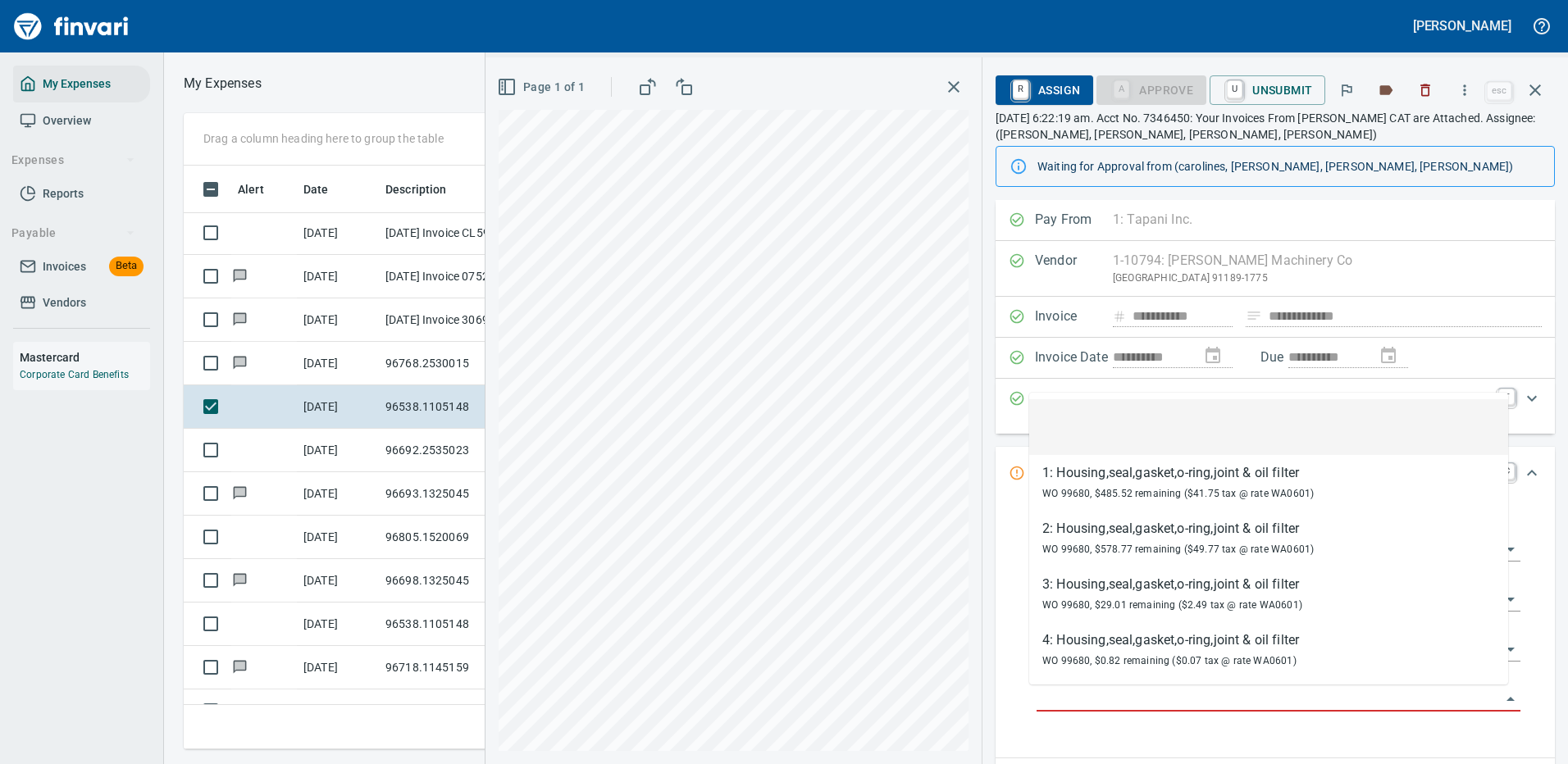
click at [1096, 700] on input "Purchase Order Item" at bounding box center [1268, 700] width 464 height 23
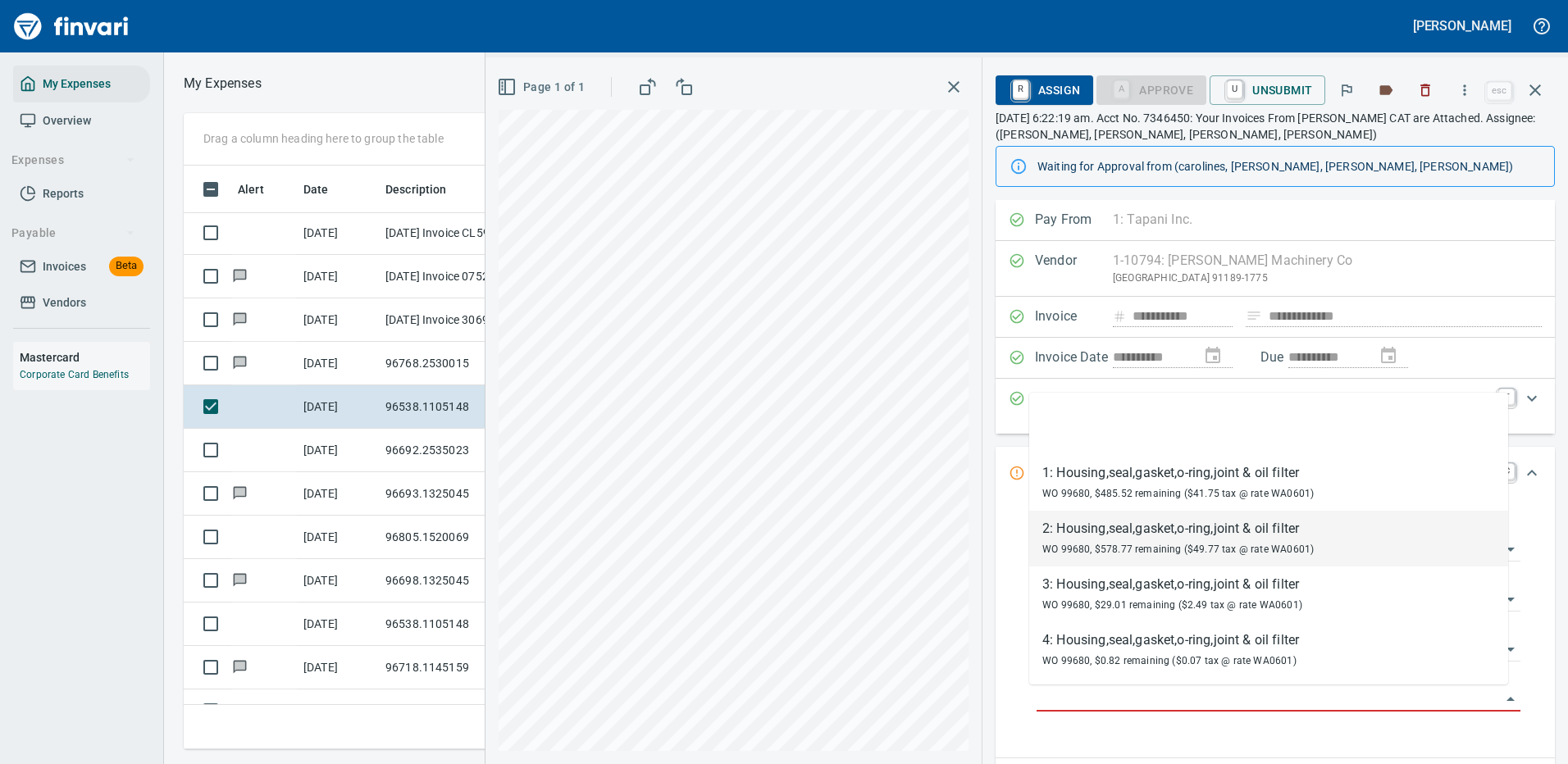
click at [1154, 533] on div "2: Housing,seal,gasket,o-ring,joint & oil filter" at bounding box center [1178, 529] width 272 height 20
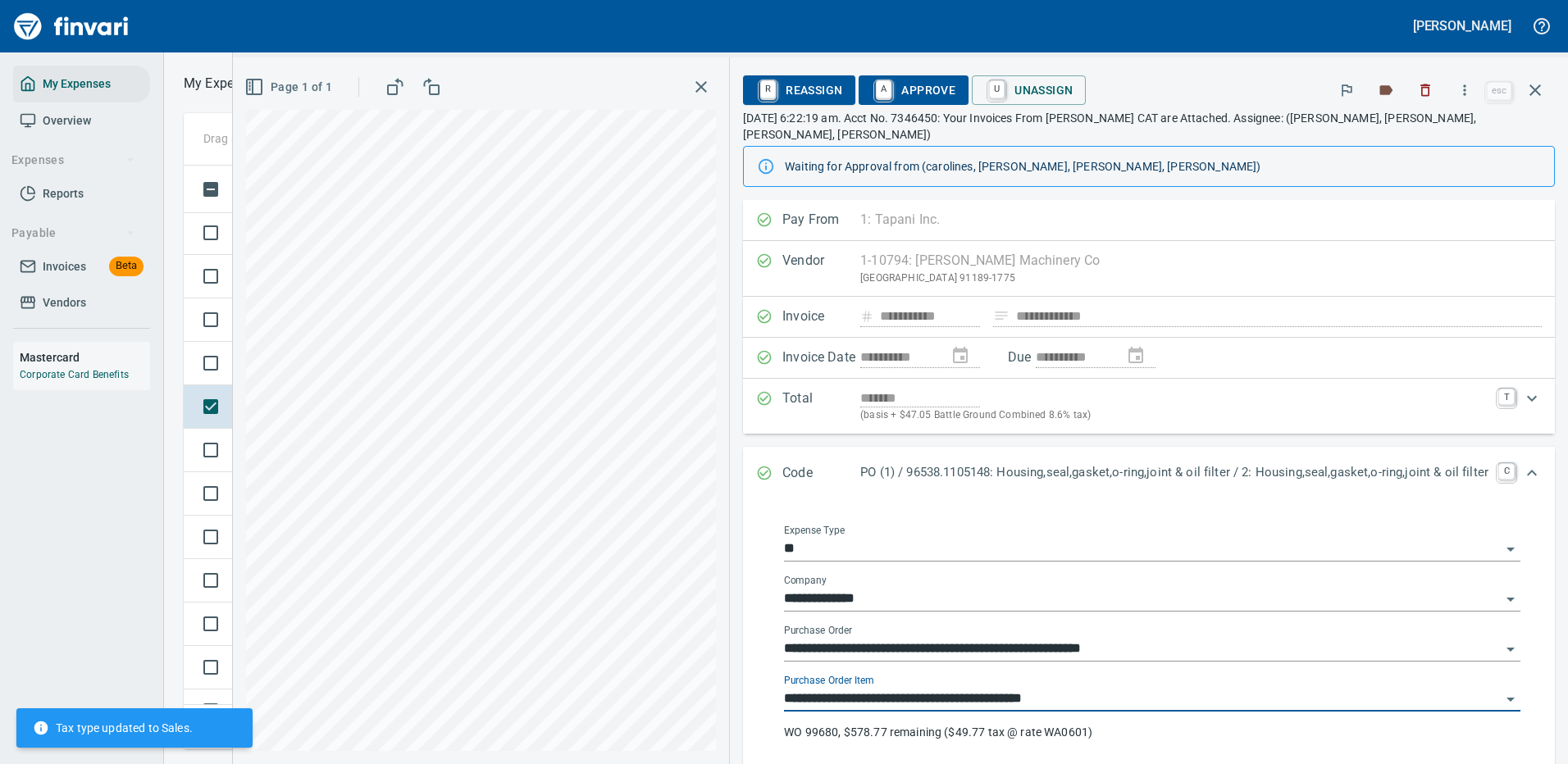
type input "**********"
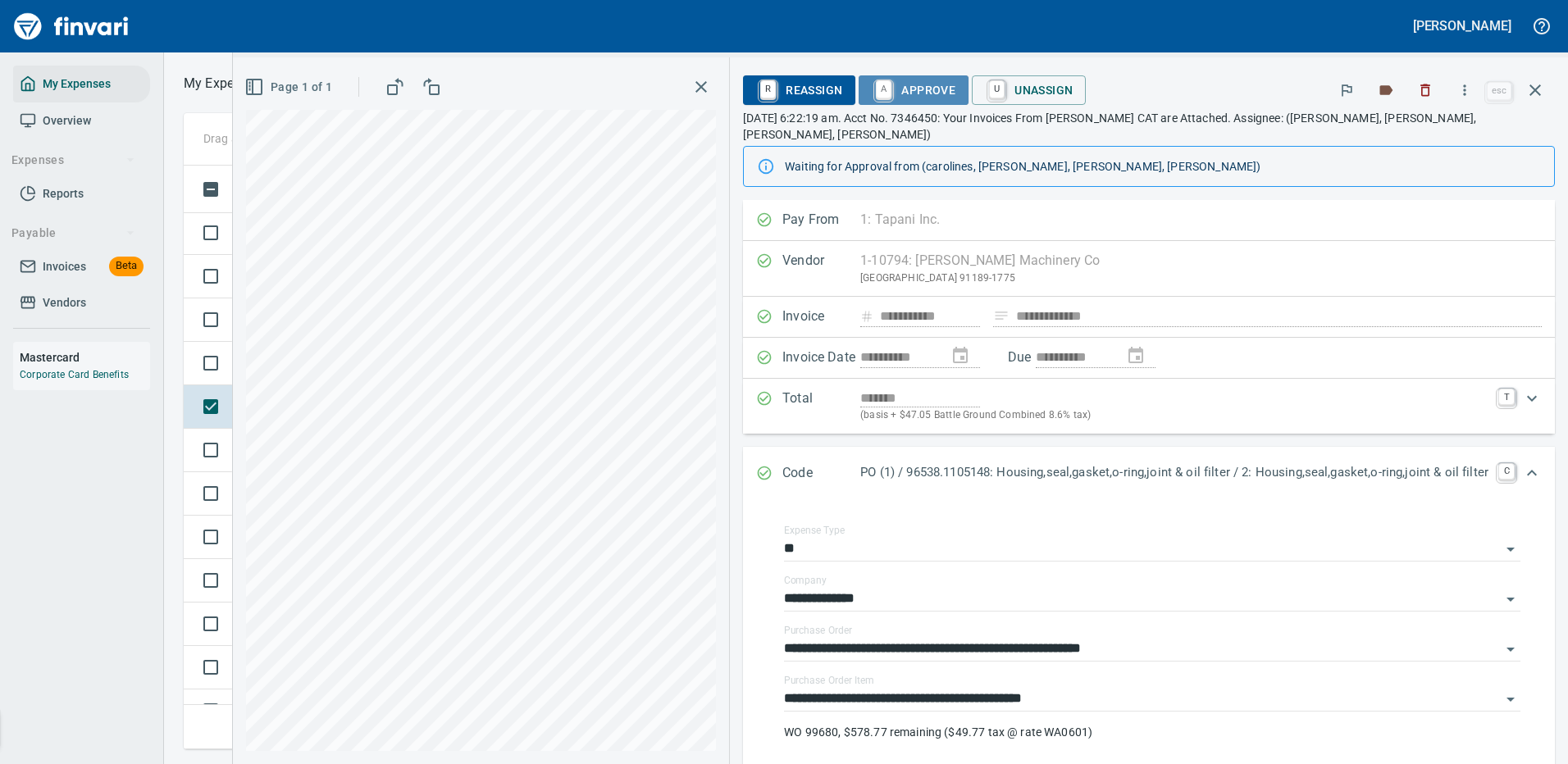
click at [914, 91] on span "A Approve" at bounding box center [914, 91] width 84 height 28
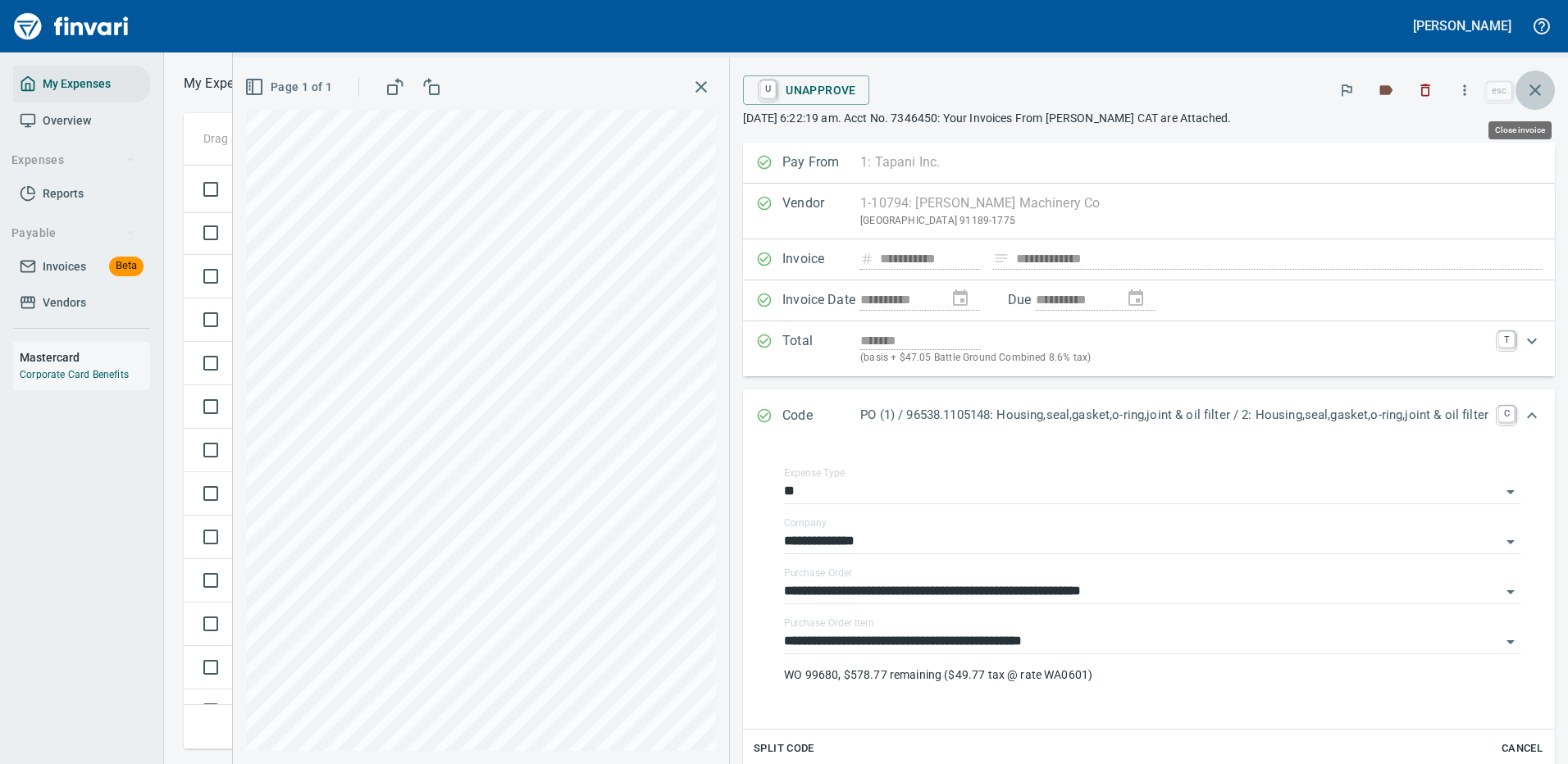
click at [1538, 91] on icon "button" at bounding box center [1535, 91] width 20 height 20
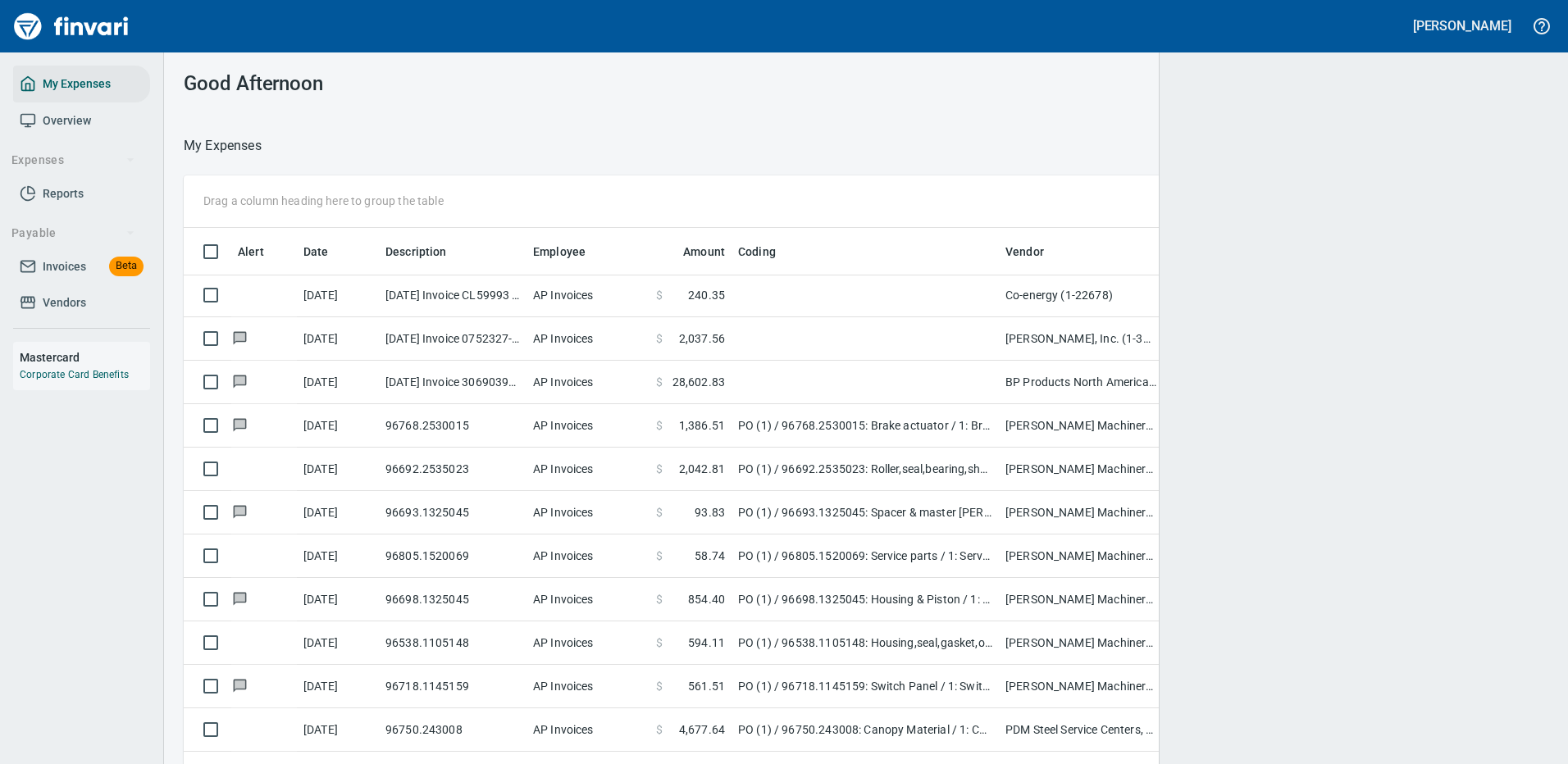
scroll to position [559, 1328]
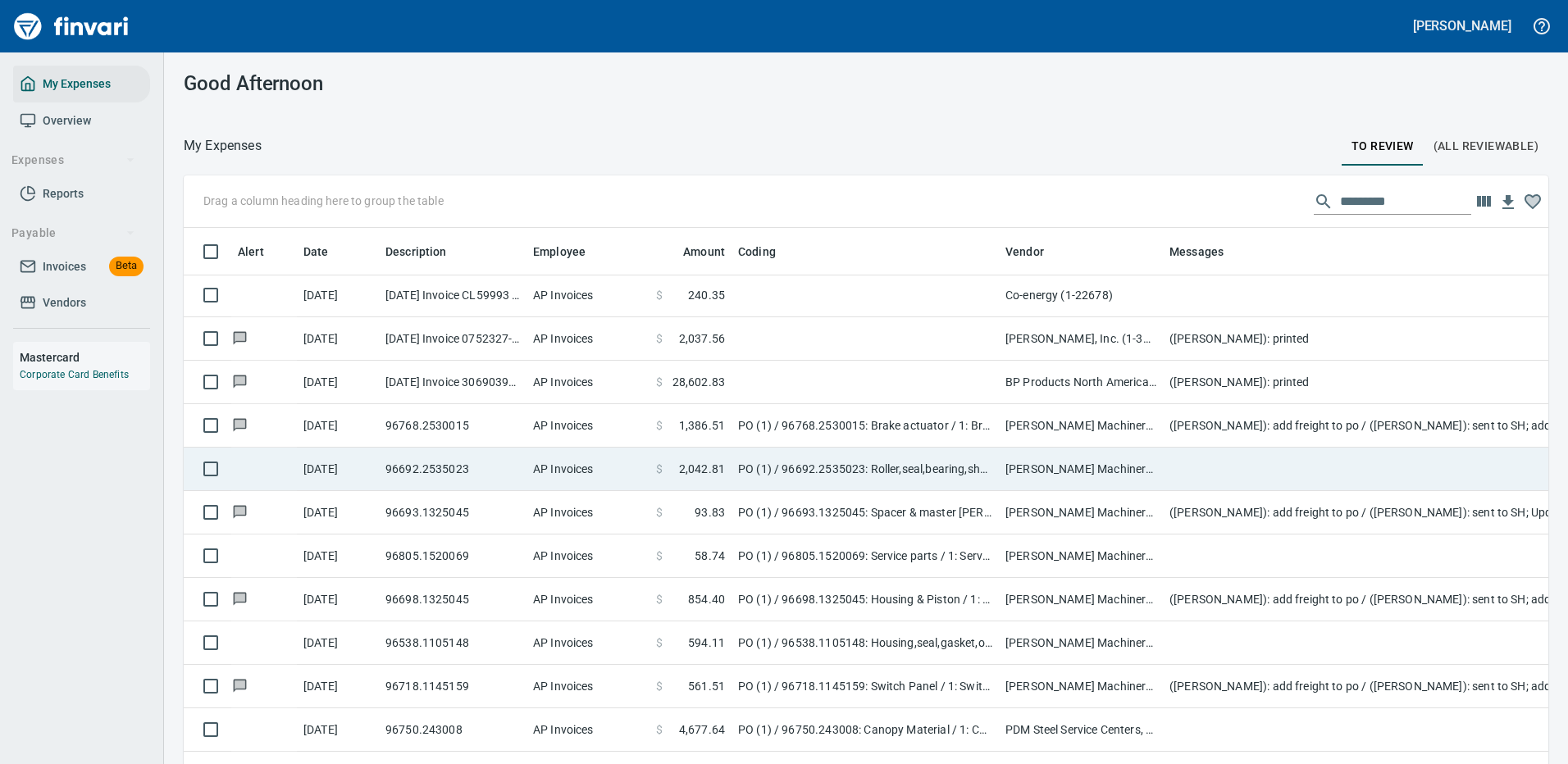
click at [1078, 460] on td "Peterson Machinery Co (1-10794)" at bounding box center [1080, 469] width 164 height 44
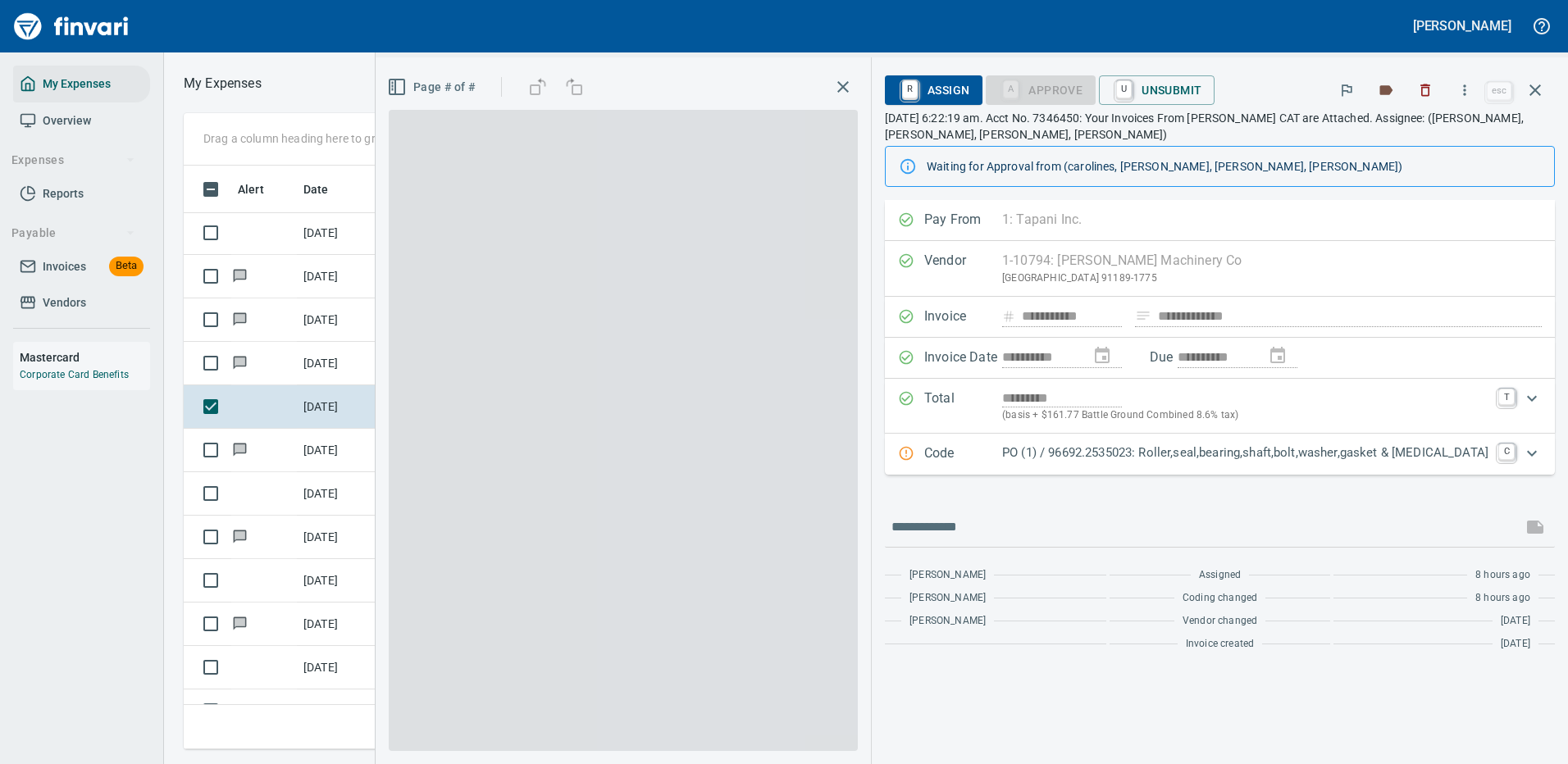
scroll to position [559, 930]
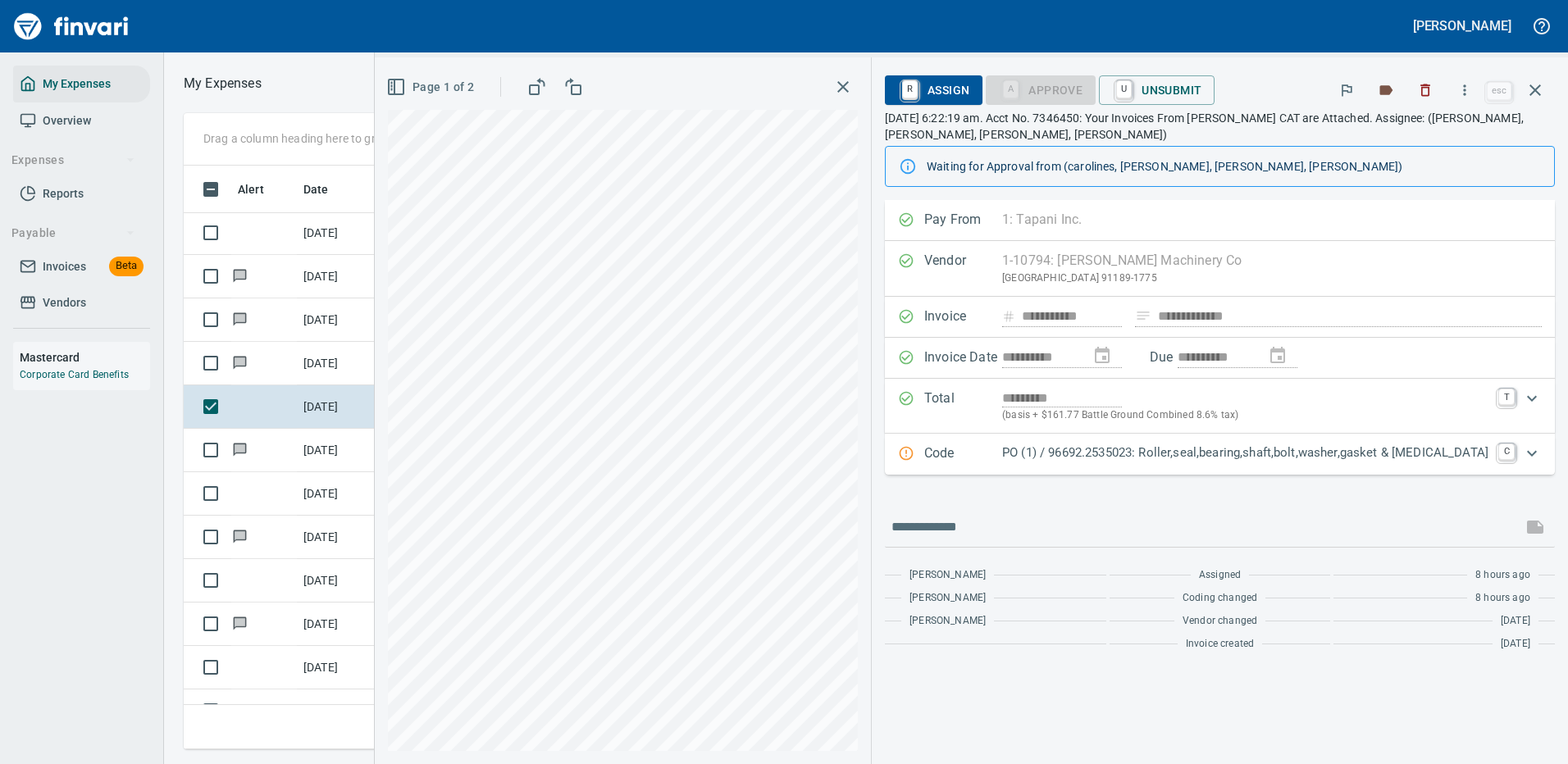
click at [1212, 447] on p "PO (1) / 96692.2535023: Roller,seal,bearing,shaft,bolt,washer,gasket & retainer" at bounding box center [1245, 453] width 486 height 19
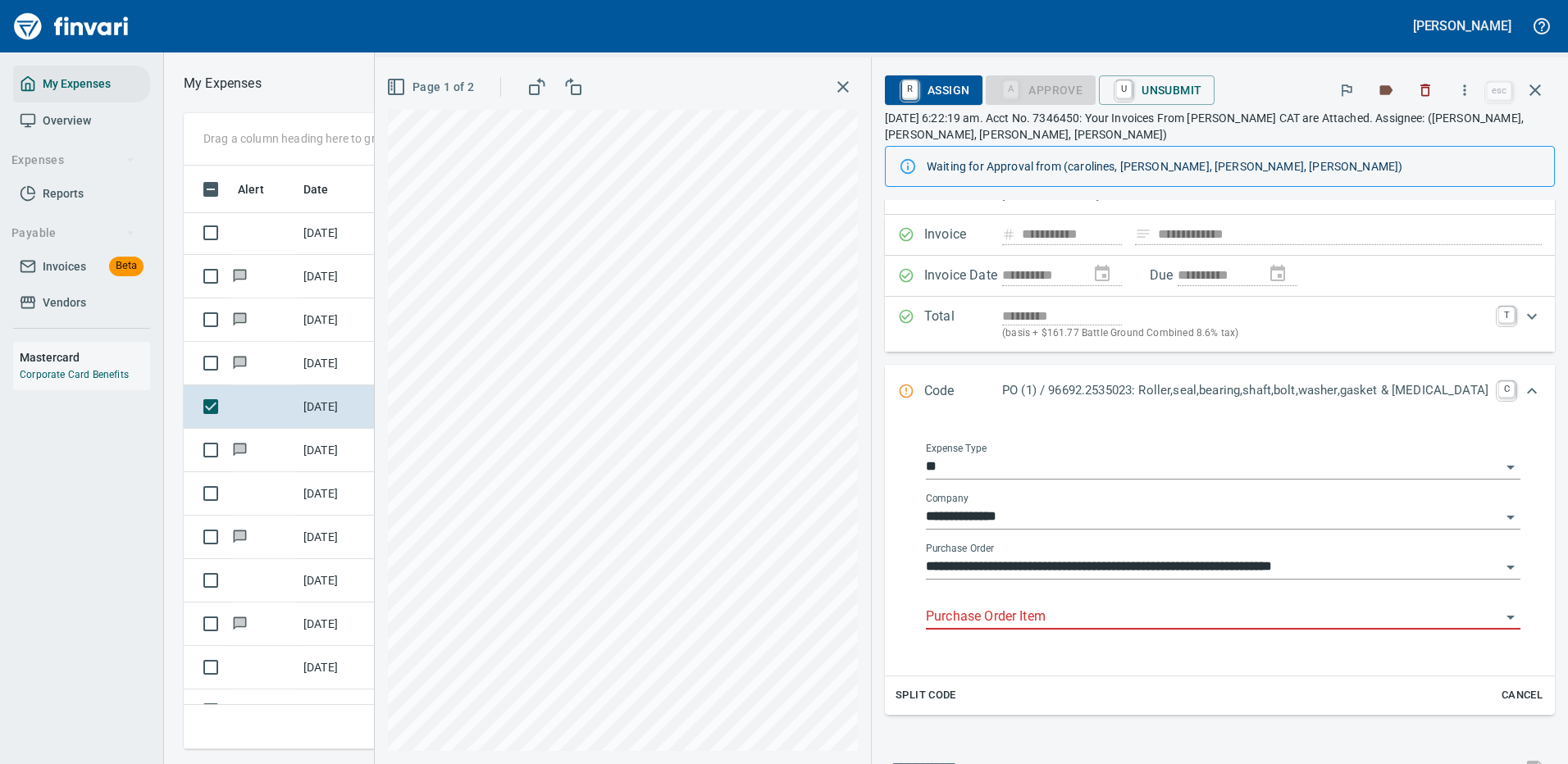
scroll to position [164, 0]
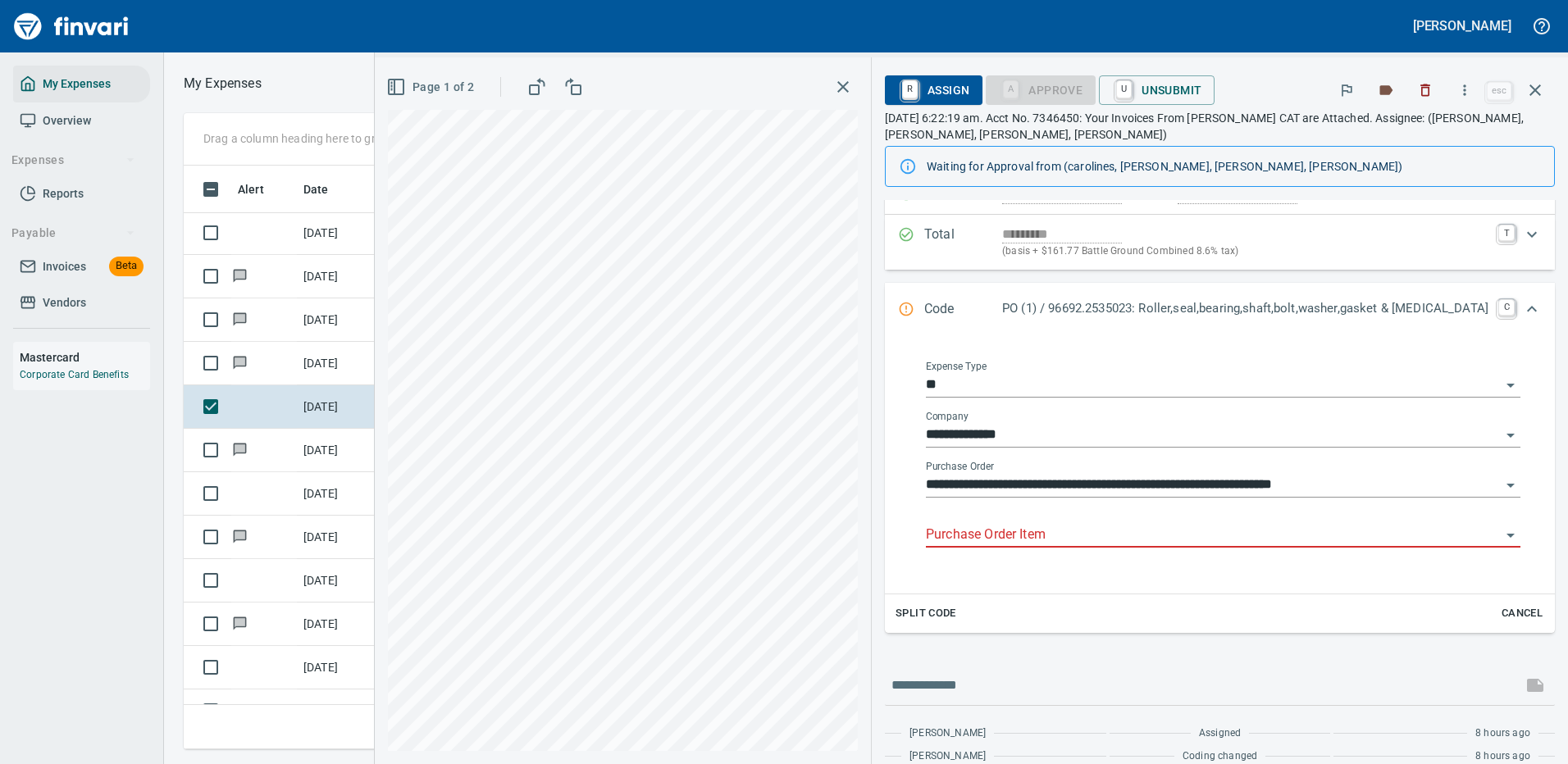
click at [1037, 533] on input "Purchase Order Item" at bounding box center [1213, 536] width 575 height 23
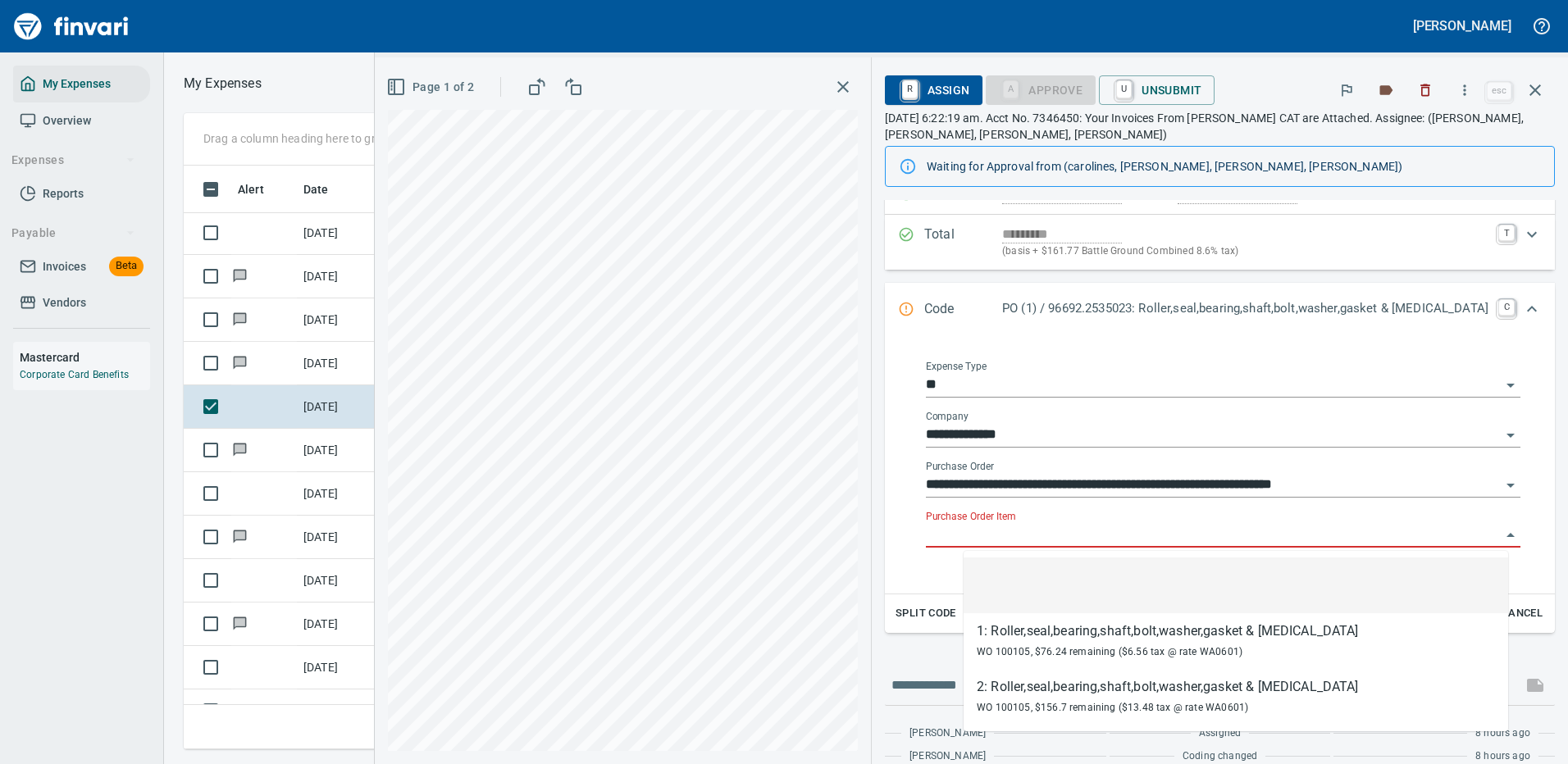
scroll to position [559, 930]
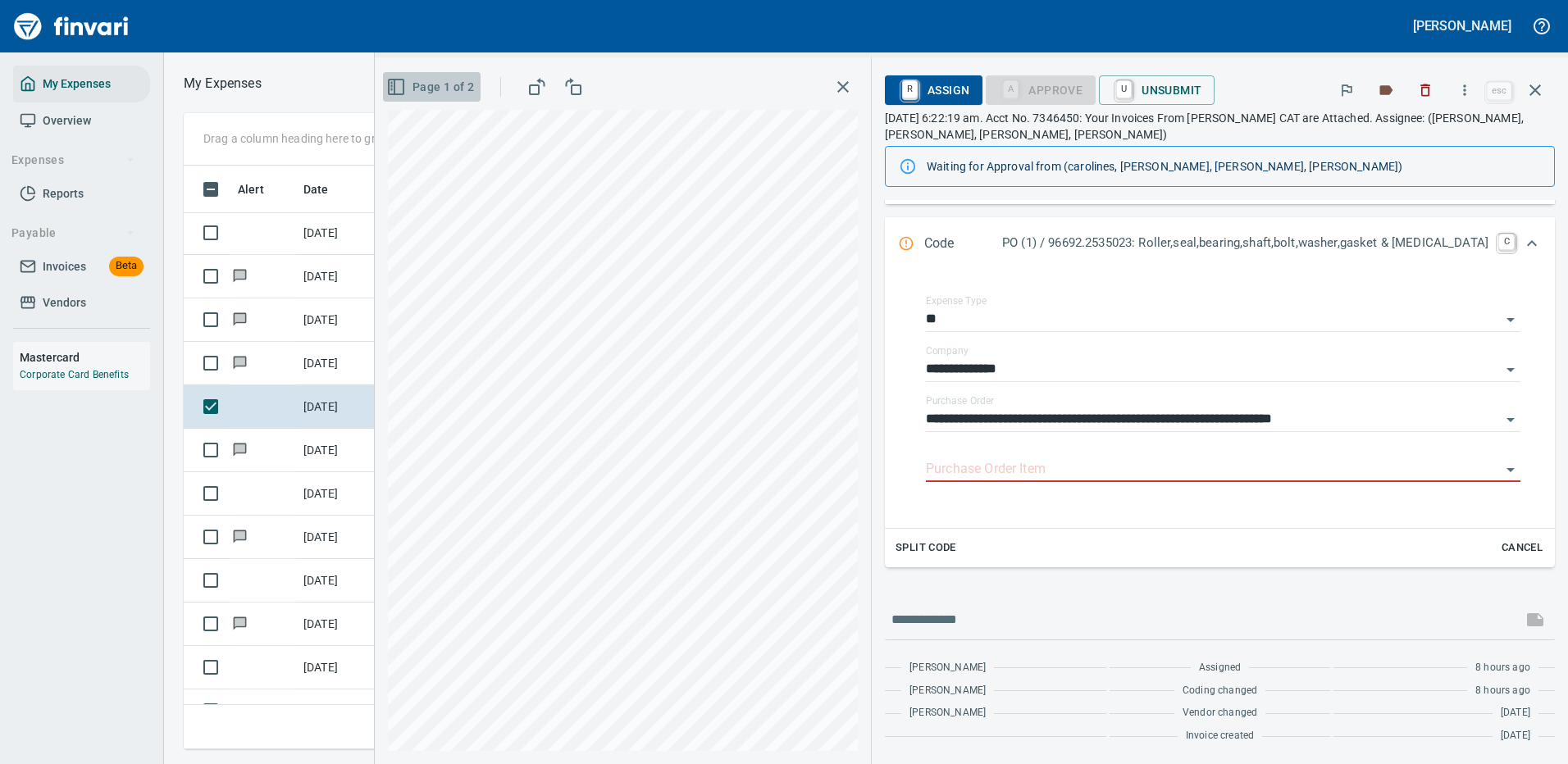
click at [406, 89] on icon "button" at bounding box center [396, 87] width 20 height 20
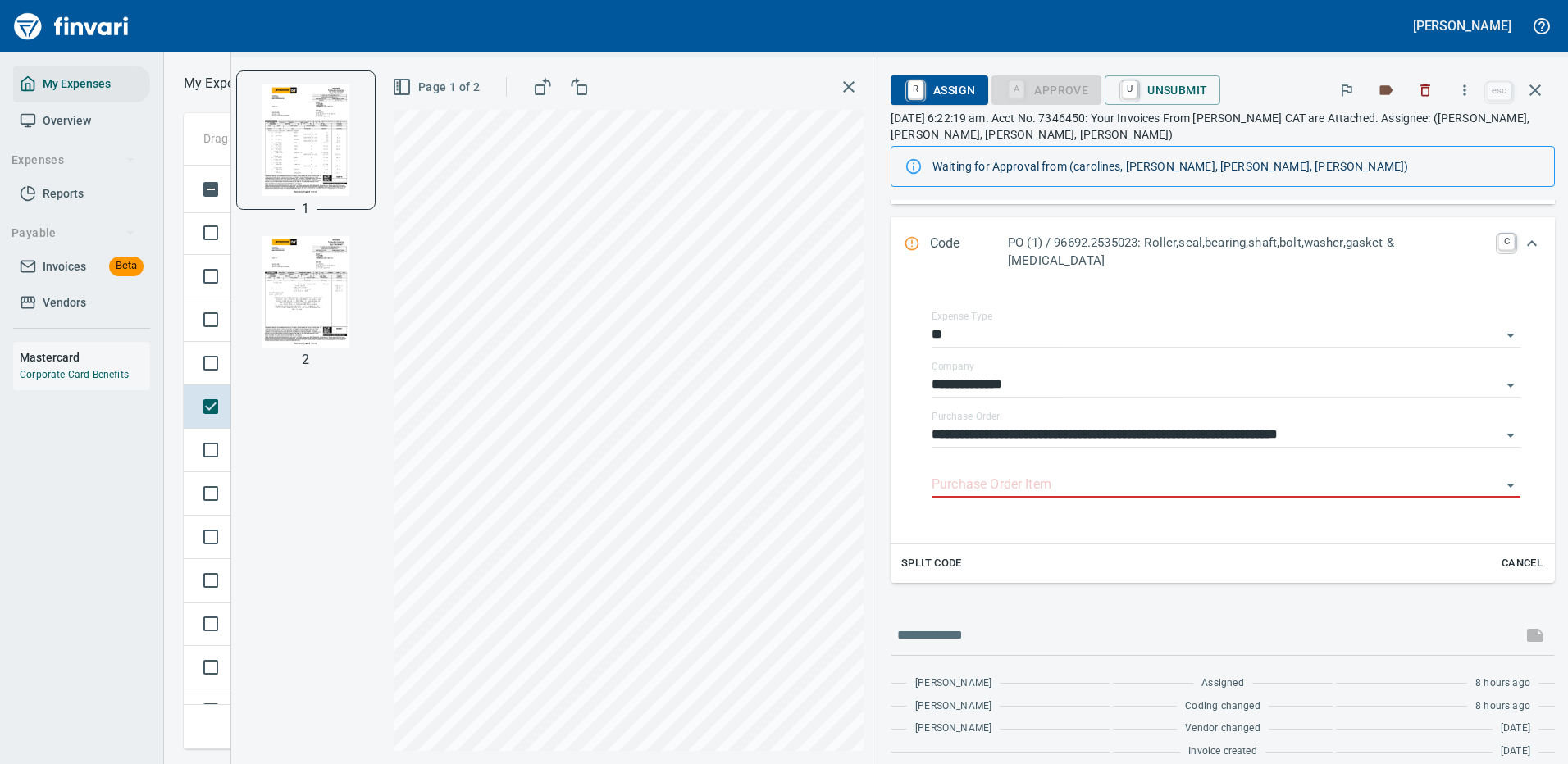
click at [339, 278] on img "button" at bounding box center [305, 291] width 111 height 111
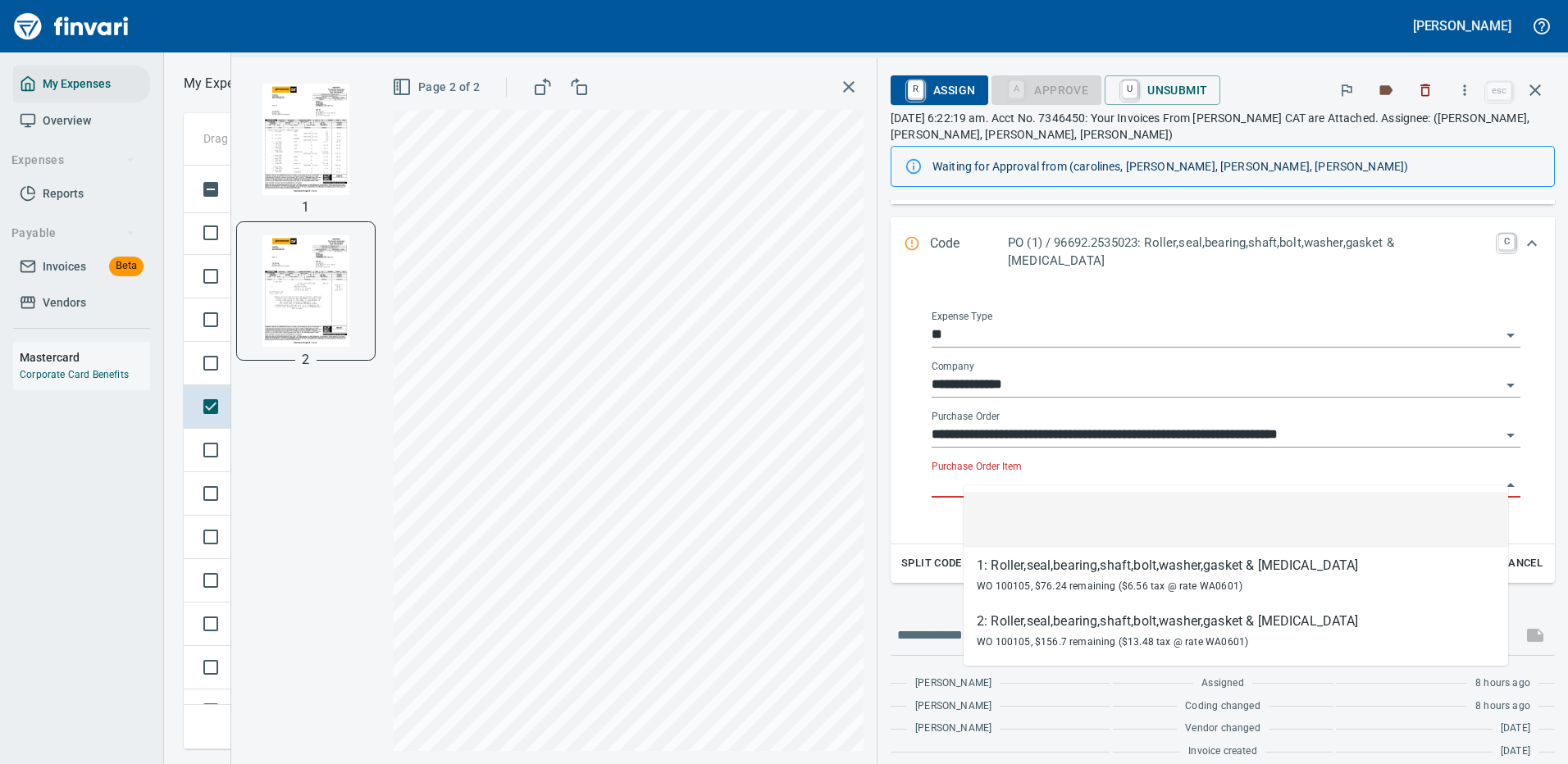
click at [1046, 474] on input "Purchase Order Item" at bounding box center [1216, 486] width 569 height 23
click at [1381, 298] on div "**********" at bounding box center [1226, 414] width 615 height 233
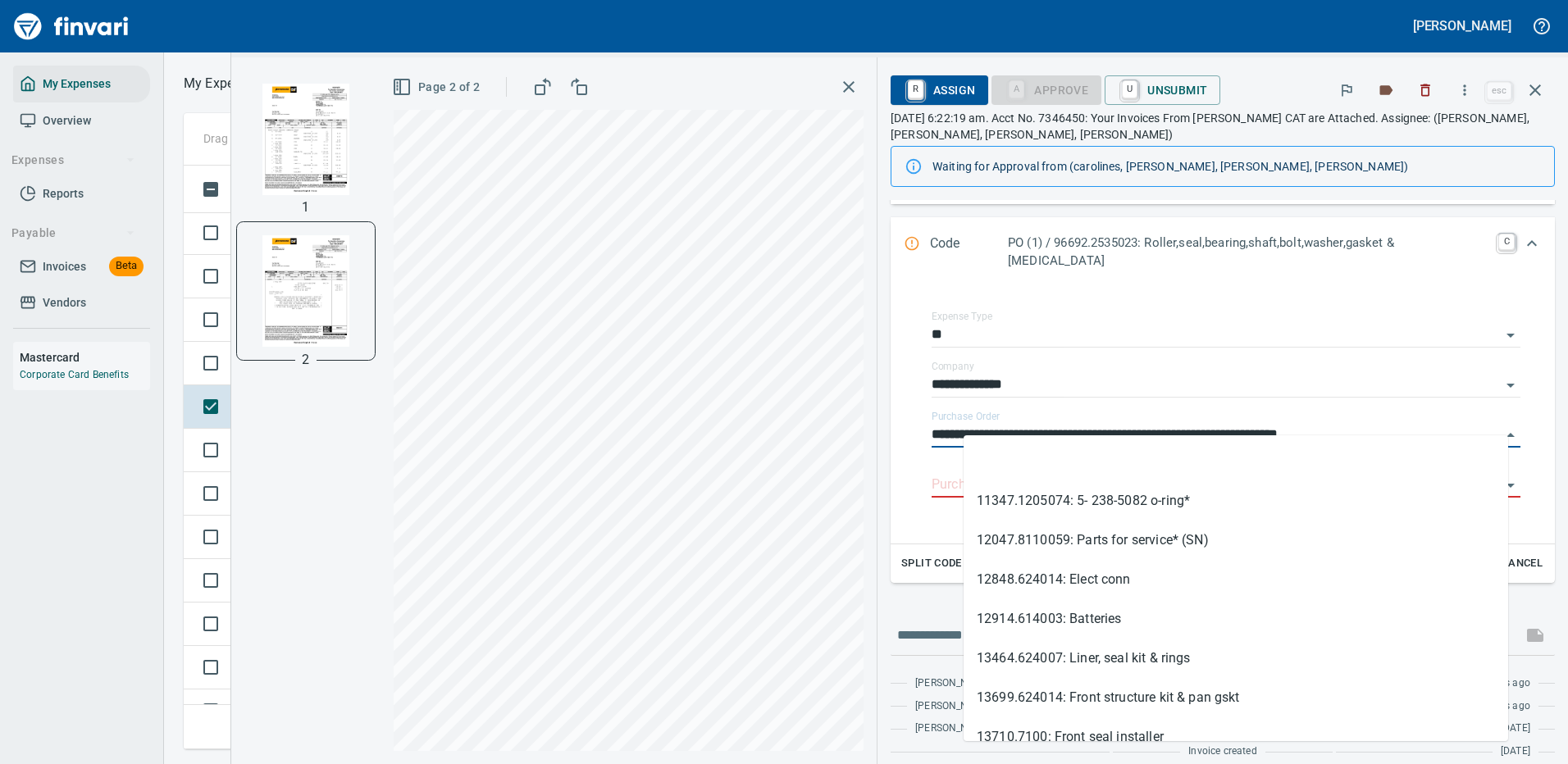
drag, startPoint x: 1059, startPoint y: 417, endPoint x: 937, endPoint y: 420, distance: 122.0
click at [937, 420] on div "**********" at bounding box center [1222, 412] width 638 height 239
click at [1464, 86] on icon "button" at bounding box center [1464, 91] width 16 height 16
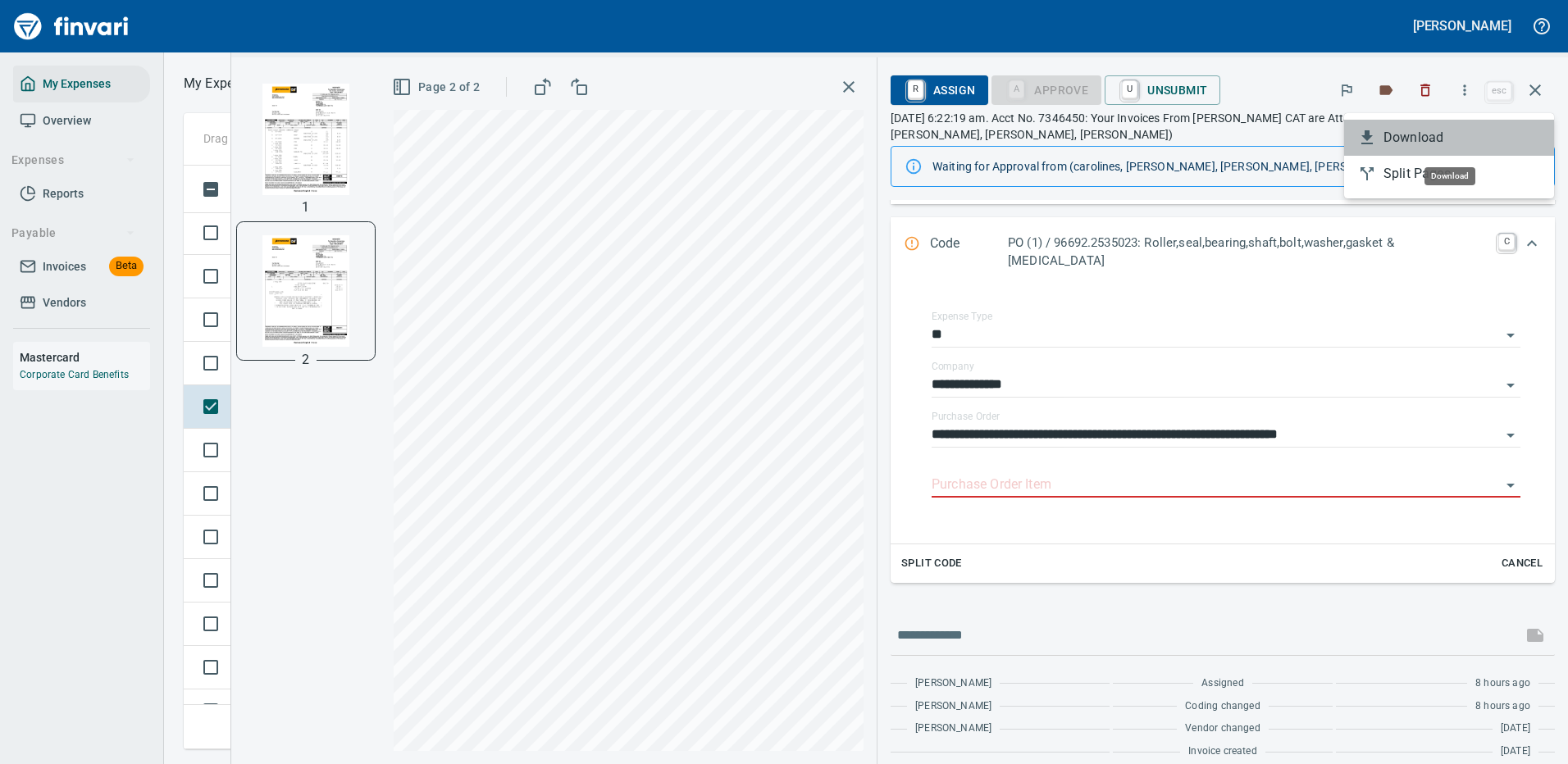
click at [1419, 137] on span "Download" at bounding box center [1461, 137] width 157 height 20
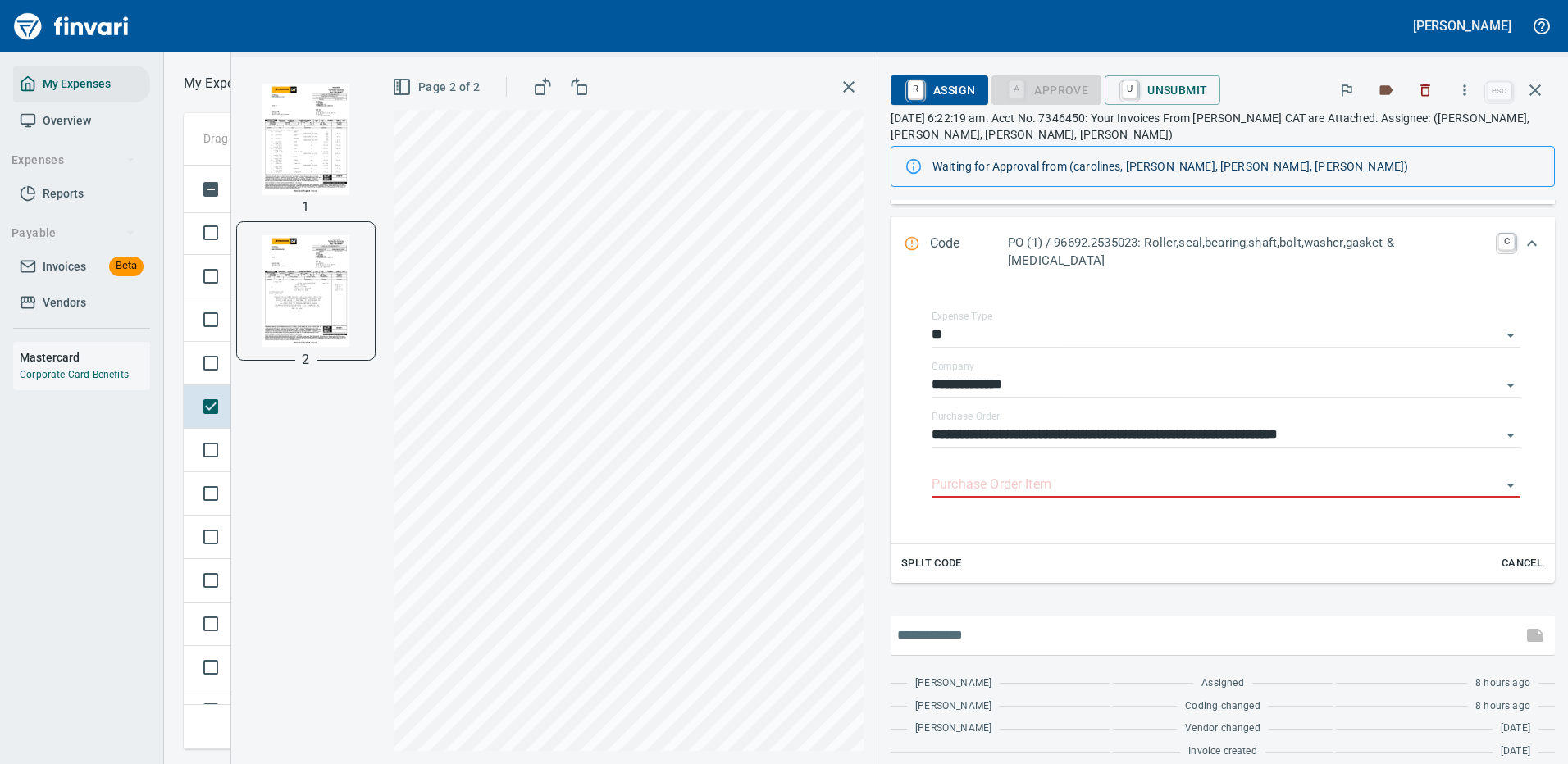
click at [1055, 625] on input "text" at bounding box center [1206, 636] width 618 height 26
type input "**********"
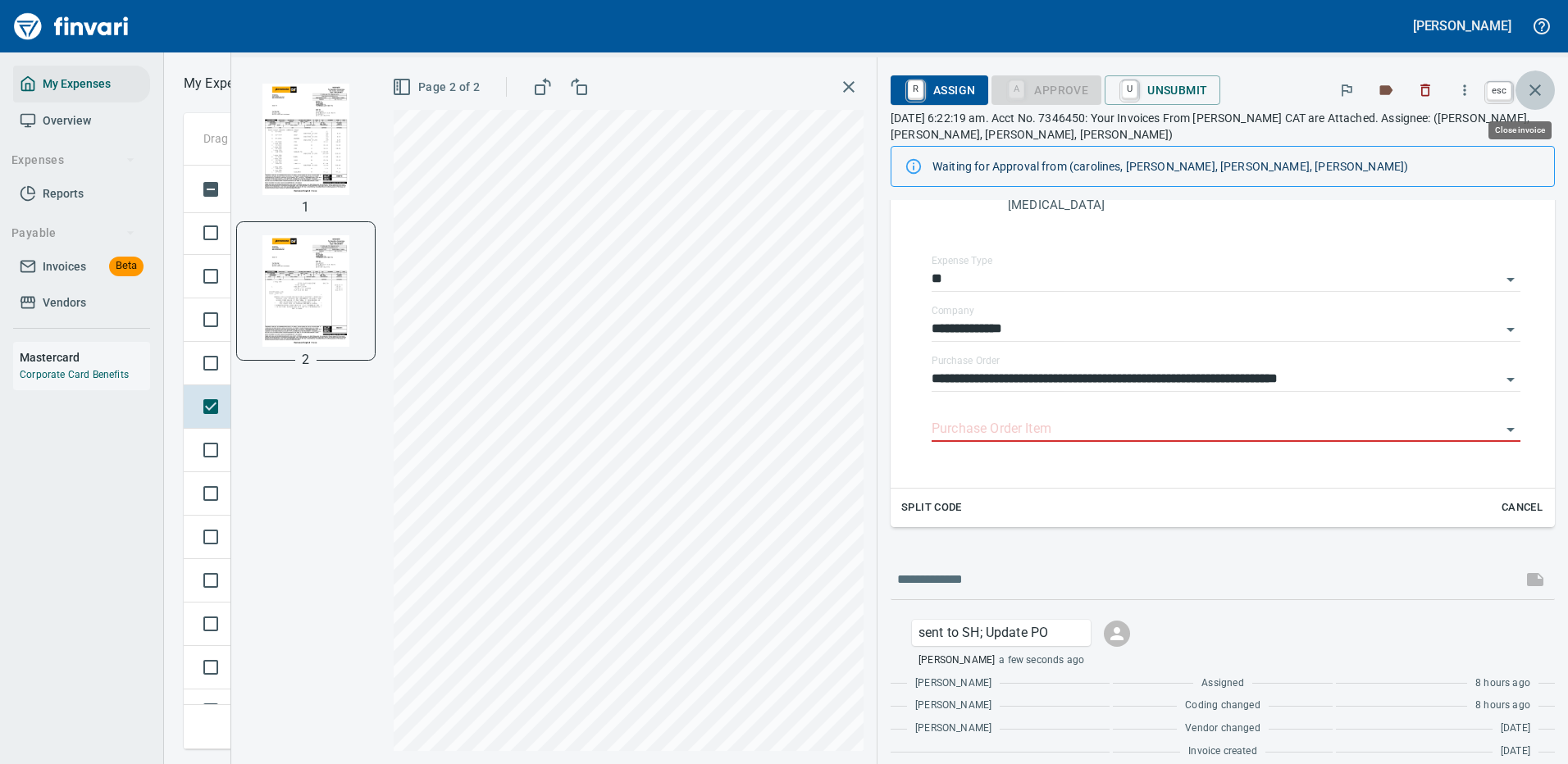
click at [1535, 88] on icon "button" at bounding box center [1535, 91] width 20 height 20
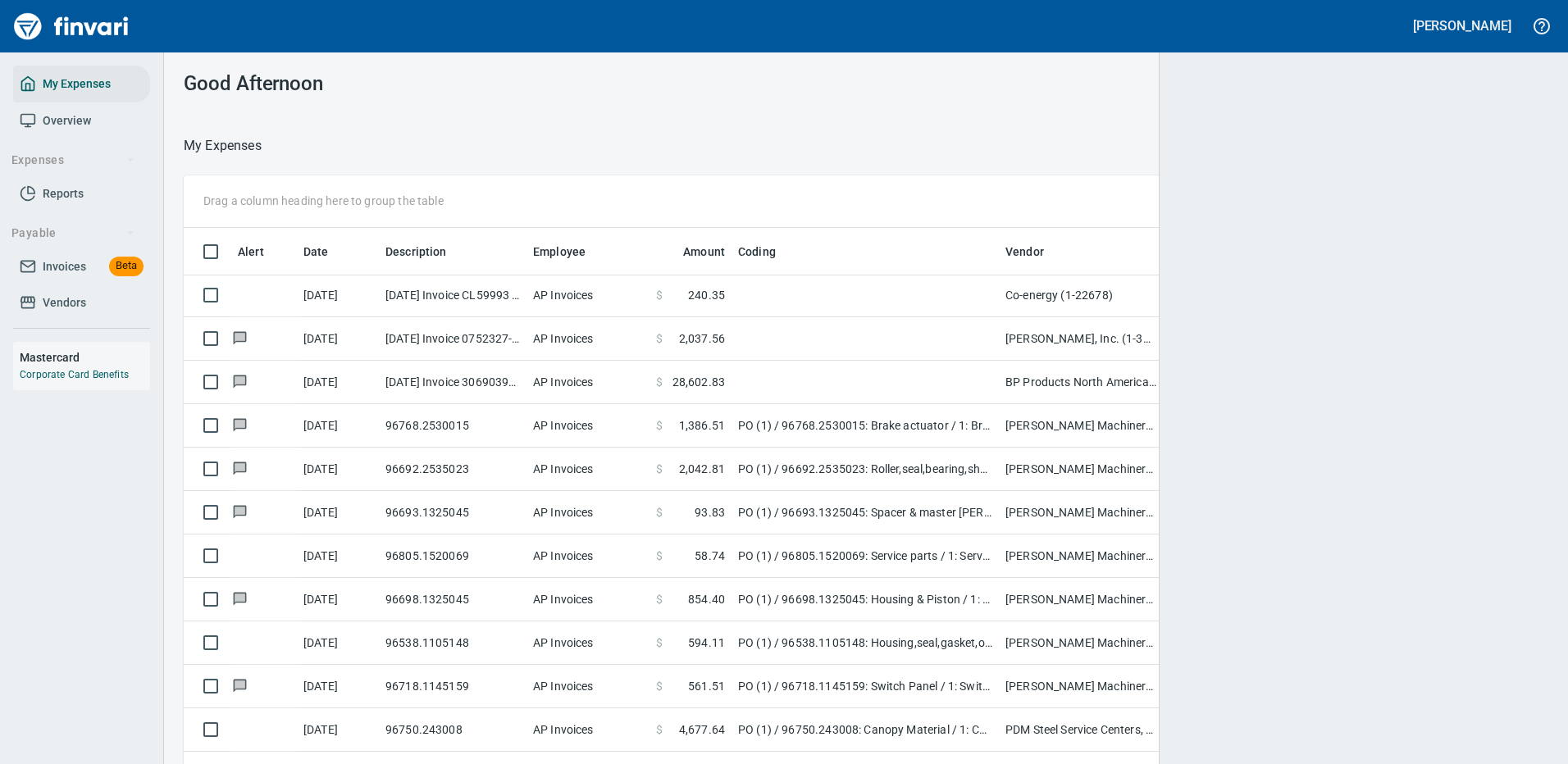
scroll to position [2, 2]
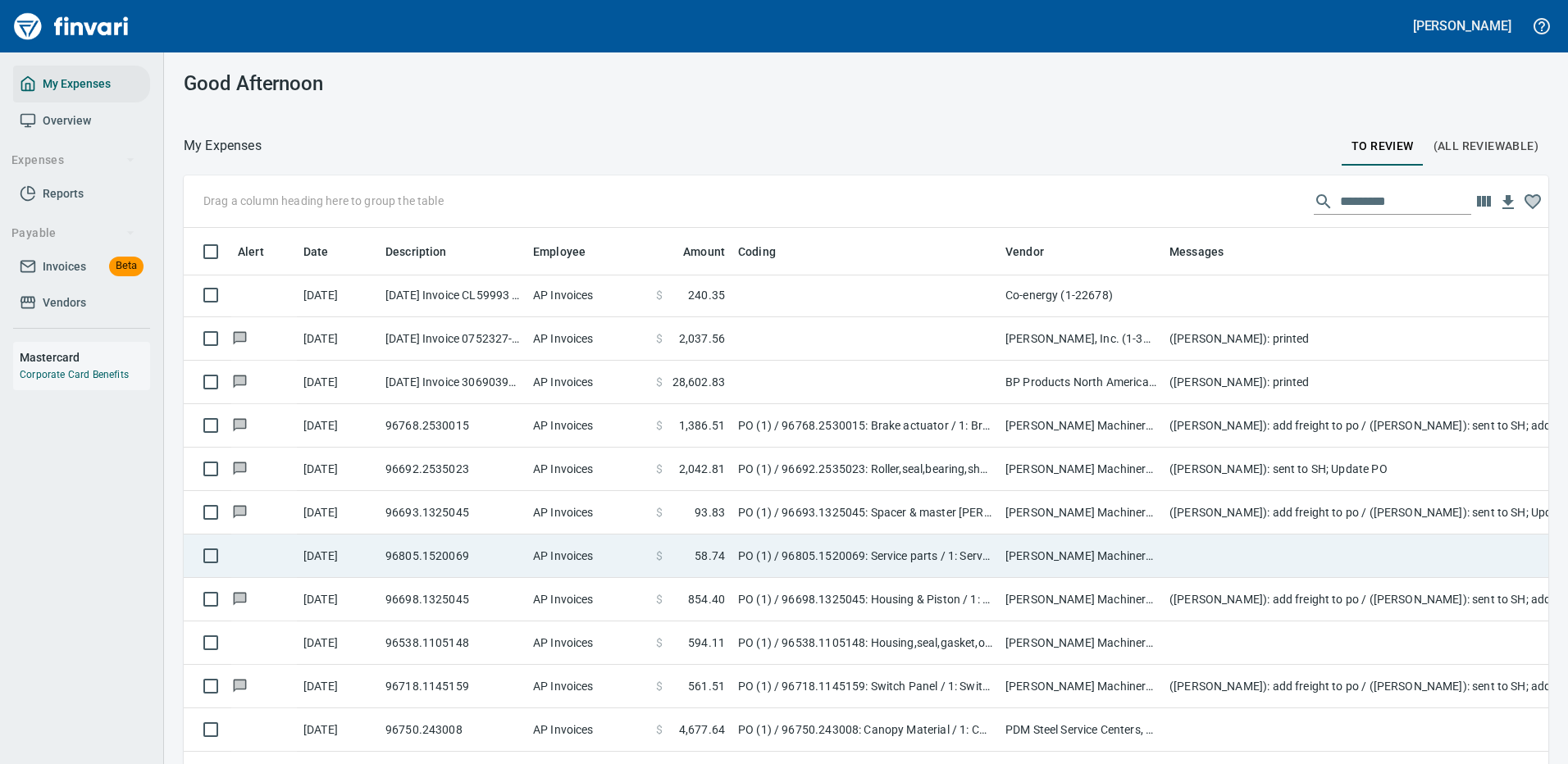
click at [1241, 545] on td at bounding box center [1490, 556] width 656 height 44
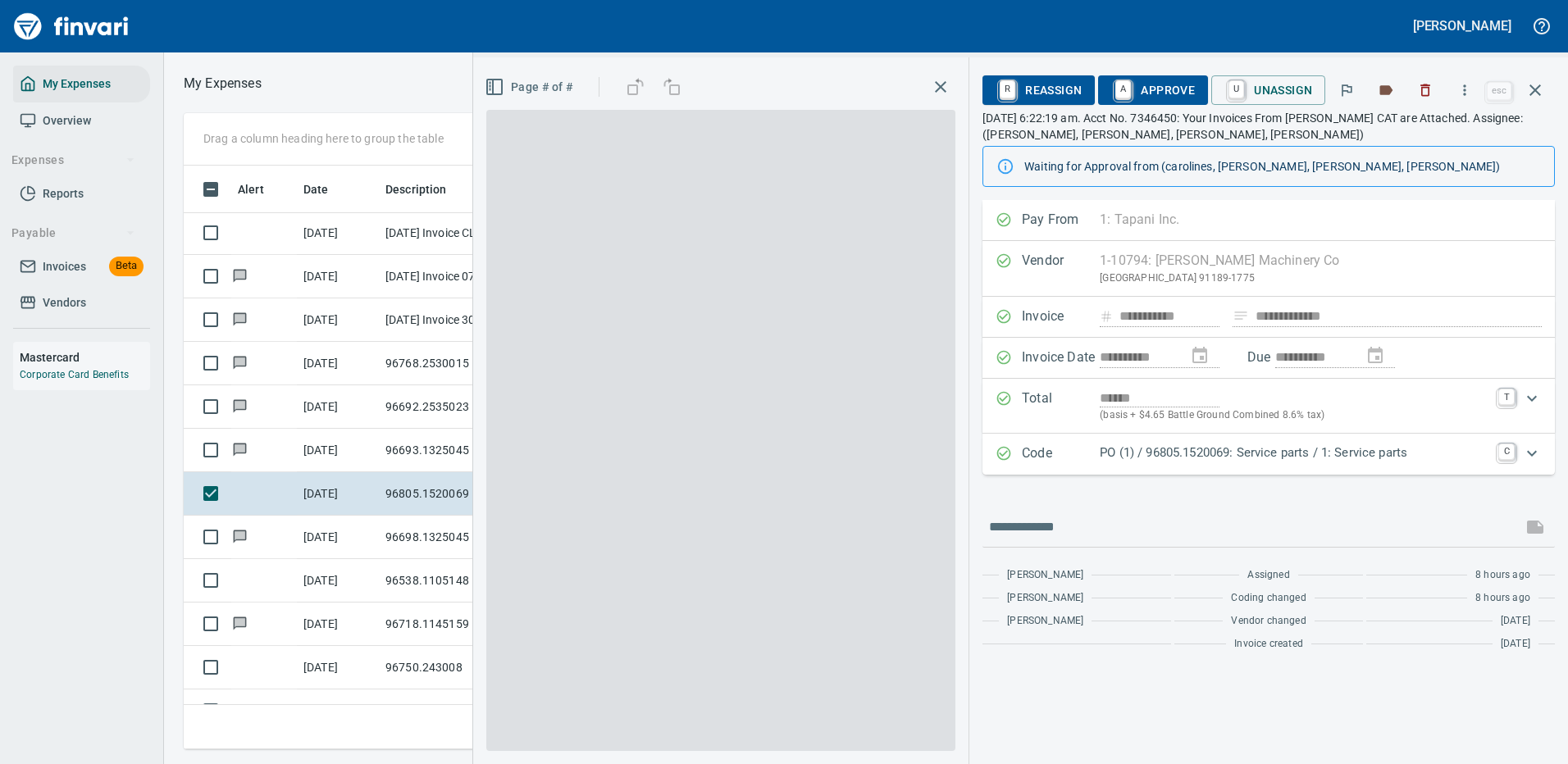
scroll to position [559, 930]
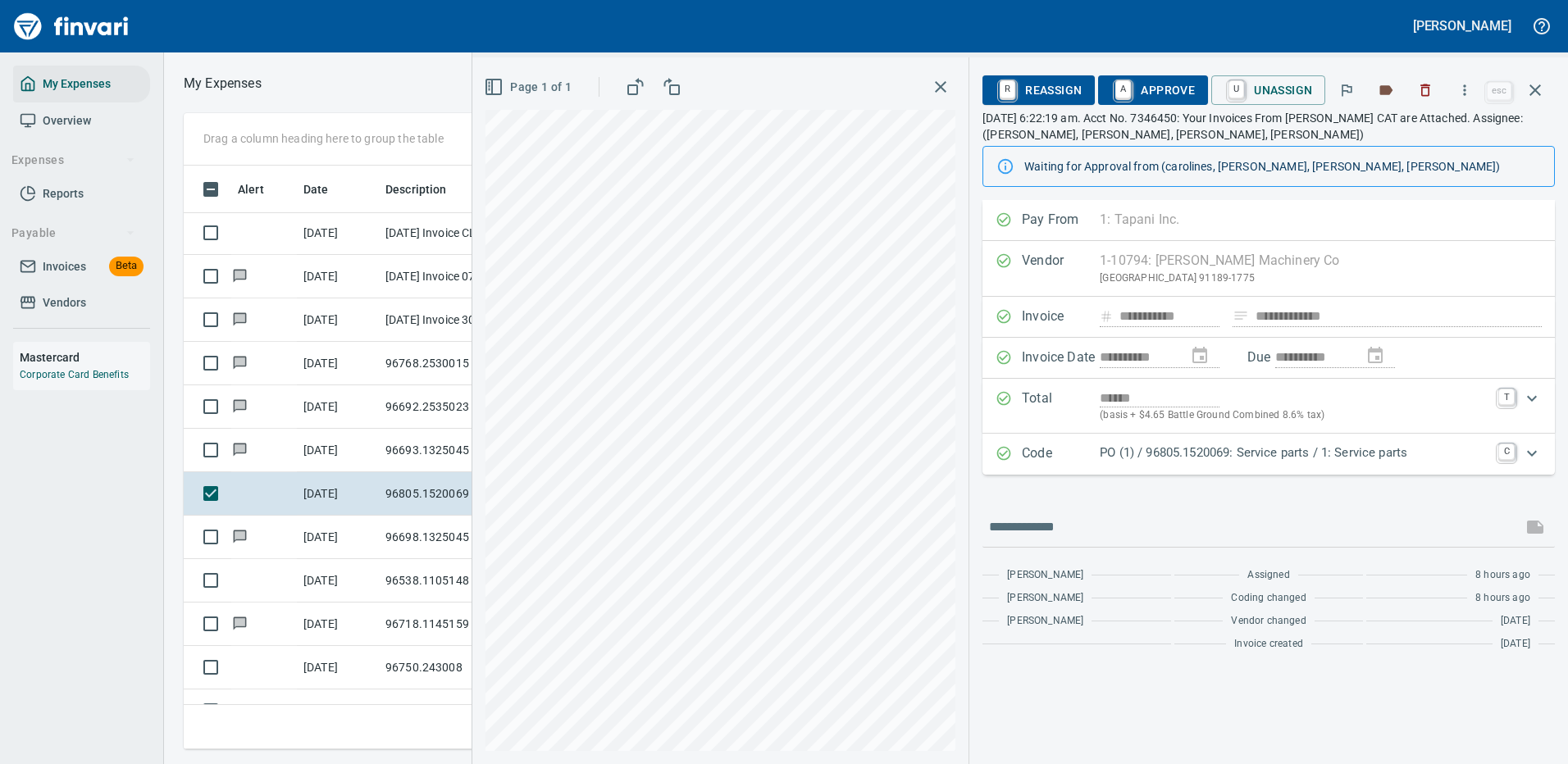
click at [1192, 444] on p "PO (1) / 96805.1520069: Service parts / 1: Service parts" at bounding box center [1294, 453] width 389 height 19
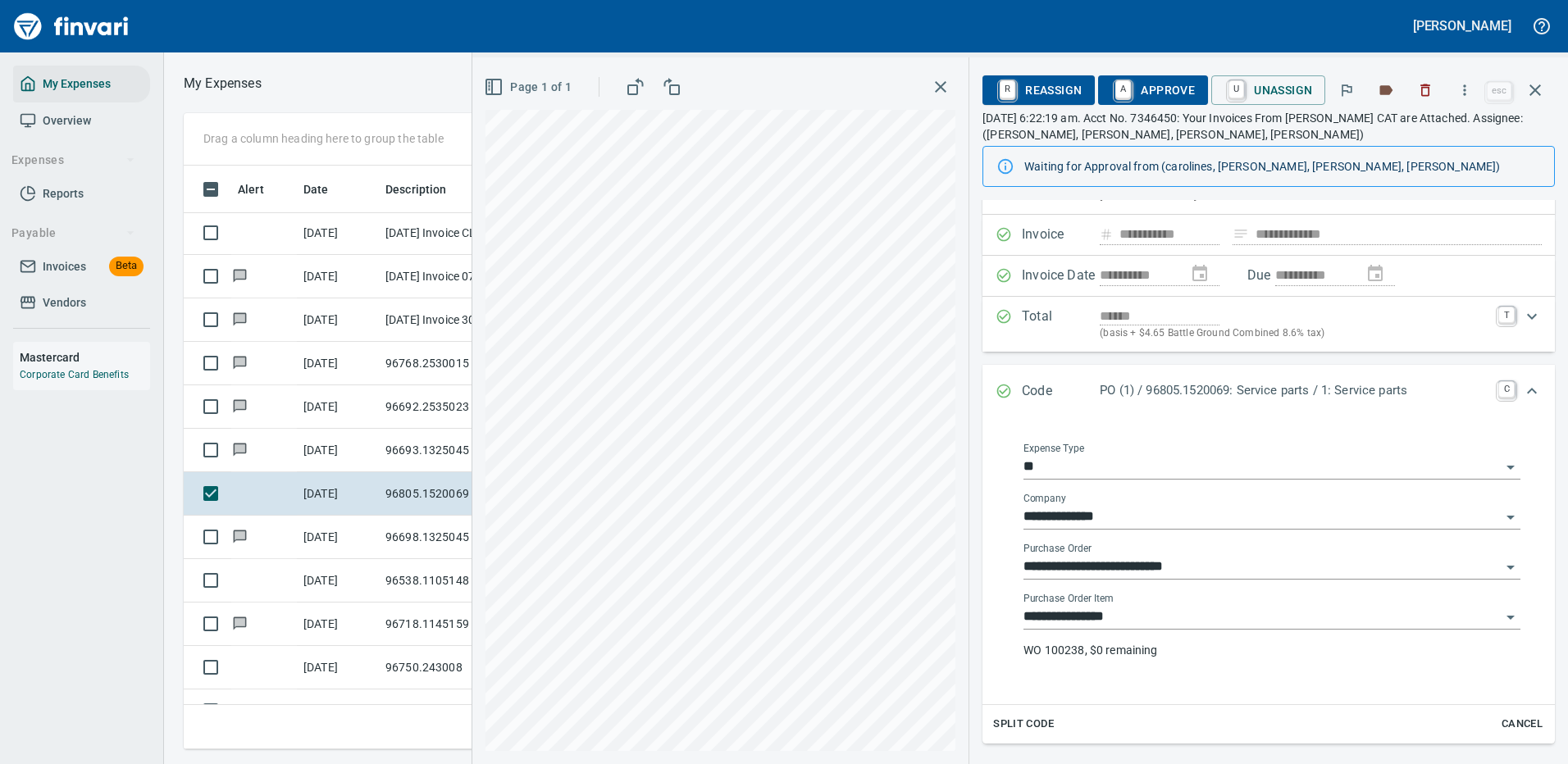
scroll to position [164, 0]
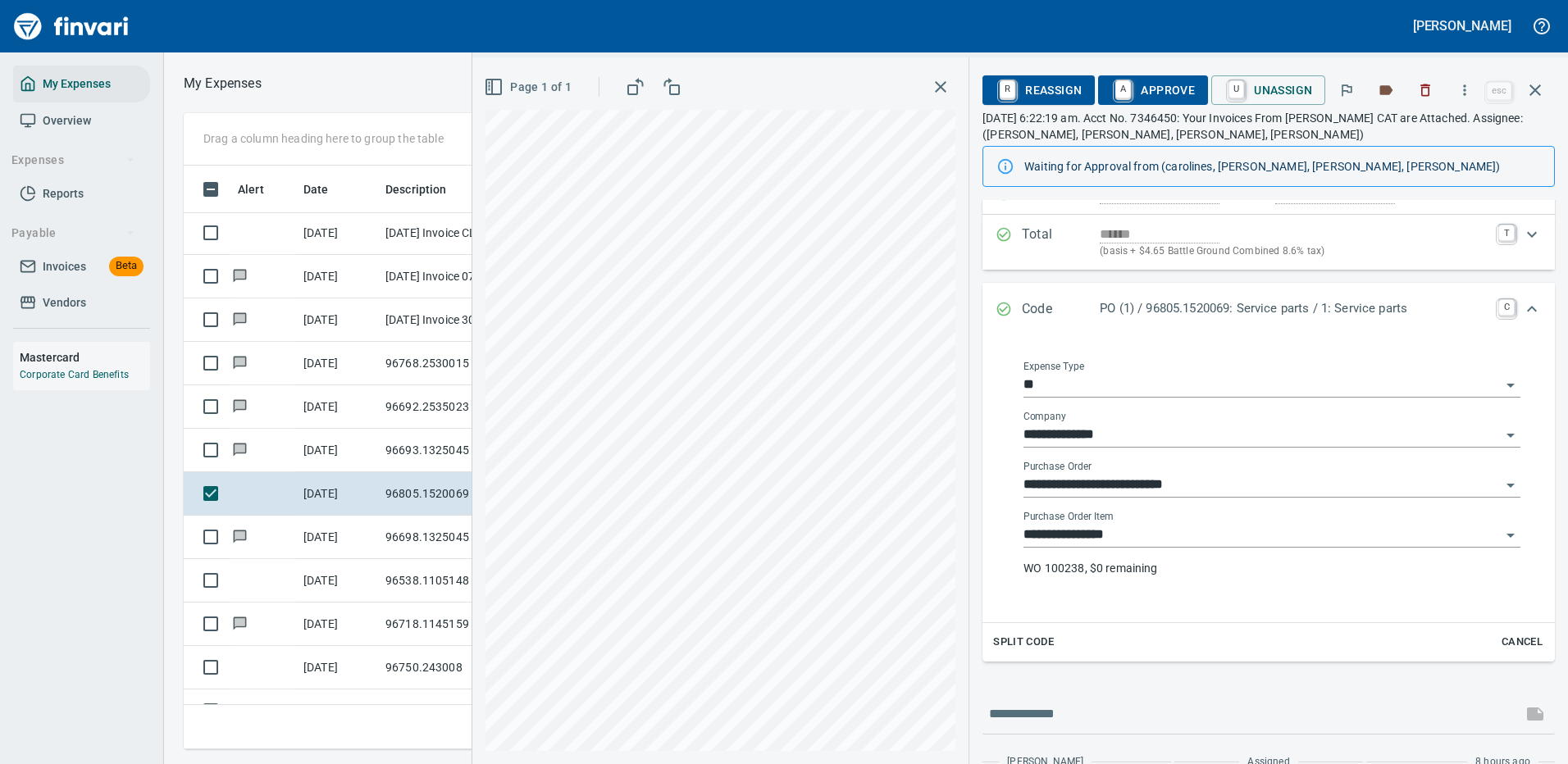
click at [1119, 535] on input "**********" at bounding box center [1262, 536] width 477 height 23
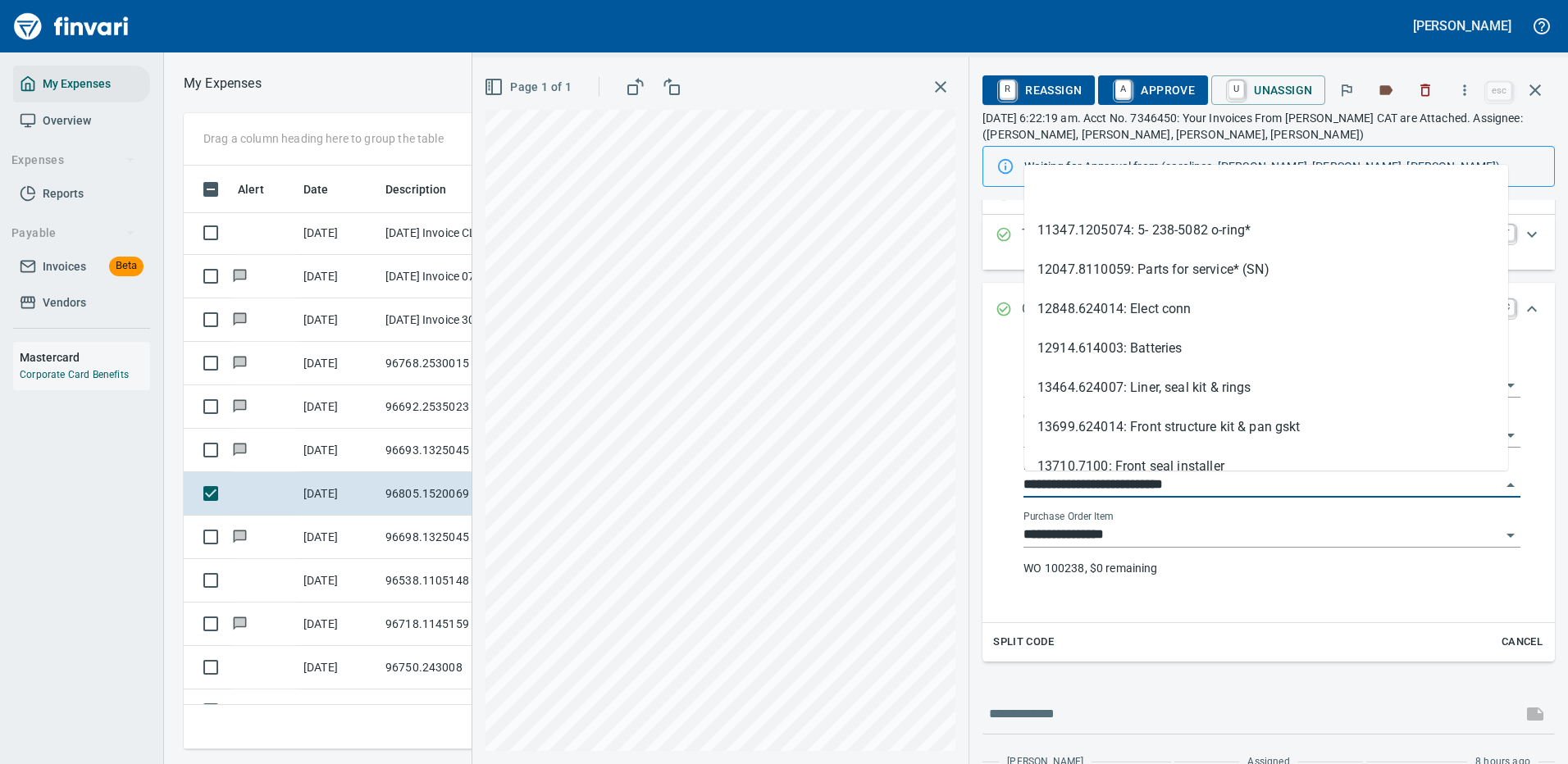
scroll to position [559, 930]
drag, startPoint x: 1118, startPoint y: 484, endPoint x: 995, endPoint y: 476, distance: 123.3
click at [995, 476] on div "**********" at bounding box center [1268, 479] width 572 height 286
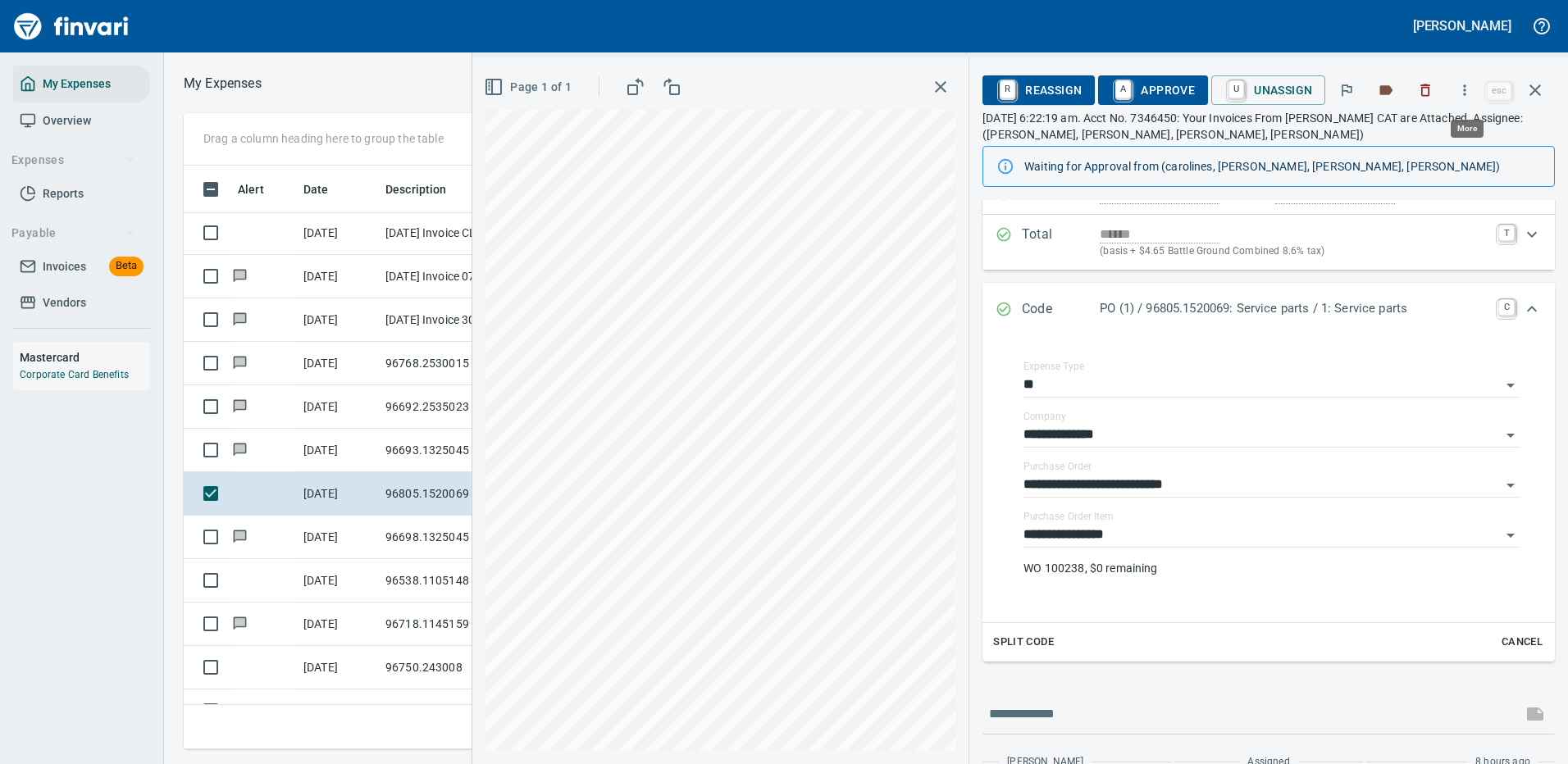
click at [1470, 88] on icon "button" at bounding box center [1464, 91] width 16 height 16
click at [1424, 134] on span "Download" at bounding box center [1461, 137] width 157 height 20
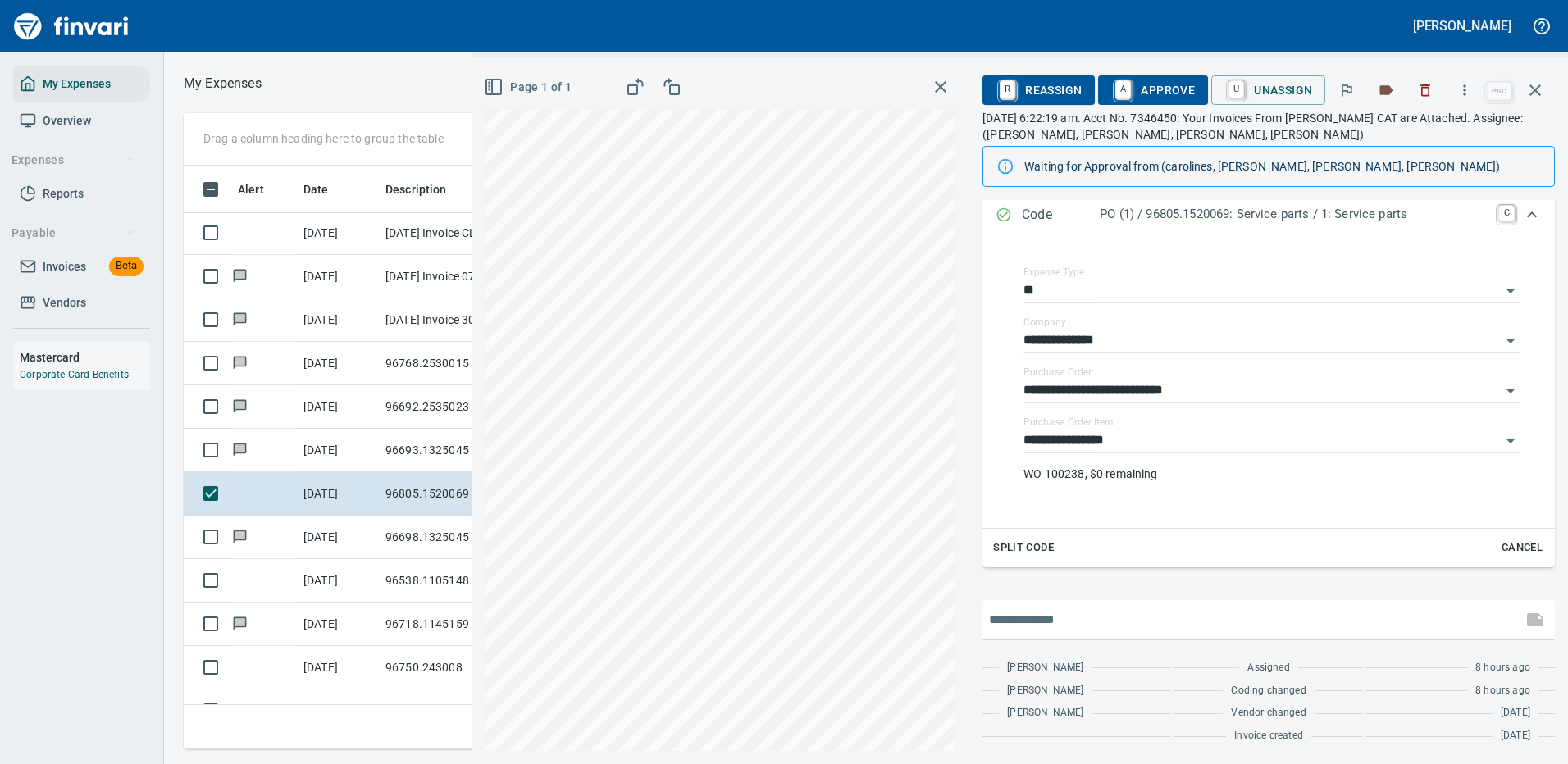
click at [1061, 623] on input "text" at bounding box center [1251, 620] width 526 height 26
type input "**********"
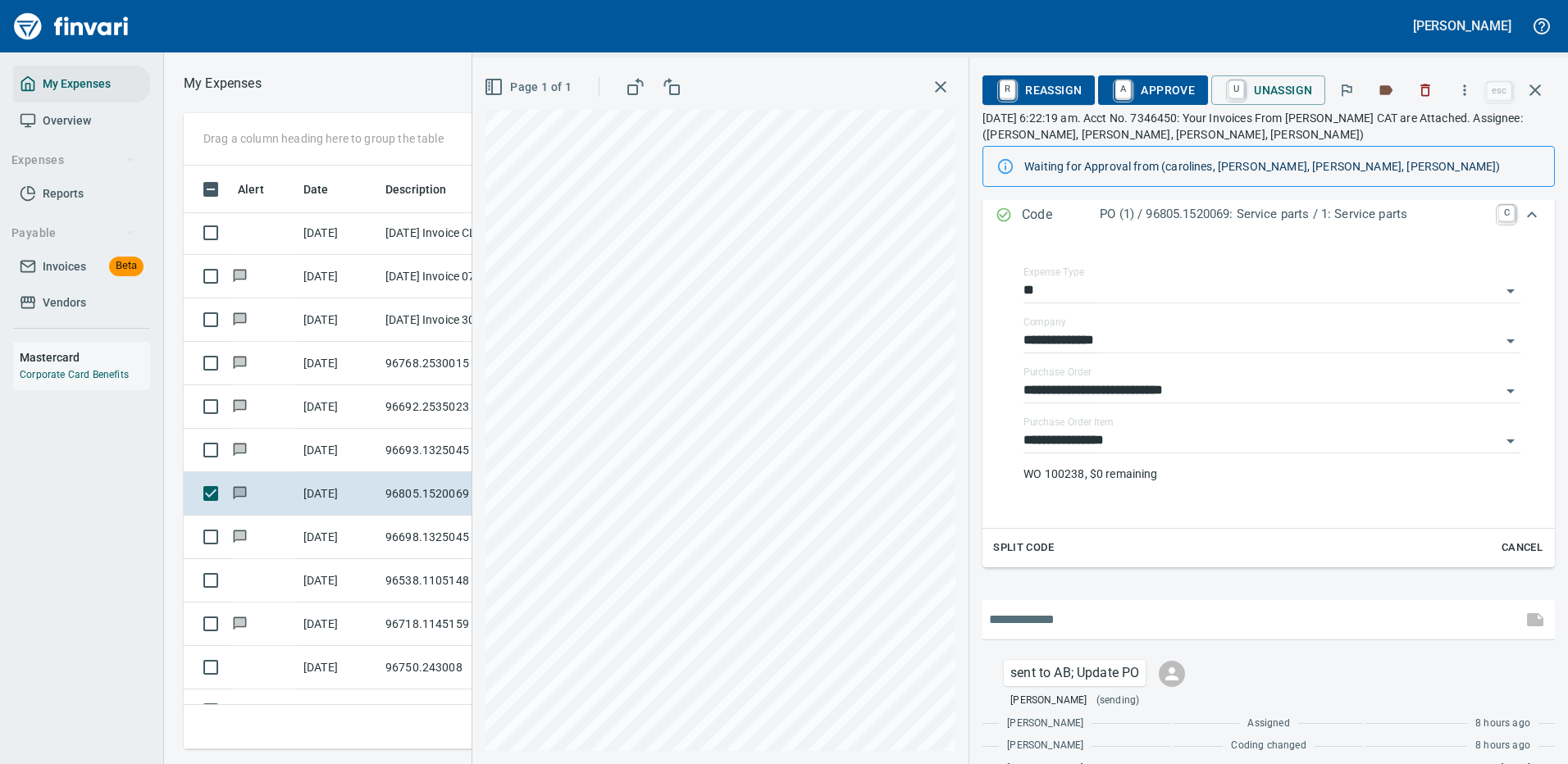
scroll to position [314, 0]
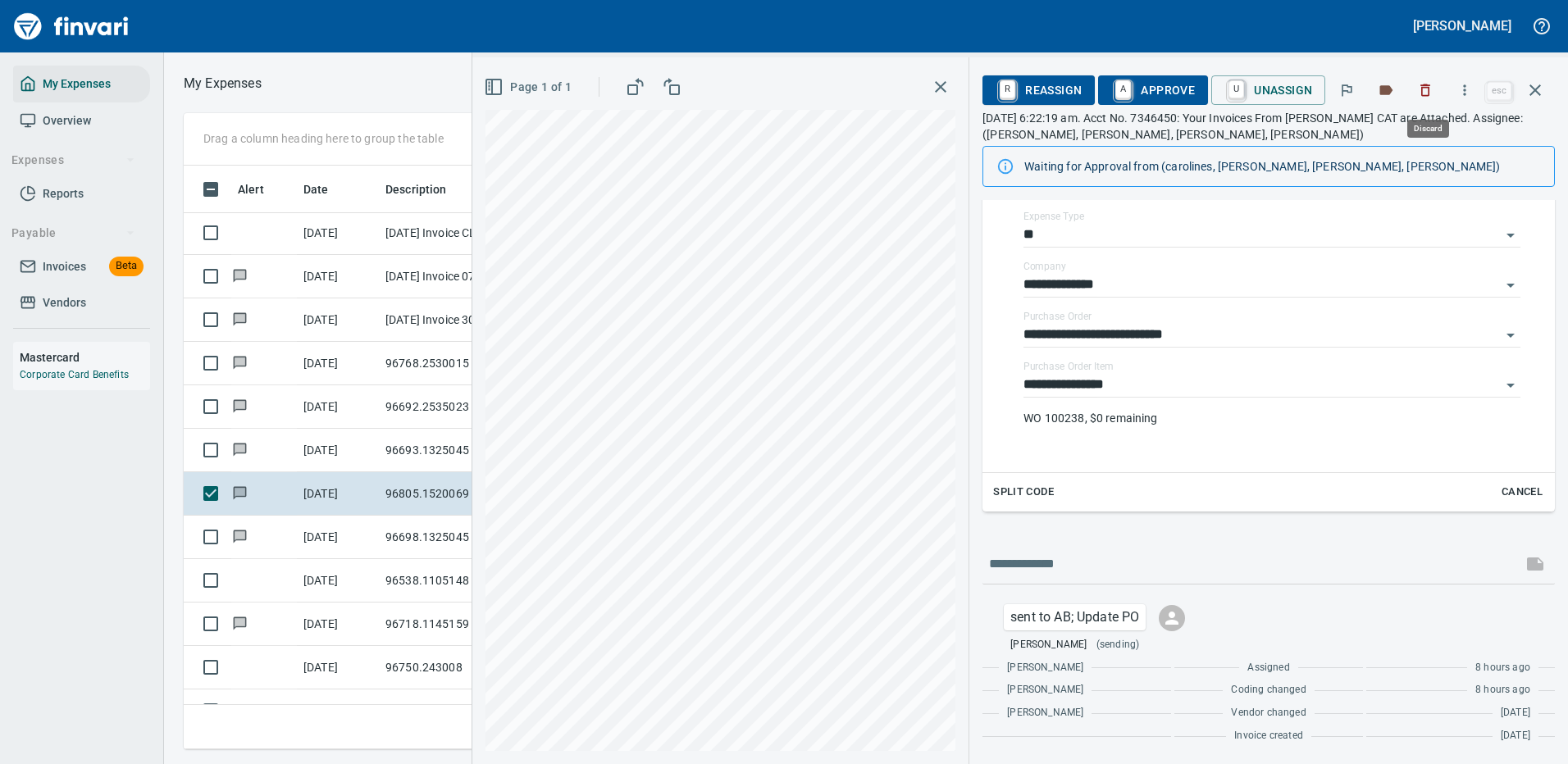
click at [1535, 92] on icon "button" at bounding box center [1535, 91] width 20 height 20
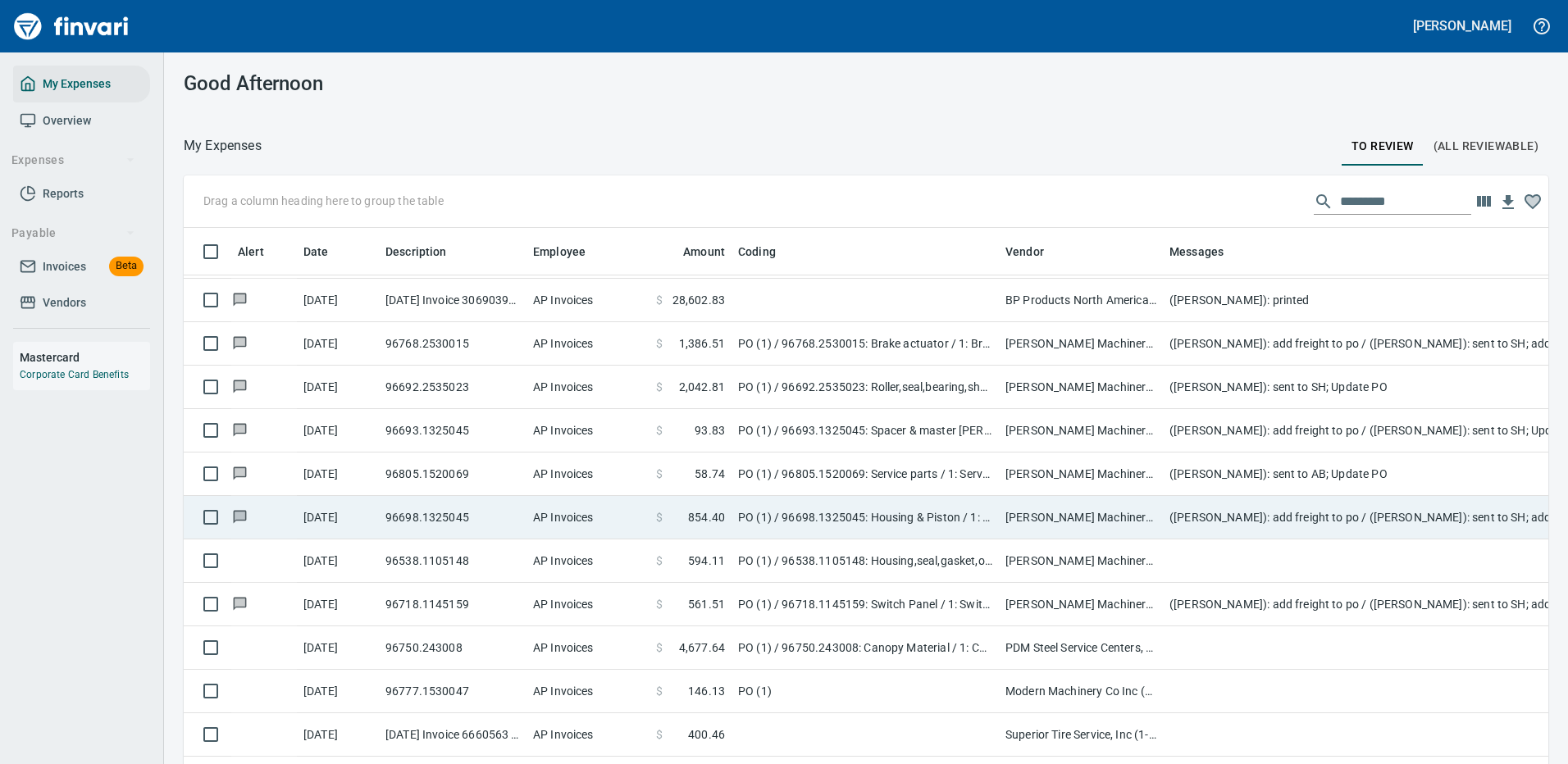
scroll to position [2296, 0]
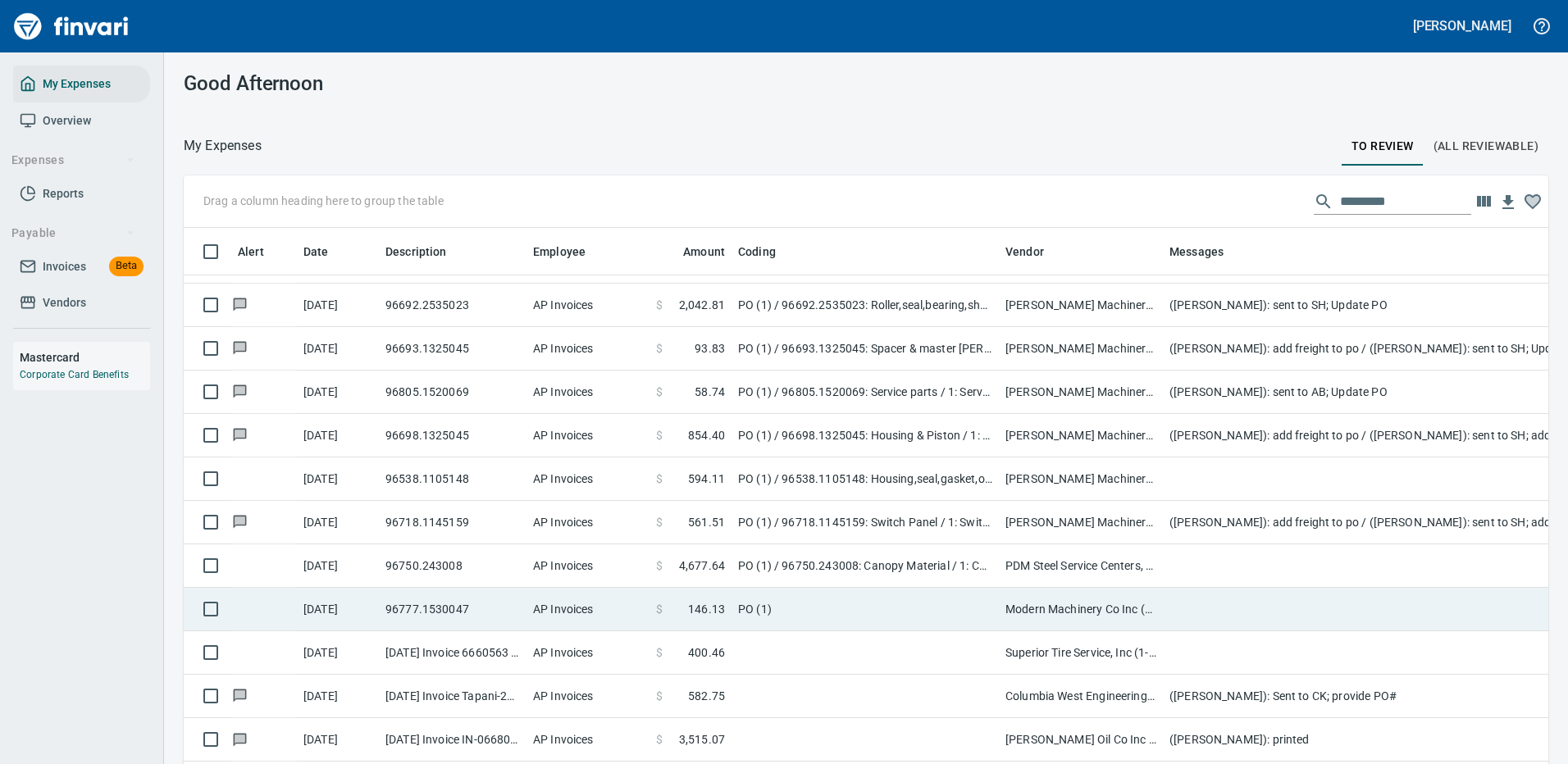
click at [924, 593] on td "PO (1)" at bounding box center [865, 609] width 268 height 44
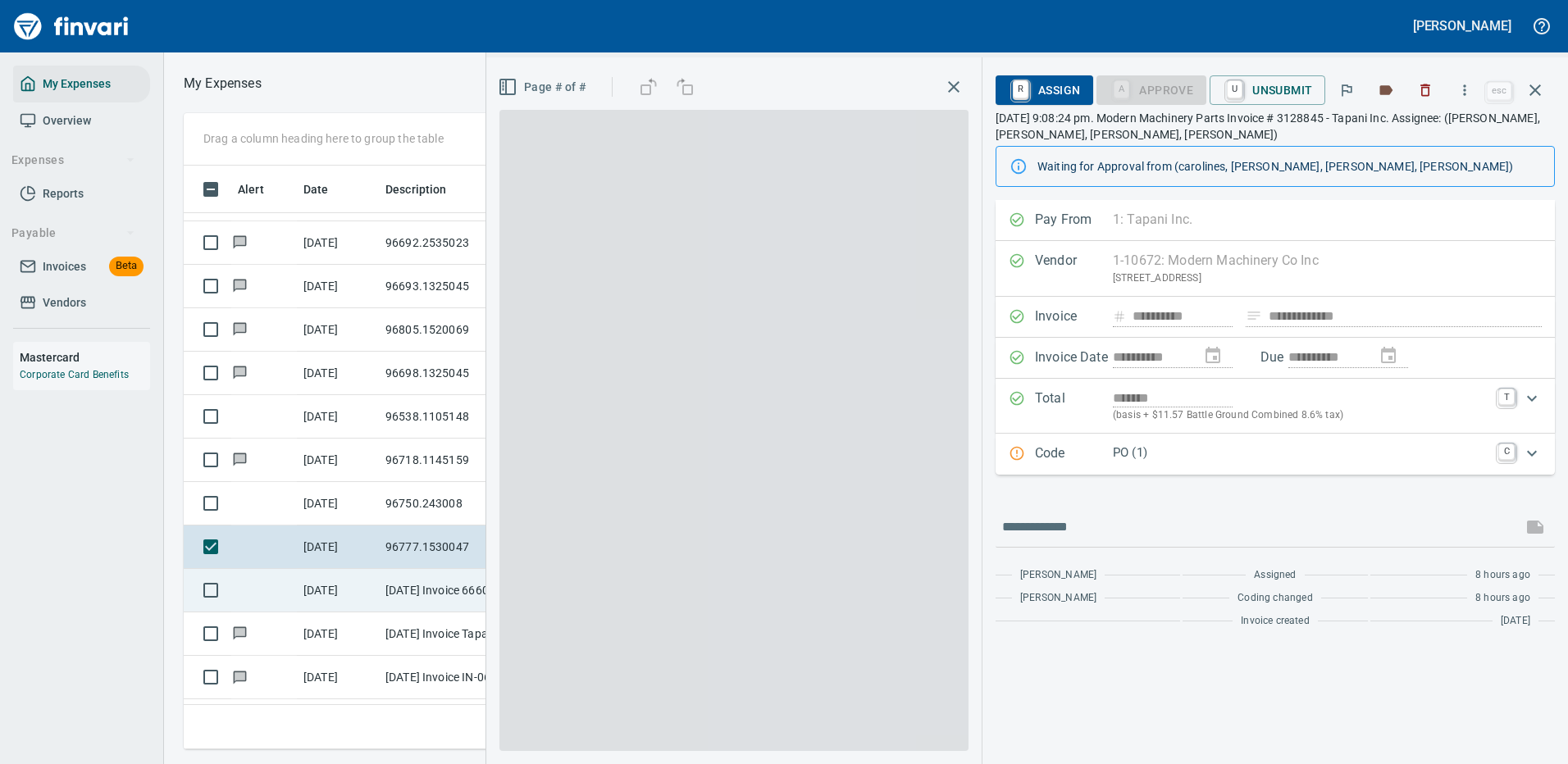
scroll to position [559, 930]
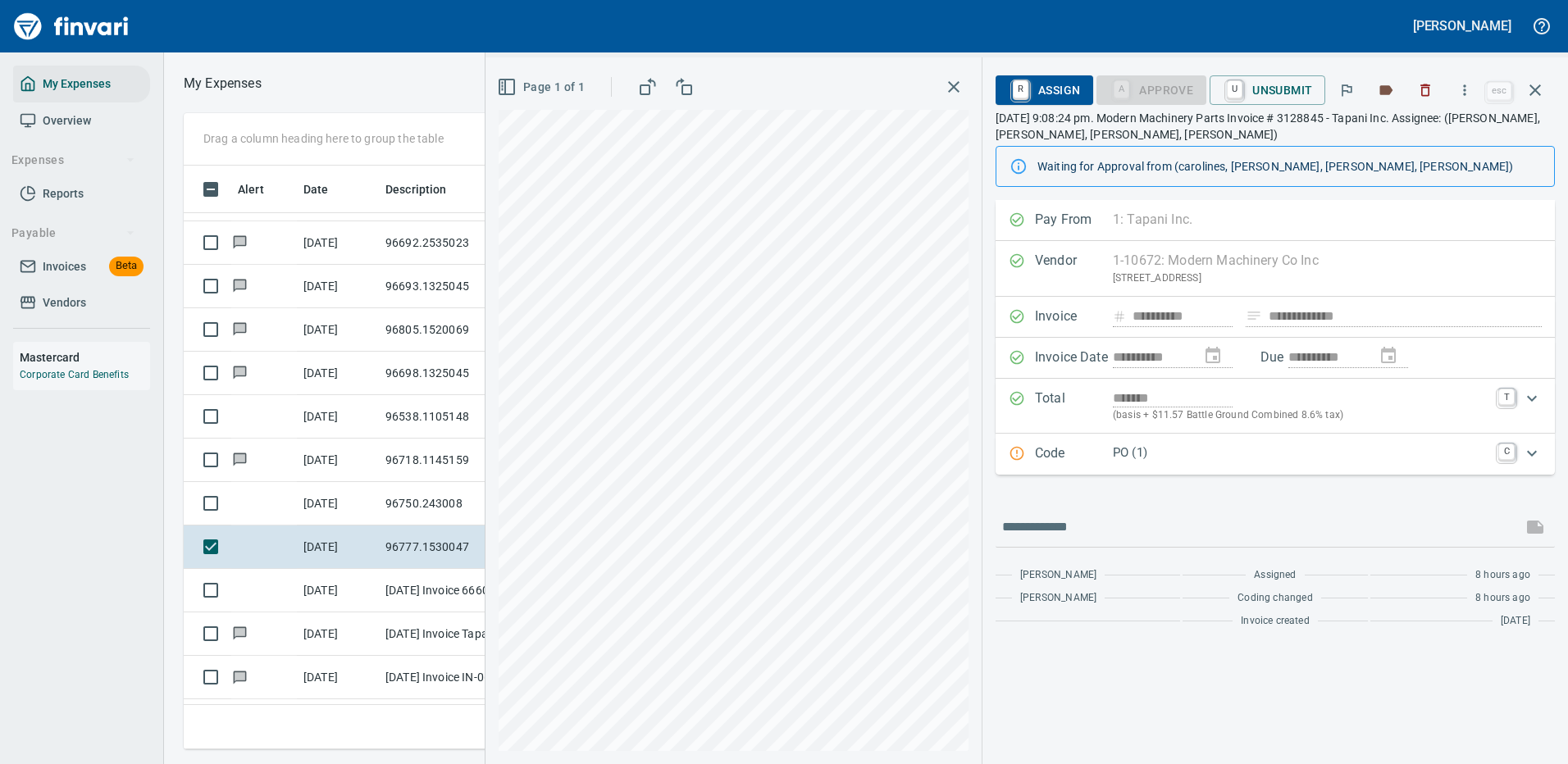
click at [1198, 460] on p "PO (1)" at bounding box center [1300, 453] width 375 height 19
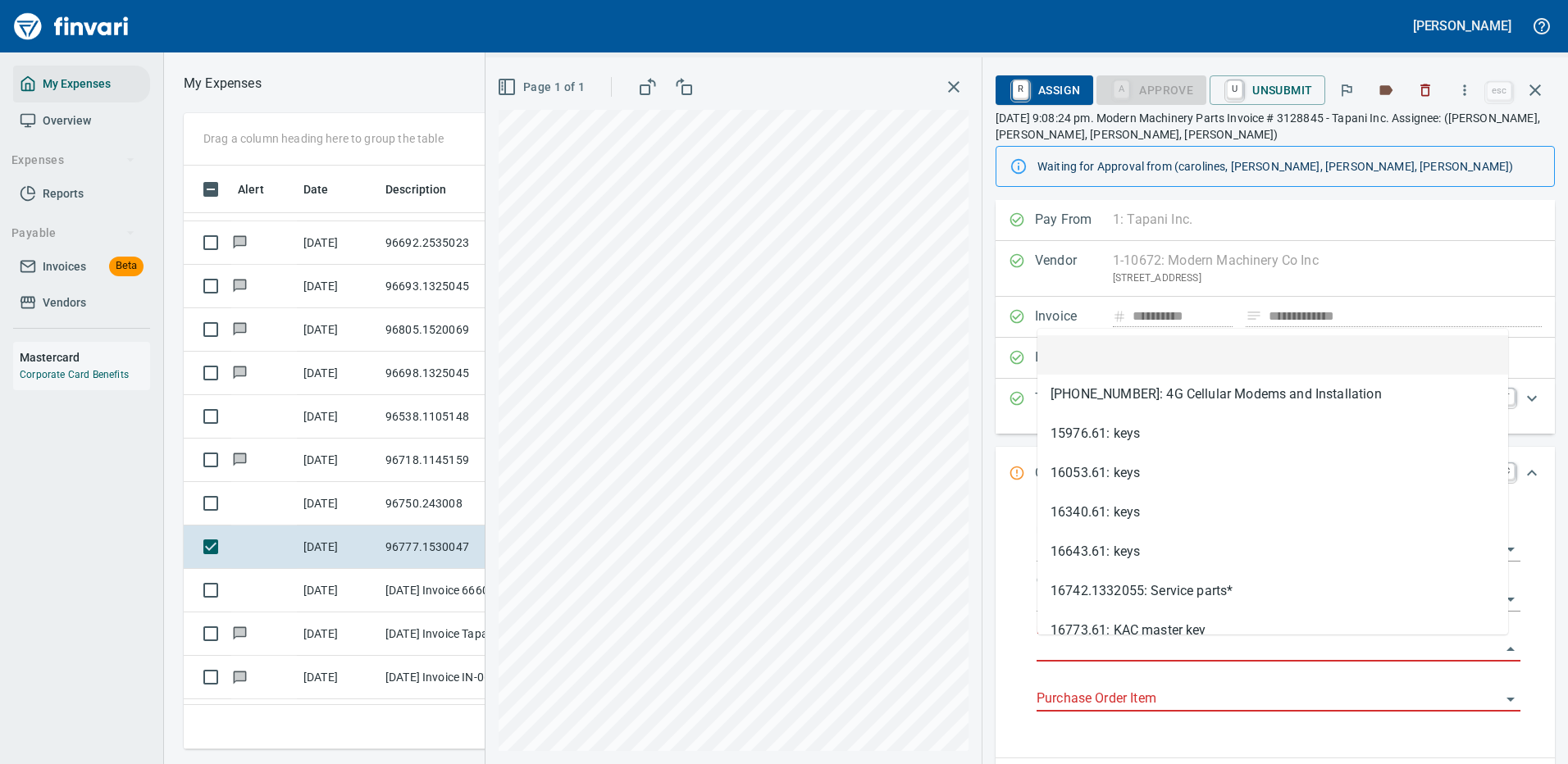
click at [1072, 645] on input "Purchase Order" at bounding box center [1268, 650] width 464 height 23
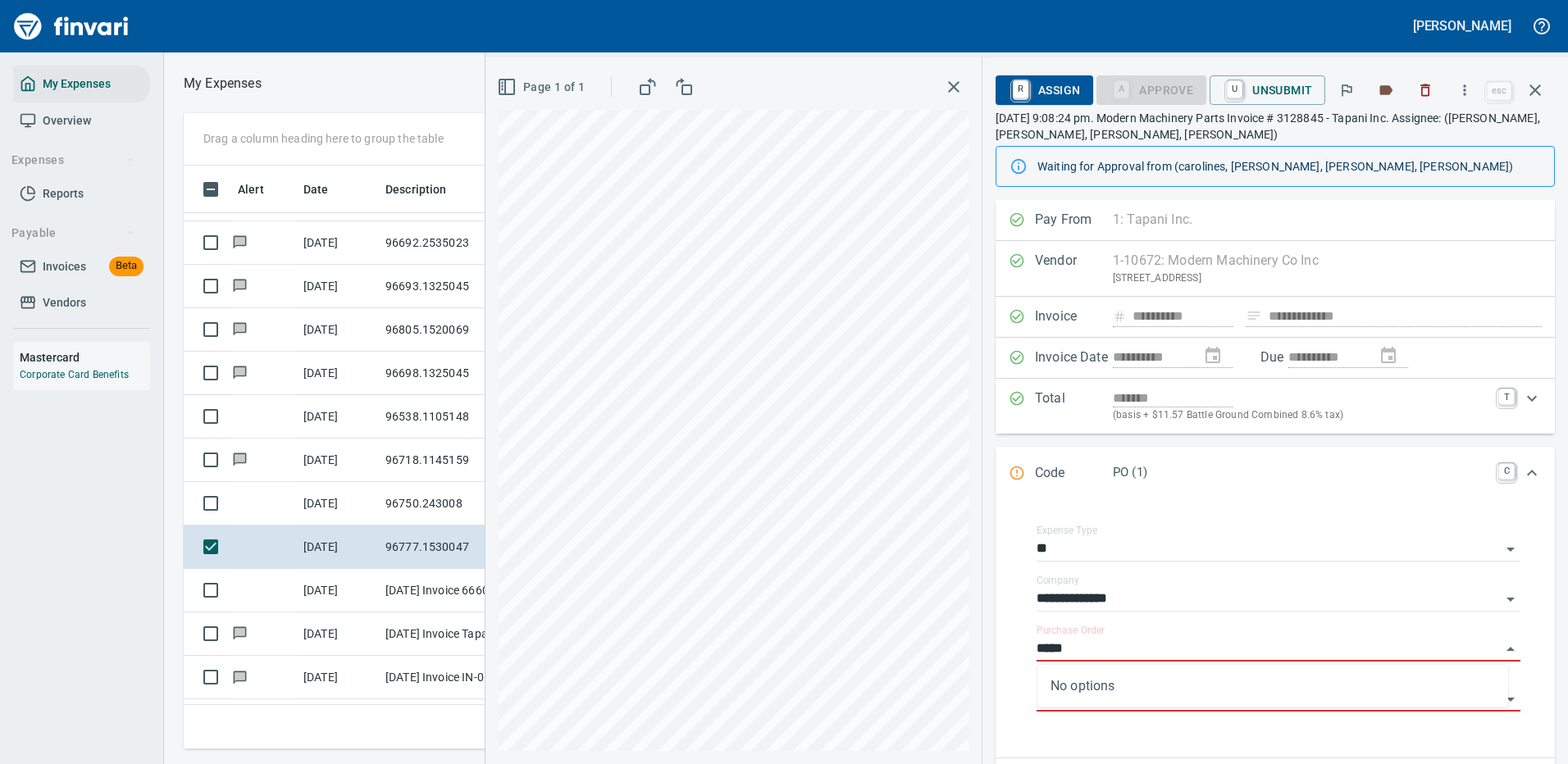
type input "*****"
click at [1540, 87] on icon "button" at bounding box center [1535, 91] width 20 height 20
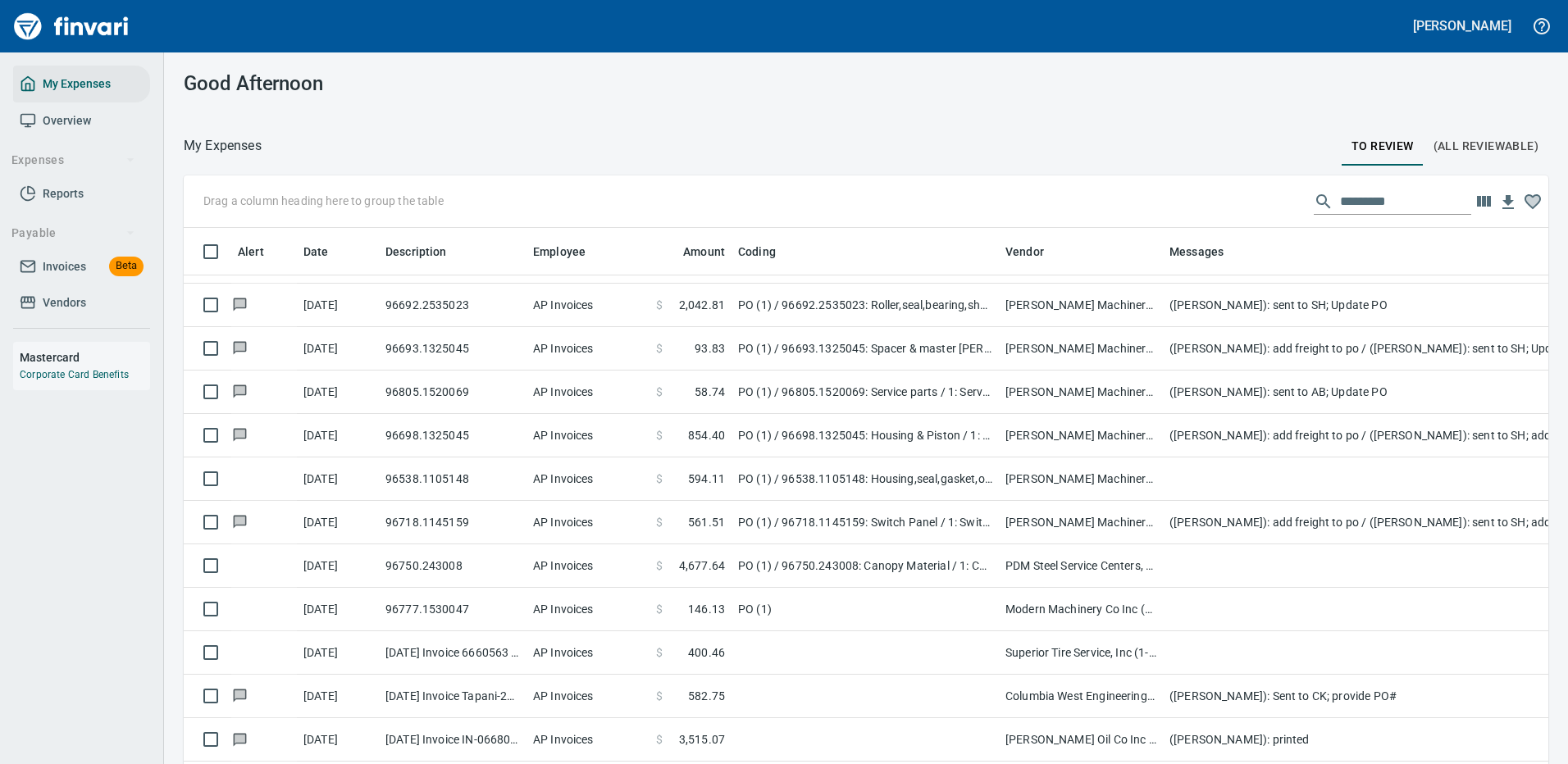
scroll to position [559, 1327]
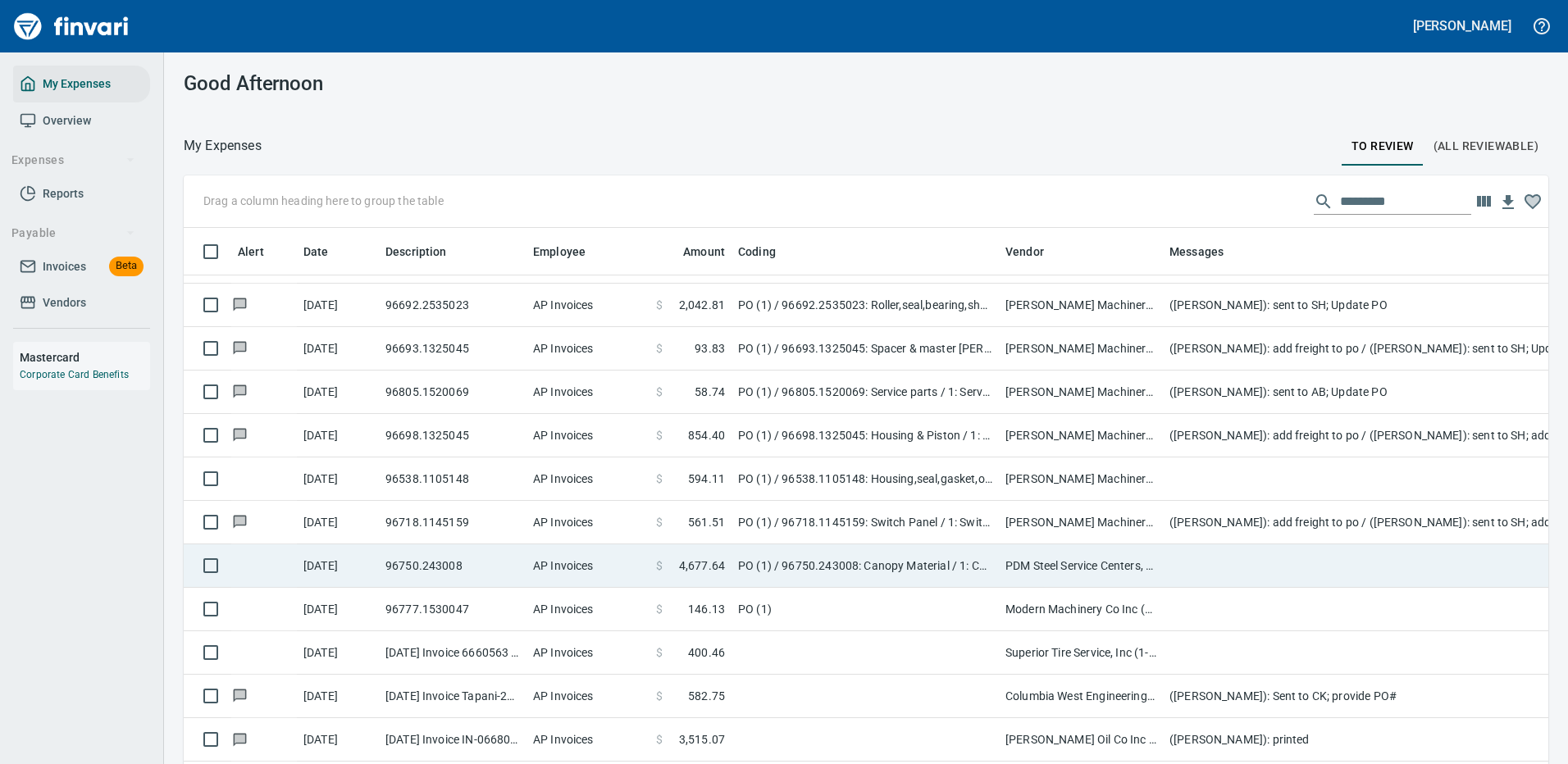
click at [1111, 558] on td "PDM Steel Service Centers, Inc. (1-22359)" at bounding box center [1080, 566] width 164 height 44
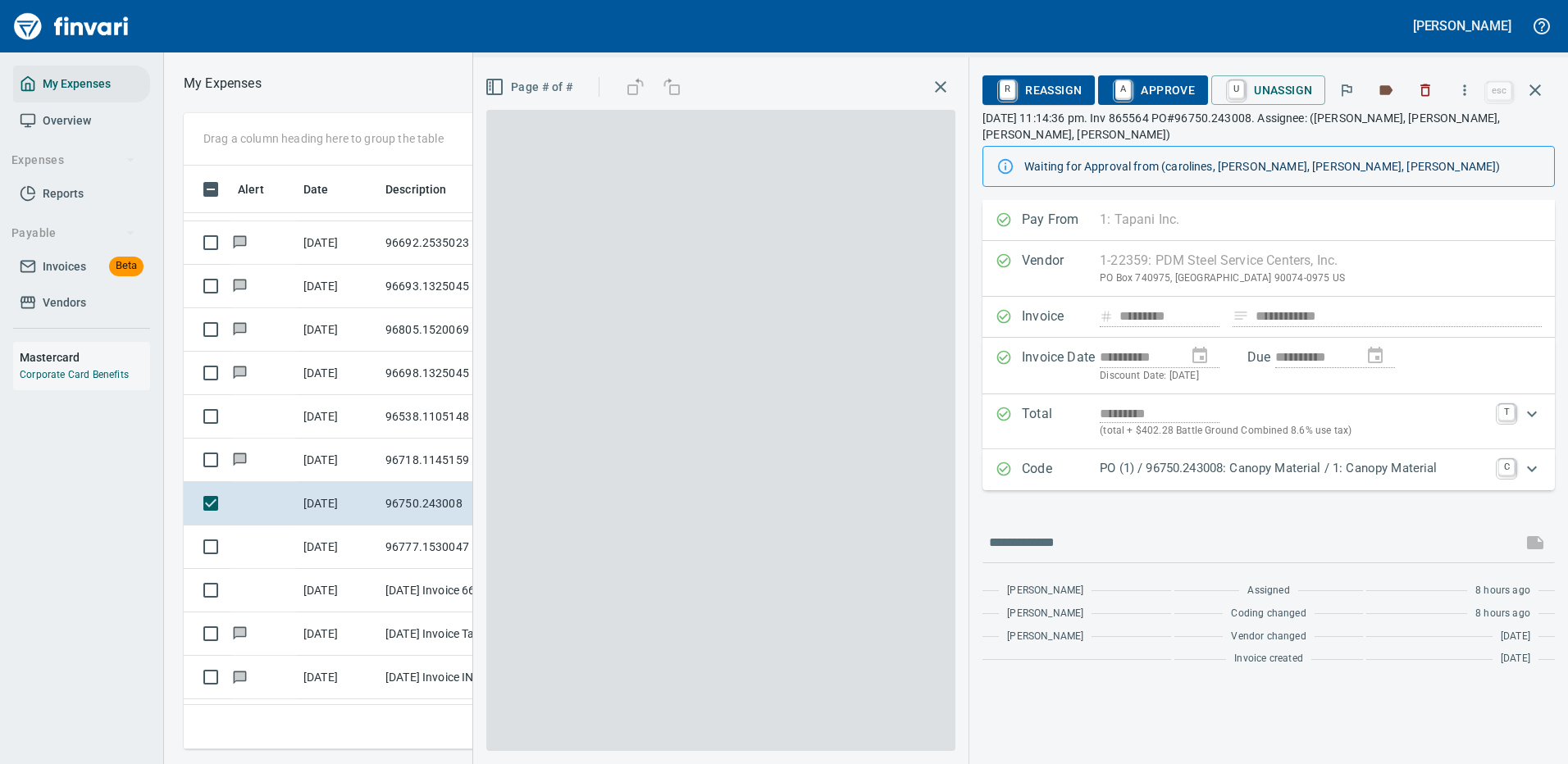
scroll to position [559, 930]
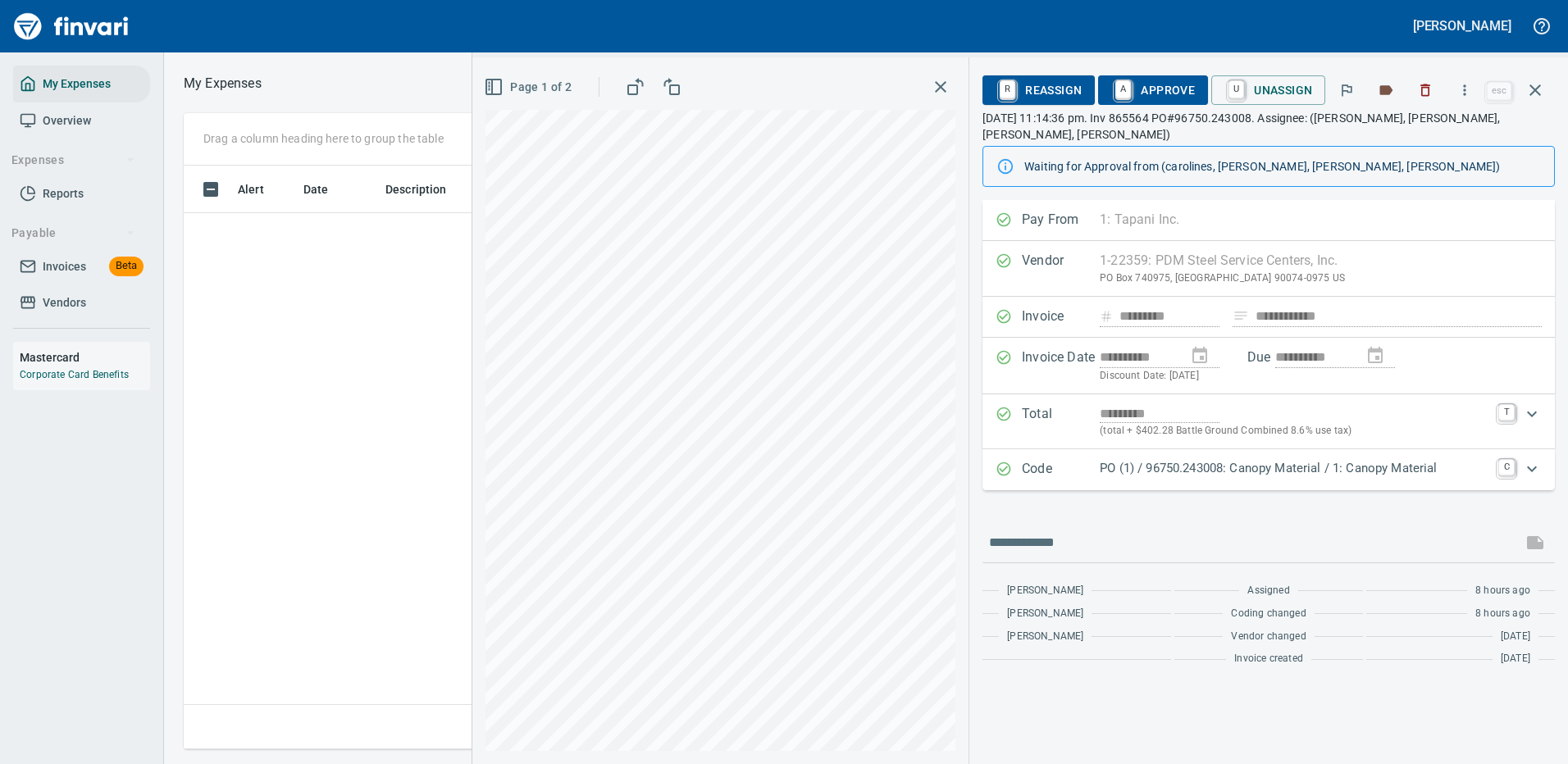
scroll to position [559, 930]
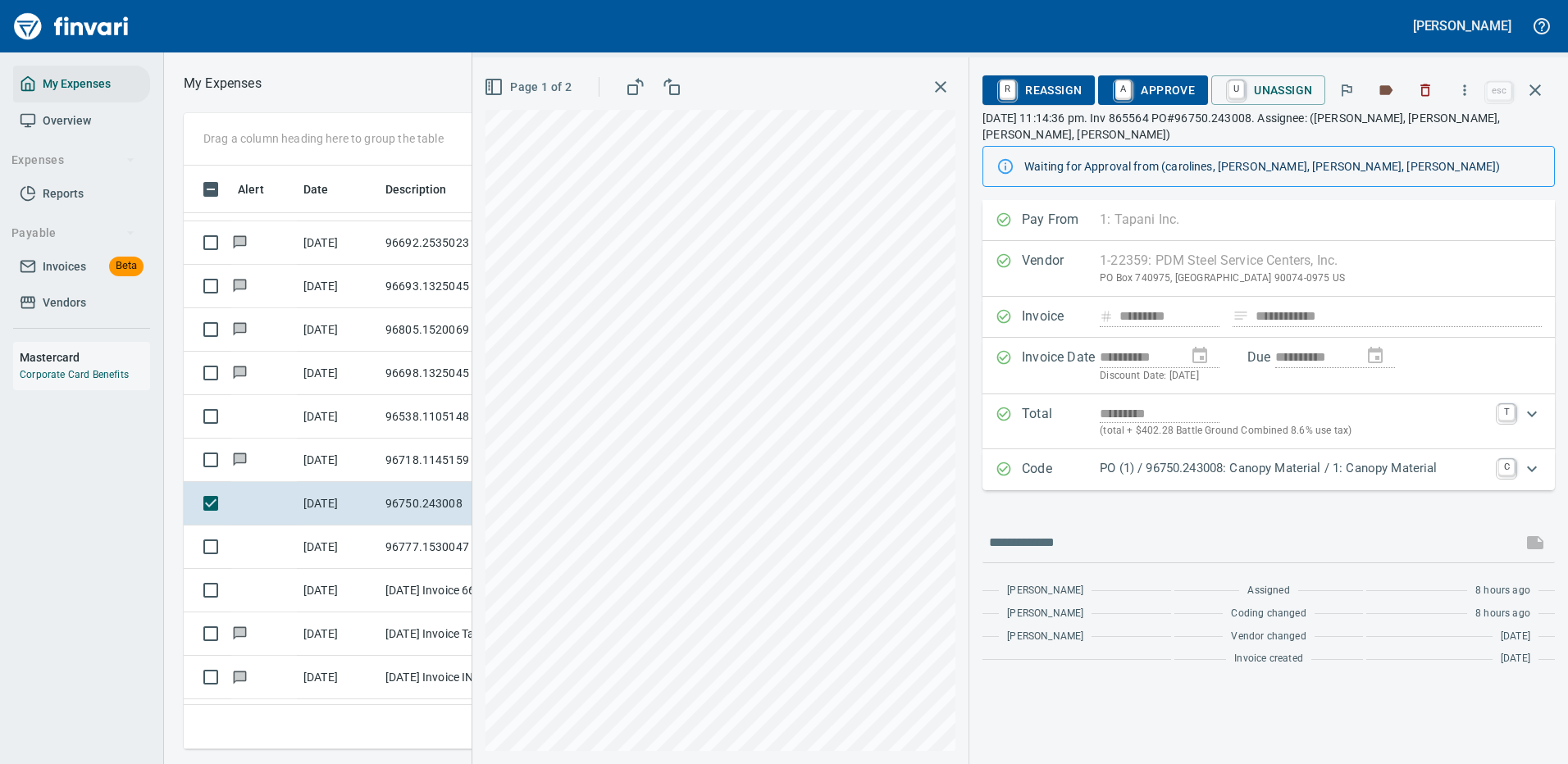
click at [1226, 466] on p "PO (1) / 96750.243008: Canopy Material / 1: Canopy Material" at bounding box center [1294, 468] width 389 height 19
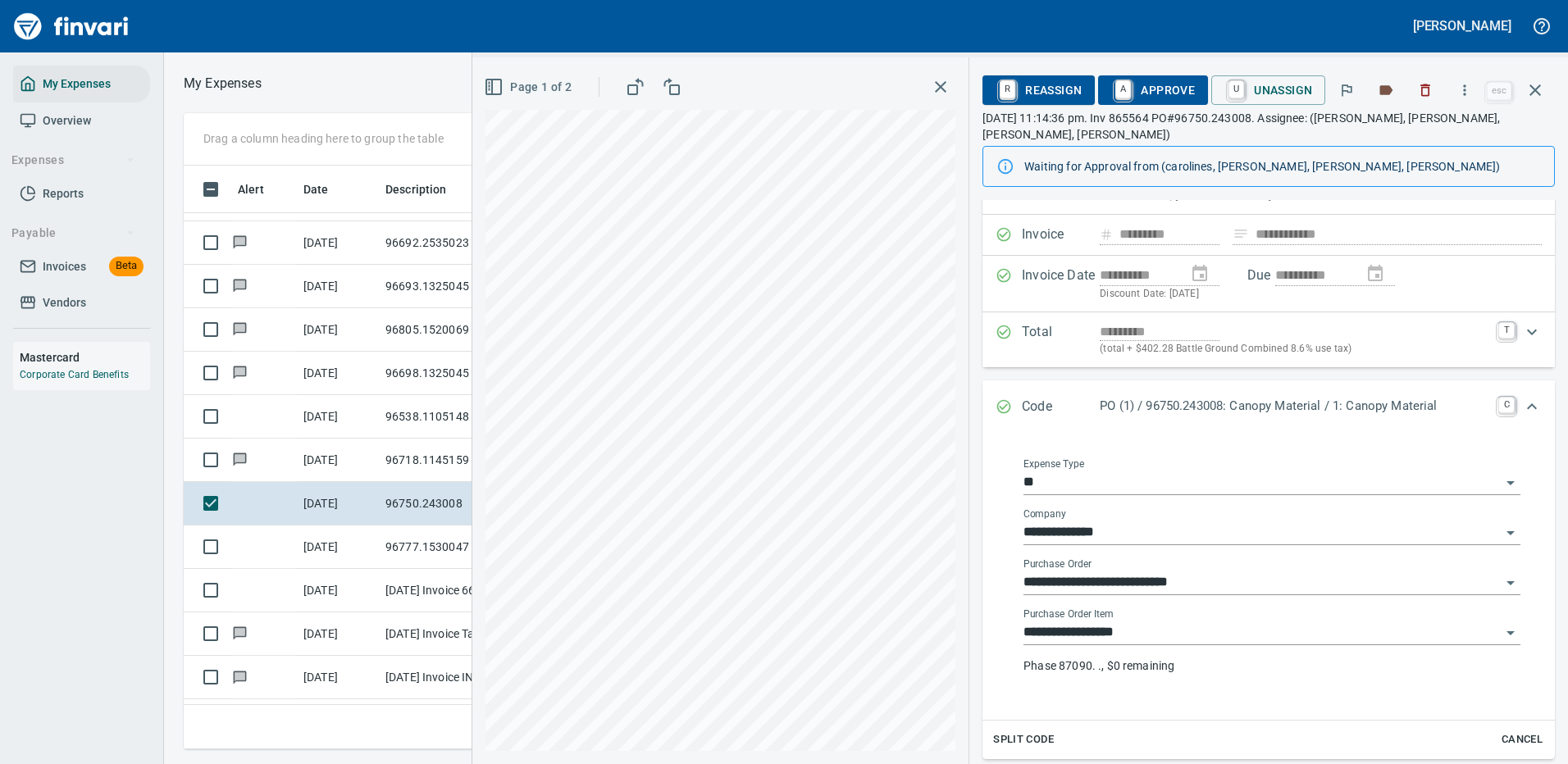
scroll to position [164, 0]
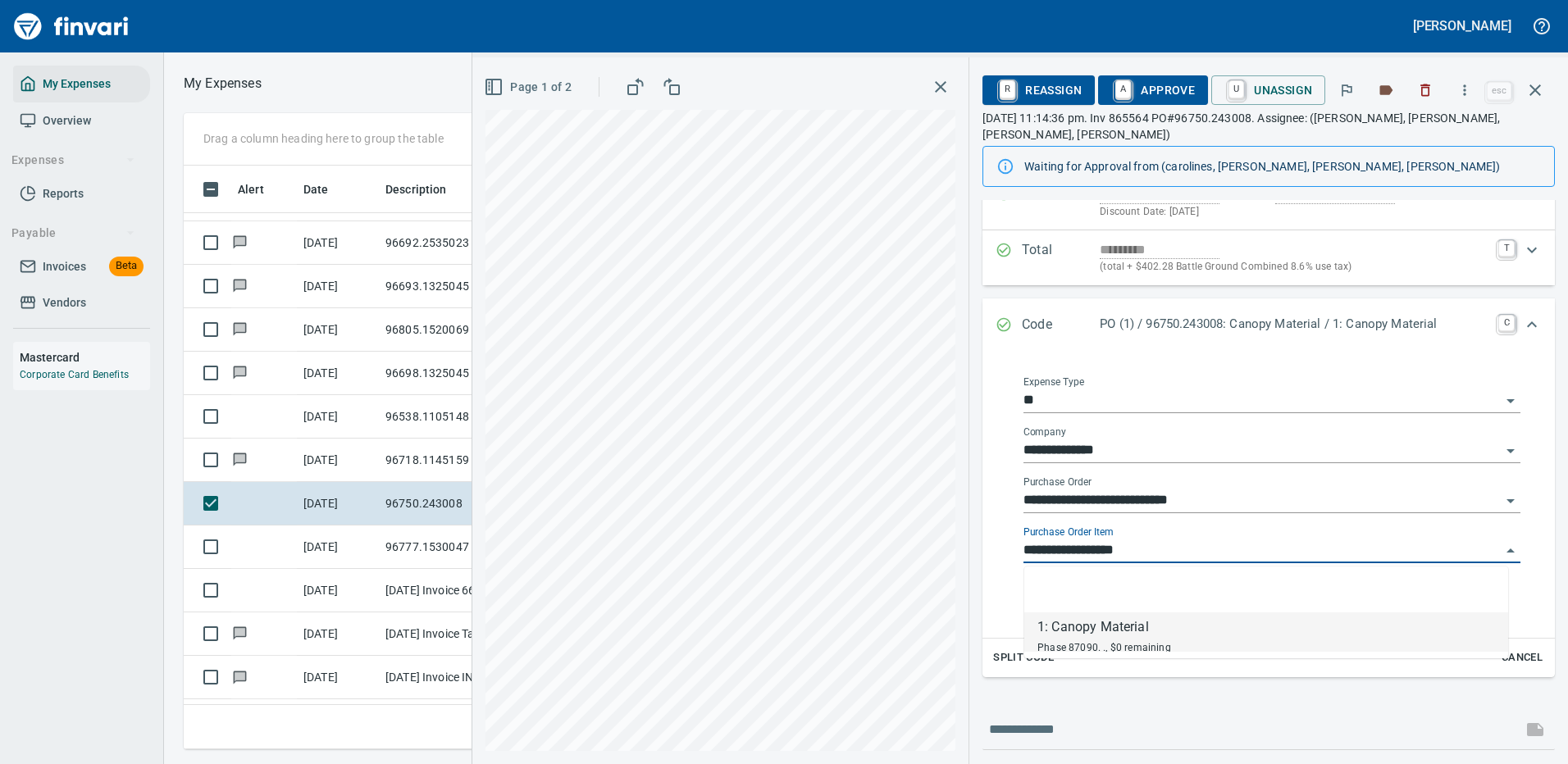
click at [1106, 544] on input "**********" at bounding box center [1262, 551] width 477 height 23
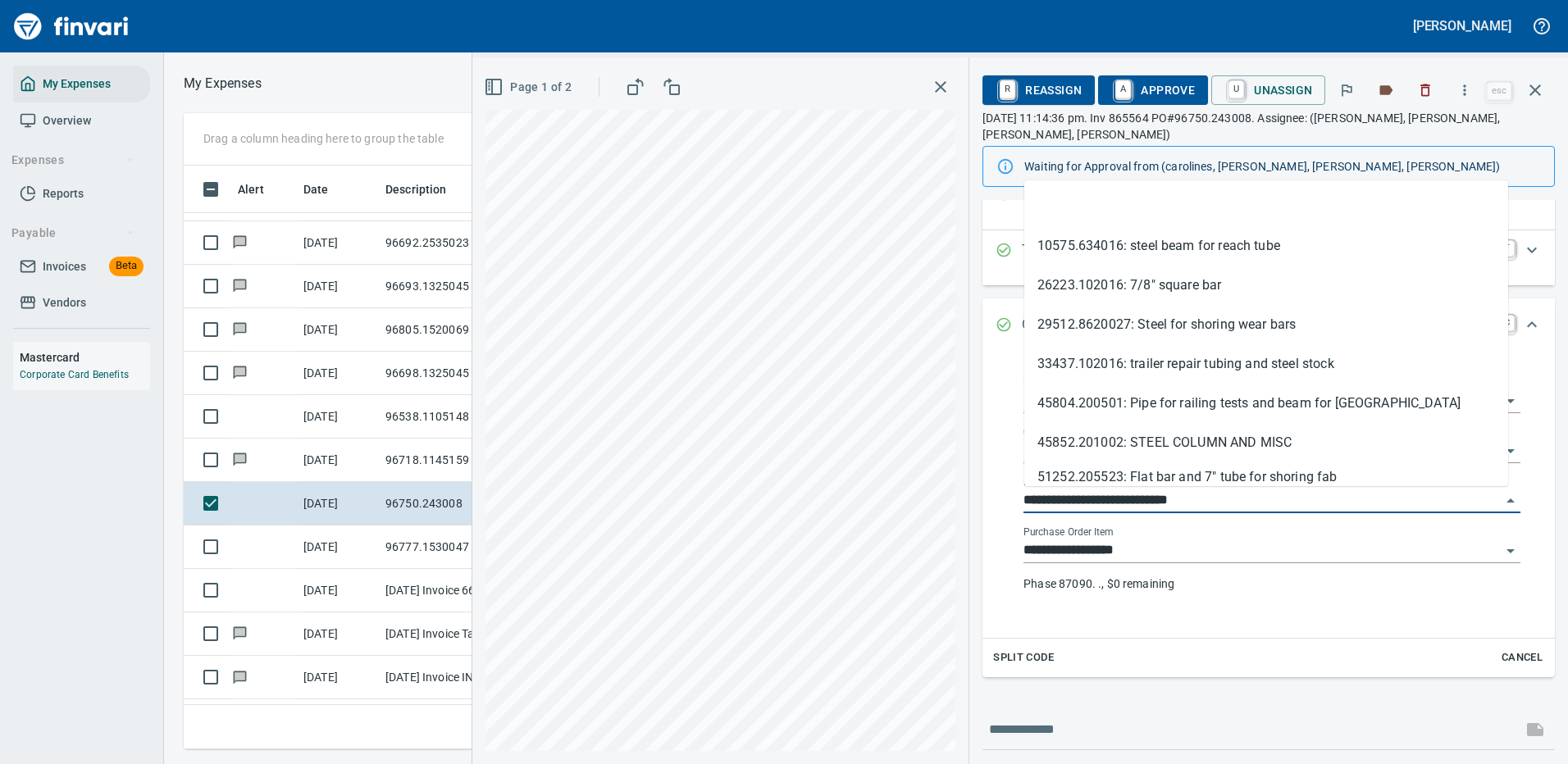
scroll to position [559, 930]
drag, startPoint x: 1113, startPoint y: 496, endPoint x: 1019, endPoint y: 496, distance: 94.0
click at [1019, 496] on div "**********" at bounding box center [1272, 494] width 523 height 262
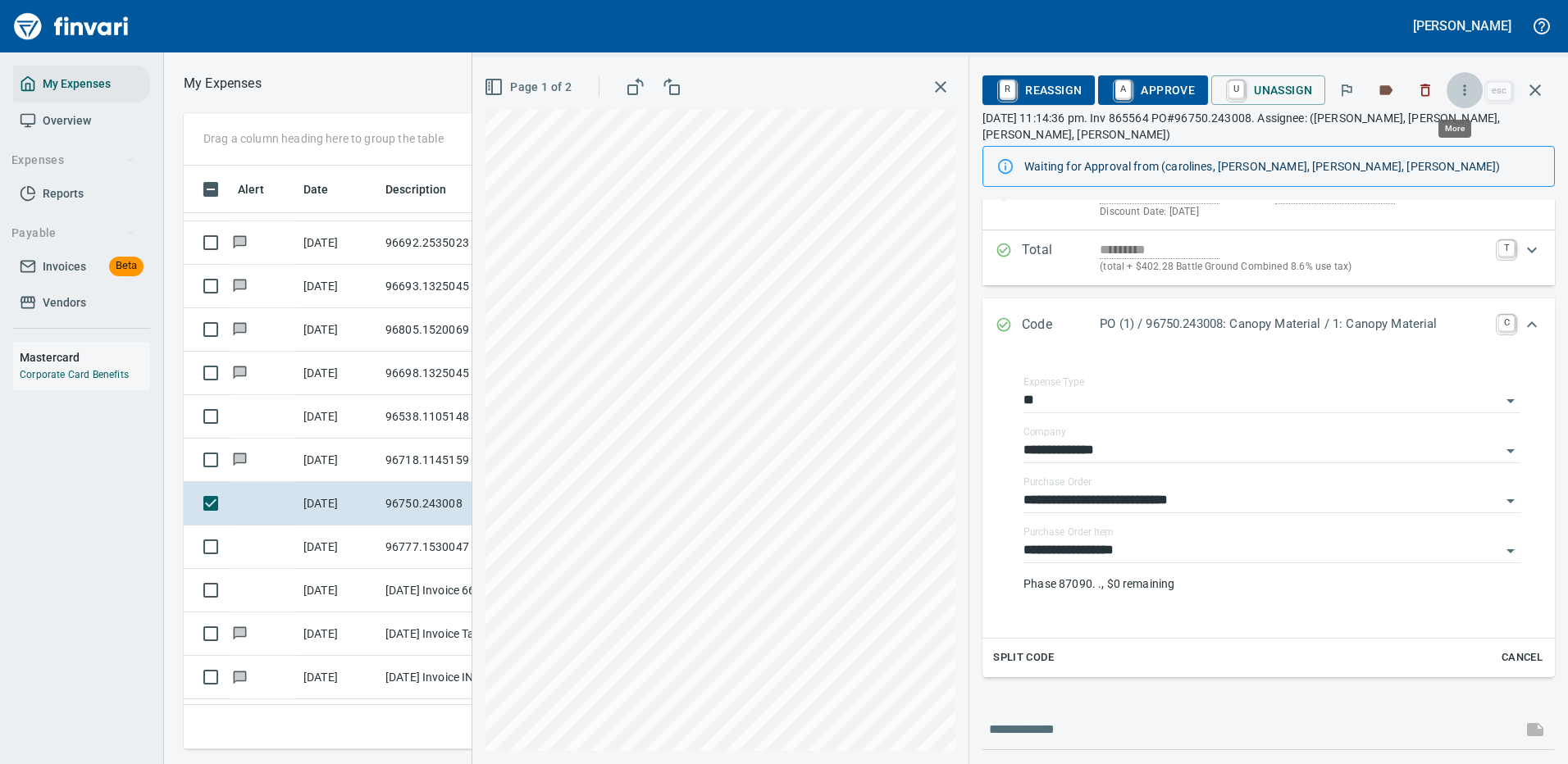
click at [1468, 86] on icon "button" at bounding box center [1464, 91] width 16 height 16
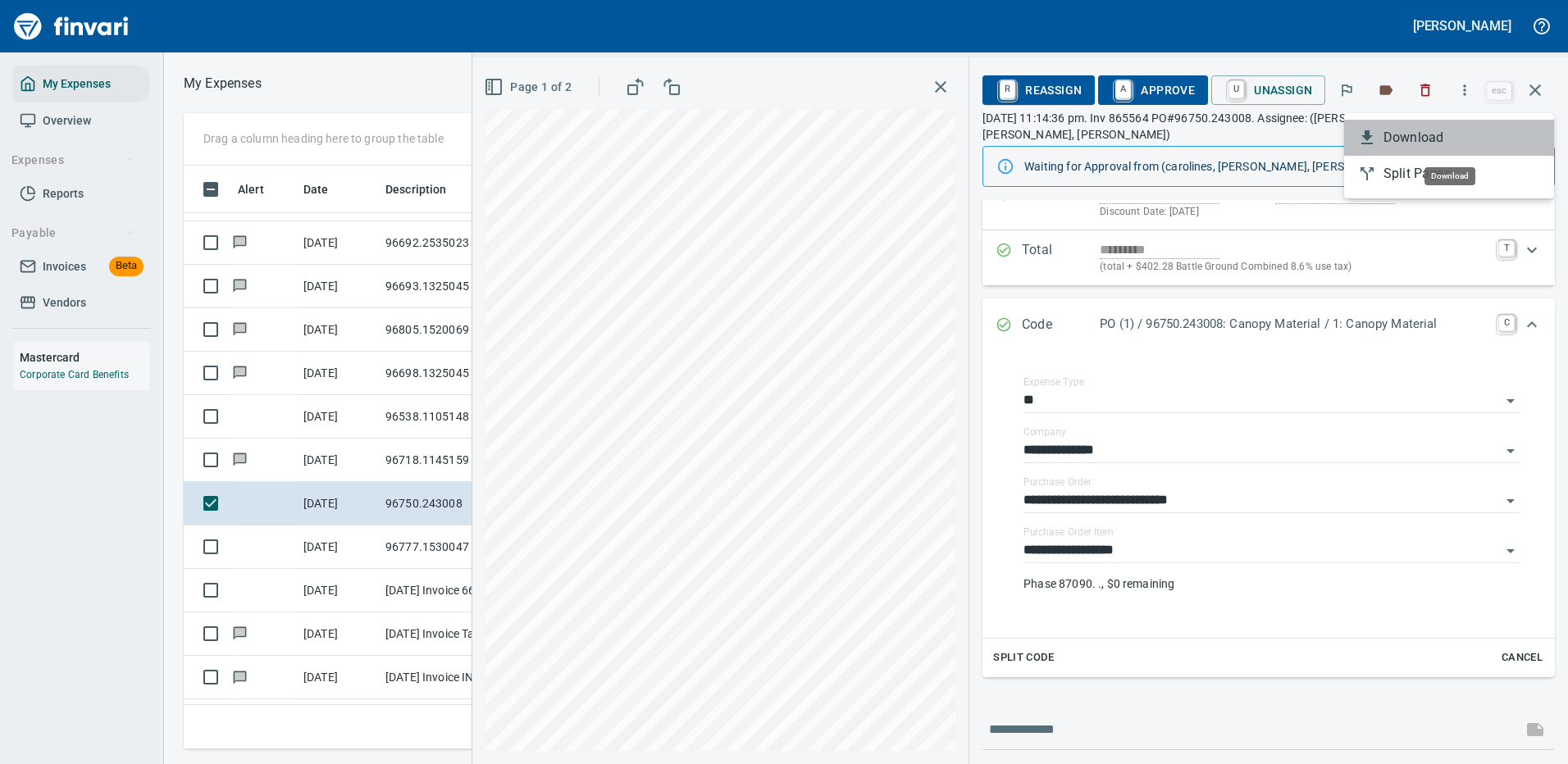
click at [1439, 137] on span "Download" at bounding box center [1461, 137] width 157 height 20
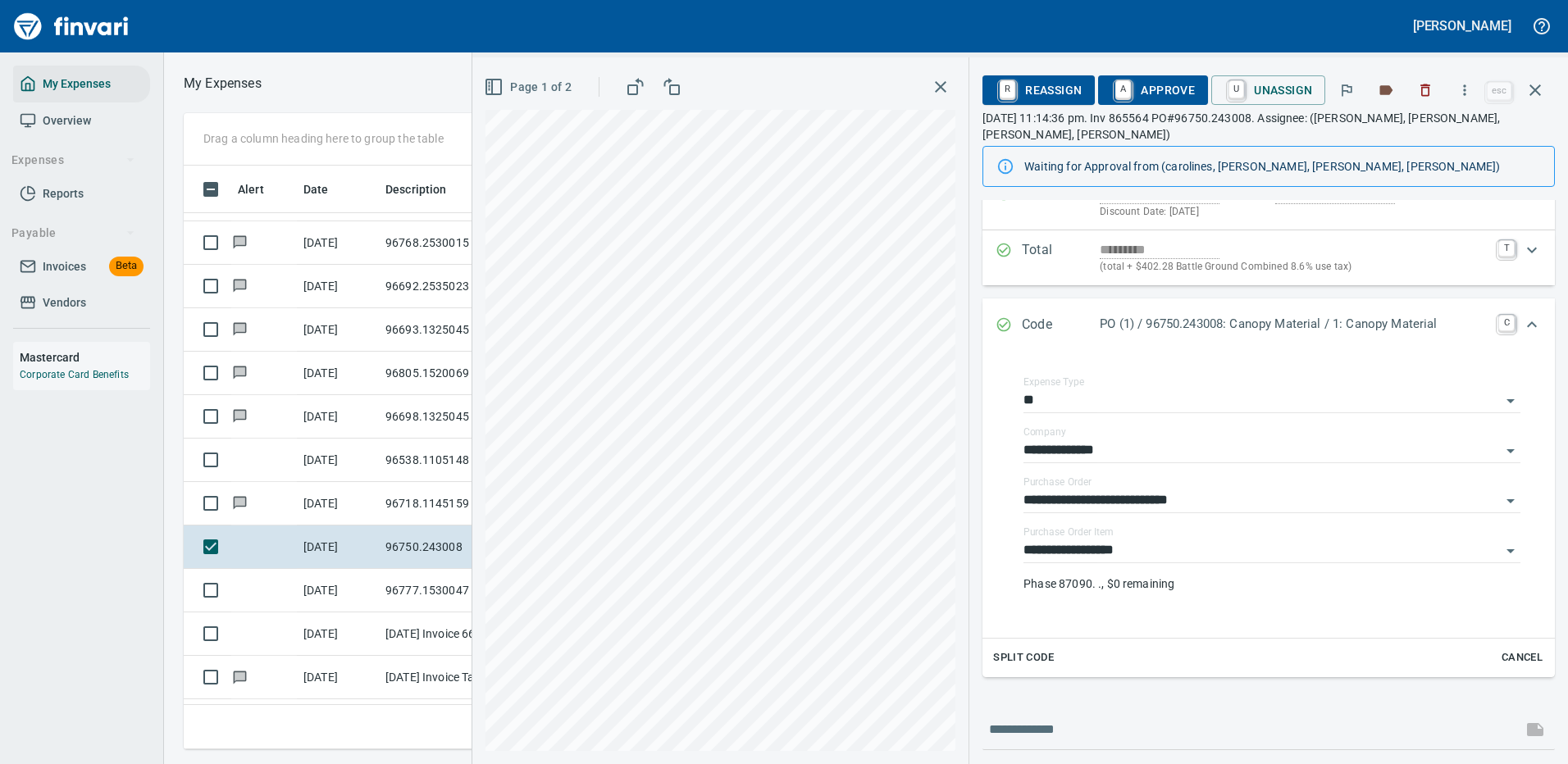
scroll to position [274, 0]
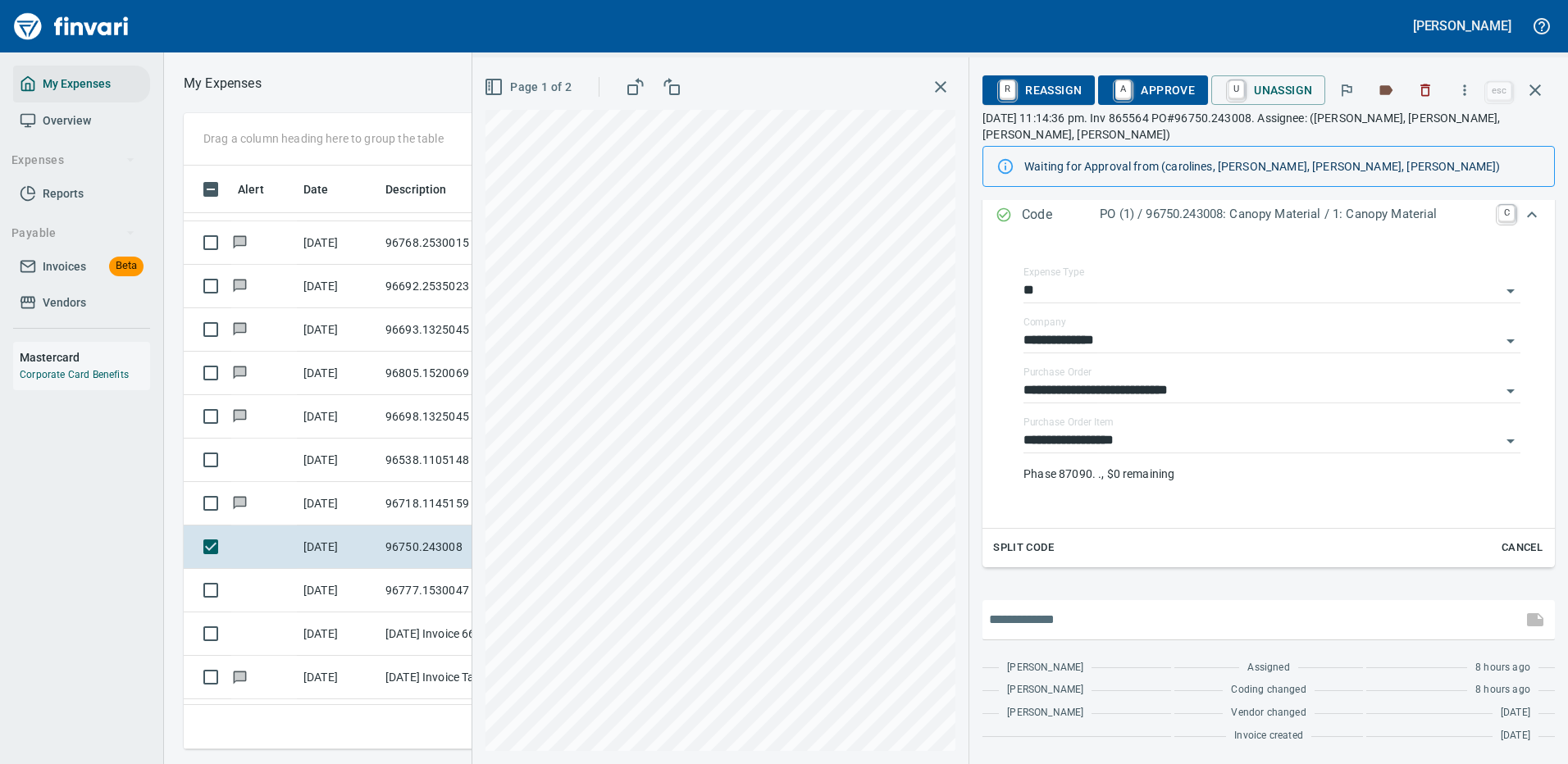
click at [1089, 618] on input "text" at bounding box center [1251, 620] width 526 height 26
type input "**********"
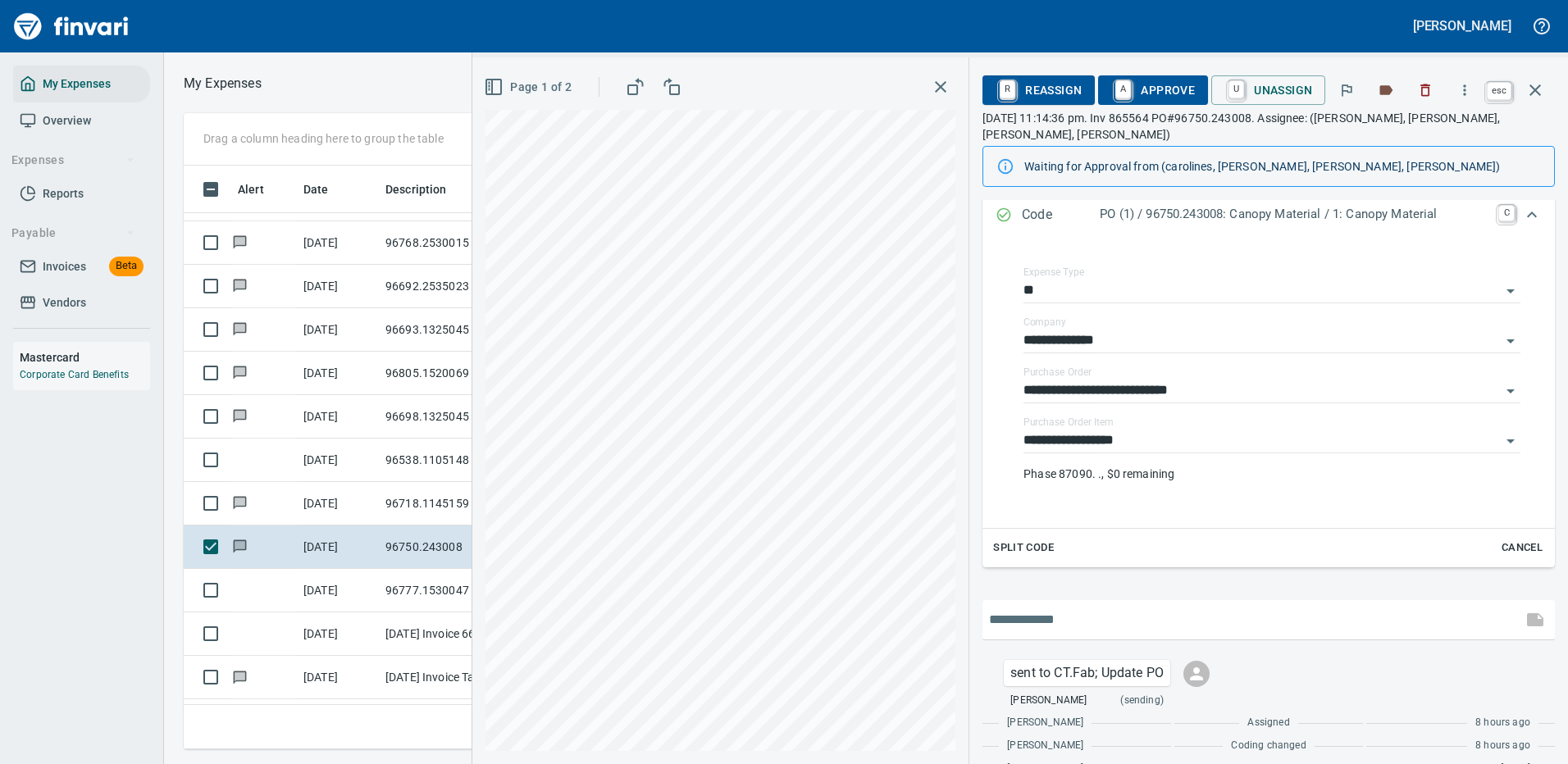
scroll to position [329, 0]
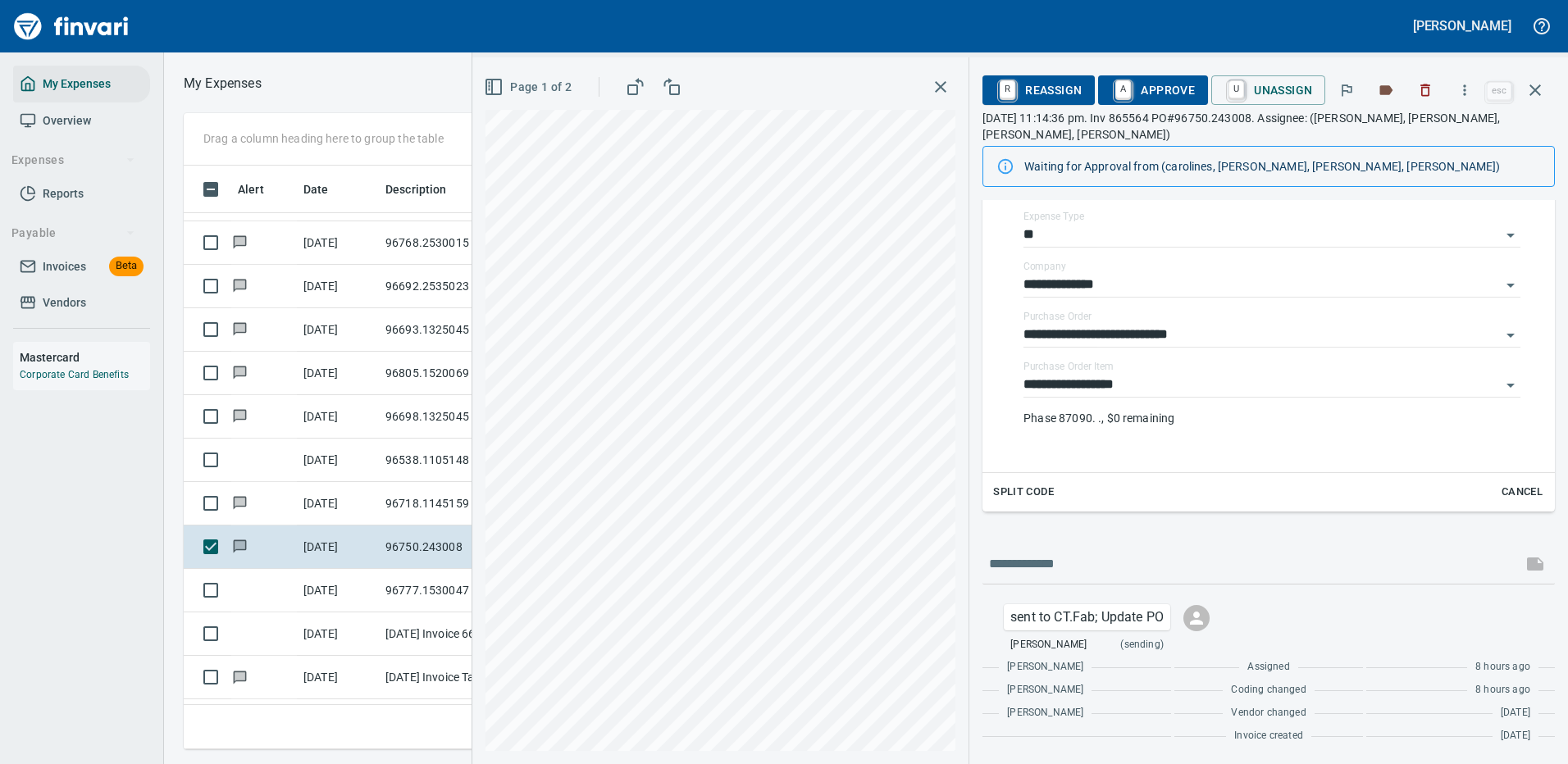
click at [1533, 87] on icon "button" at bounding box center [1535, 91] width 20 height 20
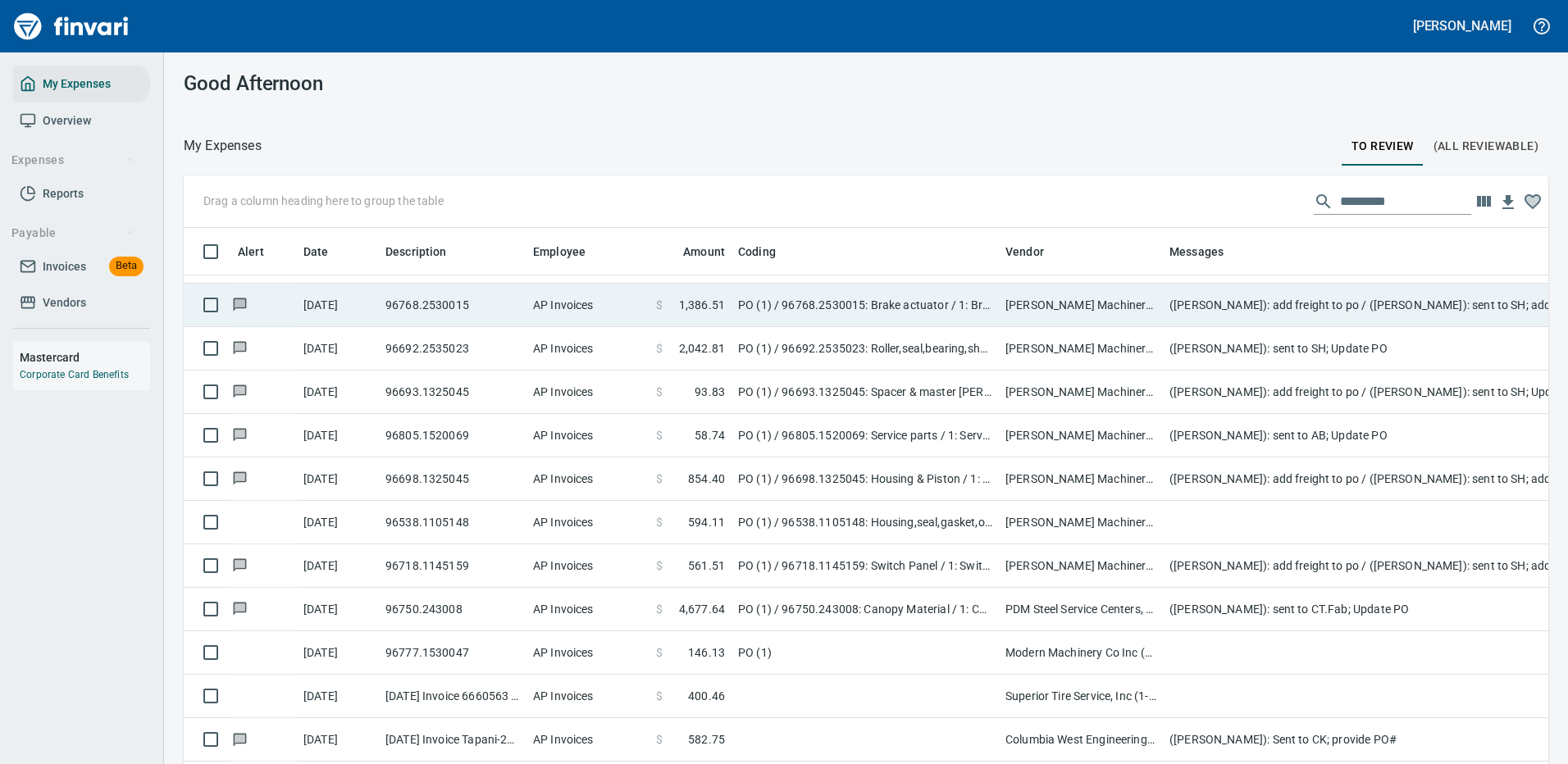
scroll to position [559, 1328]
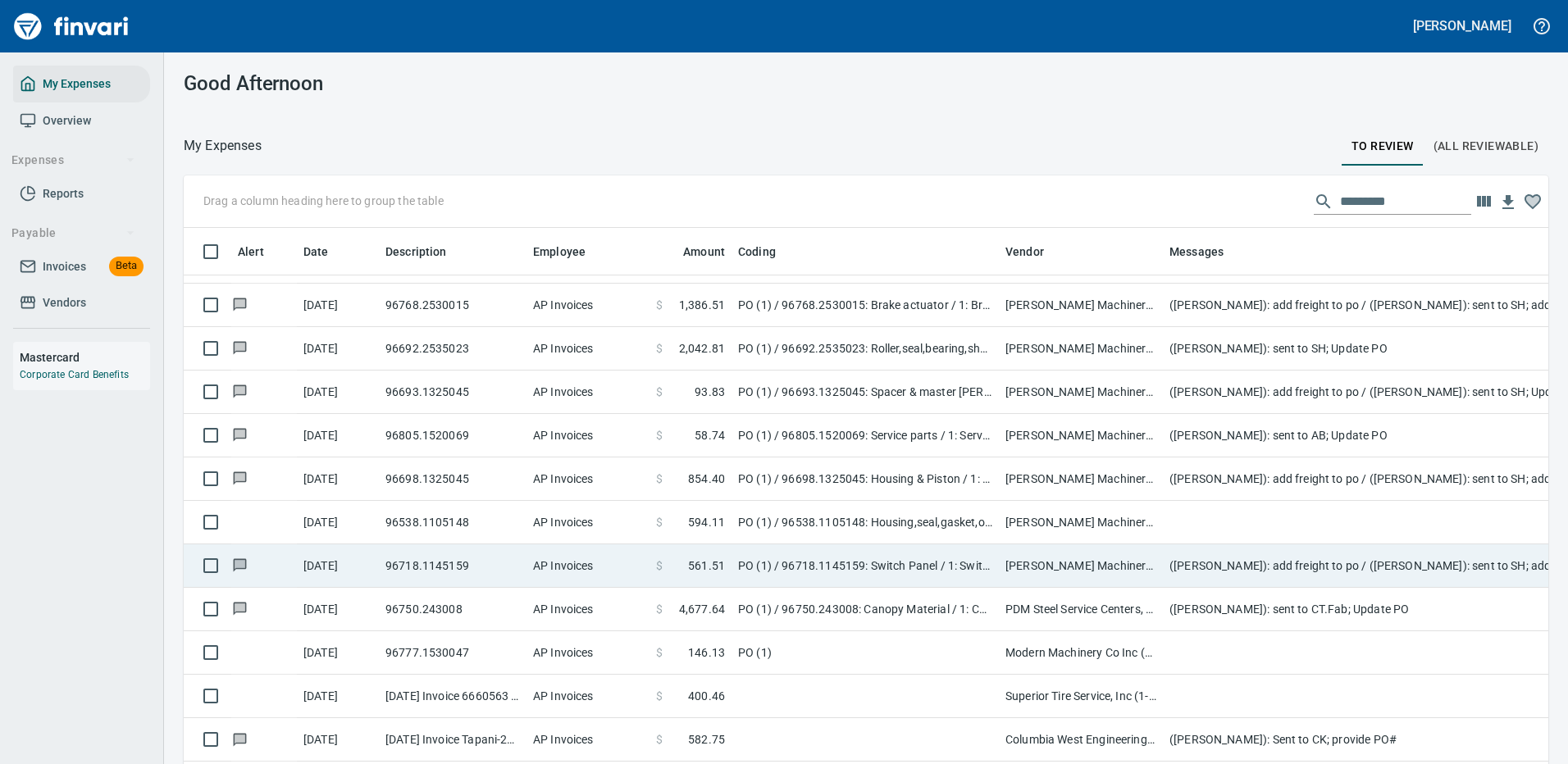
click at [1192, 510] on td at bounding box center [1490, 523] width 656 height 44
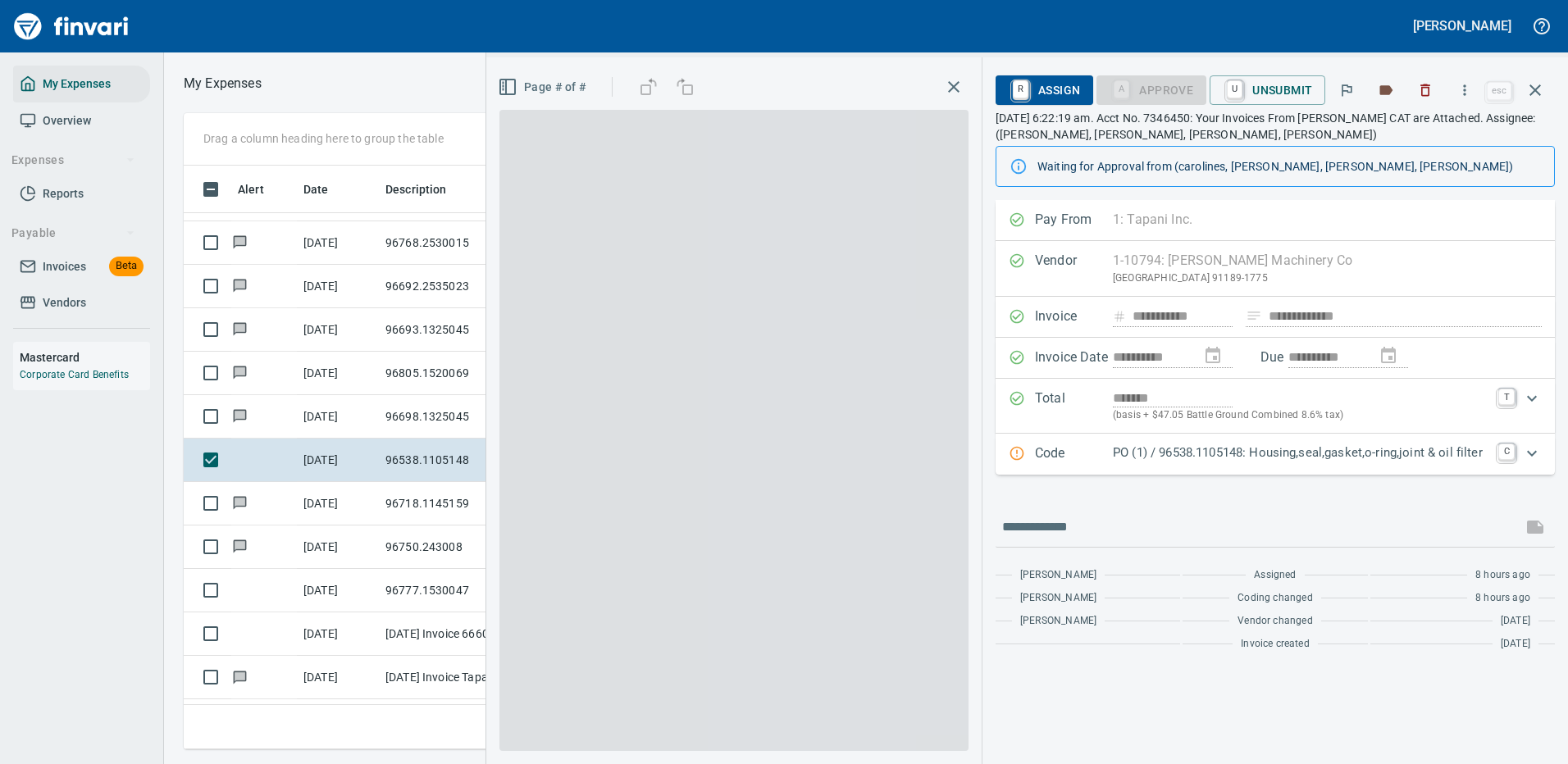
scroll to position [559, 930]
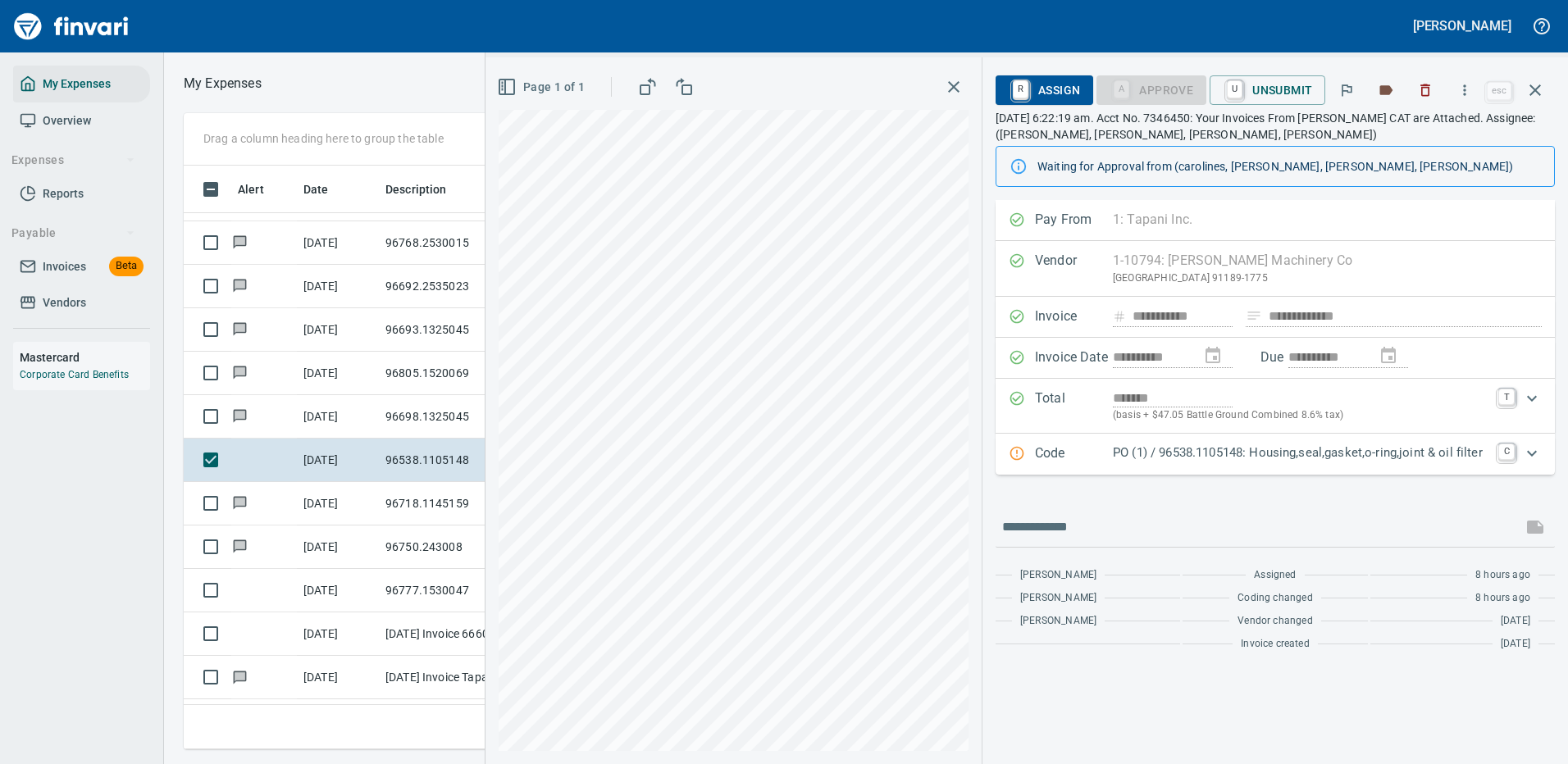
click at [1228, 452] on p "PO (1) / 96538.1105148: Housing,seal,gasket,o-ring,joint & oil filter" at bounding box center [1300, 453] width 375 height 19
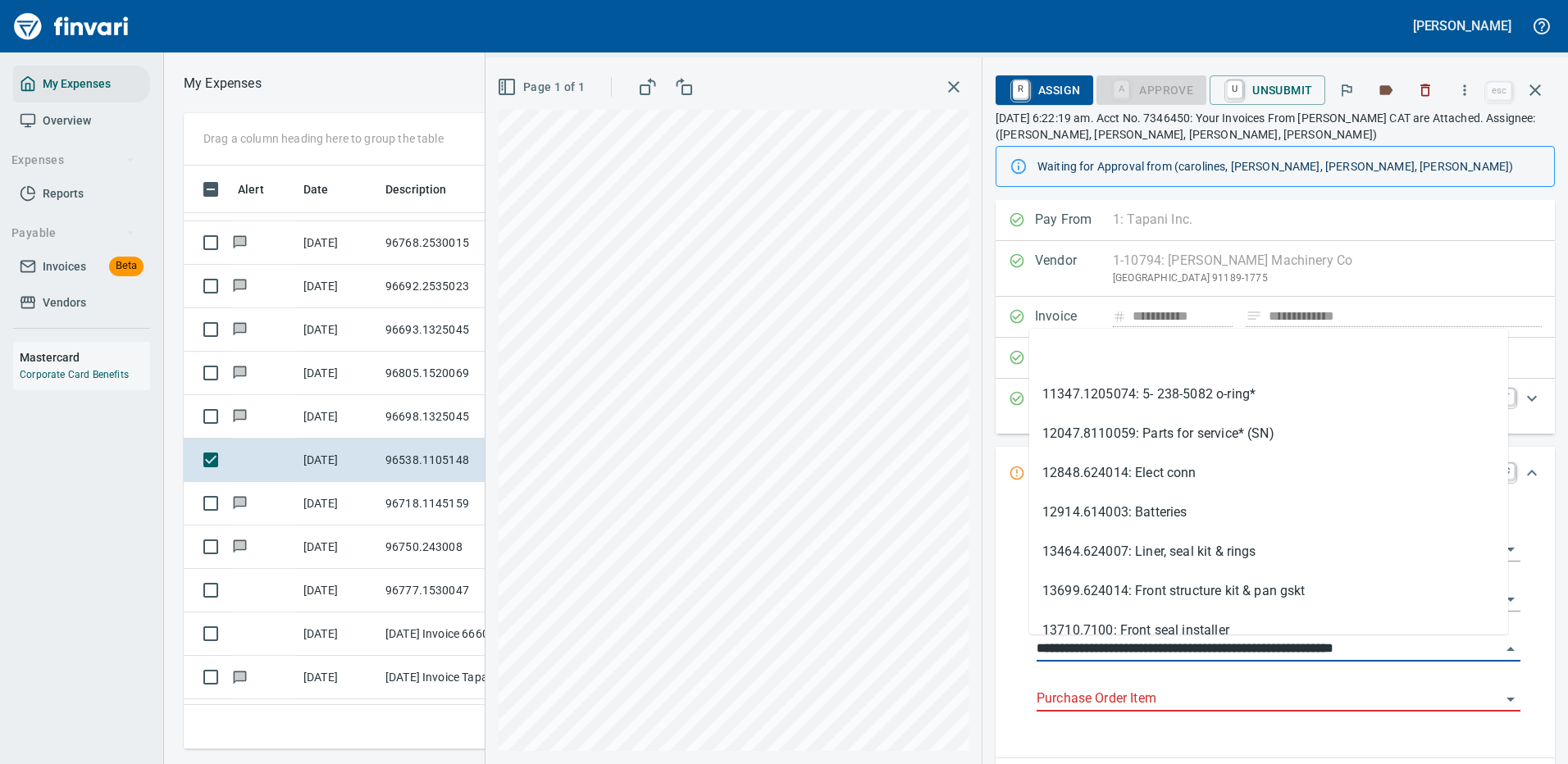
drag, startPoint x: 1128, startPoint y: 645, endPoint x: 1095, endPoint y: 643, distance: 33.1
click at [1095, 643] on input "**********" at bounding box center [1268, 650] width 464 height 23
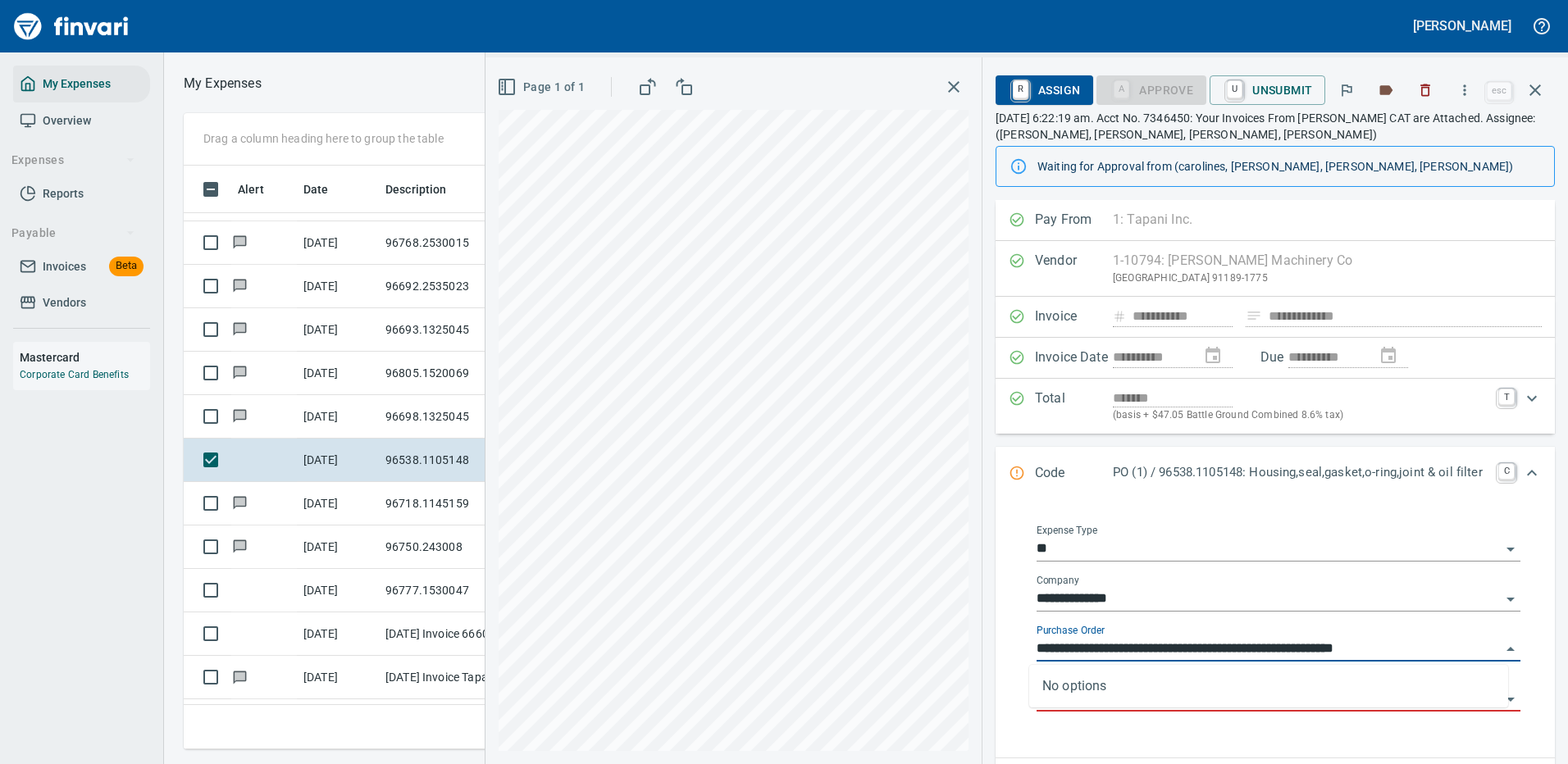
click at [1192, 643] on input "**********" at bounding box center [1268, 650] width 464 height 23
type input "**********"
click at [1540, 84] on icon "button" at bounding box center [1535, 91] width 20 height 20
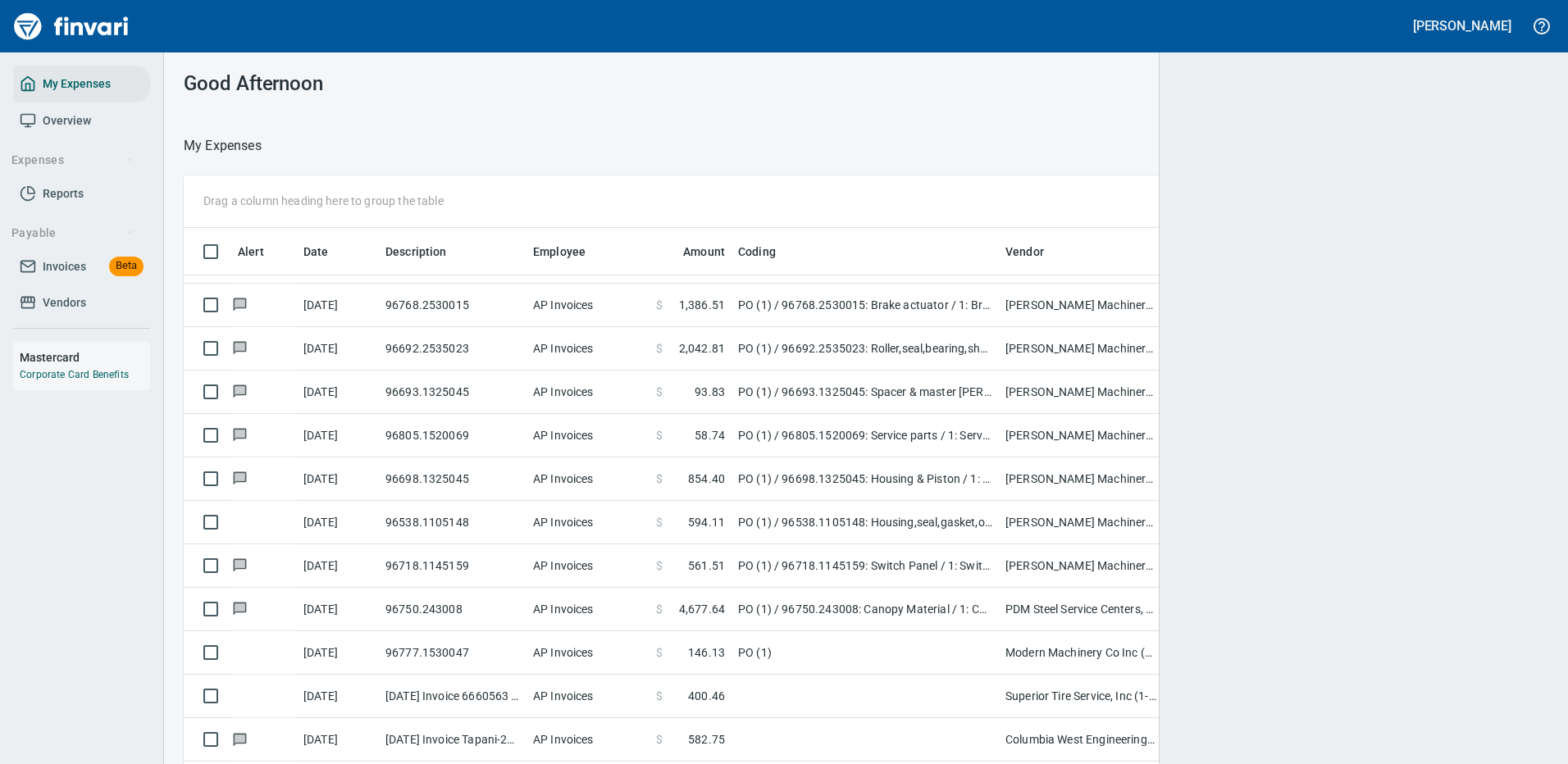
scroll to position [559, 1317]
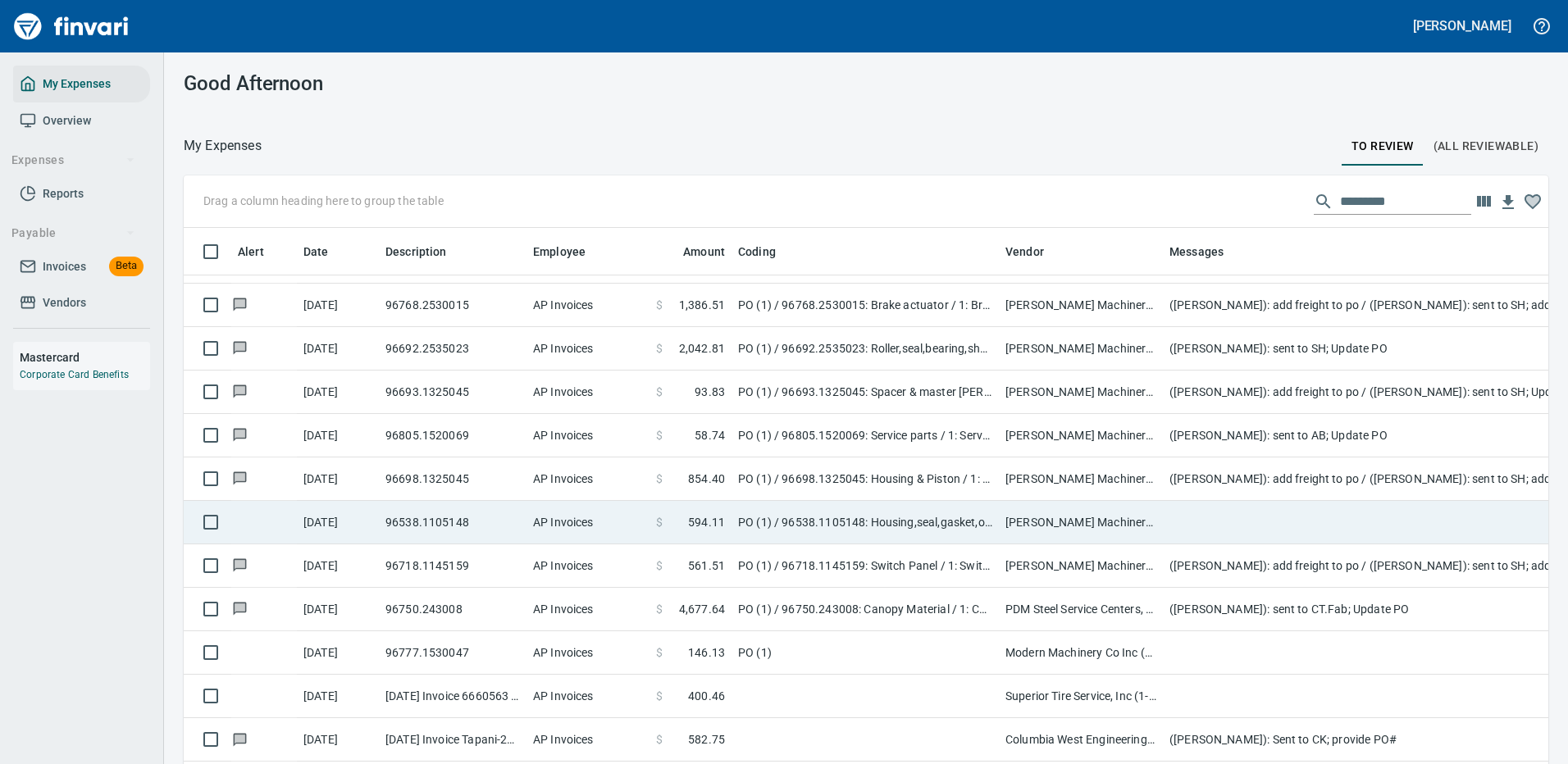
click at [1176, 527] on td at bounding box center [1490, 523] width 656 height 44
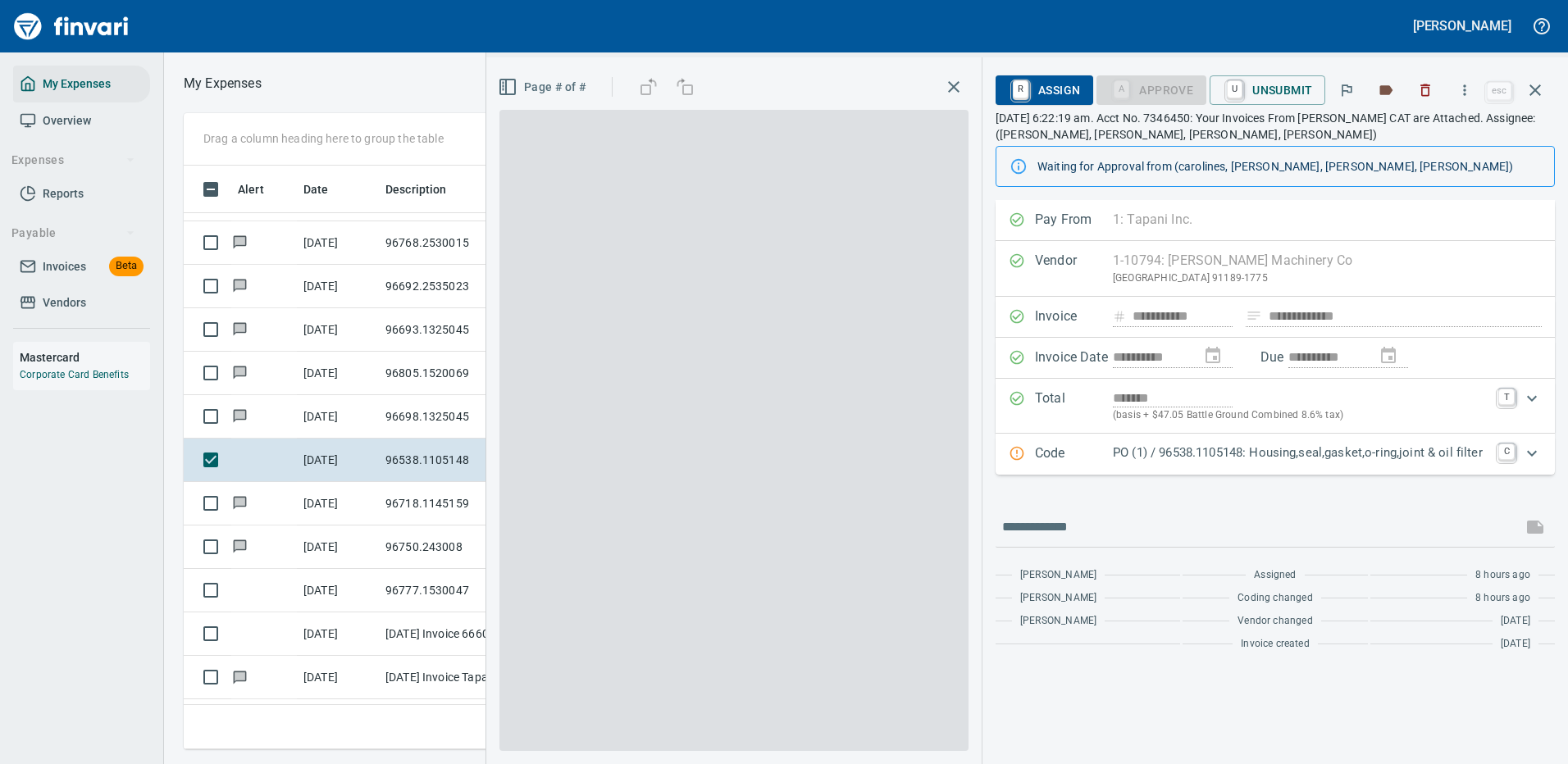
scroll to position [559, 930]
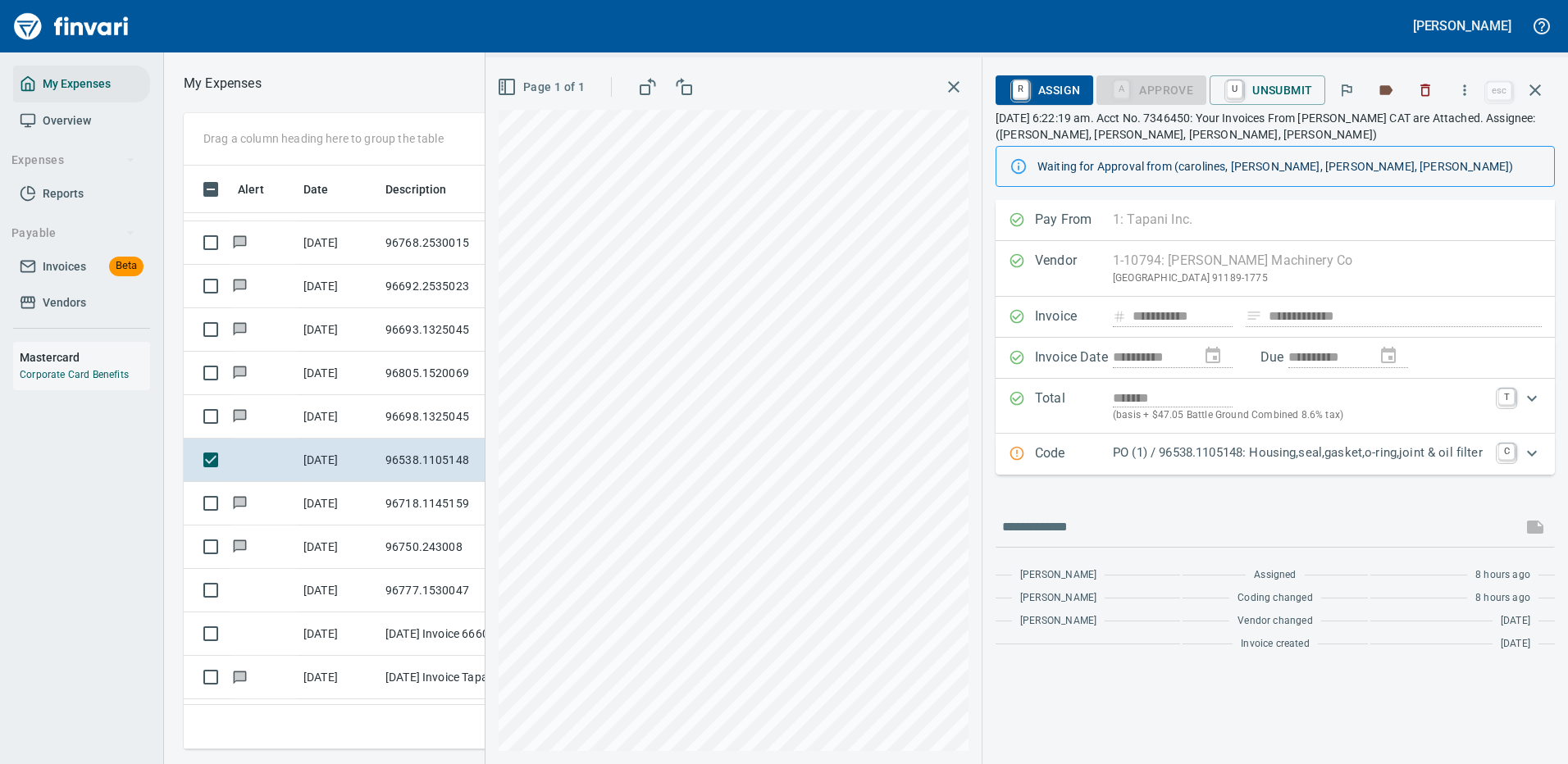
drag, startPoint x: 1171, startPoint y: 454, endPoint x: 1172, endPoint y: 481, distance: 27.0
click at [1172, 454] on p "PO (1) / 96538.1105148: Housing,seal,gasket,o-ring,joint & oil filter" at bounding box center [1300, 453] width 375 height 19
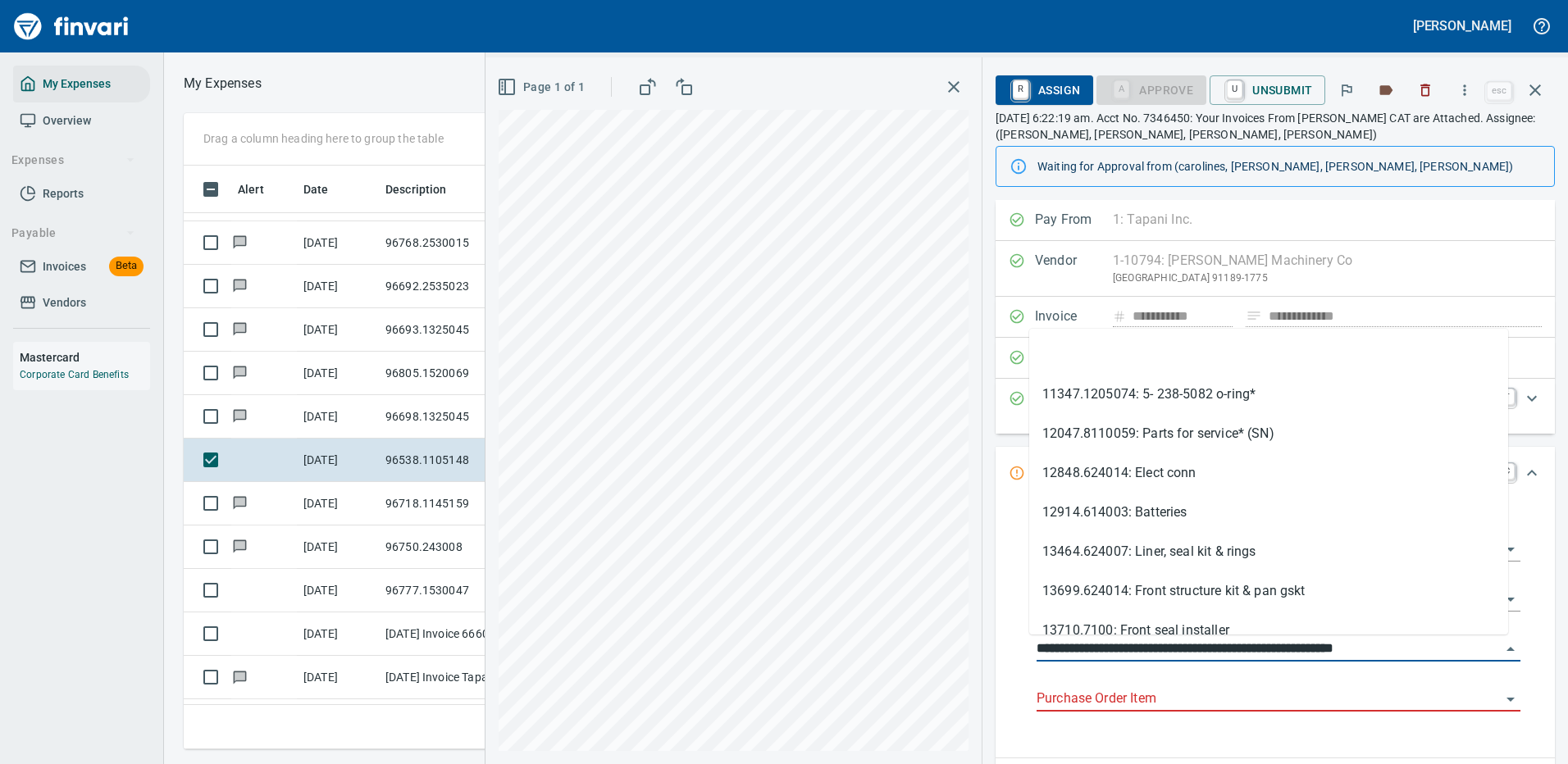
drag, startPoint x: 1119, startPoint y: 645, endPoint x: 1024, endPoint y: 651, distance: 95.2
click at [1024, 651] on div "**********" at bounding box center [1278, 628] width 510 height 233
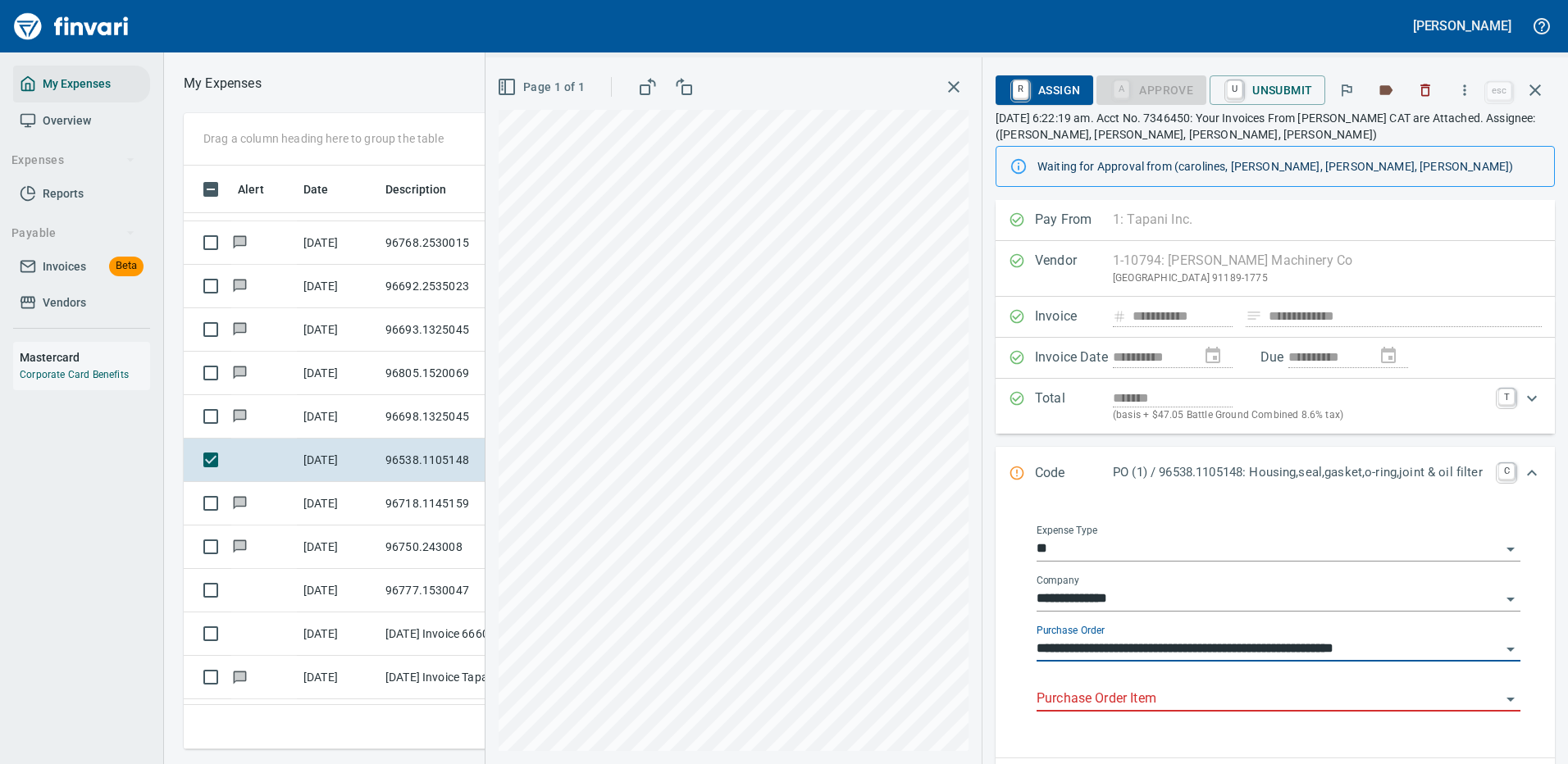
click at [1056, 696] on input "Purchase Order Item" at bounding box center [1268, 700] width 464 height 23
click at [1148, 645] on input "**********" at bounding box center [1268, 650] width 464 height 23
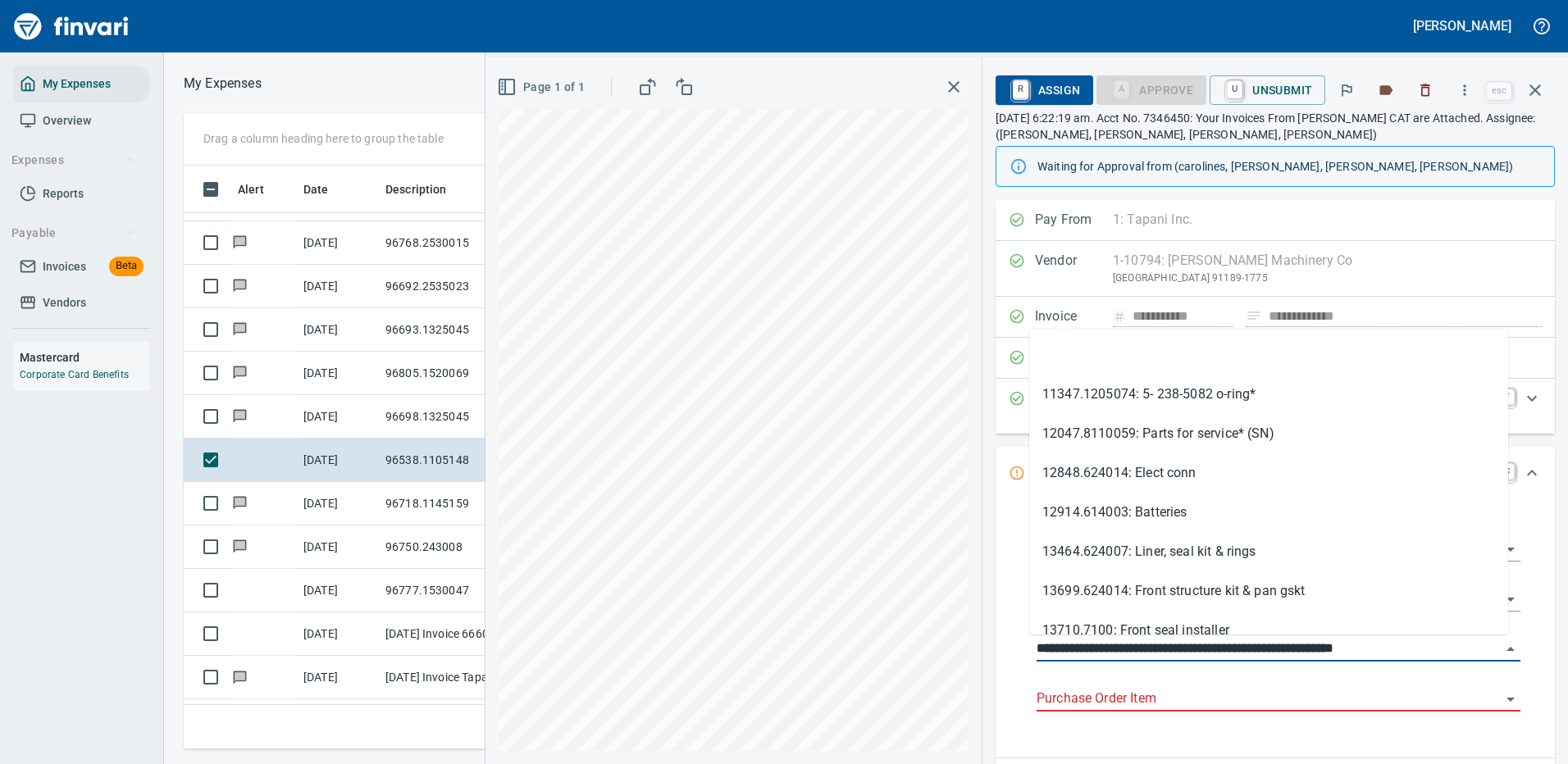
click at [1127, 692] on input "Purchase Order Item" at bounding box center [1268, 700] width 464 height 23
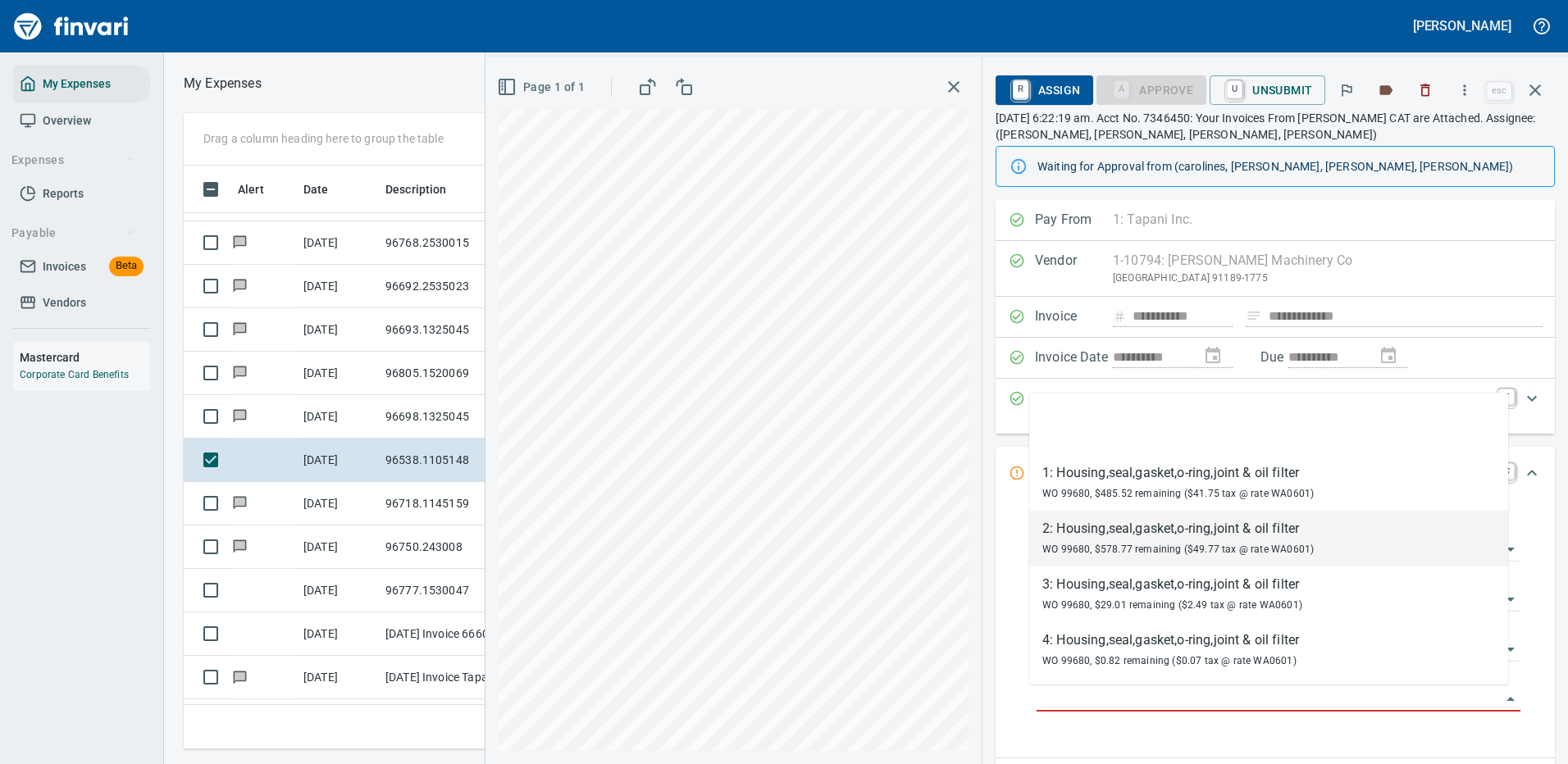
click at [1131, 533] on div "2: Housing,seal,gasket,o-ring,joint & oil filter" at bounding box center [1178, 529] width 272 height 20
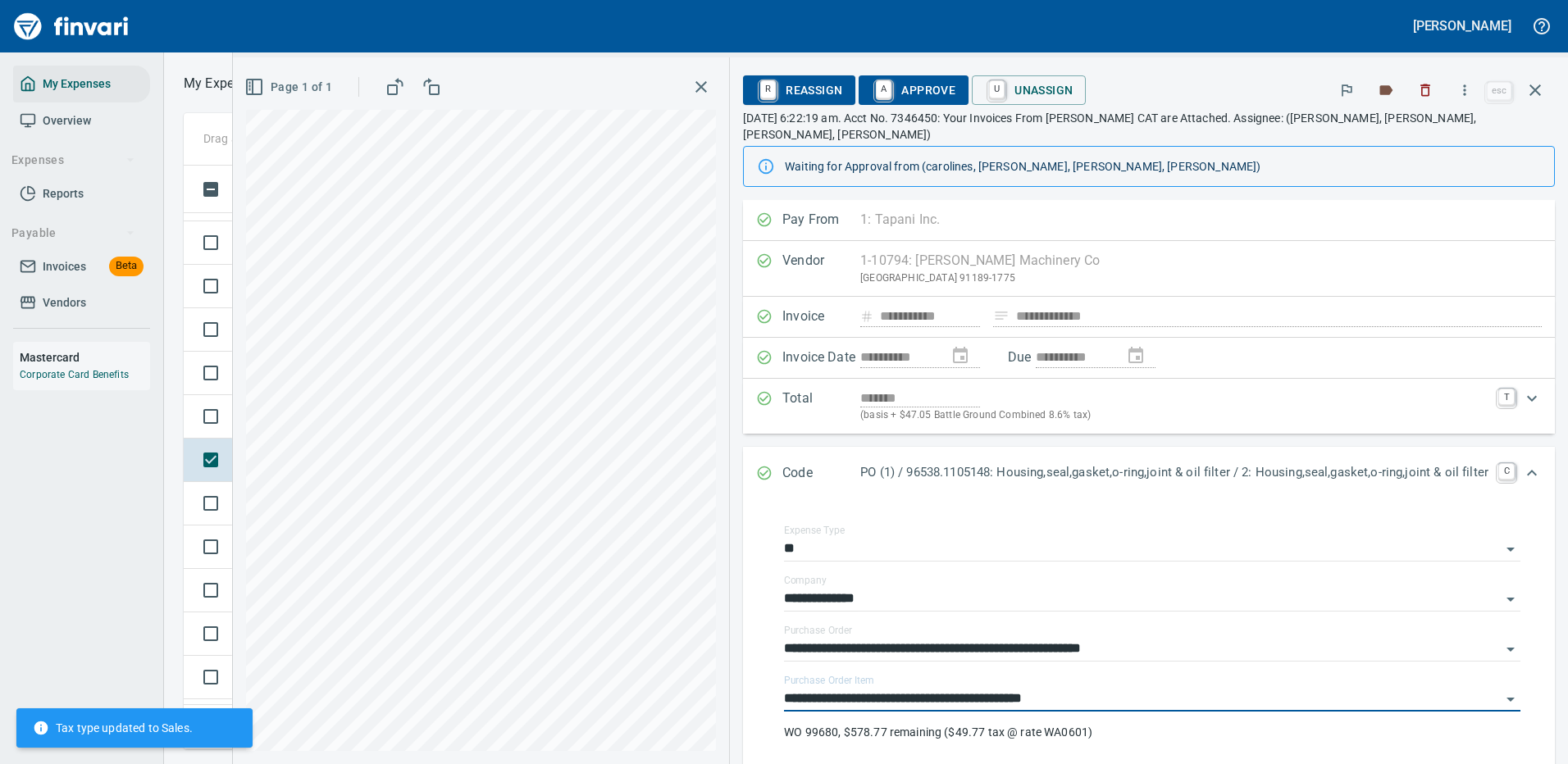
type input "**********"
click at [913, 86] on span "A Approve" at bounding box center [914, 91] width 84 height 28
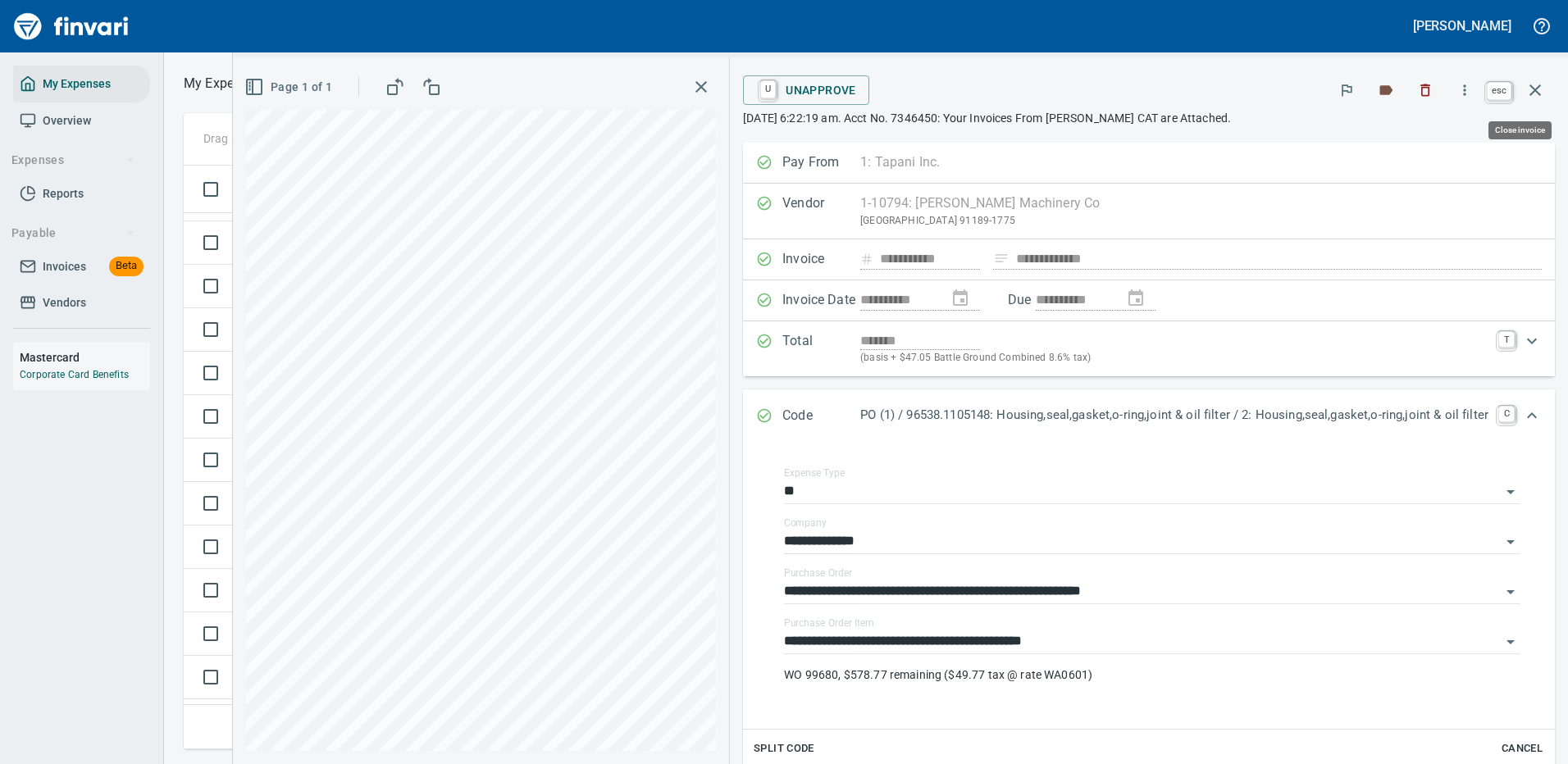
click at [1531, 86] on icon "button" at bounding box center [1535, 91] width 12 height 12
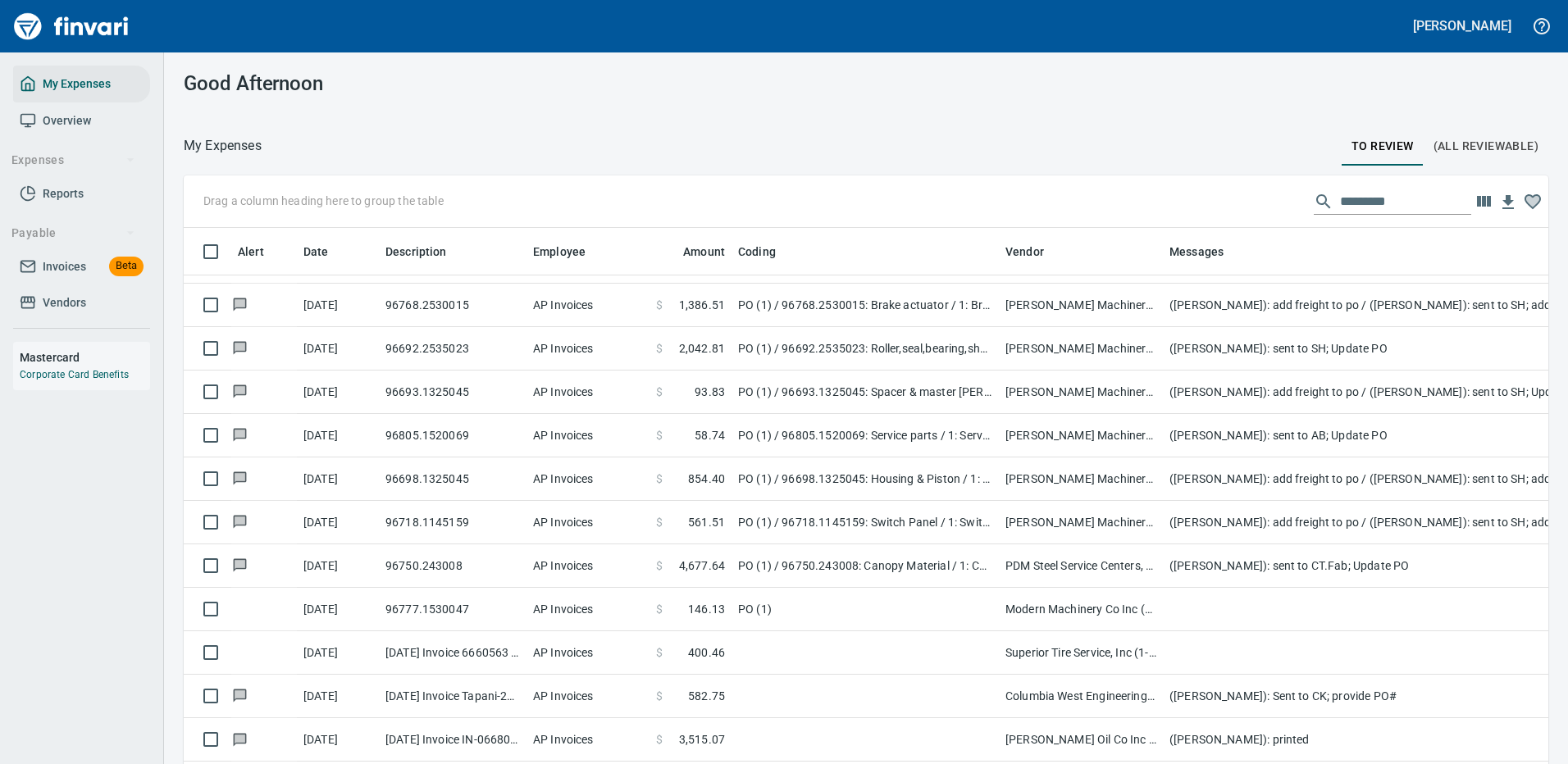
scroll to position [559, 1327]
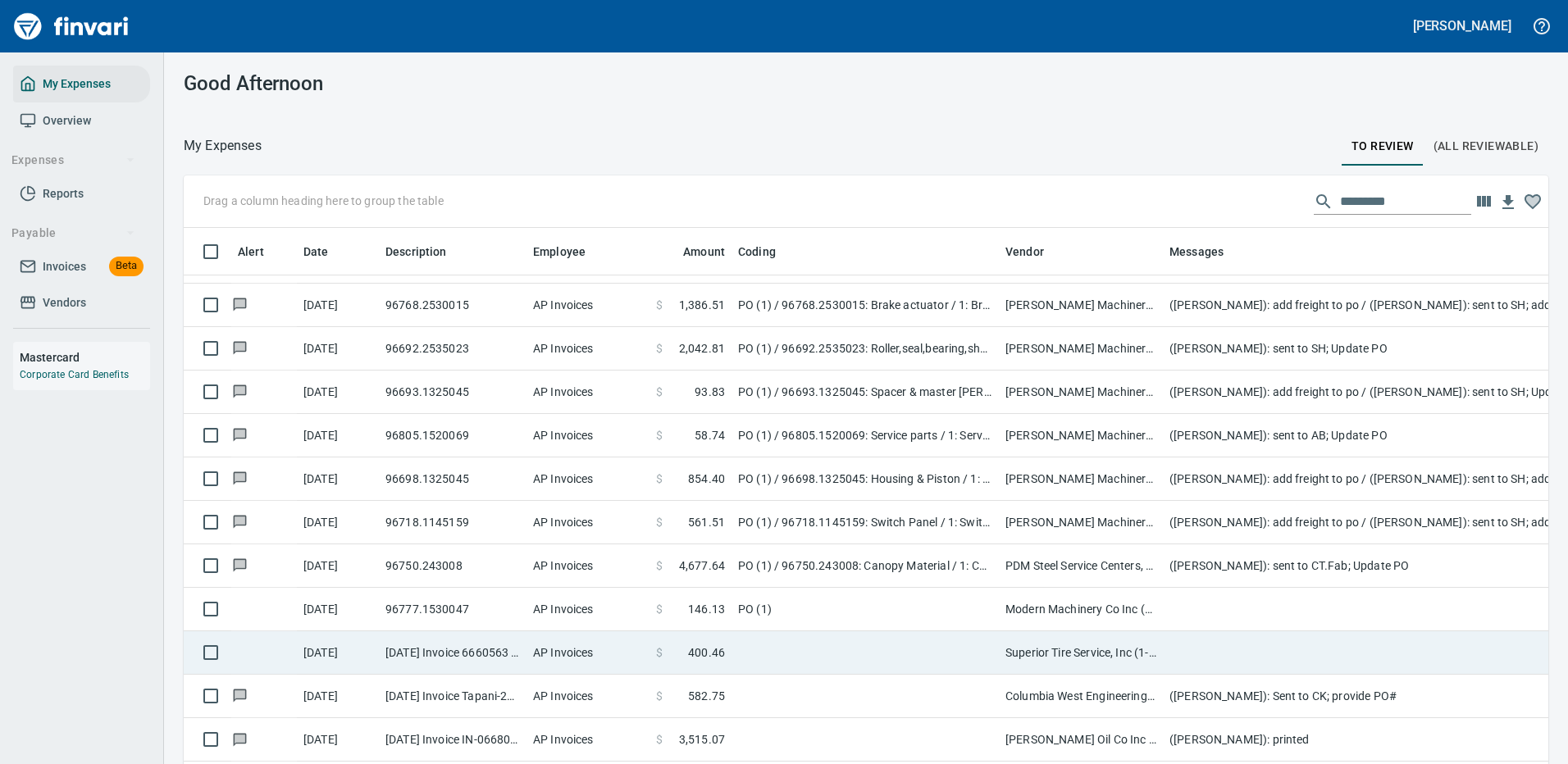
click at [1250, 596] on td at bounding box center [1490, 609] width 656 height 44
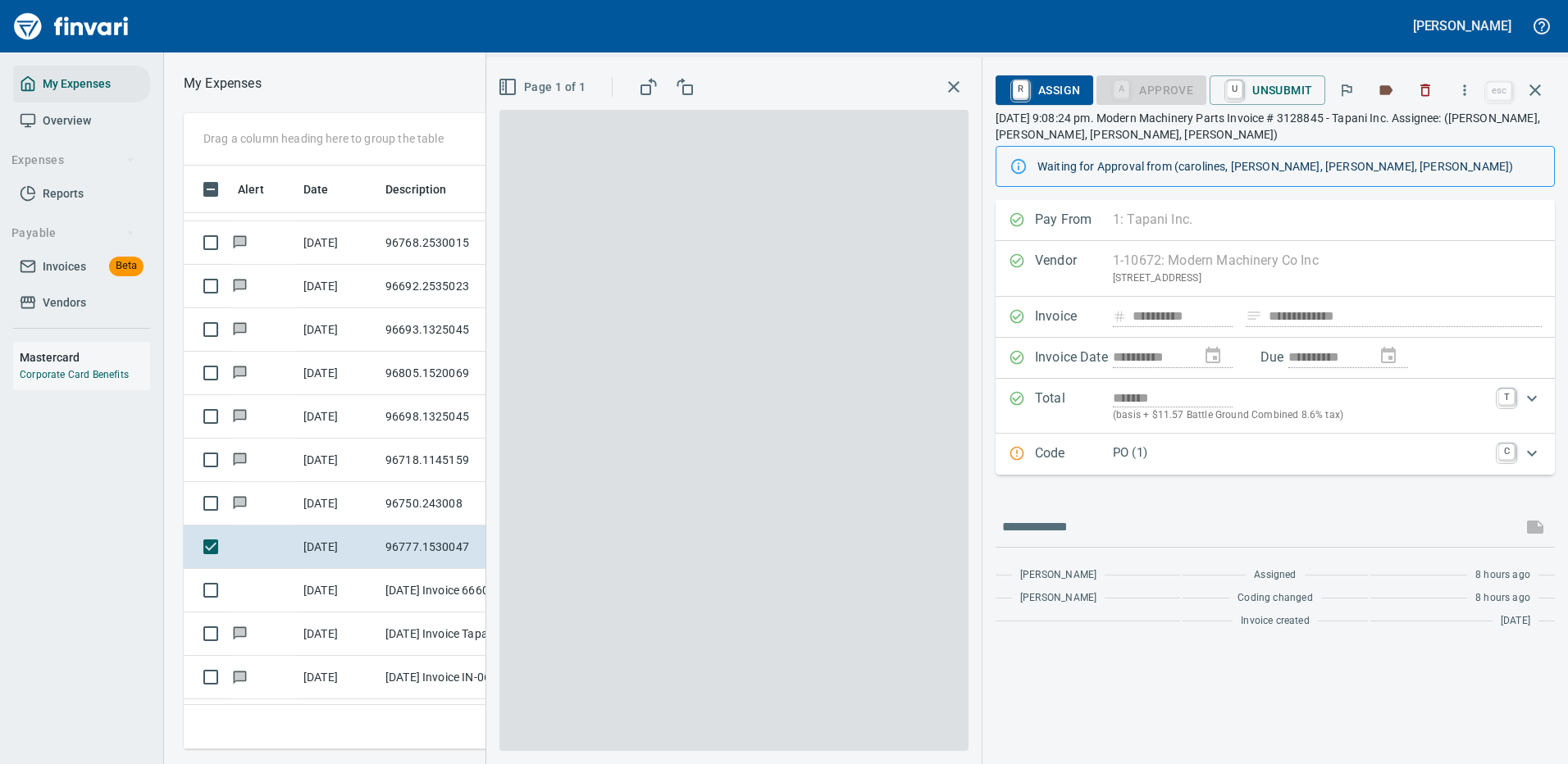
scroll to position [559, 930]
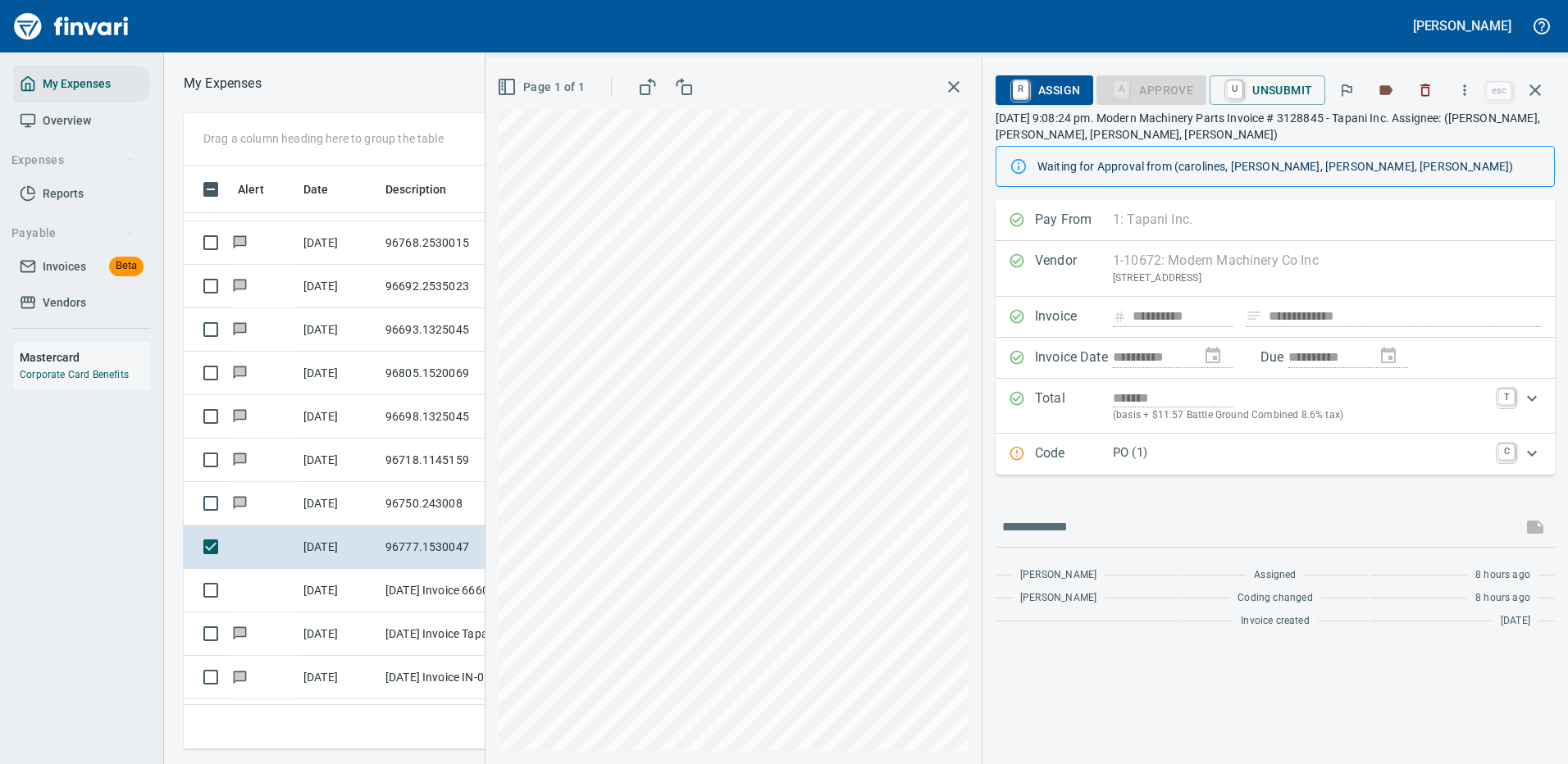
click at [1219, 455] on p "PO (1)" at bounding box center [1300, 453] width 375 height 19
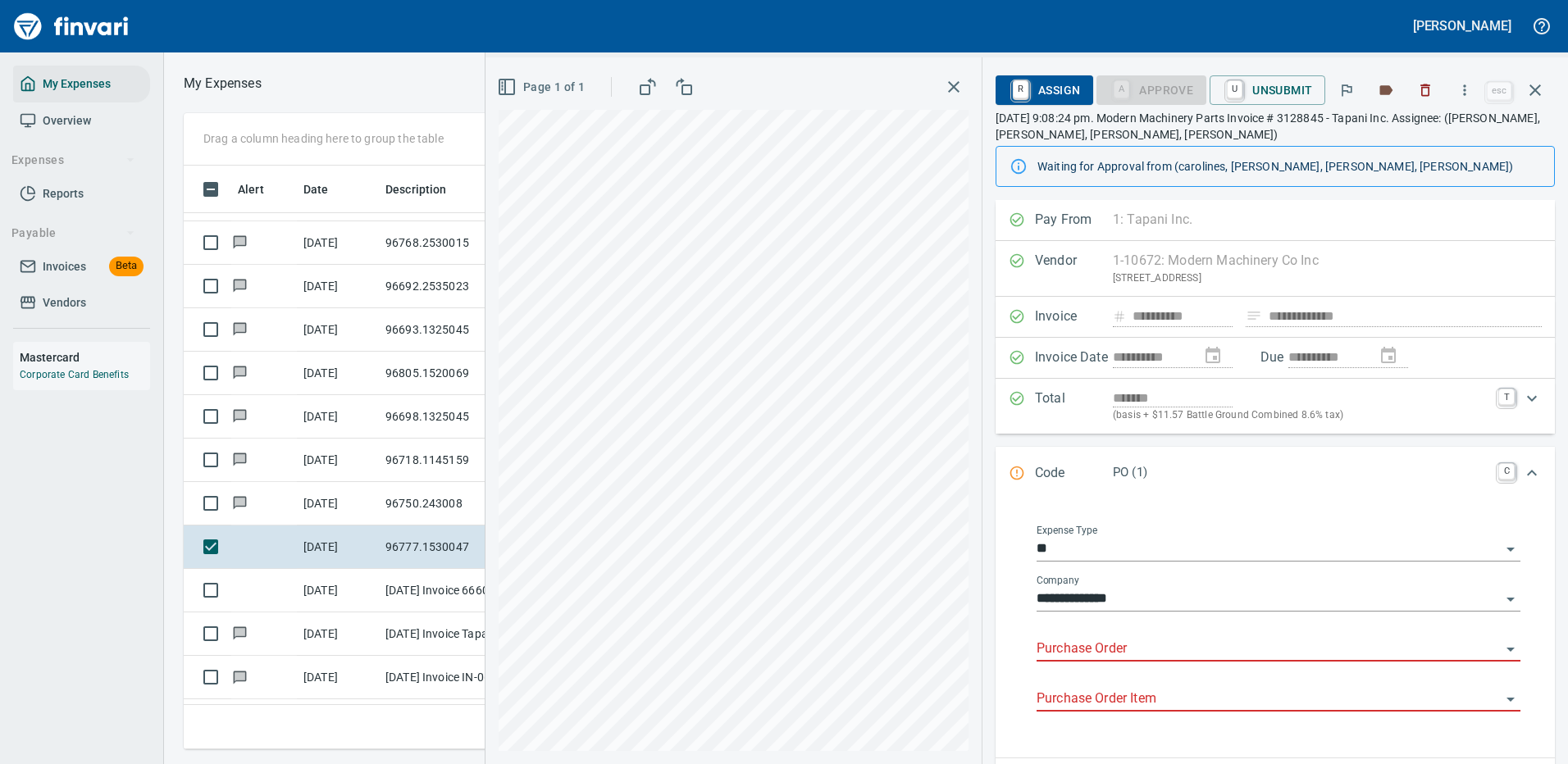
click at [1091, 648] on input "Purchase Order" at bounding box center [1268, 650] width 464 height 23
drag, startPoint x: 1143, startPoint y: 643, endPoint x: 1010, endPoint y: 649, distance: 133.1
click at [1010, 649] on div "**********" at bounding box center [1274, 626] width 533 height 239
type input "**********"
click at [1468, 86] on icon "button" at bounding box center [1464, 91] width 16 height 16
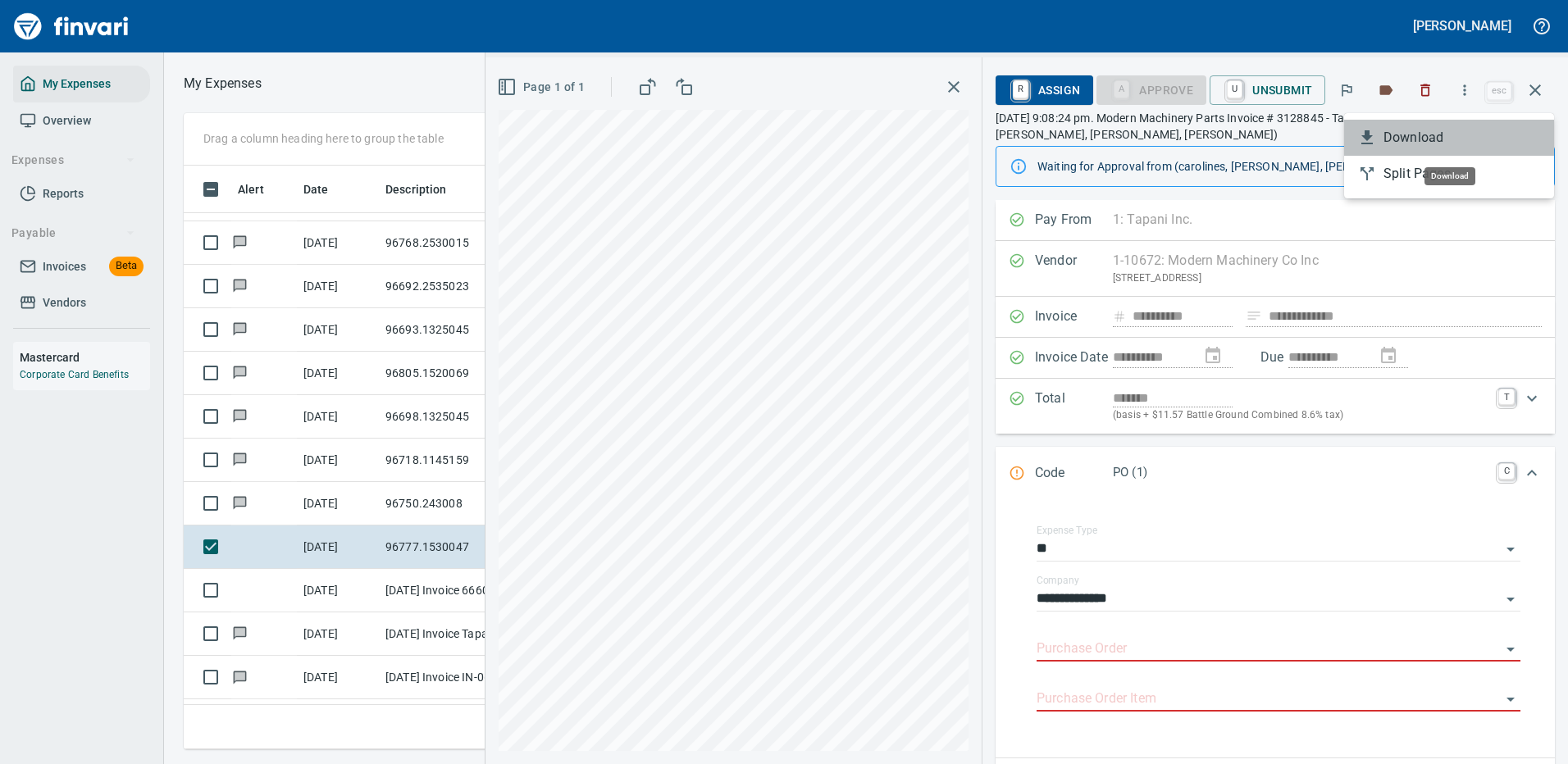
click at [1427, 130] on span "Download" at bounding box center [1461, 137] width 157 height 20
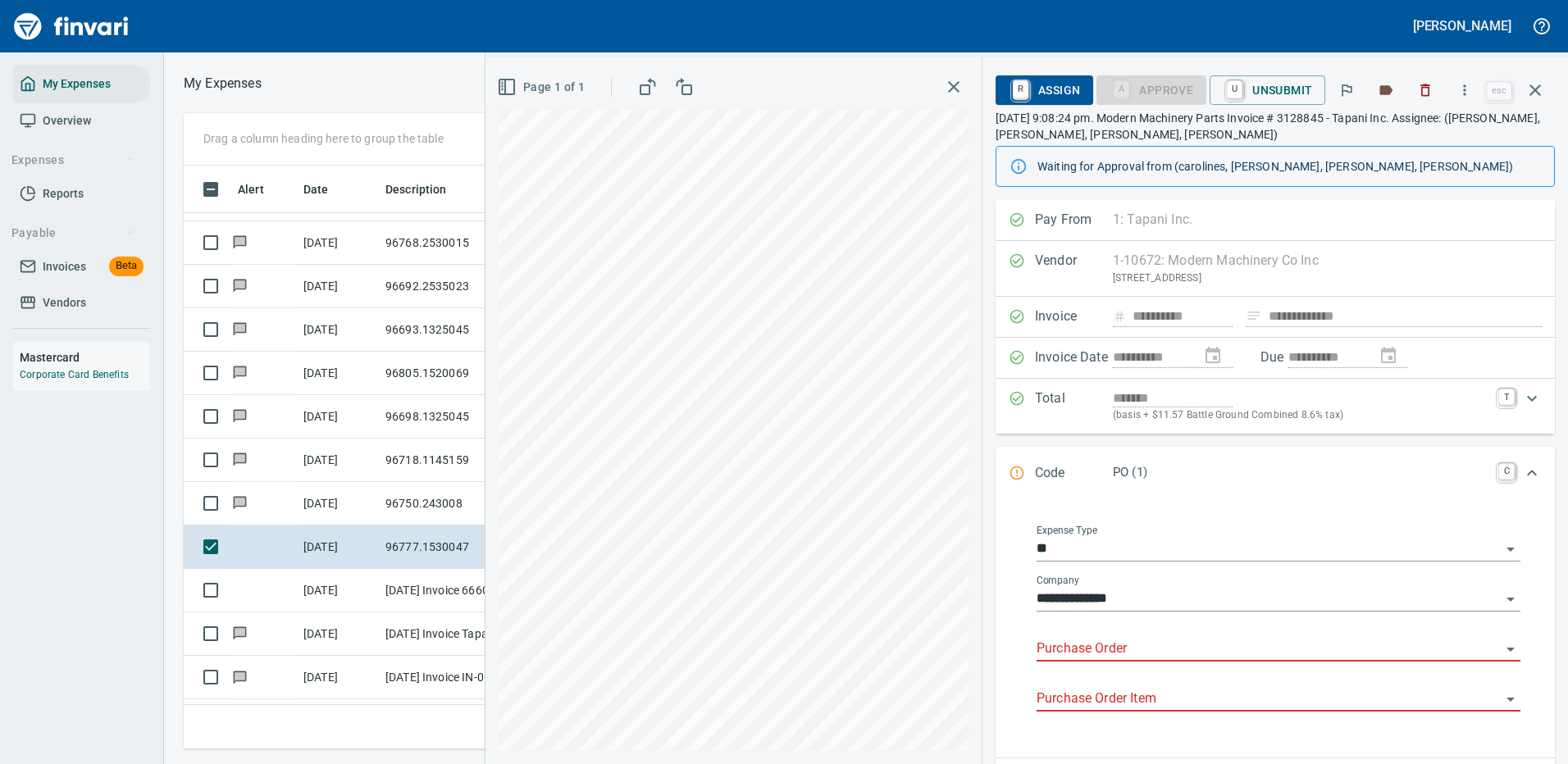
scroll to position [207, 0]
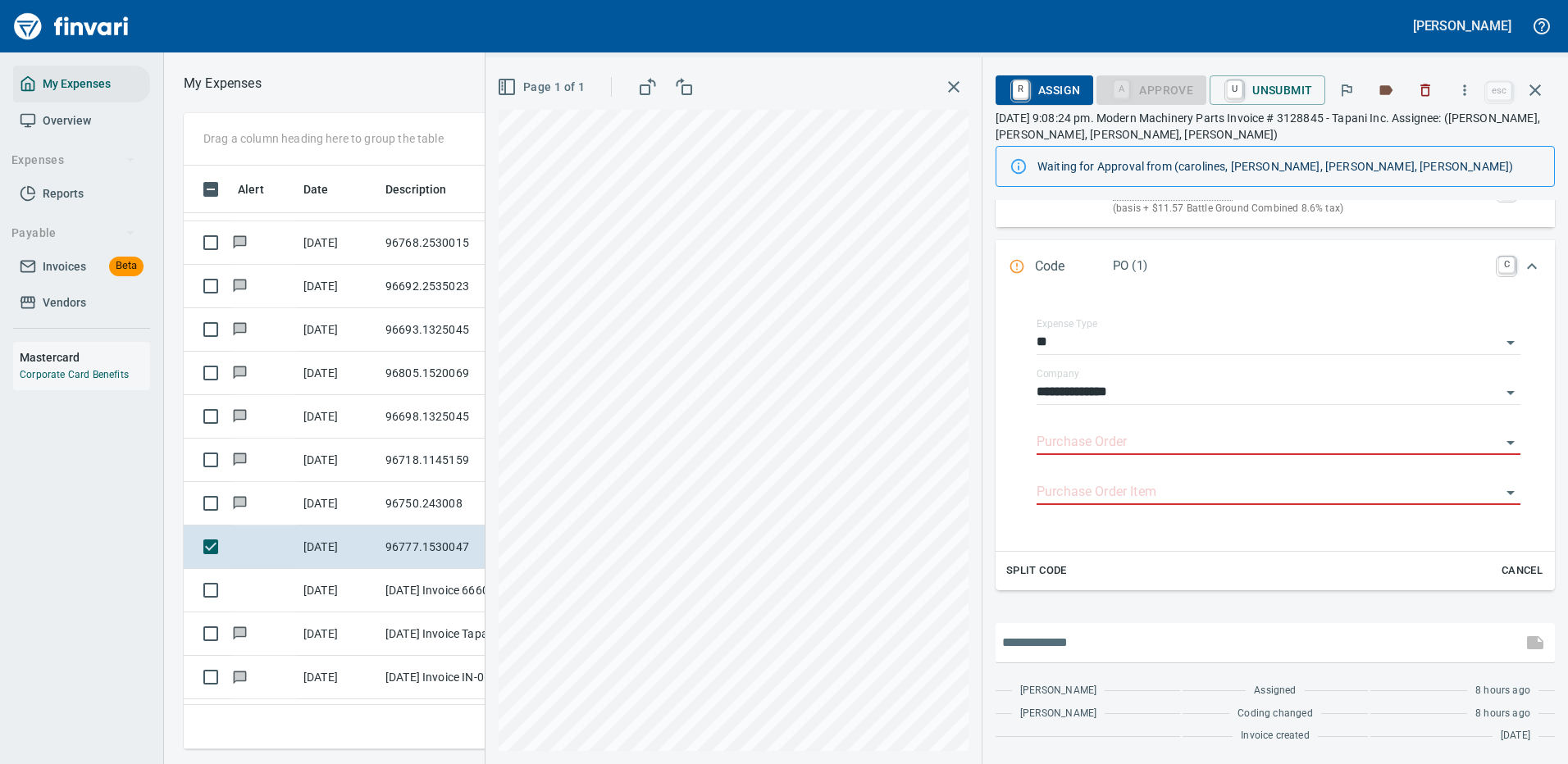
drag, startPoint x: 1076, startPoint y: 645, endPoint x: 1082, endPoint y: 636, distance: 10.8
click at [1078, 643] on input "text" at bounding box center [1259, 643] width 514 height 26
type input "**********"
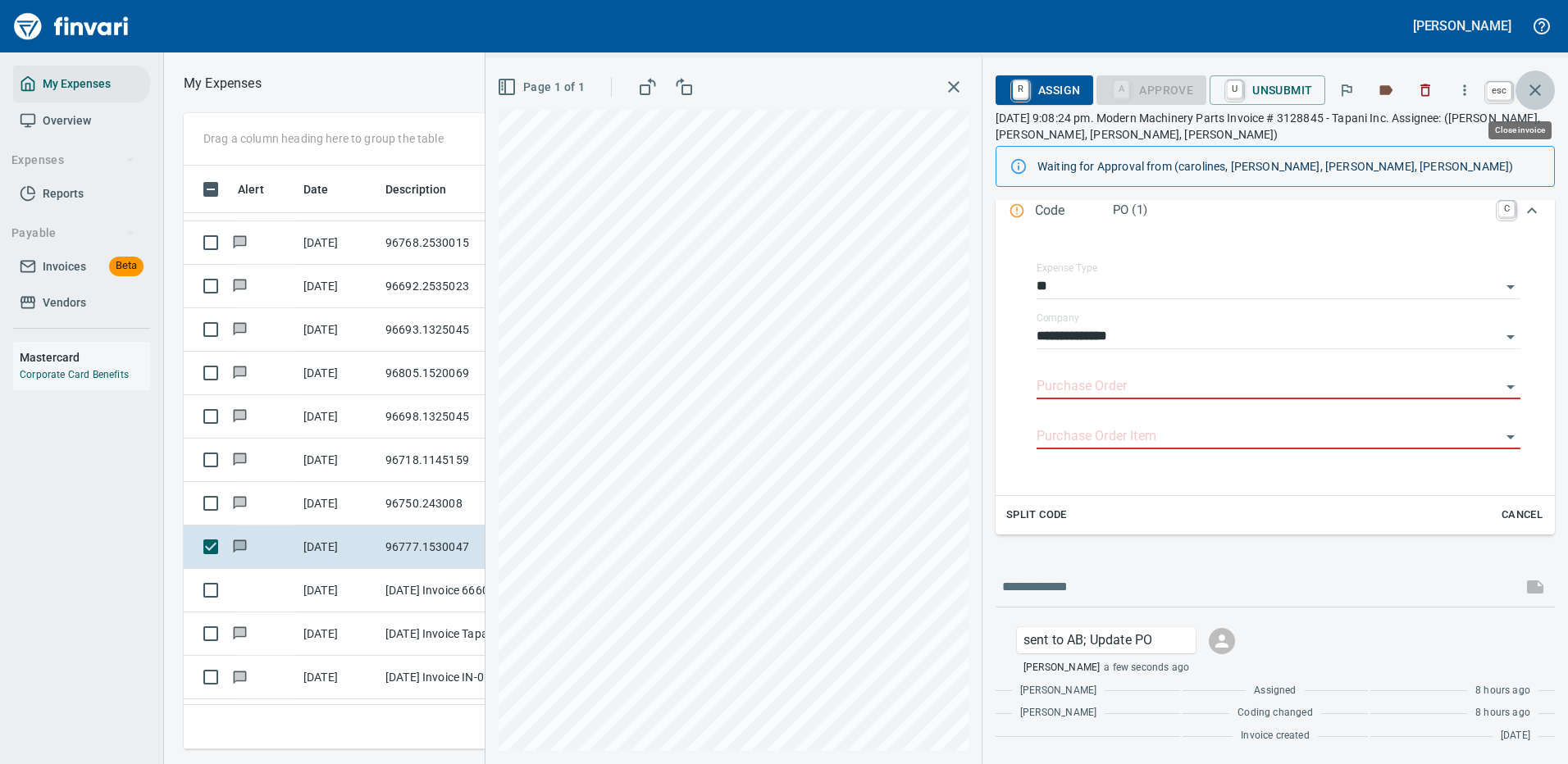
click at [1536, 85] on icon "button" at bounding box center [1535, 91] width 20 height 20
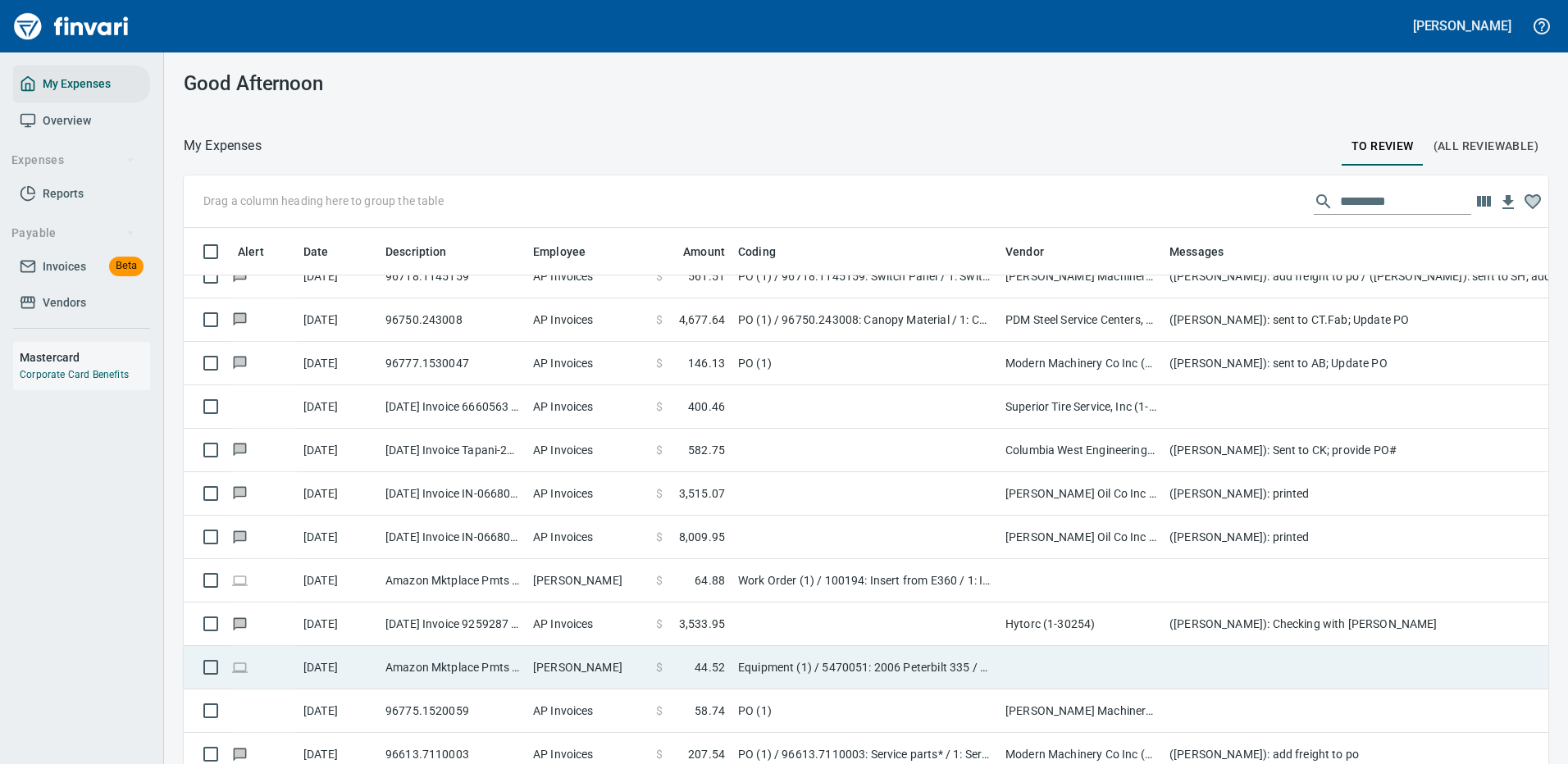
scroll to position [2624, 0]
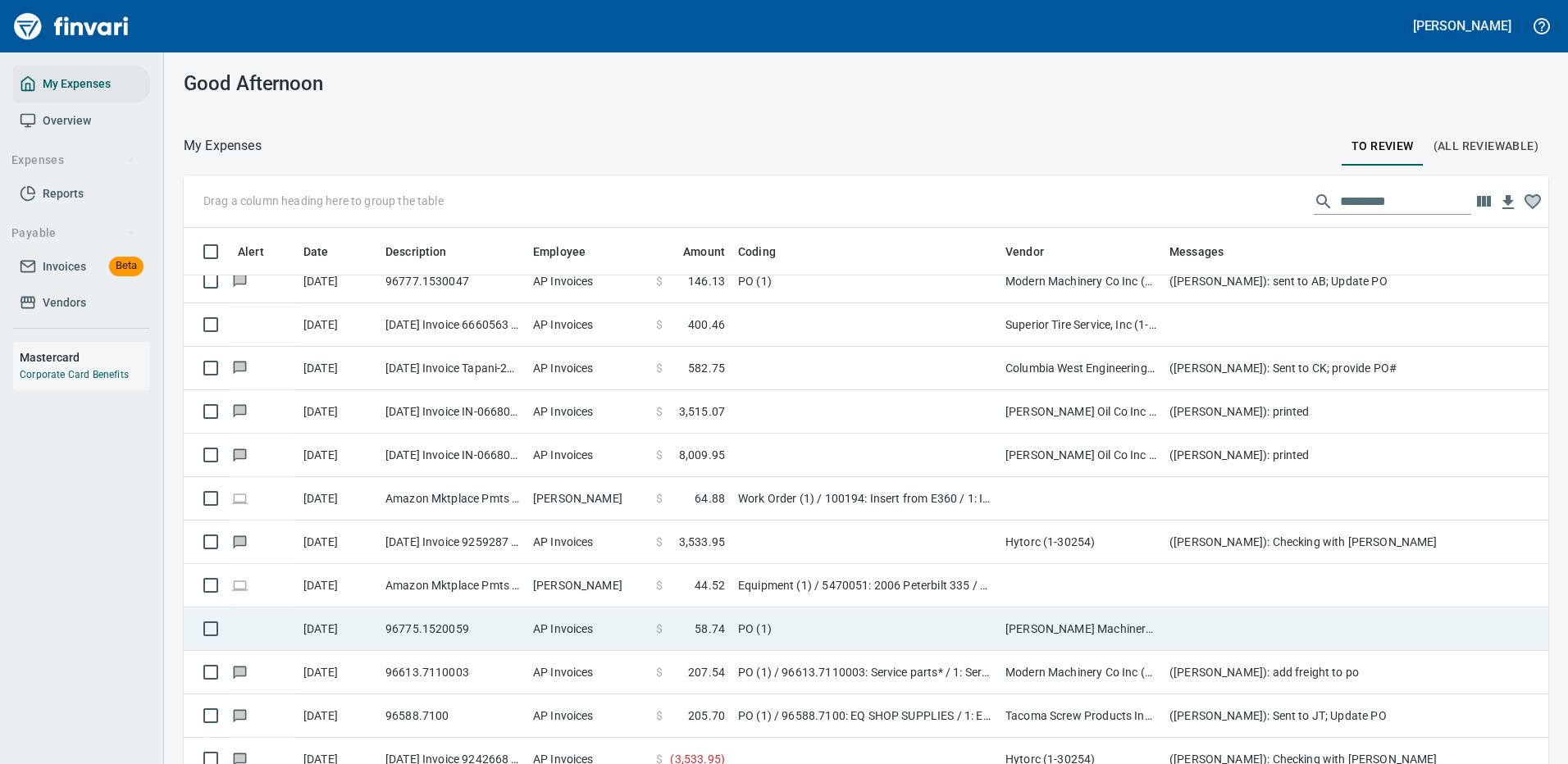
click at [834, 618] on td "PO (1)" at bounding box center [865, 629] width 268 height 44
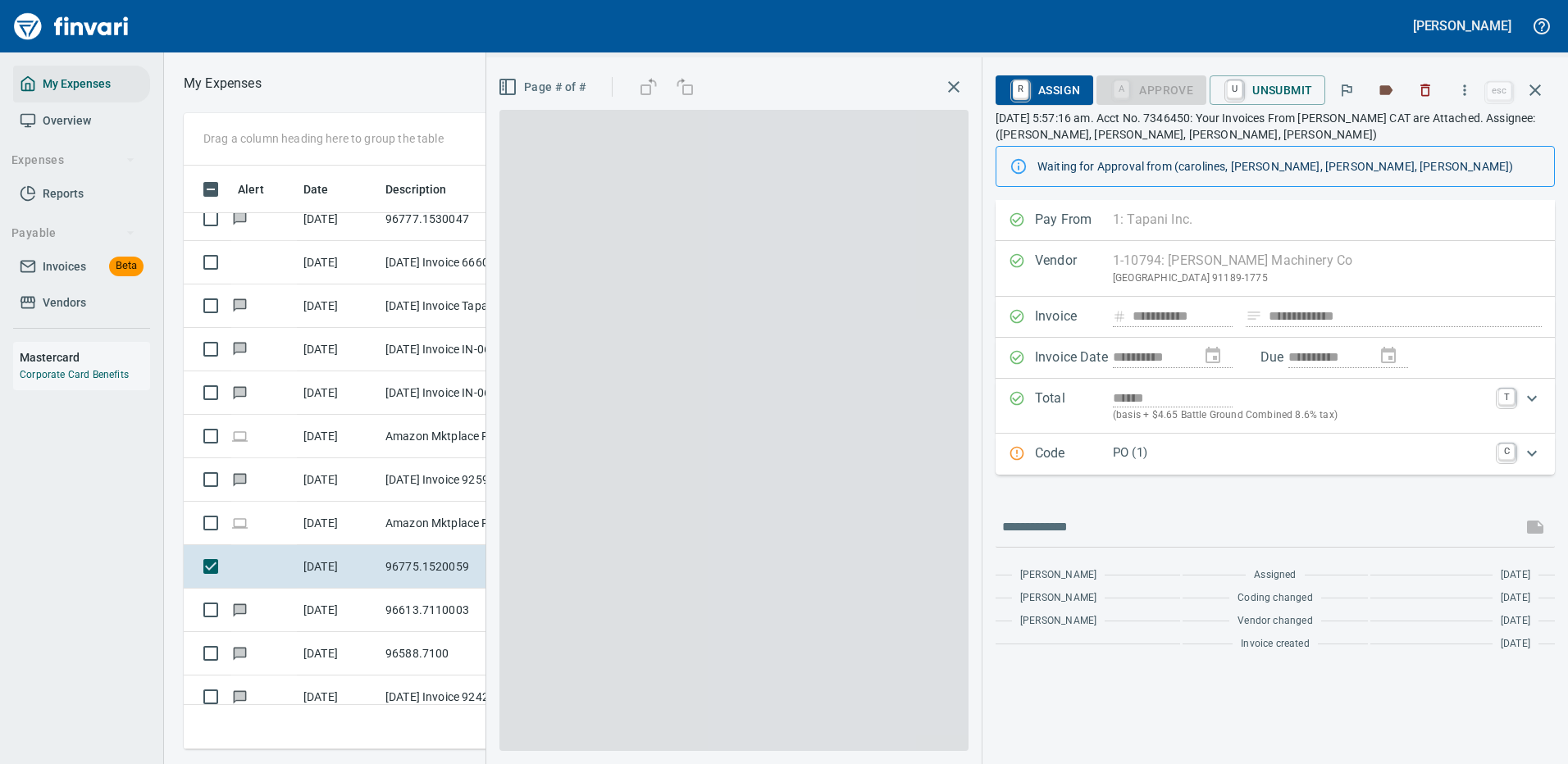
scroll to position [559, 930]
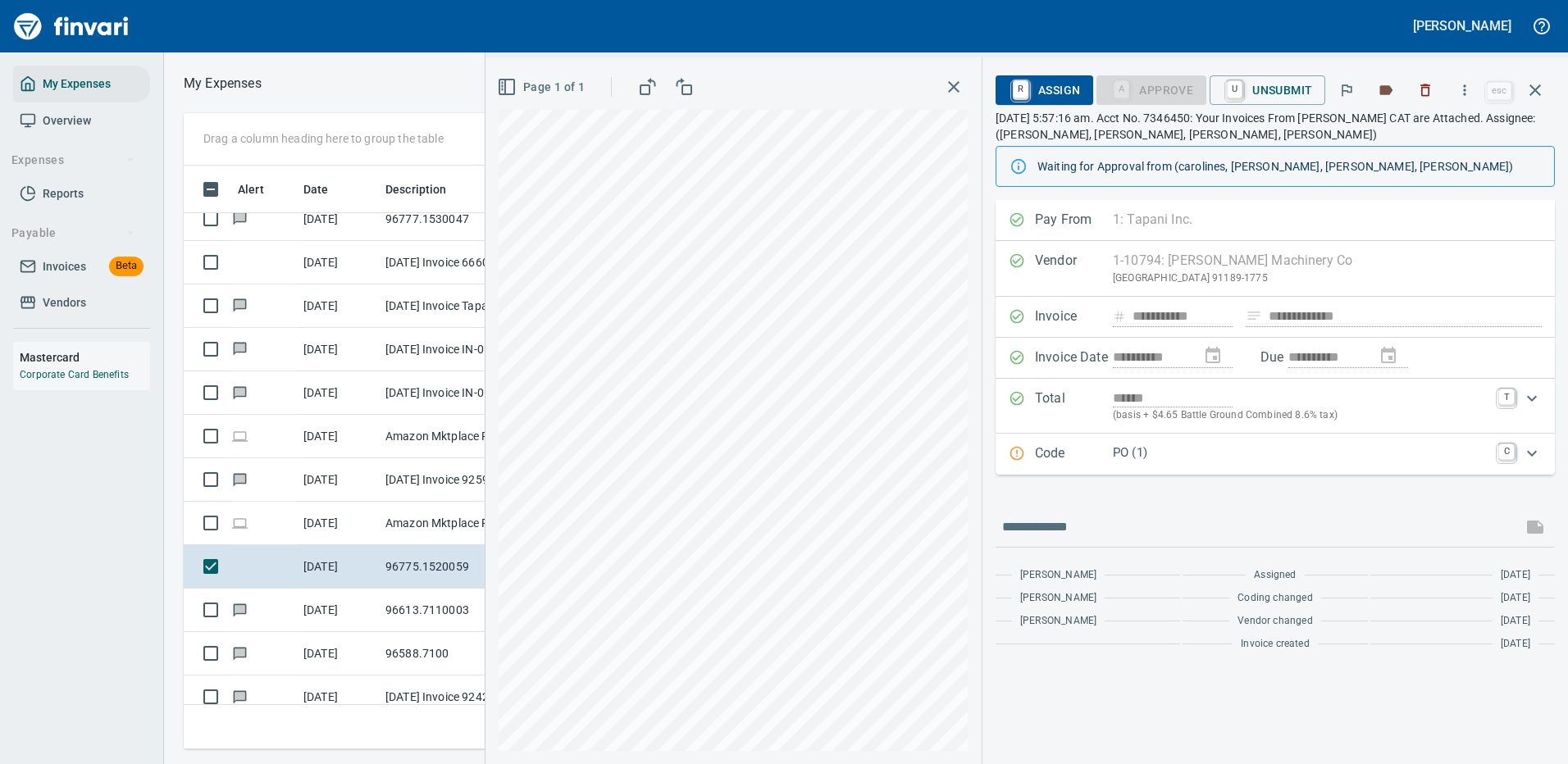
click at [1213, 448] on p "PO (1)" at bounding box center [1300, 453] width 375 height 19
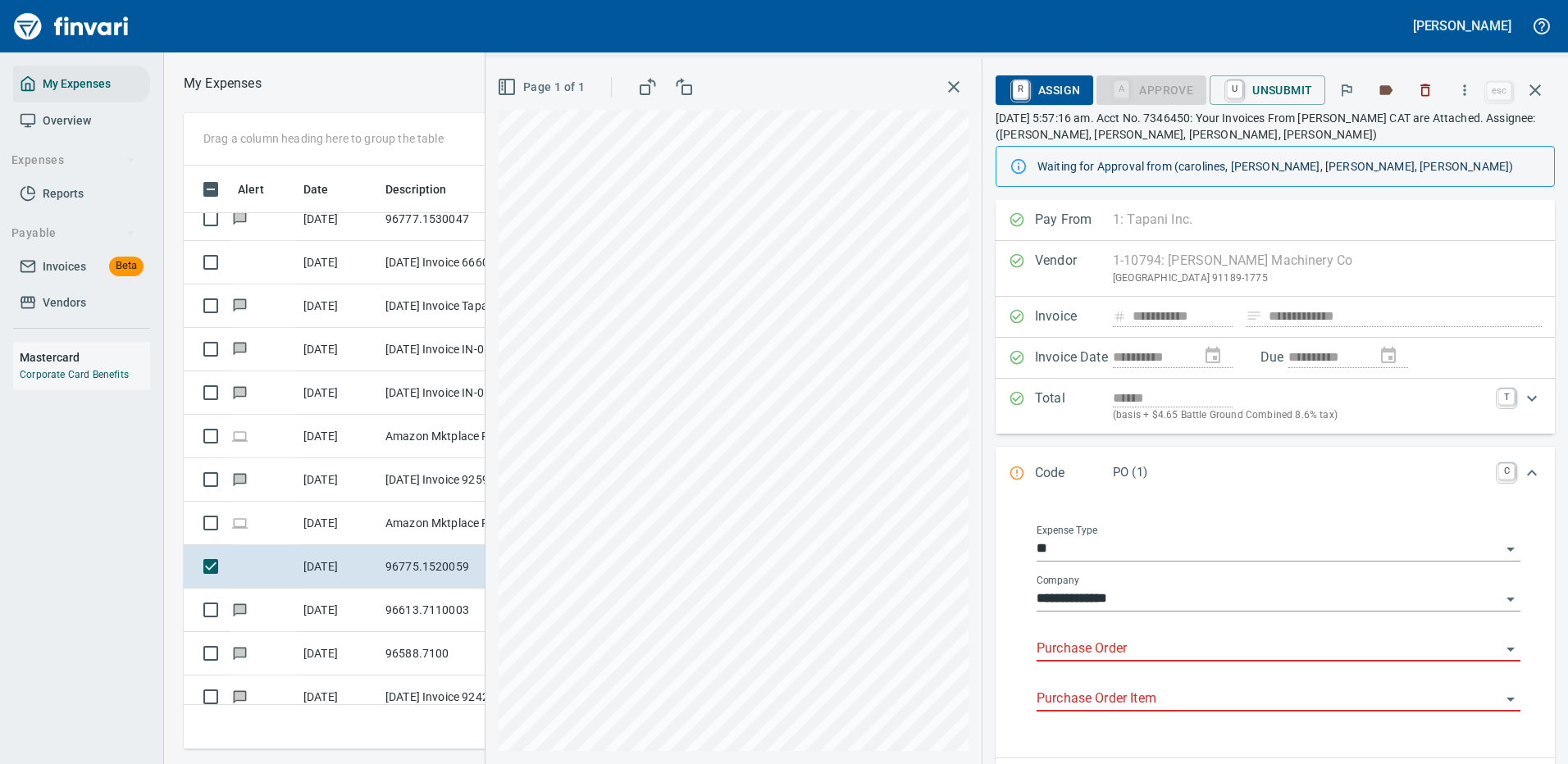
click at [1120, 643] on input "Purchase Order" at bounding box center [1268, 650] width 464 height 23
type input "*****"
click at [1466, 91] on icon "button" at bounding box center [1464, 90] width 2 height 11
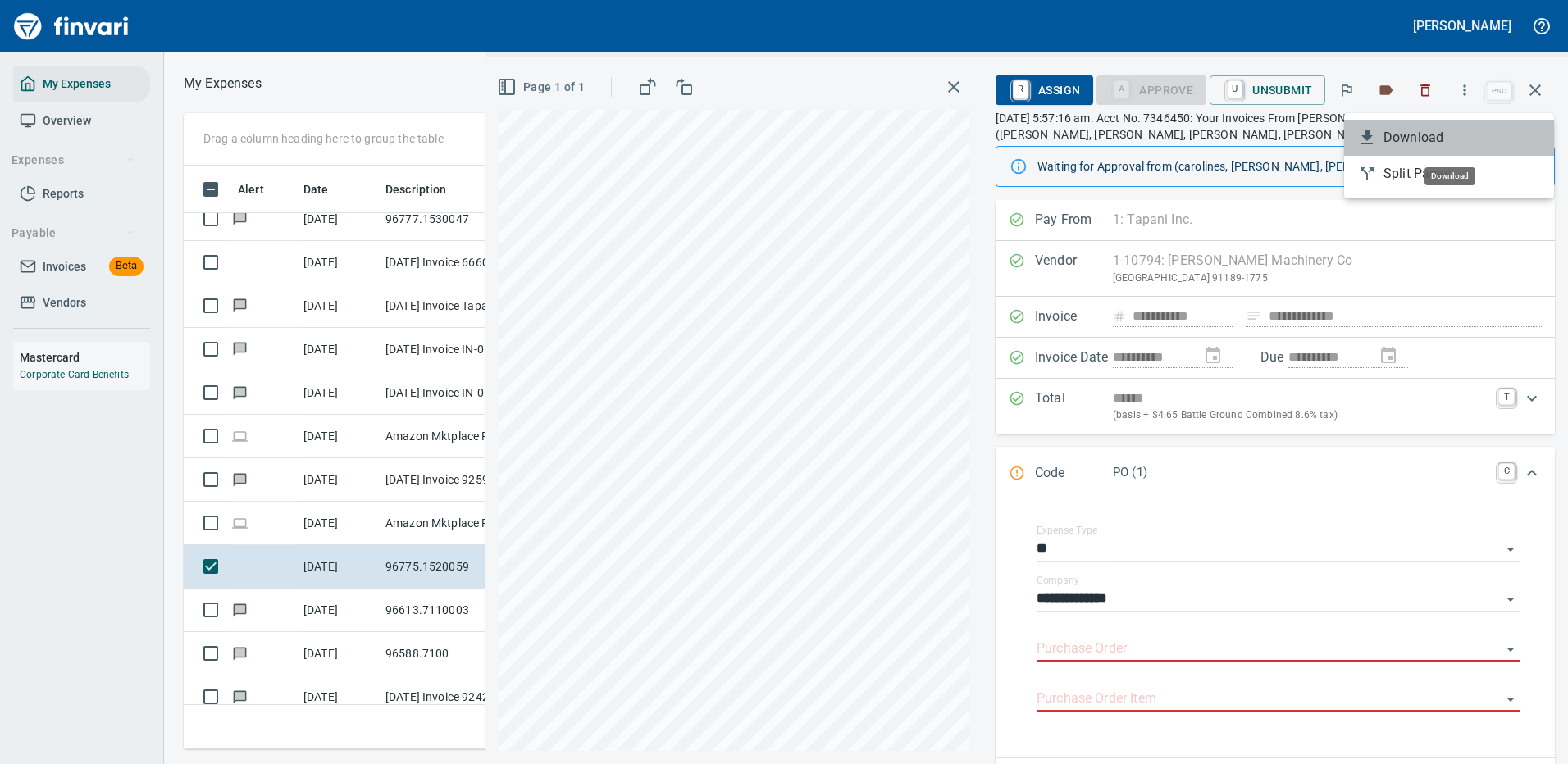
click at [1433, 137] on span "Download" at bounding box center [1461, 137] width 157 height 20
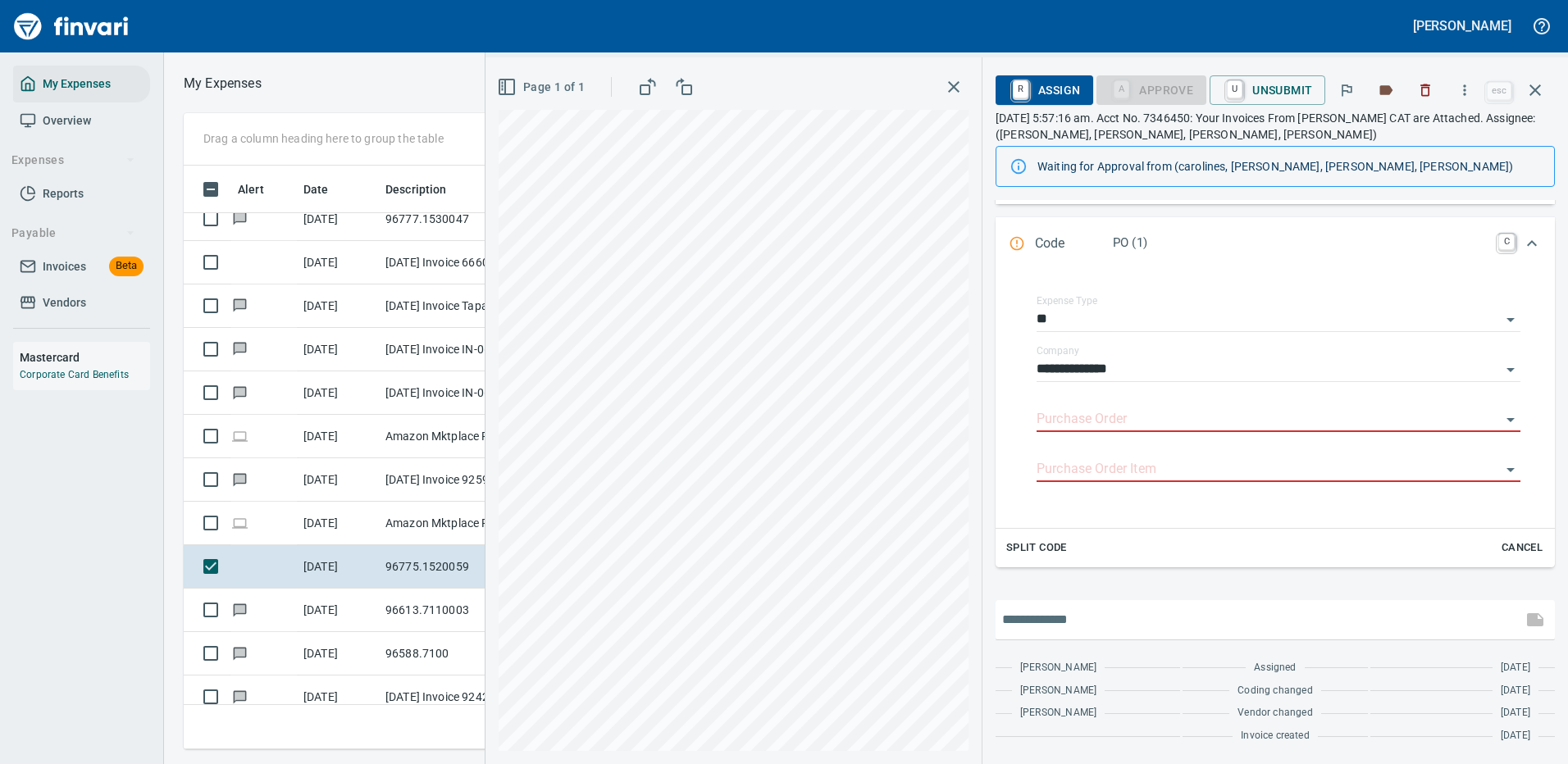
click at [1122, 621] on input "text" at bounding box center [1259, 620] width 514 height 26
type input "**********"
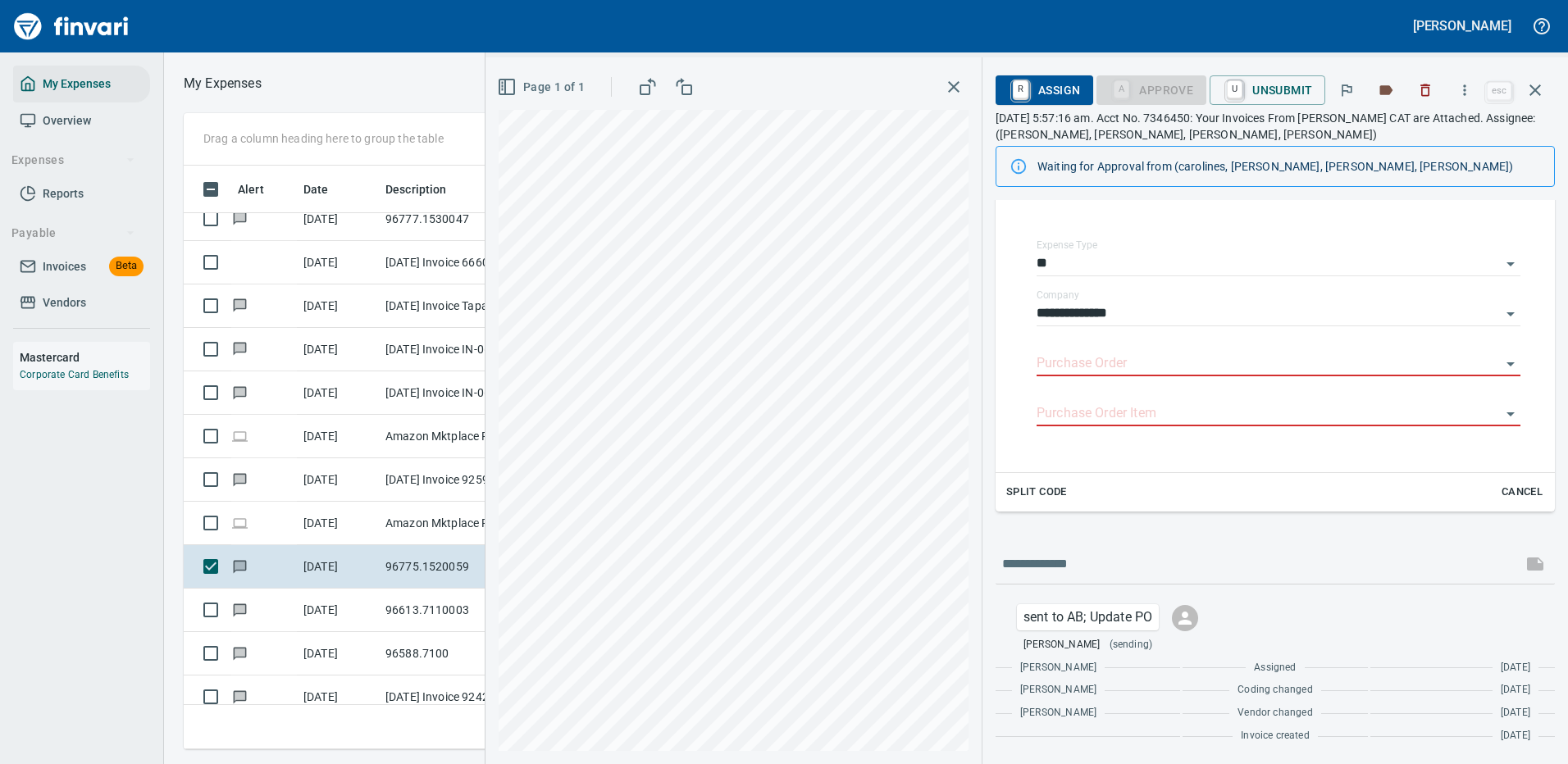
click at [1535, 86] on icon "button" at bounding box center [1535, 91] width 20 height 20
